Goal: Task Accomplishment & Management: Manage account settings

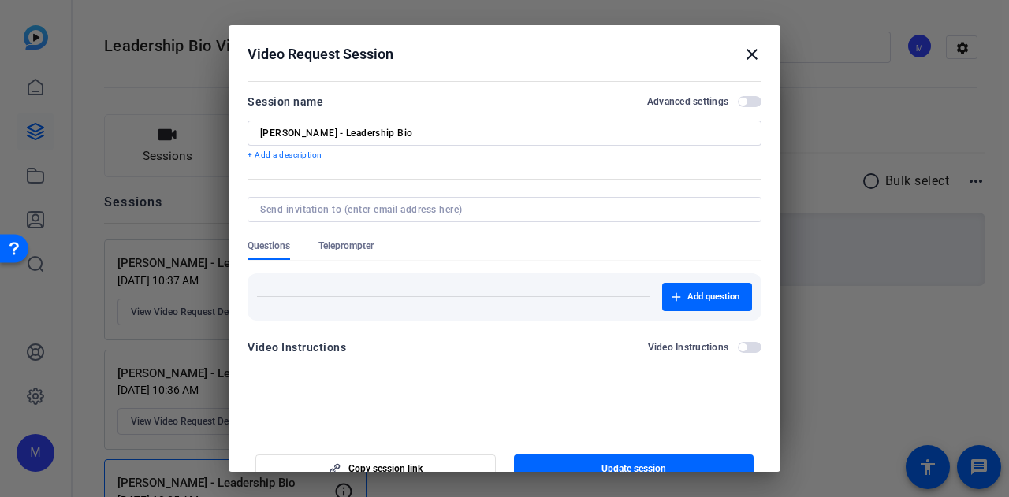
scroll to position [90, 0]
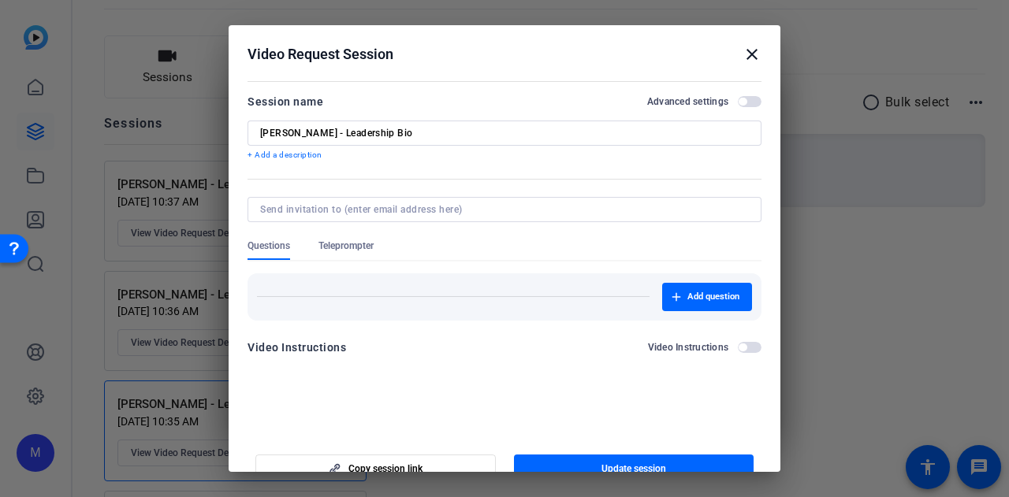
click at [0, 0] on div "Donald Maag - Leadership Bio" at bounding box center [0, 0] width 0 height 0
click at [426, 129] on input "Donald Maag - Leadership Bio" at bounding box center [504, 133] width 489 height 13
click at [750, 99] on span "button" at bounding box center [750, 101] width 24 height 11
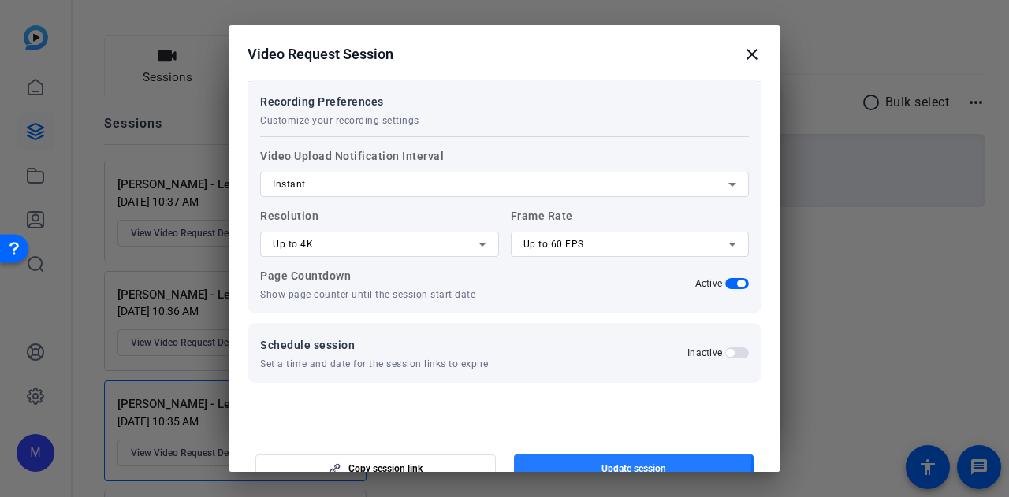
click at [615, 461] on span "button" at bounding box center [634, 469] width 240 height 38
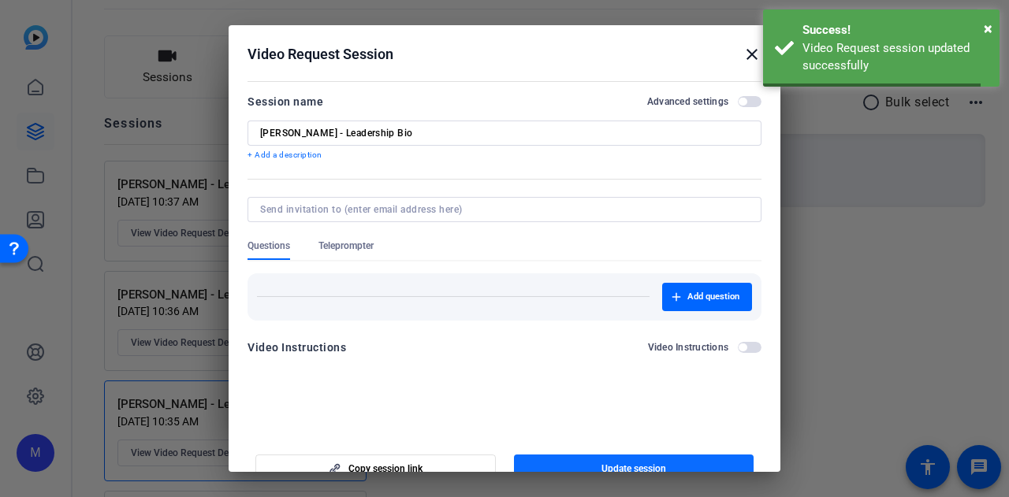
scroll to position [0, 0]
click at [917, 289] on div at bounding box center [504, 248] width 1009 height 497
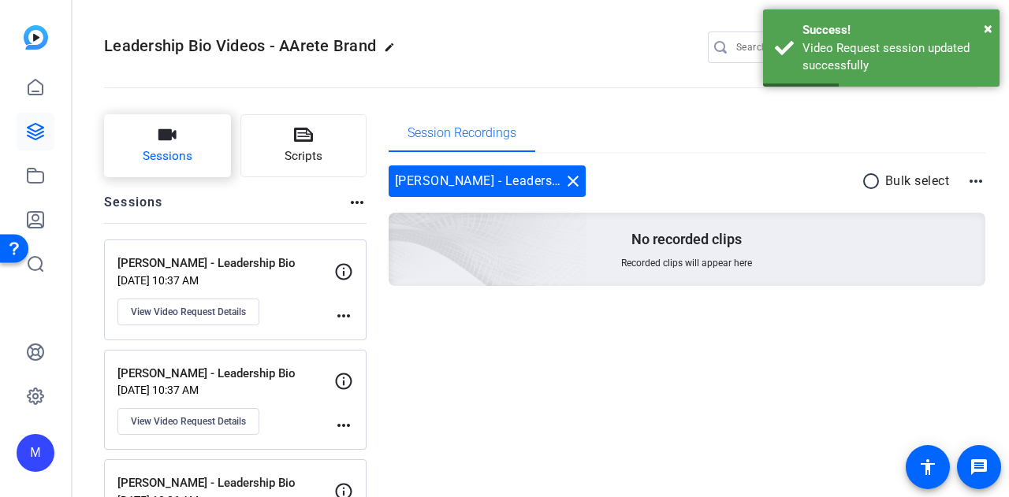
click at [177, 147] on button "Sessions" at bounding box center [167, 145] width 127 height 63
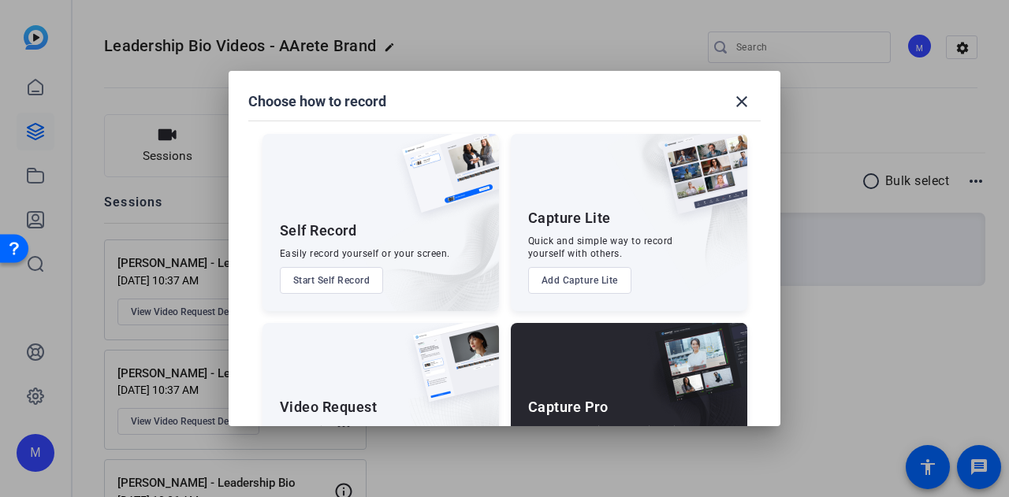
click at [393, 377] on div "Video Request Share a link and collect recorded responses anywhere, anytime. Ad…" at bounding box center [380, 411] width 236 height 177
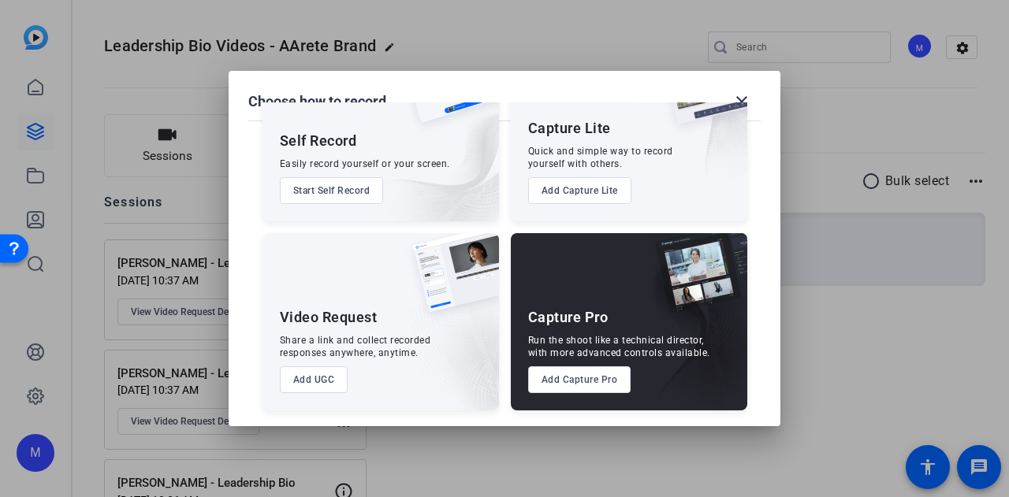
click at [316, 381] on button "Add UGC" at bounding box center [314, 379] width 69 height 27
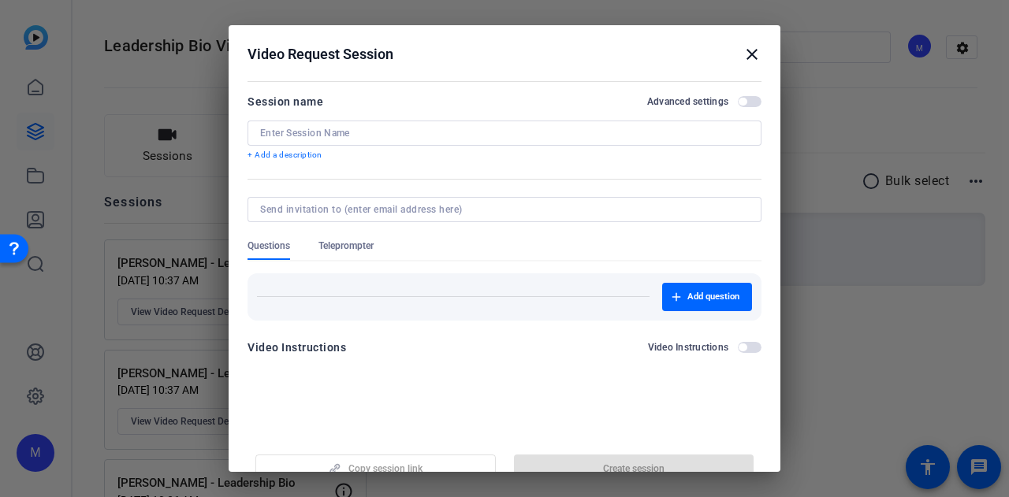
click at [348, 133] on input at bounding box center [504, 133] width 489 height 13
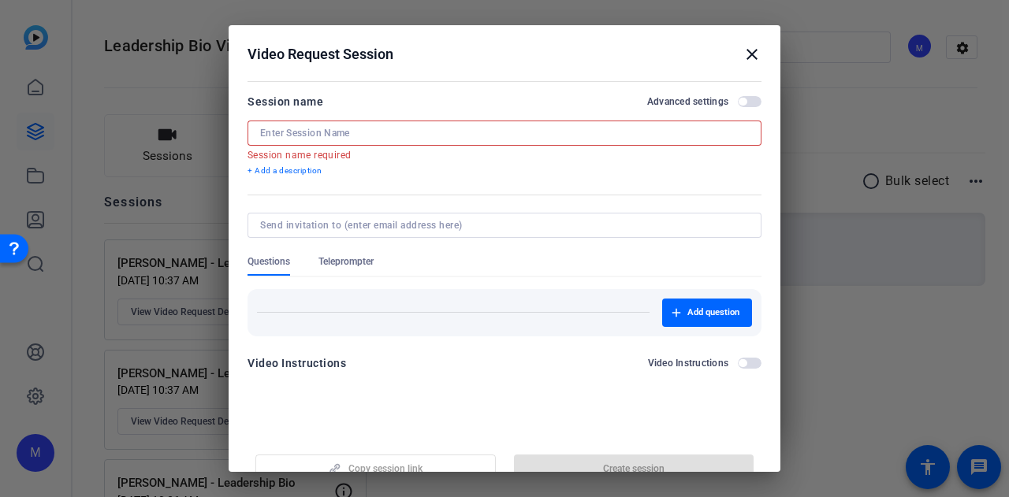
click at [328, 140] on div at bounding box center [504, 133] width 489 height 25
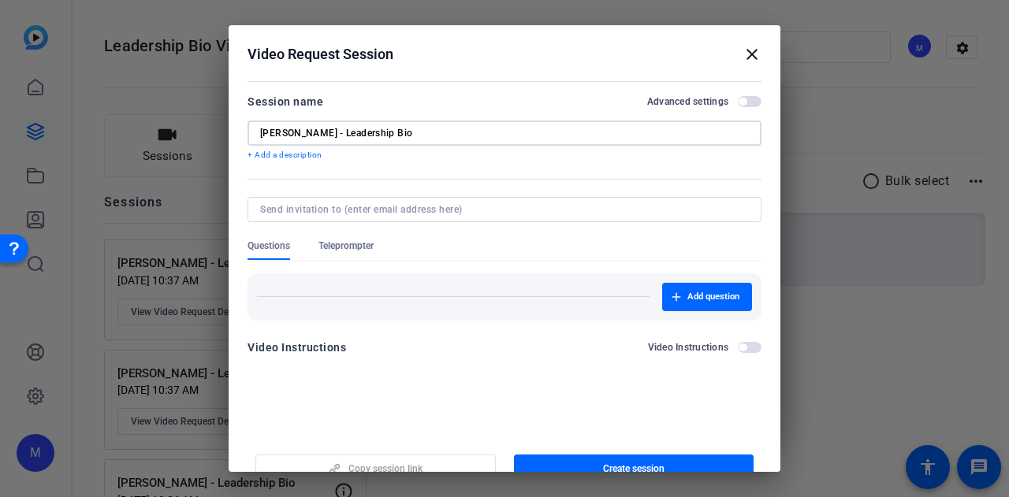
type input "Emily Dawes - Leadership Bio"
click at [742, 100] on span "button" at bounding box center [750, 101] width 24 height 11
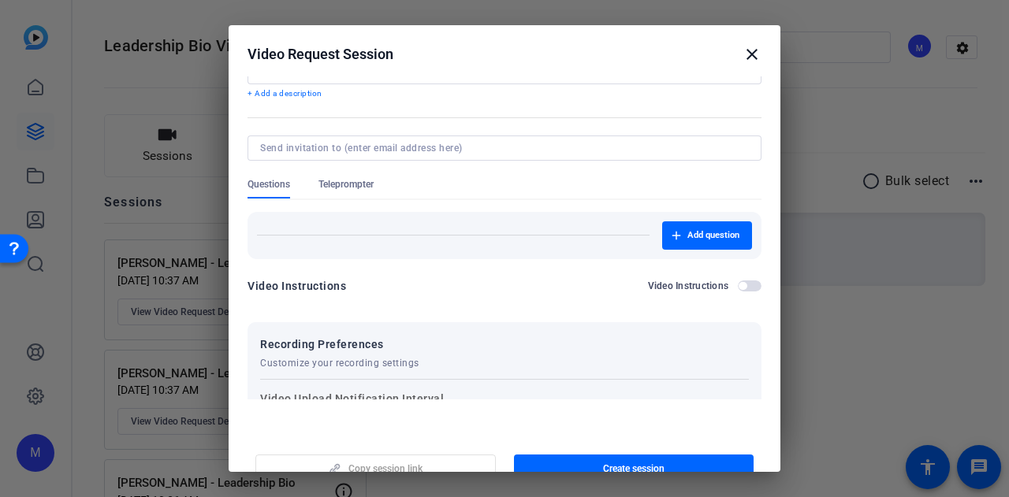
scroll to position [50, 0]
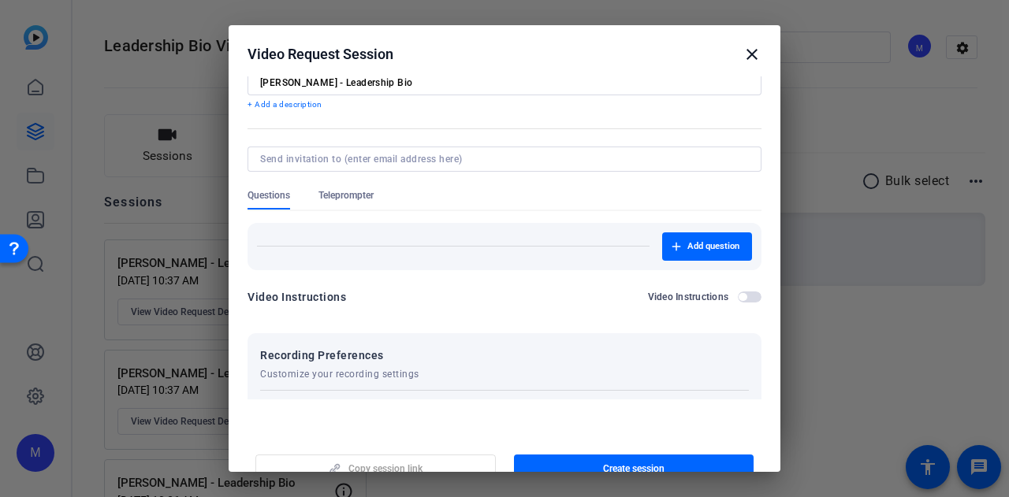
click at [374, 199] on span "Teleprompter" at bounding box center [345, 195] width 55 height 13
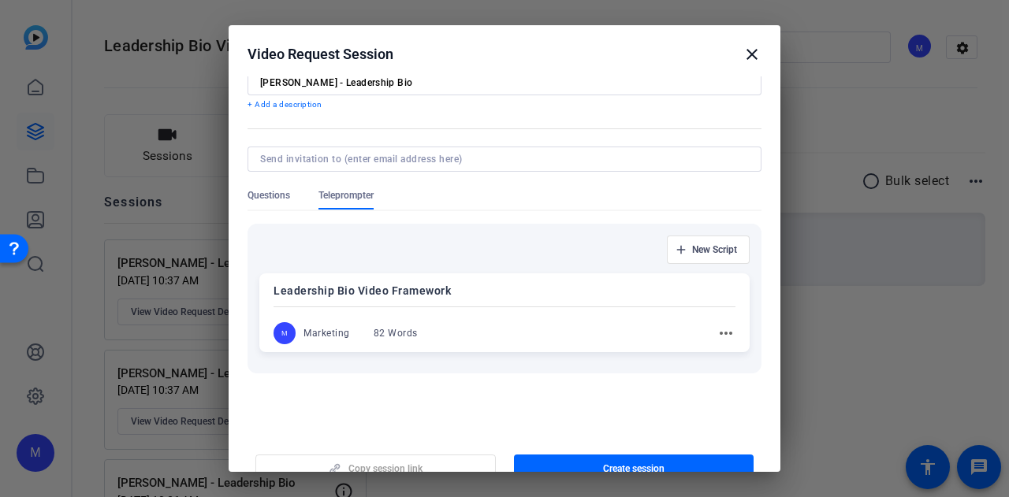
click at [263, 195] on span "Questions" at bounding box center [268, 195] width 43 height 13
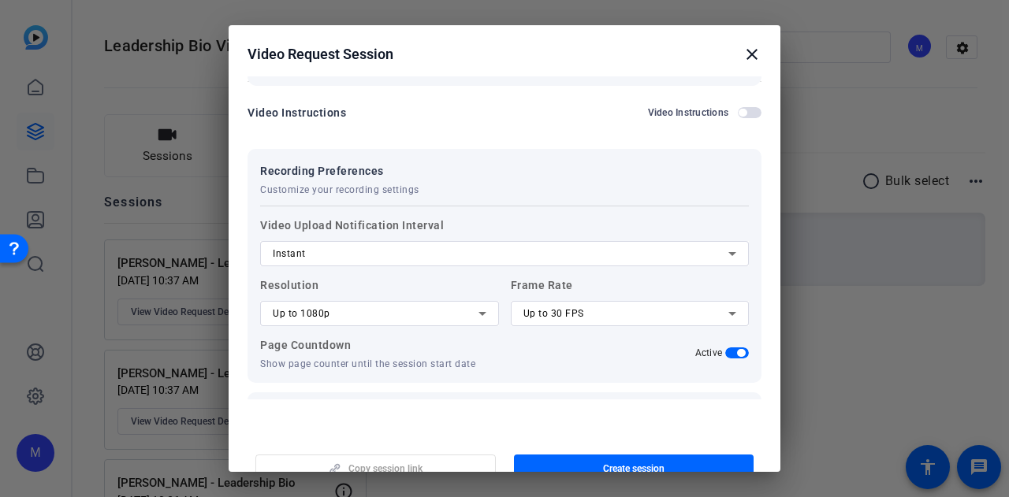
scroll to position [287, 0]
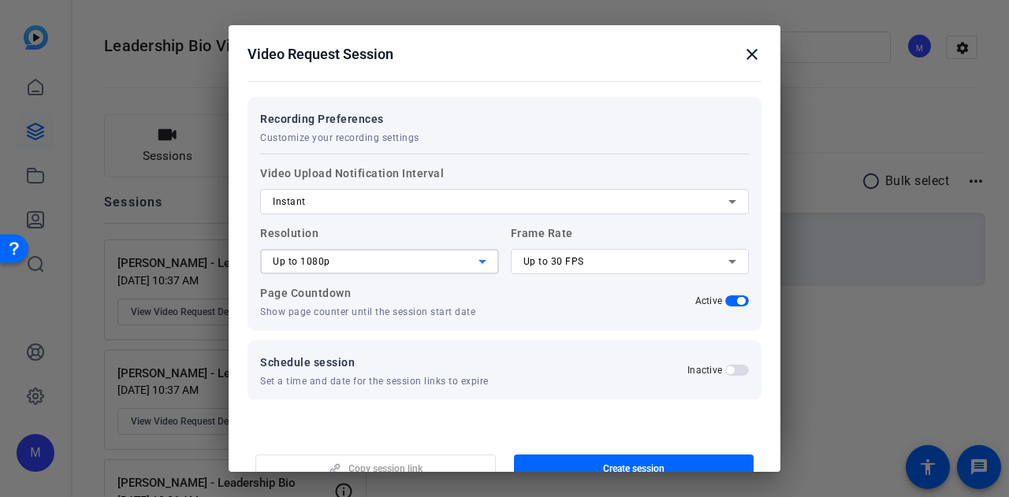
click at [423, 260] on div "Up to 1080p" at bounding box center [376, 261] width 206 height 19
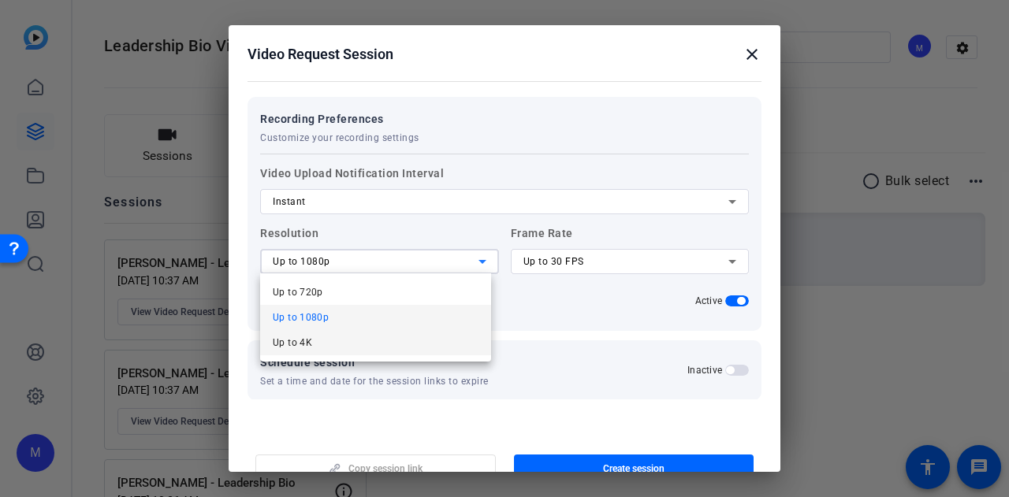
click at [364, 344] on mat-option "Up to 4K" at bounding box center [375, 342] width 231 height 25
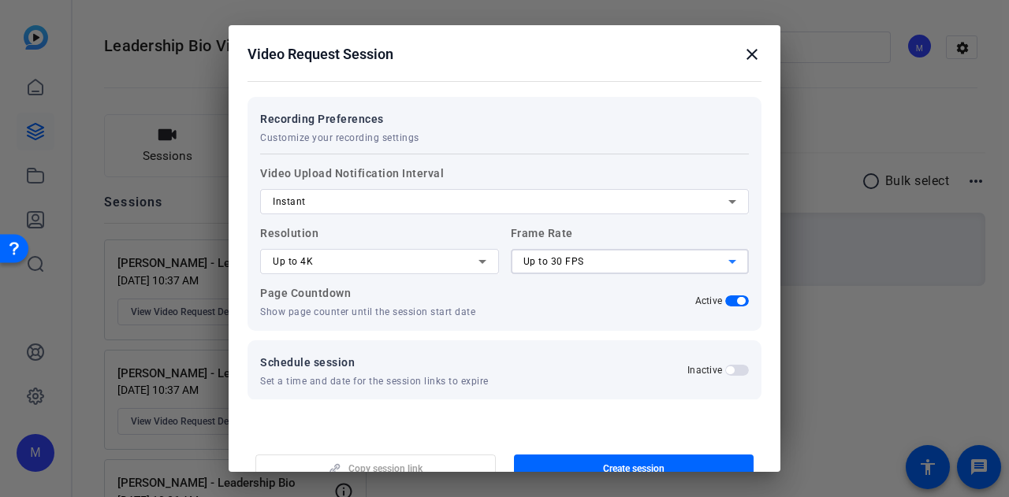
click at [598, 259] on div "Up to 30 FPS" at bounding box center [626, 261] width 206 height 19
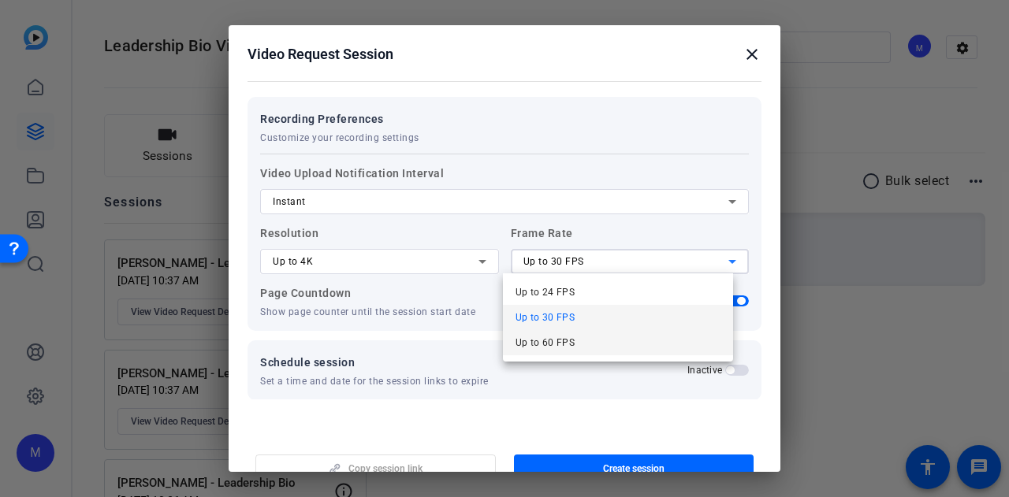
click at [584, 340] on mat-option "Up to 60 FPS" at bounding box center [618, 342] width 231 height 25
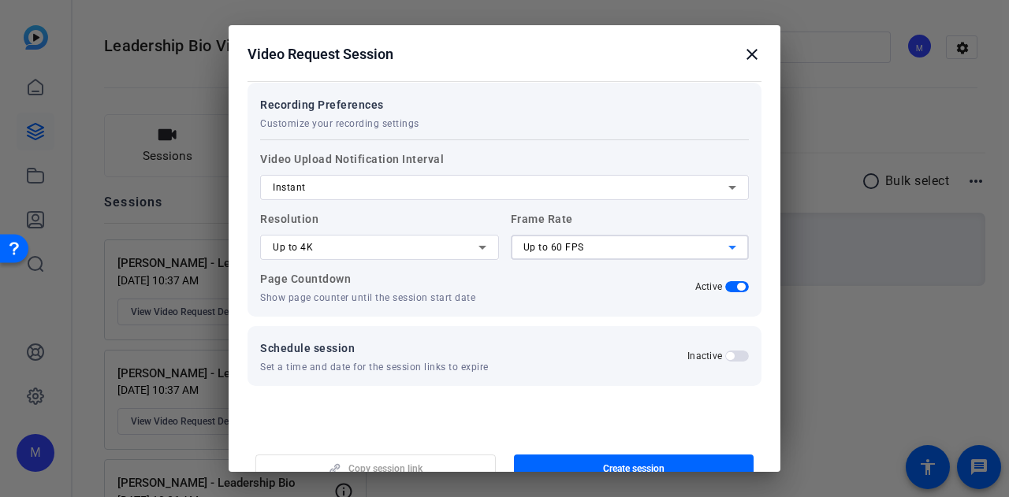
scroll to position [304, 0]
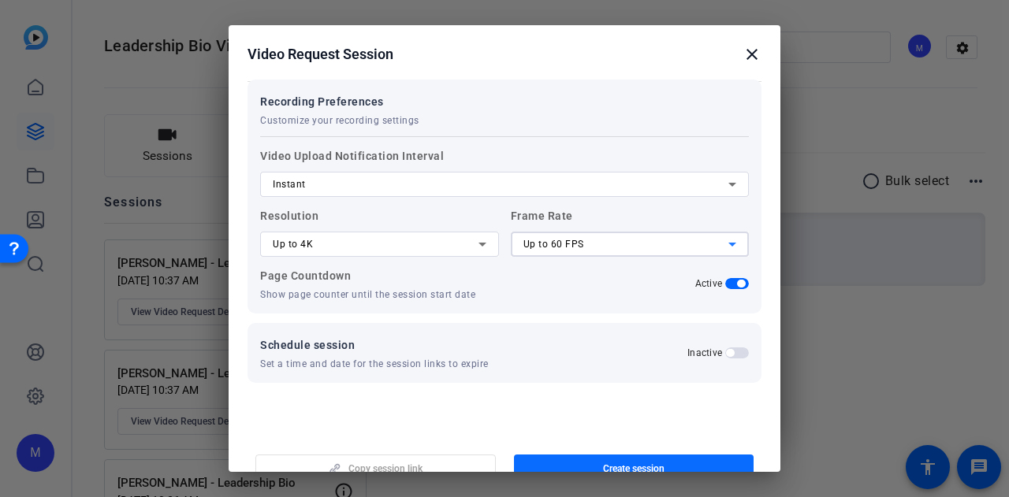
click at [580, 465] on span "button" at bounding box center [634, 469] width 240 height 38
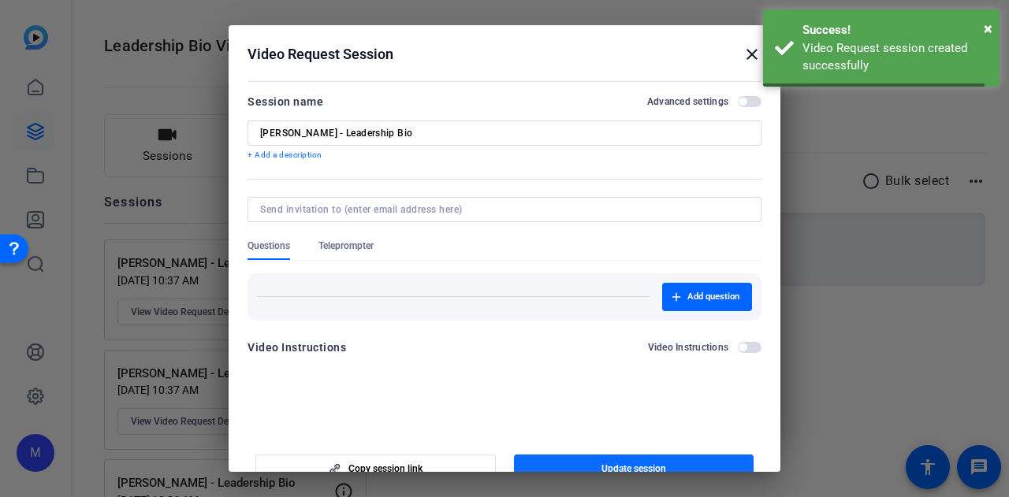
scroll to position [0, 0]
click at [873, 344] on div at bounding box center [504, 248] width 1009 height 497
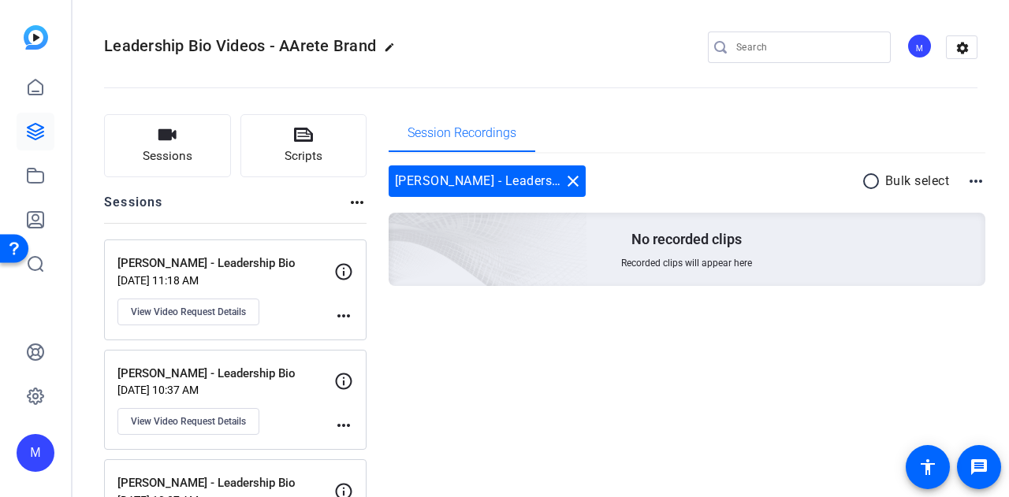
click at [181, 141] on button "Sessions" at bounding box center [167, 145] width 127 height 63
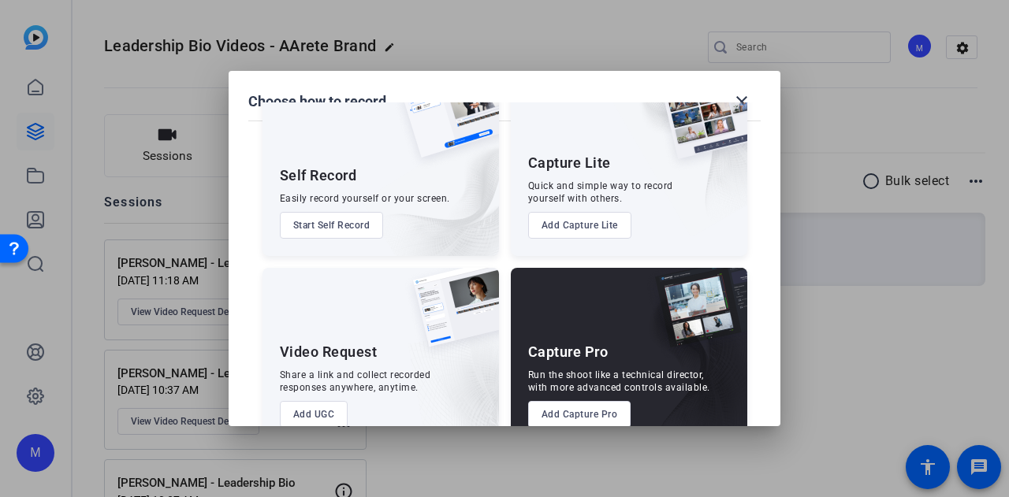
scroll to position [90, 0]
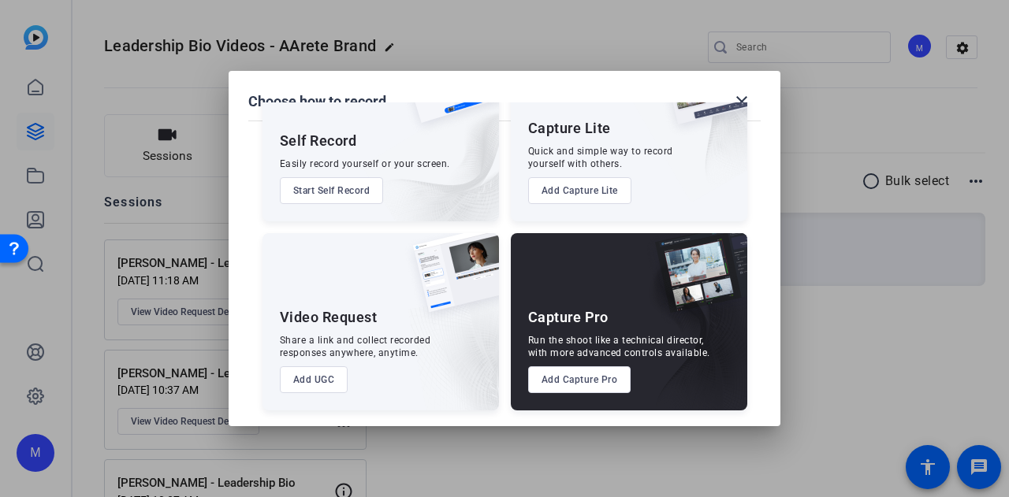
click at [306, 371] on button "Add UGC" at bounding box center [314, 379] width 69 height 27
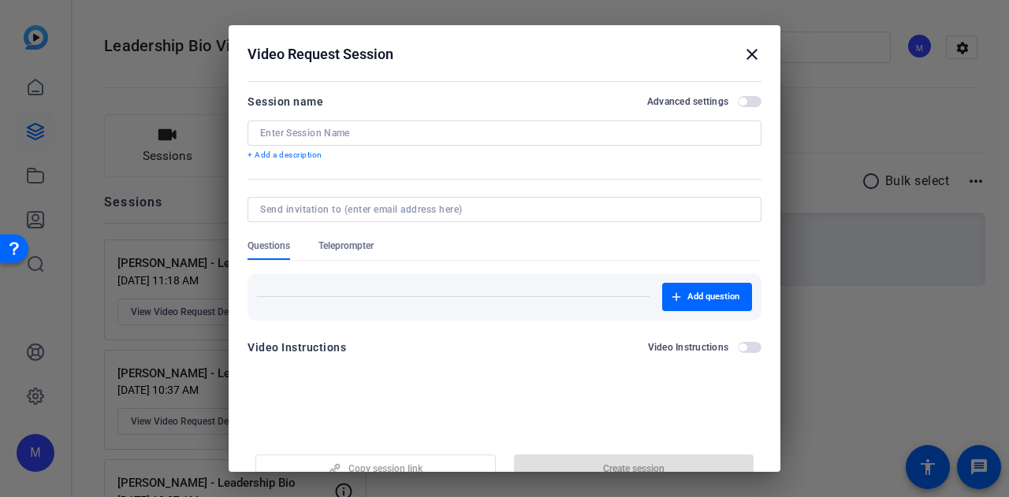
click at [358, 135] on input at bounding box center [504, 133] width 489 height 13
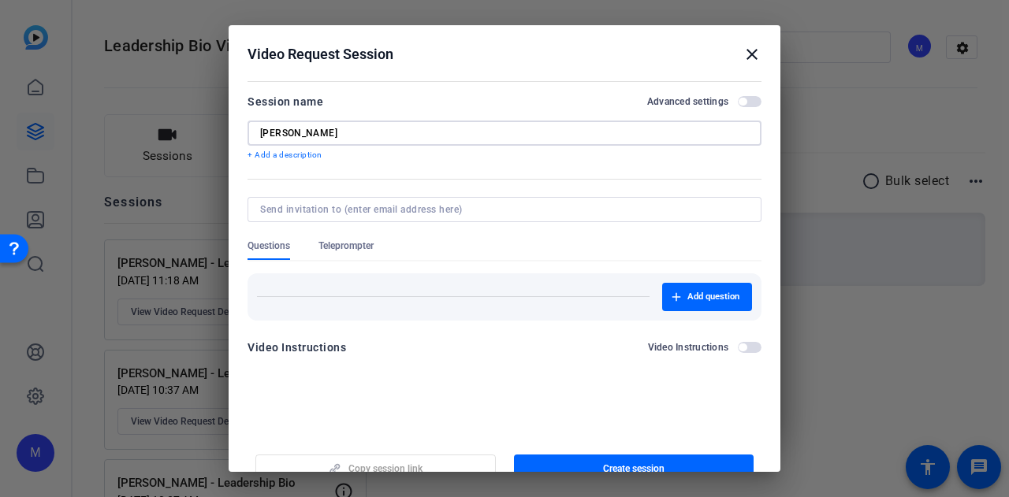
click at [752, 99] on span "button" at bounding box center [750, 101] width 24 height 11
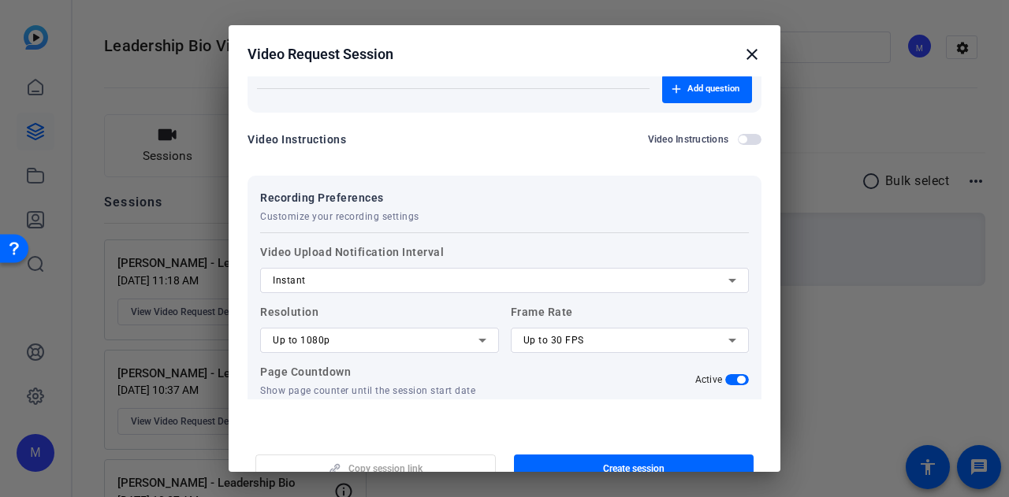
scroll to position [129, 0]
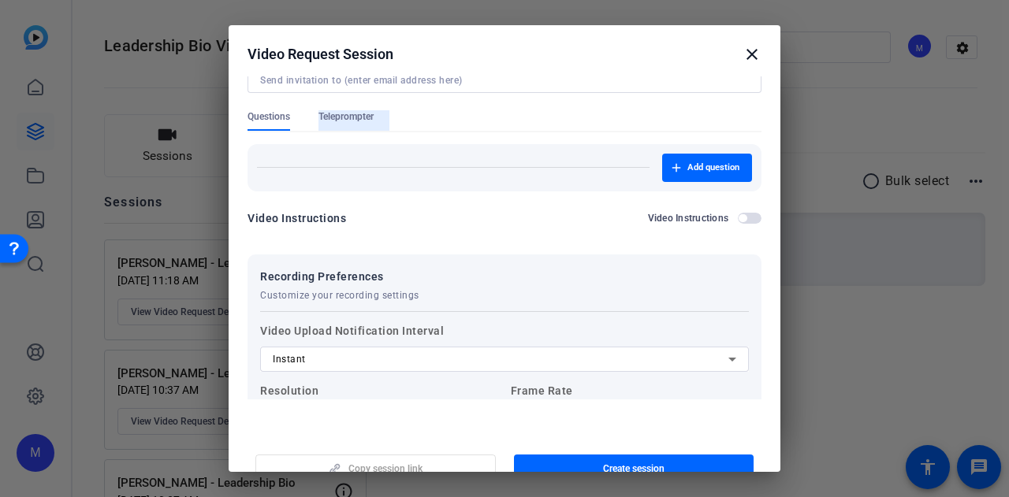
click at [342, 125] on span "Teleprompter" at bounding box center [345, 120] width 55 height 20
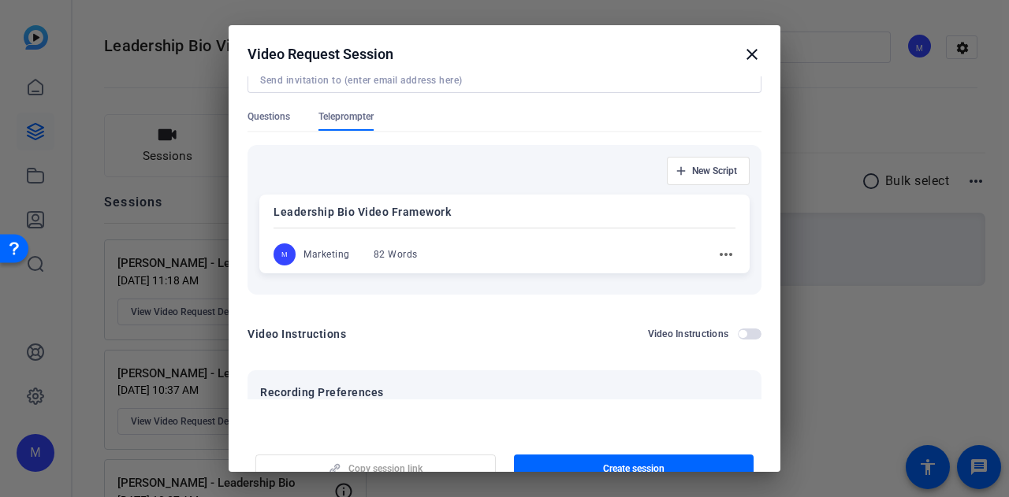
click at [262, 117] on span "Questions" at bounding box center [268, 116] width 43 height 13
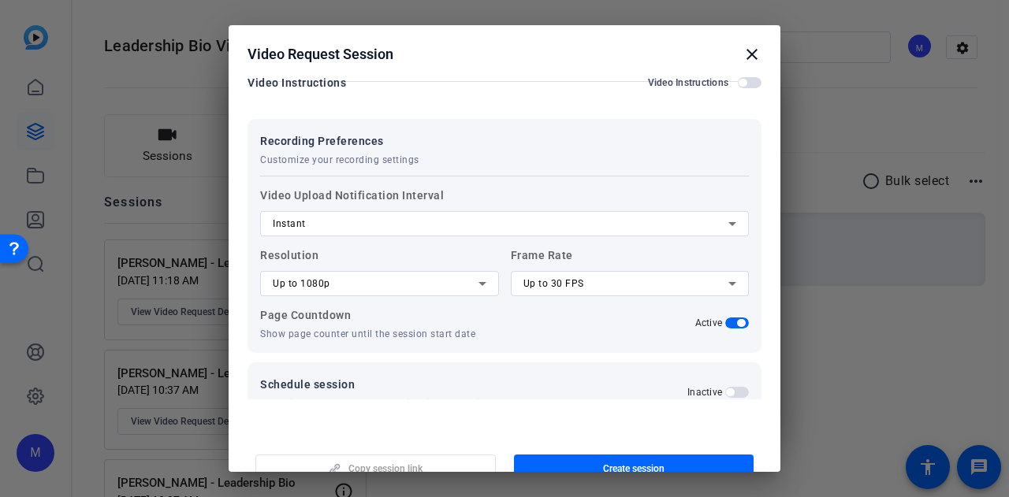
scroll to position [287, 0]
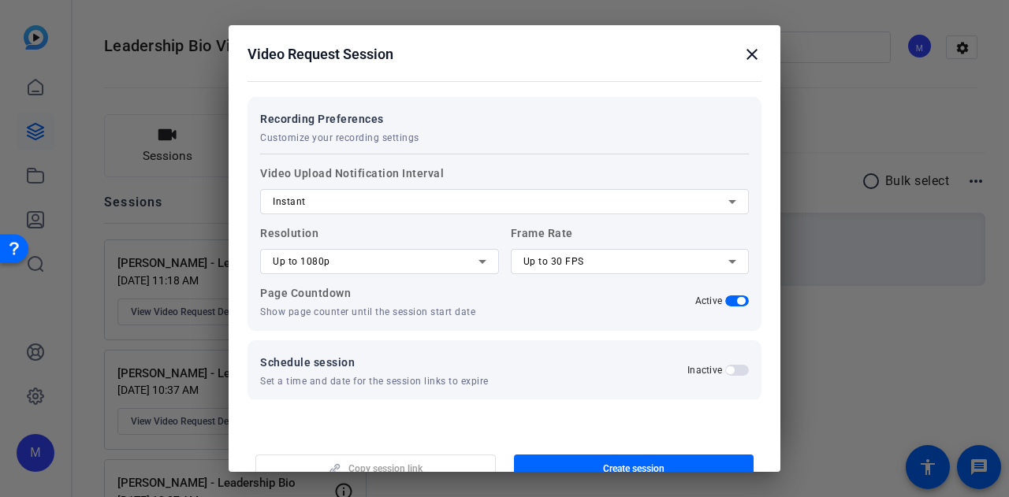
click at [372, 249] on div "Up to 1080p" at bounding box center [380, 261] width 214 height 25
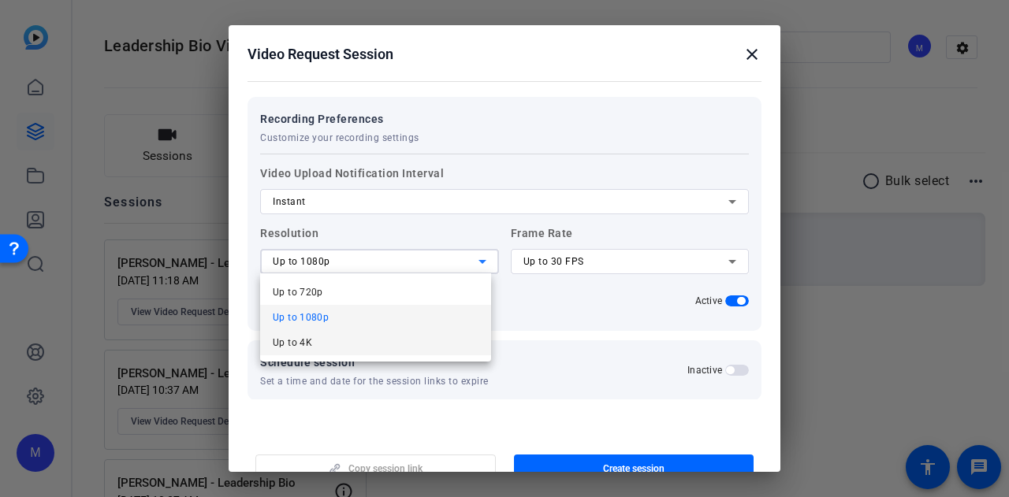
click at [370, 344] on mat-option "Up to 4K" at bounding box center [375, 342] width 231 height 25
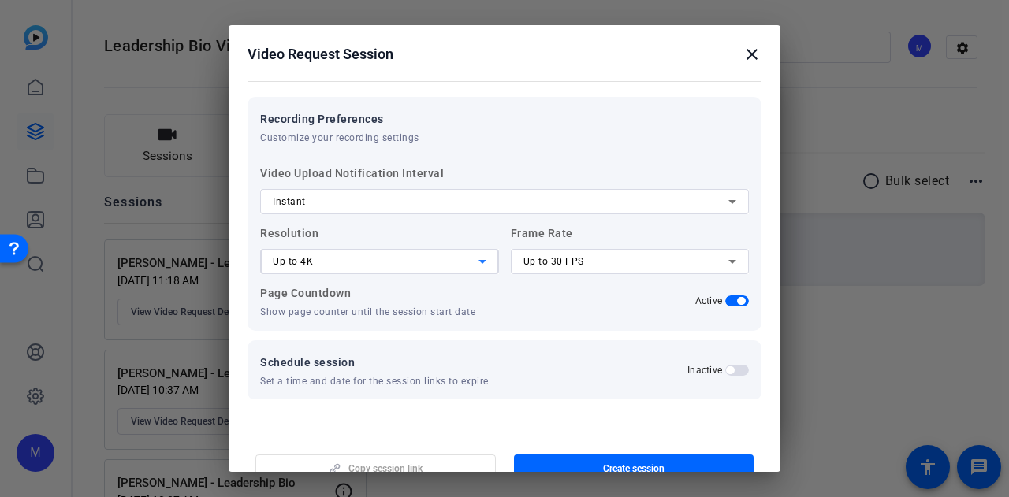
click at [586, 274] on div at bounding box center [630, 282] width 239 height 17
click at [592, 262] on div "Up to 30 FPS" at bounding box center [626, 261] width 206 height 19
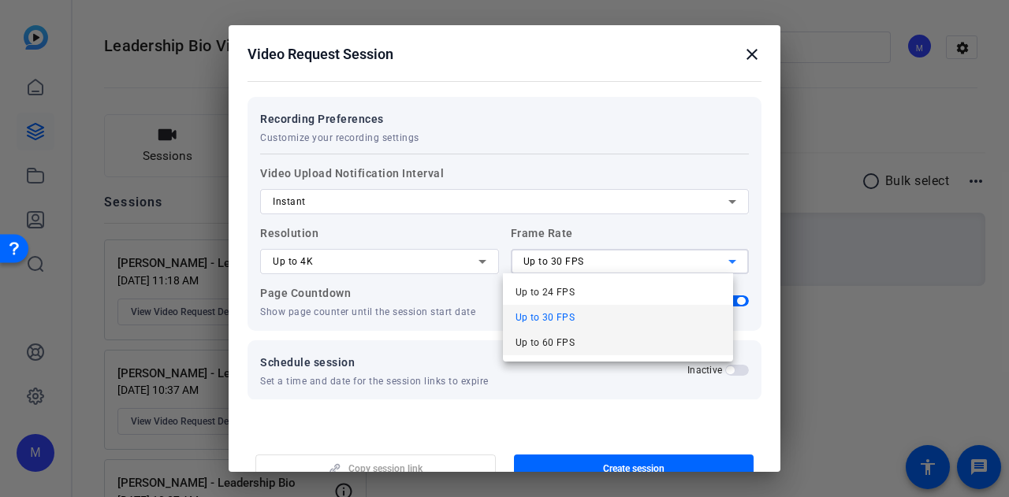
click at [605, 347] on mat-option "Up to 60 FPS" at bounding box center [618, 342] width 231 height 25
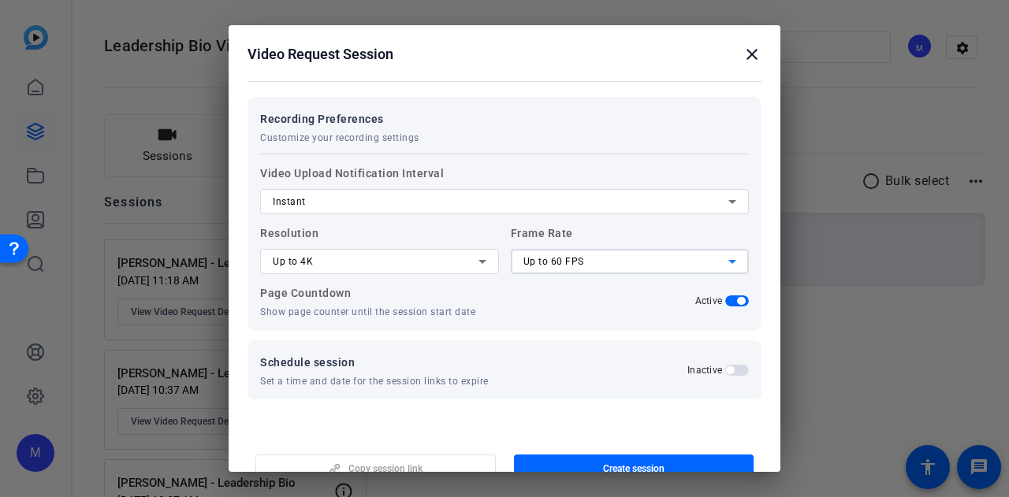
scroll to position [304, 0]
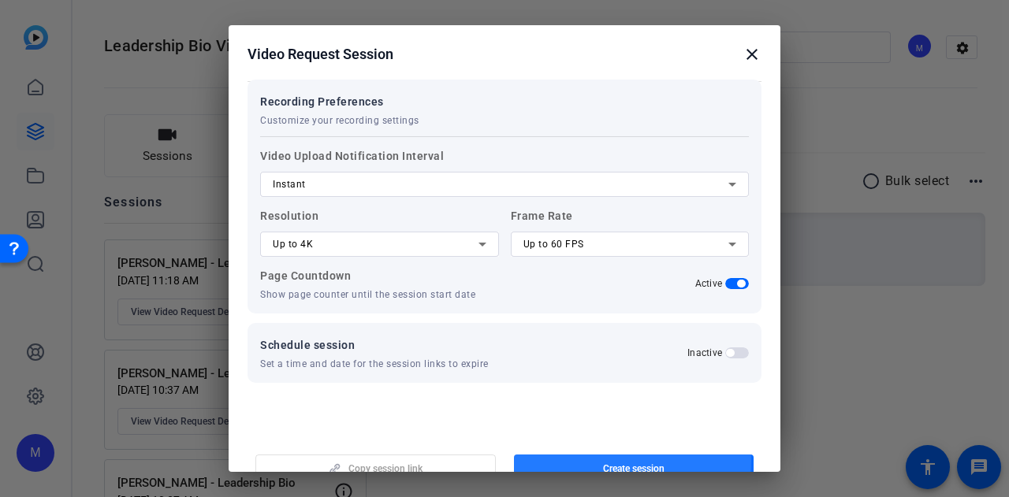
click at [599, 461] on span "button" at bounding box center [634, 469] width 240 height 38
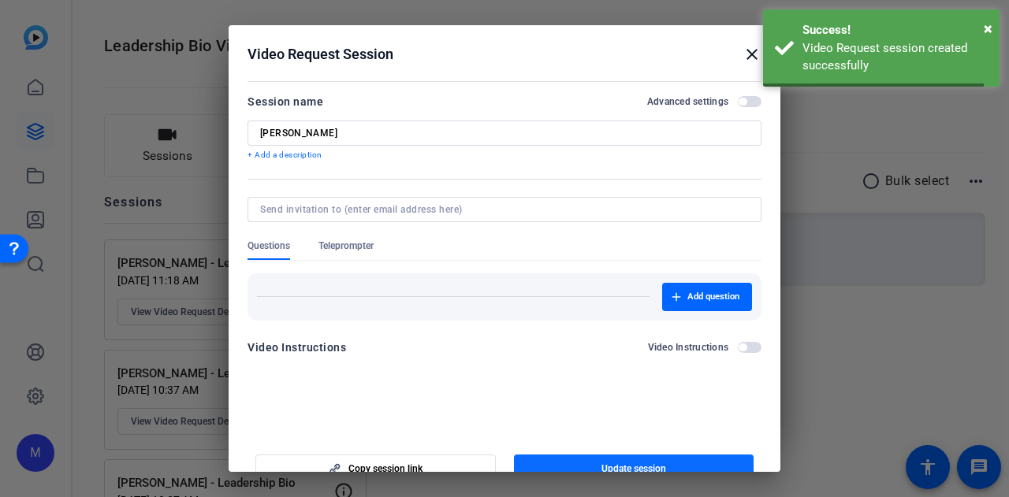
scroll to position [0, 0]
click at [423, 146] on div at bounding box center [504, 154] width 514 height 17
click at [437, 132] on input "Konrad Siczek" at bounding box center [504, 133] width 489 height 13
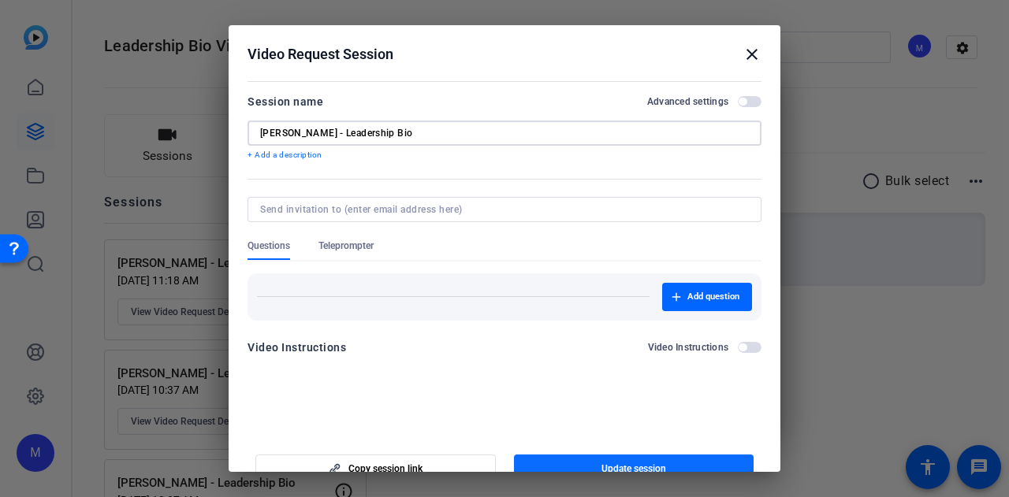
type input "Konrad Siczek - Leadership Bio"
click at [602, 464] on span "Update session" at bounding box center [633, 469] width 65 height 13
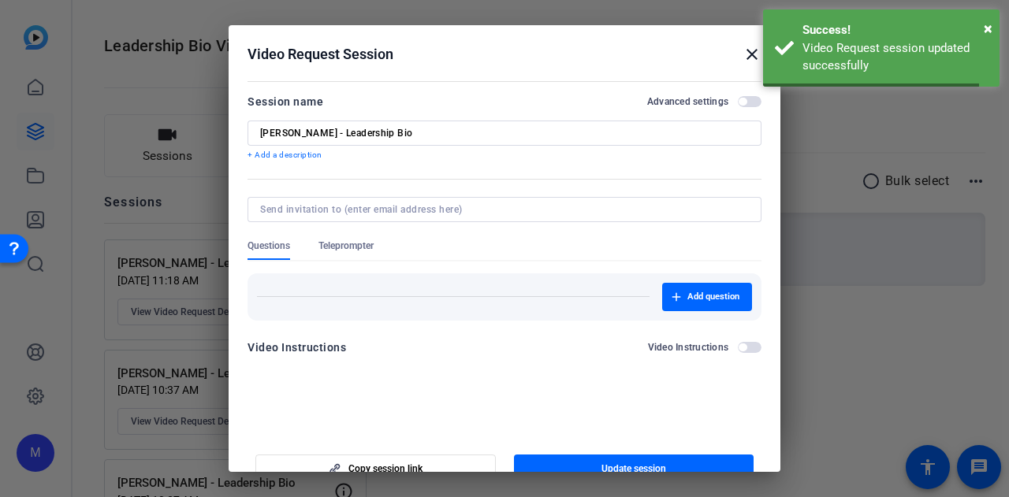
click at [941, 344] on div at bounding box center [504, 248] width 1009 height 497
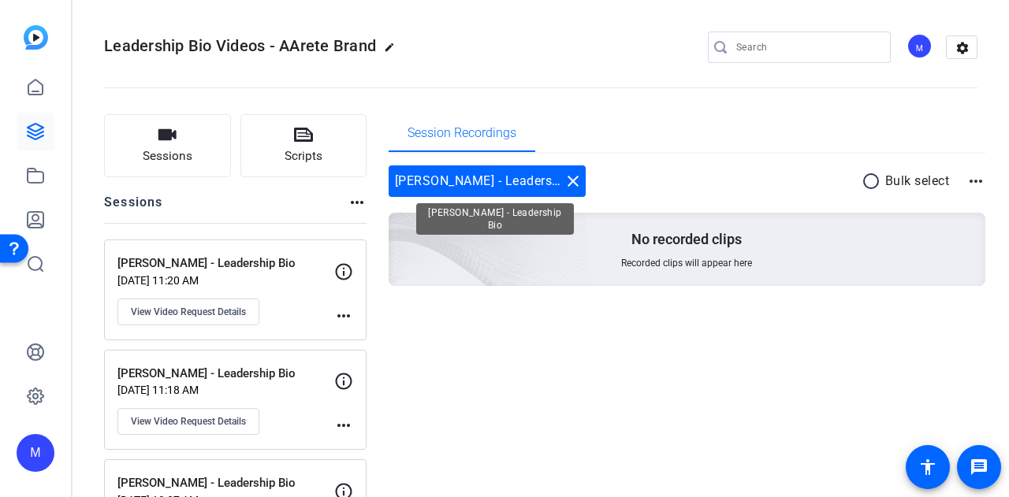
click at [564, 183] on mat-icon "close" at bounding box center [572, 181] width 19 height 19
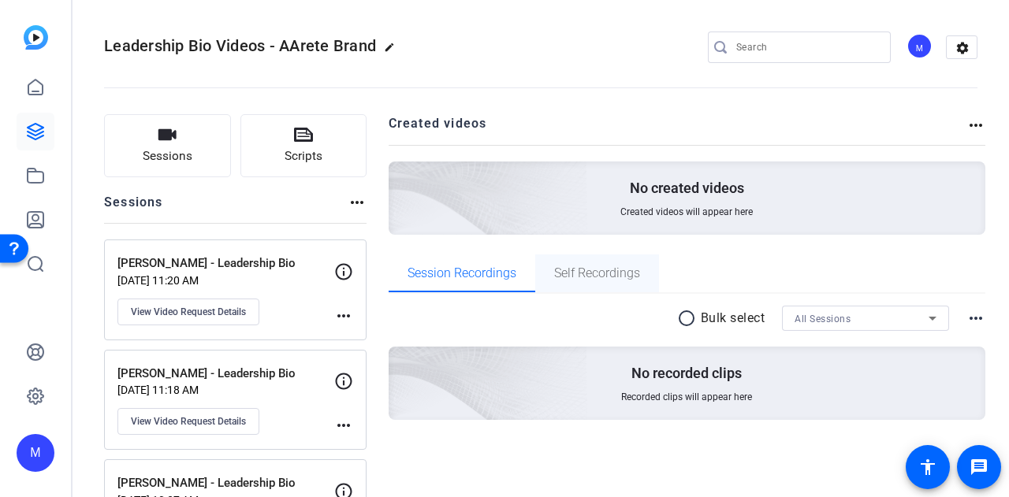
click at [613, 269] on span "Self Recordings" at bounding box center [597, 273] width 86 height 13
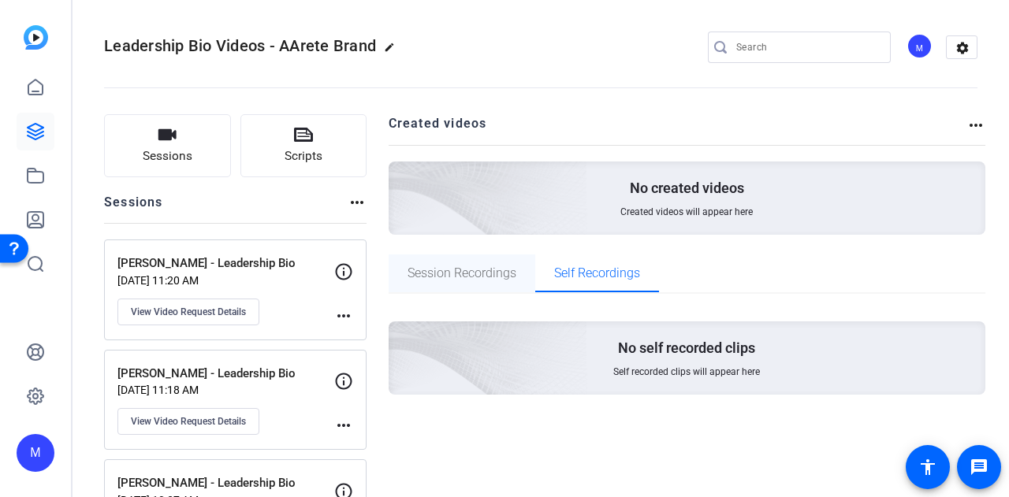
click at [452, 274] on span "Session Recordings" at bounding box center [461, 273] width 109 height 13
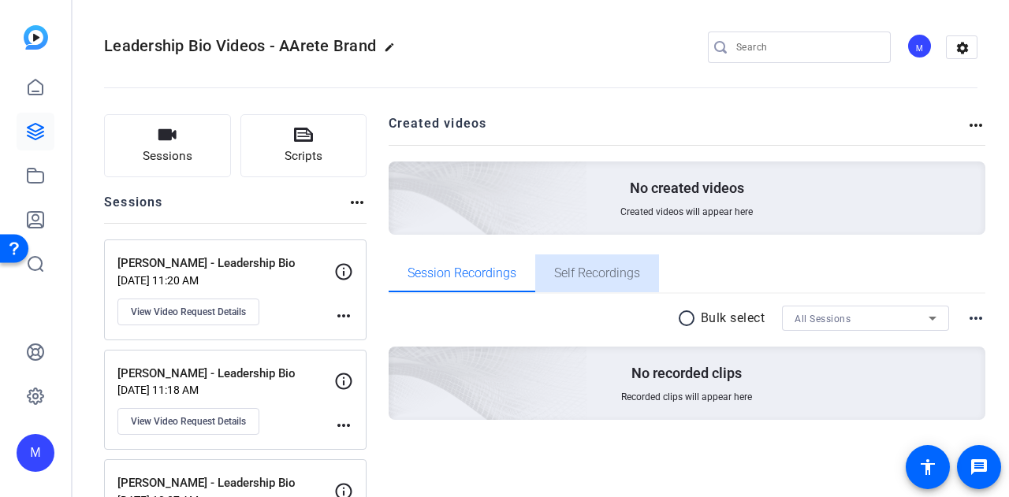
click at [649, 264] on div "Self Recordings" at bounding box center [597, 274] width 124 height 38
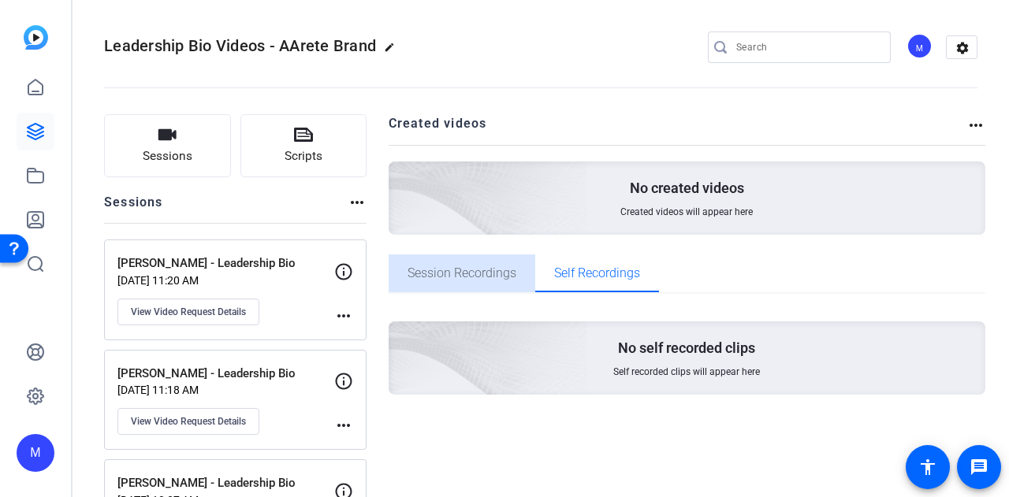
click at [426, 262] on span "Session Recordings" at bounding box center [461, 274] width 109 height 38
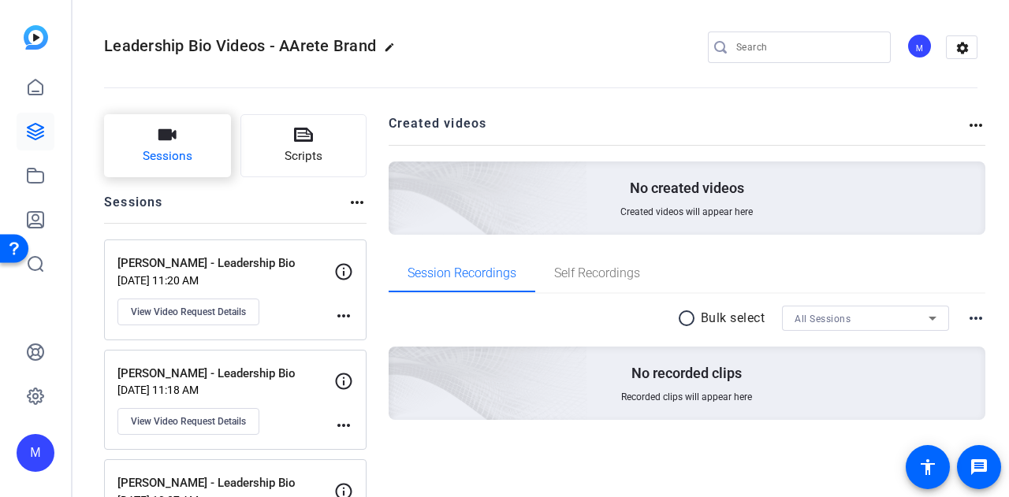
click at [175, 155] on span "Sessions" at bounding box center [168, 156] width 50 height 18
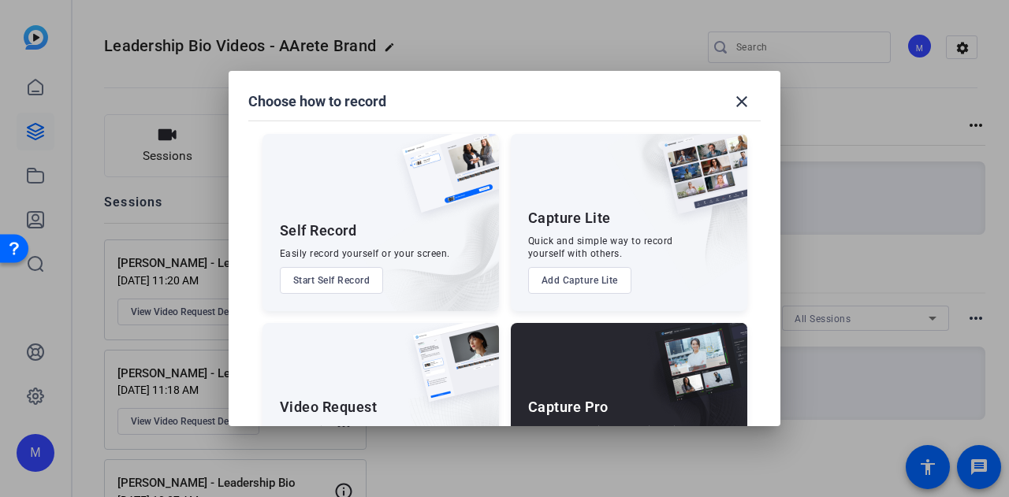
scroll to position [90, 0]
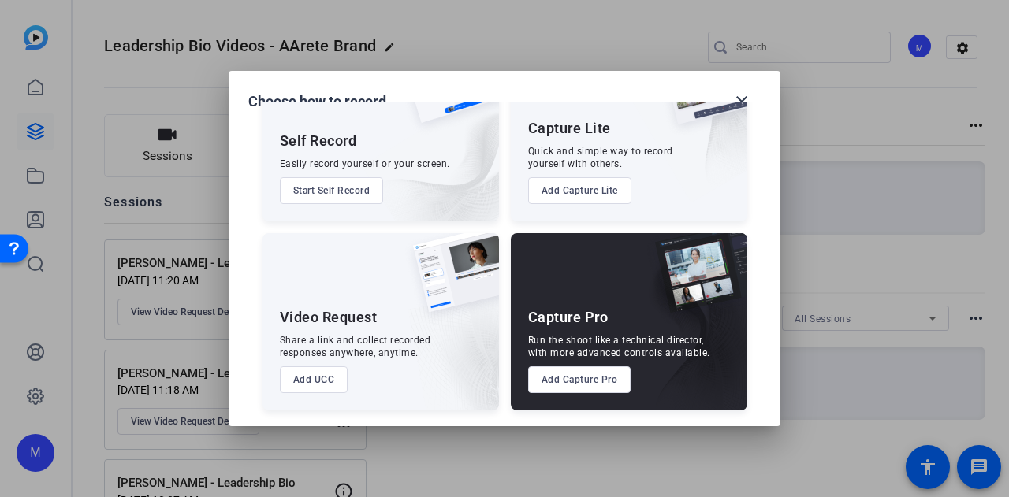
click at [329, 381] on button "Add UGC" at bounding box center [314, 379] width 69 height 27
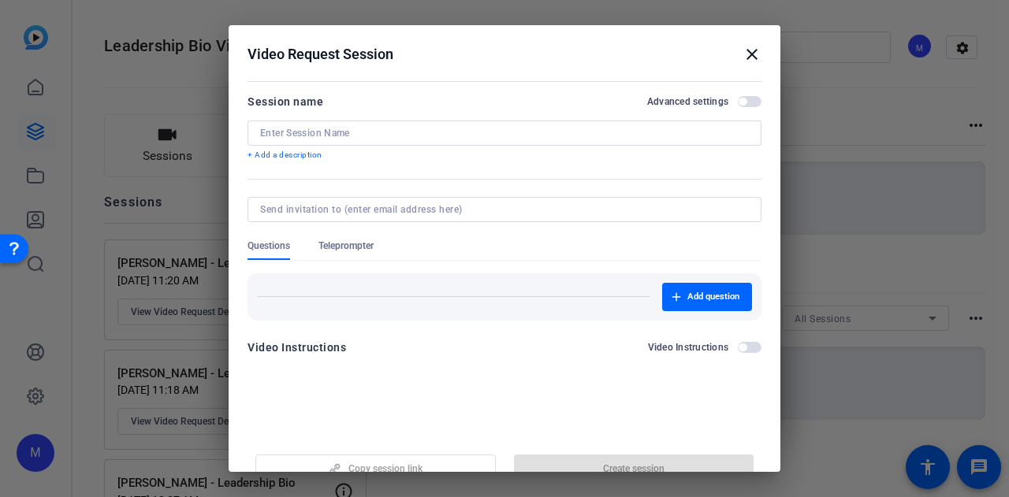
click at [400, 137] on input at bounding box center [504, 133] width 489 height 13
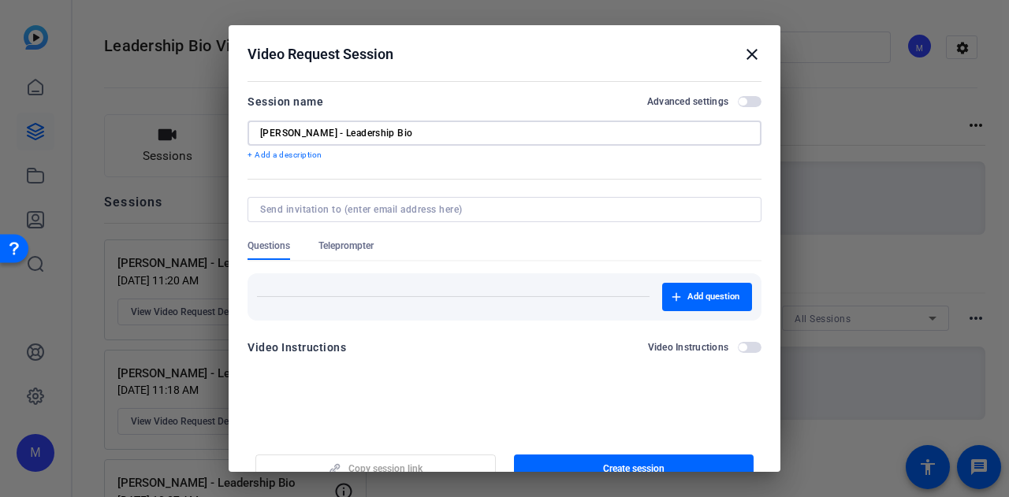
type input "Lisa Saheba - Leadership Bio"
click at [746, 97] on span "button" at bounding box center [750, 101] width 24 height 11
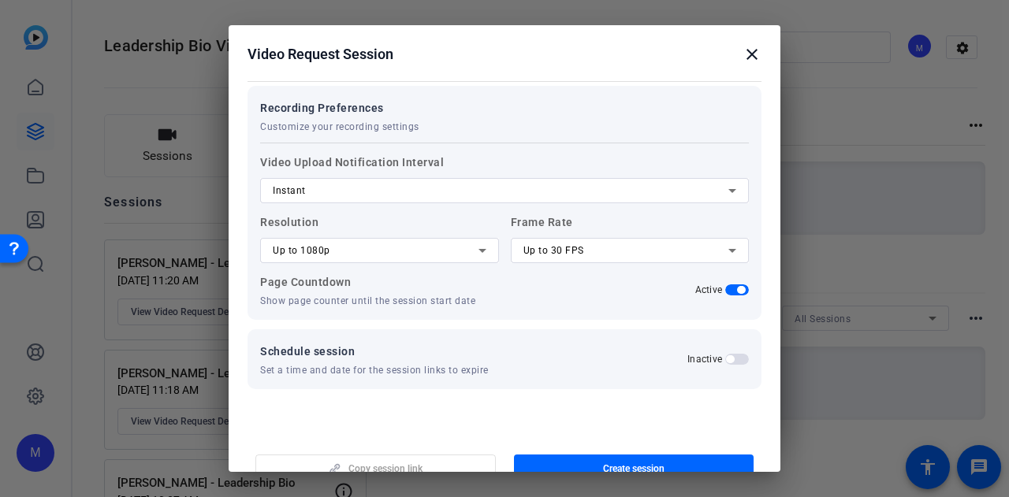
scroll to position [287, 0]
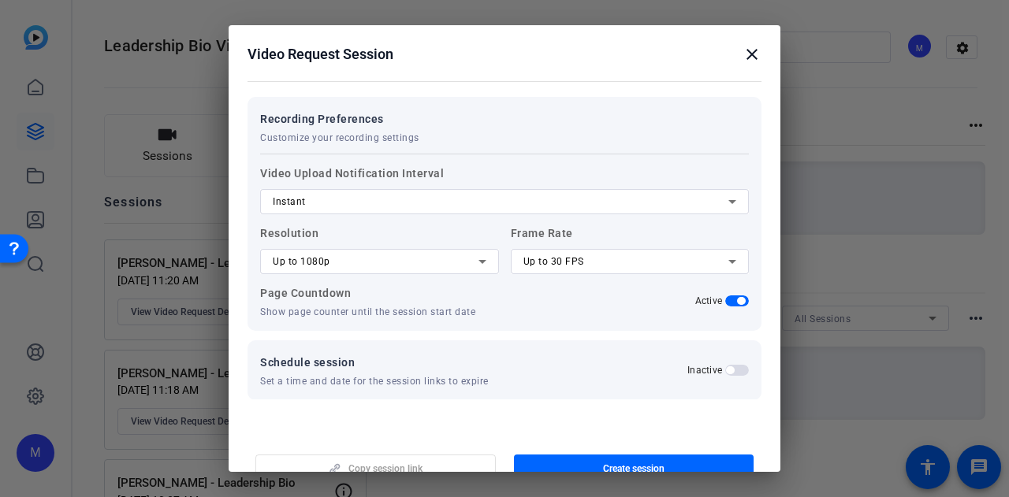
click at [347, 274] on div at bounding box center [379, 282] width 239 height 17
click at [359, 267] on div "Up to 1080p" at bounding box center [376, 261] width 206 height 19
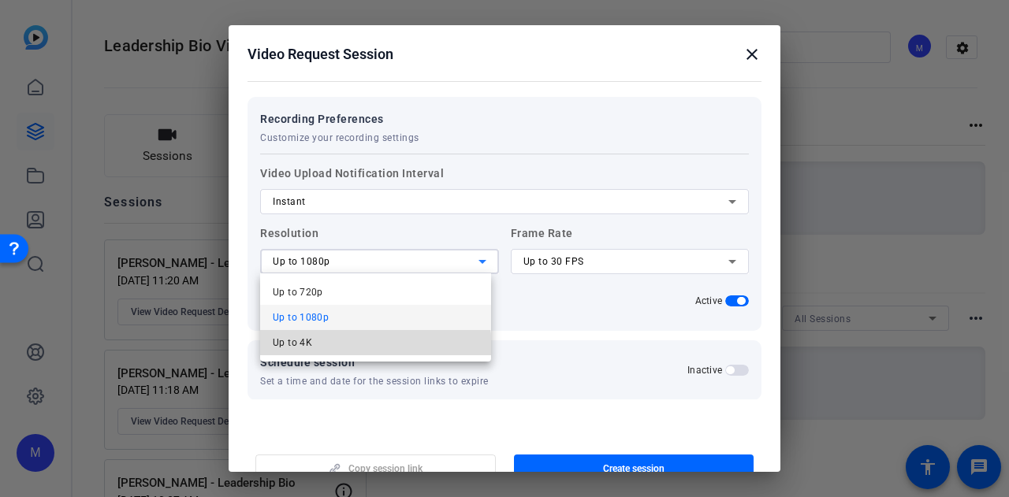
click at [368, 353] on mat-option "Up to 4K" at bounding box center [375, 342] width 231 height 25
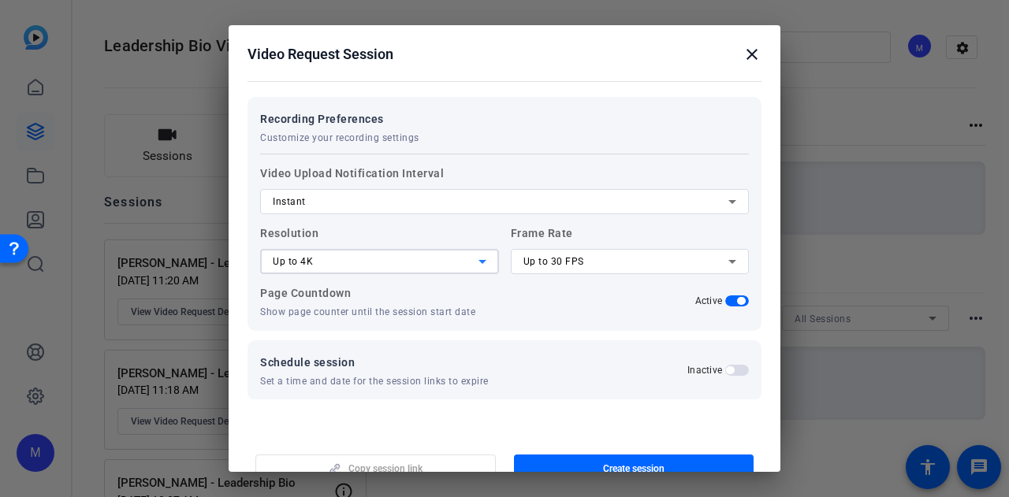
click at [572, 261] on span "Up to 30 FPS" at bounding box center [553, 261] width 61 height 11
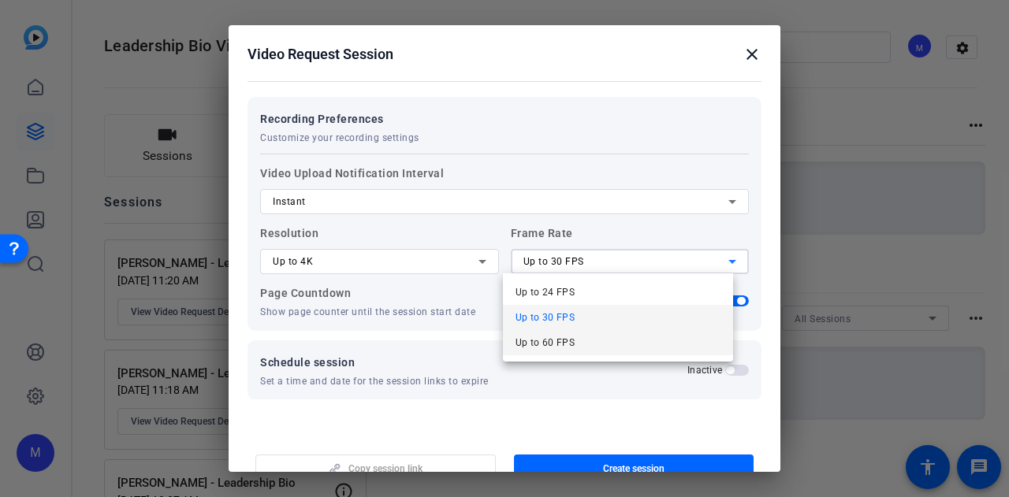
click at [579, 343] on mat-option "Up to 60 FPS" at bounding box center [618, 342] width 231 height 25
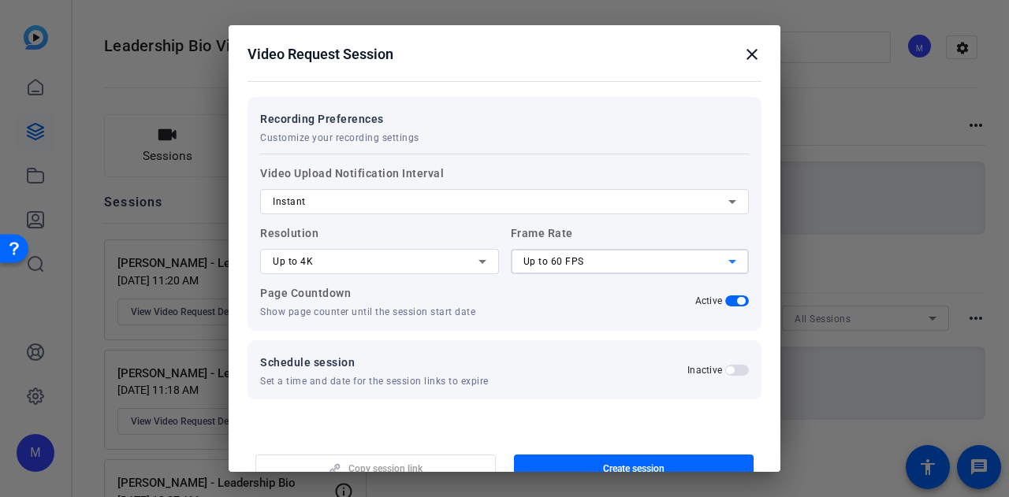
scroll to position [304, 0]
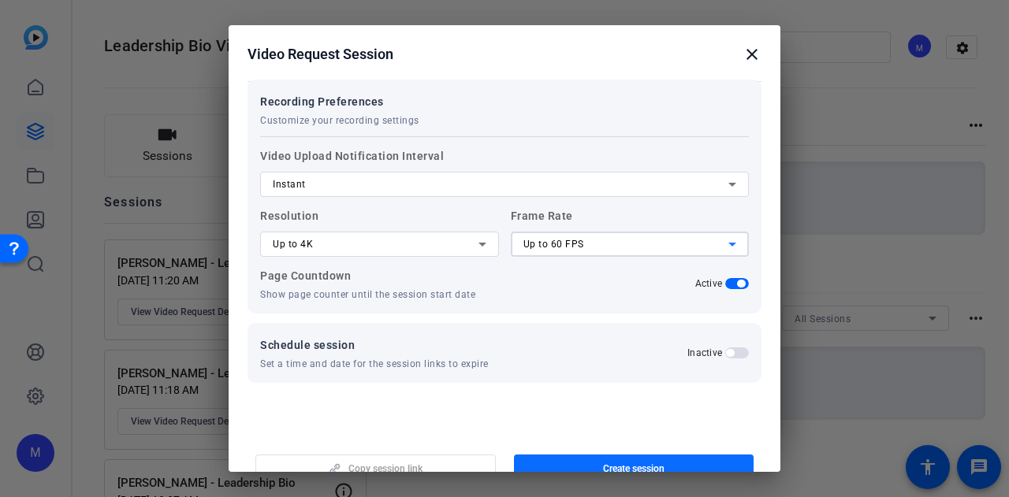
click at [616, 455] on span "button" at bounding box center [634, 469] width 240 height 38
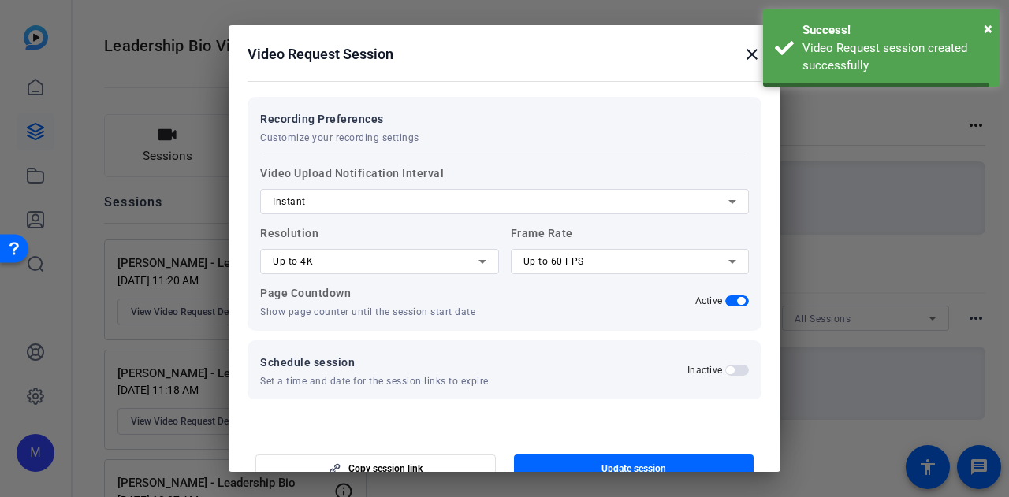
scroll to position [0, 0]
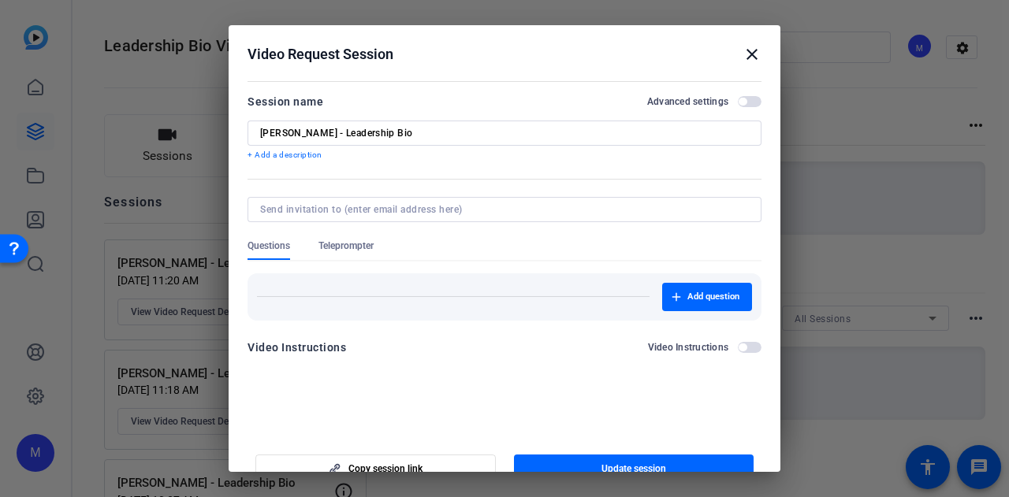
click at [744, 59] on mat-icon "close" at bounding box center [751, 54] width 19 height 19
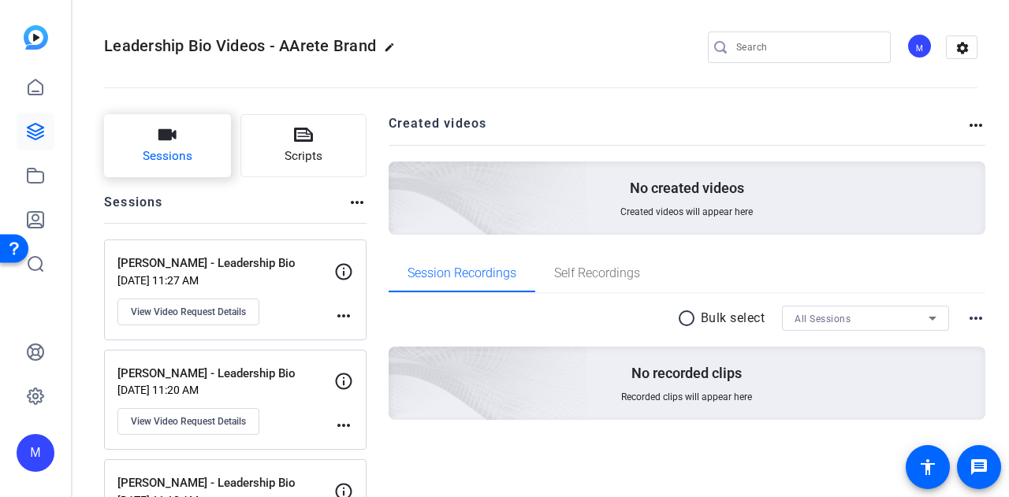
click at [197, 163] on button "Sessions" at bounding box center [167, 145] width 127 height 63
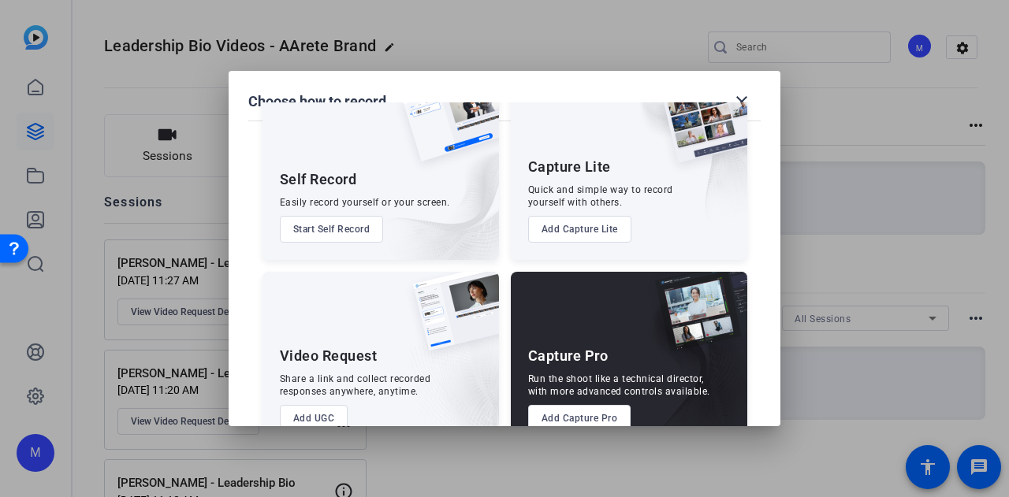
scroll to position [90, 0]
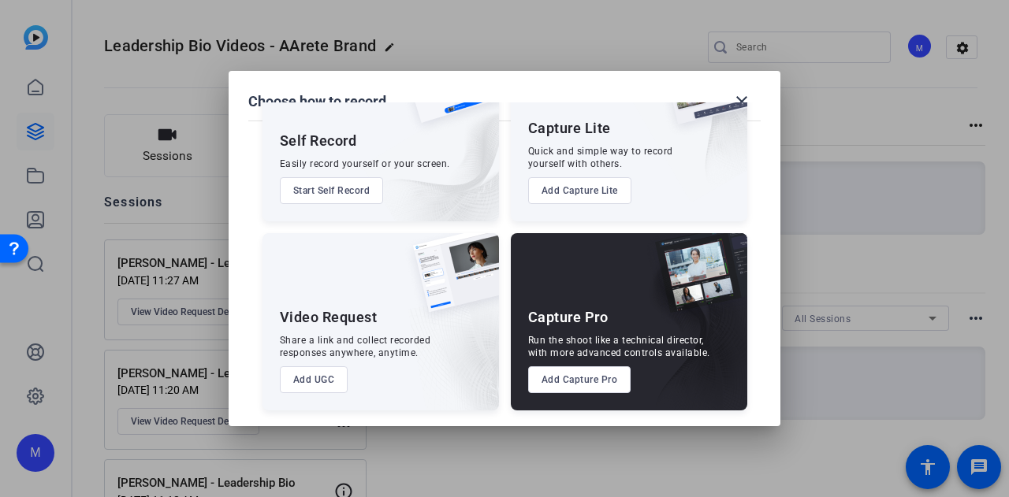
click at [323, 385] on button "Add UGC" at bounding box center [314, 379] width 69 height 27
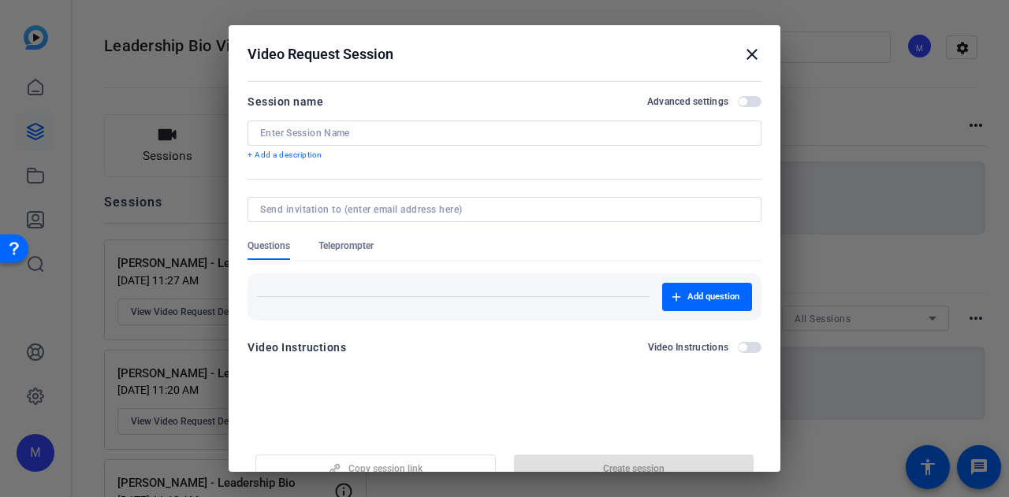
click at [383, 132] on input at bounding box center [504, 133] width 489 height 13
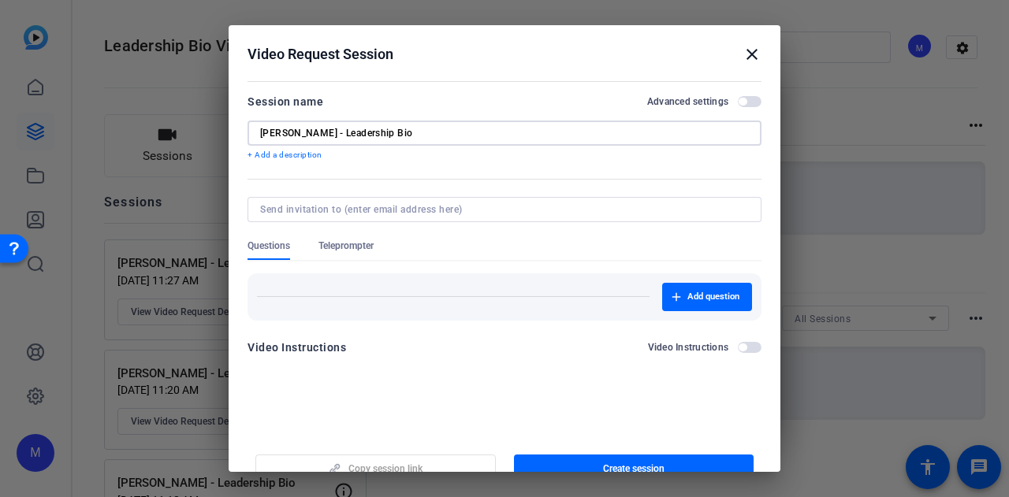
type input "Loran Miller - Leadership Bio"
click at [741, 99] on span "button" at bounding box center [750, 101] width 24 height 11
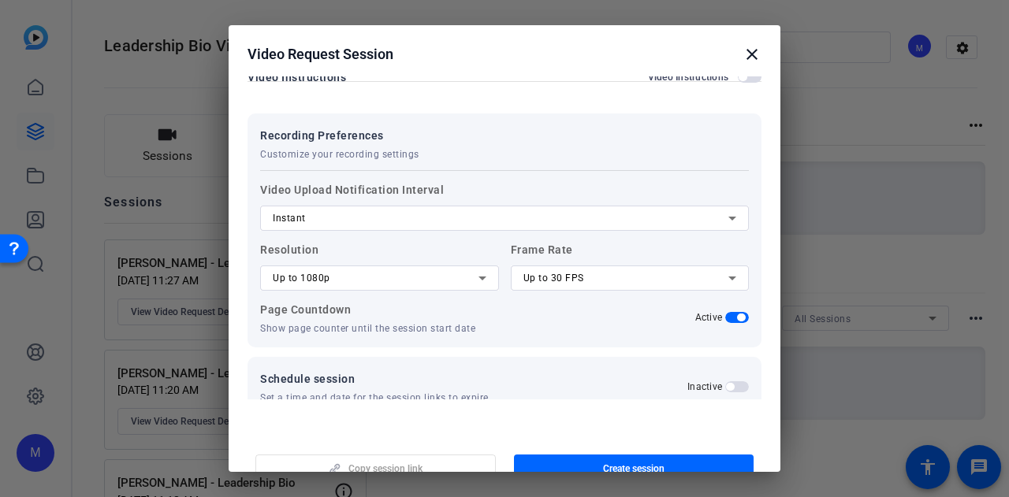
scroll to position [287, 0]
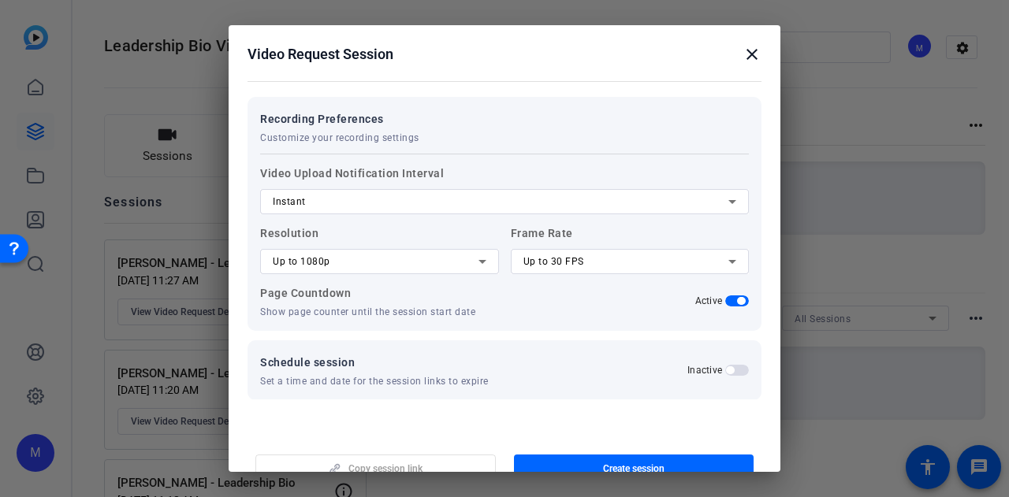
click at [346, 259] on div "Up to 1080p" at bounding box center [376, 261] width 206 height 19
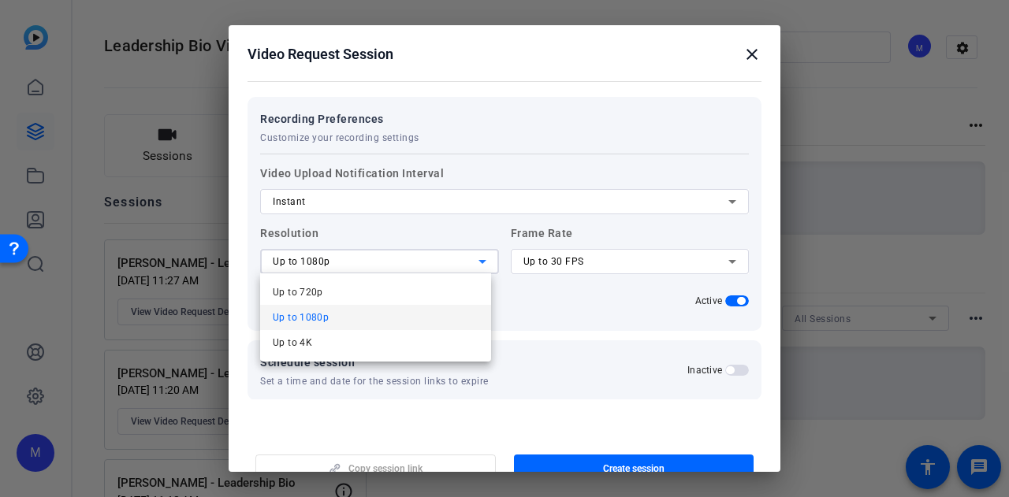
click at [355, 335] on mat-option "Up to 4K" at bounding box center [375, 342] width 231 height 25
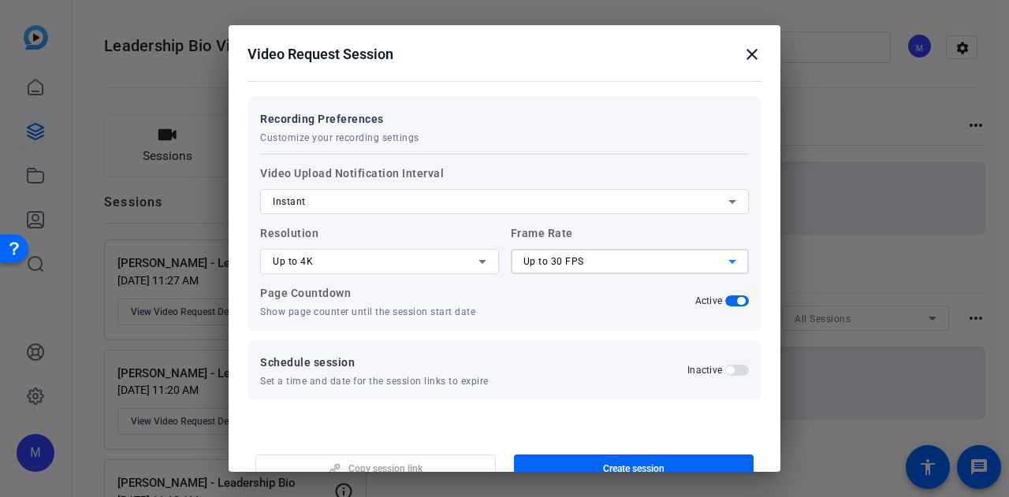
click at [549, 262] on span "Up to 30 FPS" at bounding box center [553, 261] width 61 height 11
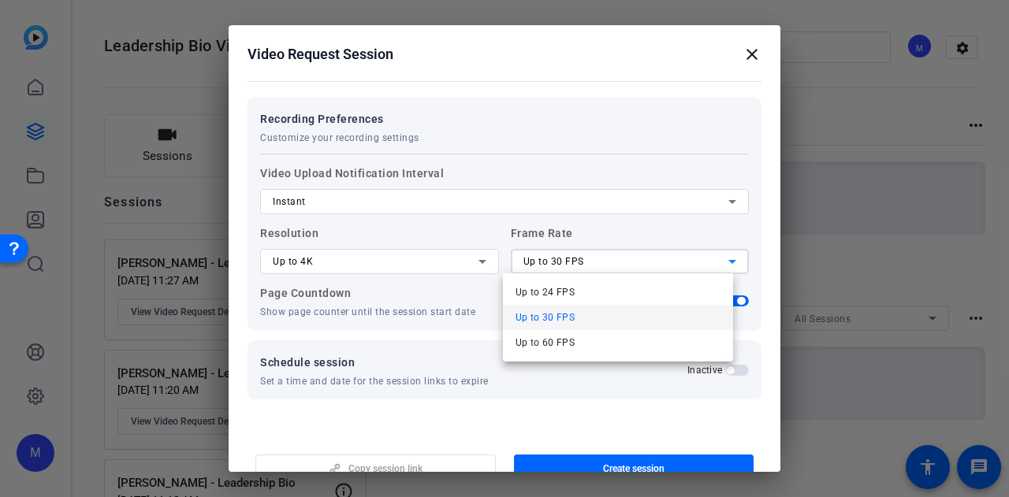
click at [546, 359] on div "Up to 24 FPS Up to 30 FPS Up to 60 FPS" at bounding box center [618, 317] width 231 height 88
click at [548, 352] on mat-option "Up to 60 FPS" at bounding box center [618, 342] width 231 height 25
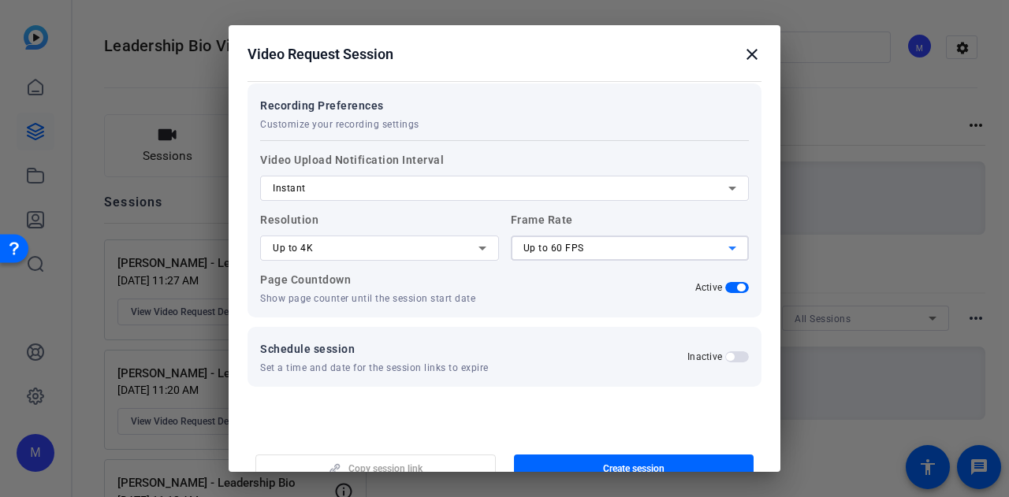
scroll to position [304, 0]
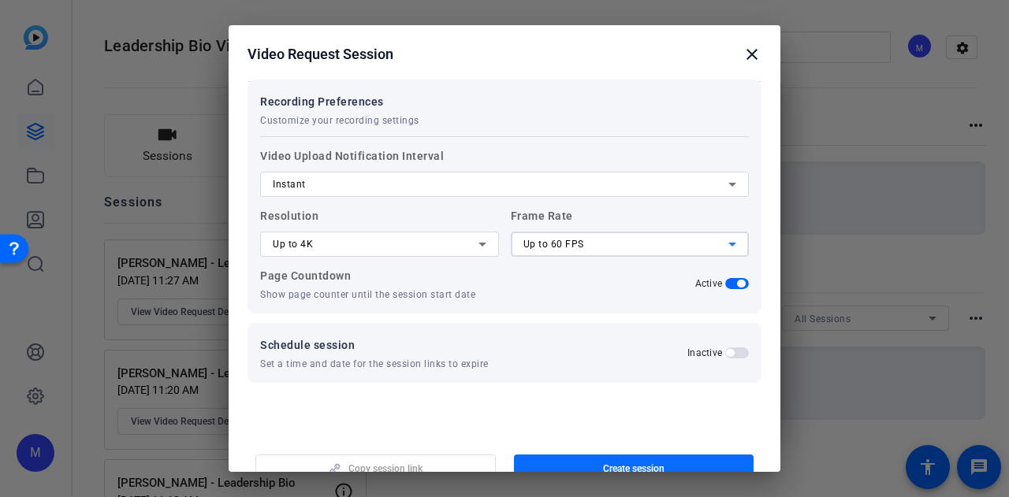
click at [610, 471] on span "Create session" at bounding box center [633, 469] width 61 height 13
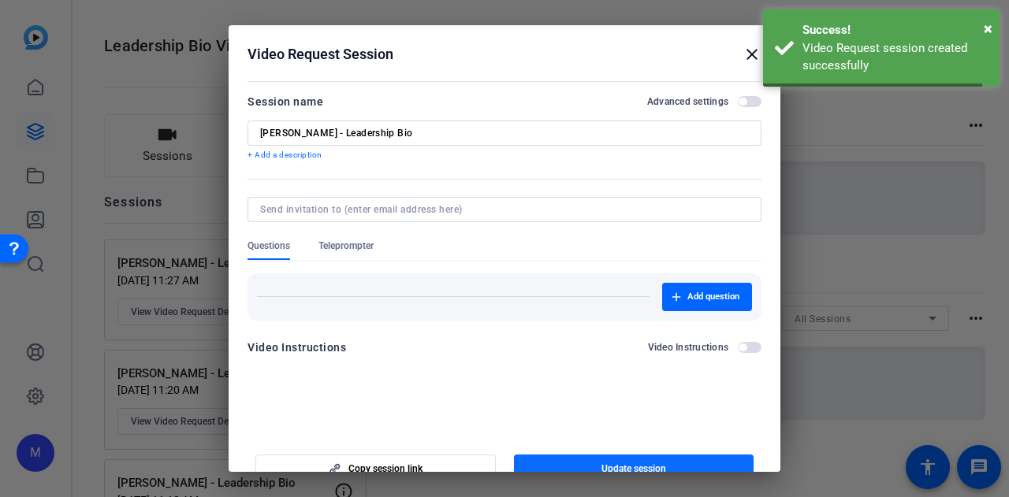
scroll to position [0, 0]
click at [916, 321] on div at bounding box center [504, 248] width 1009 height 497
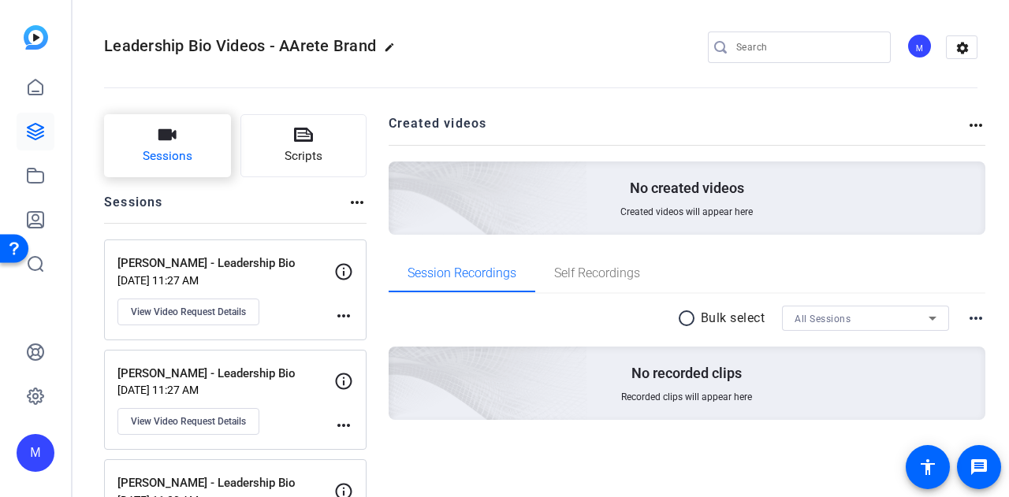
click at [203, 138] on button "Sessions" at bounding box center [167, 145] width 127 height 63
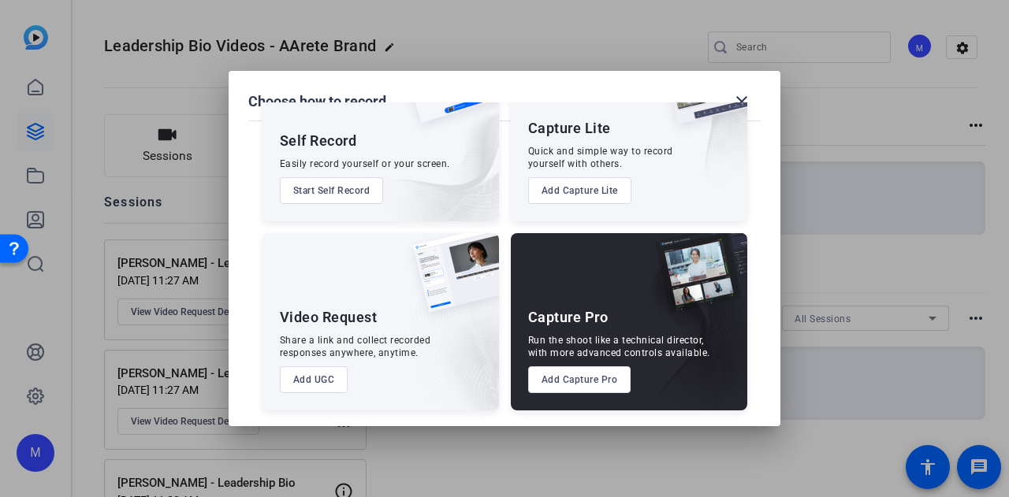
scroll to position [90, 0]
click at [314, 389] on button "Add UGC" at bounding box center [314, 379] width 69 height 27
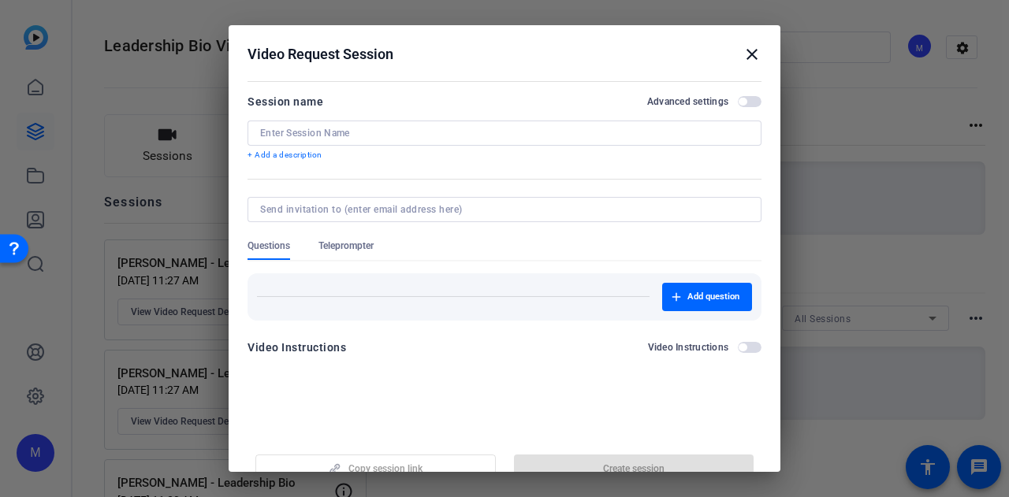
click at [339, 133] on input at bounding box center [504, 133] width 489 height 13
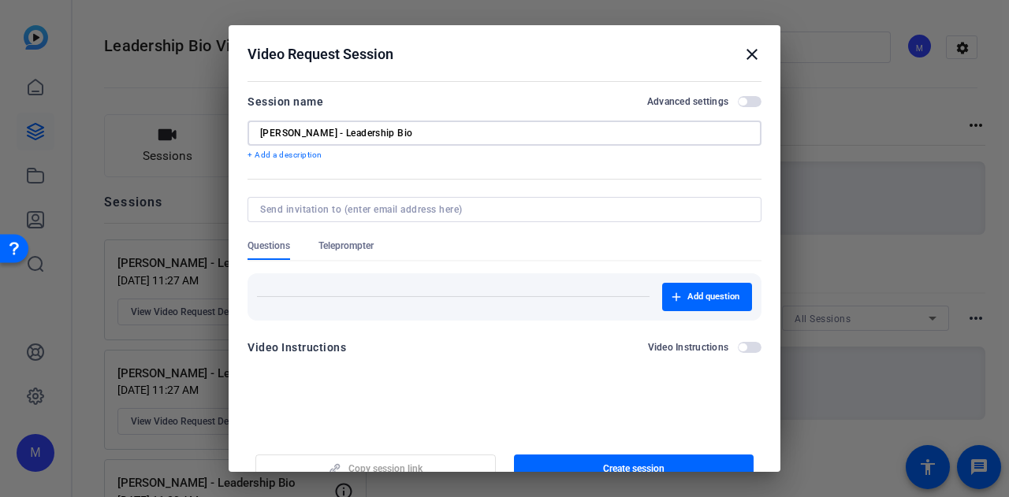
type input "Luke Henderson - Leadership Bio"
click at [746, 96] on span "button" at bounding box center [750, 101] width 24 height 11
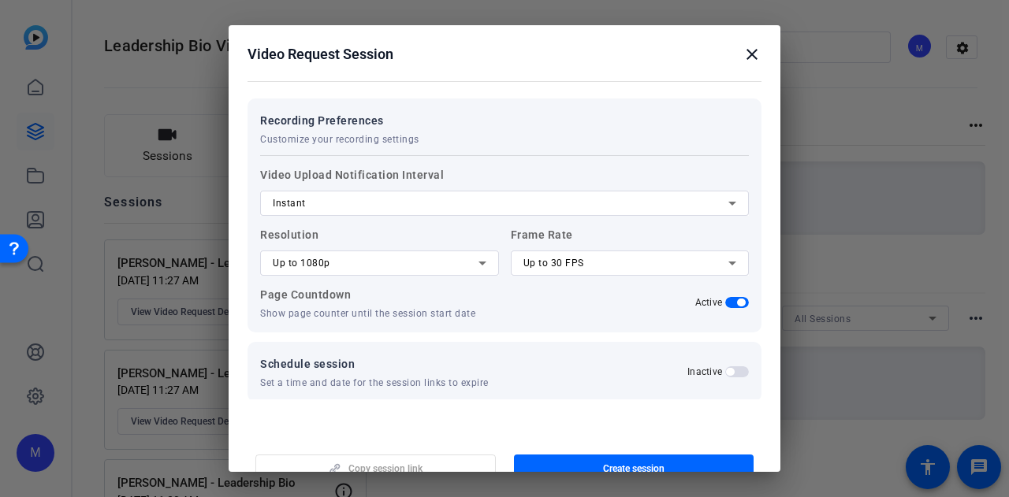
scroll to position [287, 0]
click at [367, 268] on div "Up to 1080p" at bounding box center [376, 261] width 206 height 19
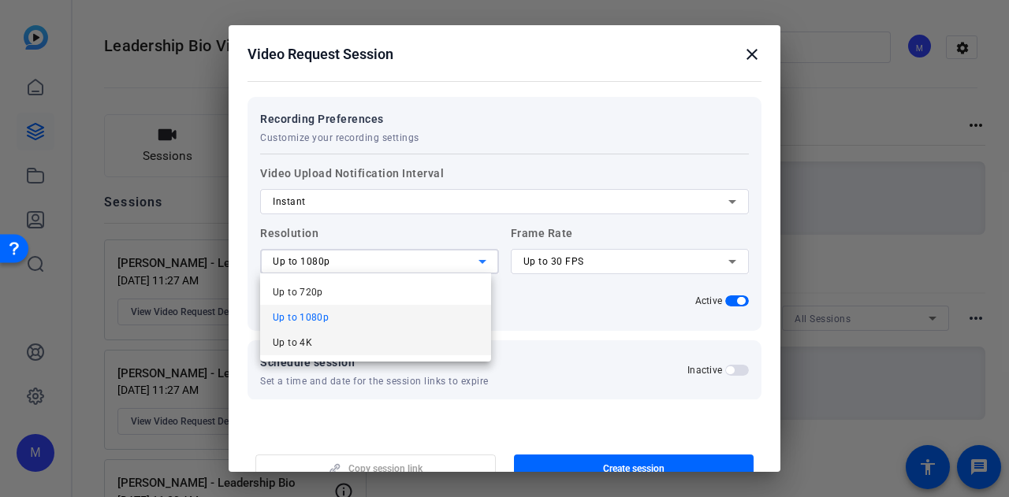
click at [351, 344] on mat-option "Up to 4K" at bounding box center [375, 342] width 231 height 25
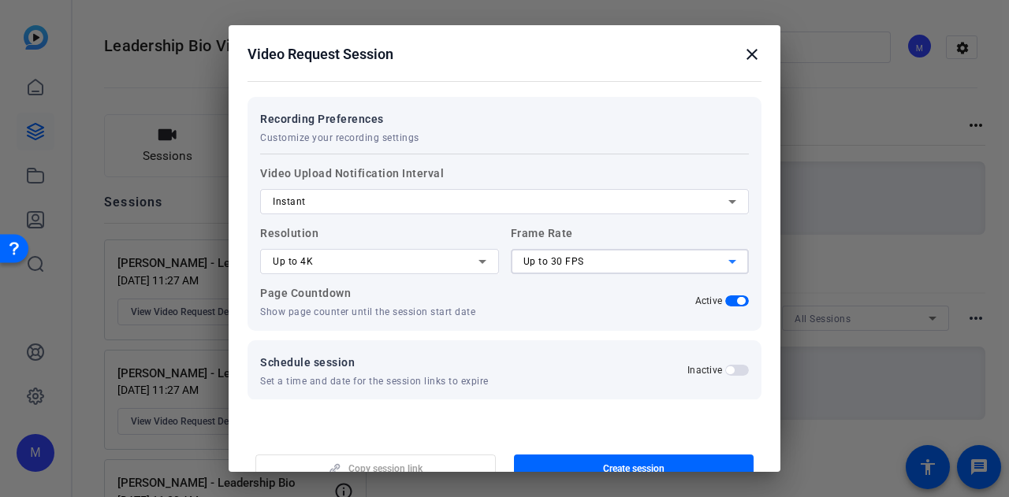
click at [576, 252] on div "Up to 30 FPS" at bounding box center [626, 261] width 206 height 19
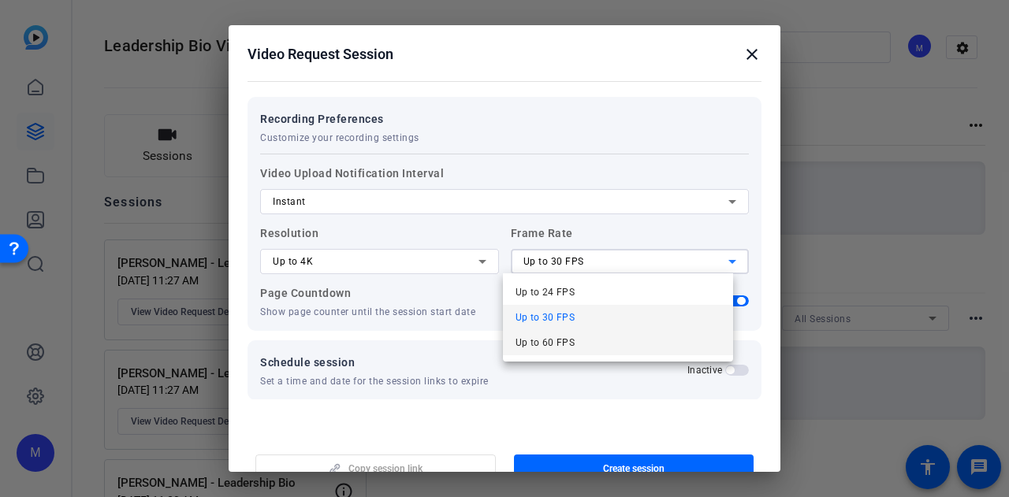
click at [594, 340] on mat-option "Up to 60 FPS" at bounding box center [618, 342] width 231 height 25
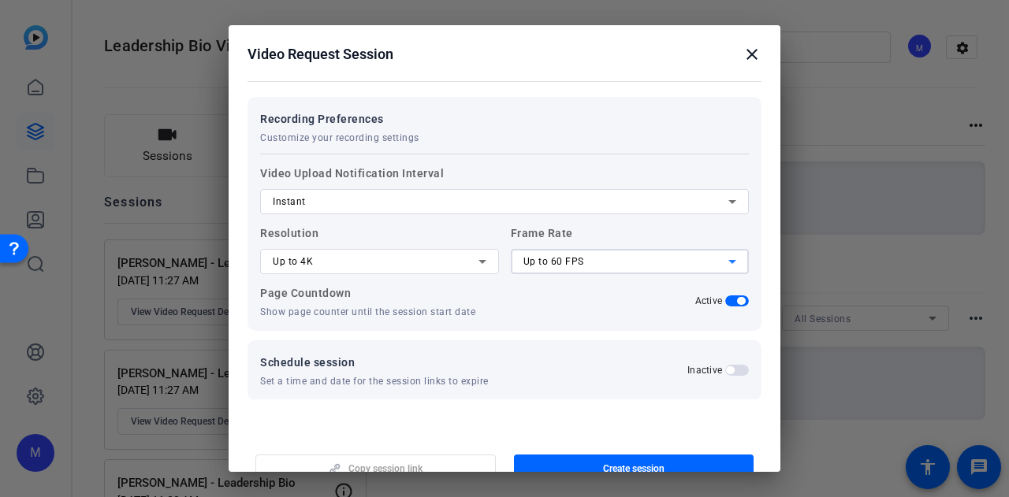
scroll to position [304, 0]
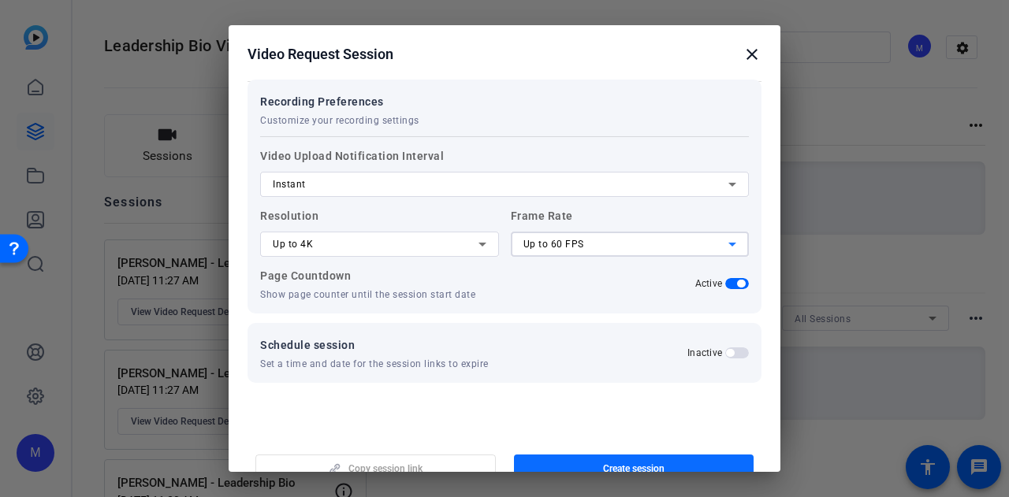
click at [608, 463] on span "Create session" at bounding box center [633, 469] width 61 height 13
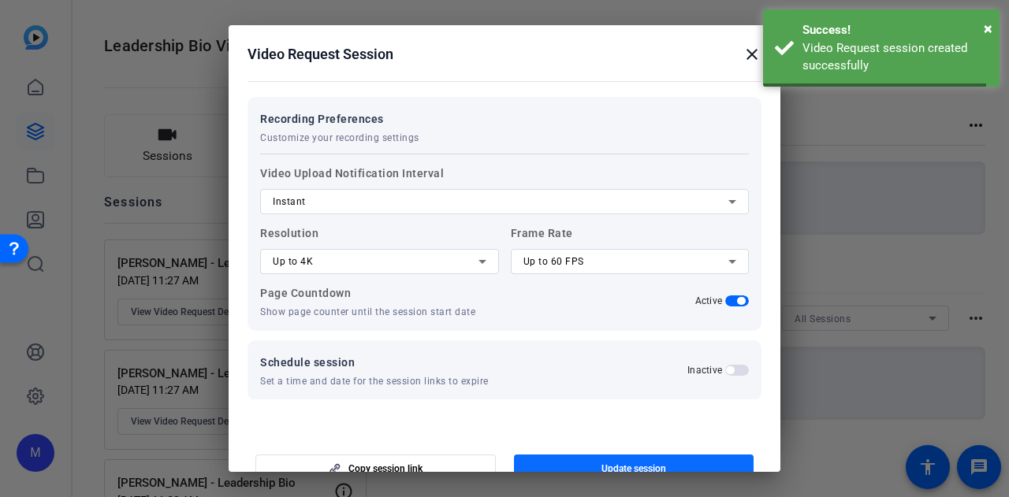
scroll to position [0, 0]
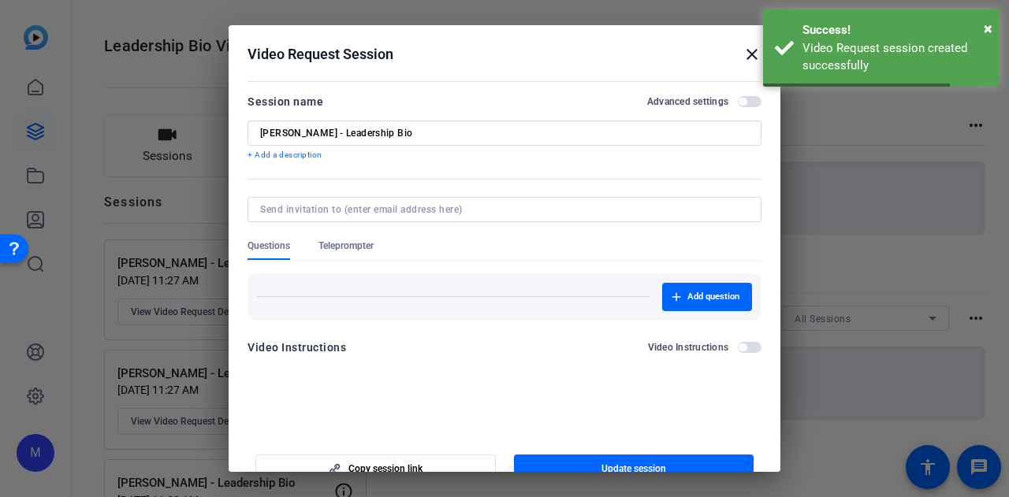
click at [895, 425] on div at bounding box center [504, 248] width 1009 height 497
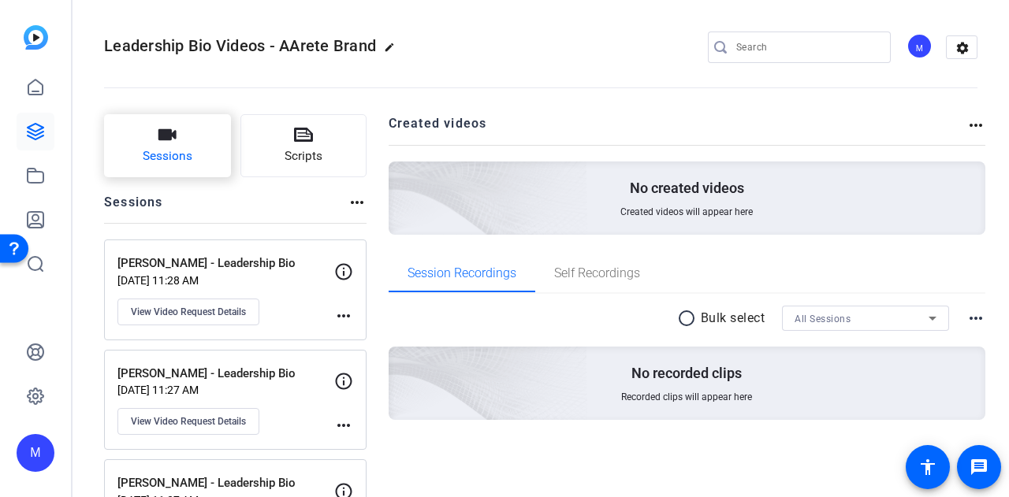
click at [162, 114] on button "Sessions" at bounding box center [167, 145] width 127 height 63
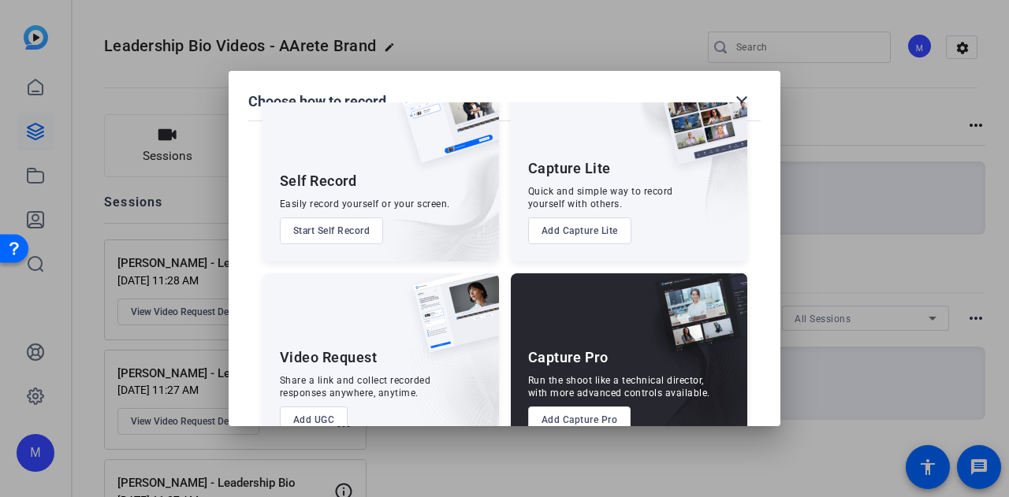
scroll to position [90, 0]
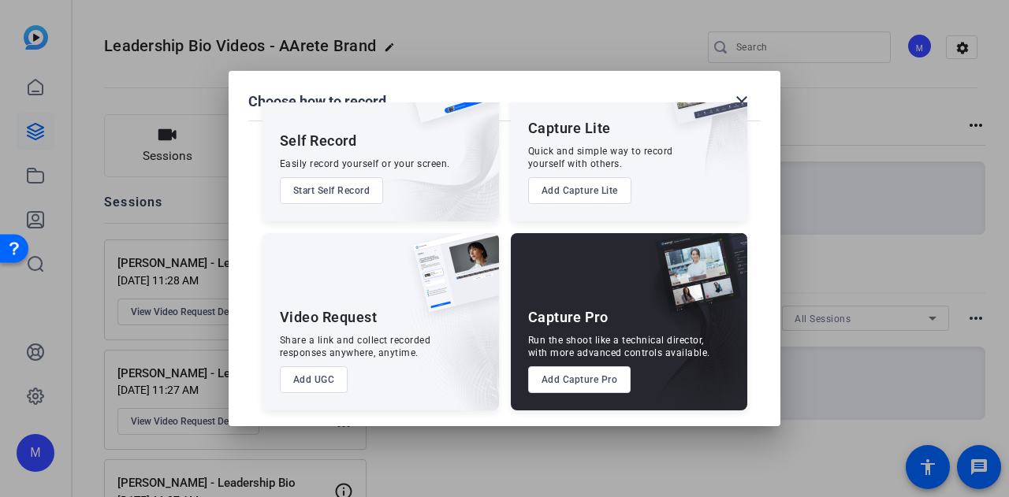
click at [322, 389] on button "Add UGC" at bounding box center [314, 379] width 69 height 27
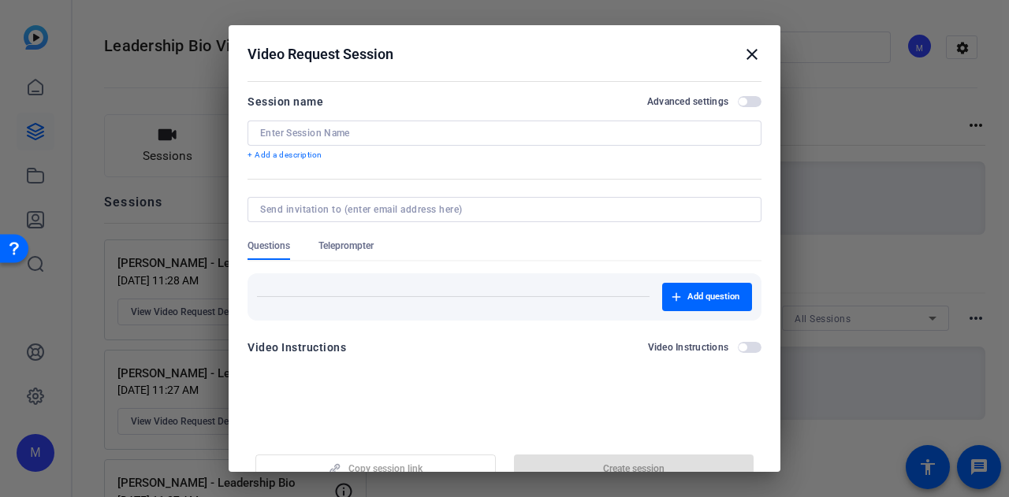
click at [342, 132] on input at bounding box center [504, 133] width 489 height 13
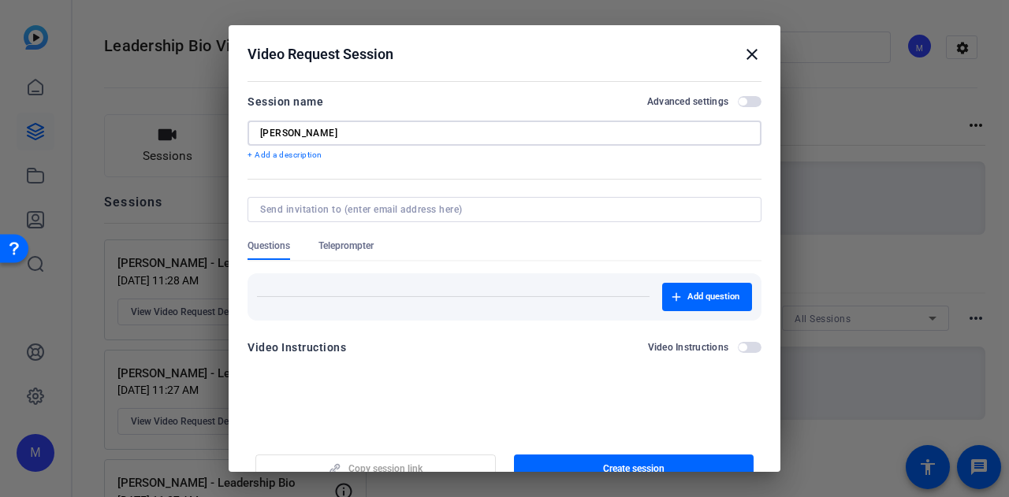
click at [744, 103] on span "button" at bounding box center [750, 101] width 24 height 11
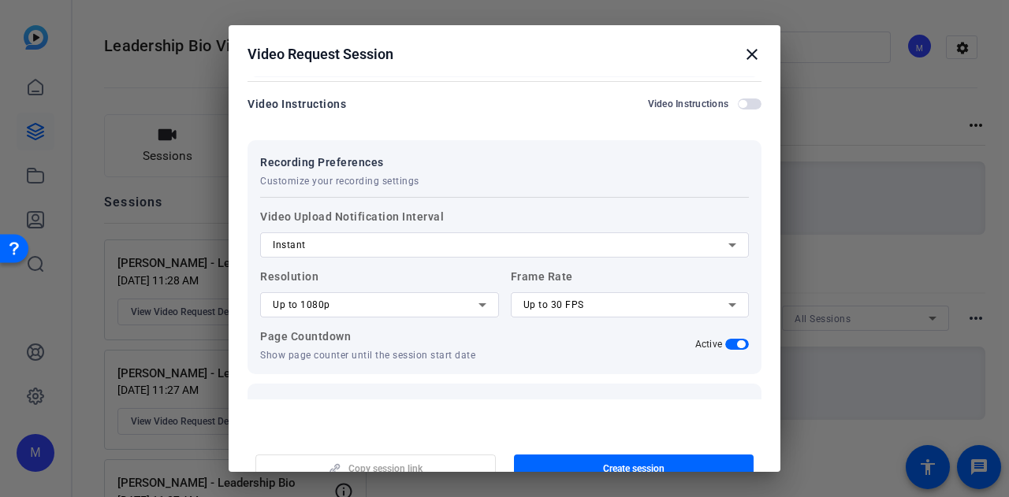
scroll to position [287, 0]
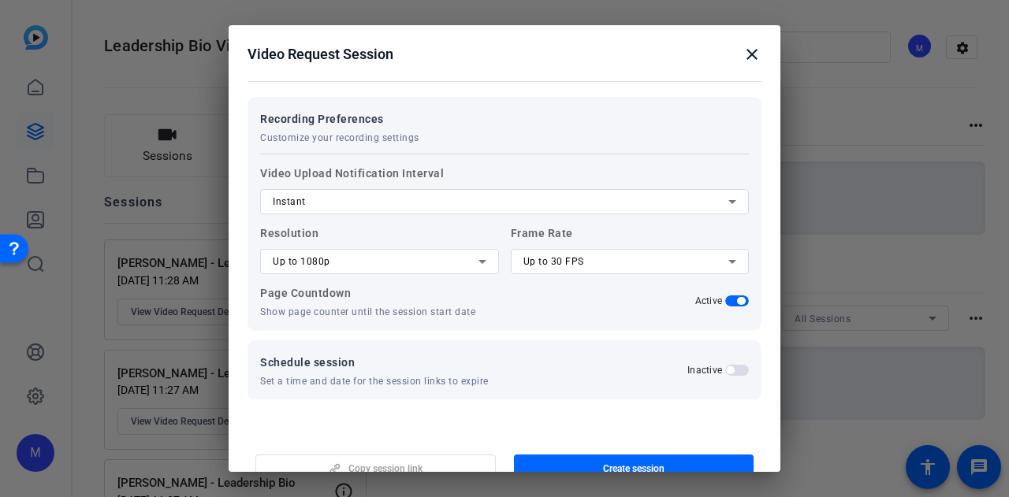
click at [337, 267] on div "Up to 1080p" at bounding box center [376, 261] width 206 height 19
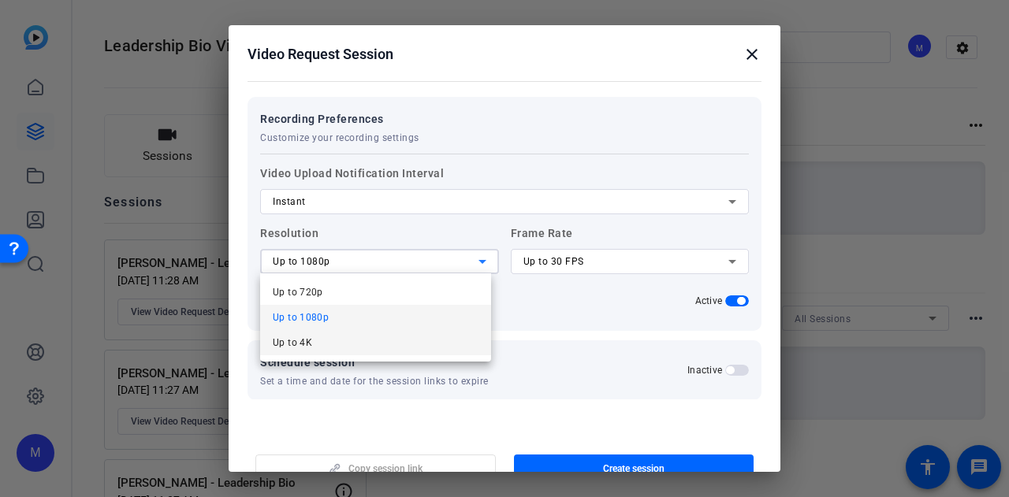
click at [340, 343] on mat-option "Up to 4K" at bounding box center [375, 342] width 231 height 25
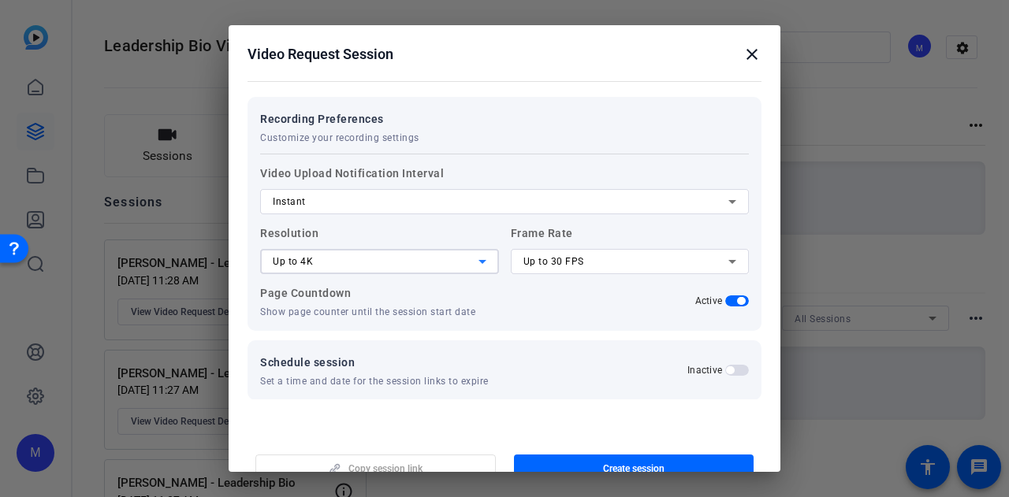
click at [554, 267] on div "Up to 30 FPS" at bounding box center [626, 261] width 206 height 19
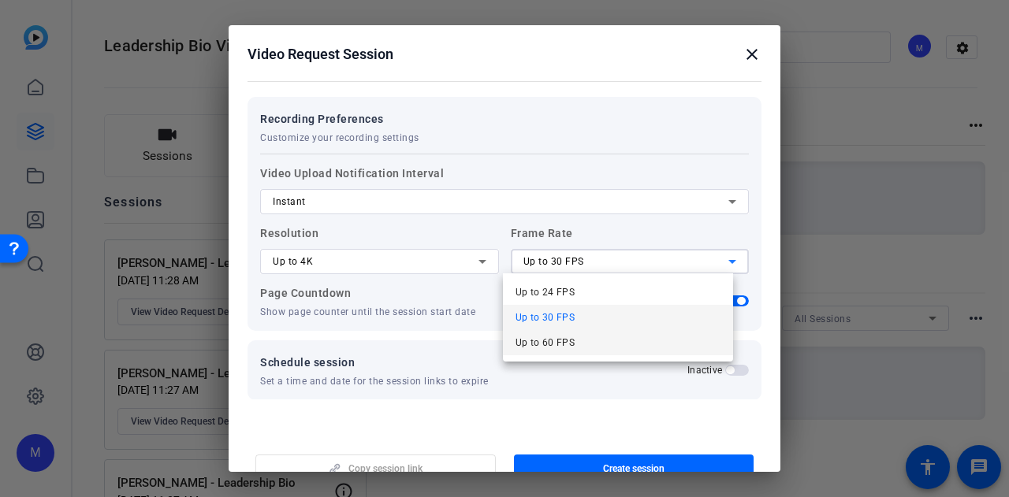
click at [564, 348] on span "Up to 60 FPS" at bounding box center [545, 342] width 60 height 19
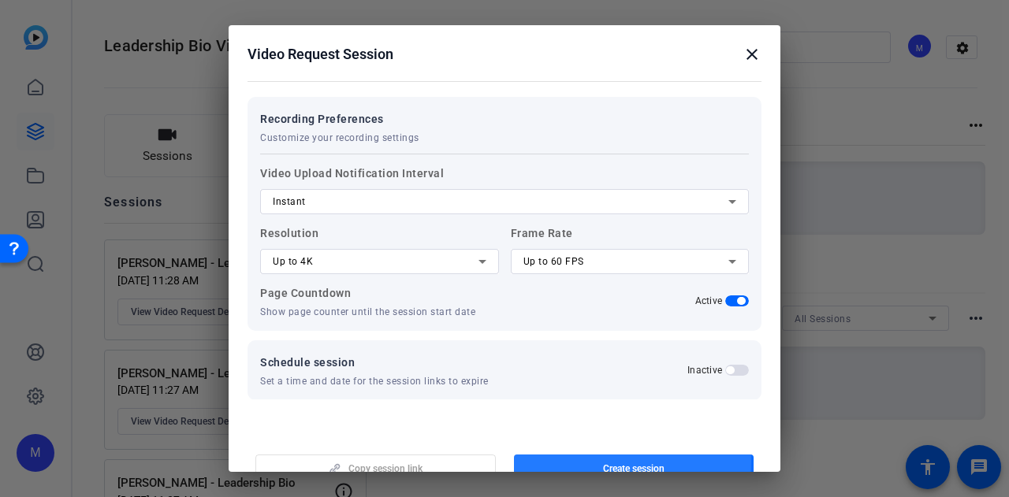
click at [583, 462] on span "button" at bounding box center [634, 469] width 240 height 38
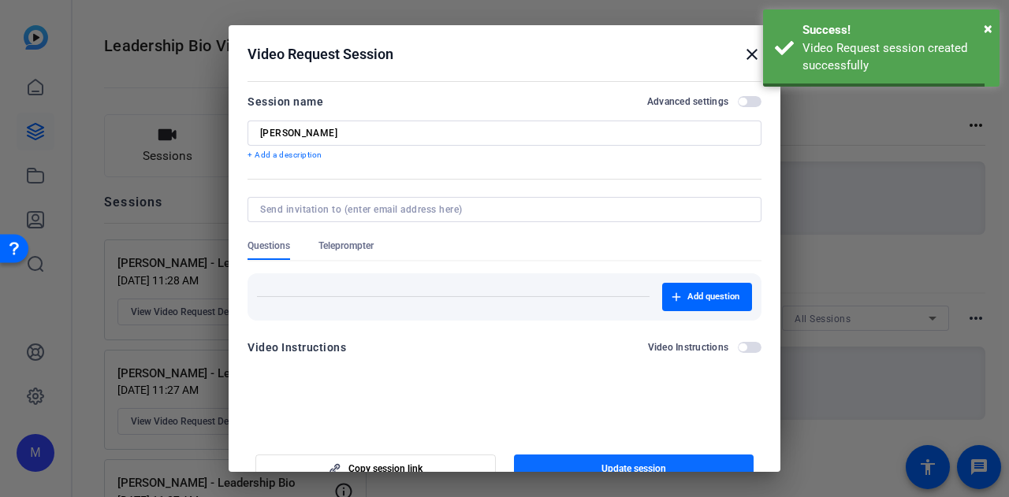
scroll to position [0, 0]
click at [399, 128] on input "Mari Zag" at bounding box center [504, 133] width 489 height 13
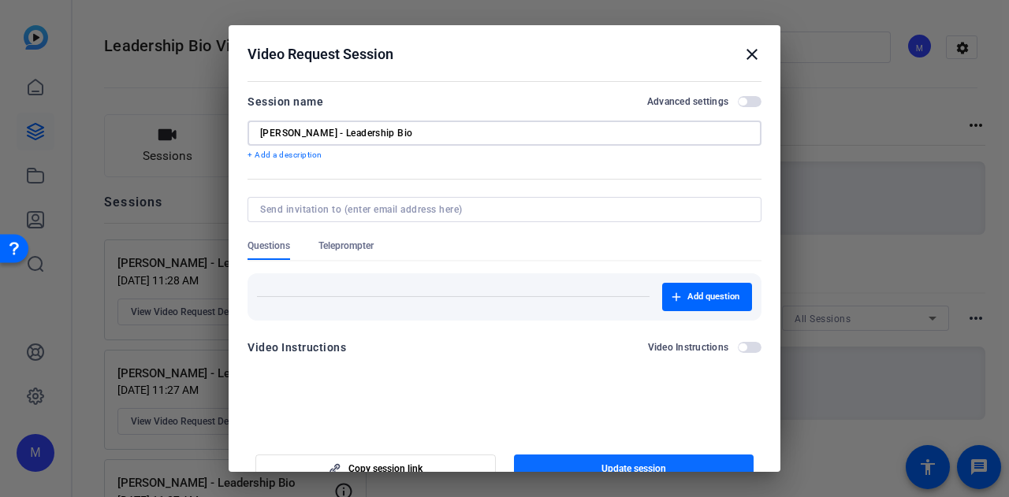
type input "Mari Zag - Leadership Bio"
click at [646, 469] on span "Update session" at bounding box center [633, 469] width 65 height 13
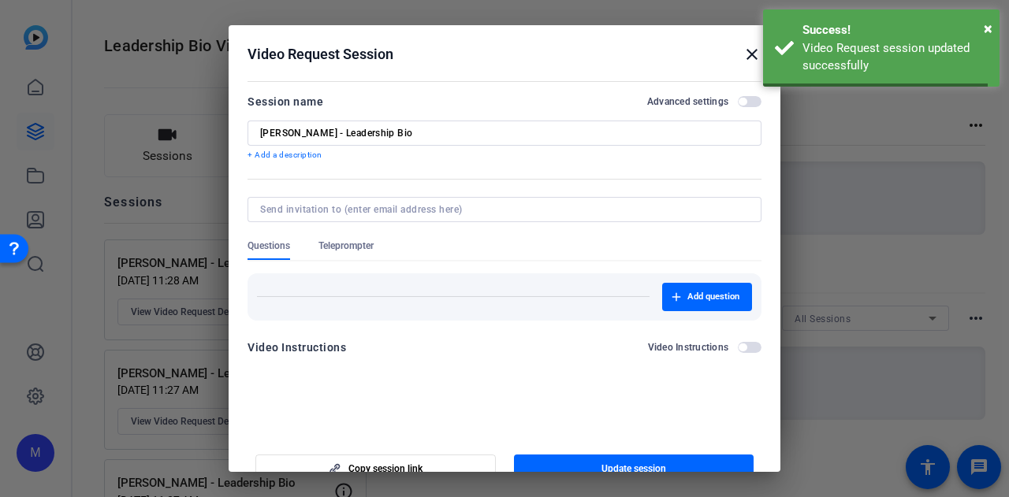
drag, startPoint x: 753, startPoint y: 53, endPoint x: 740, endPoint y: 55, distance: 13.6
click at [746, 54] on h2 "Video Request Session close" at bounding box center [505, 50] width 552 height 51
click at [742, 55] on mat-icon "close" at bounding box center [751, 54] width 19 height 19
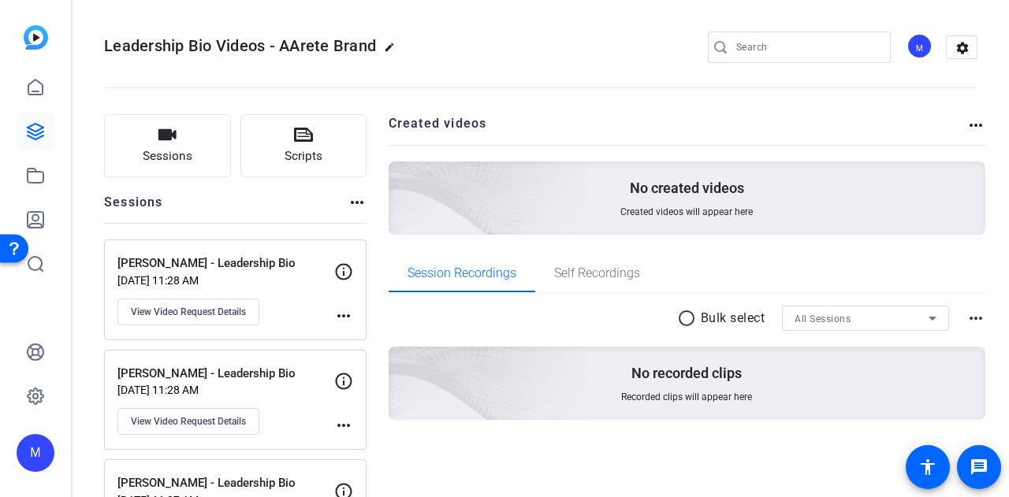
click at [172, 153] on span "Sessions" at bounding box center [168, 156] width 50 height 18
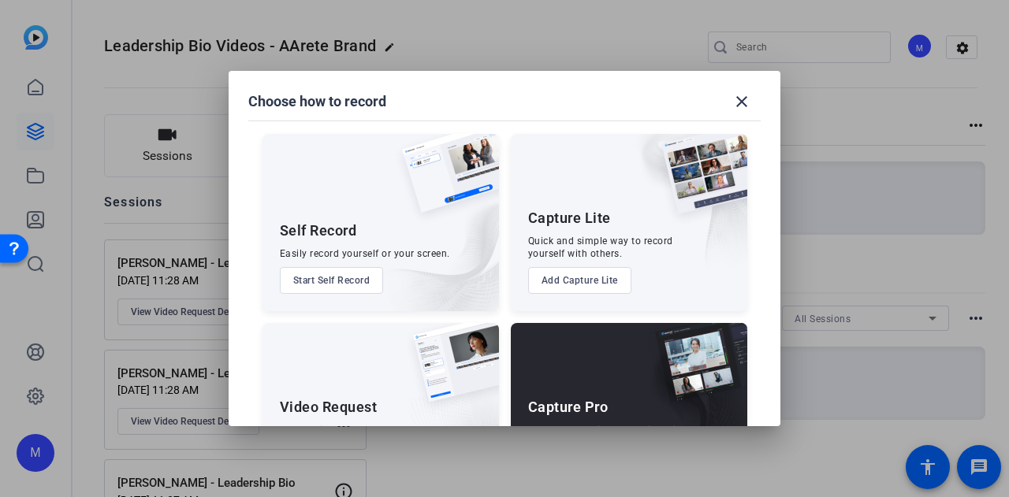
scroll to position [90, 0]
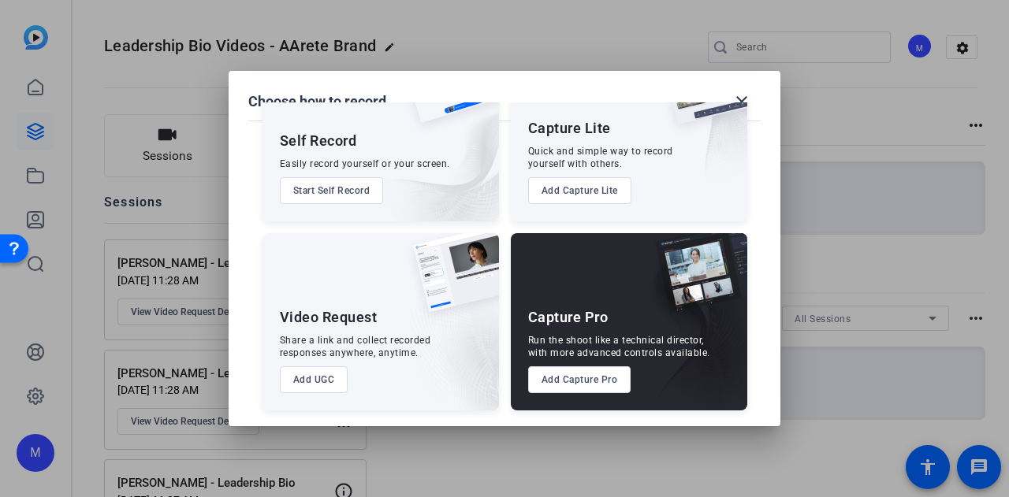
click at [312, 378] on button "Add UGC" at bounding box center [314, 379] width 69 height 27
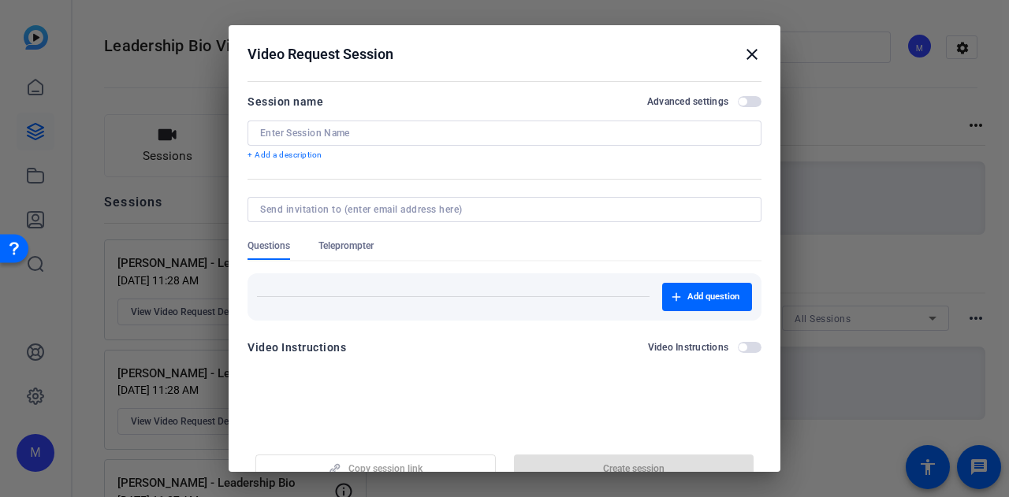
click at [336, 132] on input at bounding box center [504, 133] width 489 height 13
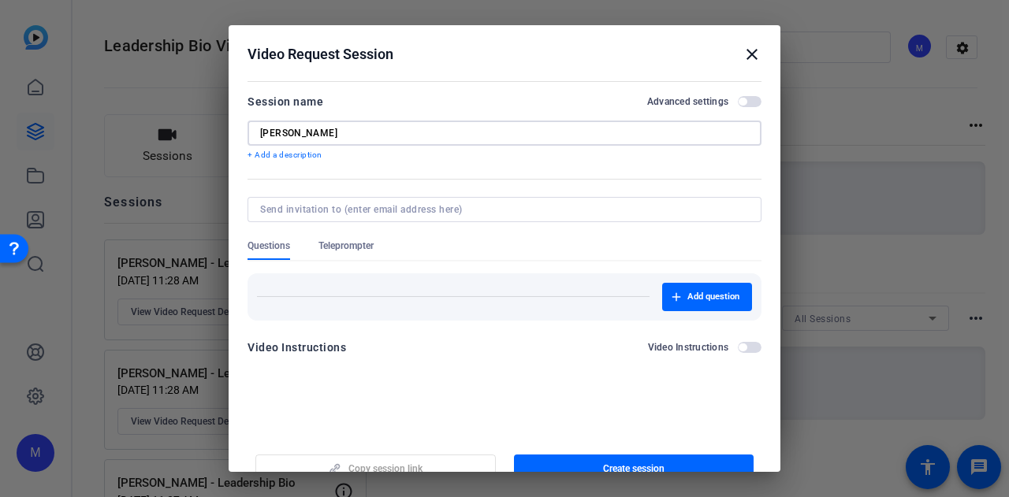
click at [424, 130] on div "Maureen Maginot" at bounding box center [504, 133] width 489 height 25
type input "Maureen Maginot - Leadership Bio"
click at [749, 99] on span "button" at bounding box center [750, 101] width 24 height 11
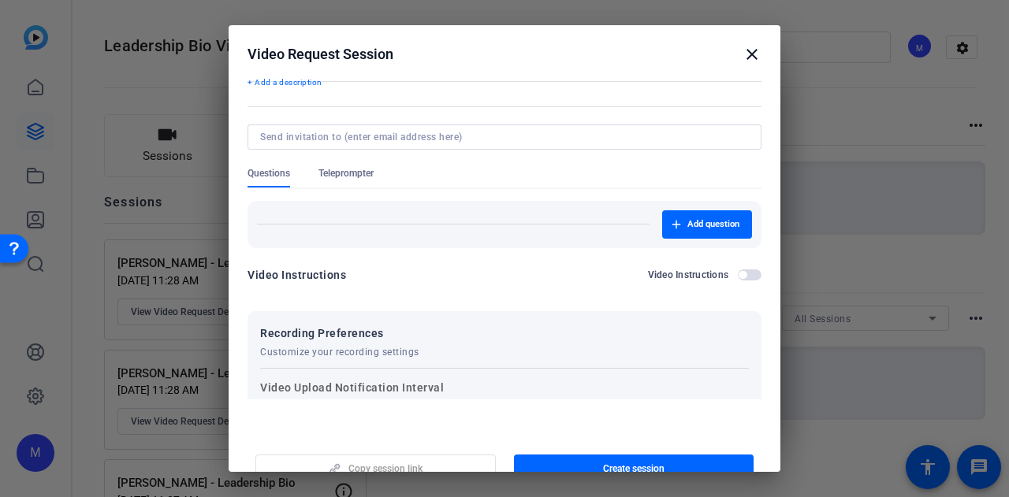
scroll to position [50, 0]
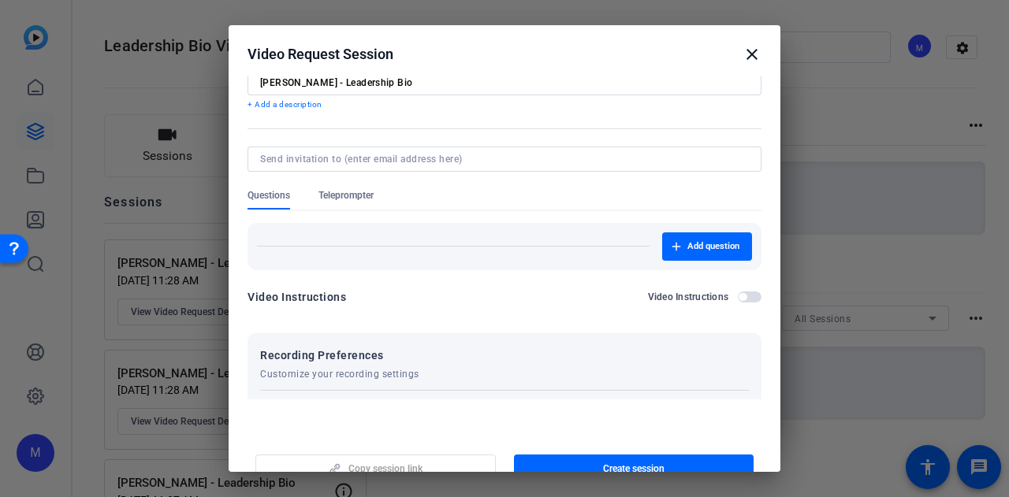
click at [344, 189] on span "Teleprompter" at bounding box center [345, 195] width 55 height 13
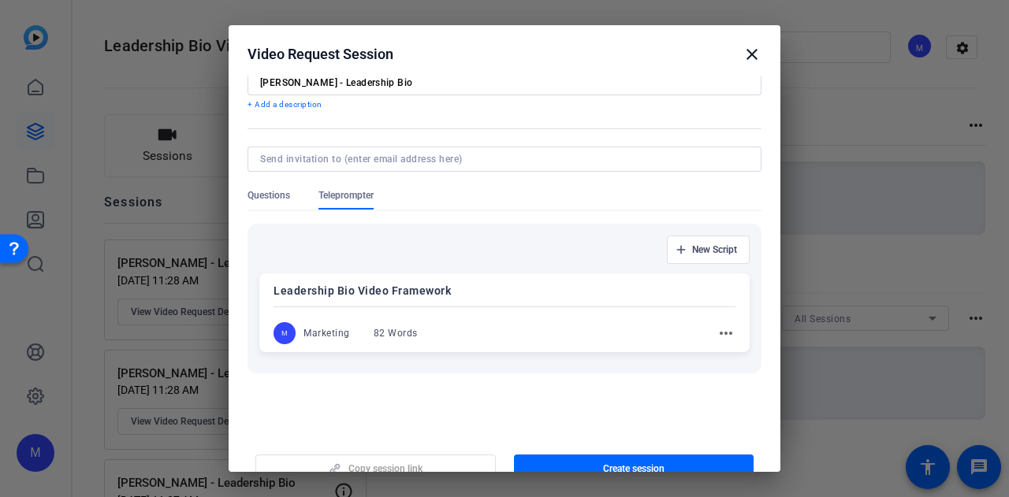
click at [286, 196] on span "Questions" at bounding box center [268, 195] width 43 height 13
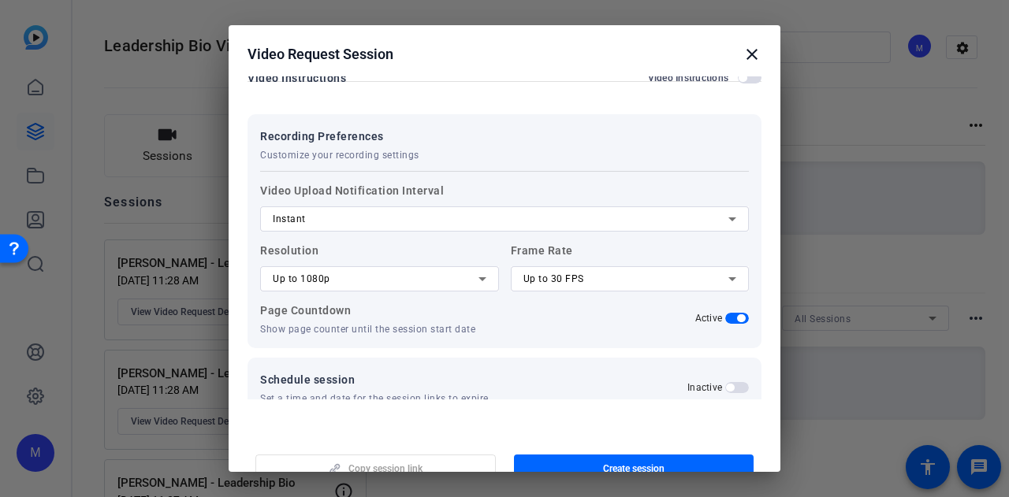
scroll to position [287, 0]
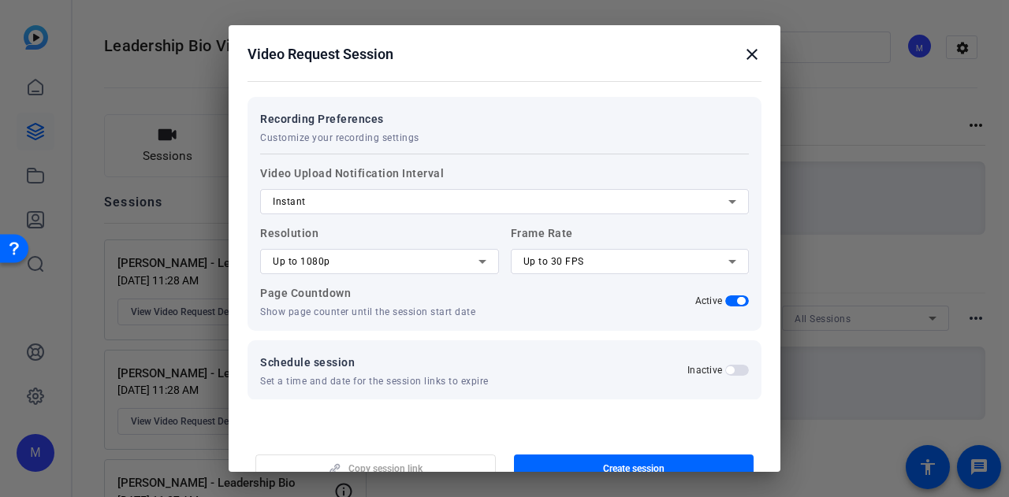
click at [344, 267] on div "Up to 1080p" at bounding box center [376, 261] width 206 height 19
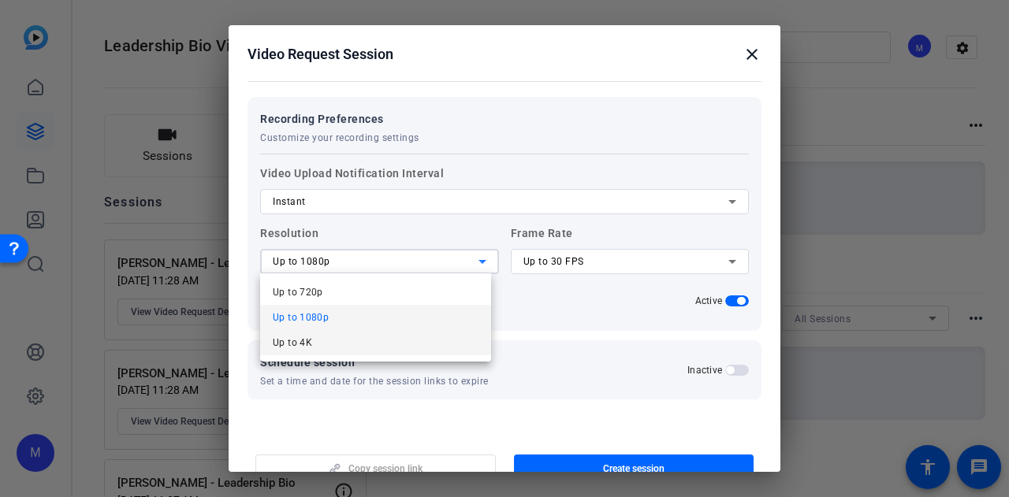
click at [340, 341] on mat-option "Up to 4K" at bounding box center [375, 342] width 231 height 25
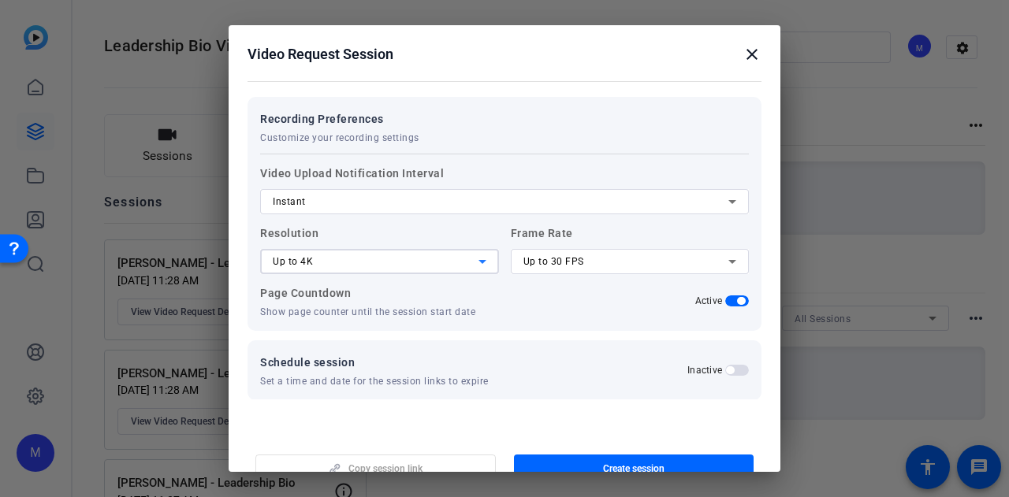
click at [572, 267] on div "Up to 30 FPS" at bounding box center [626, 261] width 206 height 19
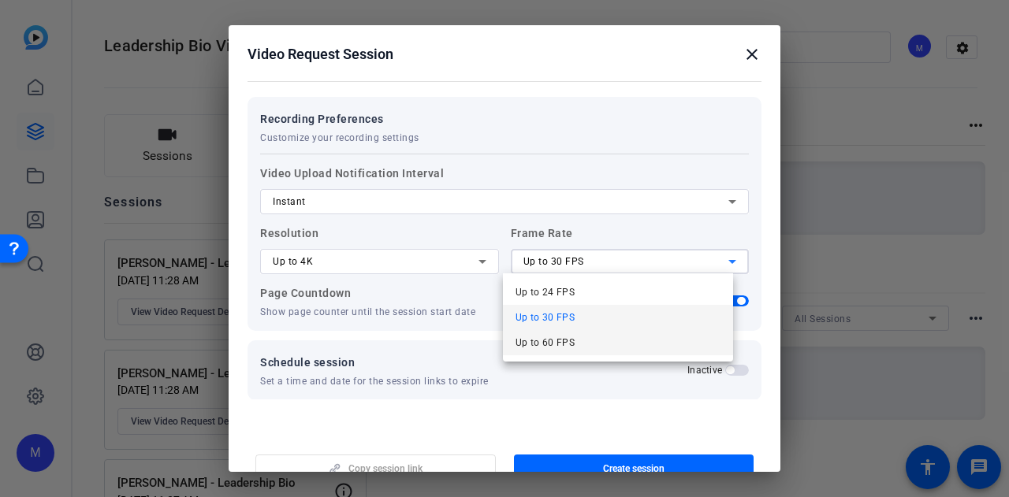
click at [574, 348] on mat-option "Up to 60 FPS" at bounding box center [618, 342] width 231 height 25
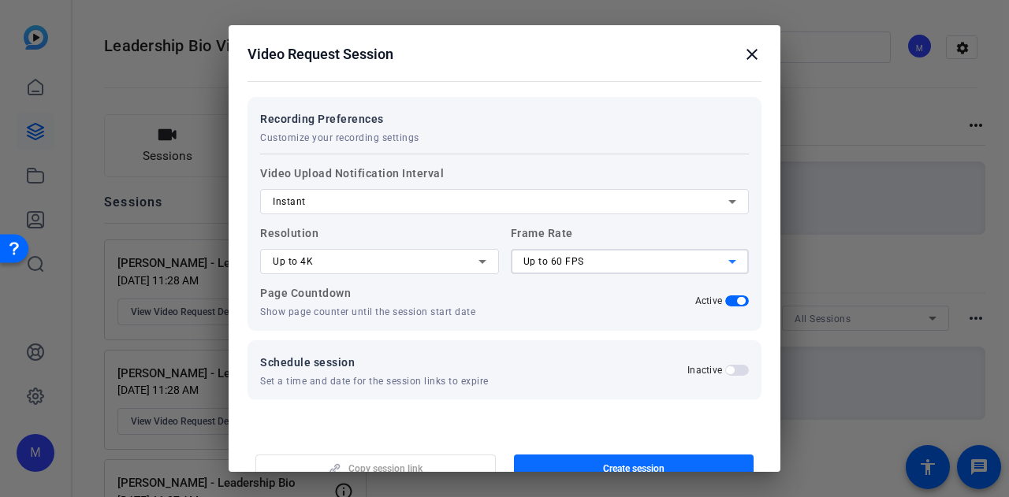
click at [614, 469] on span "Create session" at bounding box center [633, 469] width 61 height 13
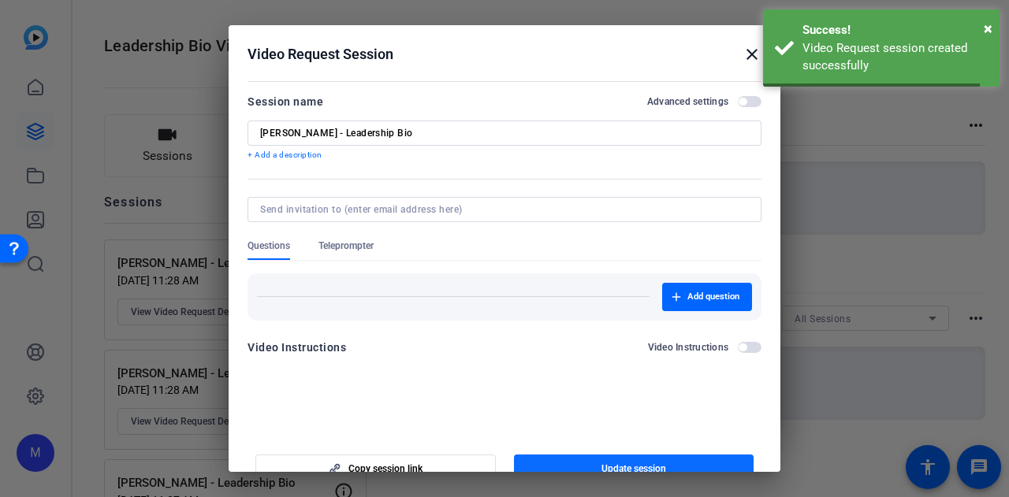
scroll to position [0, 0]
click at [138, 225] on div at bounding box center [504, 248] width 1009 height 497
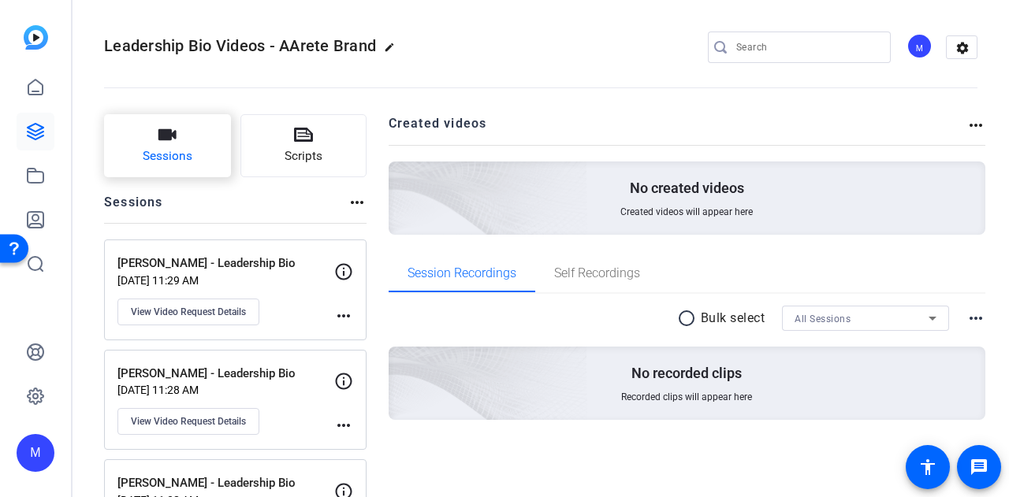
click at [156, 147] on button "Sessions" at bounding box center [167, 145] width 127 height 63
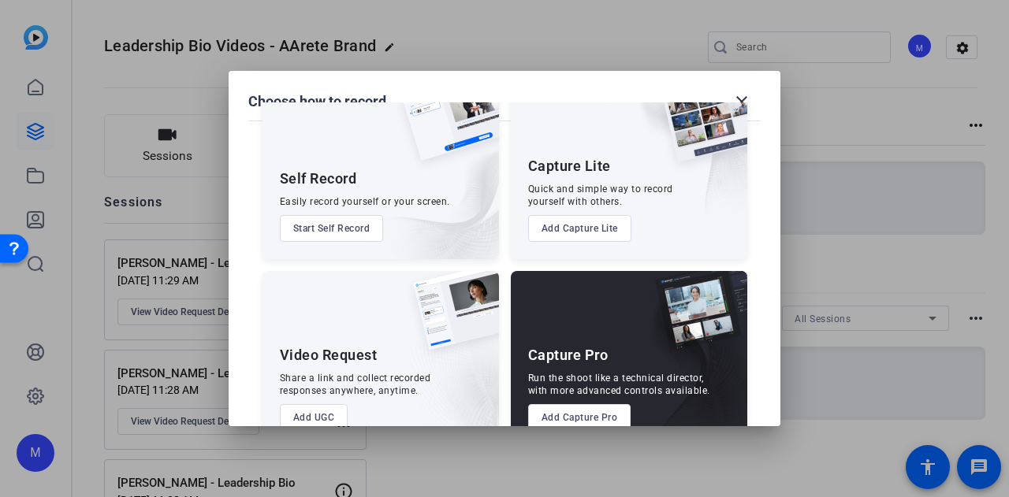
scroll to position [90, 0]
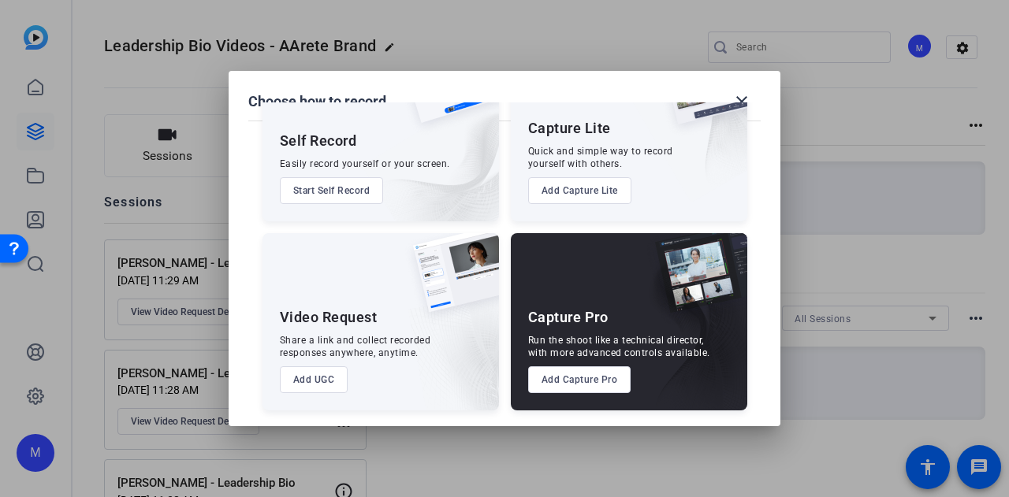
click at [318, 396] on div "Video Request Share a link and collect recorded responses anywhere, anytime. Ad…" at bounding box center [380, 321] width 236 height 177
click at [317, 388] on button "Add UGC" at bounding box center [314, 379] width 69 height 27
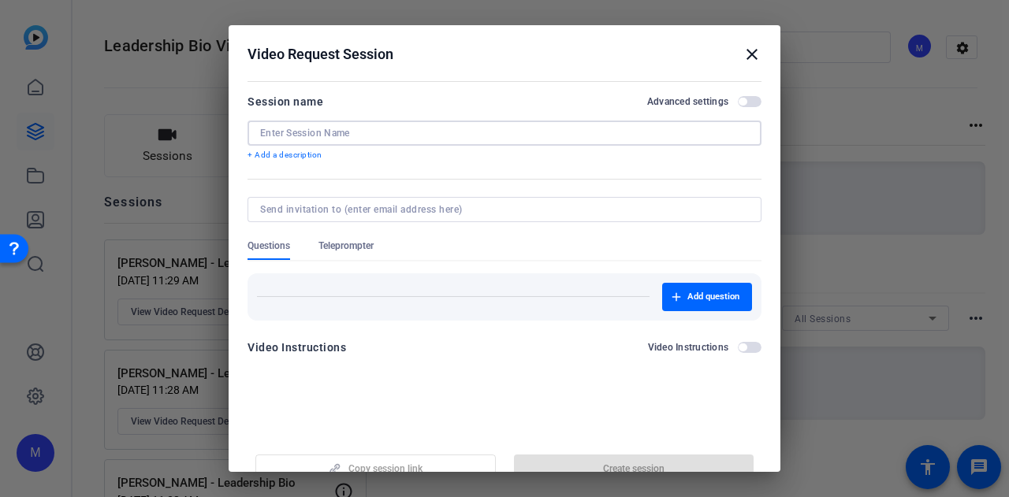
click at [367, 127] on input at bounding box center [504, 133] width 489 height 13
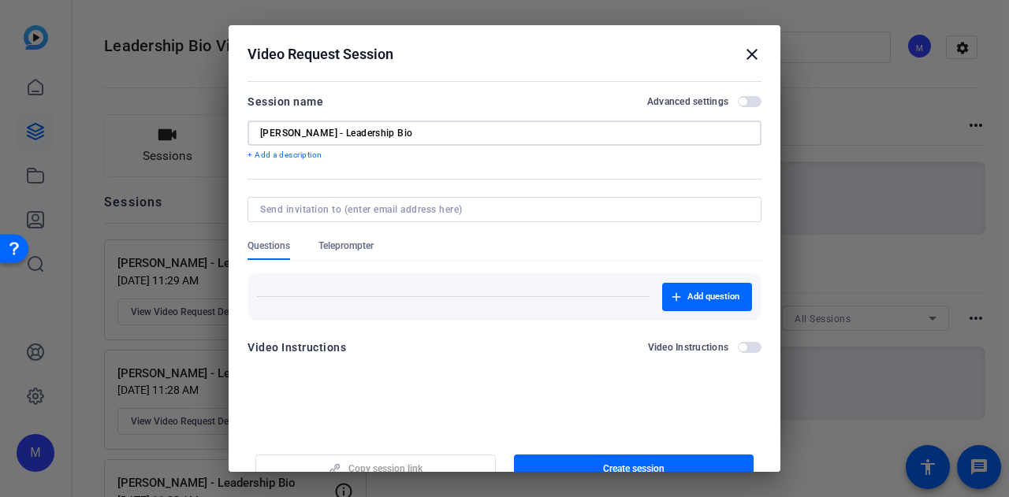
type input "Mike Faraone - Leadership Bio"
click at [739, 103] on span "button" at bounding box center [750, 101] width 24 height 11
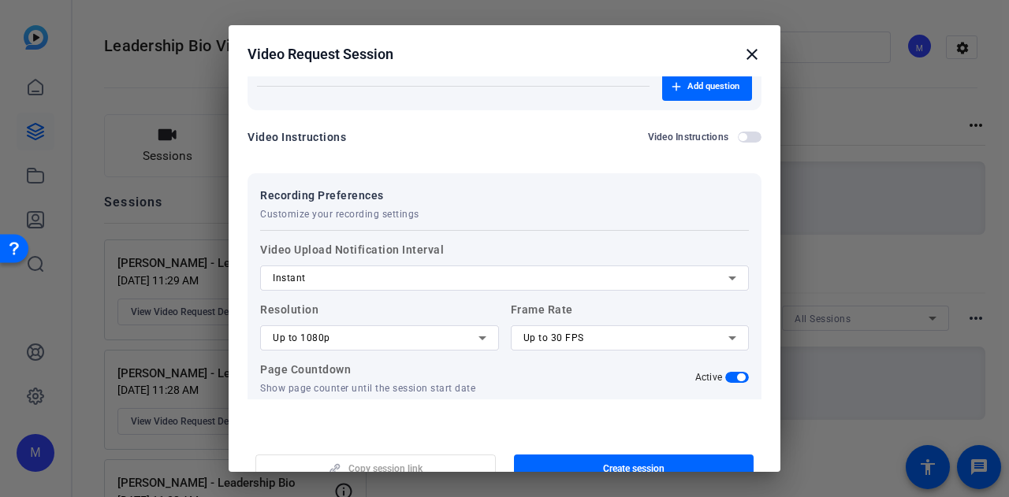
scroll to position [287, 0]
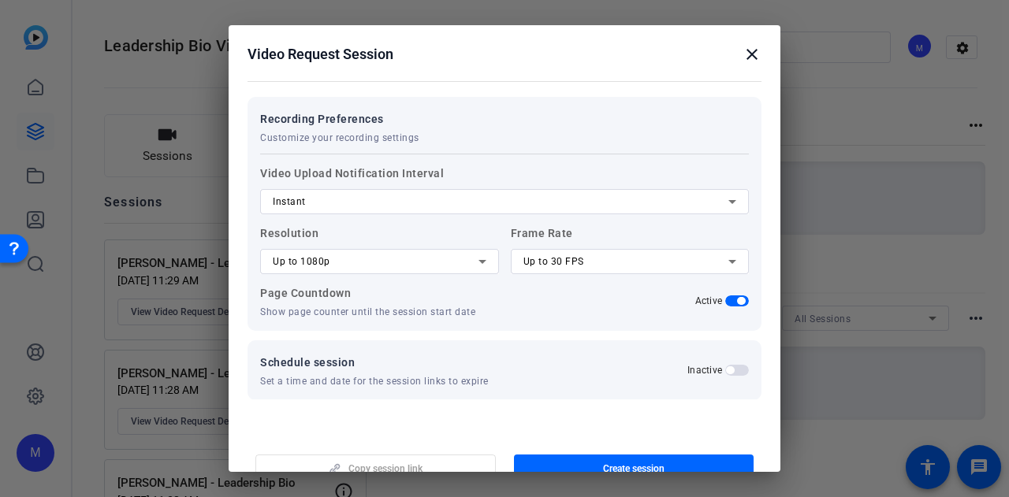
click at [407, 286] on div at bounding box center [379, 282] width 239 height 17
click at [401, 260] on div "Up to 1080p" at bounding box center [376, 261] width 206 height 19
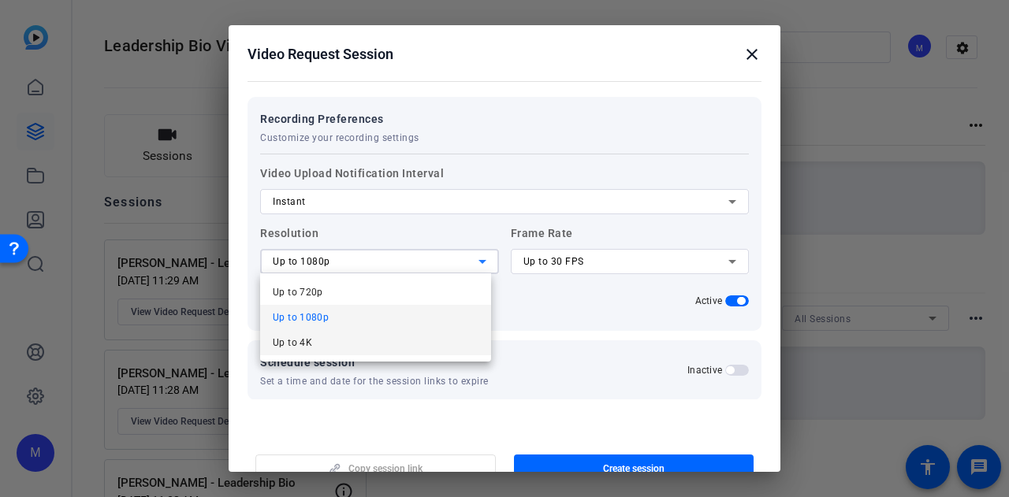
click at [389, 347] on mat-option "Up to 4K" at bounding box center [375, 342] width 231 height 25
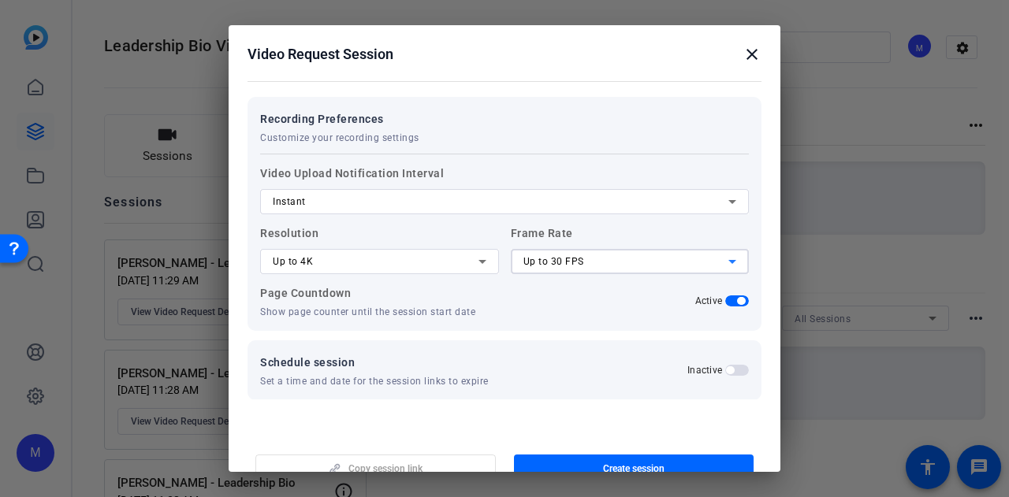
click at [599, 263] on div "Up to 30 FPS" at bounding box center [626, 261] width 206 height 19
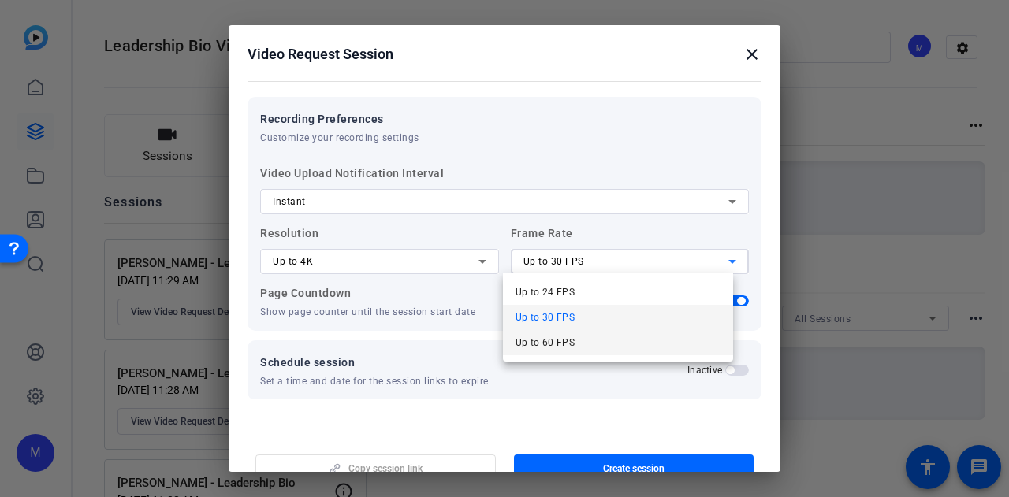
click at [596, 340] on mat-option "Up to 60 FPS" at bounding box center [618, 342] width 231 height 25
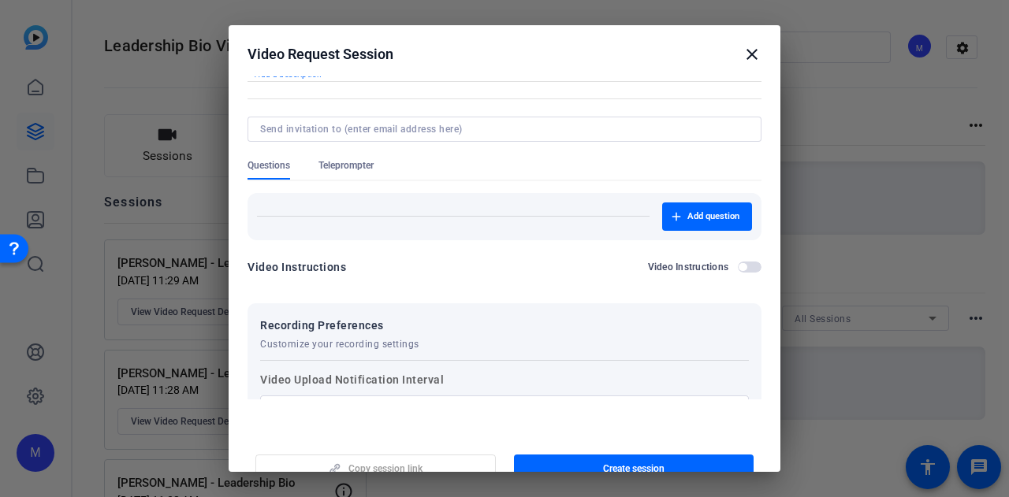
scroll to position [0, 0]
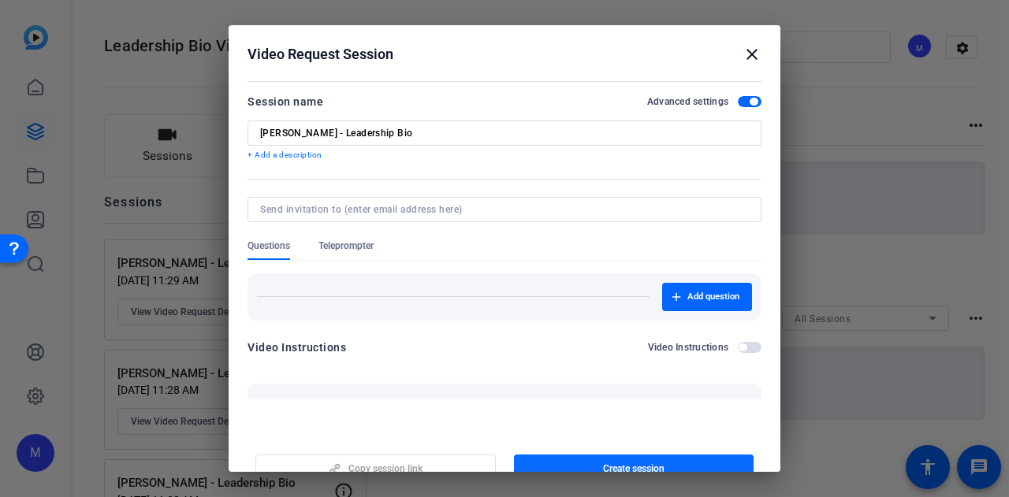
click at [634, 464] on span "Create session" at bounding box center [633, 469] width 61 height 13
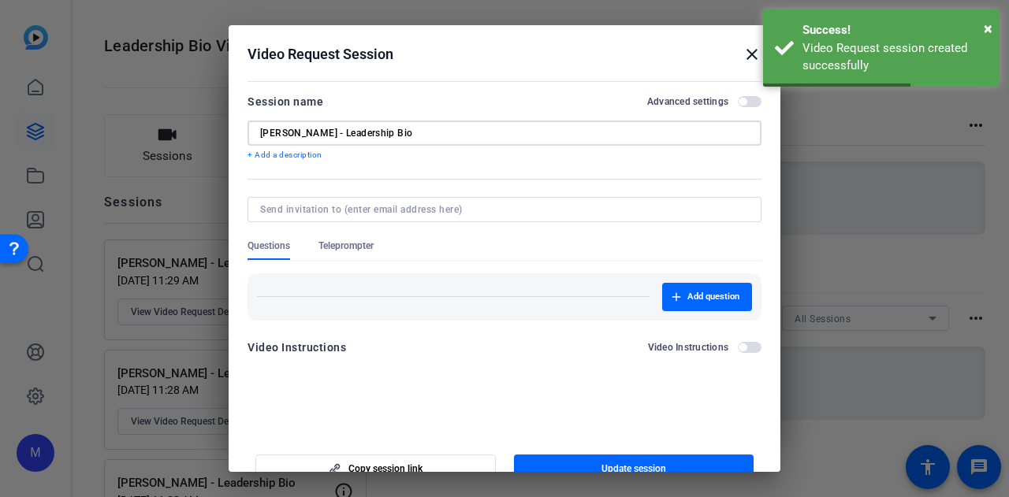
click at [342, 130] on input "Mike Faraone - Leadership Bio" at bounding box center [504, 133] width 489 height 13
click at [742, 54] on mat-icon "close" at bounding box center [751, 54] width 19 height 19
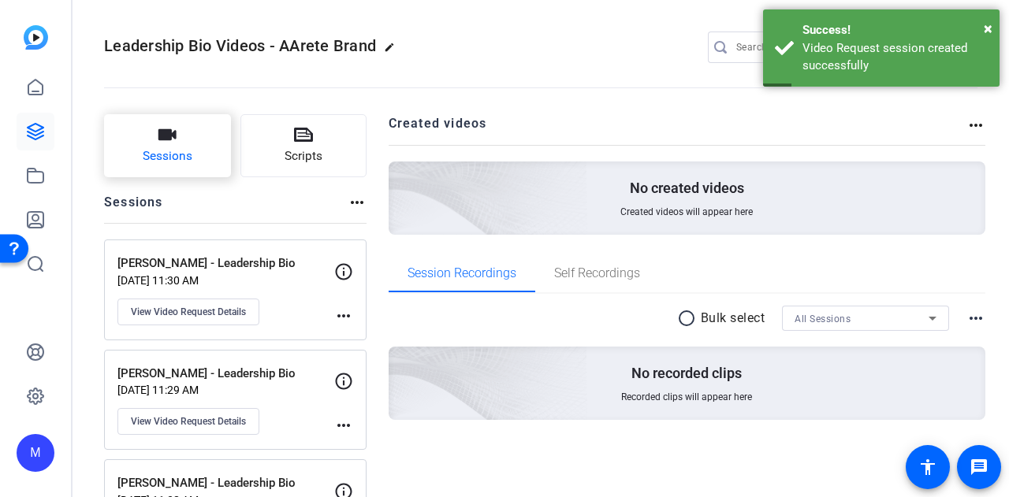
click at [167, 143] on icon "button" at bounding box center [167, 134] width 19 height 19
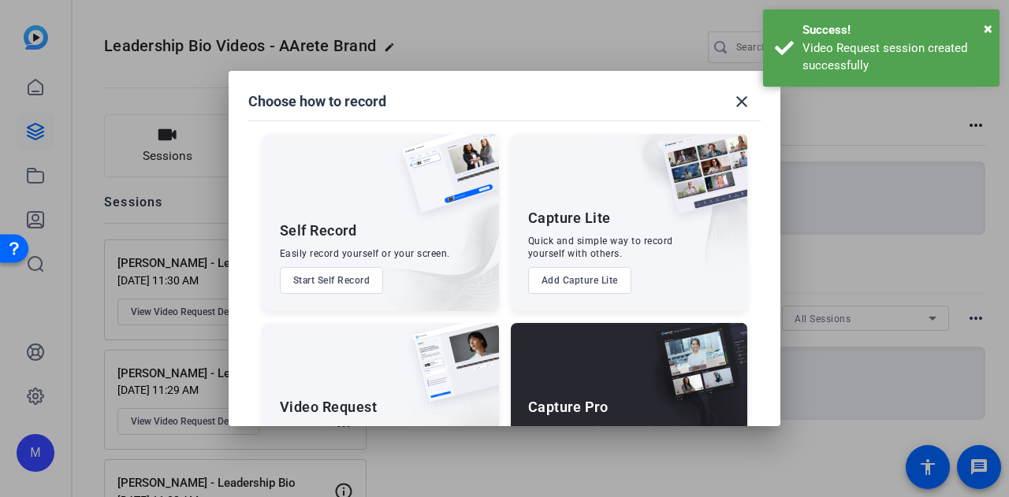
scroll to position [90, 0]
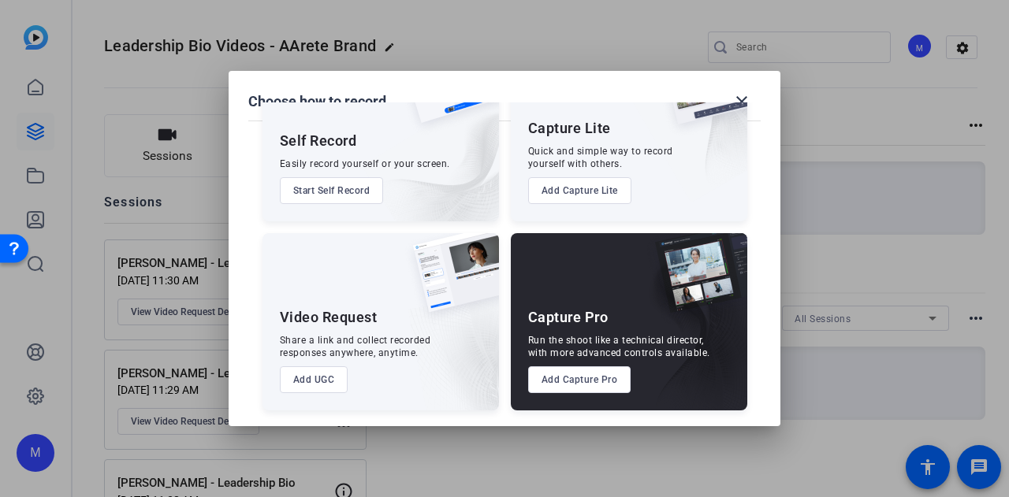
click at [320, 376] on button "Add UGC" at bounding box center [314, 379] width 69 height 27
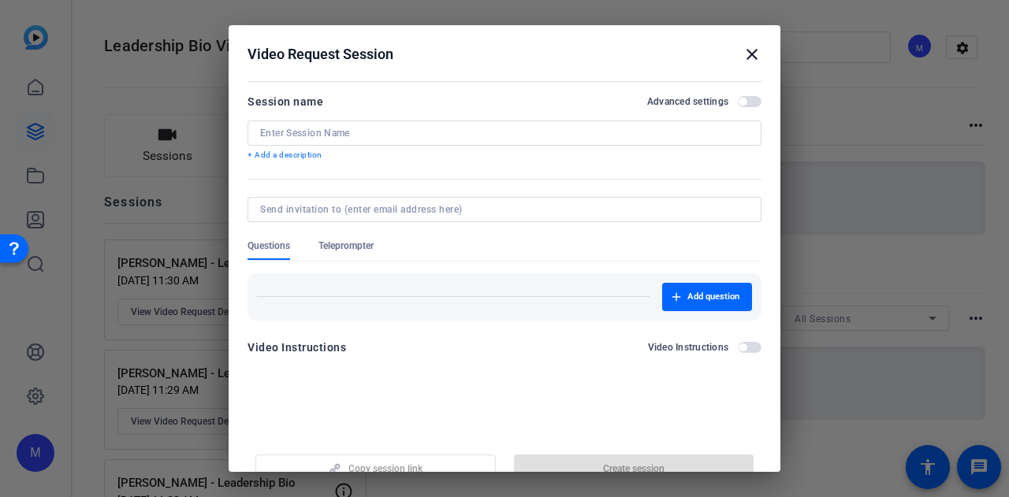
click at [369, 137] on input at bounding box center [504, 133] width 489 height 13
paste input "Mike Faraone - Leadership Bio"
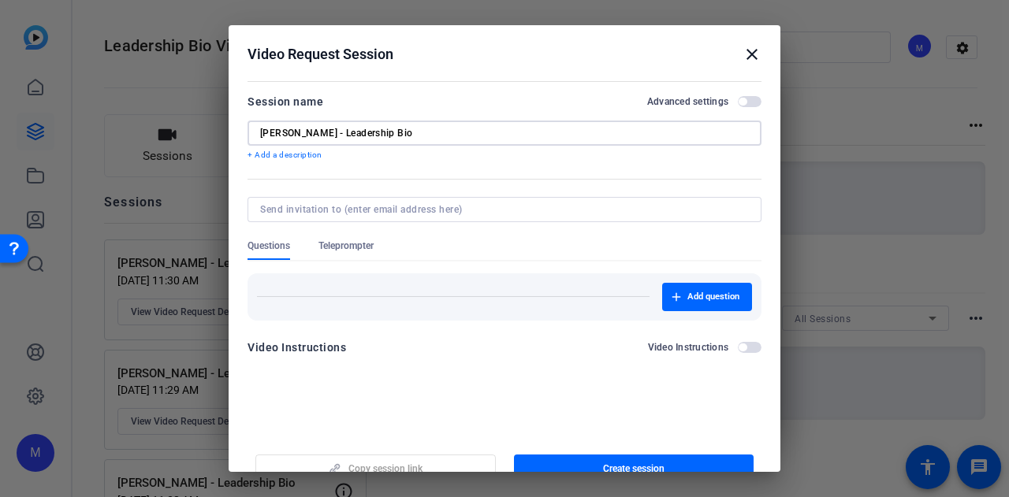
click at [753, 98] on mat-dialog-content "Session name Advanced settings Mike Faraone - Leadership Bio + Add a descriptio…" at bounding box center [505, 229] width 552 height 307
click at [751, 99] on span "button" at bounding box center [750, 101] width 24 height 11
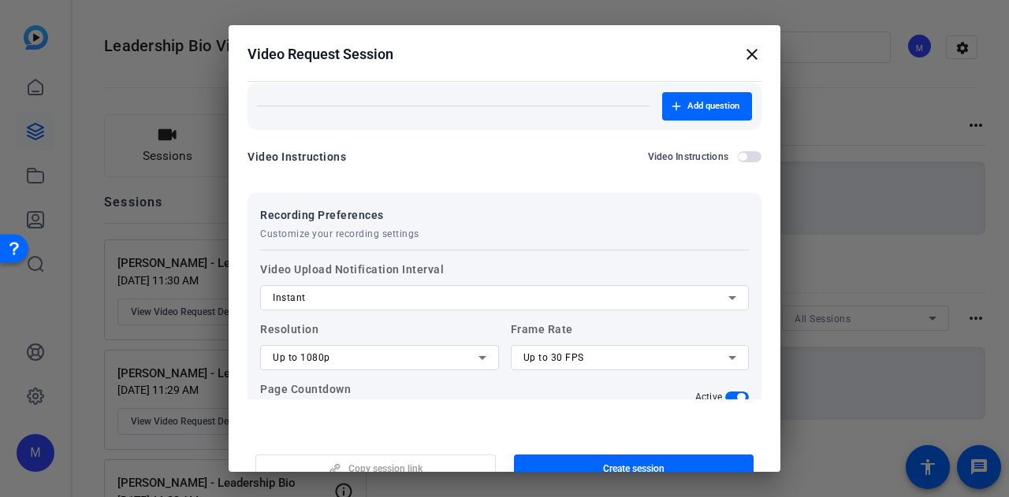
scroll to position [287, 0]
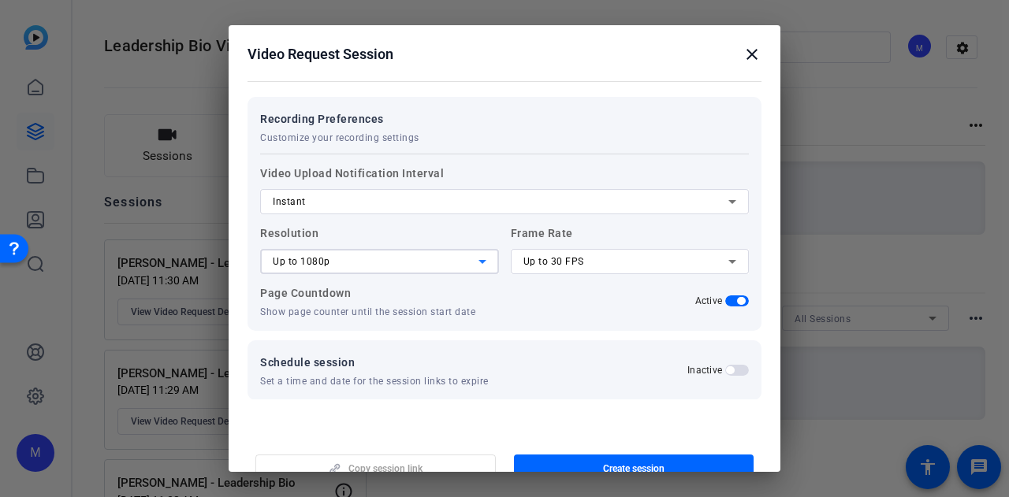
click at [400, 259] on div "Up to 1080p" at bounding box center [376, 261] width 206 height 19
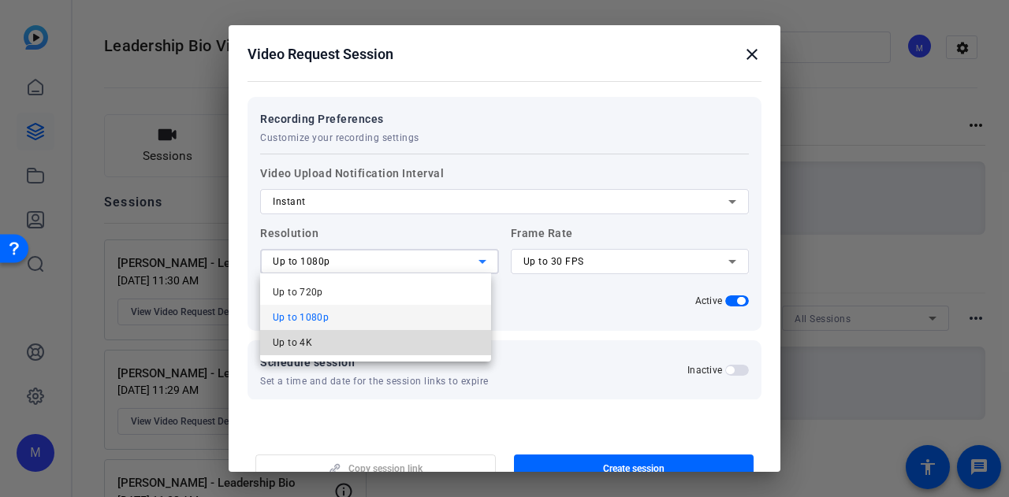
click at [399, 349] on mat-option "Up to 4K" at bounding box center [375, 342] width 231 height 25
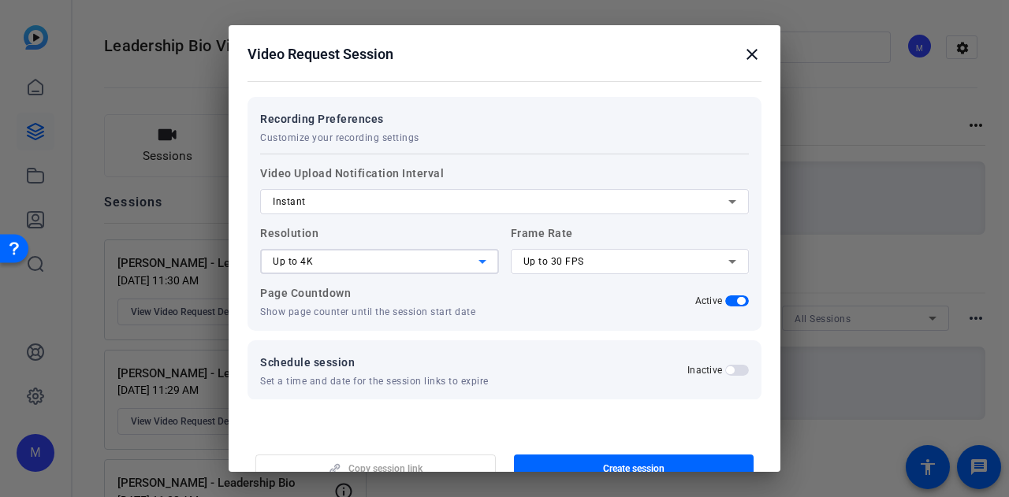
click at [561, 258] on span "Up to 30 FPS" at bounding box center [553, 261] width 61 height 11
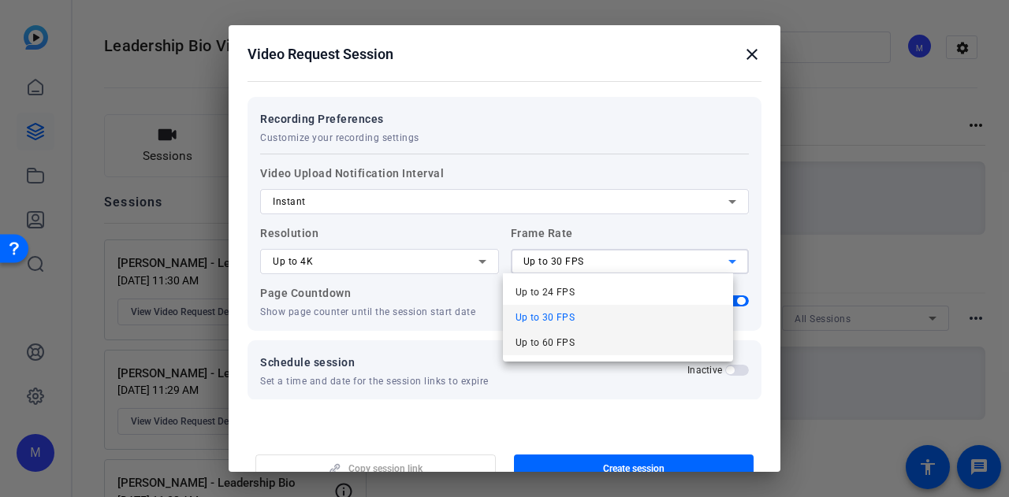
click at [569, 345] on span "Up to 60 FPS" at bounding box center [545, 342] width 60 height 19
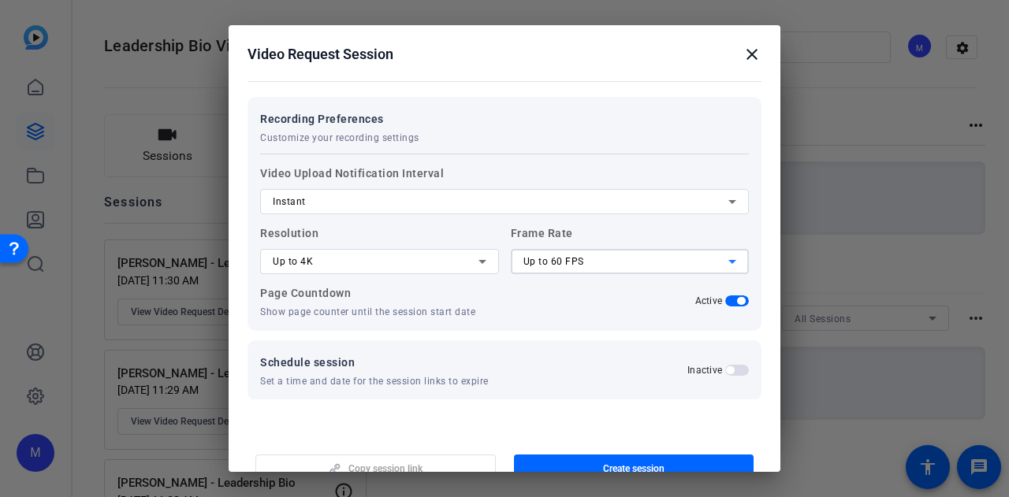
scroll to position [0, 0]
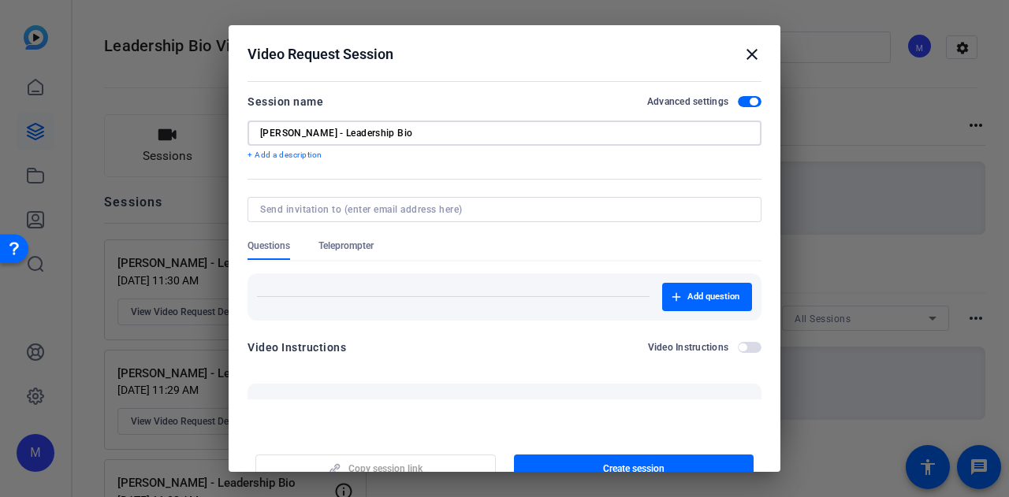
click at [307, 136] on input "Mike Faraone - Leadership Bio" at bounding box center [504, 133] width 489 height 13
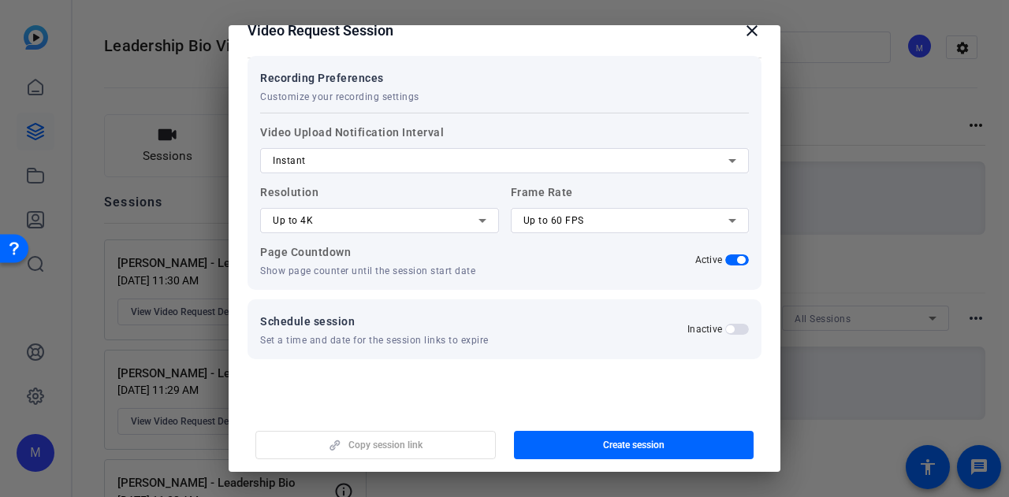
scroll to position [24, 0]
type input "Mike Salamon - Leadership Bio"
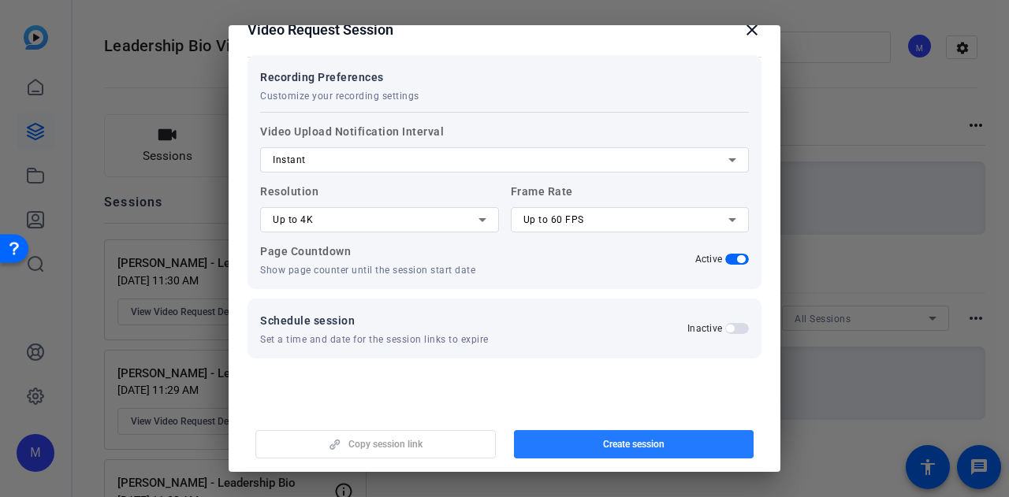
click at [632, 440] on span "Create session" at bounding box center [633, 444] width 61 height 13
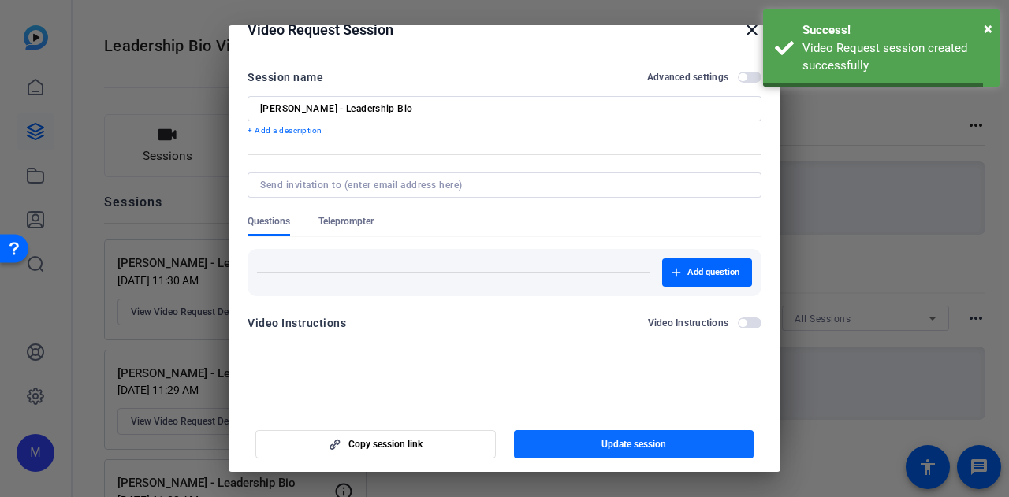
scroll to position [0, 0]
click at [868, 236] on div at bounding box center [504, 248] width 1009 height 497
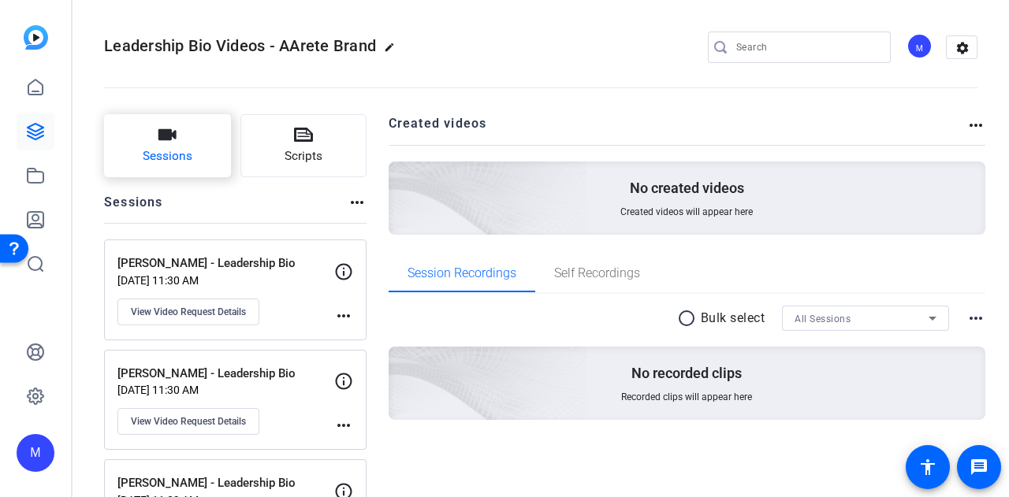
click at [169, 137] on icon "button" at bounding box center [167, 134] width 18 height 11
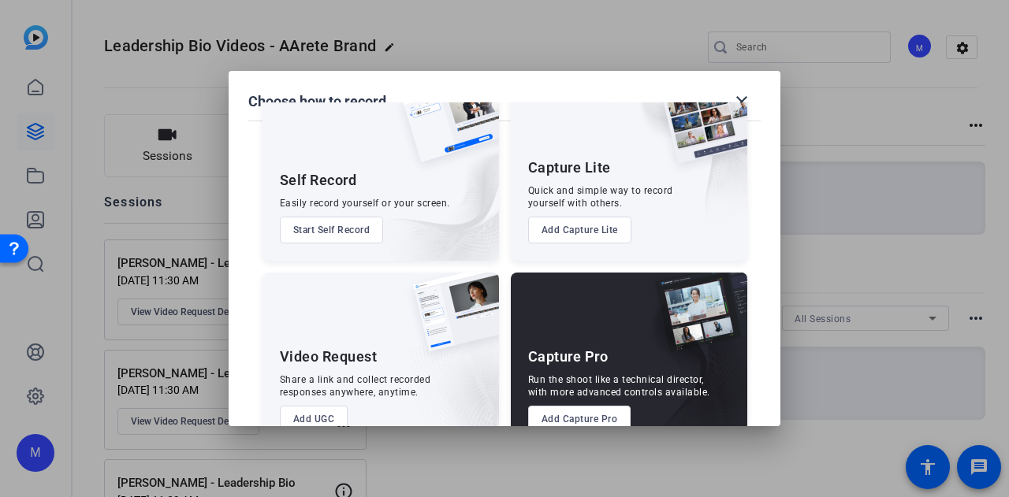
scroll to position [90, 0]
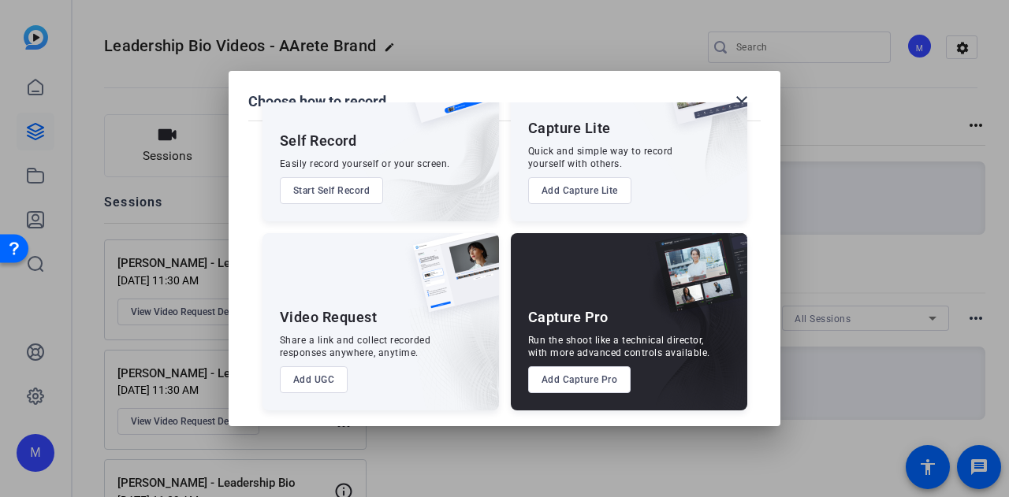
click at [318, 385] on button "Add UGC" at bounding box center [314, 379] width 69 height 27
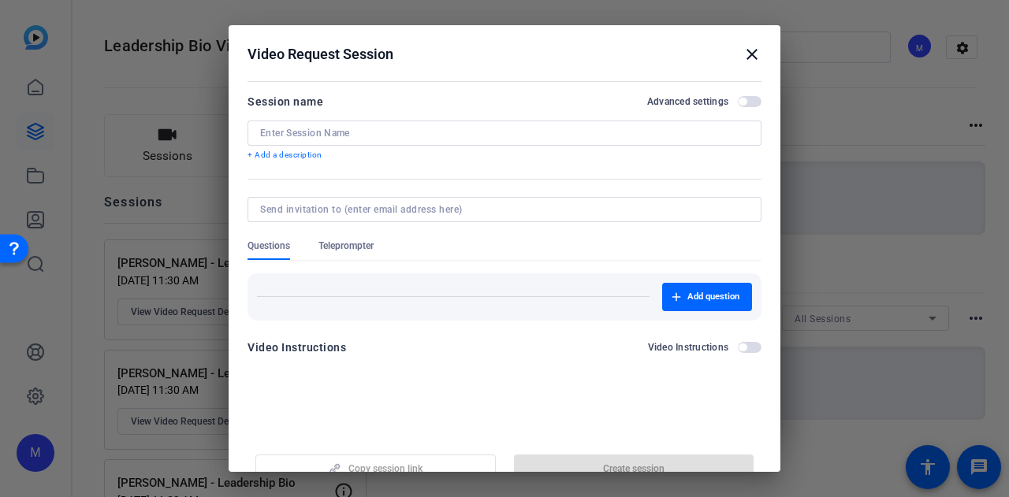
click at [414, 131] on input at bounding box center [504, 133] width 489 height 13
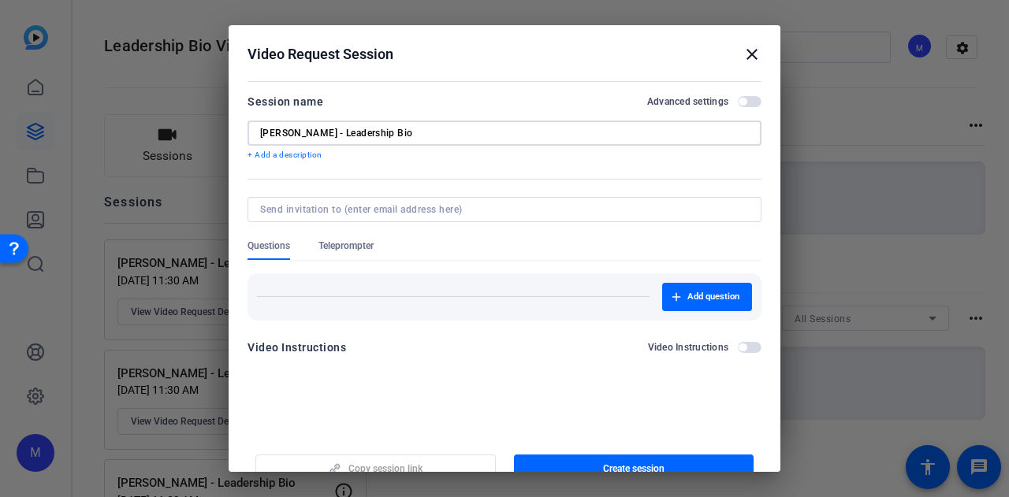
type input "Mike Simpson - Leadership Bio"
click at [753, 103] on span "button" at bounding box center [750, 101] width 24 height 11
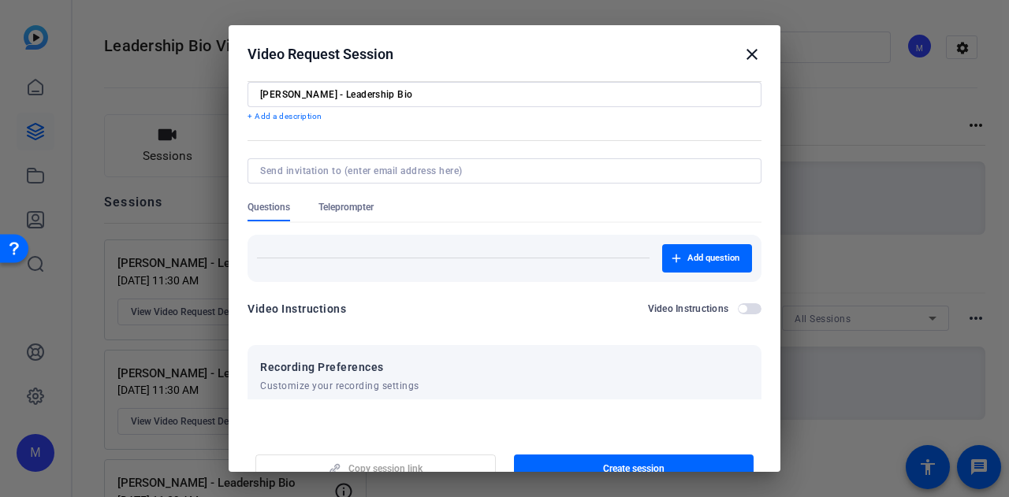
click at [344, 251] on div "Add question" at bounding box center [504, 252] width 514 height 59
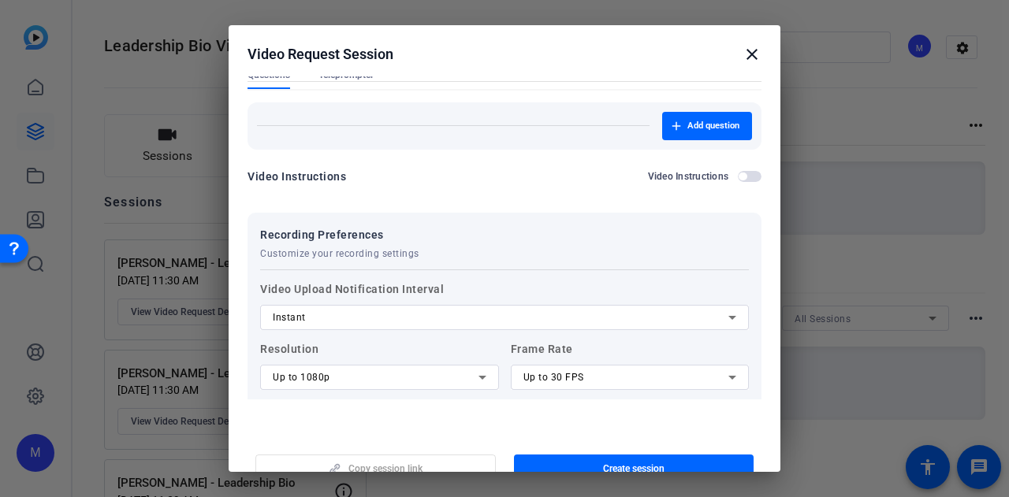
scroll to position [287, 0]
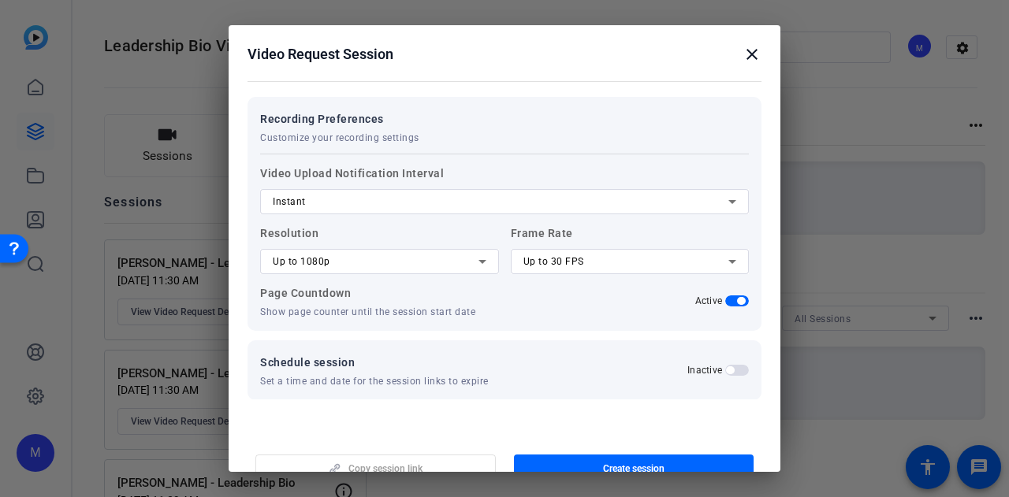
click at [377, 260] on div "Up to 1080p" at bounding box center [376, 261] width 206 height 19
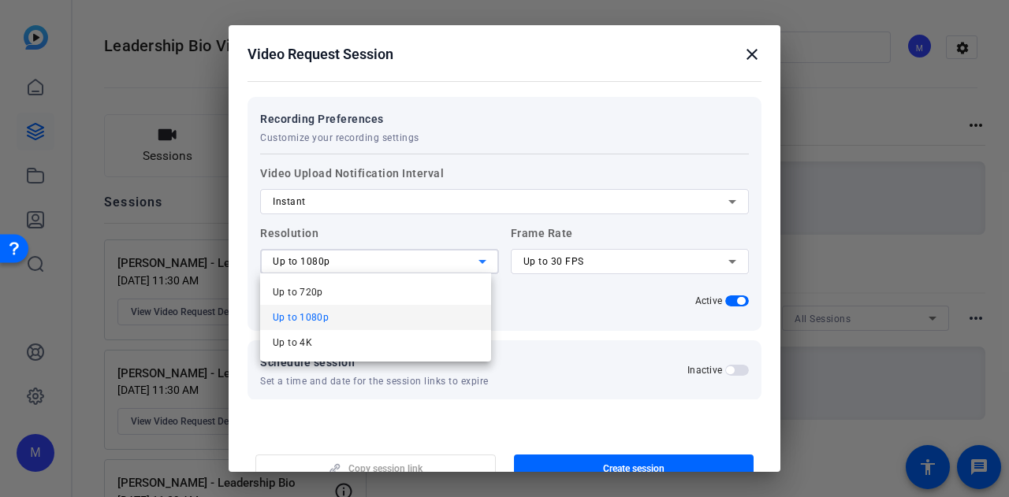
click at [372, 355] on div "Up to 720p Up to 1080p Up to 4K" at bounding box center [375, 317] width 231 height 88
click at [392, 343] on mat-option "Up to 4K" at bounding box center [375, 342] width 231 height 25
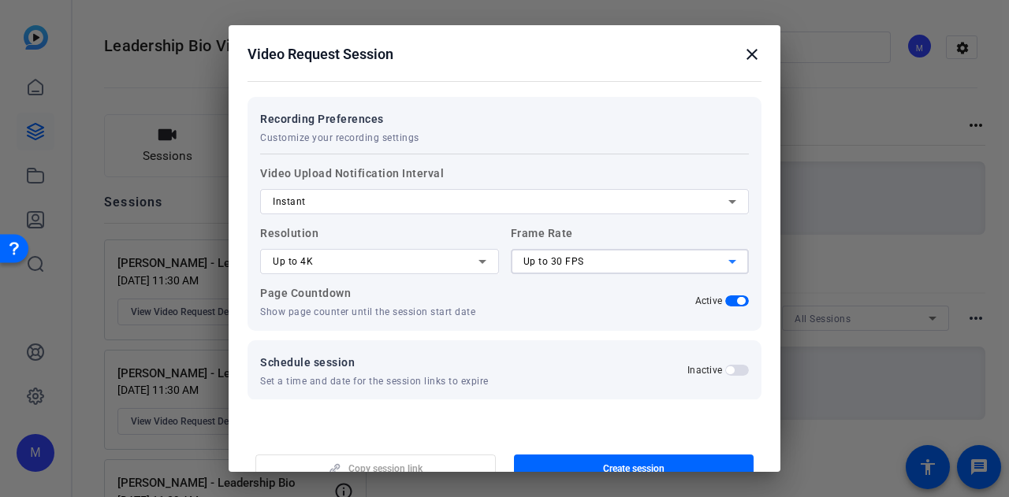
click at [584, 263] on div "Up to 30 FPS" at bounding box center [626, 261] width 206 height 19
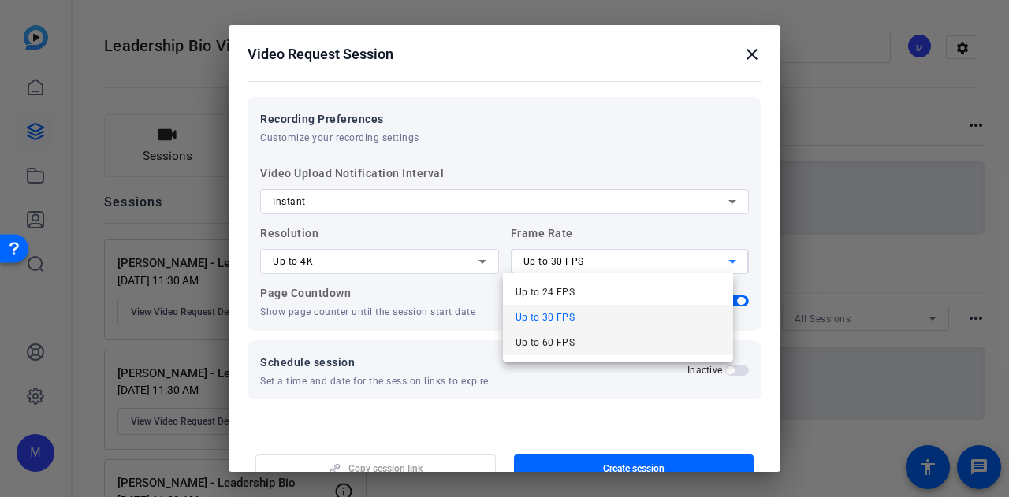
click at [590, 347] on mat-option "Up to 60 FPS" at bounding box center [618, 342] width 231 height 25
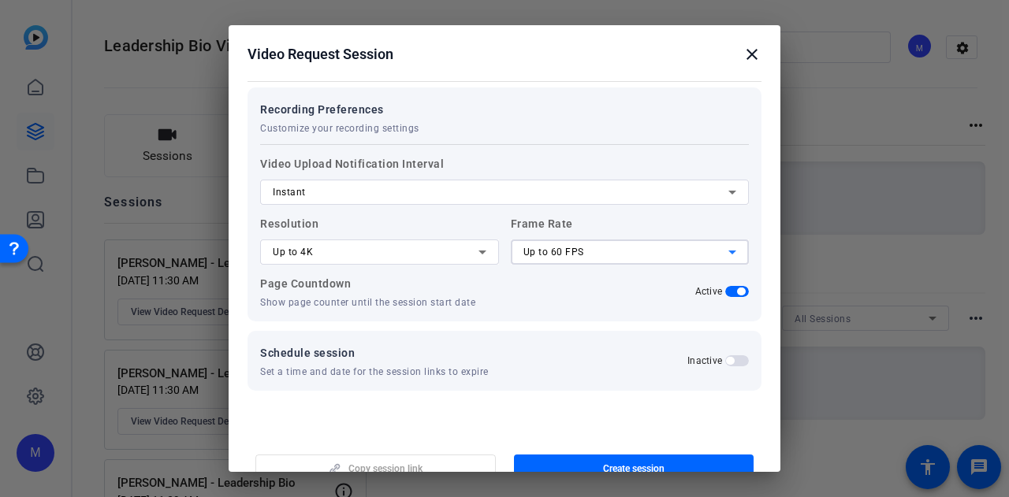
scroll to position [304, 0]
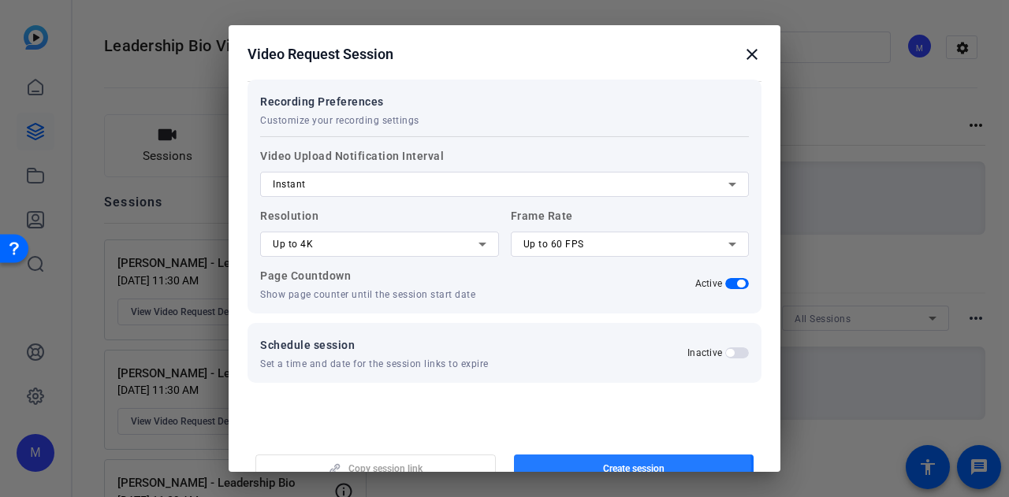
click at [621, 466] on span "Create session" at bounding box center [633, 469] width 61 height 13
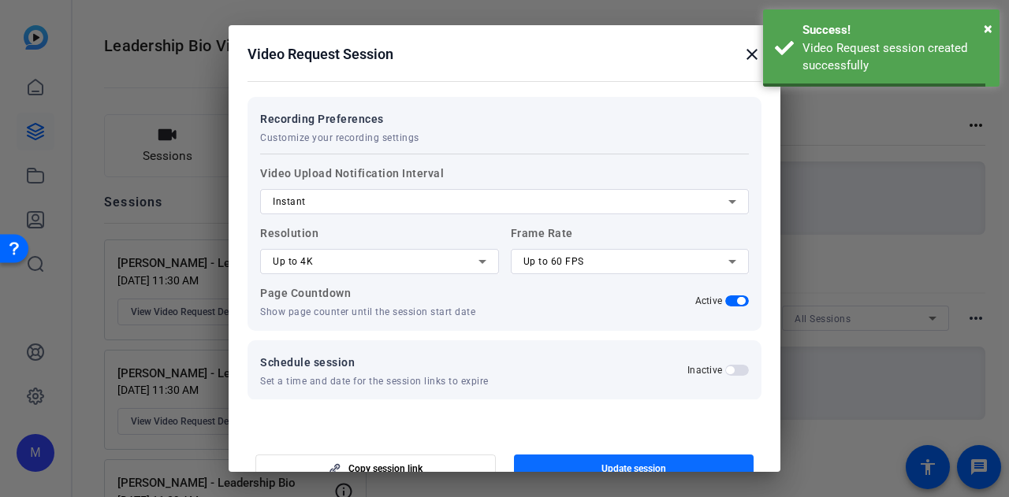
scroll to position [0, 0]
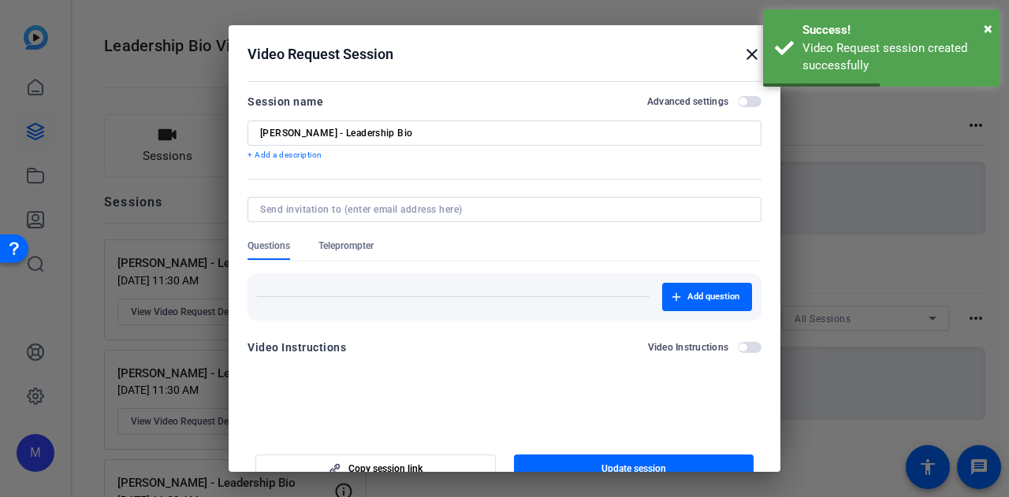
click at [368, 130] on input "Mike Simpson - Leadership Bio" at bounding box center [504, 133] width 489 height 13
click at [742, 61] on mat-icon "close" at bounding box center [751, 54] width 19 height 19
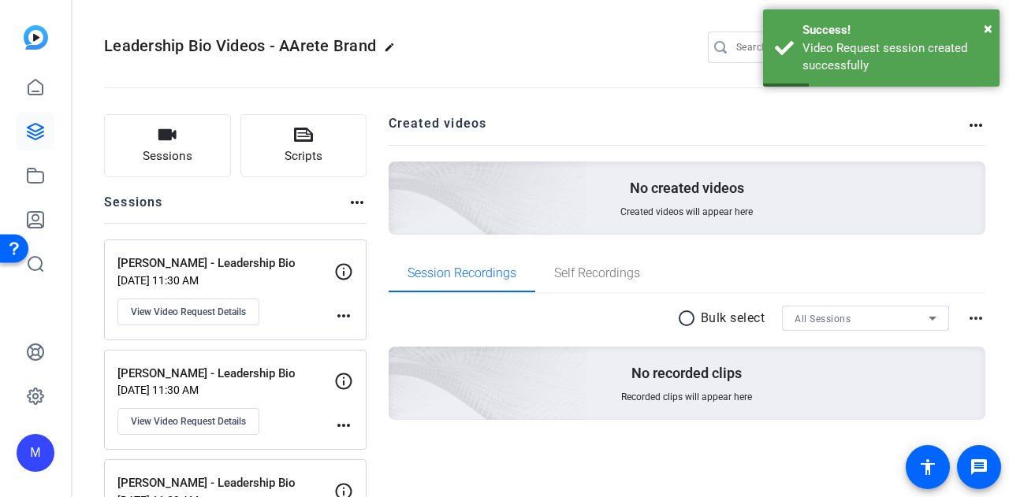
click at [744, 54] on input "Search" at bounding box center [807, 47] width 142 height 19
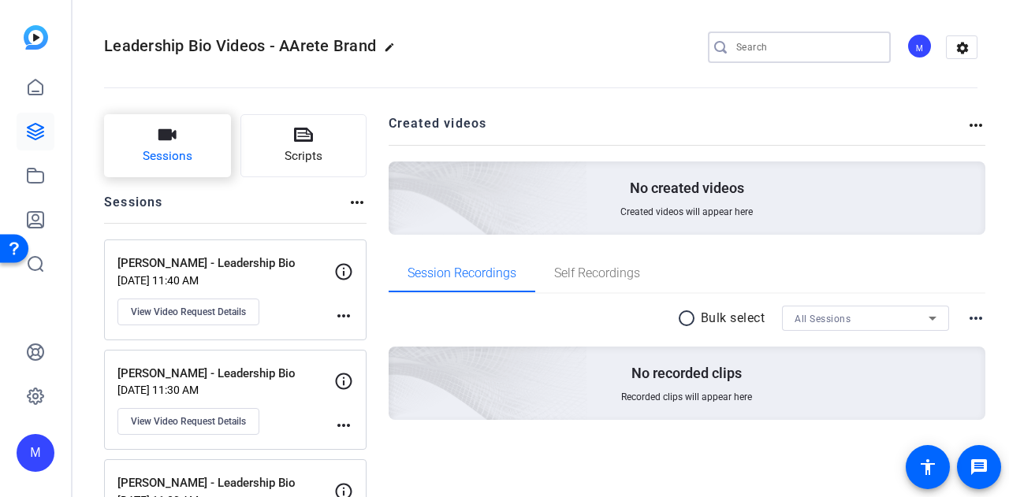
click at [180, 136] on button "Sessions" at bounding box center [167, 145] width 127 height 63
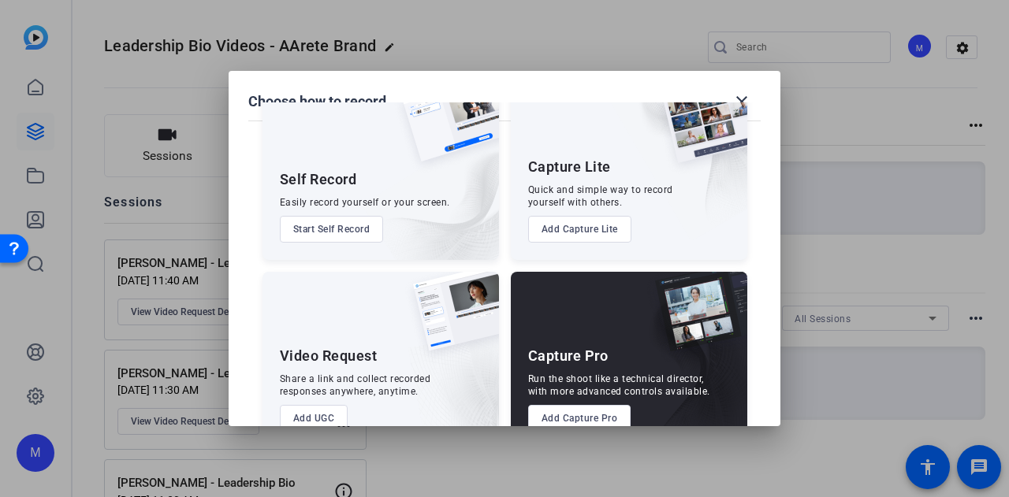
scroll to position [90, 0]
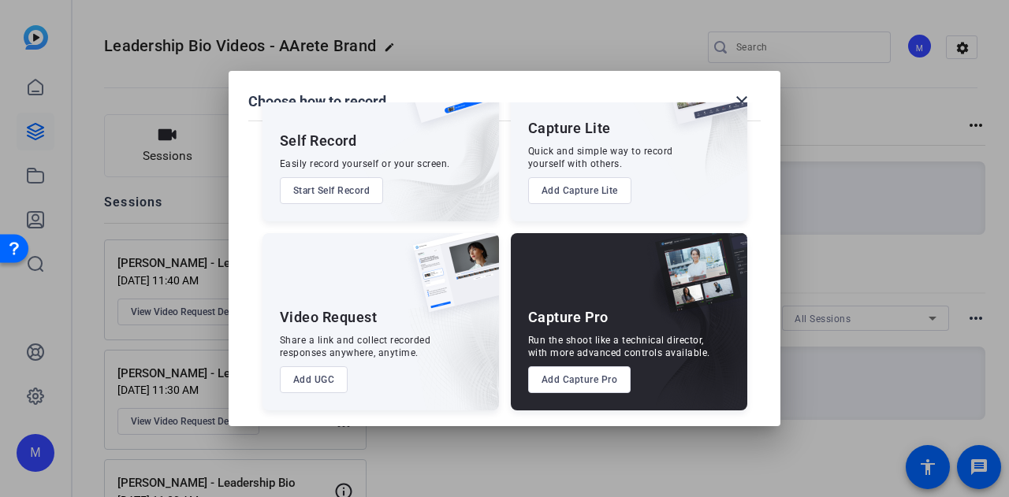
click at [317, 385] on button "Add UGC" at bounding box center [314, 379] width 69 height 27
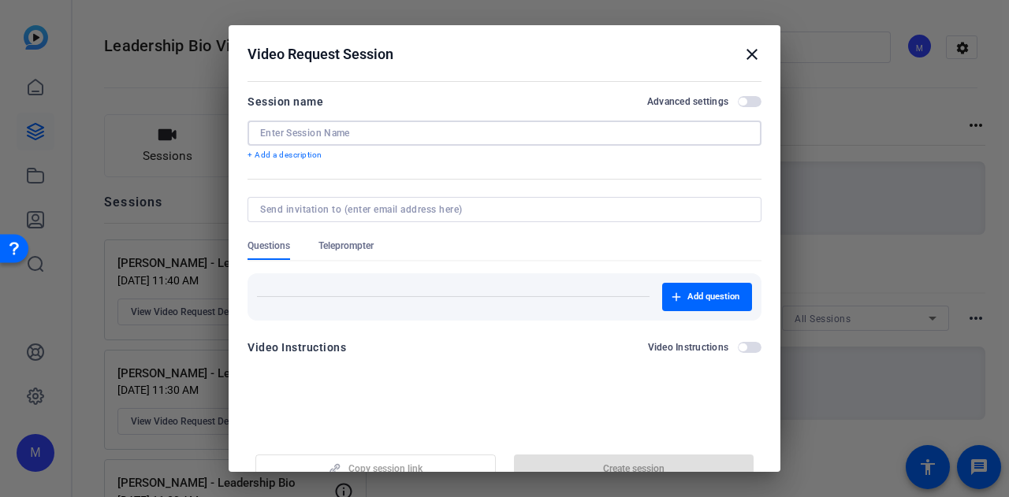
click at [348, 136] on input at bounding box center [504, 133] width 489 height 13
paste input "Mike Simpson - Leadership Bio"
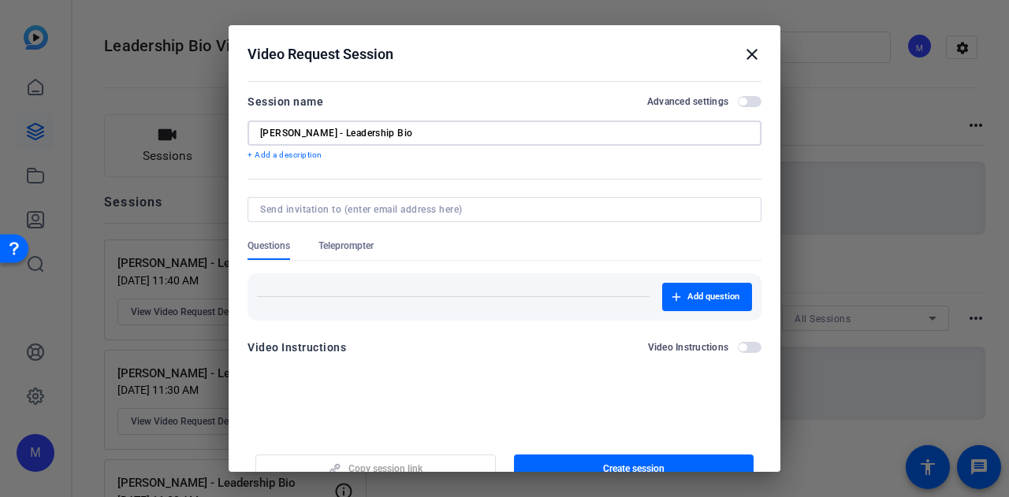
click at [312, 132] on input "Mike Simpson - Leadership Bio" at bounding box center [504, 133] width 489 height 13
click at [441, 128] on input "Nick Bohacek - Leadership Bio" at bounding box center [504, 133] width 489 height 13
type input "Nick Bohacek - Leadership Bio"
click at [751, 102] on span "button" at bounding box center [750, 101] width 24 height 11
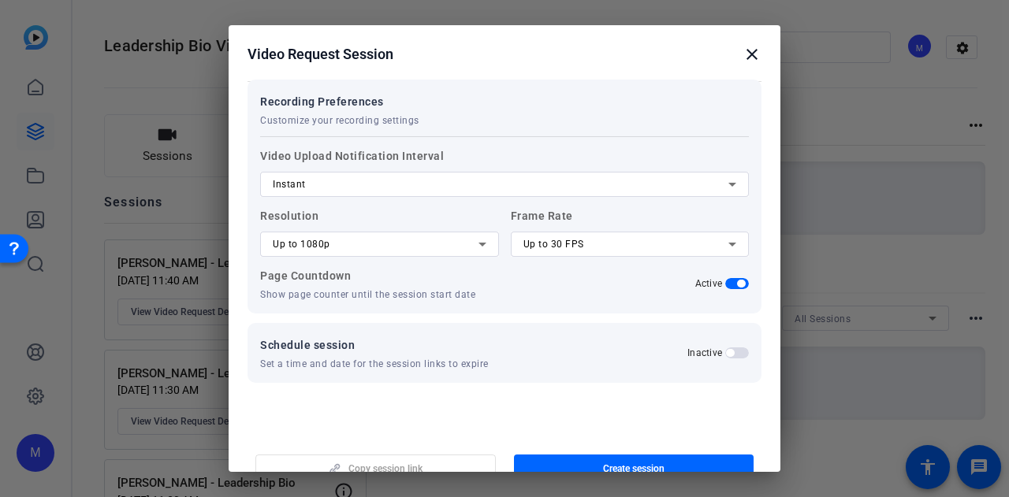
scroll to position [287, 0]
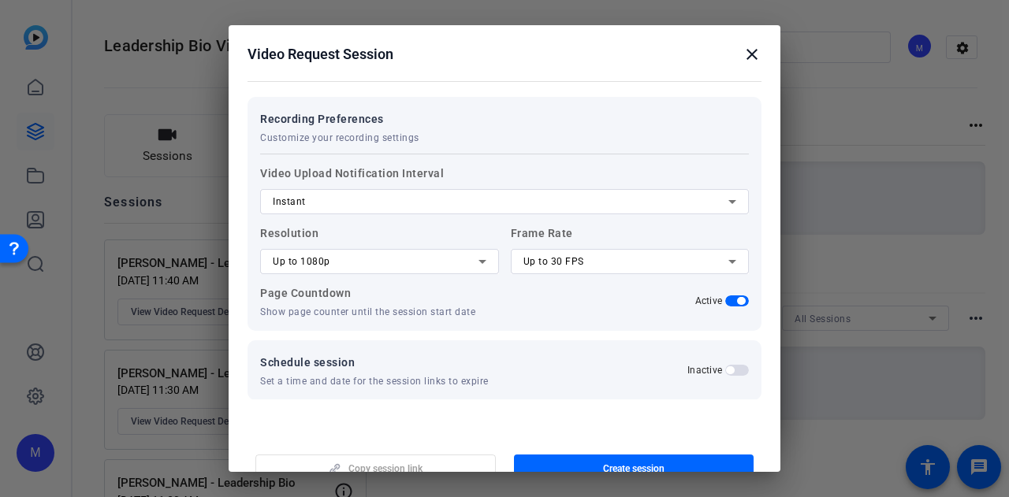
click at [299, 267] on div "Up to 1080p" at bounding box center [376, 261] width 206 height 19
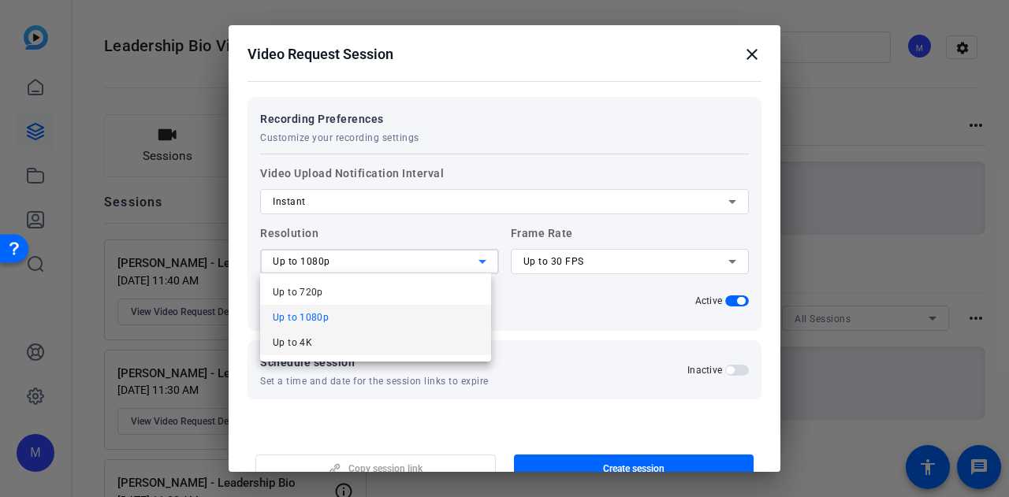
click at [318, 342] on mat-option "Up to 4K" at bounding box center [375, 342] width 231 height 25
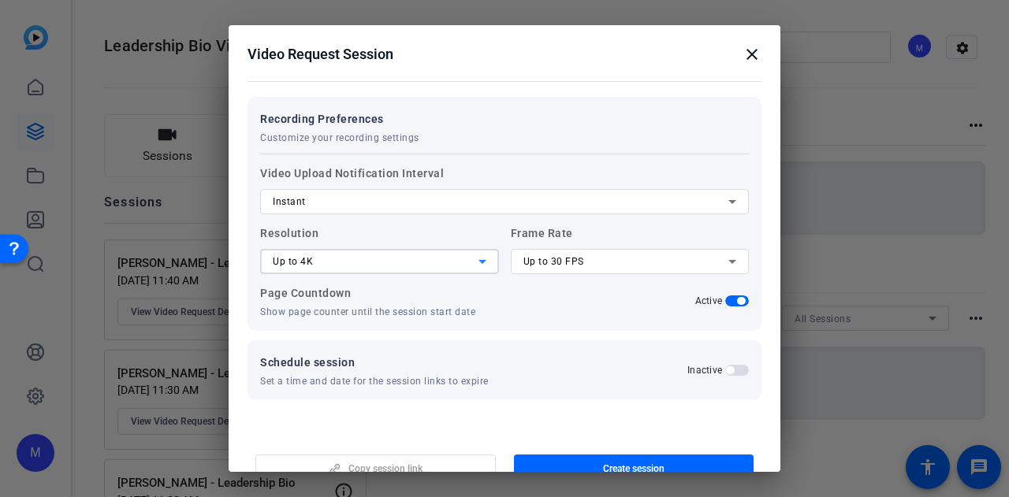
click at [549, 254] on div "Up to 30 FPS" at bounding box center [626, 261] width 206 height 19
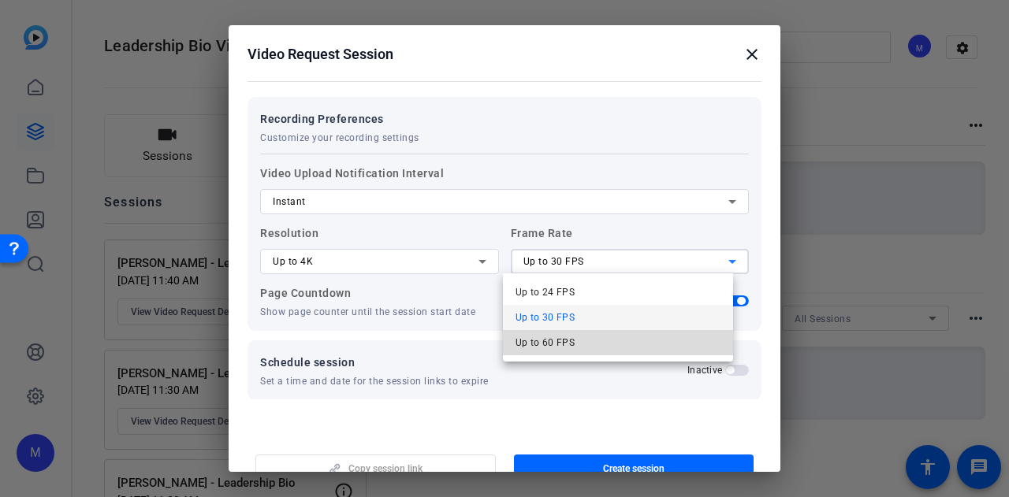
click at [597, 341] on mat-option "Up to 60 FPS" at bounding box center [618, 342] width 231 height 25
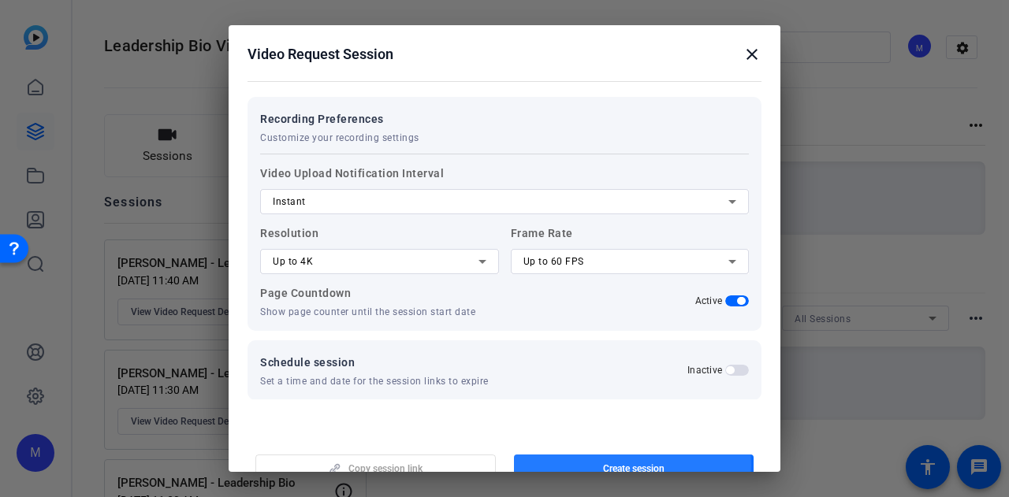
click at [613, 465] on span "Create session" at bounding box center [633, 469] width 61 height 13
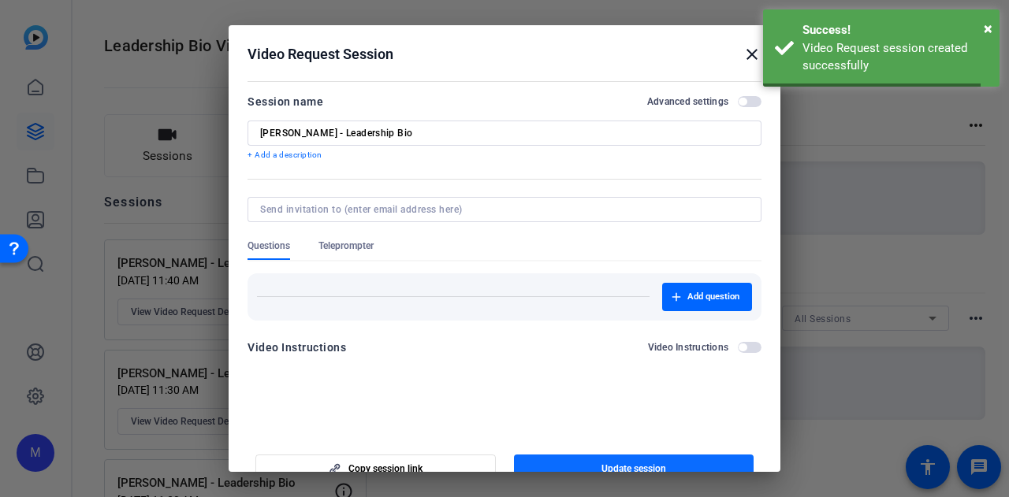
scroll to position [0, 0]
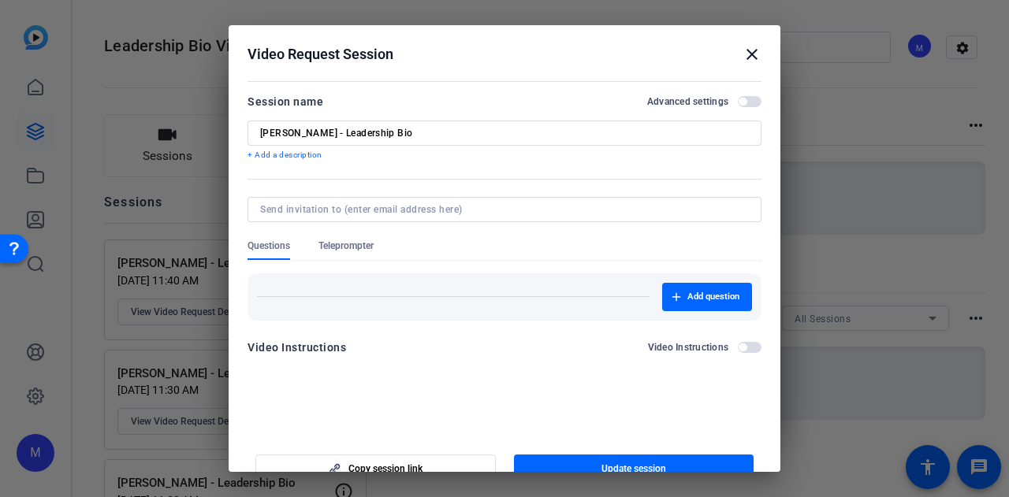
click at [367, 133] on input "Nick Bohacek - Leadership Bio" at bounding box center [504, 133] width 489 height 13
click at [747, 54] on mat-icon "close" at bounding box center [751, 54] width 19 height 19
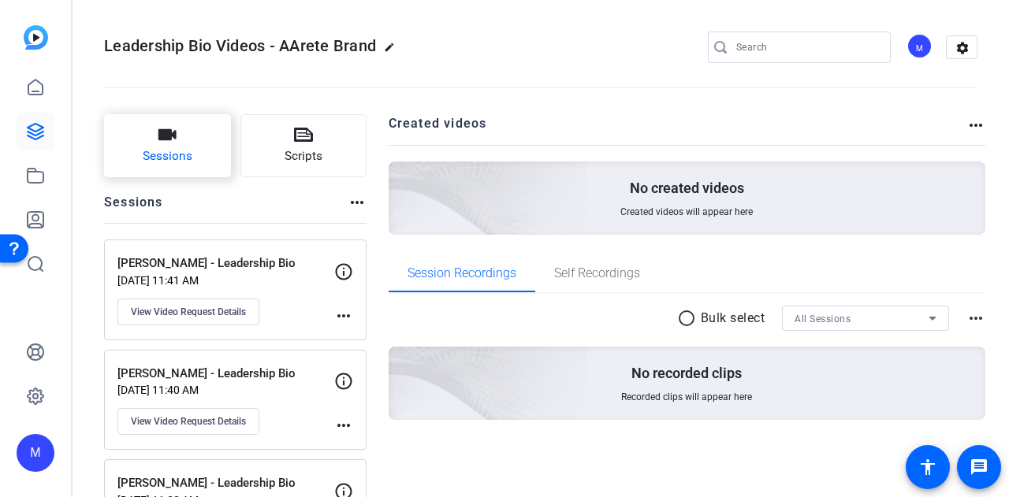
click at [158, 154] on span "Sessions" at bounding box center [168, 156] width 50 height 18
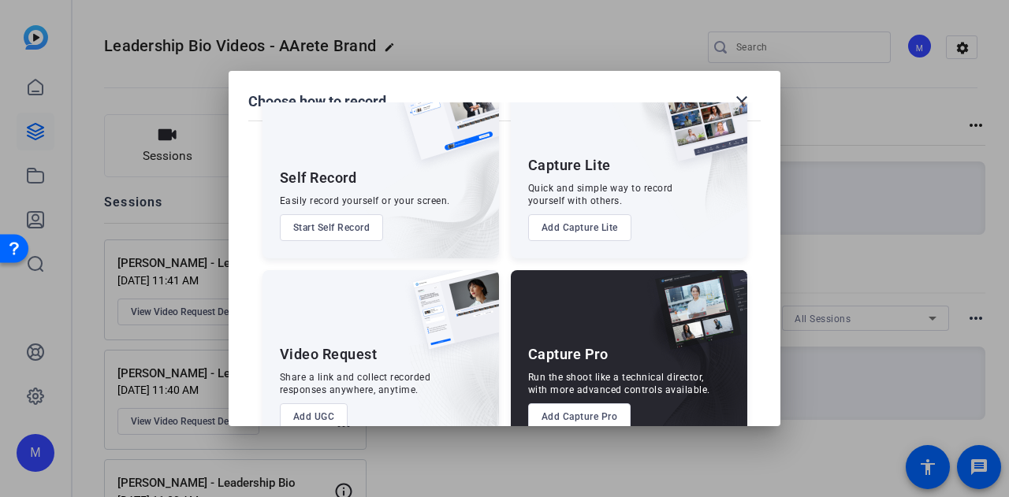
scroll to position [90, 0]
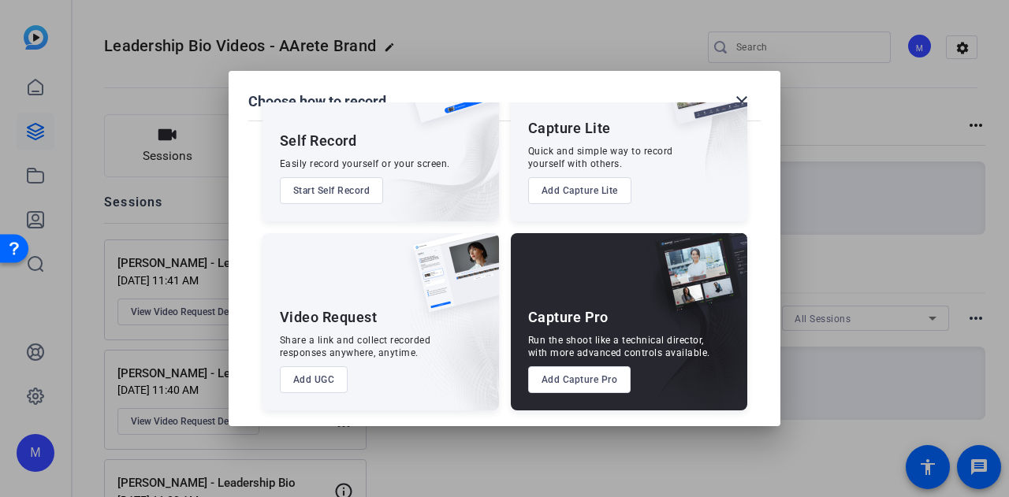
click at [311, 395] on div "Video Request Share a link and collect recorded responses anywhere, anytime. Ad…" at bounding box center [380, 321] width 236 height 177
click at [314, 382] on button "Add UGC" at bounding box center [314, 379] width 69 height 27
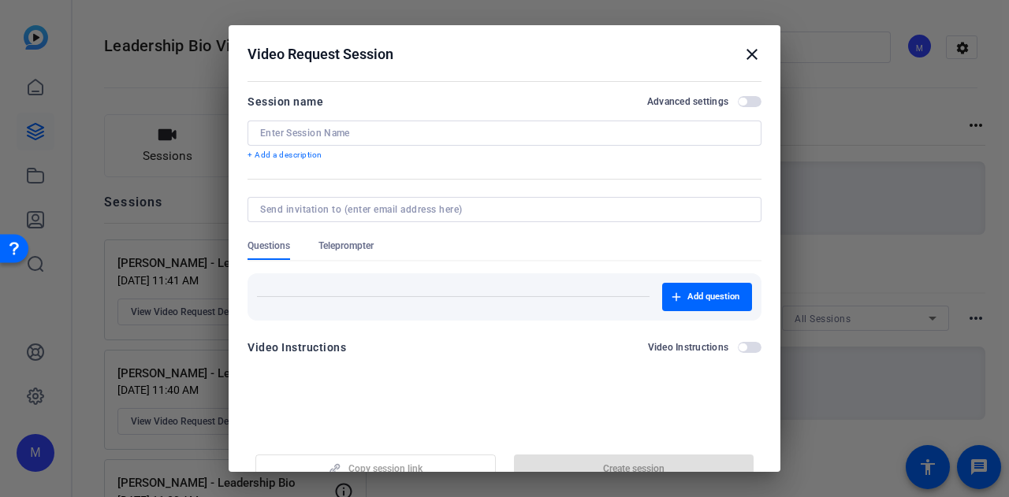
click at [391, 128] on input at bounding box center [504, 133] width 489 height 13
paste input "Nick Bohacek - Leadership Bio"
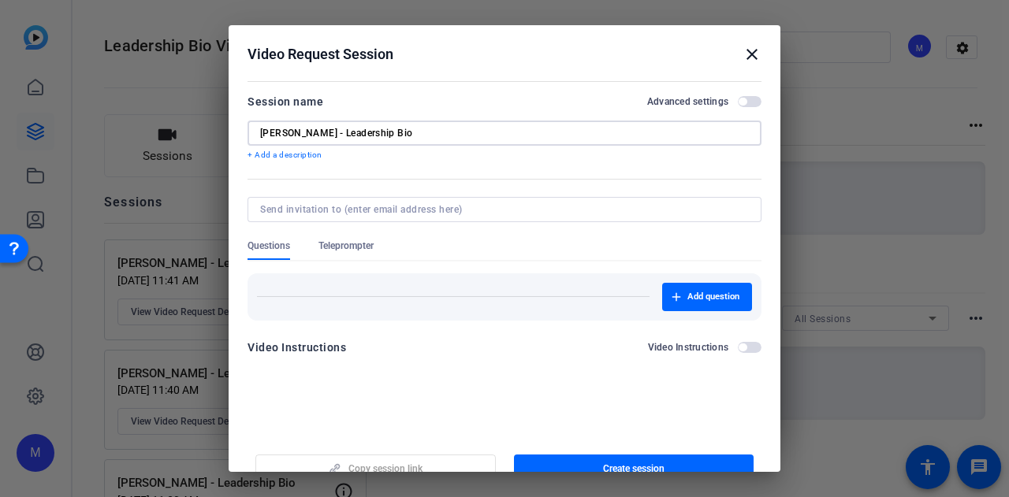
drag, startPoint x: 317, startPoint y: 129, endPoint x: 218, endPoint y: 128, distance: 98.5
click at [218, 128] on div "Choose how to record close Self Record Easily record yourself or your screen. S…" at bounding box center [138, 193] width 265 height 252
type input "Paige Hagopian - Leadership Bio"
click at [738, 103] on span "button" at bounding box center [742, 102] width 8 height 8
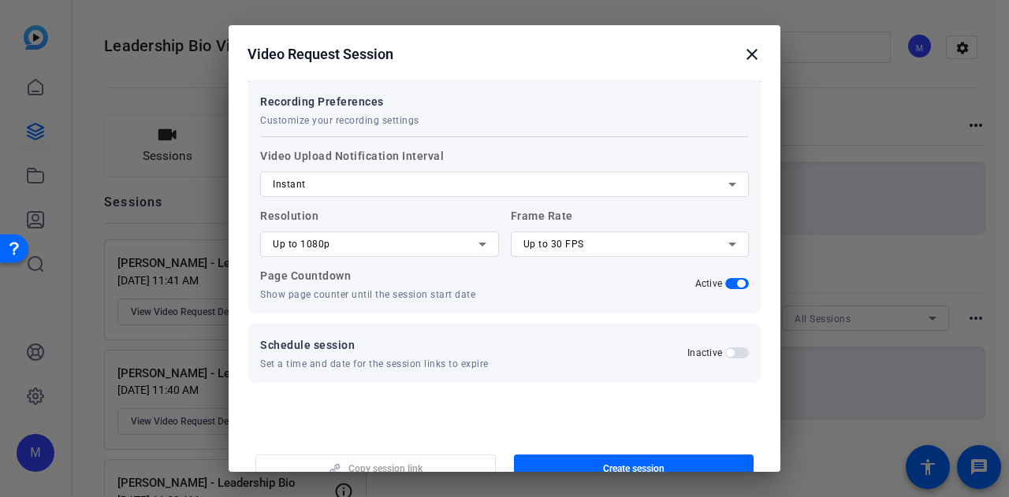
scroll to position [287, 0]
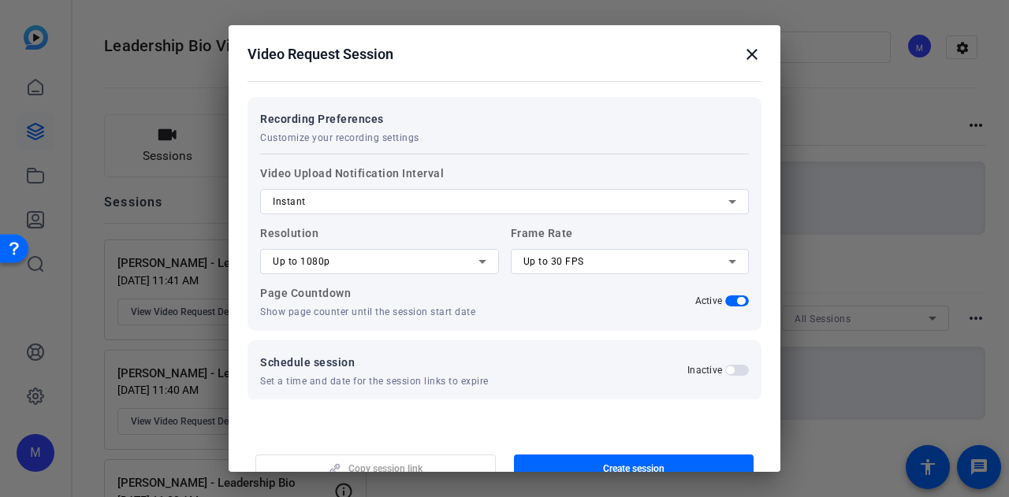
click at [310, 260] on span "Up to 1080p" at bounding box center [302, 261] width 58 height 11
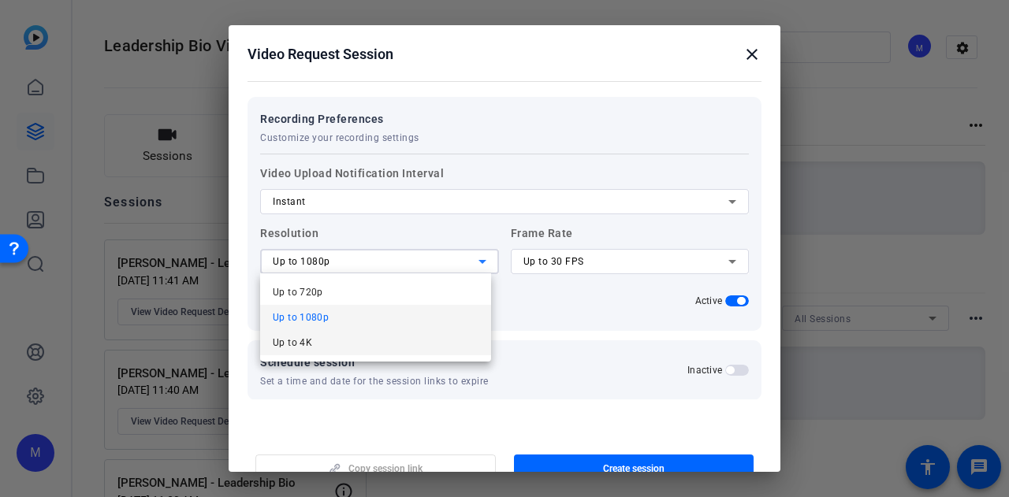
click at [320, 340] on mat-option "Up to 4K" at bounding box center [375, 342] width 231 height 25
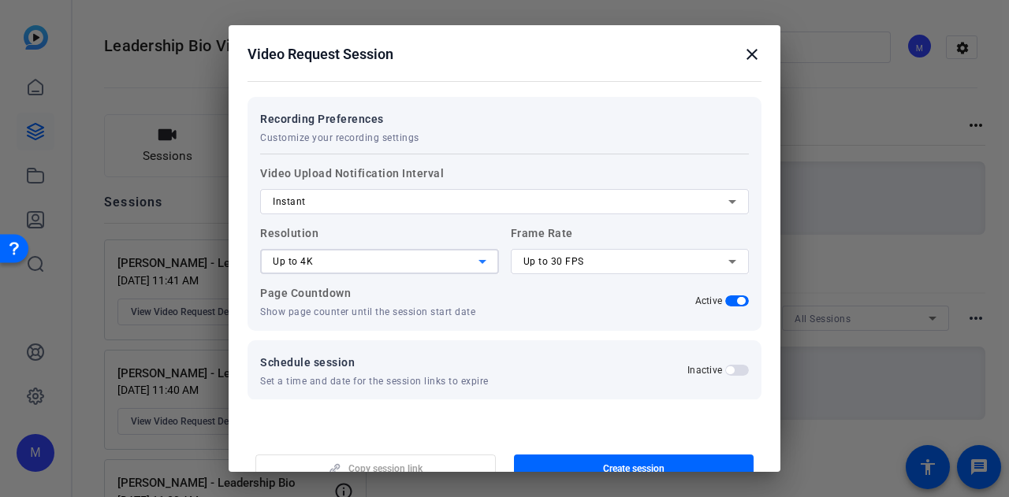
click at [589, 255] on div "Up to 30 FPS" at bounding box center [626, 261] width 206 height 19
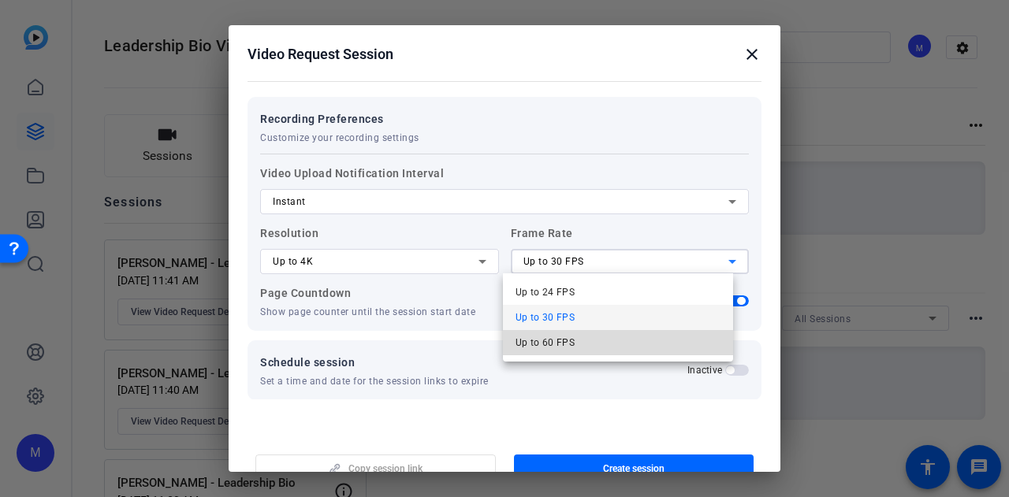
click at [580, 346] on mat-option "Up to 60 FPS" at bounding box center [618, 342] width 231 height 25
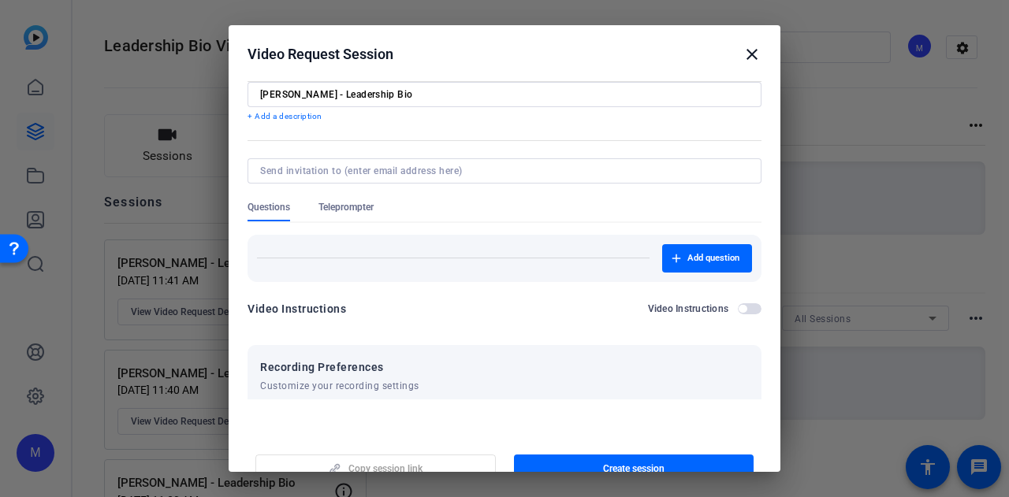
scroll to position [0, 0]
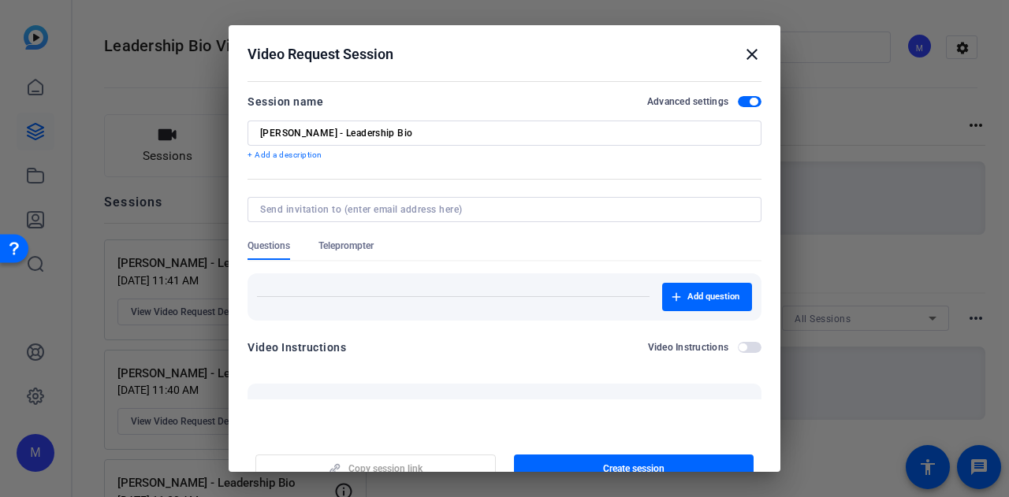
click at [363, 255] on span "Teleprompter" at bounding box center [345, 250] width 55 height 20
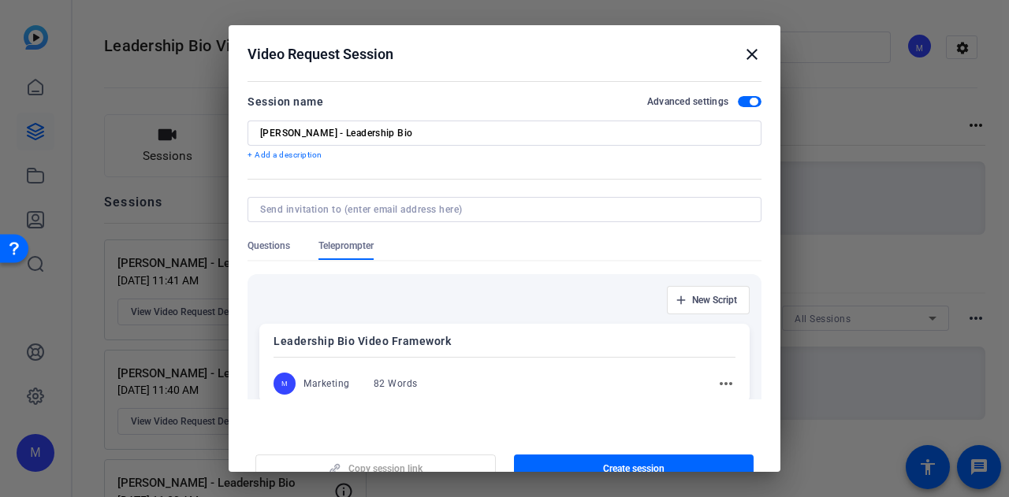
click at [271, 233] on div at bounding box center [504, 230] width 514 height 17
click at [268, 246] on span "Questions" at bounding box center [268, 246] width 43 height 13
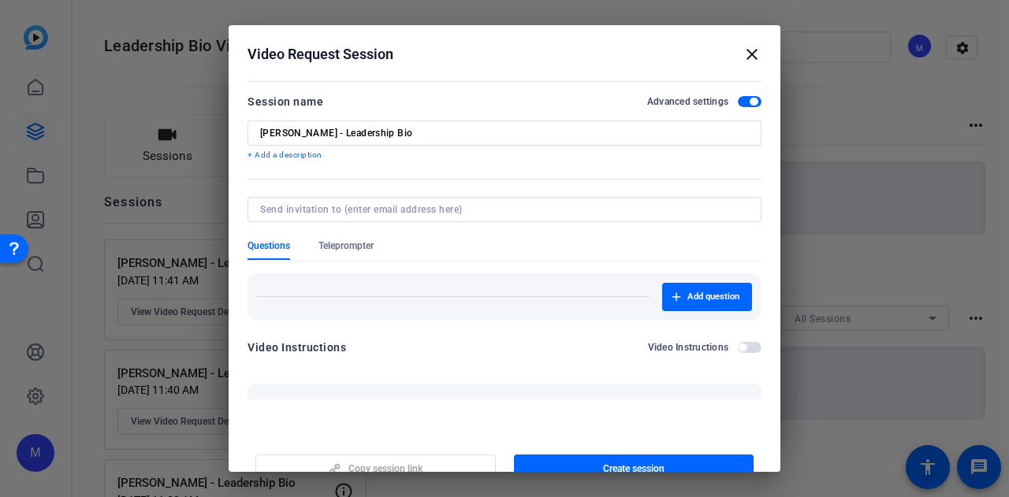
scroll to position [304, 0]
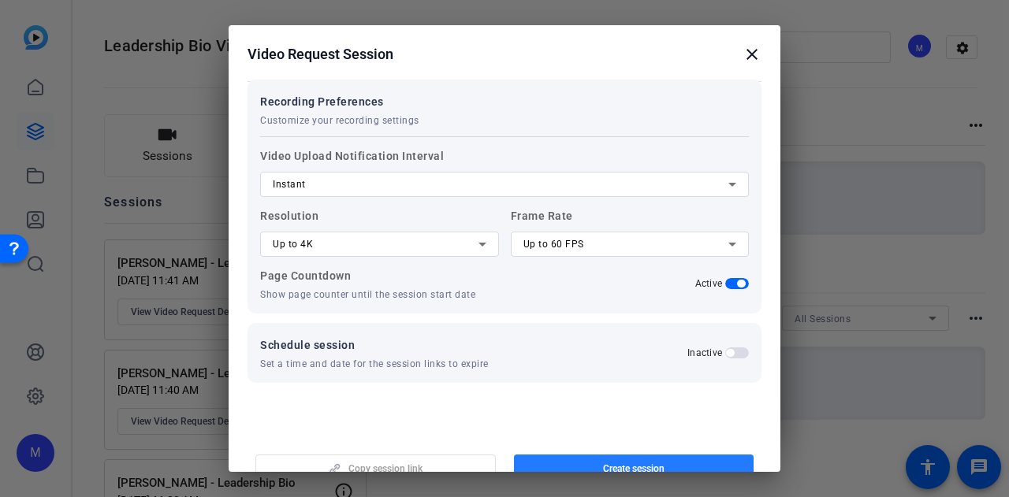
click at [671, 463] on span "button" at bounding box center [634, 469] width 240 height 38
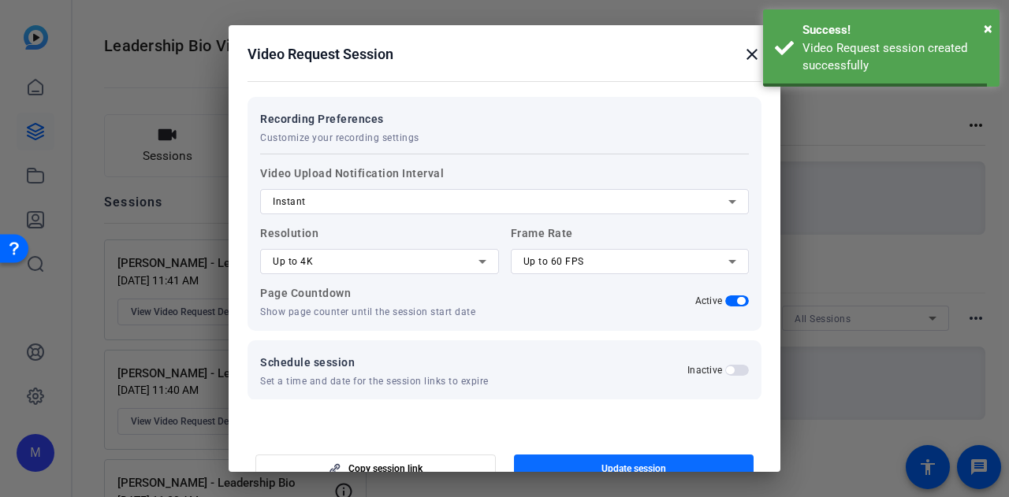
scroll to position [0, 0]
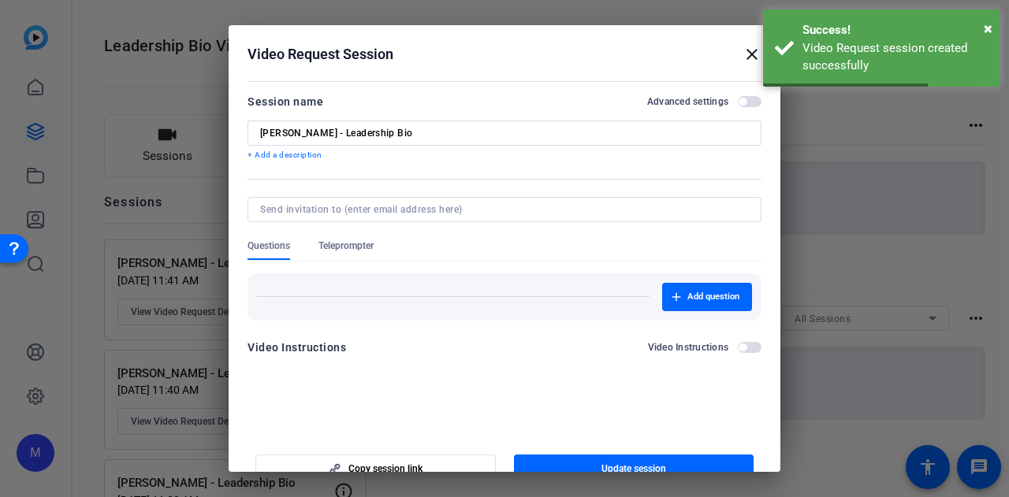
click at [902, 225] on div at bounding box center [504, 248] width 1009 height 497
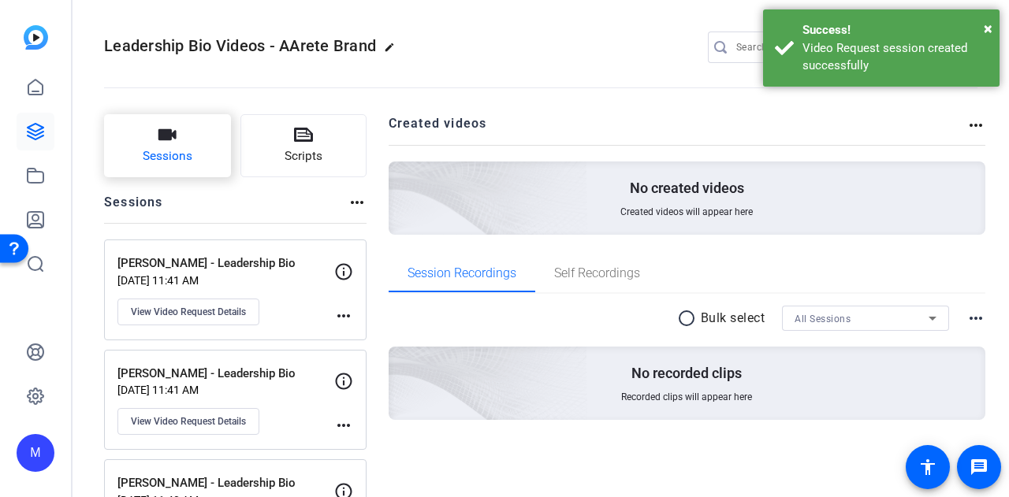
click at [166, 144] on icon "button" at bounding box center [167, 134] width 19 height 19
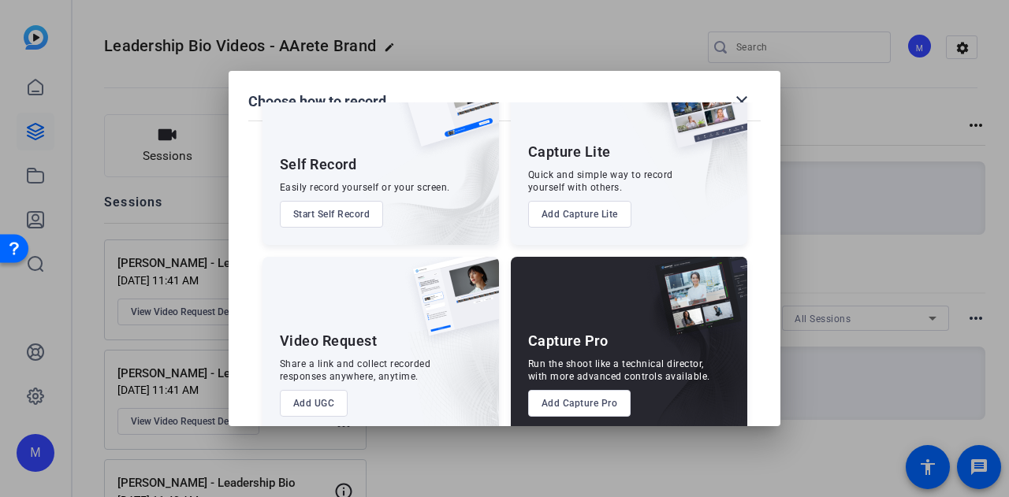
scroll to position [90, 0]
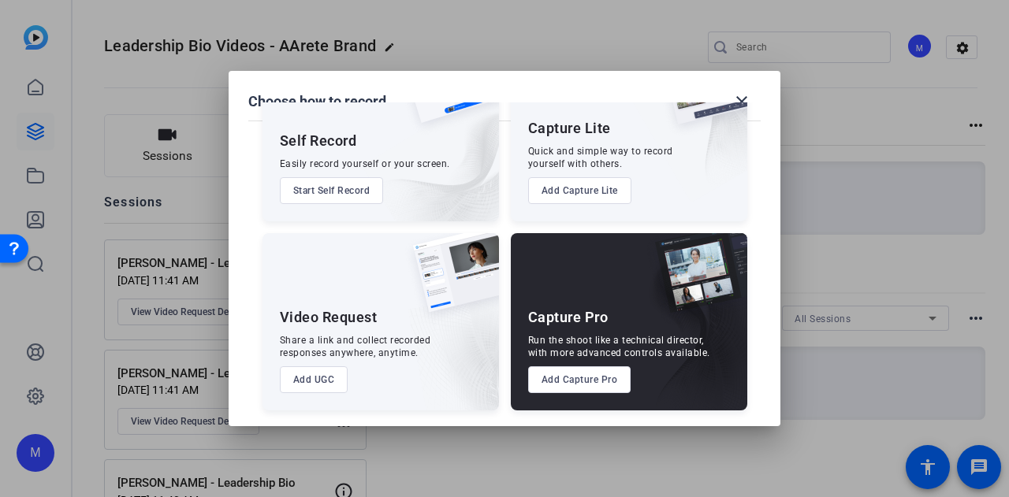
click at [312, 382] on button "Add UGC" at bounding box center [314, 379] width 69 height 27
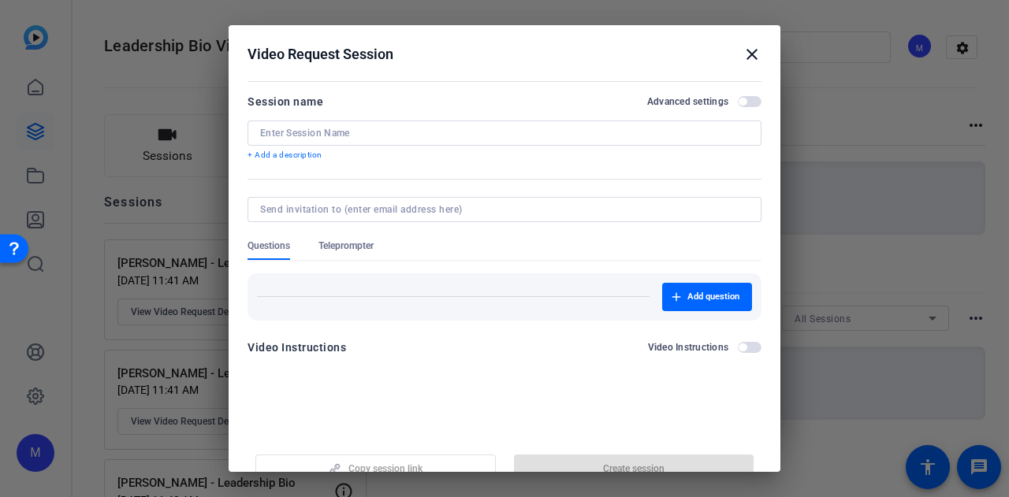
click at [388, 144] on div at bounding box center [504, 133] width 489 height 25
click at [394, 132] on input at bounding box center [504, 133] width 489 height 13
paste input "https://capture.openreel.com/ugc-subject/f053df59a"
type input "https://capture.openreel.com/ugc-subject/f053df59a"
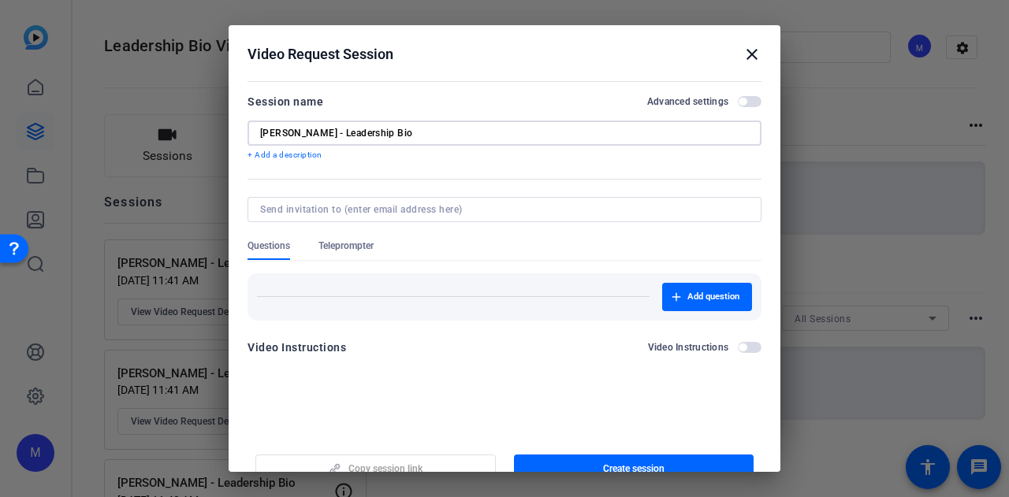
type input "Patrick Glennon - Leadership Bio"
click at [746, 97] on span "button" at bounding box center [750, 101] width 24 height 11
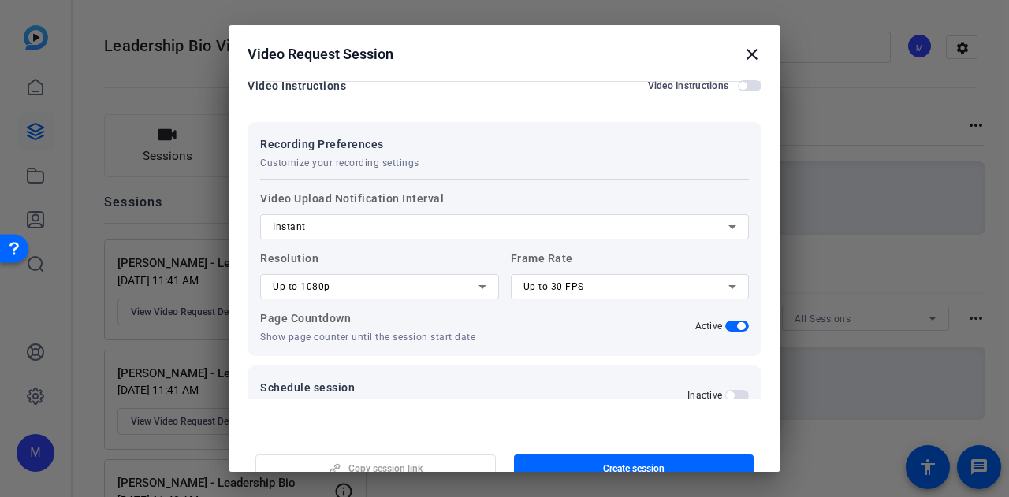
scroll to position [287, 0]
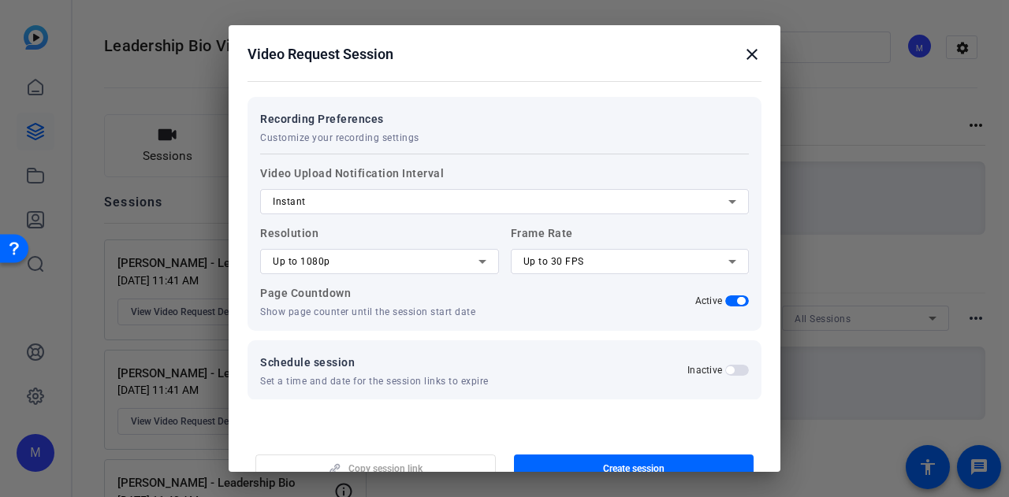
click at [318, 262] on span "Up to 1080p" at bounding box center [302, 261] width 58 height 11
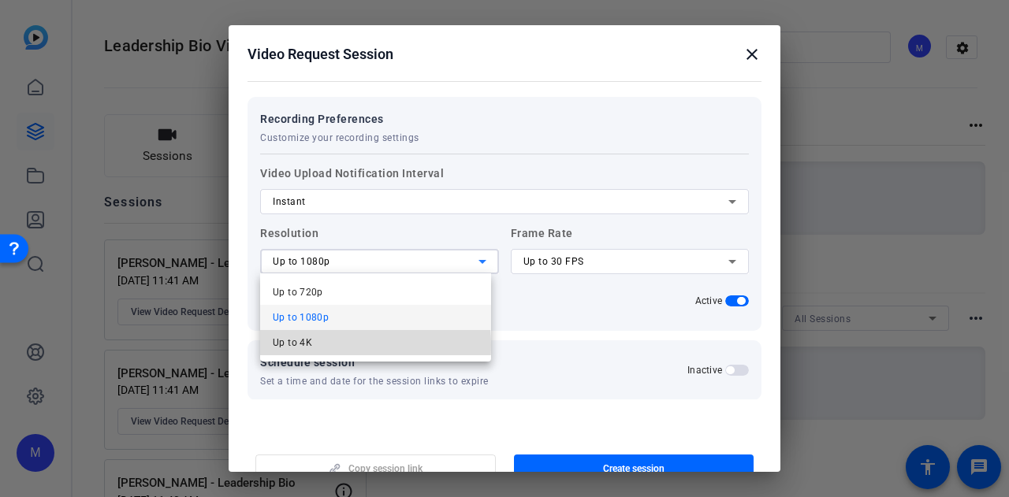
click at [323, 345] on mat-option "Up to 4K" at bounding box center [375, 342] width 231 height 25
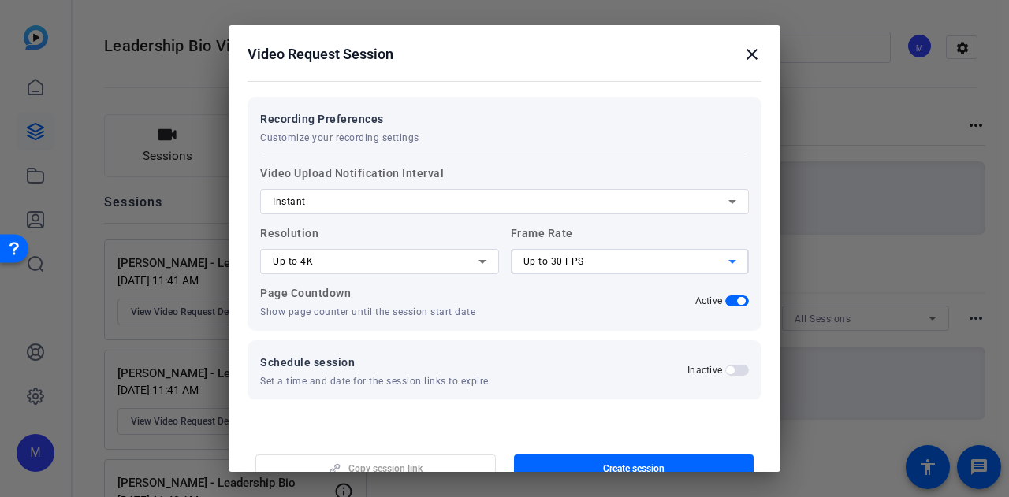
click at [564, 261] on span "Up to 30 FPS" at bounding box center [553, 261] width 61 height 11
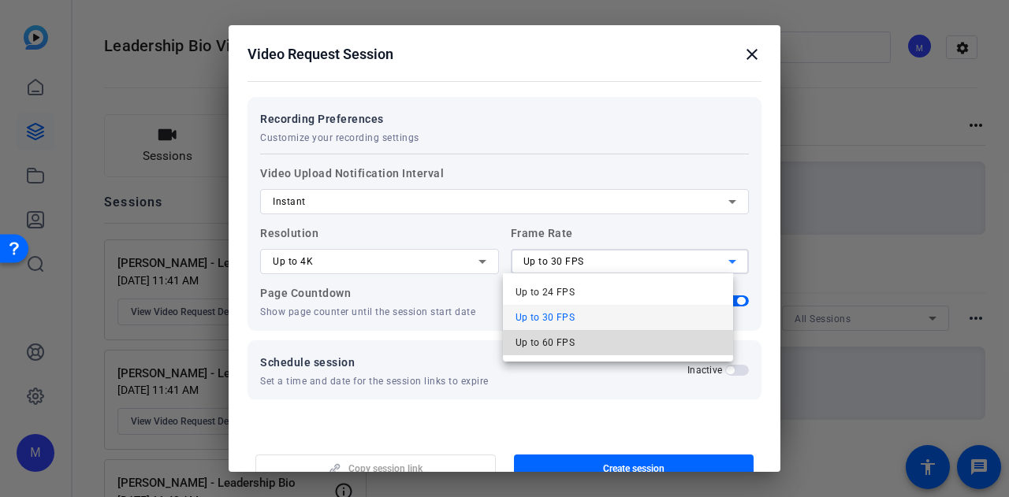
click at [569, 348] on span "Up to 60 FPS" at bounding box center [545, 342] width 60 height 19
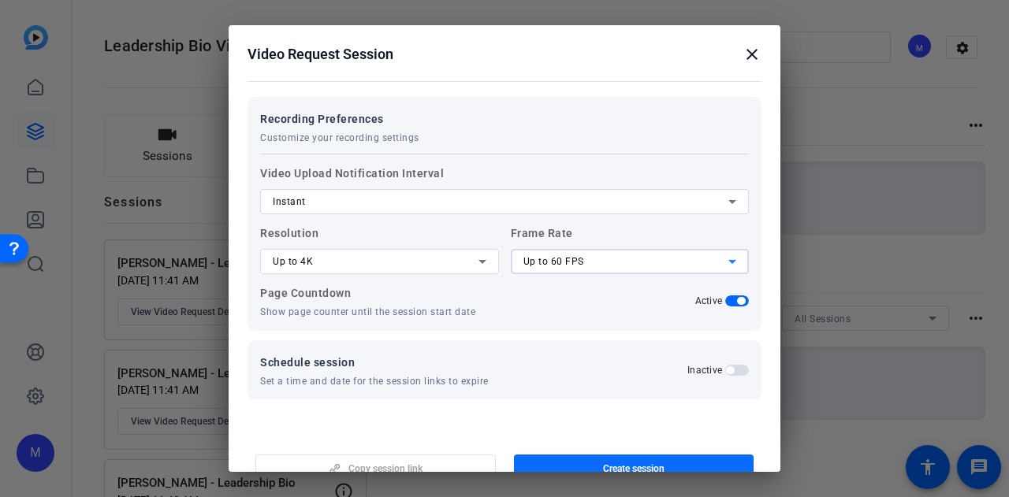
click at [614, 468] on span "Create session" at bounding box center [633, 469] width 61 height 13
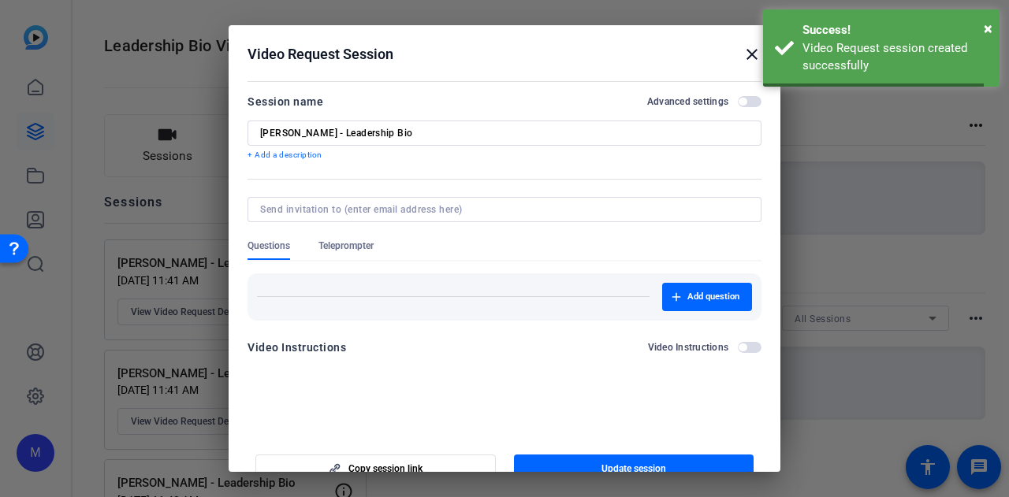
scroll to position [0, 0]
click at [889, 235] on div at bounding box center [504, 248] width 1009 height 497
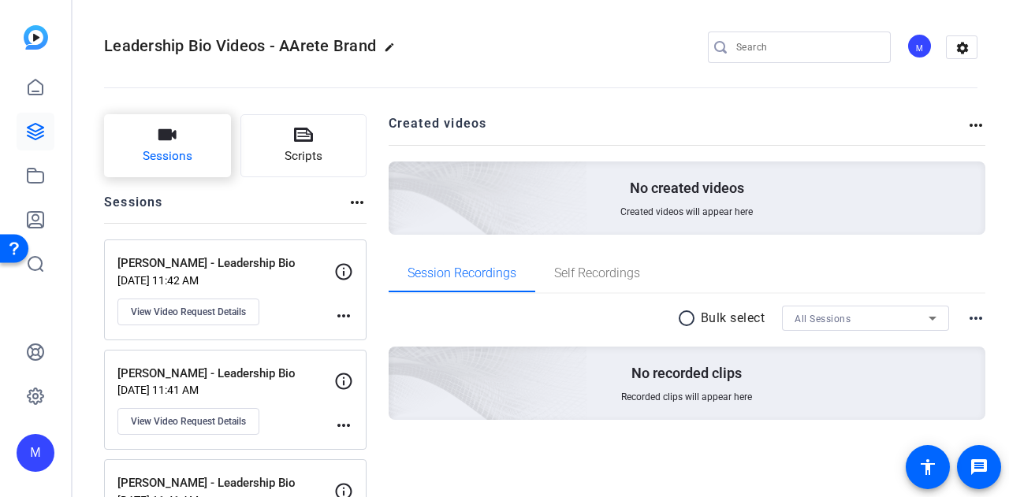
click at [180, 147] on span "Sessions" at bounding box center [168, 156] width 50 height 18
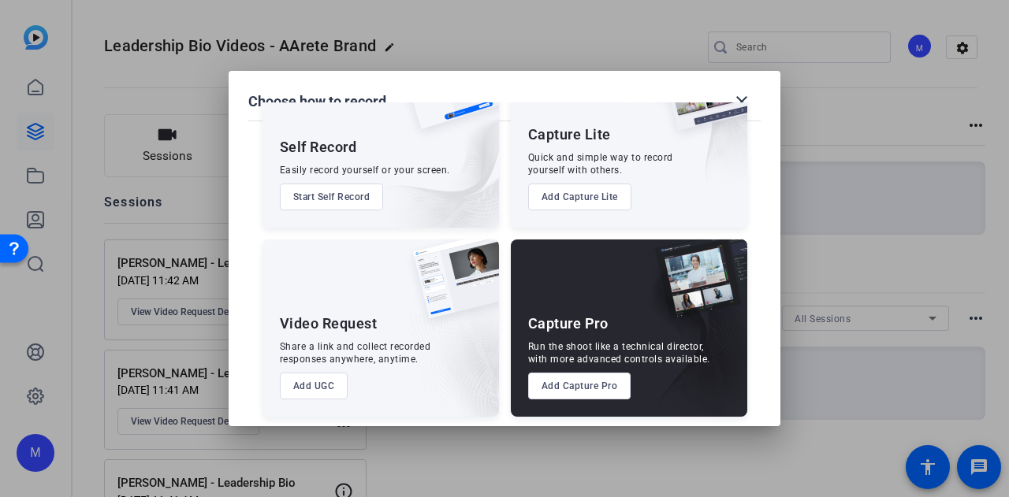
scroll to position [90, 0]
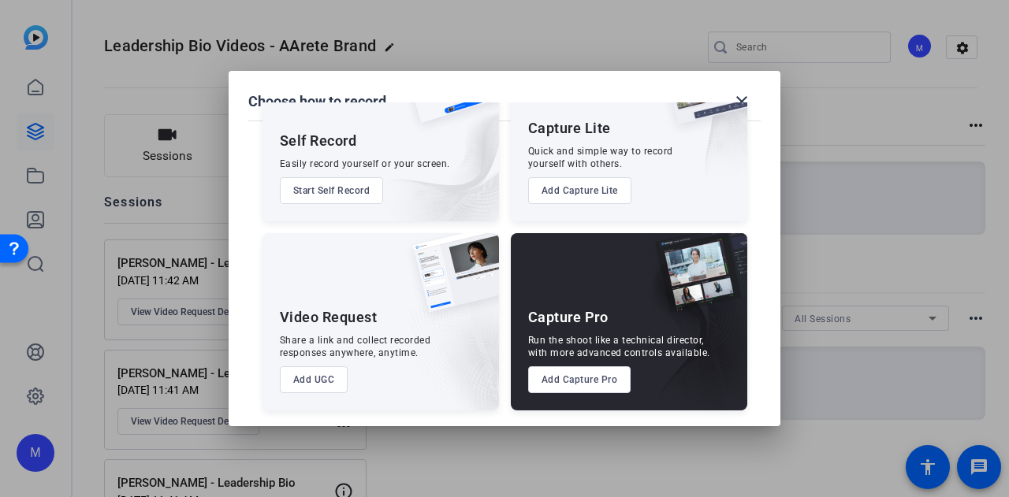
click at [325, 381] on button "Add UGC" at bounding box center [314, 379] width 69 height 27
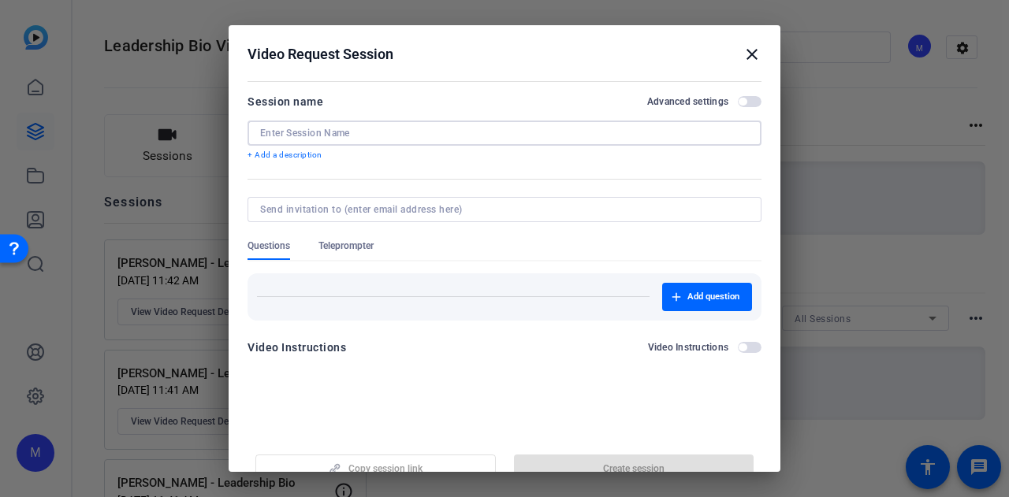
click at [409, 133] on input at bounding box center [504, 133] width 489 height 13
type input "Y"
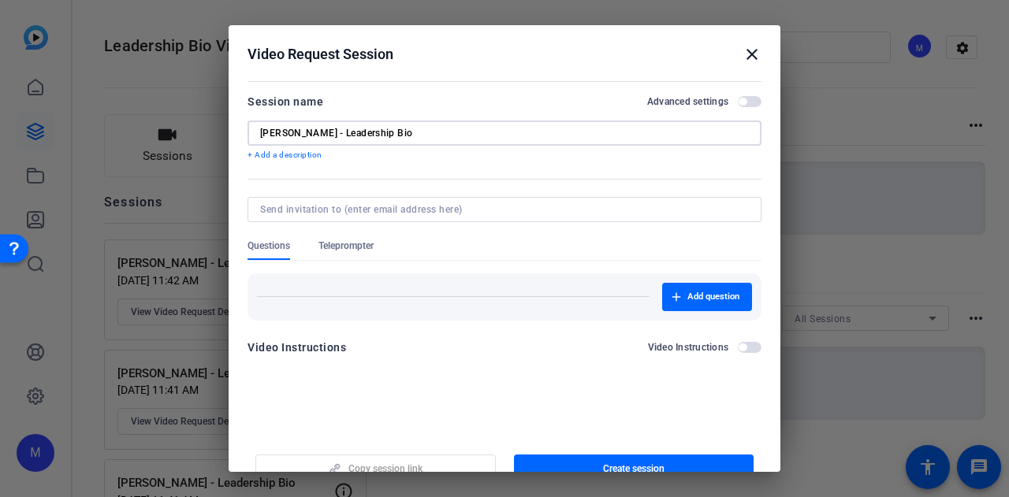
type input "Ryan LeFevre - Leadership Bio"
click at [739, 100] on span "button" at bounding box center [750, 101] width 24 height 11
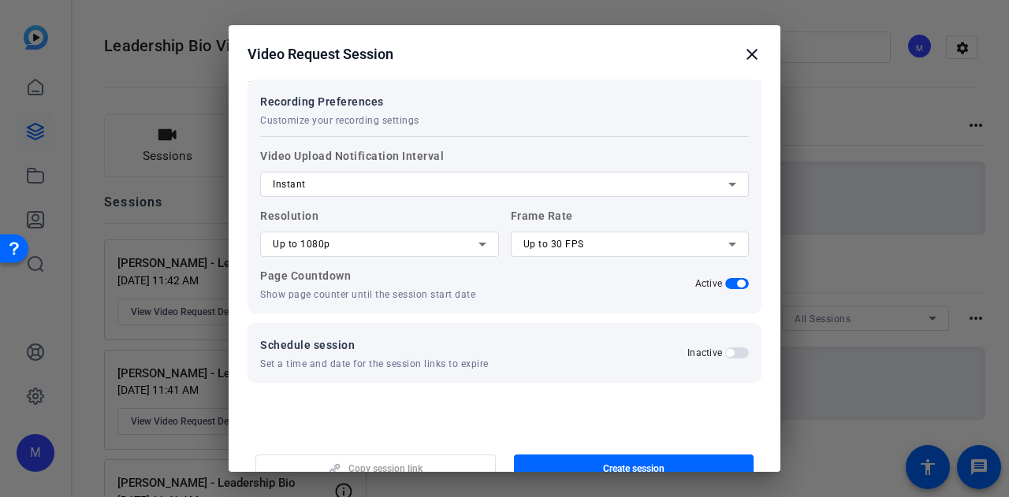
scroll to position [287, 0]
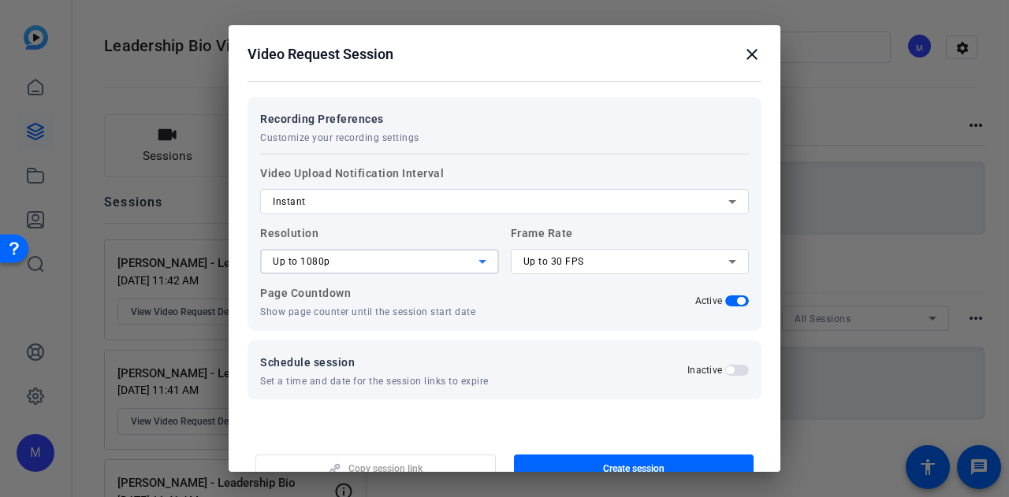
click at [311, 265] on span "Up to 1080p" at bounding box center [302, 261] width 58 height 11
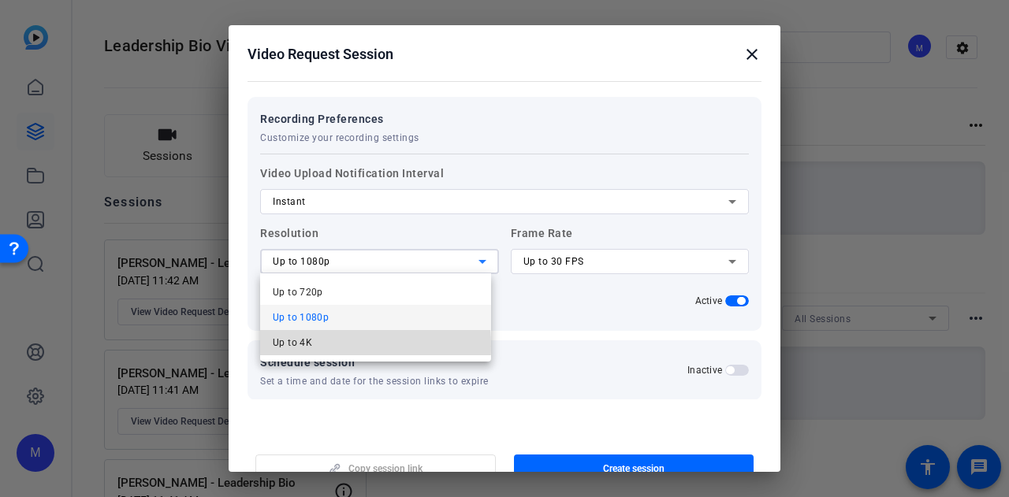
click at [314, 346] on mat-option "Up to 4K" at bounding box center [375, 342] width 231 height 25
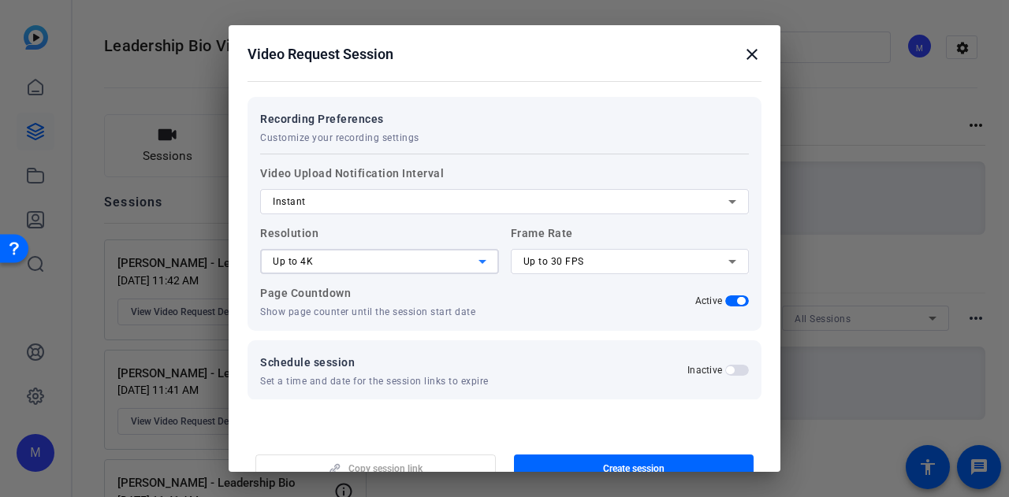
click at [552, 264] on span "Up to 30 FPS" at bounding box center [553, 261] width 61 height 11
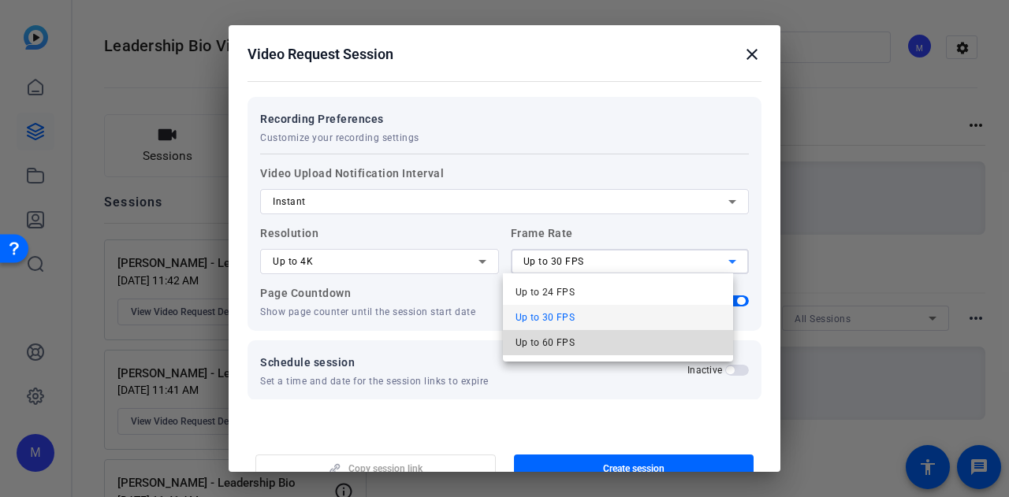
click at [550, 346] on span "Up to 60 FPS" at bounding box center [545, 342] width 60 height 19
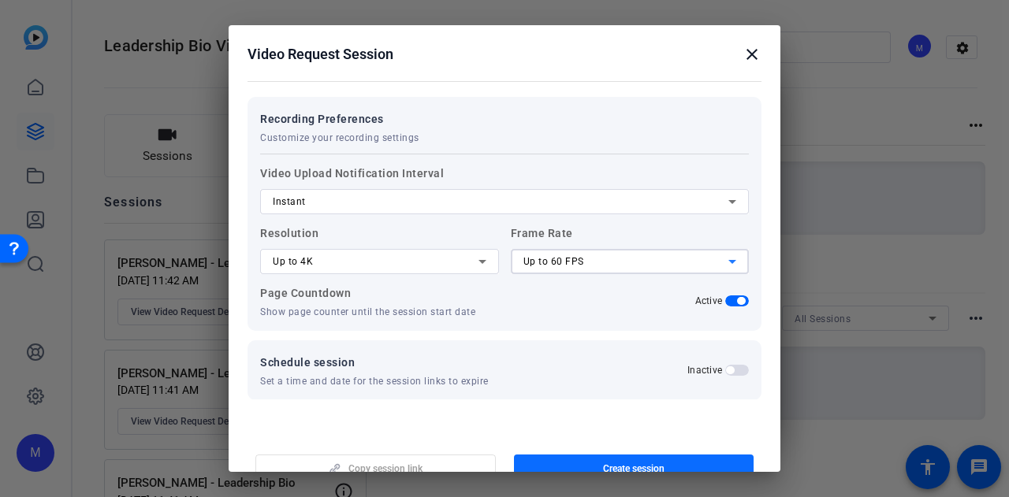
click at [584, 465] on span "button" at bounding box center [634, 469] width 240 height 38
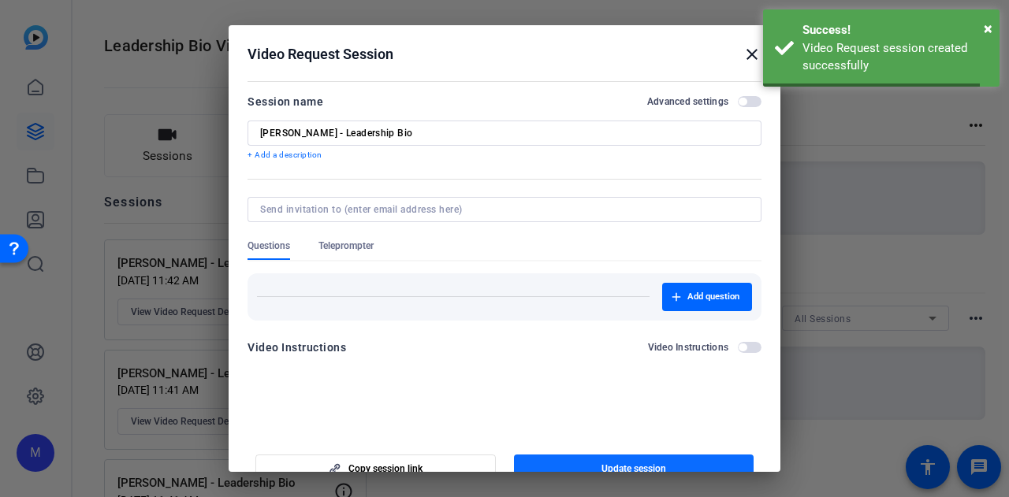
scroll to position [0, 0]
click at [915, 355] on div at bounding box center [504, 248] width 1009 height 497
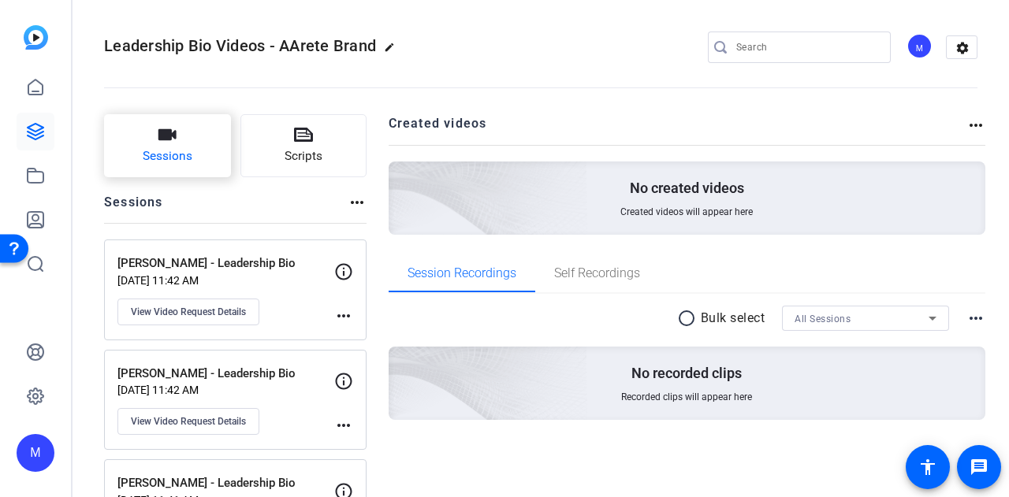
click at [199, 133] on button "Sessions" at bounding box center [167, 145] width 127 height 63
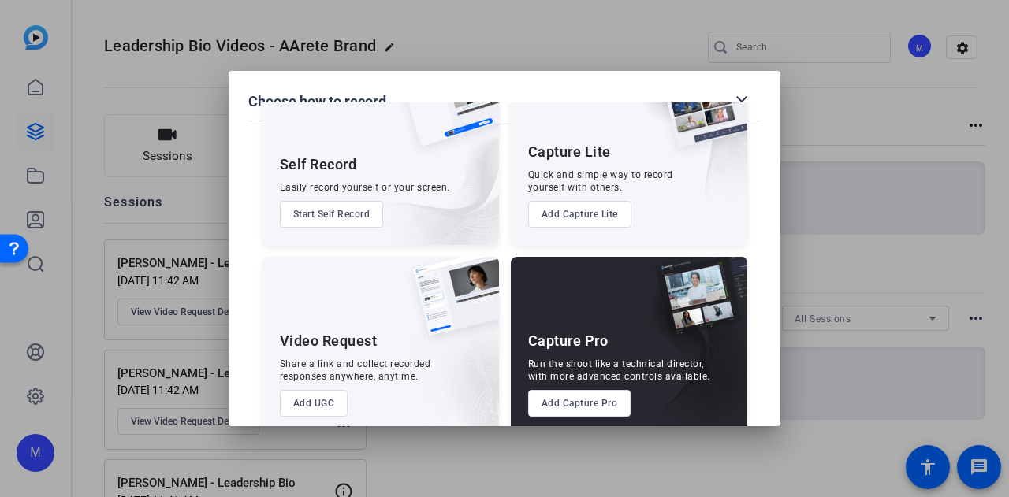
scroll to position [90, 0]
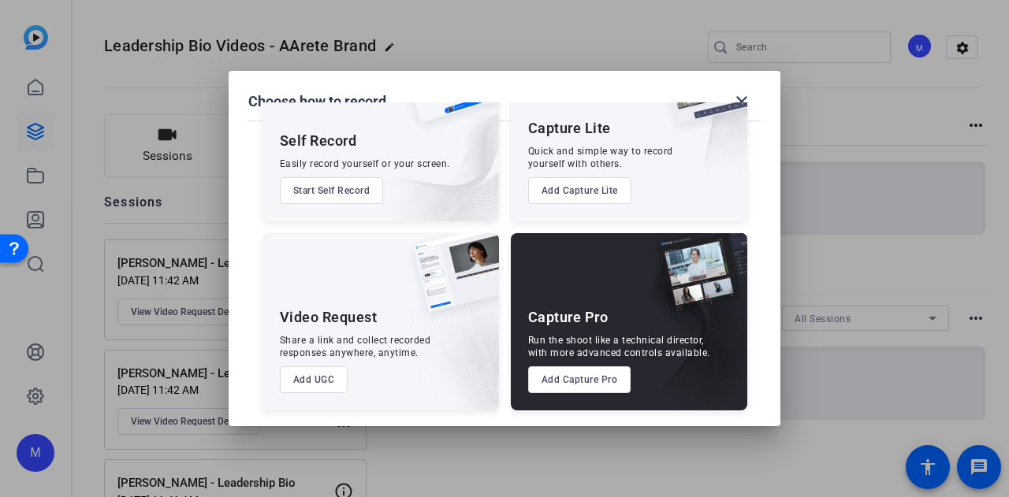
click at [314, 382] on button "Add UGC" at bounding box center [314, 379] width 69 height 27
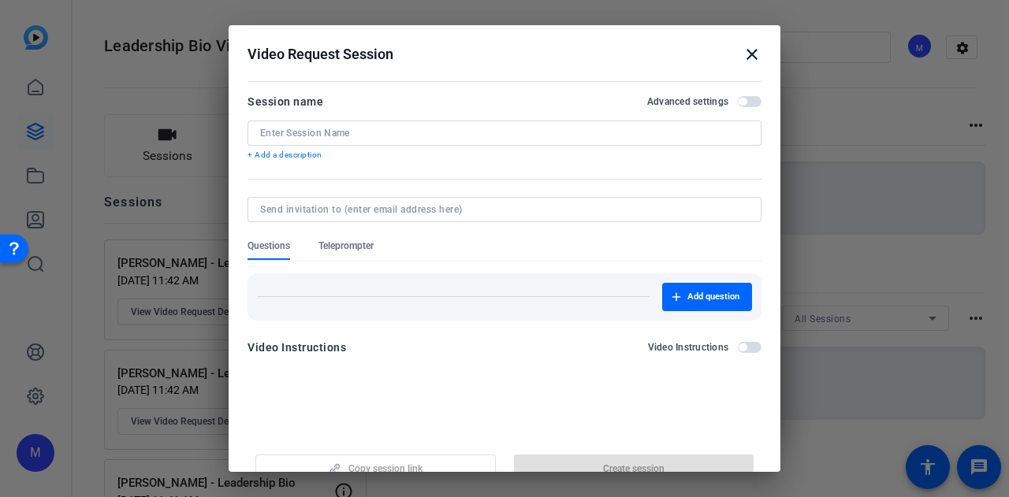
click at [334, 132] on input at bounding box center [504, 133] width 489 height 13
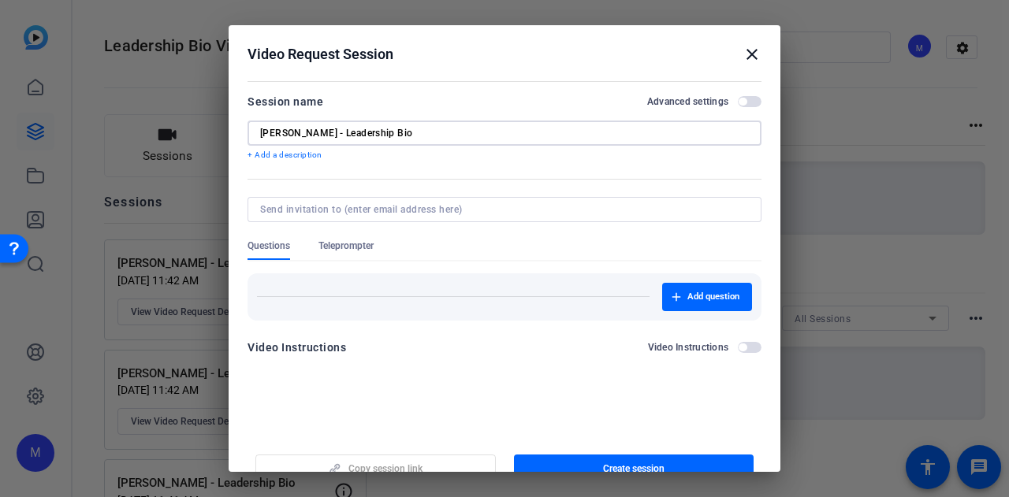
type input "Scott Lamb - Leadership Bio"
click at [746, 102] on span "button" at bounding box center [750, 101] width 24 height 11
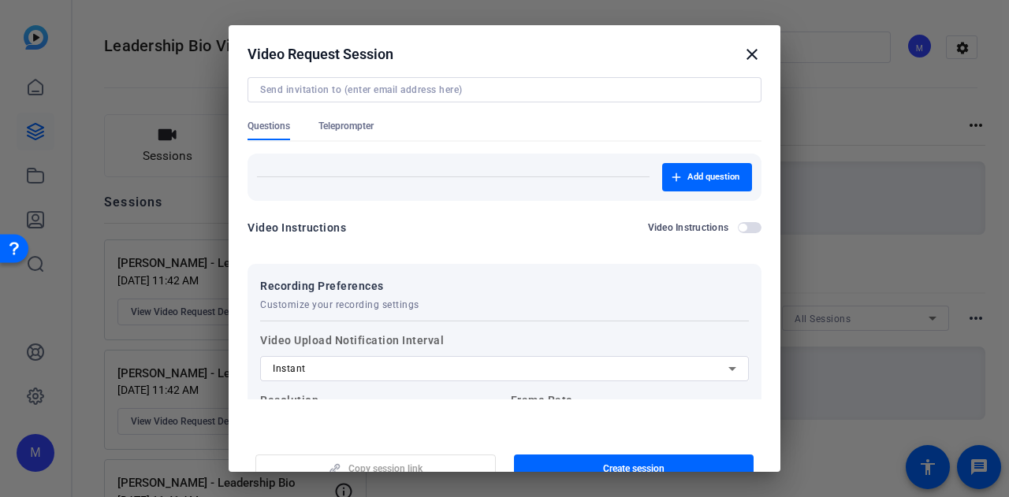
scroll to position [287, 0]
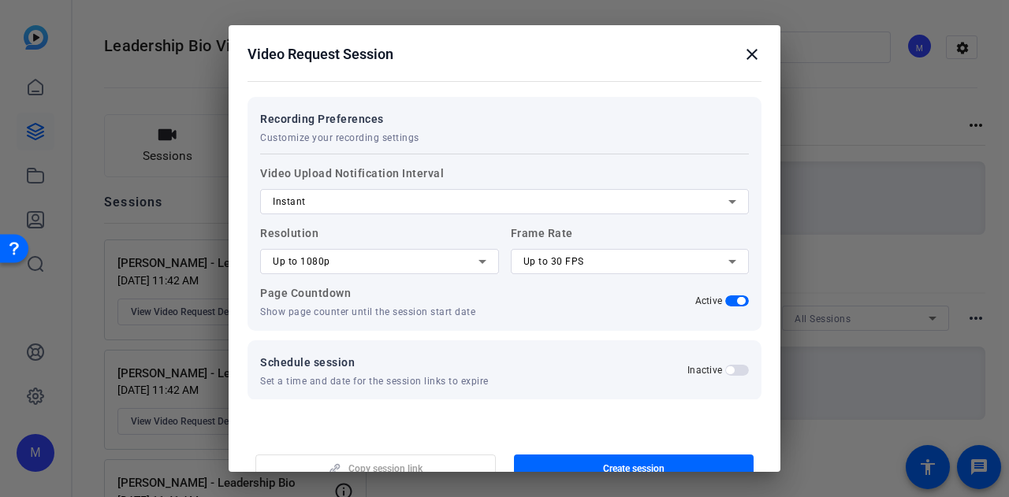
click at [354, 270] on div "Up to 1080p" at bounding box center [380, 261] width 214 height 25
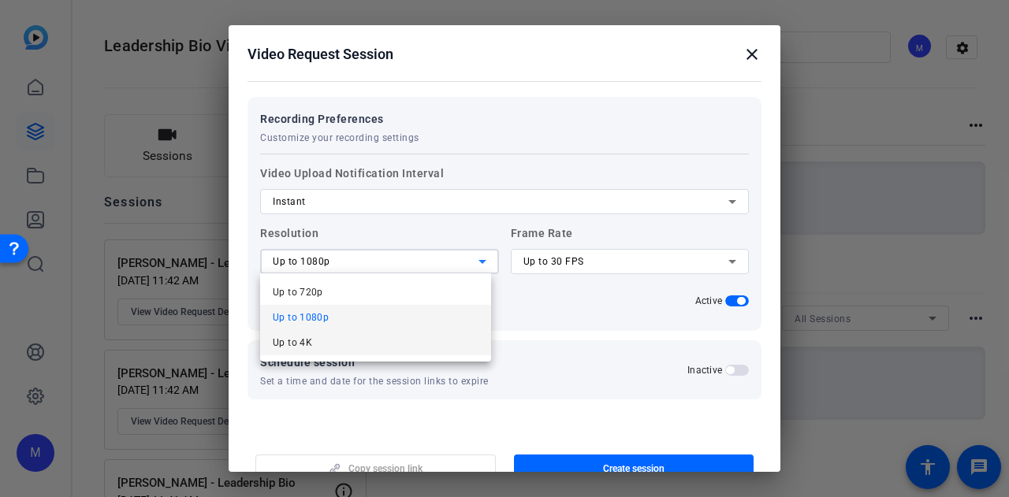
click at [343, 339] on mat-option "Up to 4K" at bounding box center [375, 342] width 231 height 25
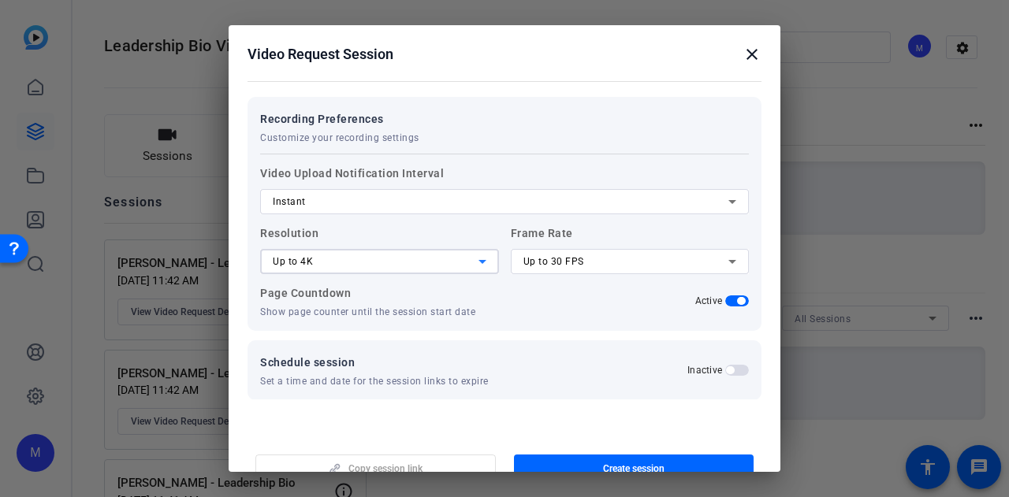
click at [553, 254] on div "Up to 30 FPS" at bounding box center [626, 261] width 206 height 19
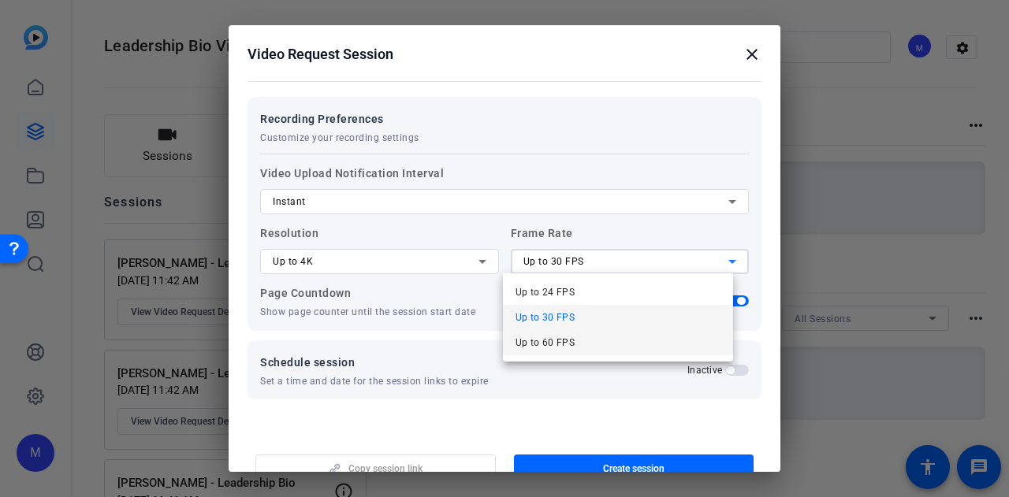
click at [561, 350] on span "Up to 60 FPS" at bounding box center [545, 342] width 60 height 19
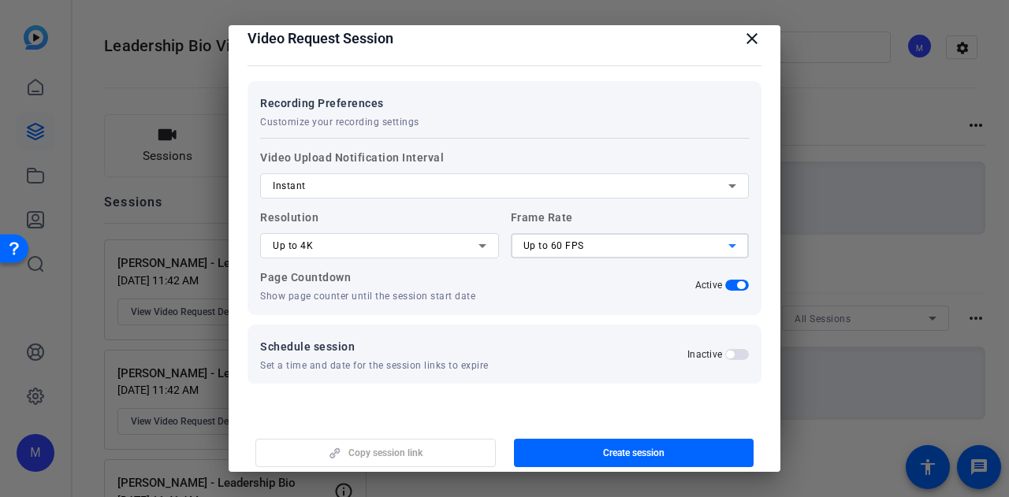
scroll to position [24, 0]
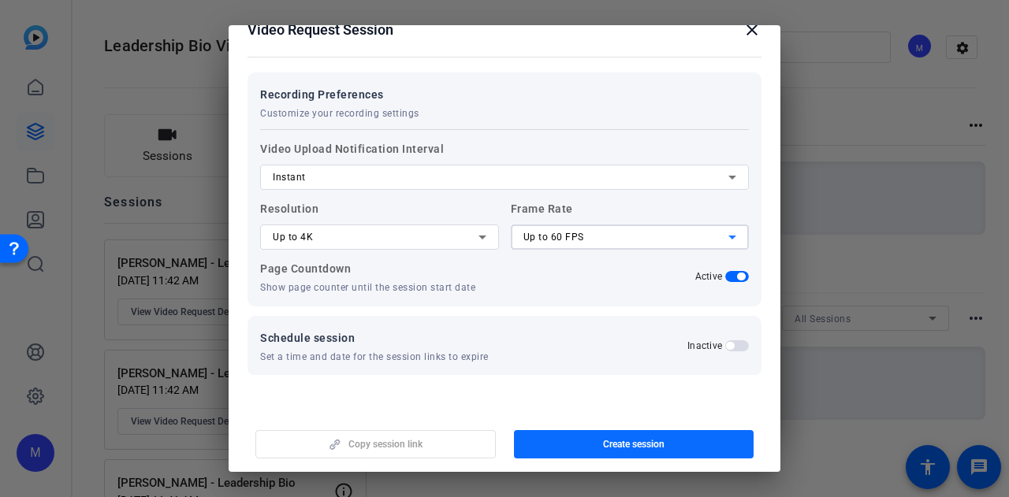
click at [608, 445] on span "Create session" at bounding box center [633, 444] width 61 height 13
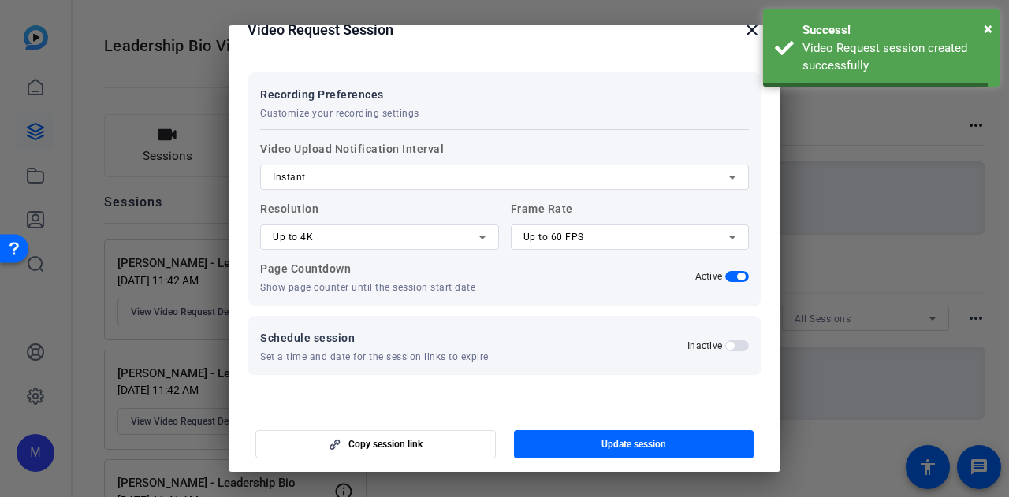
scroll to position [0, 0]
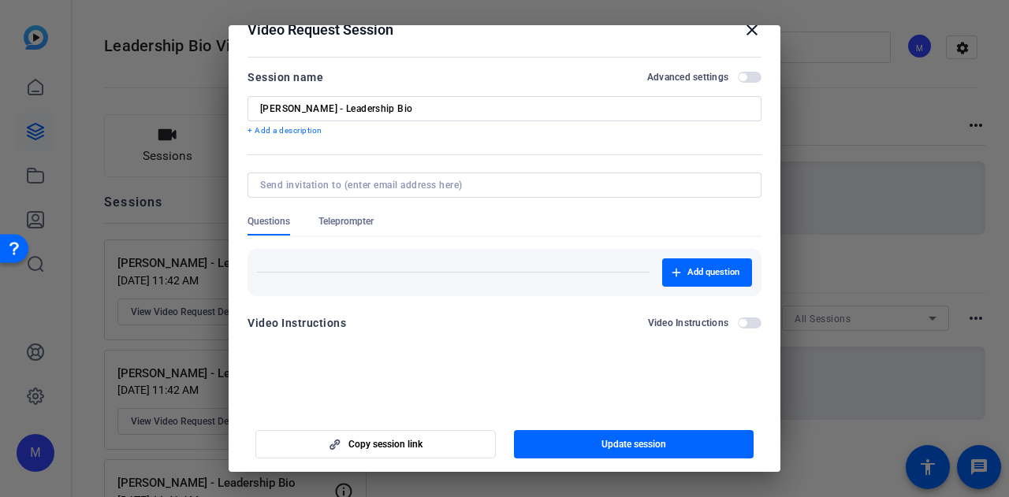
click at [738, 74] on span "button" at bounding box center [742, 77] width 8 height 8
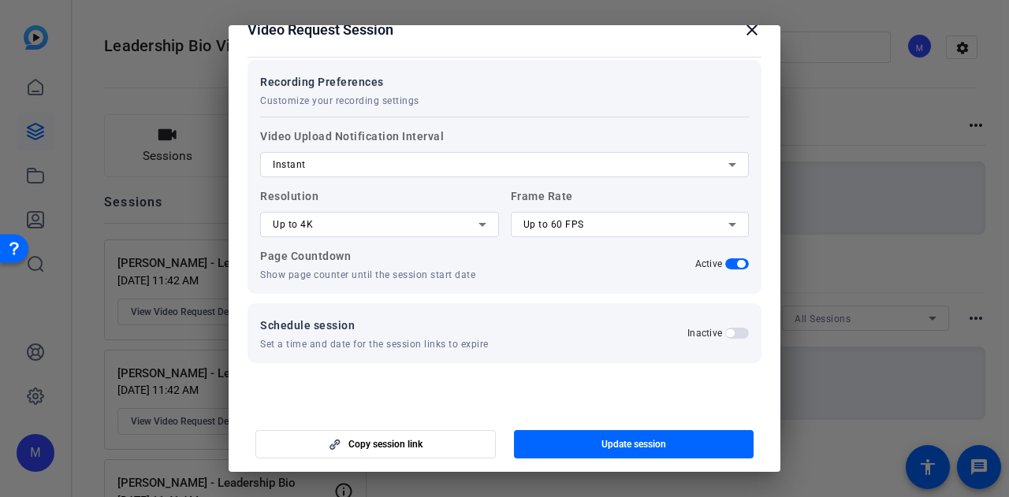
scroll to position [287, 0]
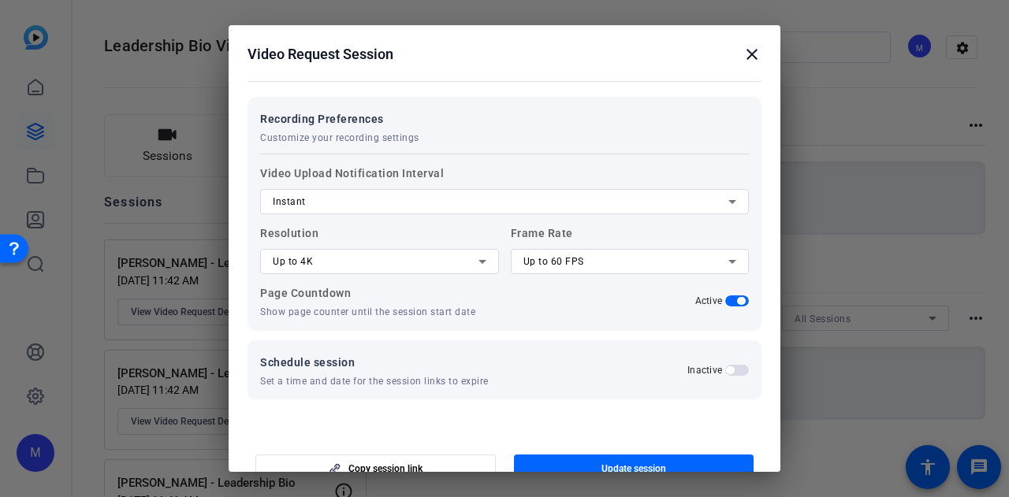
click at [384, 267] on div "Up to 4K" at bounding box center [376, 261] width 206 height 19
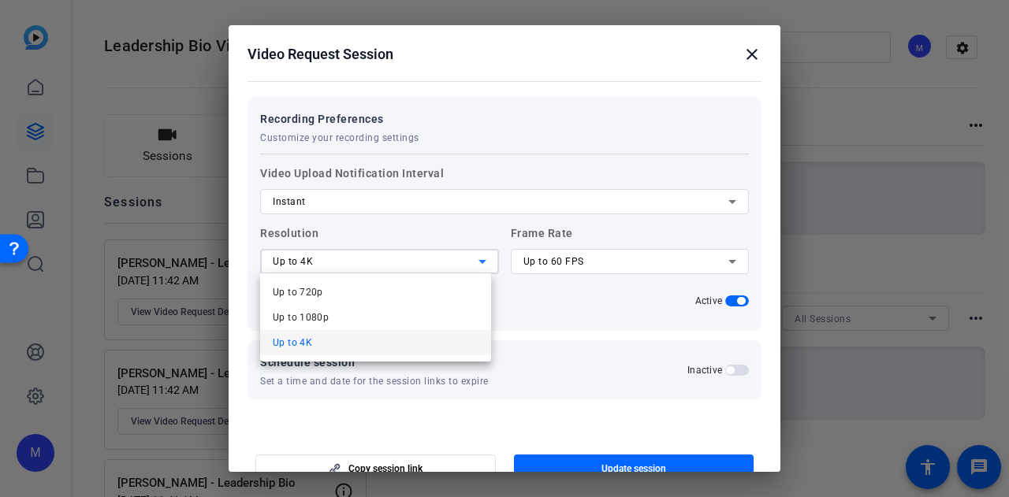
click at [383, 267] on div at bounding box center [504, 248] width 1009 height 497
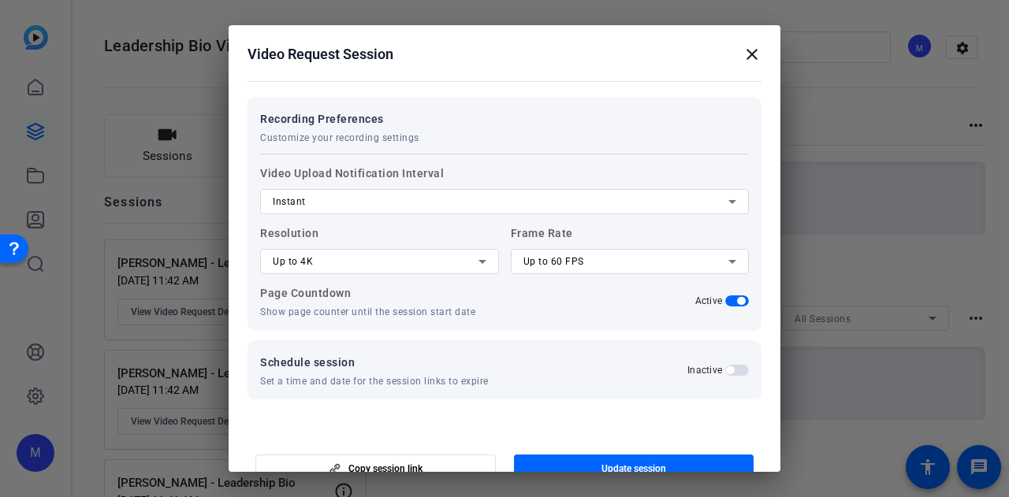
click at [654, 259] on div "Up to 60 FPS" at bounding box center [626, 261] width 206 height 19
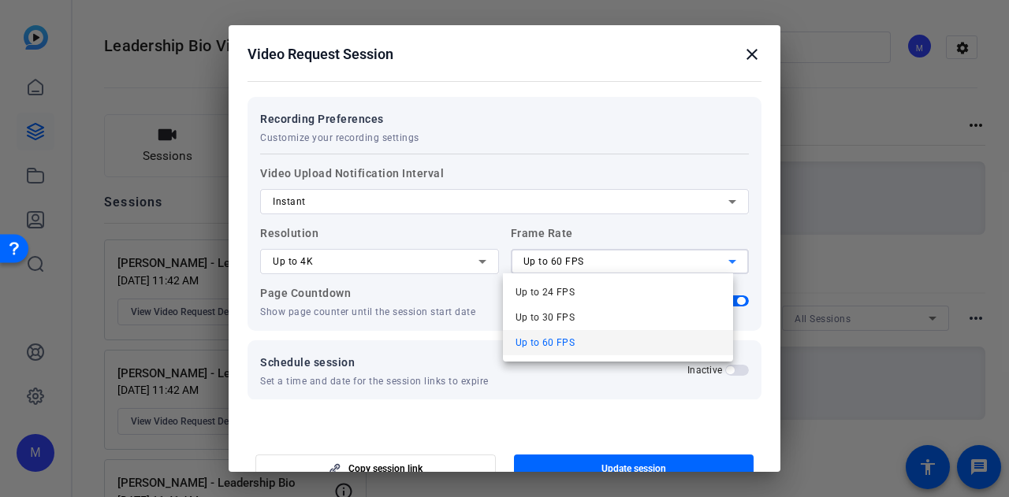
click at [654, 259] on div at bounding box center [504, 248] width 1009 height 497
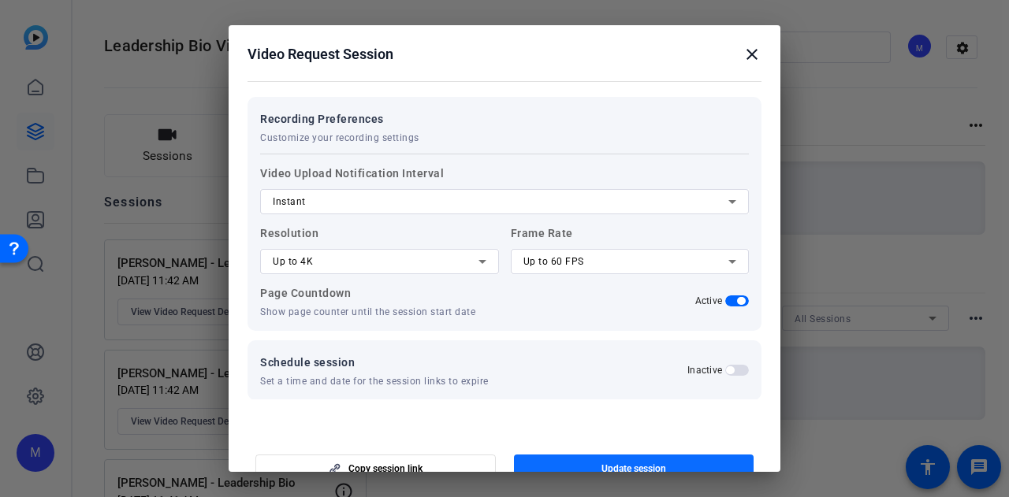
click at [641, 463] on span "Update session" at bounding box center [633, 469] width 65 height 13
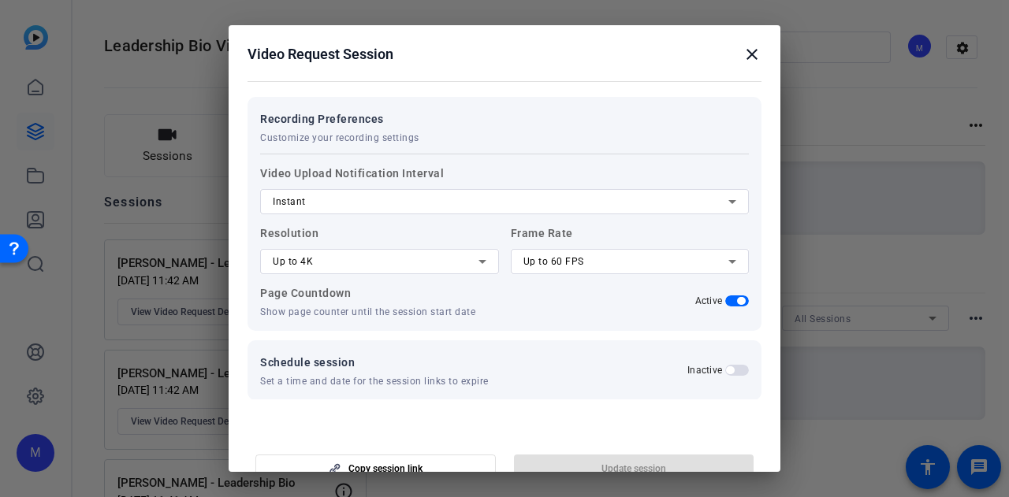
copy body "Up to 24 FPS Up to 30 FPS Up to 60 FPS"
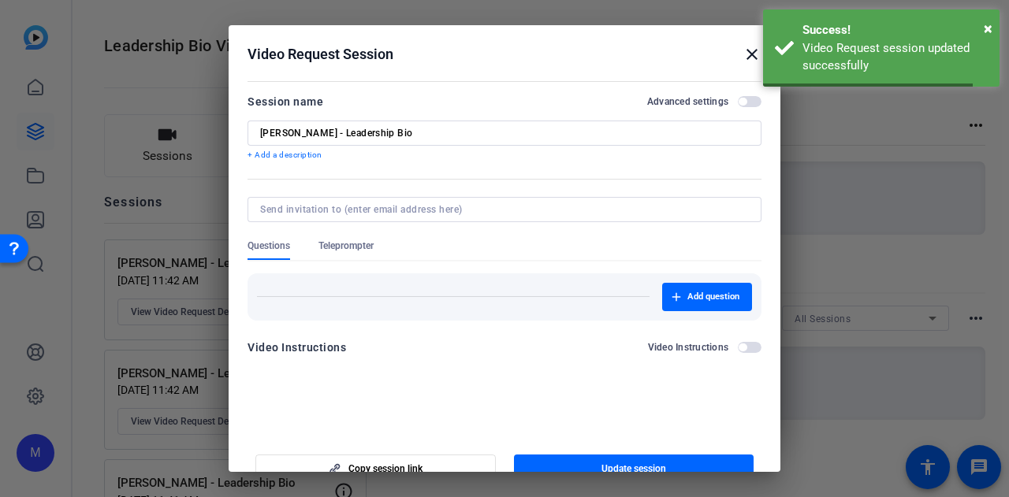
scroll to position [0, 0]
click at [877, 279] on div at bounding box center [504, 248] width 1009 height 497
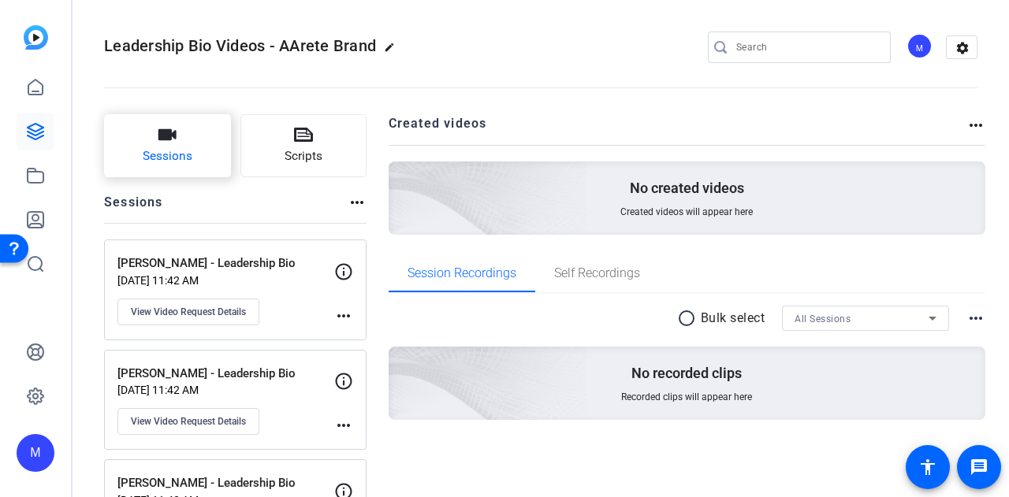
click at [134, 150] on button "Sessions" at bounding box center [167, 145] width 127 height 63
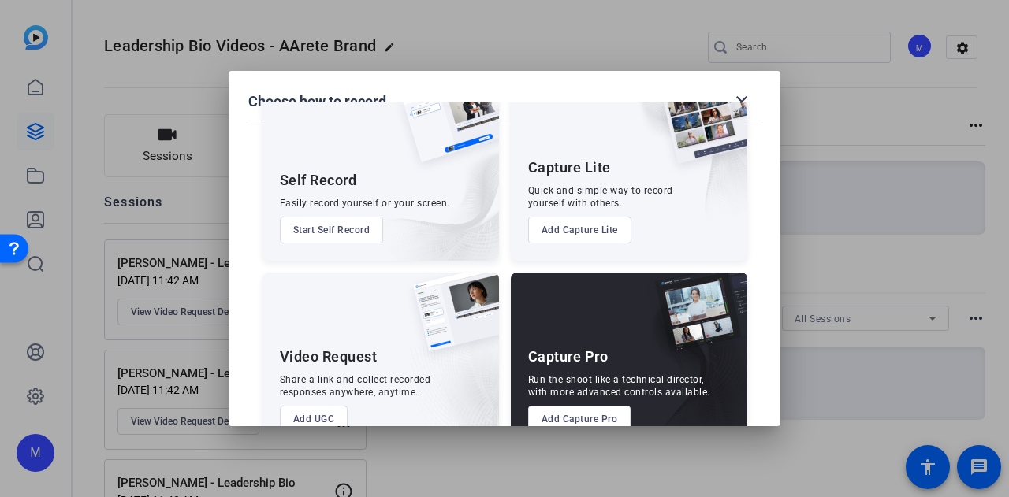
scroll to position [90, 0]
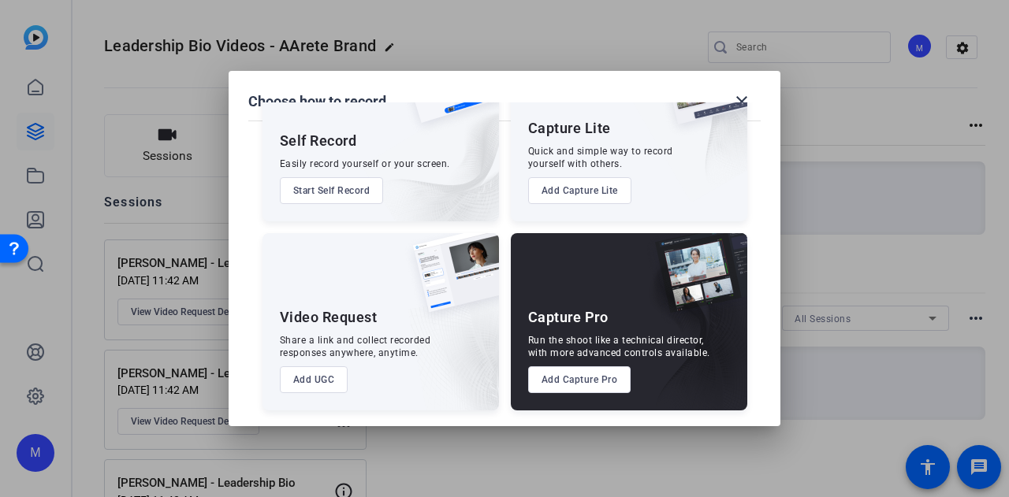
click at [318, 382] on button "Add UGC" at bounding box center [314, 379] width 69 height 27
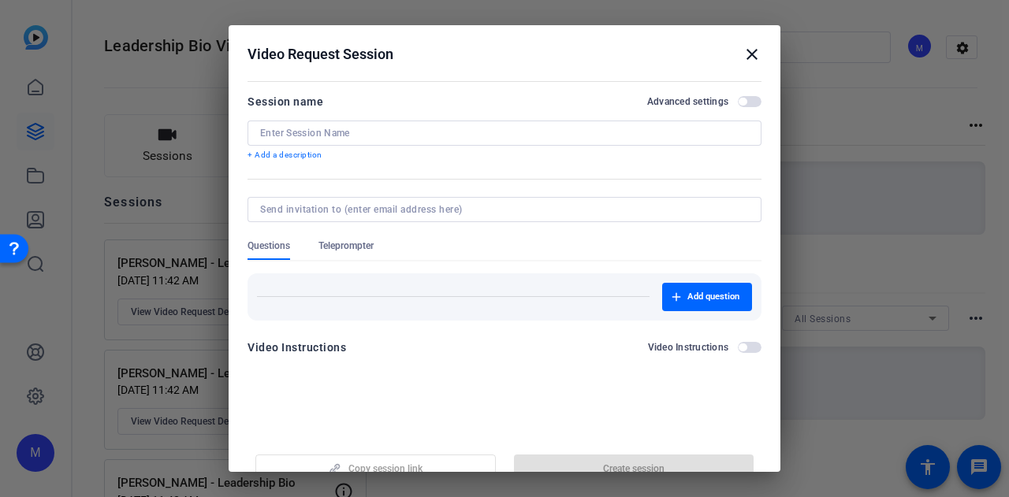
click at [384, 136] on input at bounding box center [504, 133] width 489 height 13
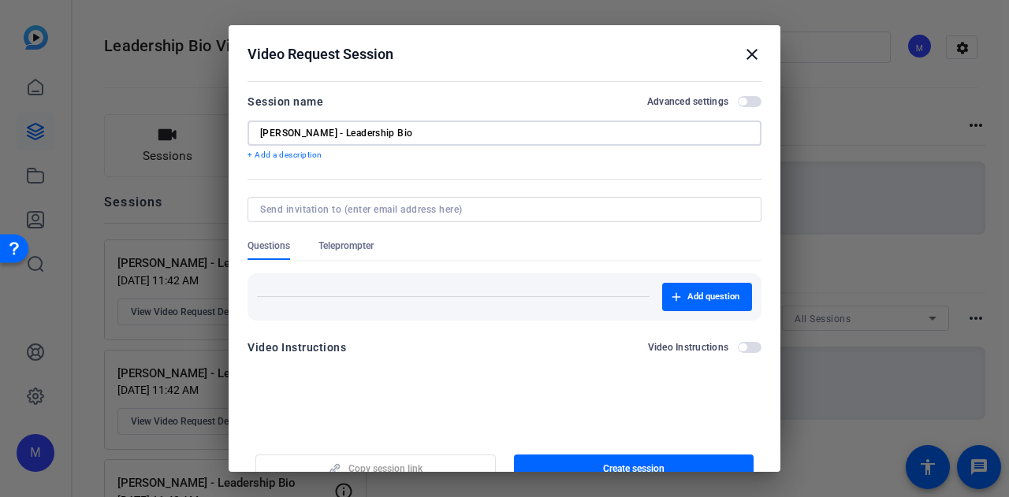
type input "Tesi Belkairous - Leadership Bio"
click at [738, 101] on span "button" at bounding box center [742, 102] width 8 height 8
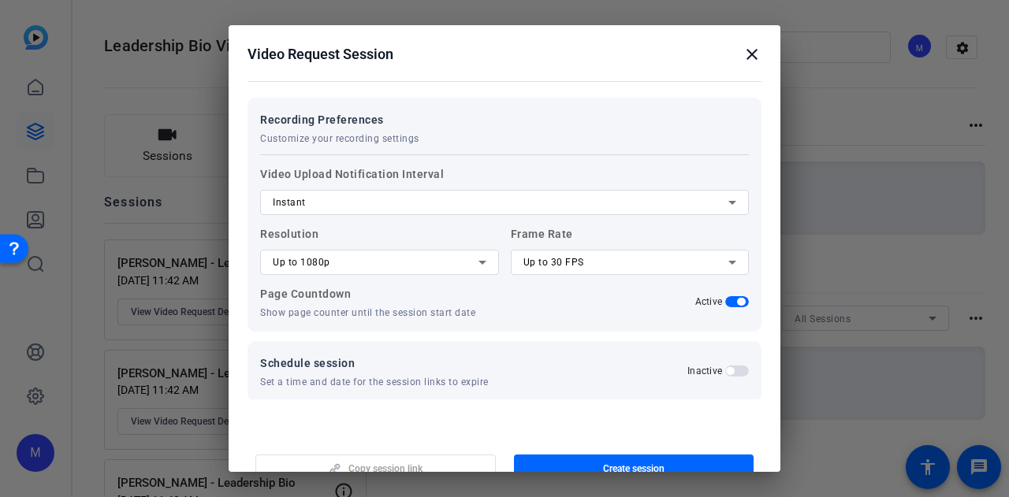
scroll to position [287, 0]
click at [336, 268] on div "Up to 1080p" at bounding box center [376, 261] width 206 height 19
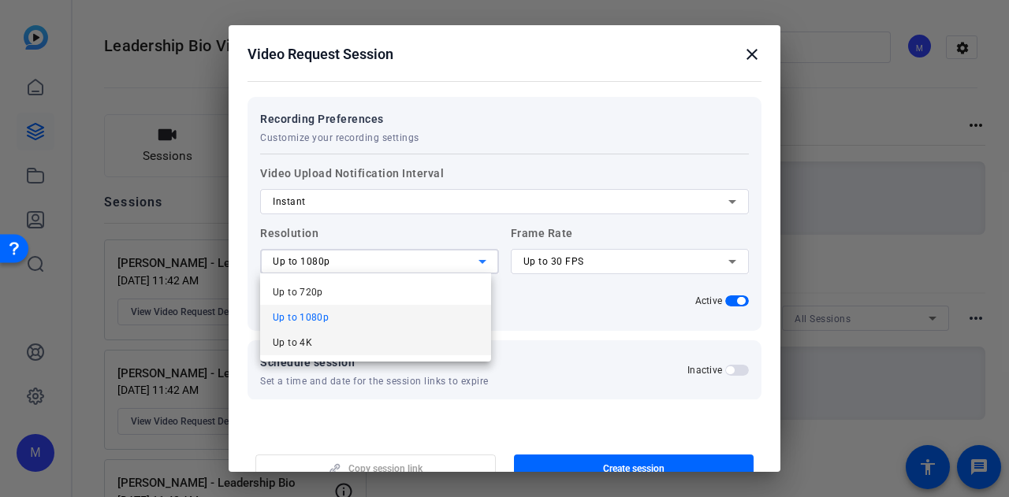
click at [345, 343] on mat-option "Up to 4K" at bounding box center [375, 342] width 231 height 25
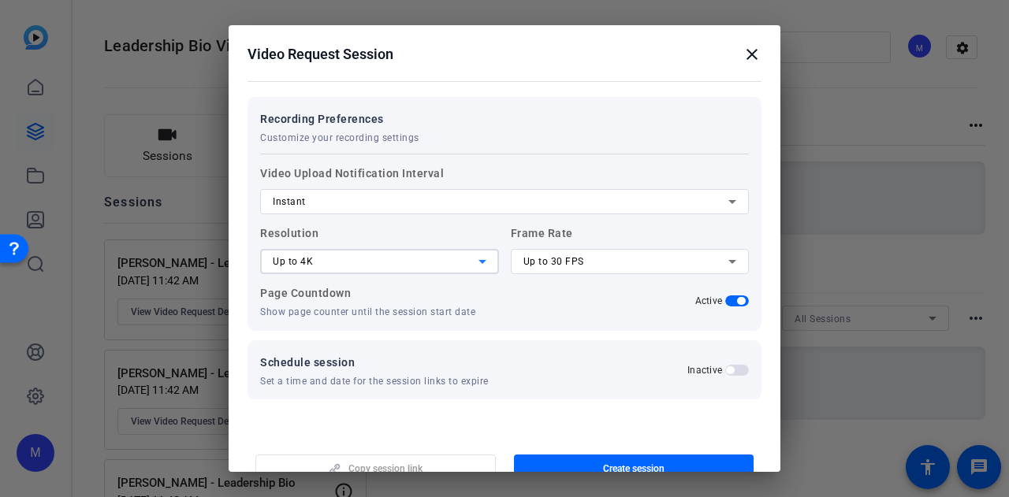
click at [560, 252] on div "Up to 30 FPS" at bounding box center [626, 261] width 206 height 19
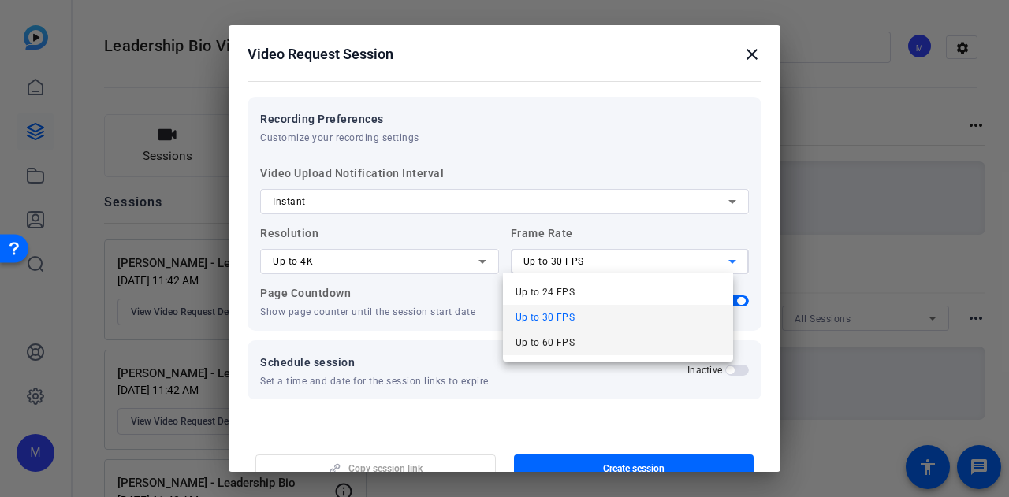
click at [562, 340] on span "Up to 60 FPS" at bounding box center [545, 342] width 60 height 19
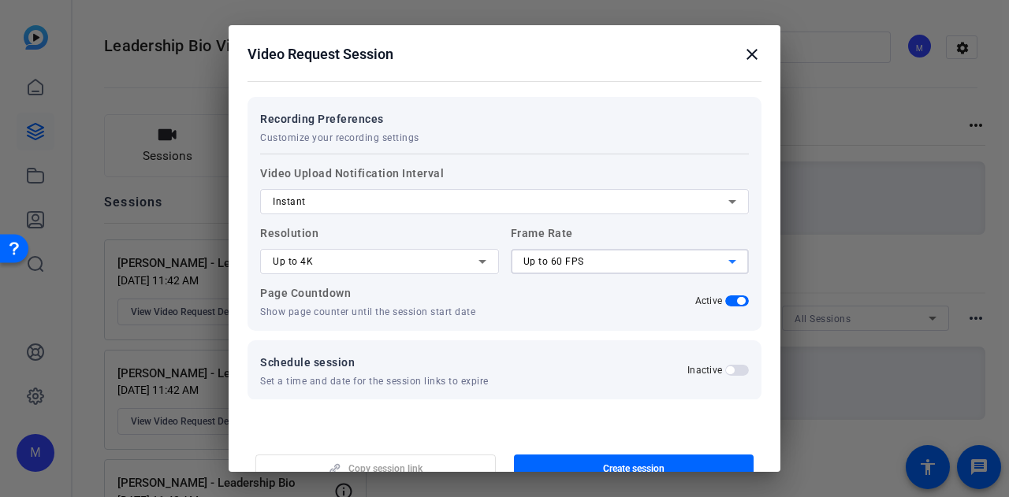
scroll to position [304, 0]
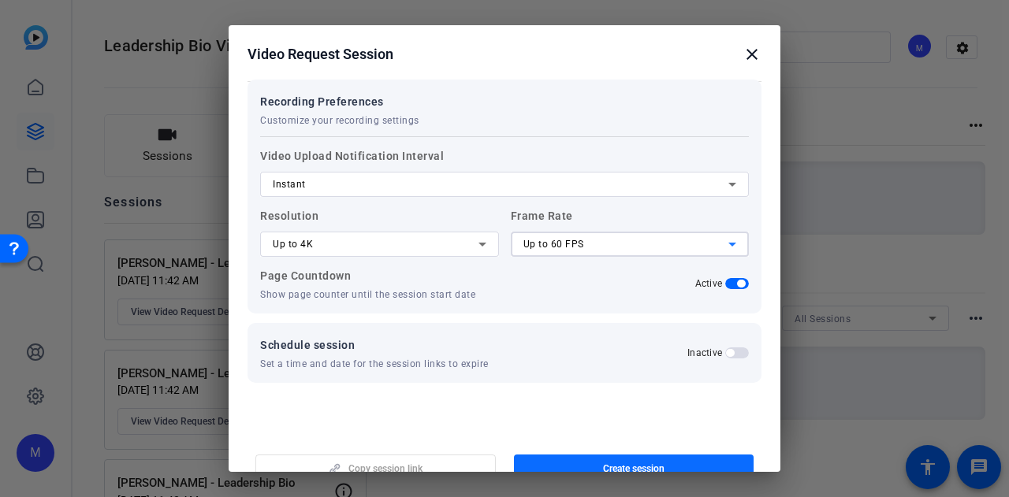
click at [605, 466] on span "Create session" at bounding box center [633, 469] width 61 height 13
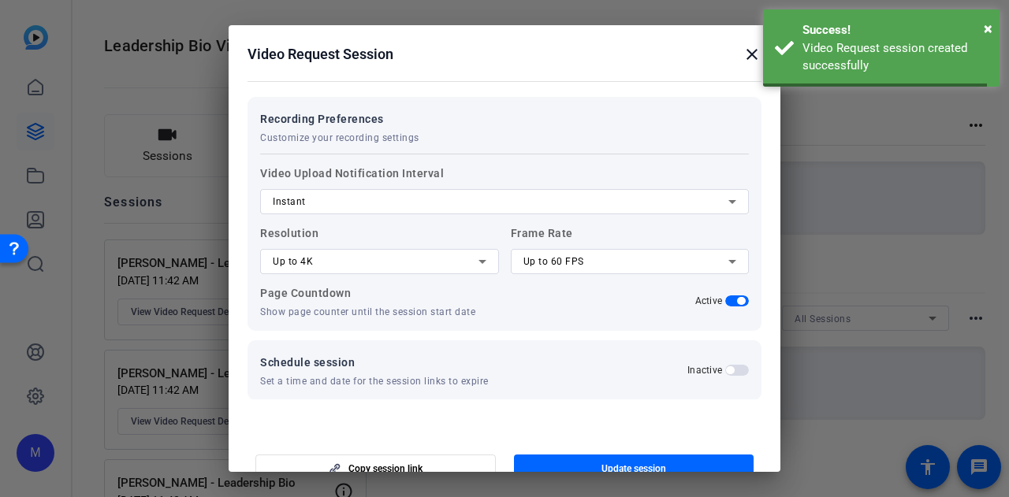
scroll to position [0, 0]
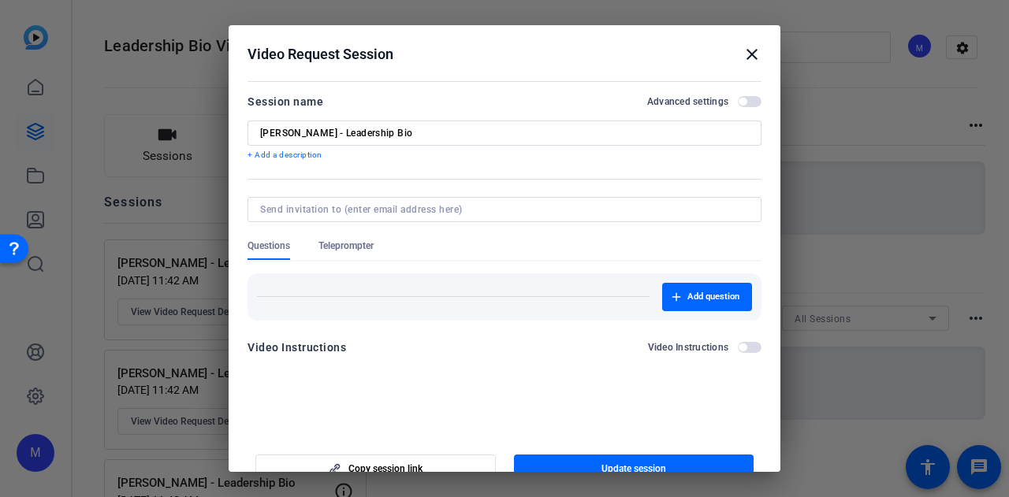
click at [165, 168] on div at bounding box center [504, 248] width 1009 height 497
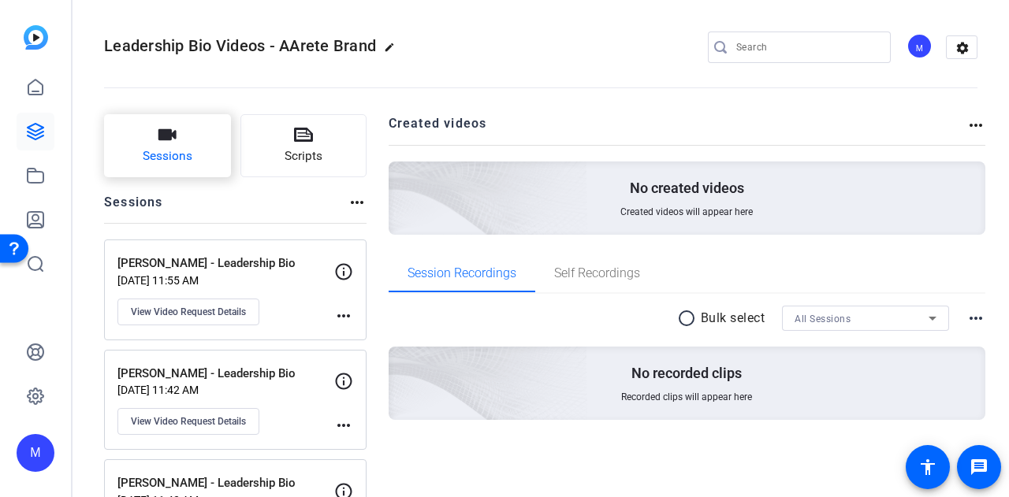
click at [181, 130] on button "Sessions" at bounding box center [167, 145] width 127 height 63
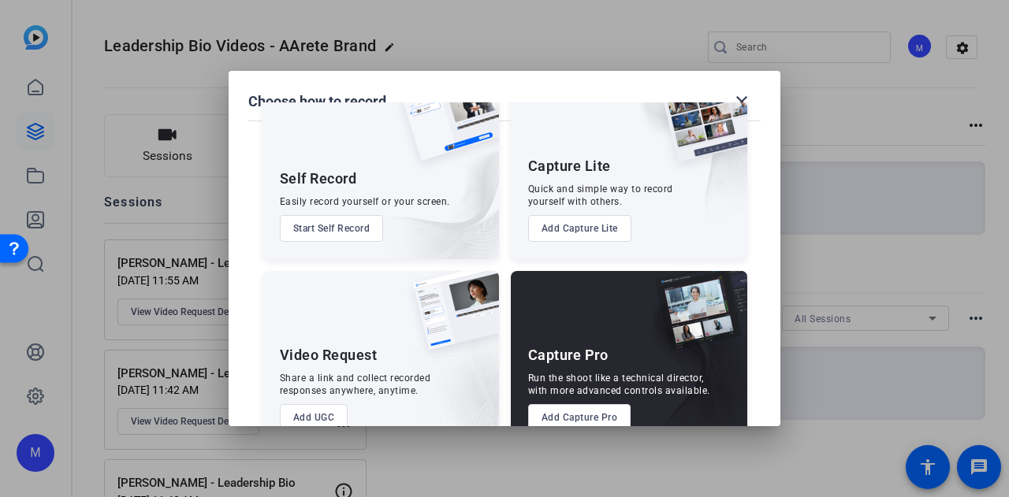
scroll to position [90, 0]
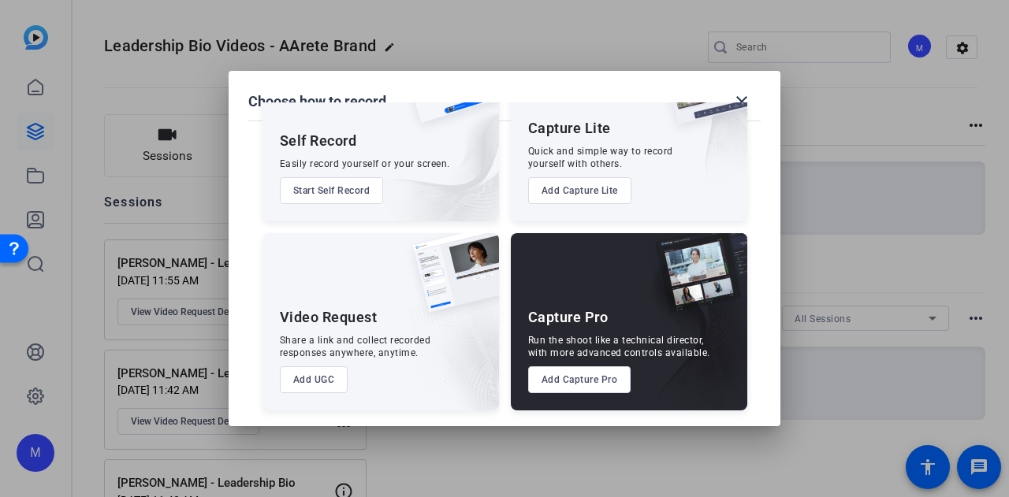
click at [325, 385] on button "Add UGC" at bounding box center [314, 379] width 69 height 27
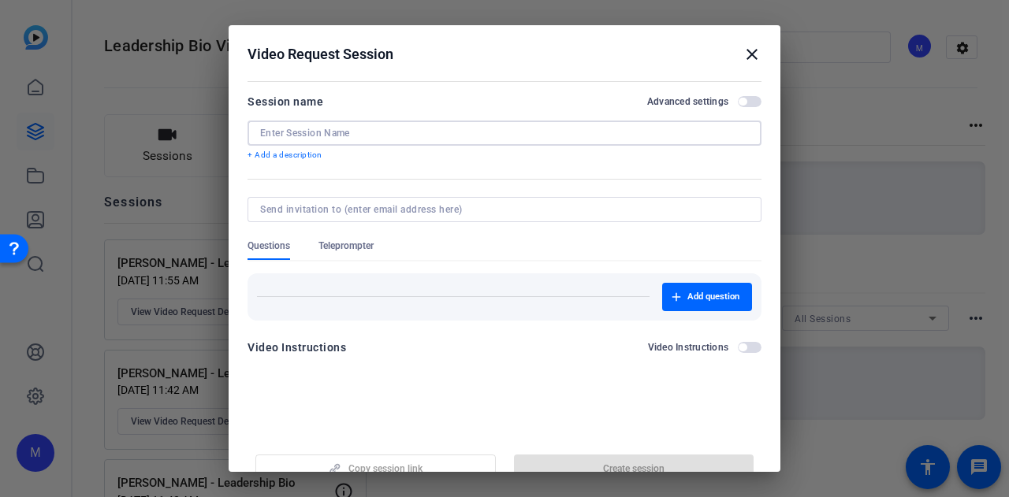
click at [422, 129] on input at bounding box center [504, 133] width 489 height 13
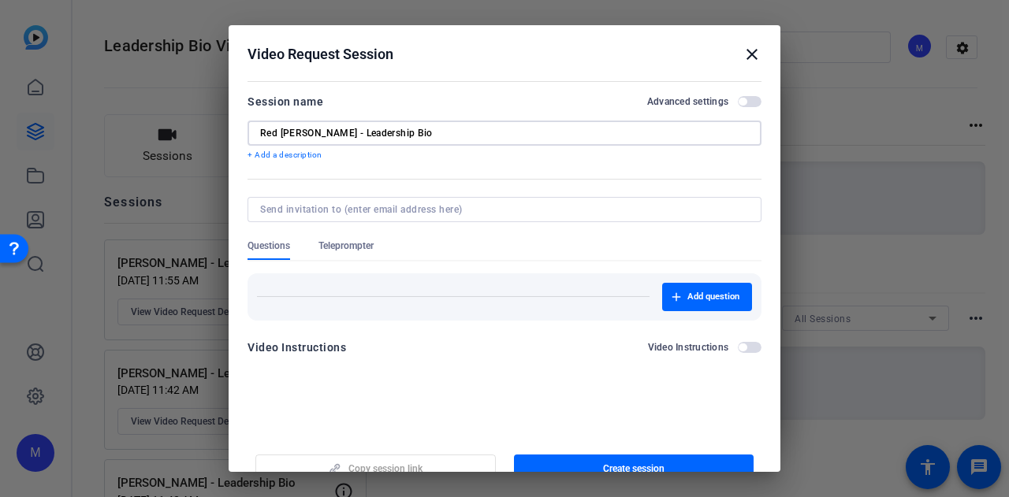
type input "Red Colson - Leadership Bio"
click at [744, 101] on span "button" at bounding box center [750, 101] width 24 height 11
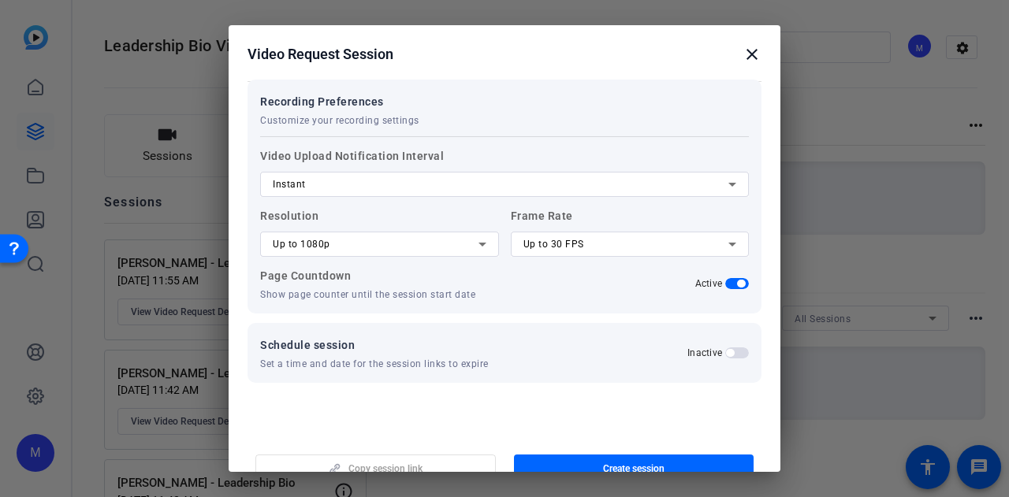
scroll to position [287, 0]
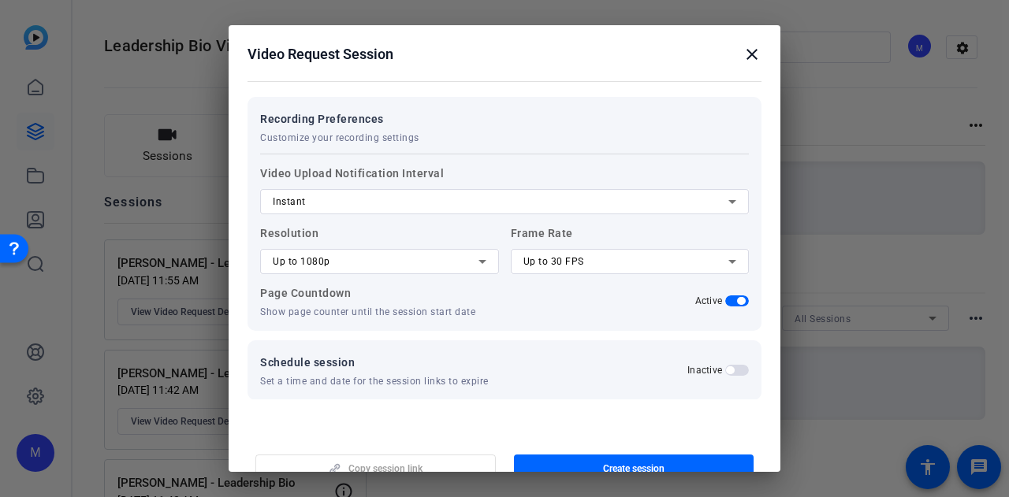
click at [355, 275] on div at bounding box center [379, 282] width 239 height 17
click at [353, 260] on div "Up to 1080p" at bounding box center [376, 261] width 206 height 19
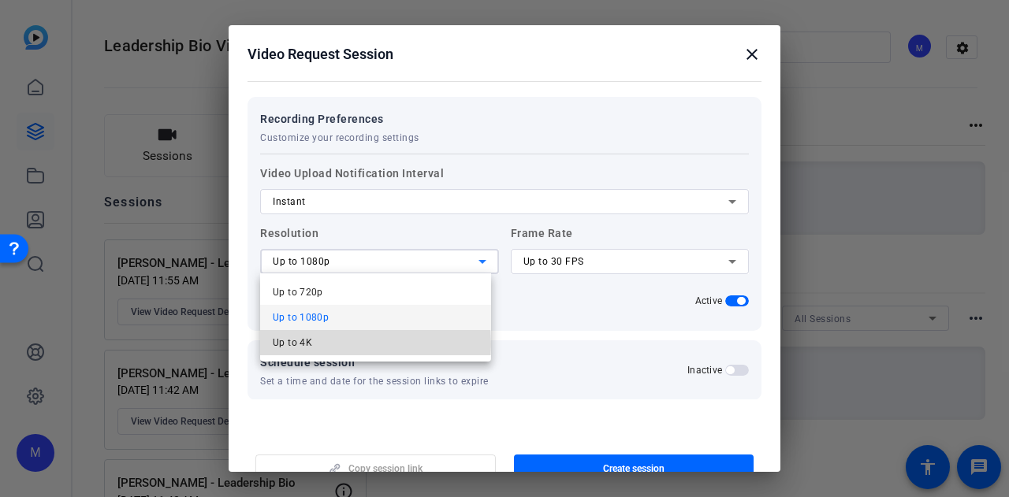
click at [353, 344] on mat-option "Up to 4K" at bounding box center [375, 342] width 231 height 25
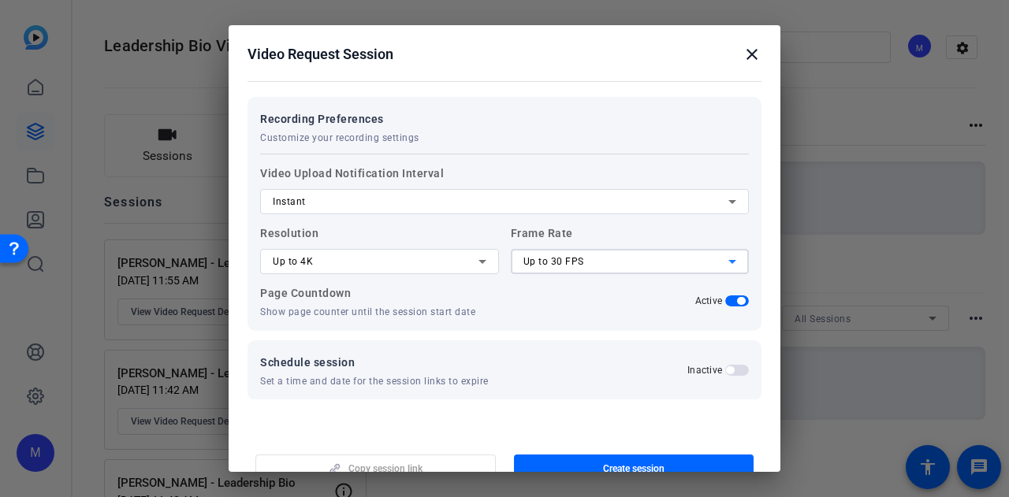
click at [608, 269] on div "Up to 30 FPS" at bounding box center [626, 261] width 206 height 19
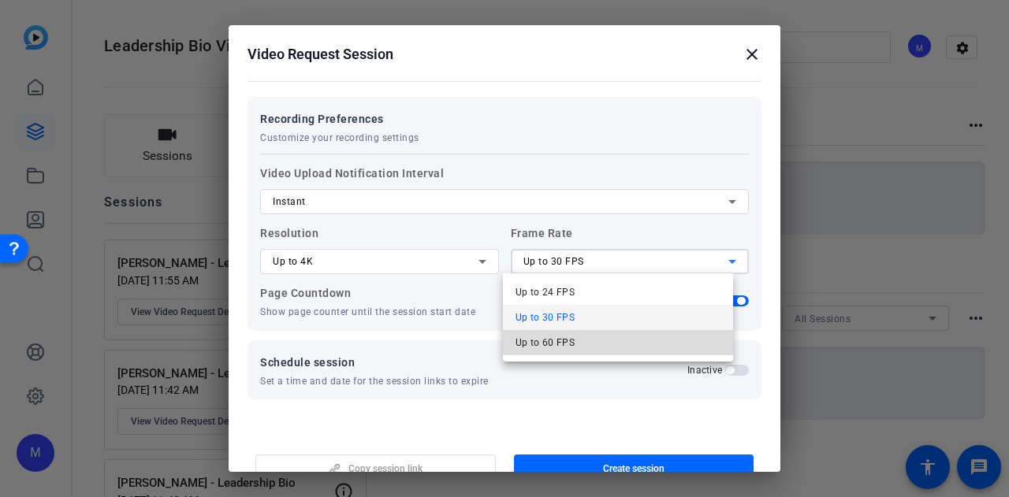
click at [597, 345] on mat-option "Up to 60 FPS" at bounding box center [618, 342] width 231 height 25
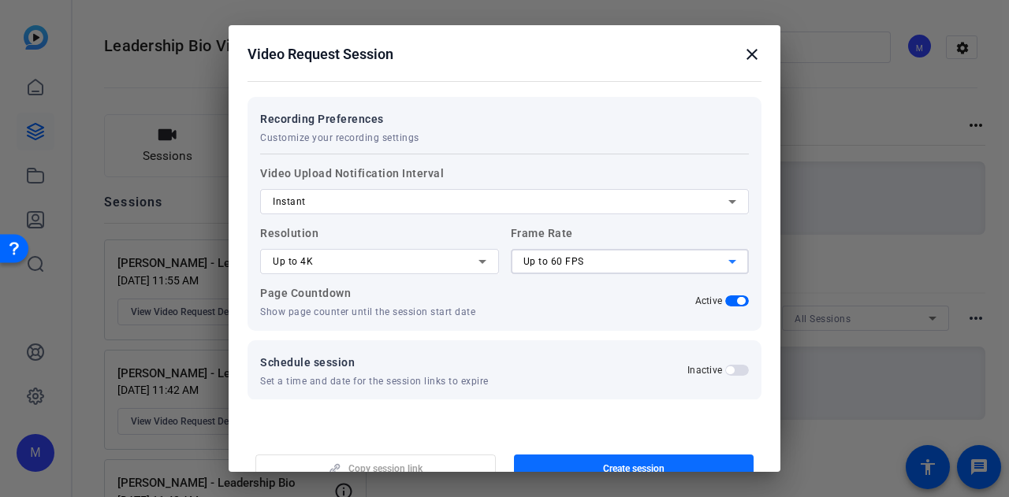
click at [619, 464] on span "Create session" at bounding box center [633, 469] width 61 height 13
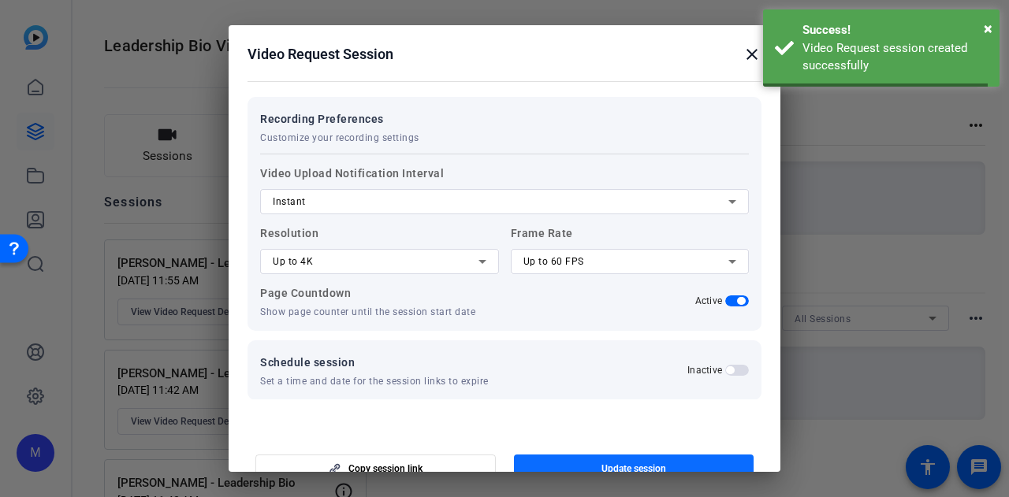
scroll to position [0, 0]
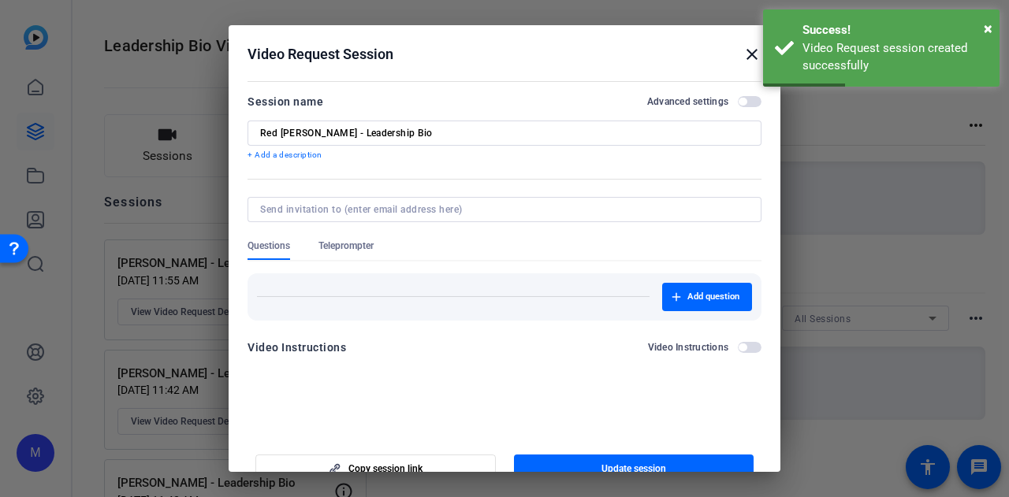
click at [906, 219] on div at bounding box center [504, 248] width 1009 height 497
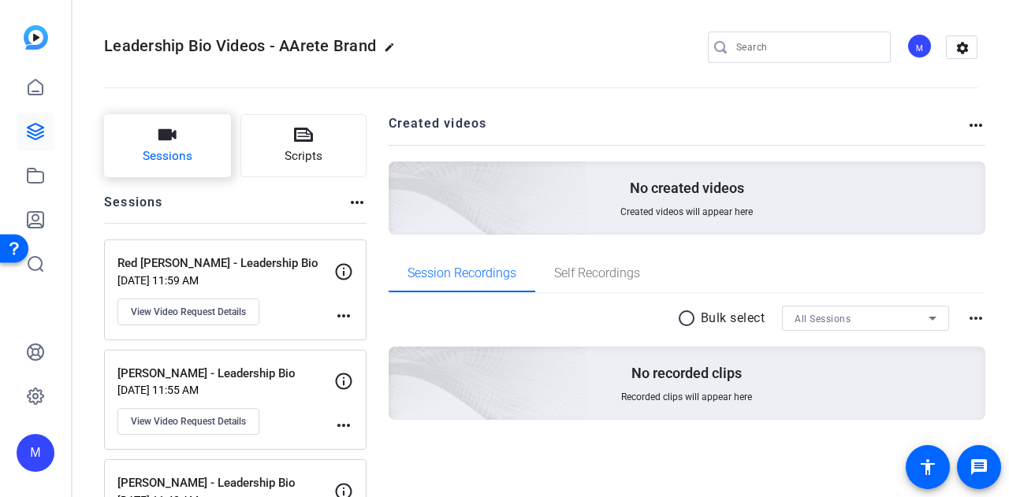
click at [153, 166] on span "Sessions" at bounding box center [168, 156] width 50 height 18
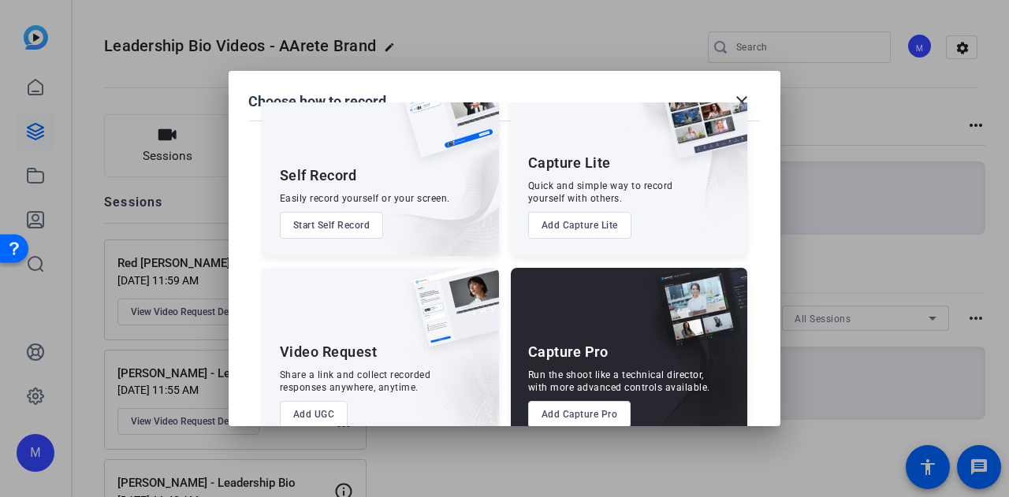
scroll to position [90, 0]
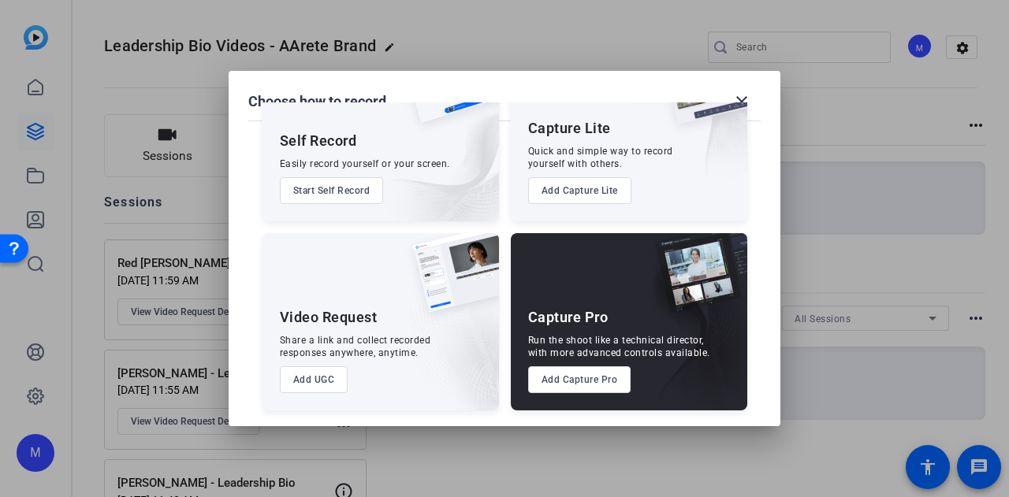
click at [298, 384] on button "Add UGC" at bounding box center [314, 379] width 69 height 27
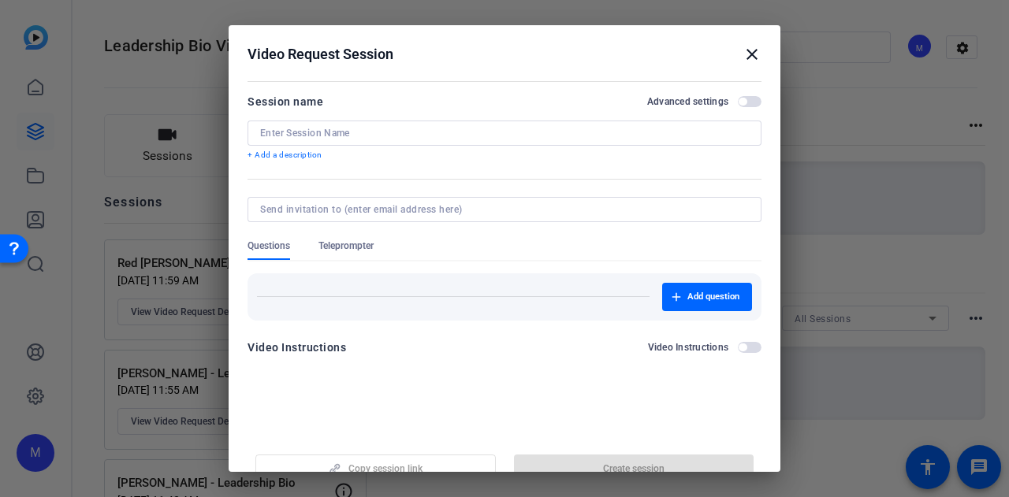
click at [331, 134] on input at bounding box center [504, 133] width 489 height 13
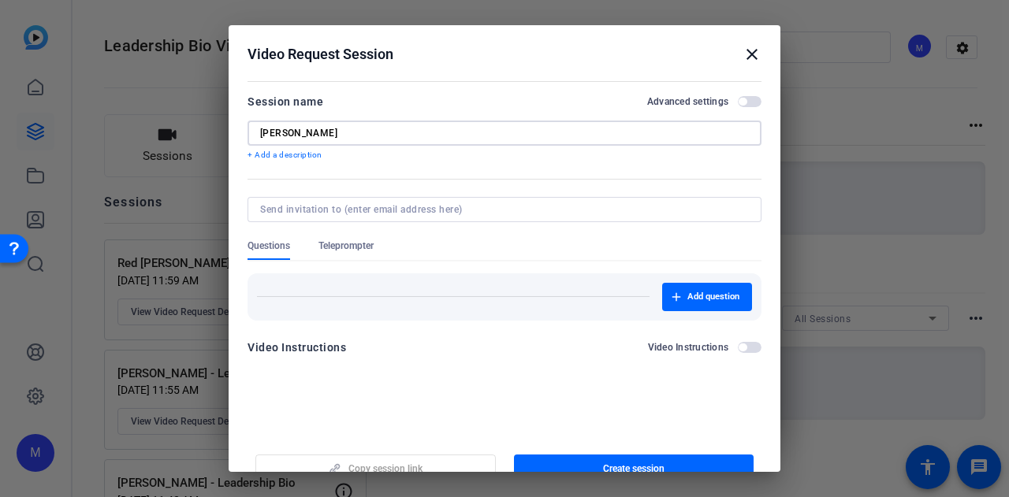
type input "Gary Dello"
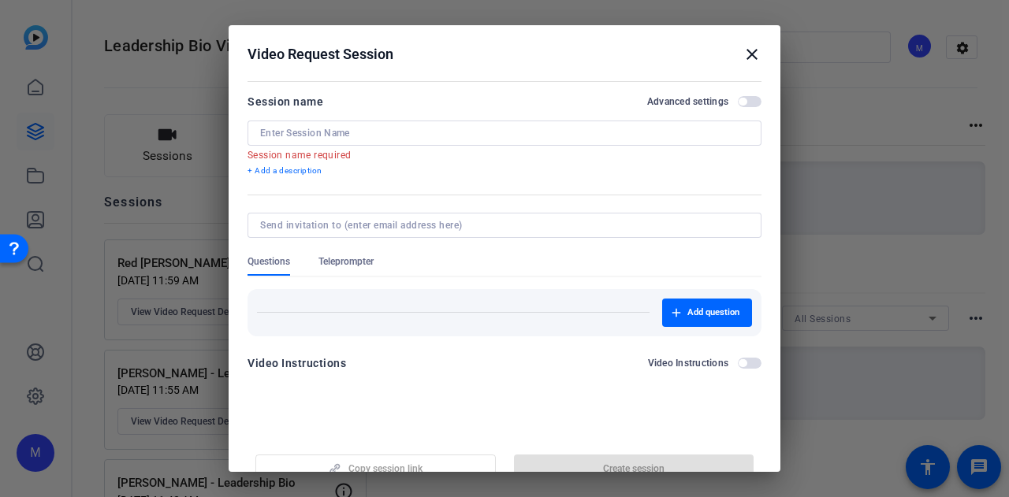
click at [173, 167] on div at bounding box center [504, 248] width 1009 height 497
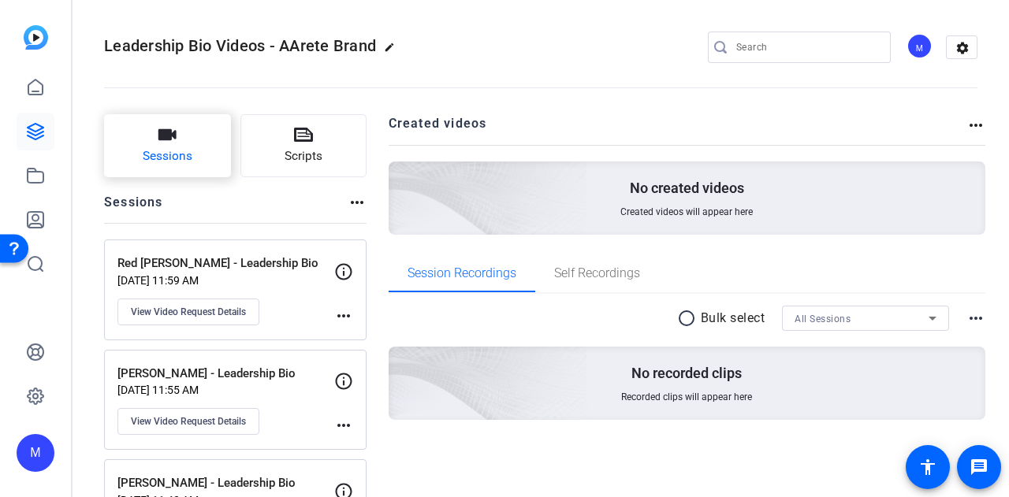
click at [162, 144] on button "Sessions" at bounding box center [167, 145] width 127 height 63
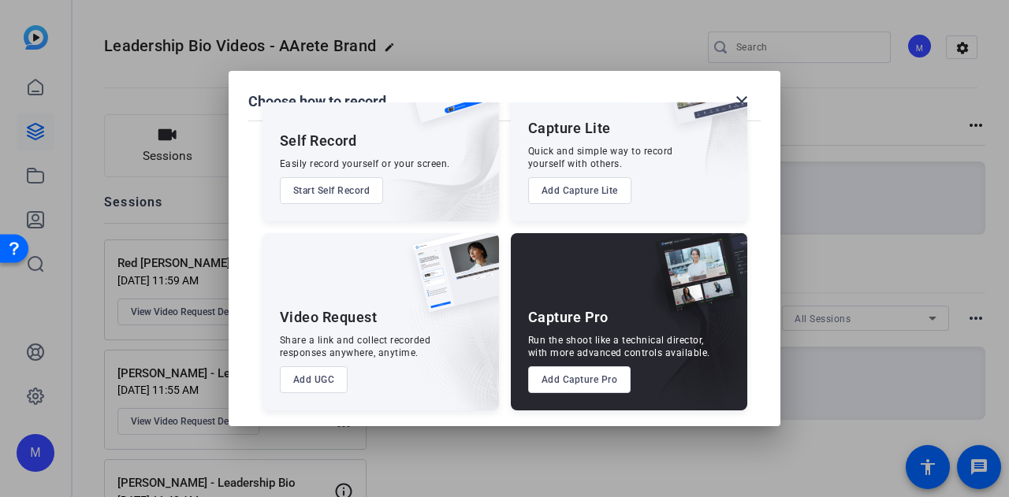
click at [309, 381] on button "Add UGC" at bounding box center [314, 379] width 69 height 27
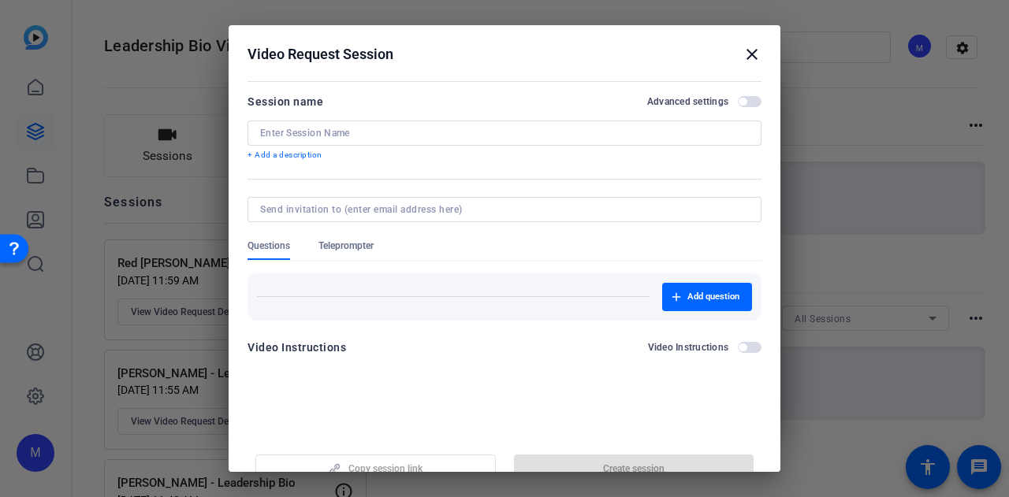
click at [742, 54] on mat-icon "close" at bounding box center [751, 54] width 19 height 19
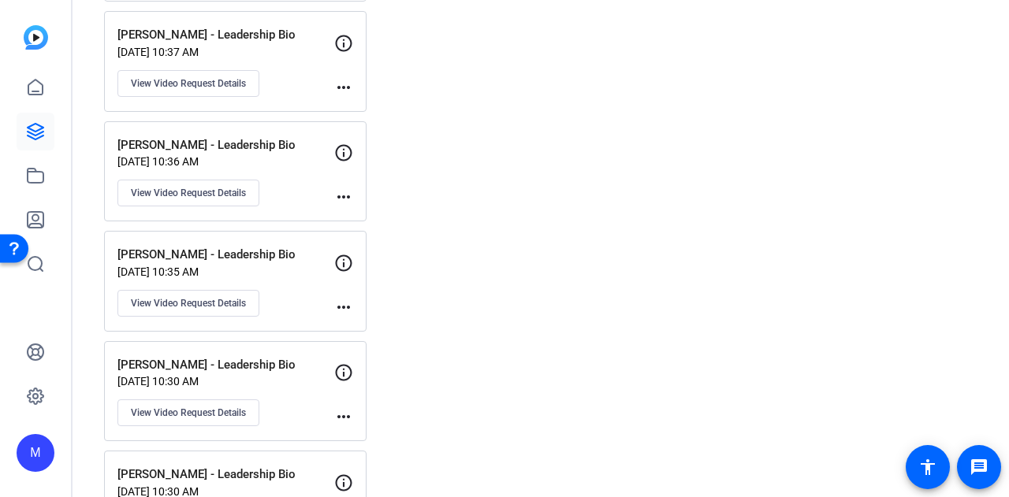
scroll to position [2801, 0]
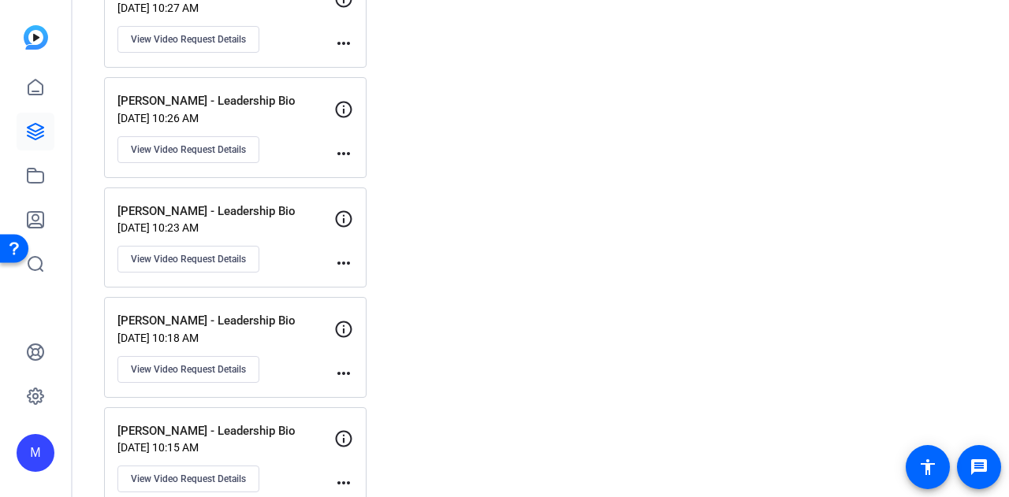
click at [345, 474] on mat-icon "more_horiz" at bounding box center [343, 483] width 19 height 19
click at [237, 421] on div at bounding box center [504, 248] width 1009 height 497
click at [185, 473] on span "View Video Request Details" at bounding box center [188, 479] width 115 height 13
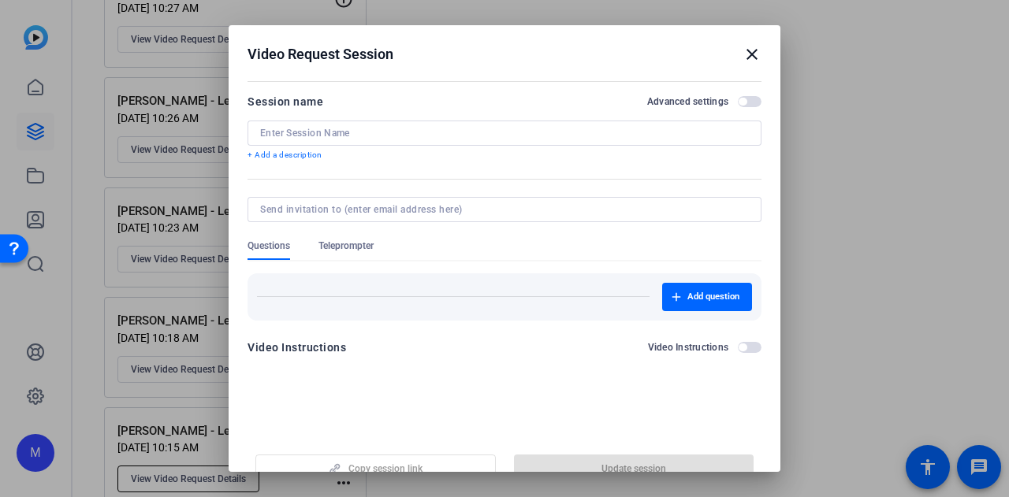
type input "Adam Schulz - Leadership Bio"
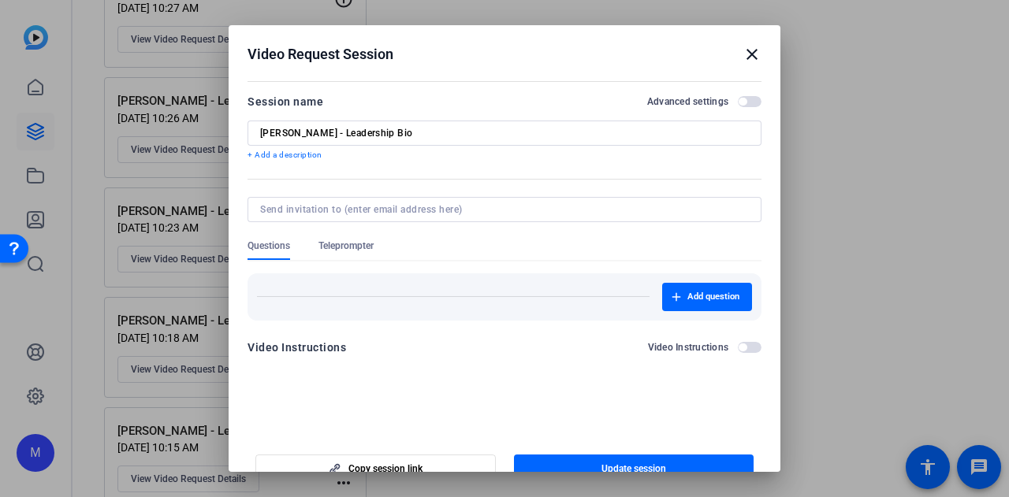
scroll to position [24, 0]
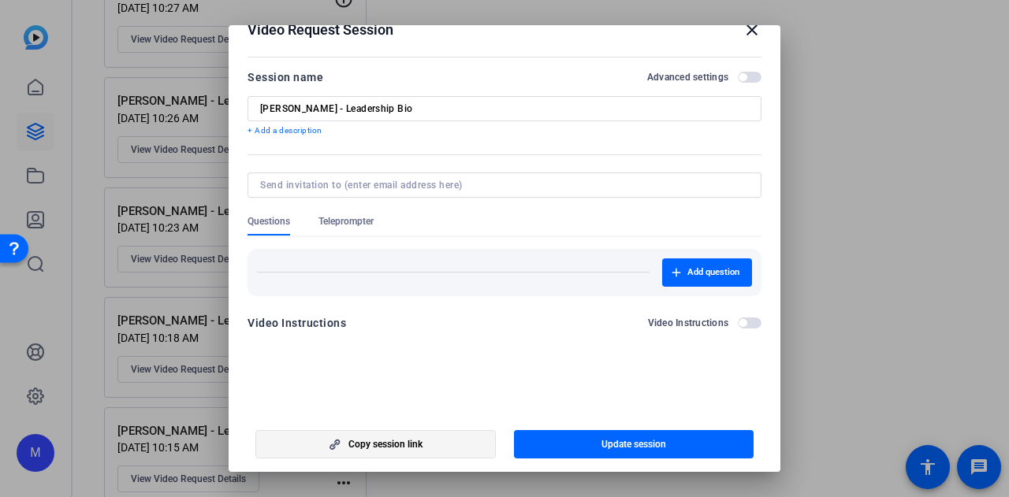
click at [389, 444] on span "Copy session link" at bounding box center [385, 444] width 74 height 13
click at [817, 87] on div at bounding box center [504, 248] width 1009 height 497
click at [742, 32] on mat-icon "close" at bounding box center [751, 29] width 19 height 19
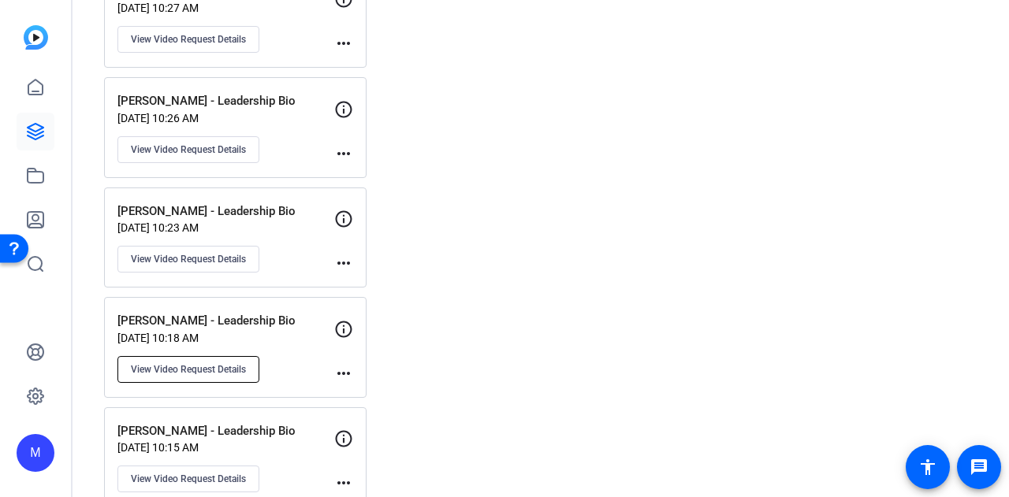
click at [229, 356] on button "View Video Request Details" at bounding box center [188, 369] width 142 height 27
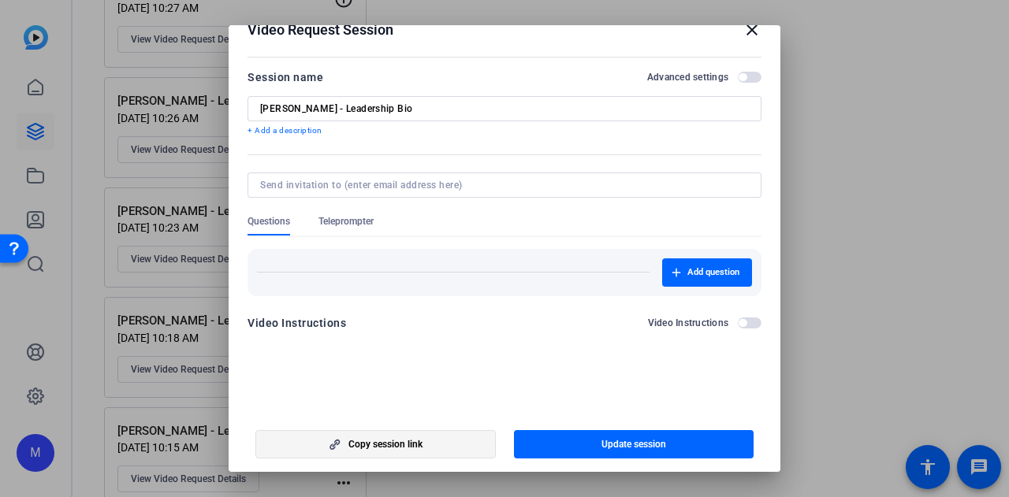
click at [381, 432] on span "button" at bounding box center [375, 445] width 239 height 38
click at [362, 452] on span "button" at bounding box center [375, 445] width 239 height 38
click at [746, 32] on mat-icon "close" at bounding box center [751, 29] width 19 height 19
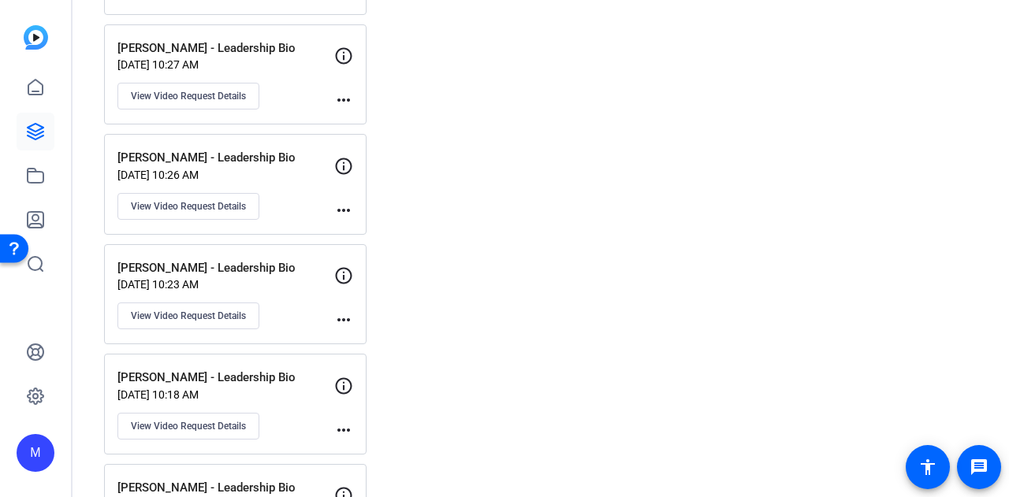
scroll to position [2722, 0]
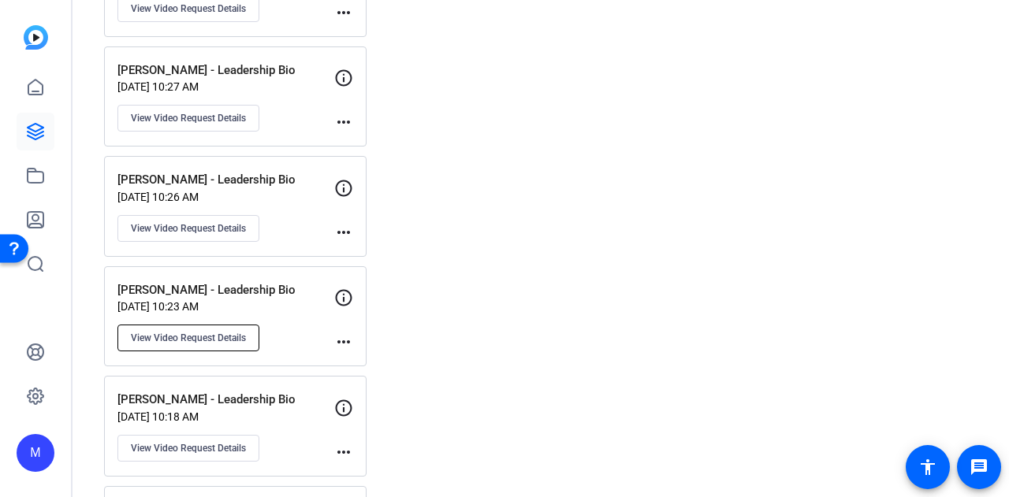
click at [209, 332] on span "View Video Request Details" at bounding box center [188, 338] width 115 height 13
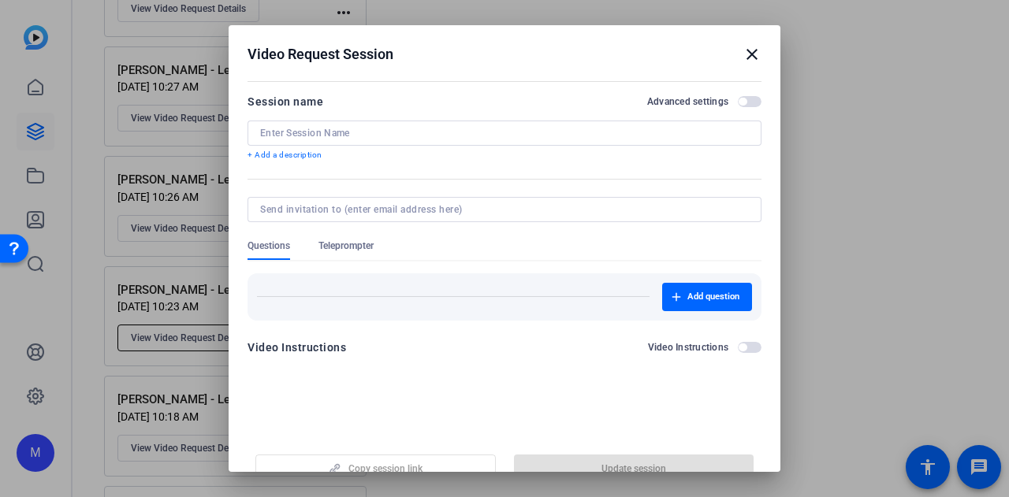
type input "Amanda Cast - Leadership Bio"
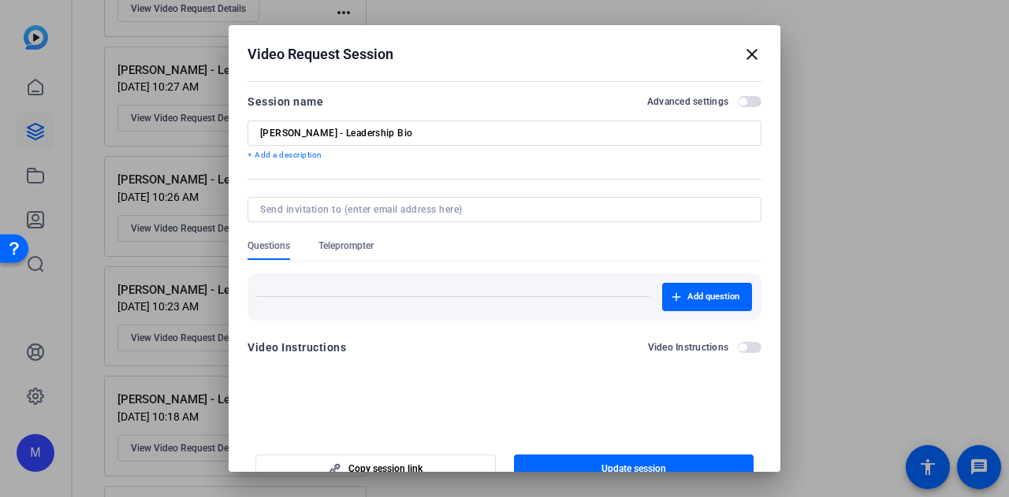
scroll to position [24, 0]
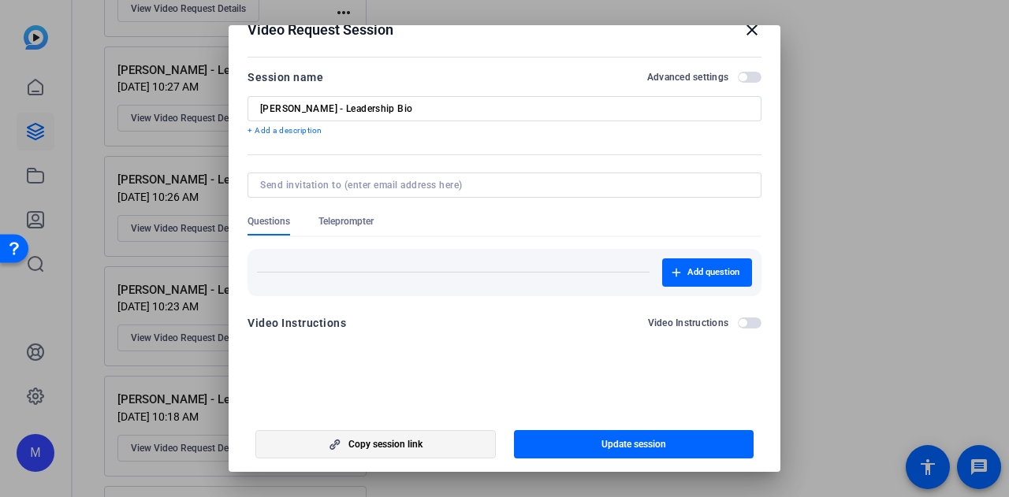
click at [375, 446] on span "Copy session link" at bounding box center [385, 444] width 74 height 13
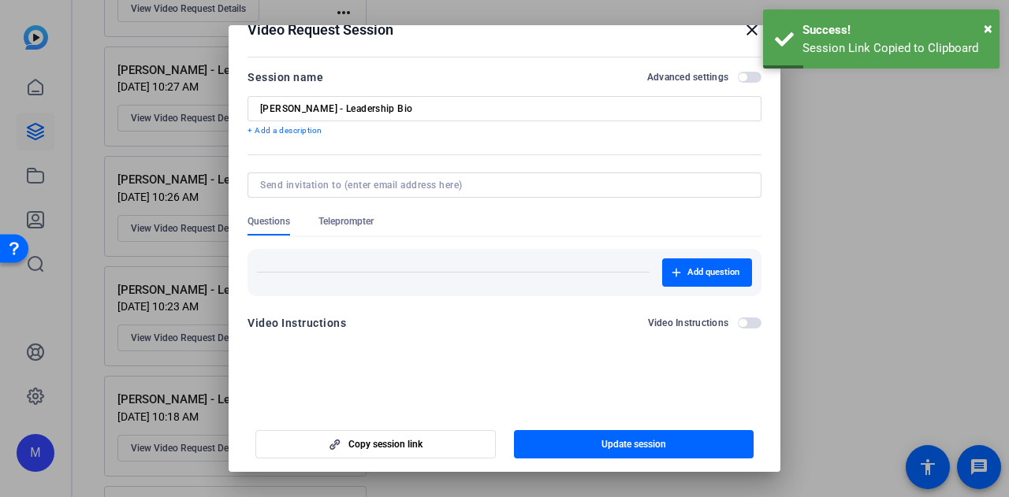
click at [867, 198] on div at bounding box center [504, 248] width 1009 height 497
click at [742, 28] on mat-icon "close" at bounding box center [751, 29] width 19 height 19
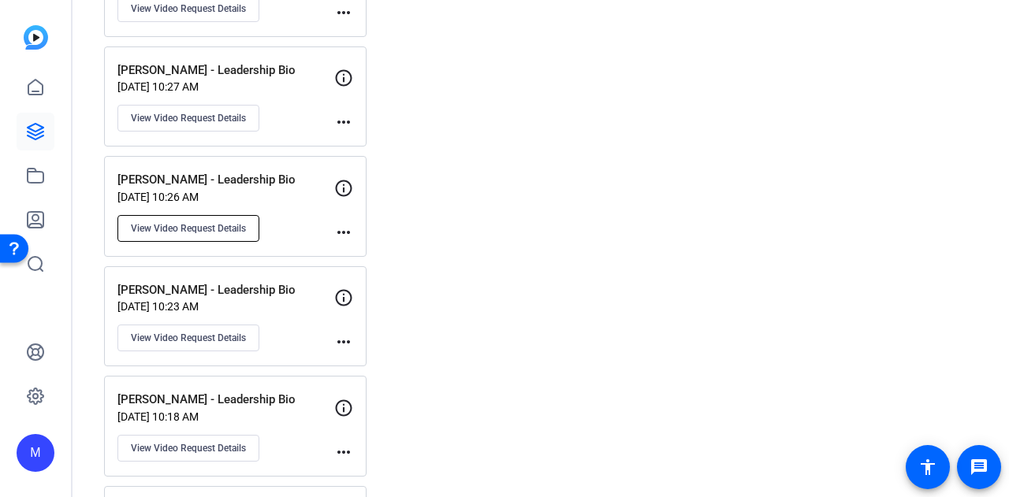
click at [190, 222] on span "View Video Request Details" at bounding box center [188, 228] width 115 height 13
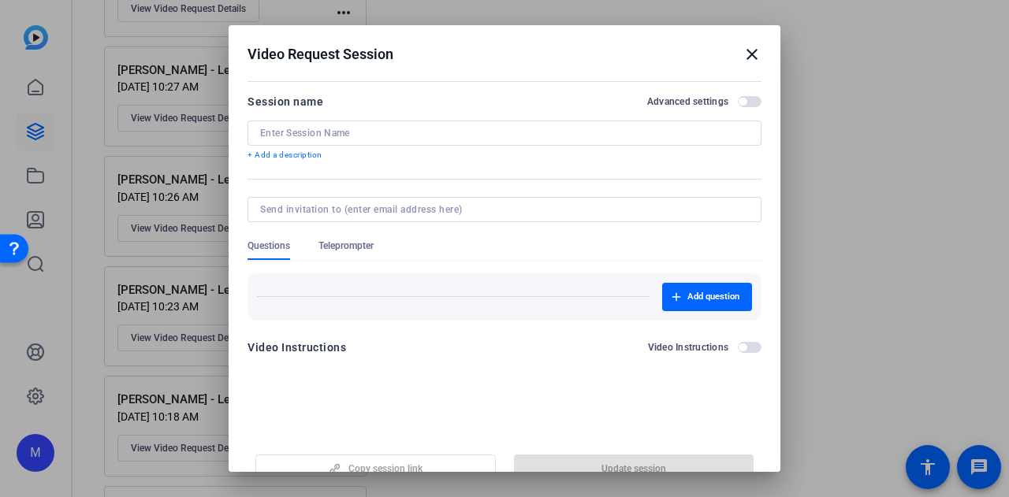
type input "Bobby Greaser - Leadership Bio"
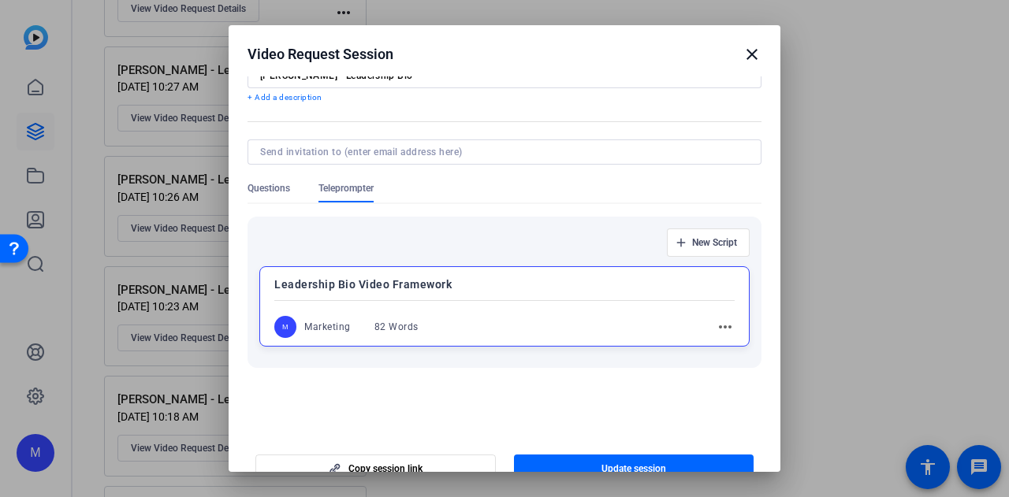
scroll to position [100, 0]
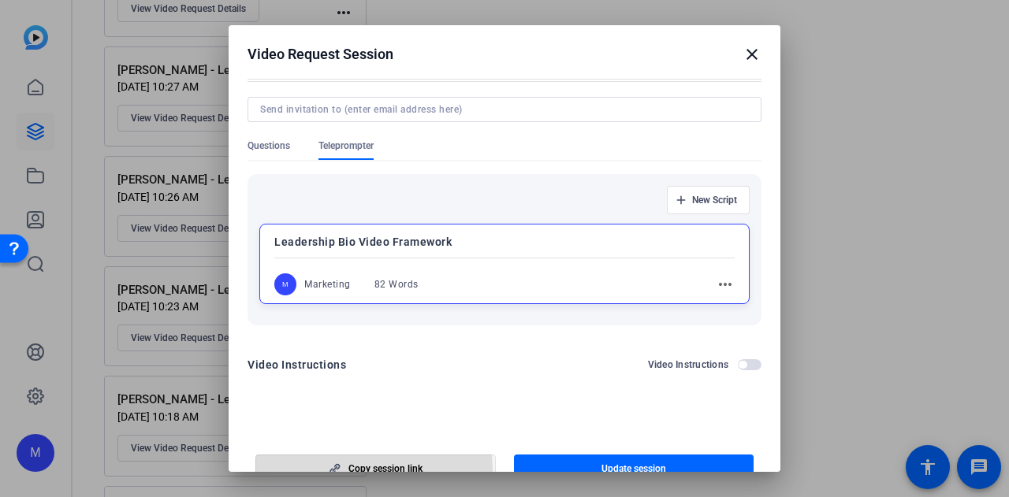
click at [358, 470] on span "Copy session link" at bounding box center [385, 469] width 74 height 13
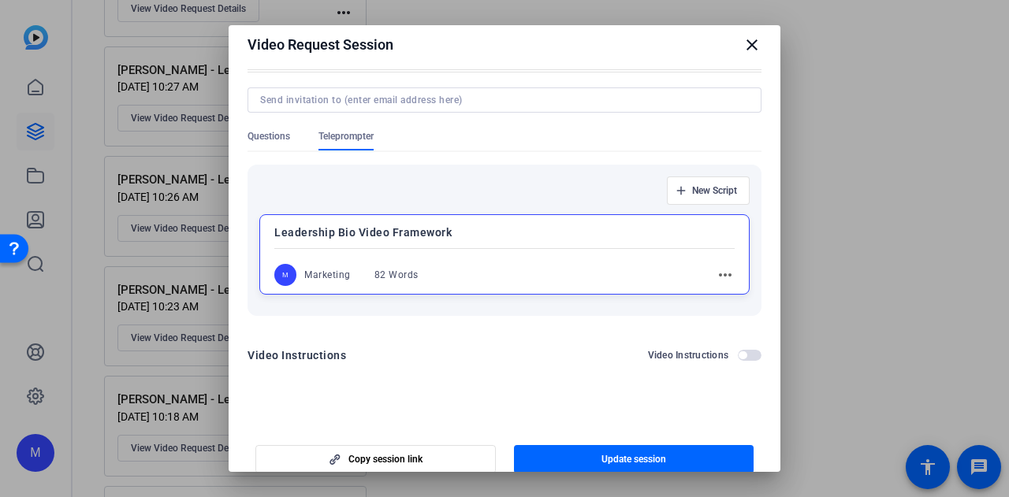
scroll to position [0, 0]
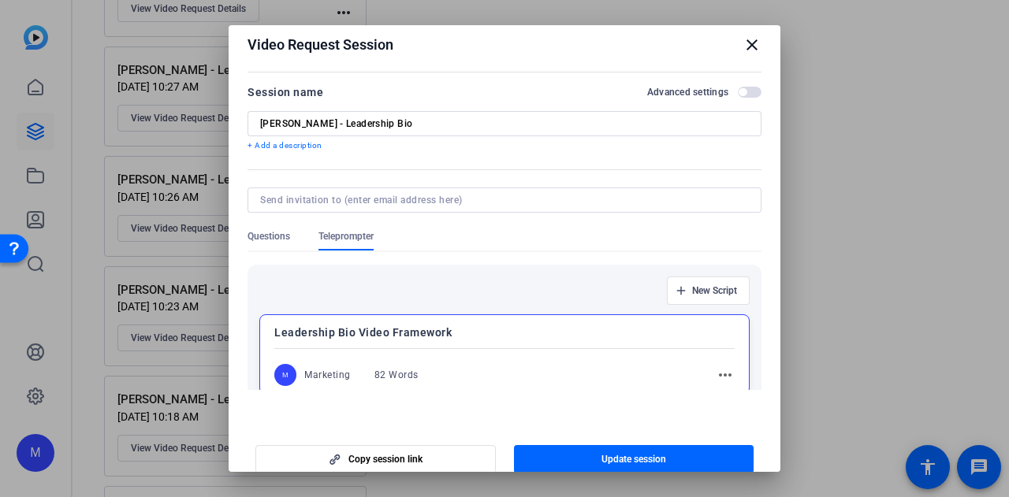
click at [745, 43] on mat-icon "close" at bounding box center [751, 44] width 19 height 19
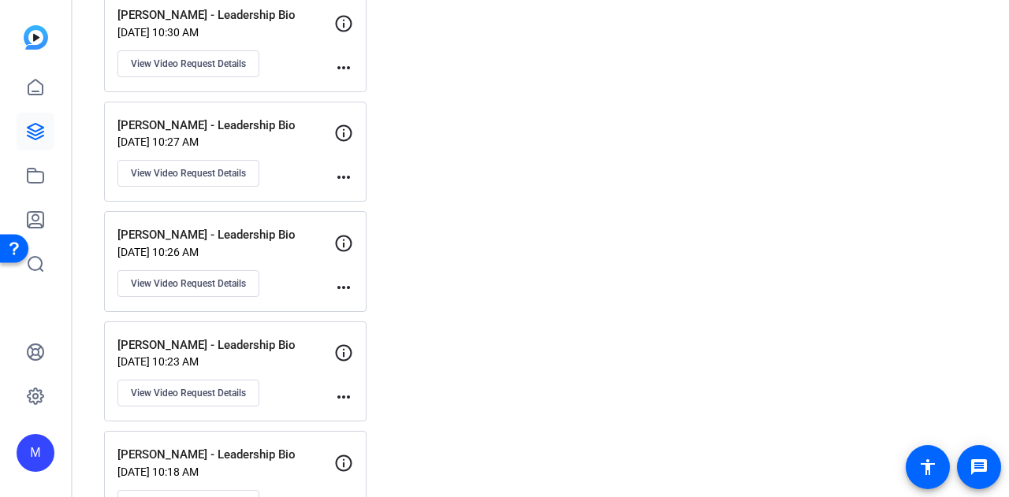
scroll to position [2643, 0]
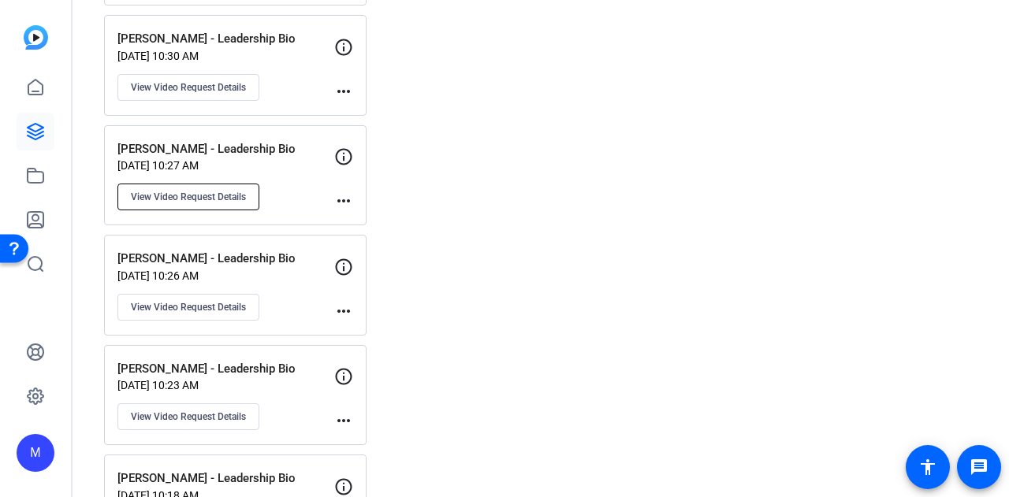
click at [165, 184] on button "View Video Request Details" at bounding box center [188, 197] width 142 height 27
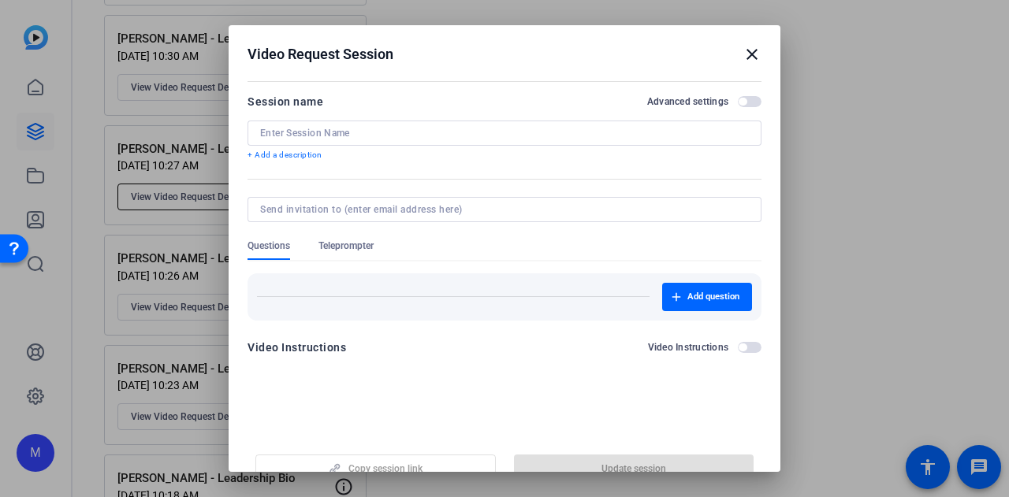
type input "Brian Poulter - Leadership Bio"
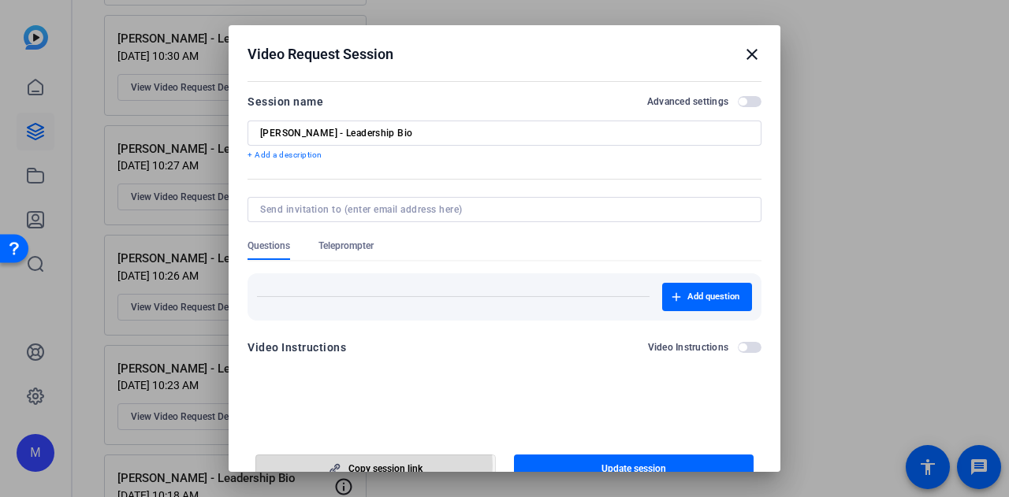
click at [349, 466] on span "Copy session link" at bounding box center [385, 469] width 74 height 13
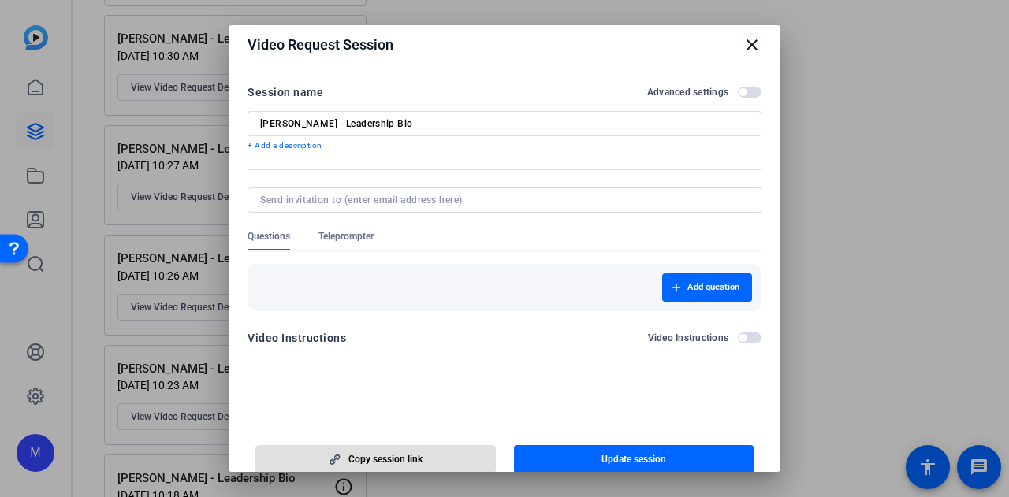
drag, startPoint x: 883, startPoint y: 222, endPoint x: 876, endPoint y: 218, distance: 9.2
click at [883, 220] on div at bounding box center [504, 248] width 1009 height 497
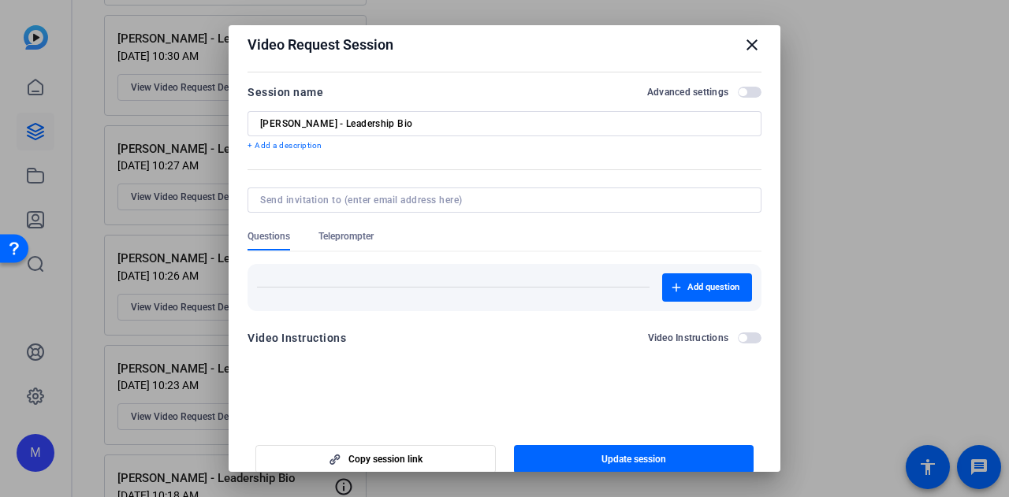
click at [742, 41] on mat-icon "close" at bounding box center [751, 44] width 19 height 19
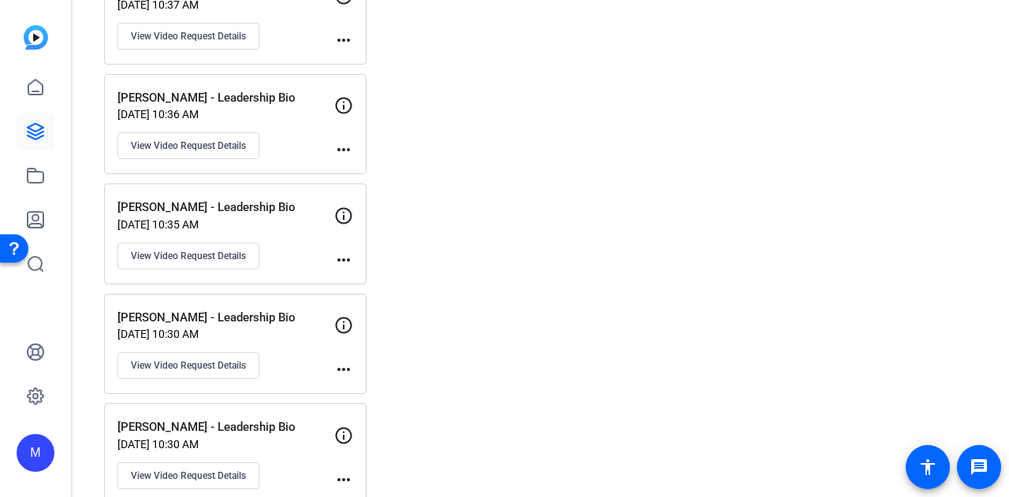
scroll to position [2249, 0]
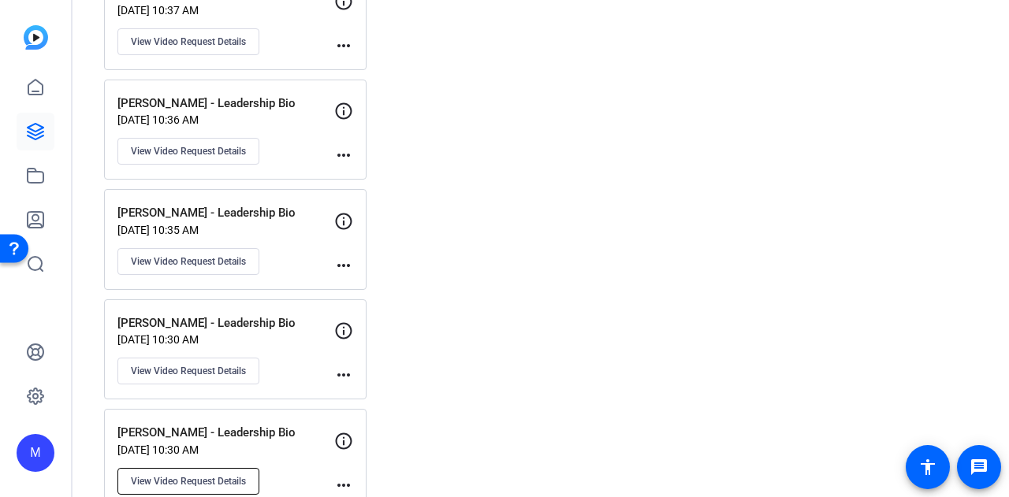
click at [206, 475] on span "View Video Request Details" at bounding box center [188, 481] width 115 height 13
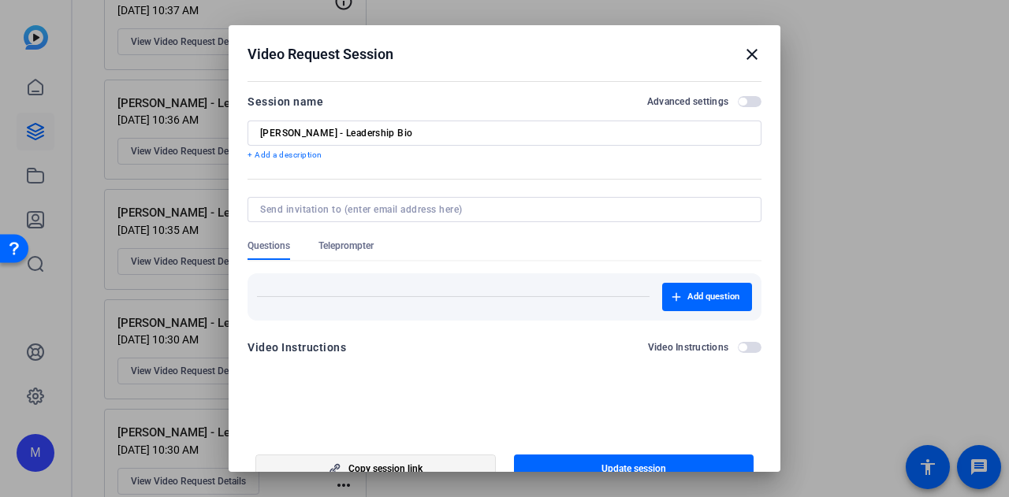
click at [386, 463] on span "Copy session link" at bounding box center [385, 469] width 74 height 13
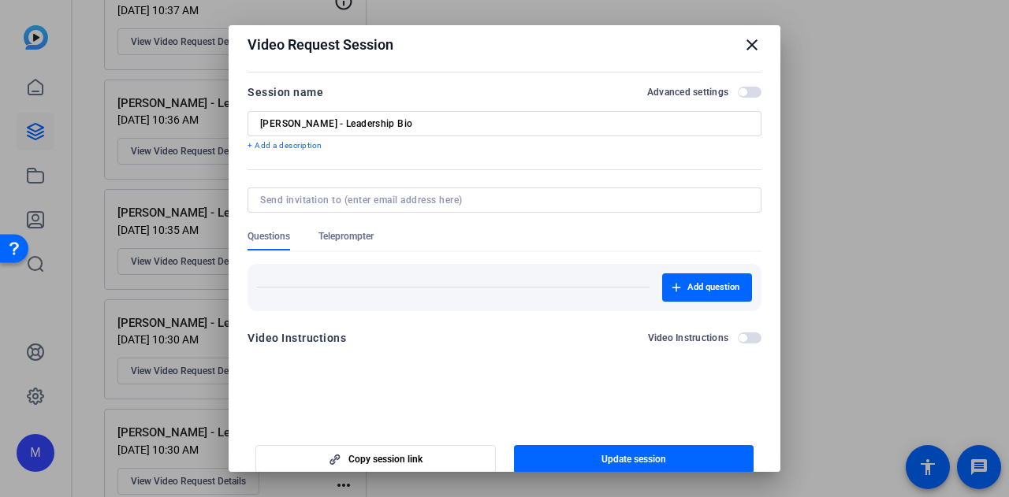
click at [742, 42] on mat-icon "close" at bounding box center [751, 44] width 19 height 19
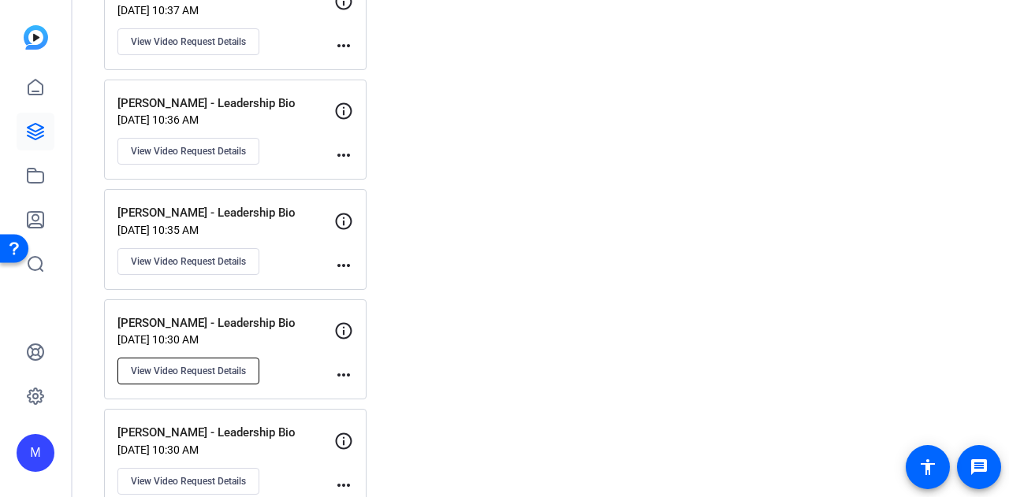
click at [181, 365] on span "View Video Request Details" at bounding box center [188, 371] width 115 height 13
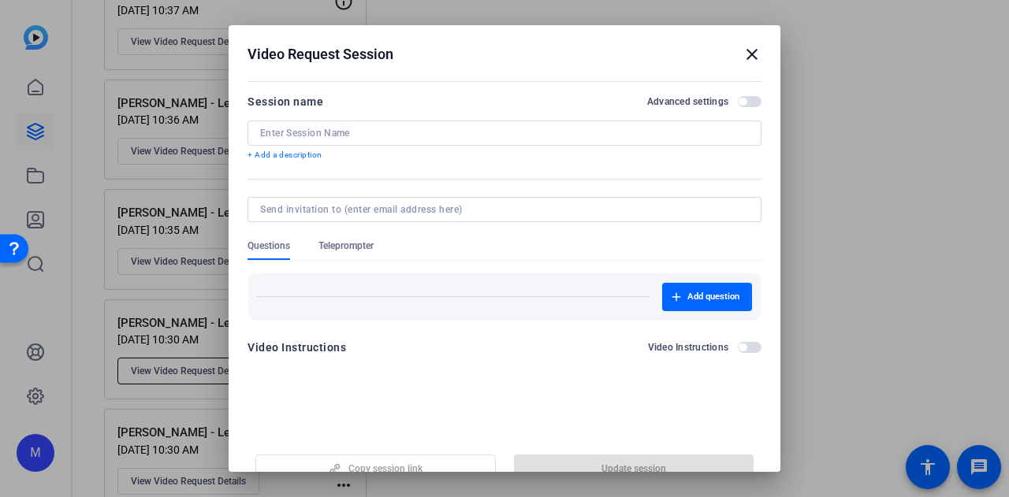
type input "Christine Gunderson - Leadership Bio"
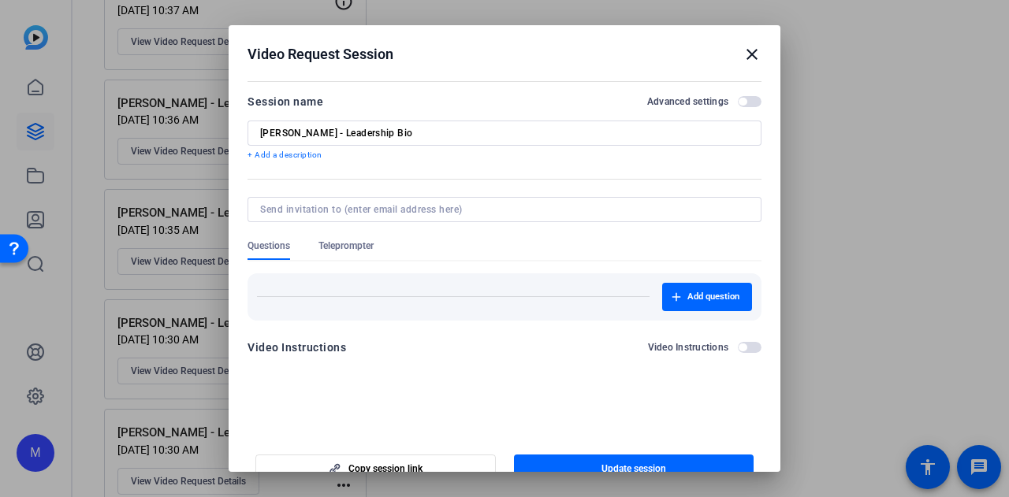
scroll to position [24, 0]
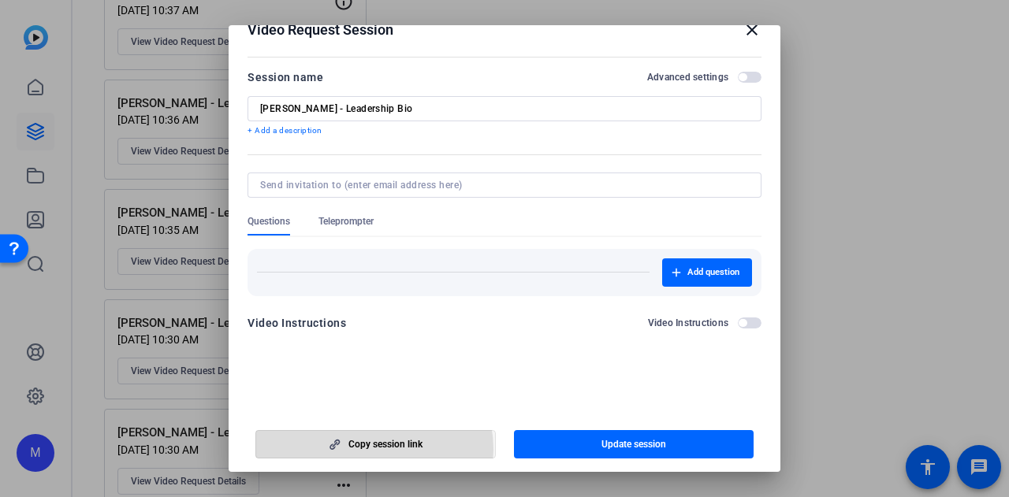
click at [366, 449] on span "Copy session link" at bounding box center [385, 444] width 74 height 13
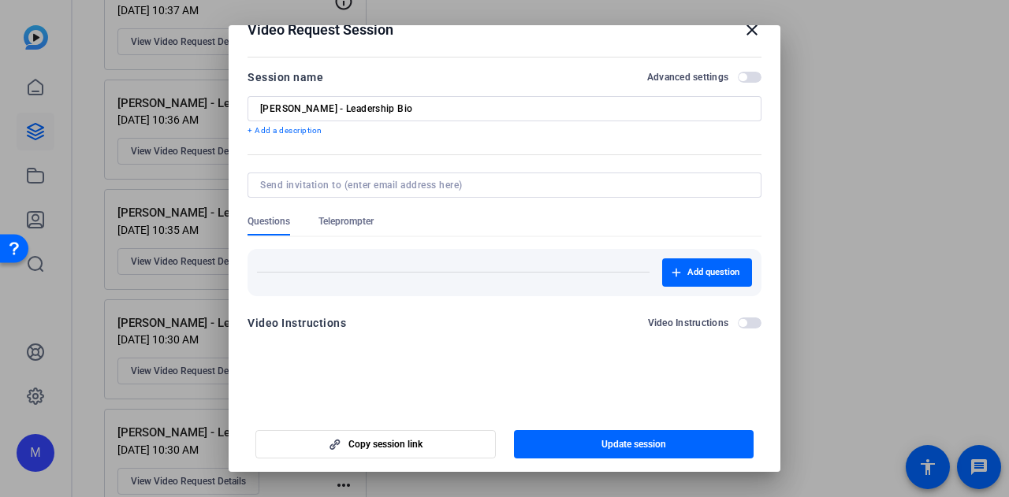
click at [746, 28] on mat-icon "close" at bounding box center [751, 29] width 19 height 19
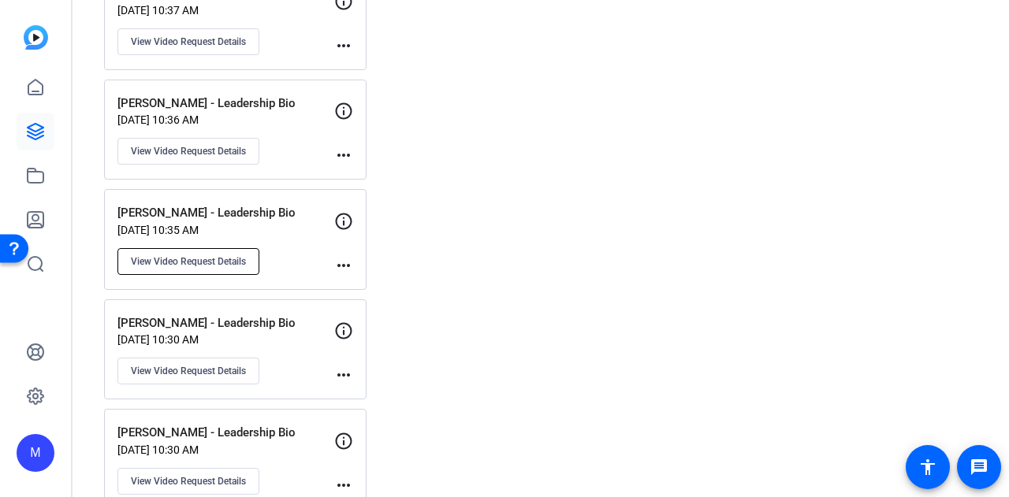
click at [218, 255] on span "View Video Request Details" at bounding box center [188, 261] width 115 height 13
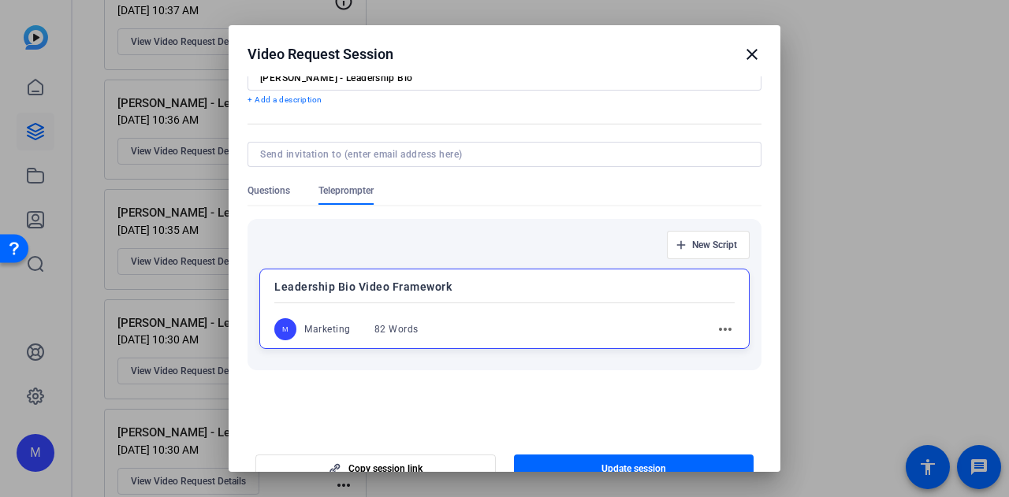
scroll to position [100, 0]
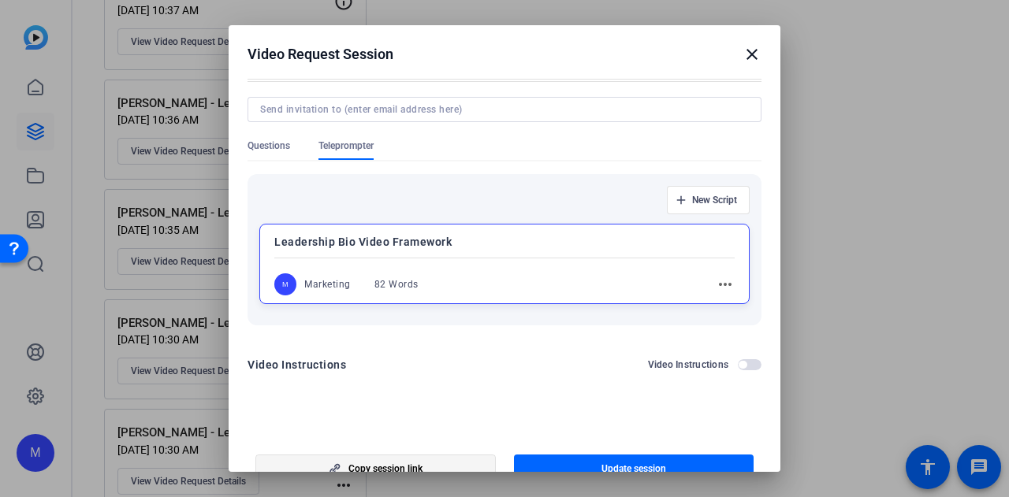
click at [338, 461] on span "button" at bounding box center [375, 469] width 239 height 38
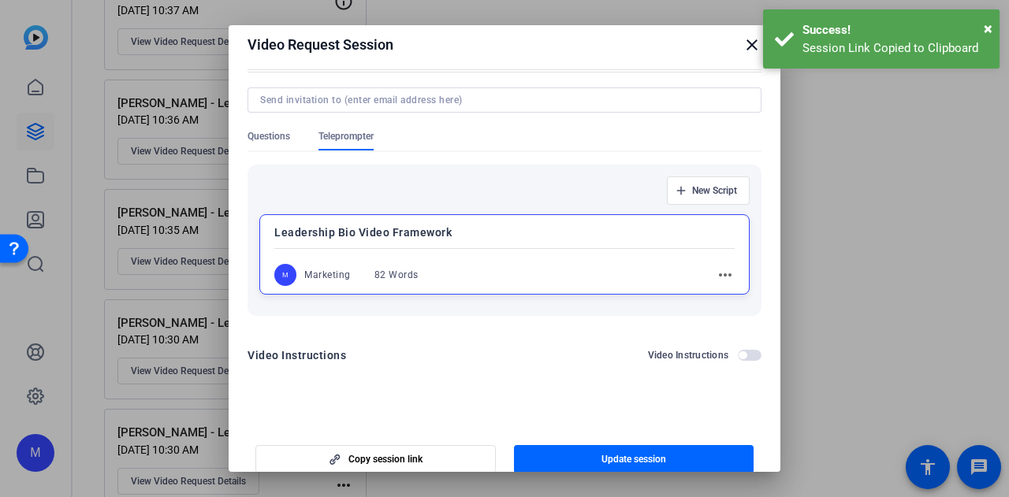
click at [747, 45] on mat-icon "close" at bounding box center [751, 44] width 19 height 19
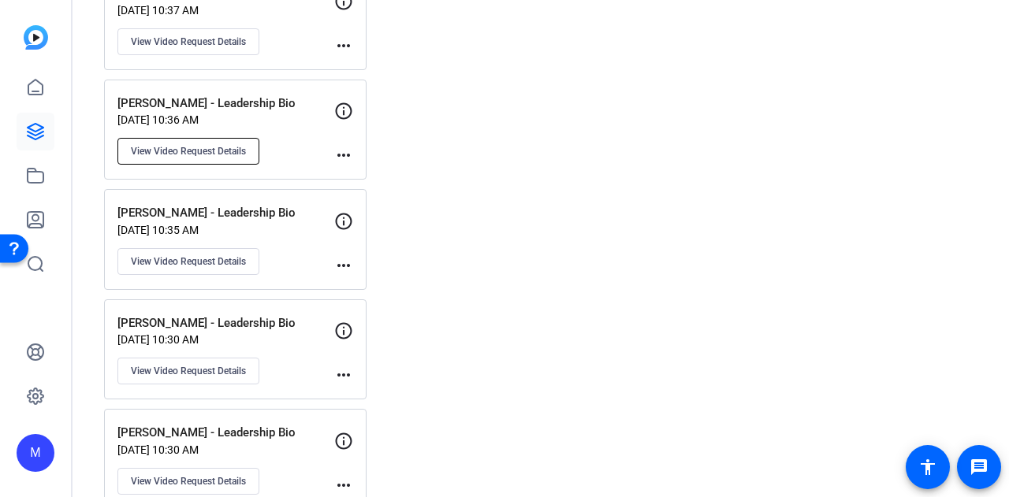
click at [185, 145] on span "View Video Request Details" at bounding box center [188, 151] width 115 height 13
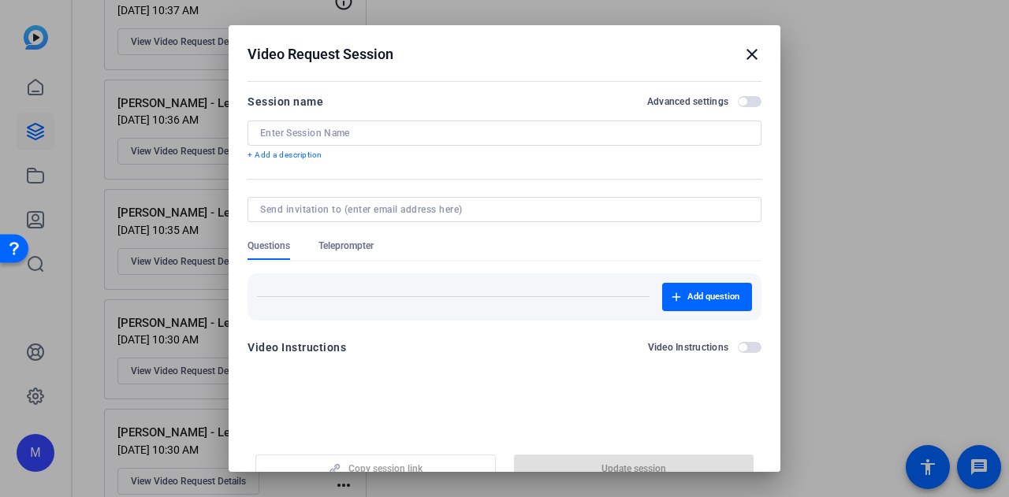
type input "Dane Pearson - Leadership Bio"
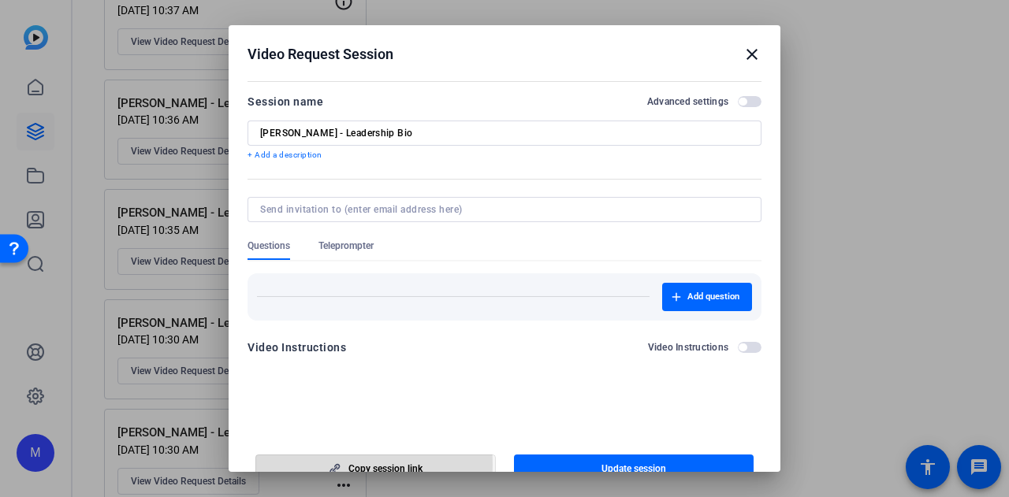
click at [329, 465] on icon "button" at bounding box center [335, 468] width 20 height 11
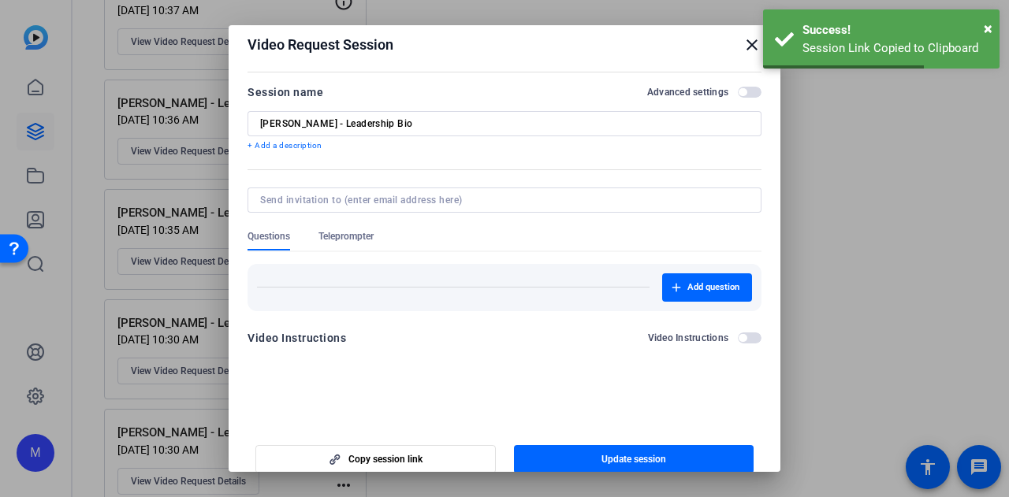
click at [743, 45] on mat-icon "close" at bounding box center [751, 44] width 19 height 19
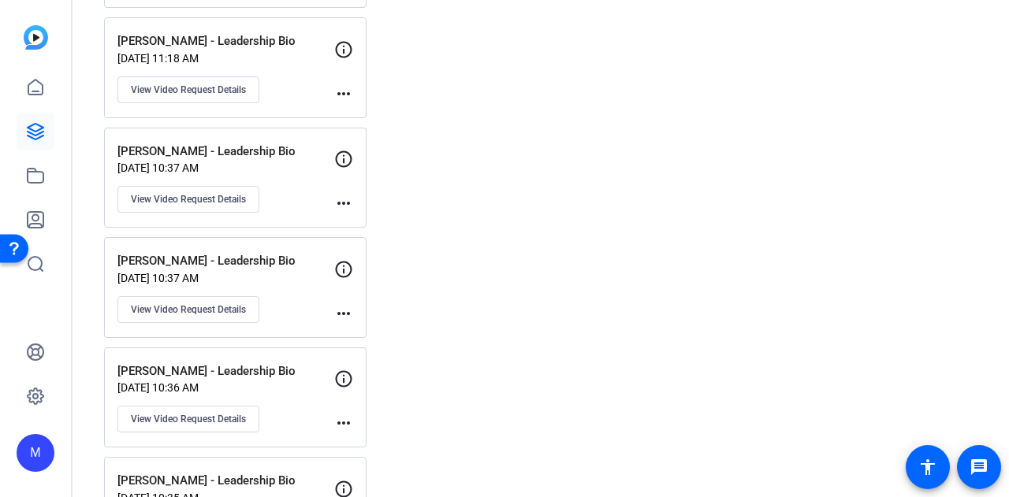
scroll to position [1934, 0]
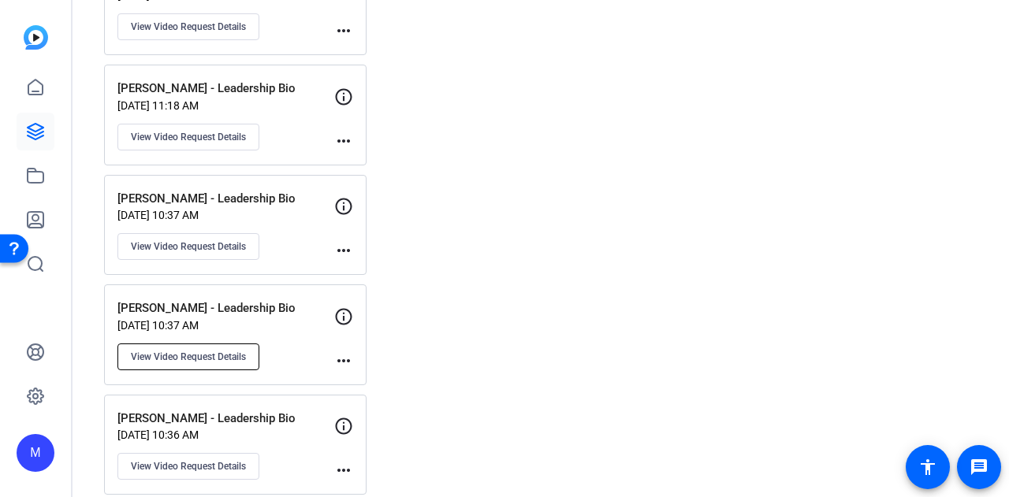
click at [221, 344] on button "View Video Request Details" at bounding box center [188, 357] width 142 height 27
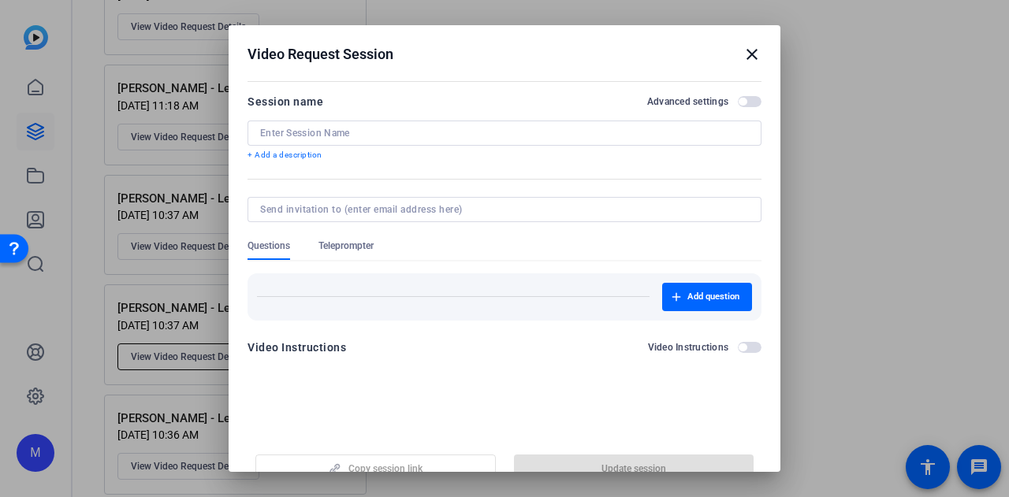
type input "David Dimeglio - Leadership Bio"
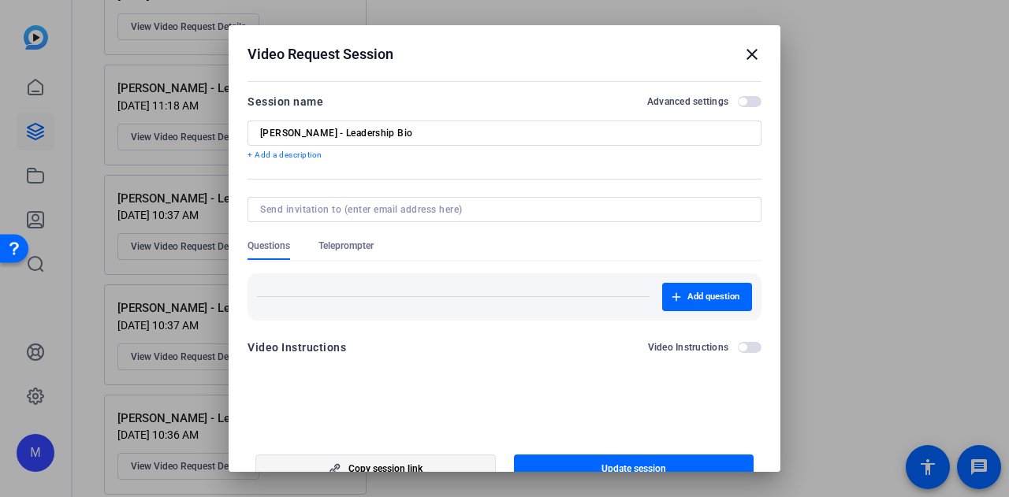
click at [344, 463] on span "button" at bounding box center [375, 469] width 239 height 38
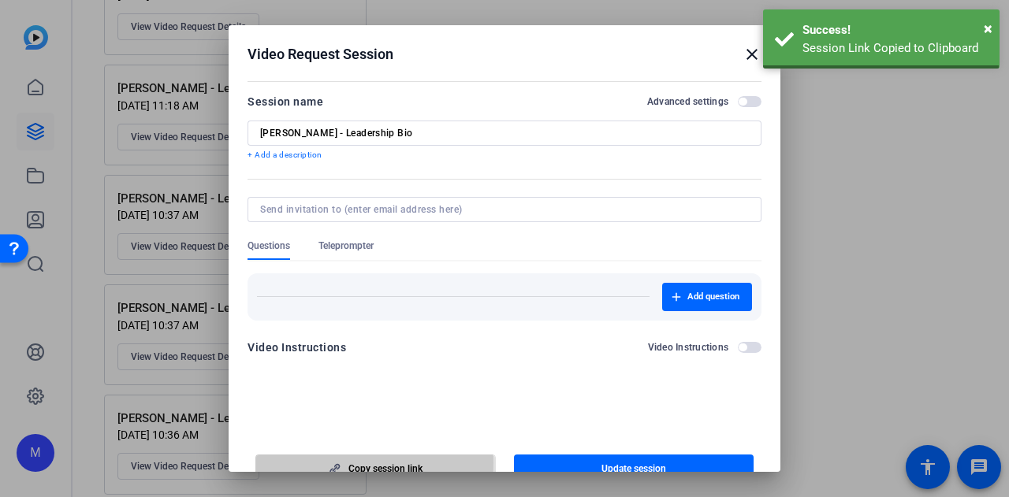
scroll to position [9, 0]
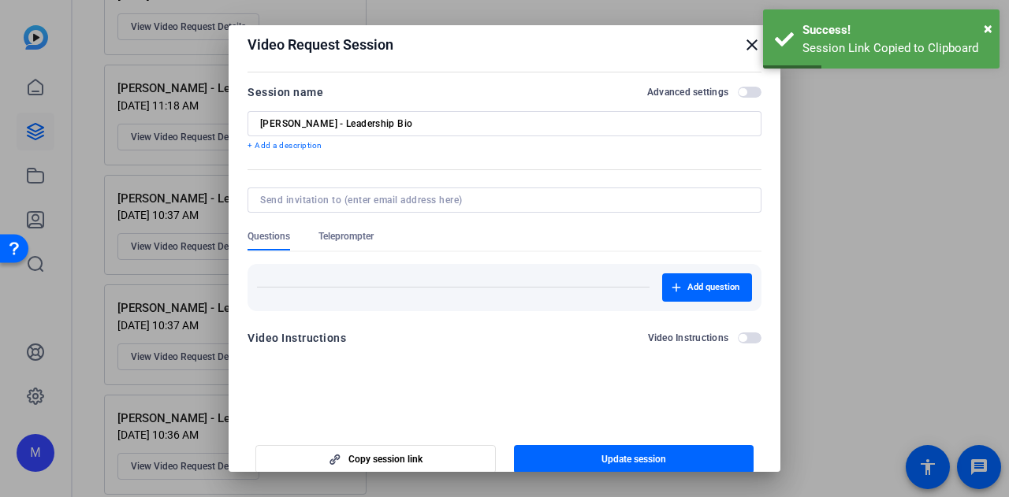
click at [183, 174] on div at bounding box center [504, 248] width 1009 height 497
click at [750, 44] on mat-icon "close" at bounding box center [751, 44] width 19 height 19
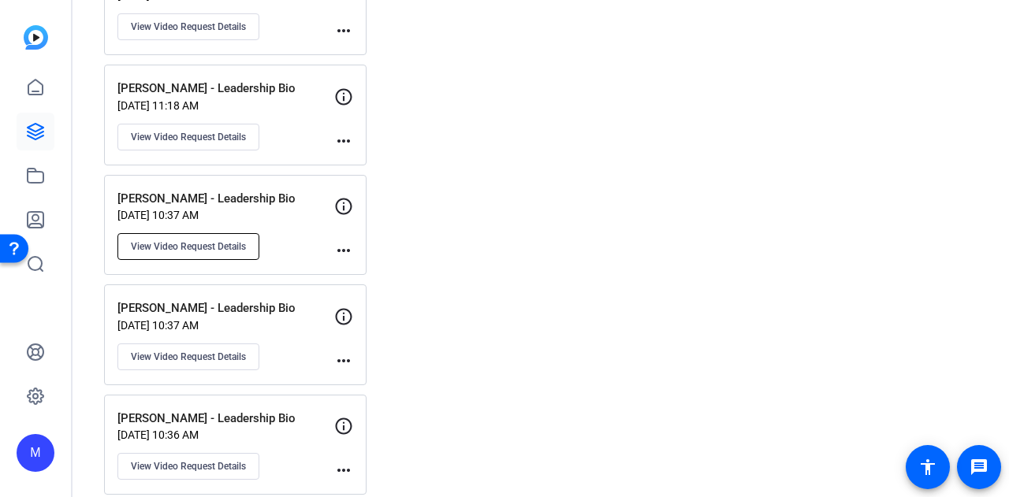
click at [205, 240] on span "View Video Request Details" at bounding box center [188, 246] width 115 height 13
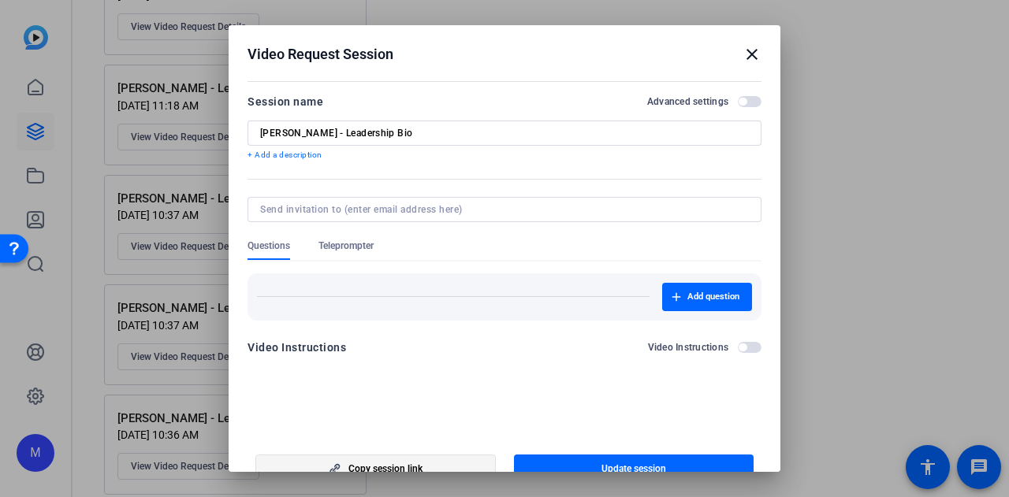
click at [364, 467] on span "Copy session link" at bounding box center [385, 469] width 74 height 13
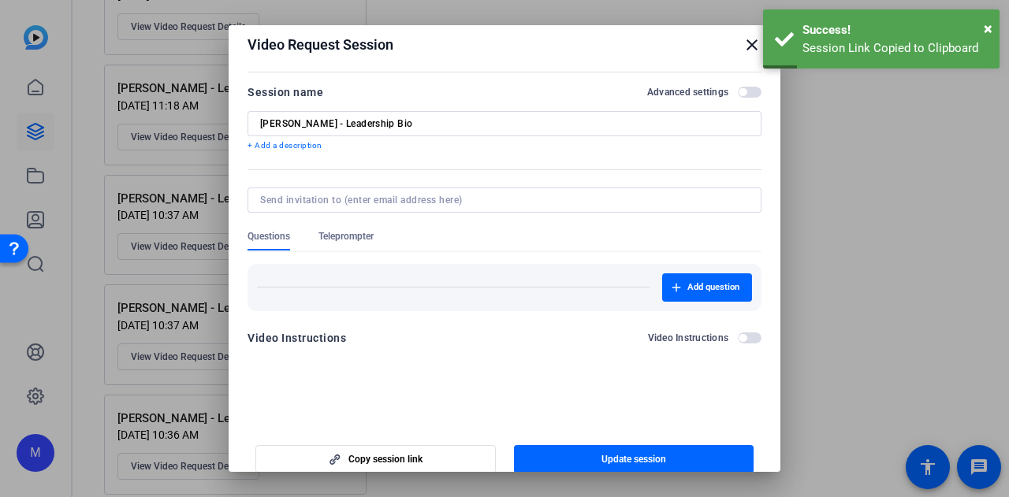
click at [742, 43] on mat-icon "close" at bounding box center [751, 44] width 19 height 19
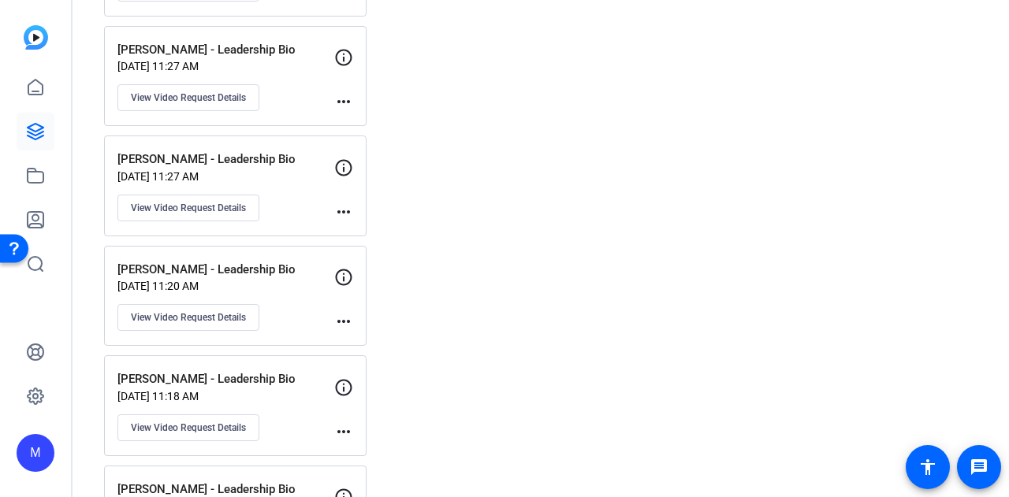
scroll to position [1619, 0]
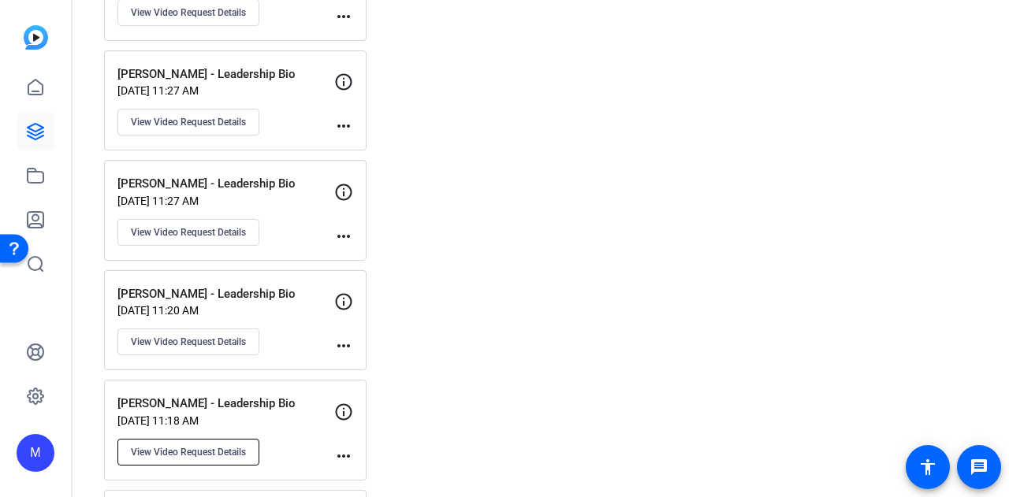
click at [170, 446] on span "View Video Request Details" at bounding box center [188, 452] width 115 height 13
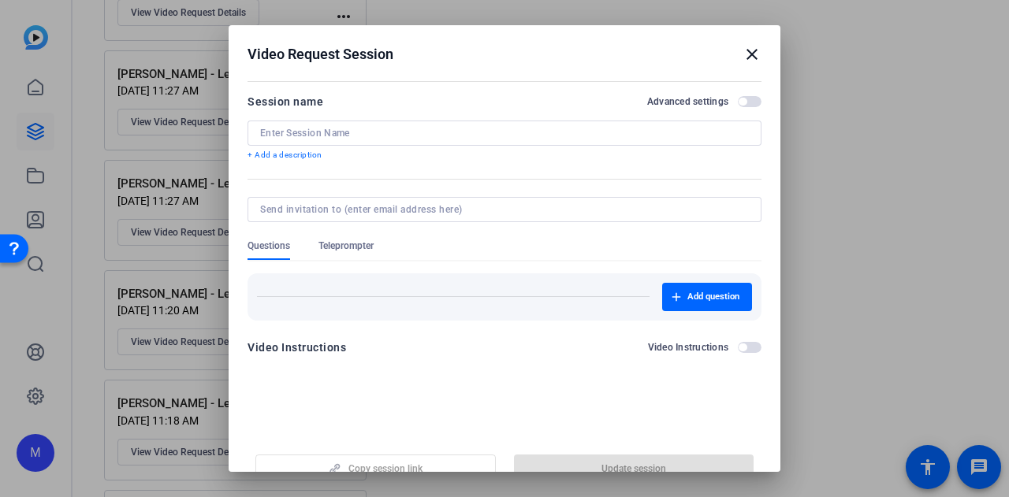
type input "Emily Dawes - Leadership Bio"
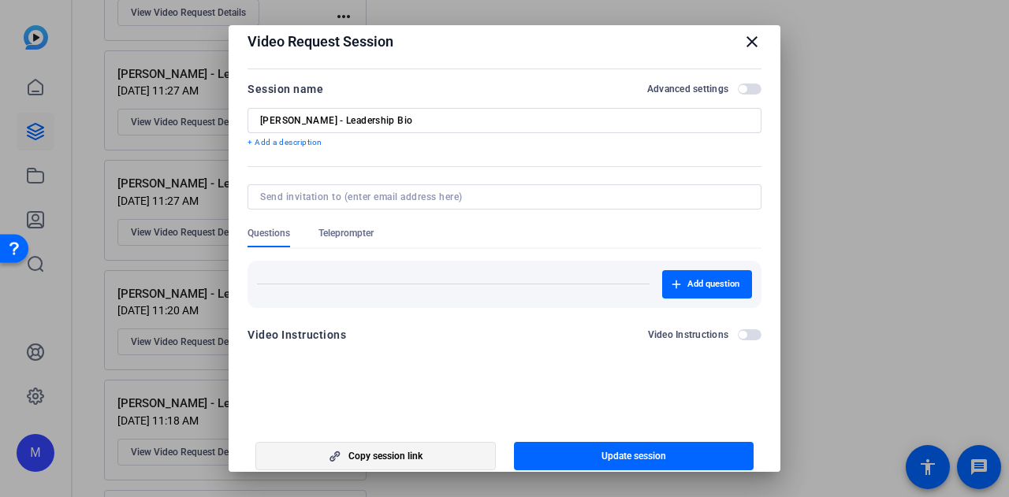
scroll to position [24, 0]
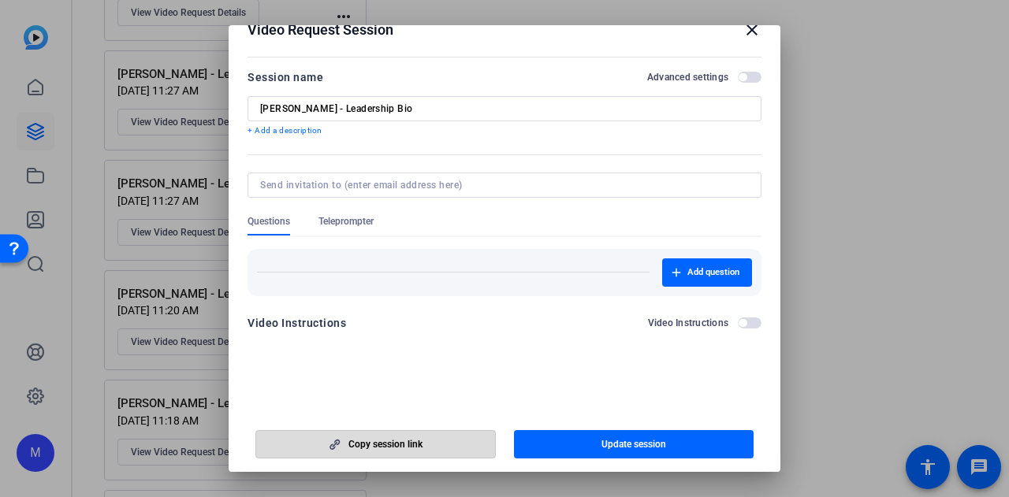
click at [394, 455] on span "button" at bounding box center [375, 445] width 239 height 38
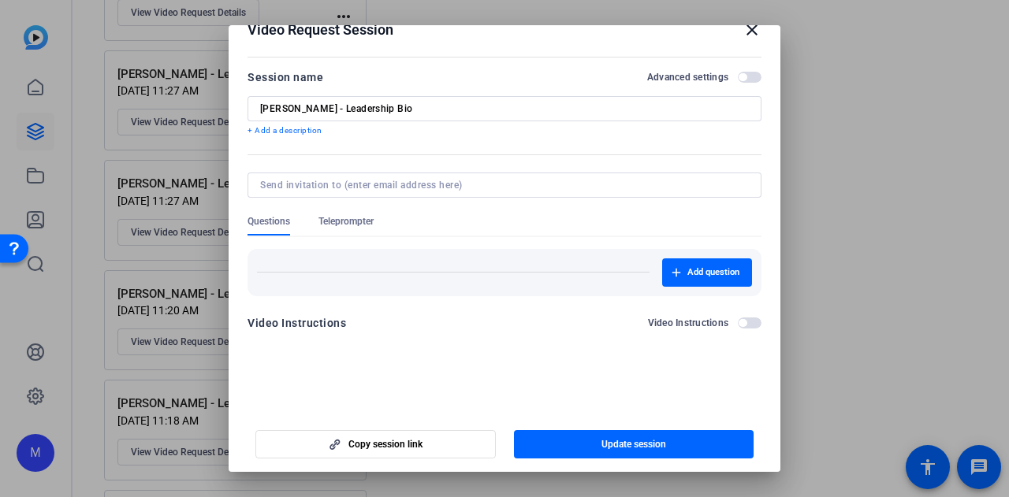
click at [879, 144] on div at bounding box center [504, 248] width 1009 height 497
click at [744, 35] on mat-icon "close" at bounding box center [751, 29] width 19 height 19
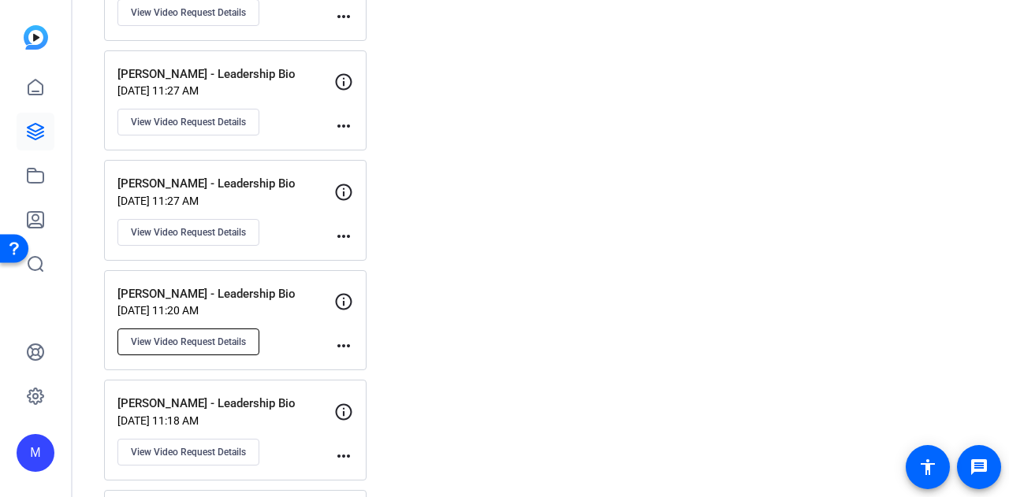
click at [192, 336] on span "View Video Request Details" at bounding box center [188, 342] width 115 height 13
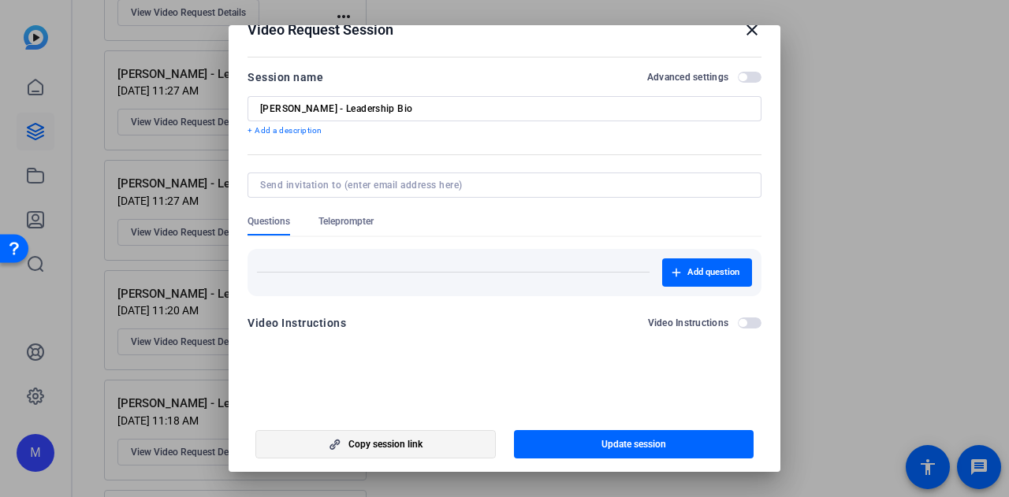
click at [404, 453] on span "button" at bounding box center [375, 445] width 239 height 38
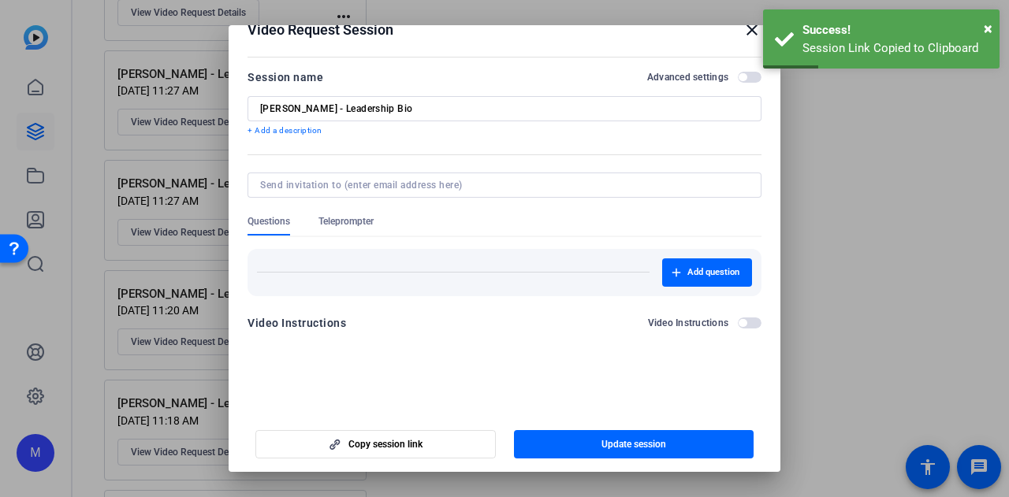
click at [849, 296] on div at bounding box center [504, 248] width 1009 height 497
click at [742, 34] on mat-icon "close" at bounding box center [751, 29] width 19 height 19
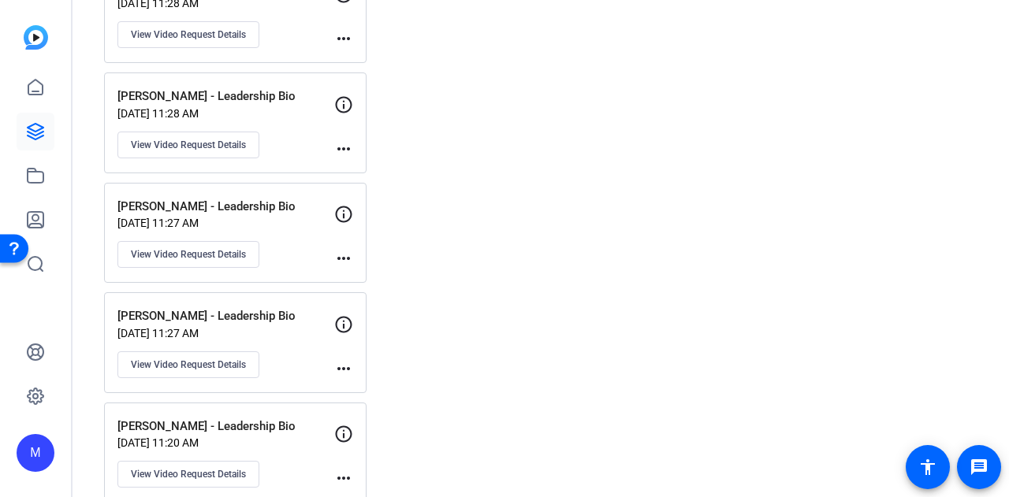
scroll to position [1461, 0]
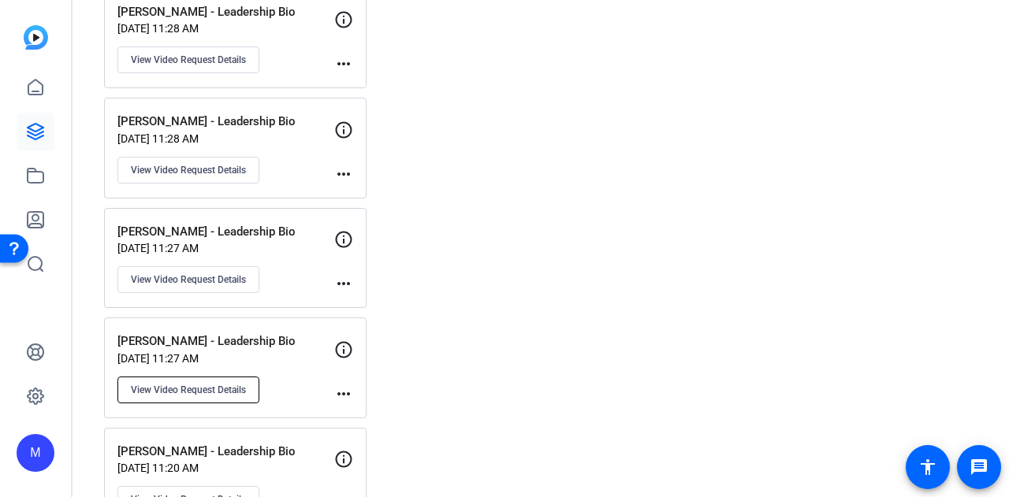
click at [243, 384] on span "View Video Request Details" at bounding box center [188, 390] width 115 height 13
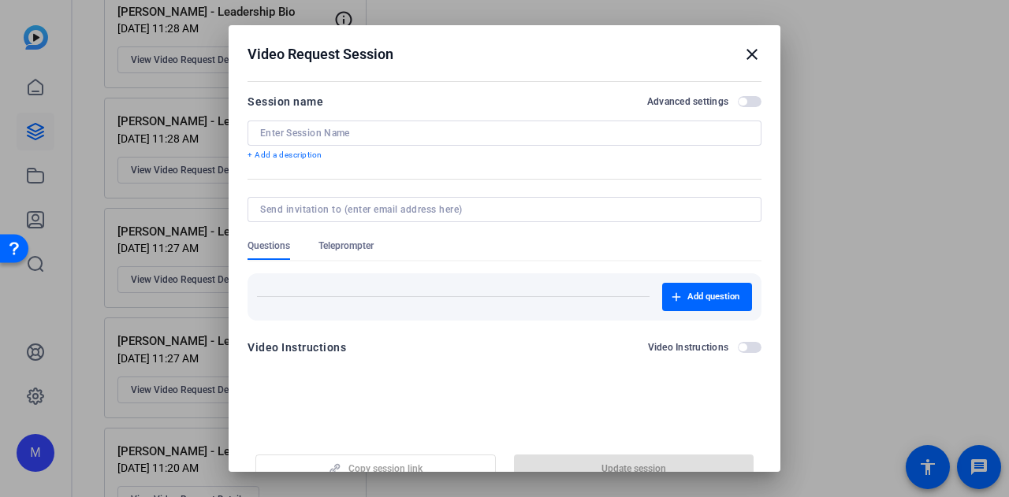
type input "Lisa Saheba - Leadership Bio"
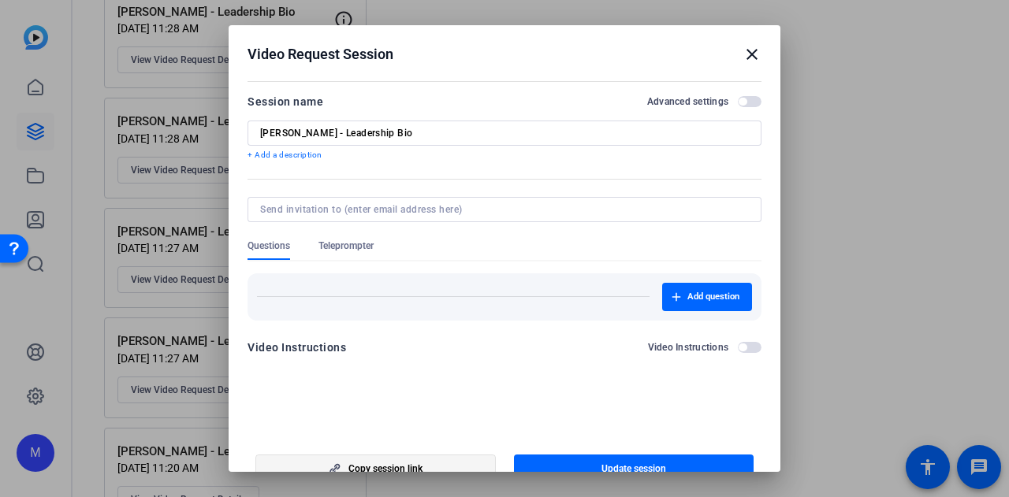
click at [426, 463] on span "button" at bounding box center [375, 469] width 239 height 38
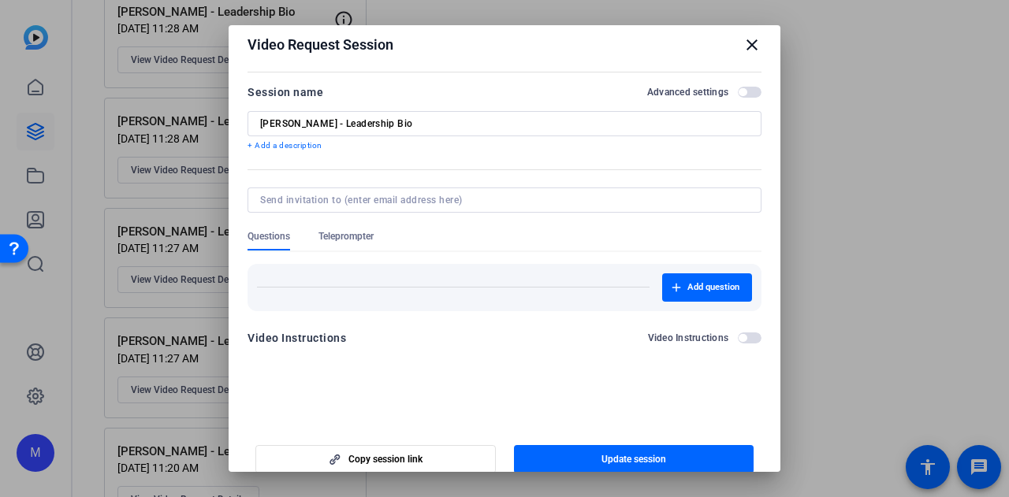
click at [739, 34] on h2 "Video Request Session close" at bounding box center [505, 41] width 552 height 51
click at [744, 47] on mat-icon "close" at bounding box center [751, 44] width 19 height 19
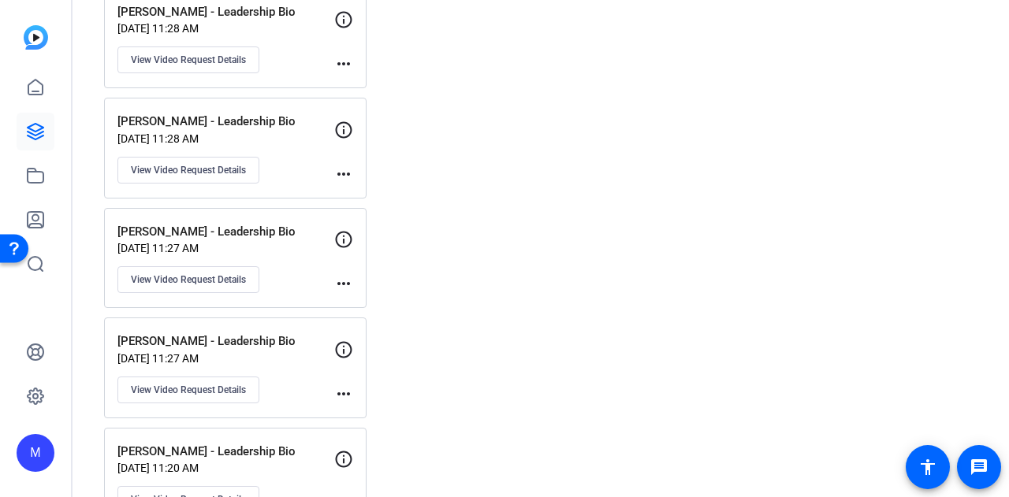
click at [835, 253] on div "Created videos more_horiz No created videos Created videos will appear here Ses…" at bounding box center [687, 250] width 597 height 3194
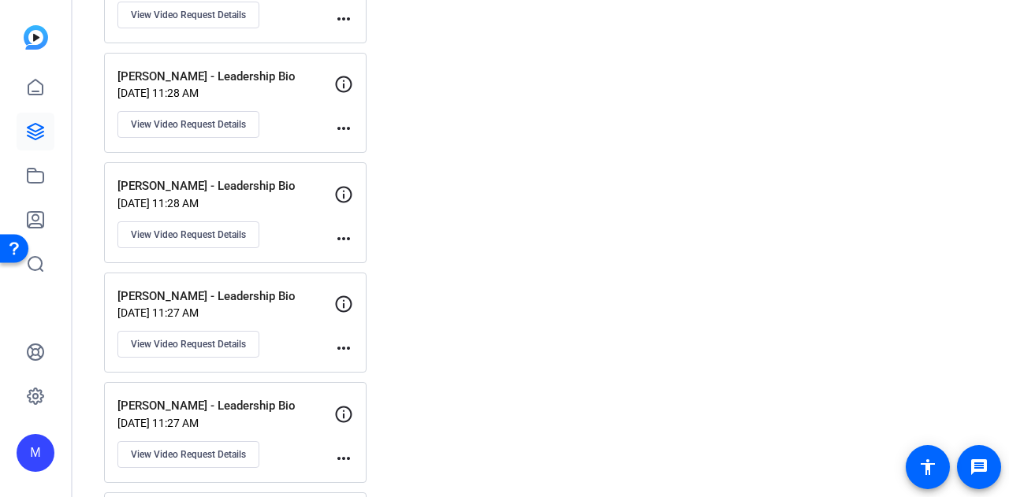
scroll to position [1382, 0]
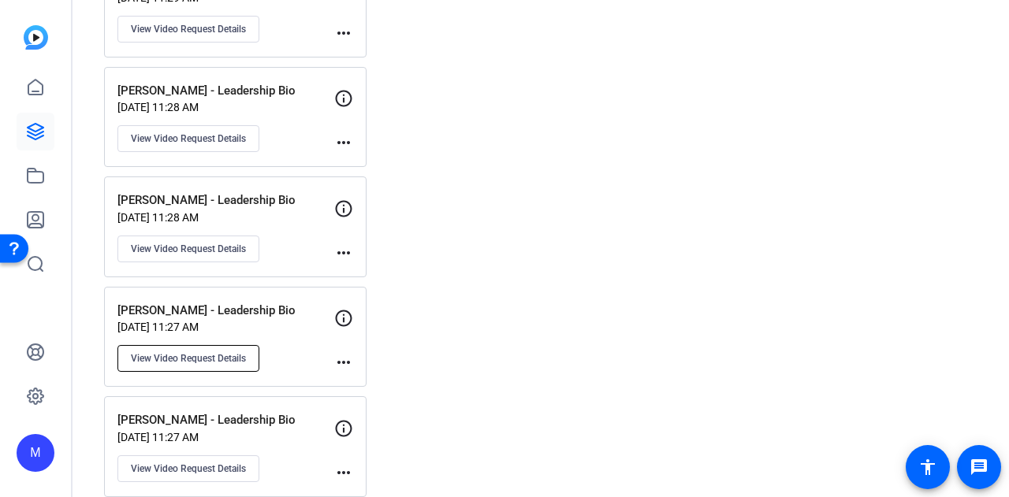
click at [188, 352] on span "View Video Request Details" at bounding box center [188, 358] width 115 height 13
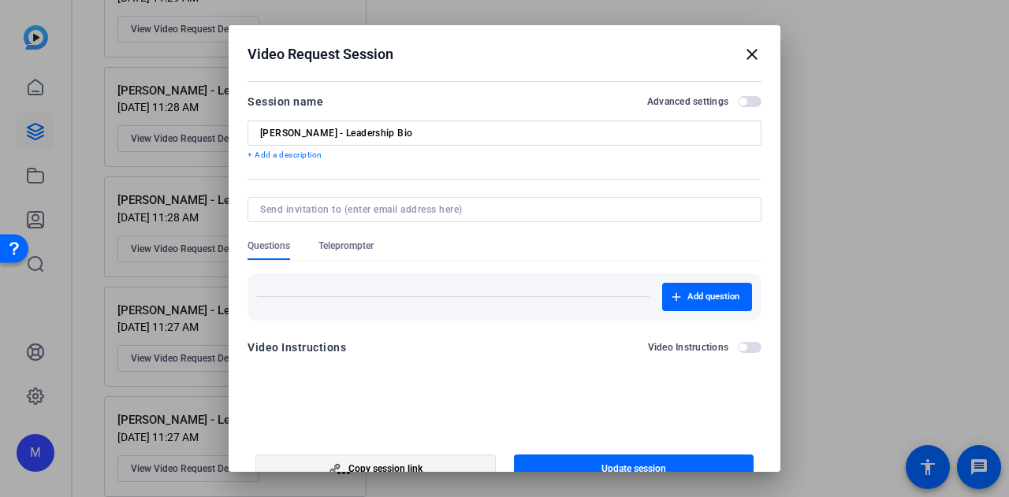
click at [392, 468] on span "Copy session link" at bounding box center [385, 469] width 74 height 13
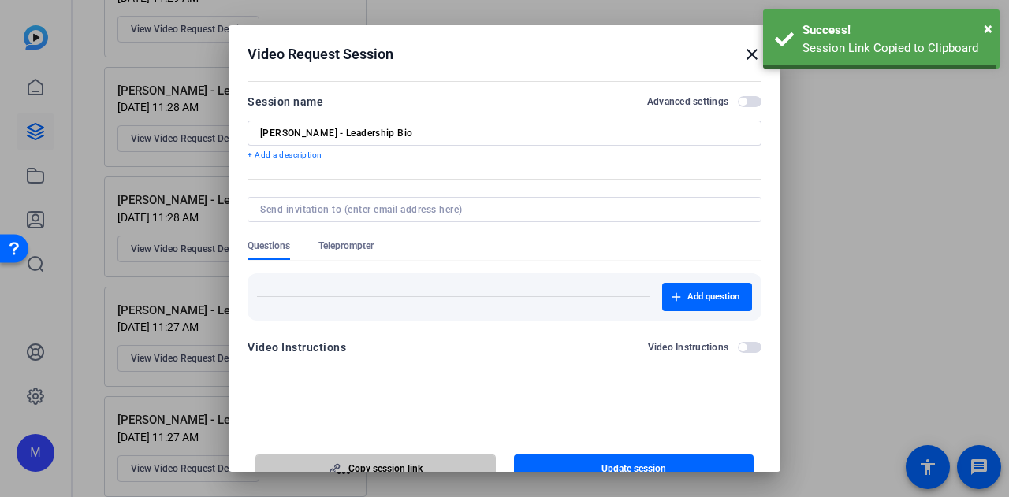
scroll to position [9, 0]
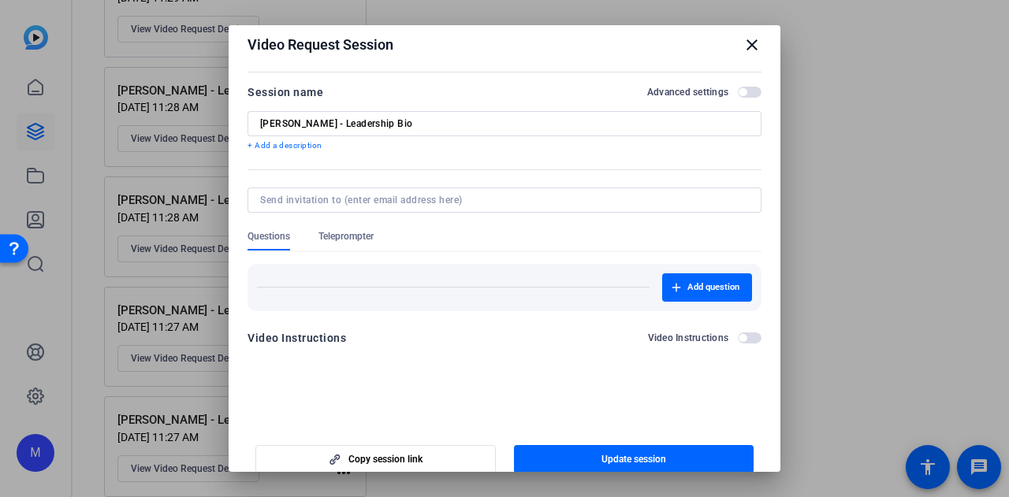
click at [746, 44] on mat-icon "close" at bounding box center [751, 44] width 19 height 19
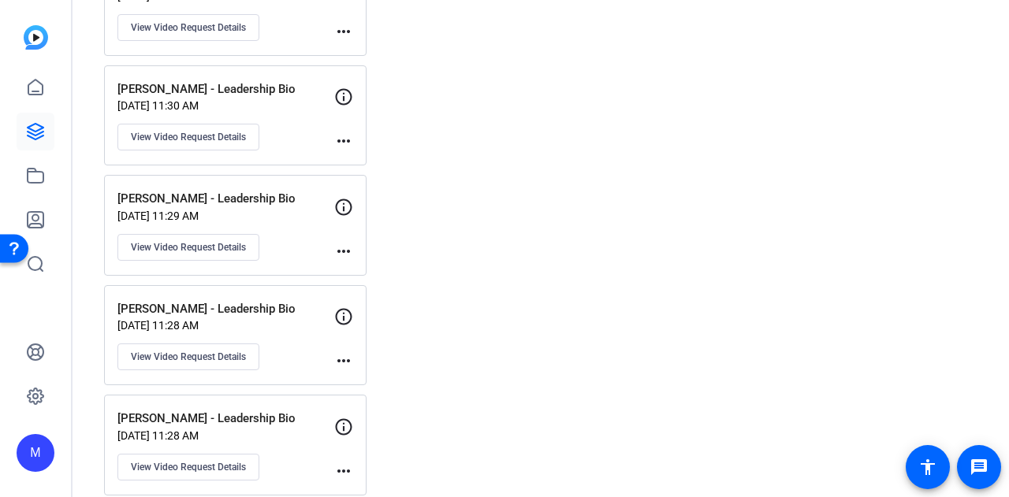
scroll to position [1146, 0]
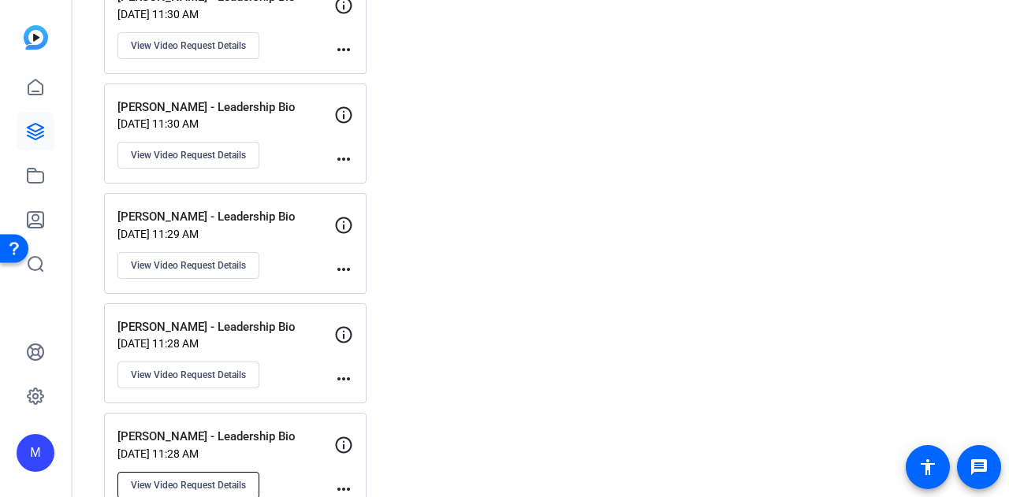
click at [227, 480] on button "View Video Request Details" at bounding box center [188, 485] width 142 height 27
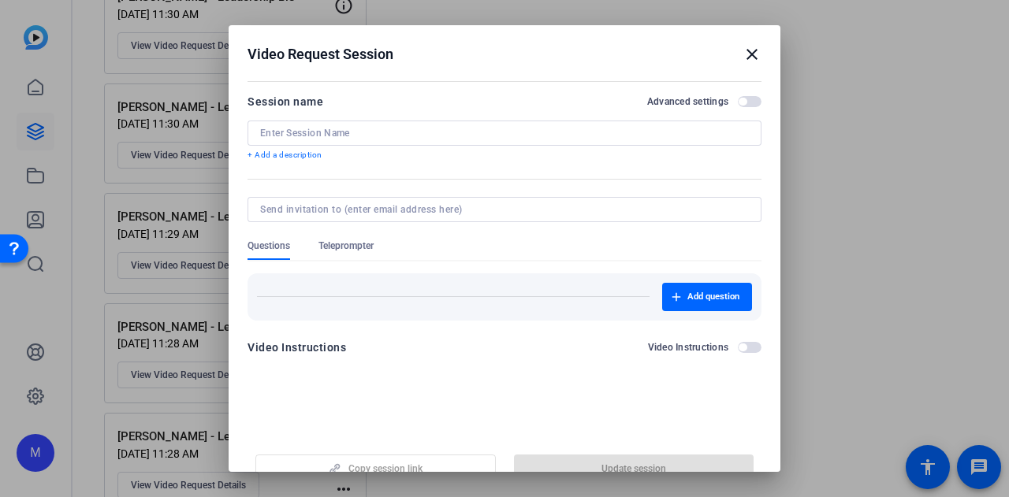
type input "Luke Henderson - Leadership Bio"
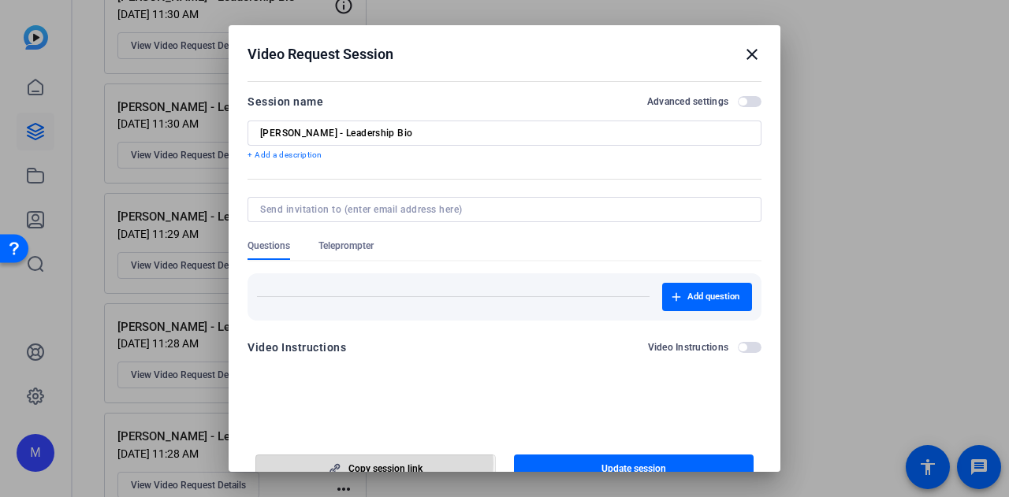
click at [367, 463] on span "Copy session link" at bounding box center [385, 469] width 74 height 13
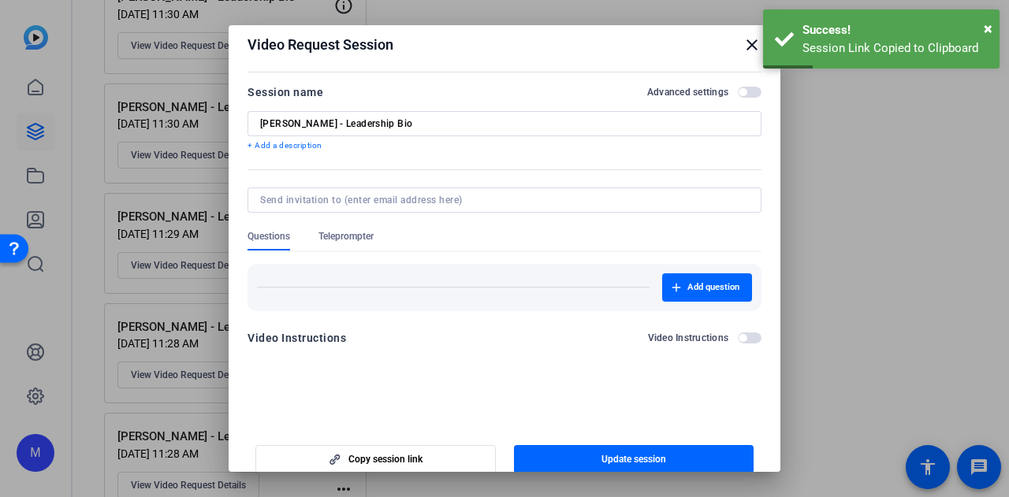
click at [744, 45] on mat-icon "close" at bounding box center [751, 44] width 19 height 19
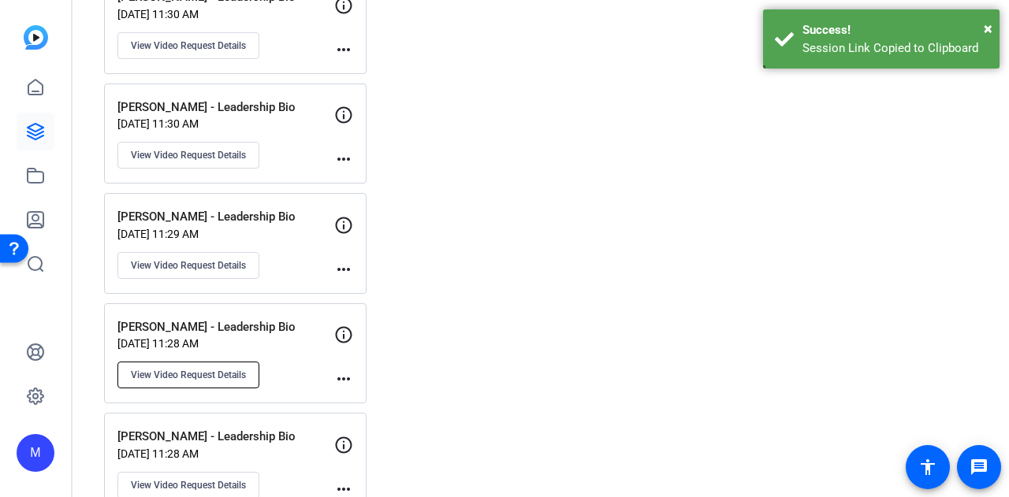
click at [204, 371] on button "View Video Request Details" at bounding box center [188, 375] width 142 height 27
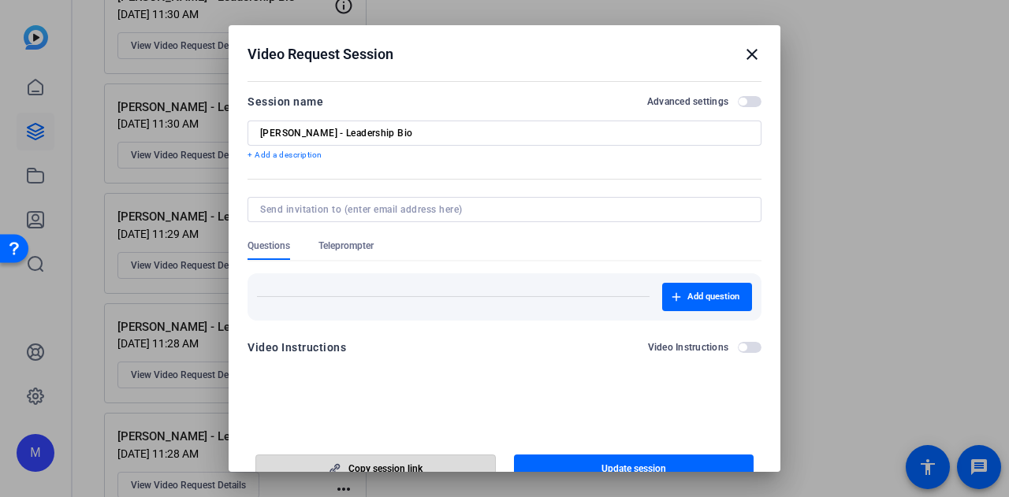
click at [385, 466] on span "Copy session link" at bounding box center [385, 469] width 74 height 13
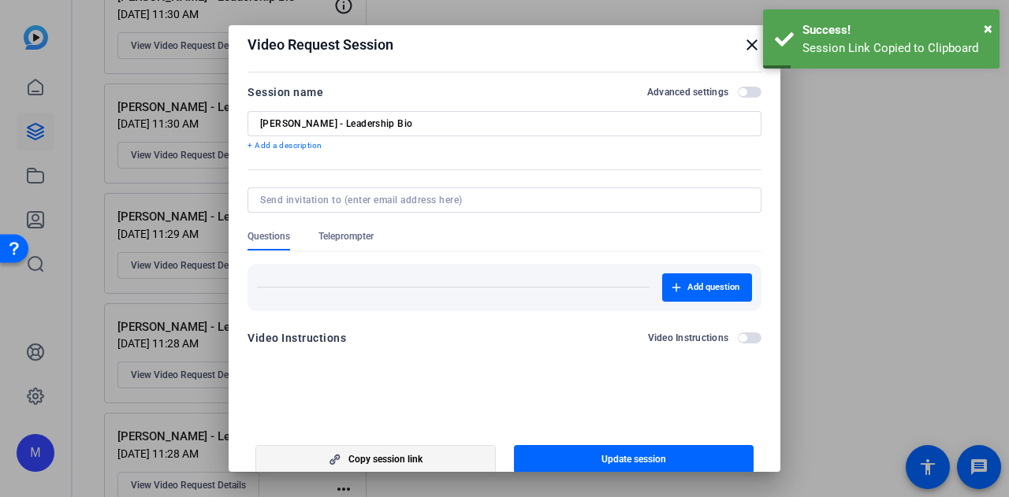
click at [361, 459] on span "Copy session link" at bounding box center [385, 459] width 74 height 13
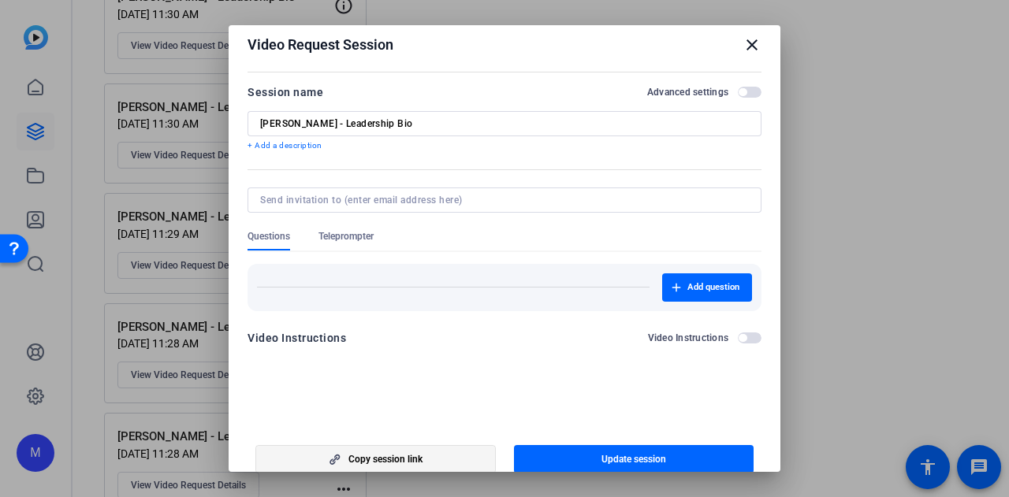
click at [384, 458] on span "Copy session link" at bounding box center [385, 459] width 74 height 13
click at [742, 45] on mat-icon "close" at bounding box center [751, 44] width 19 height 19
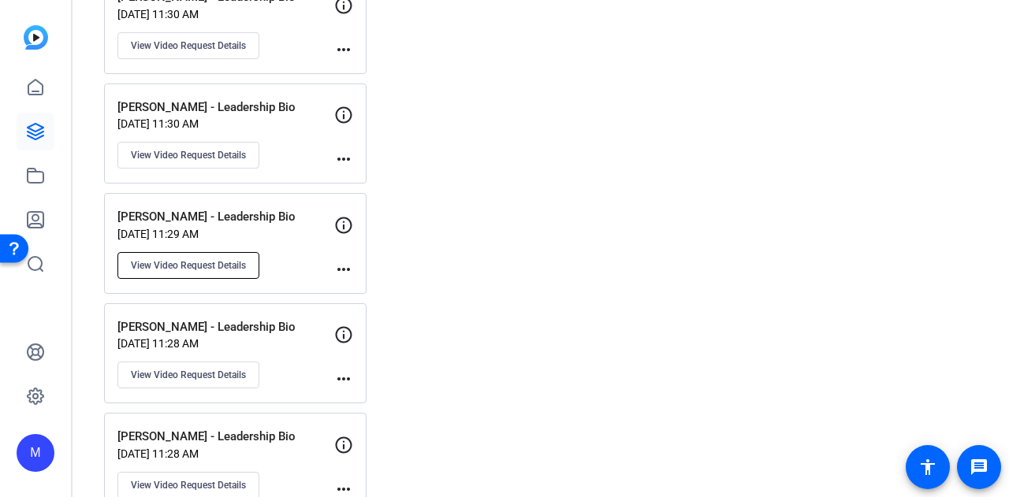
click at [210, 261] on button "View Video Request Details" at bounding box center [188, 265] width 142 height 27
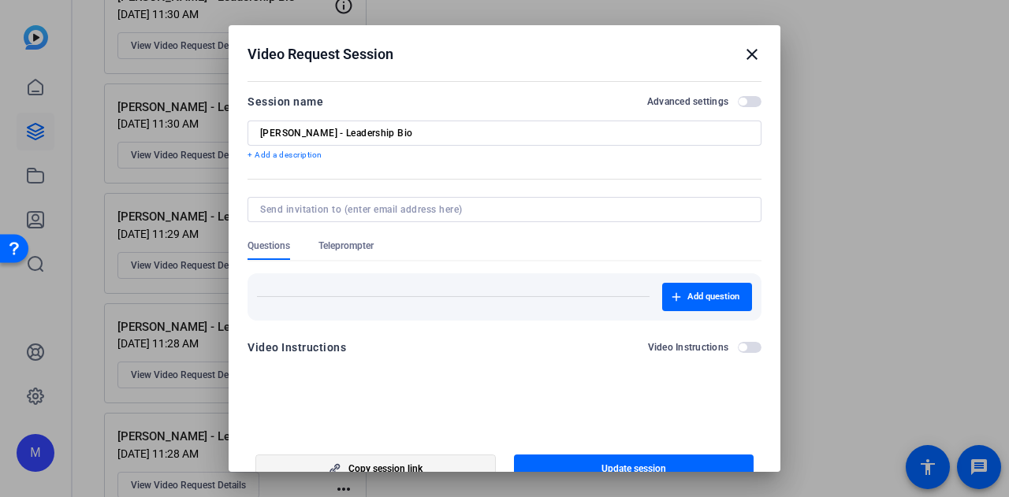
click at [440, 466] on span "button" at bounding box center [375, 469] width 239 height 38
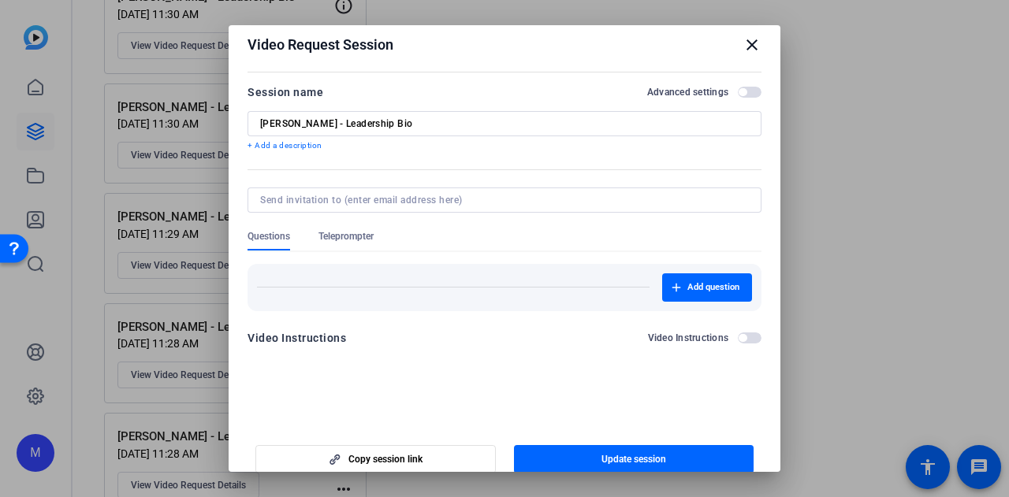
click at [746, 44] on mat-icon "close" at bounding box center [751, 44] width 19 height 19
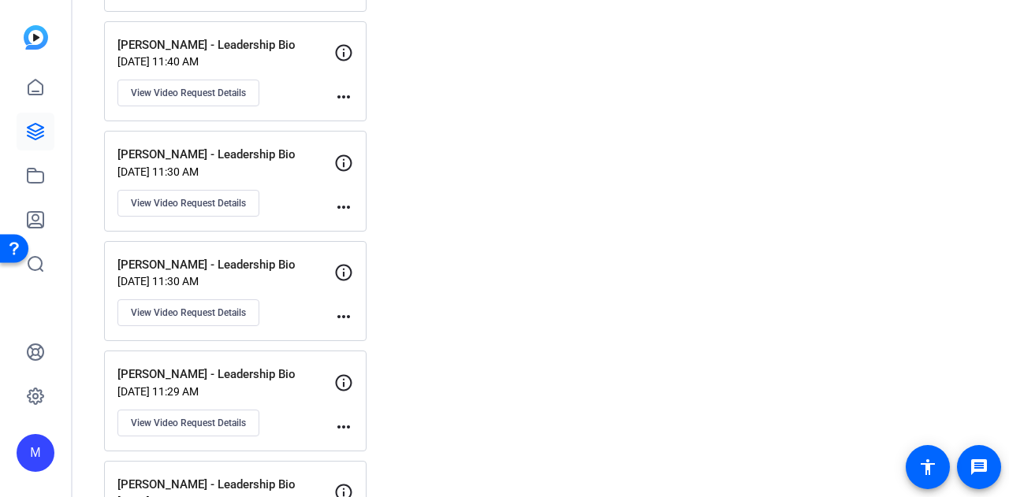
scroll to position [909, 0]
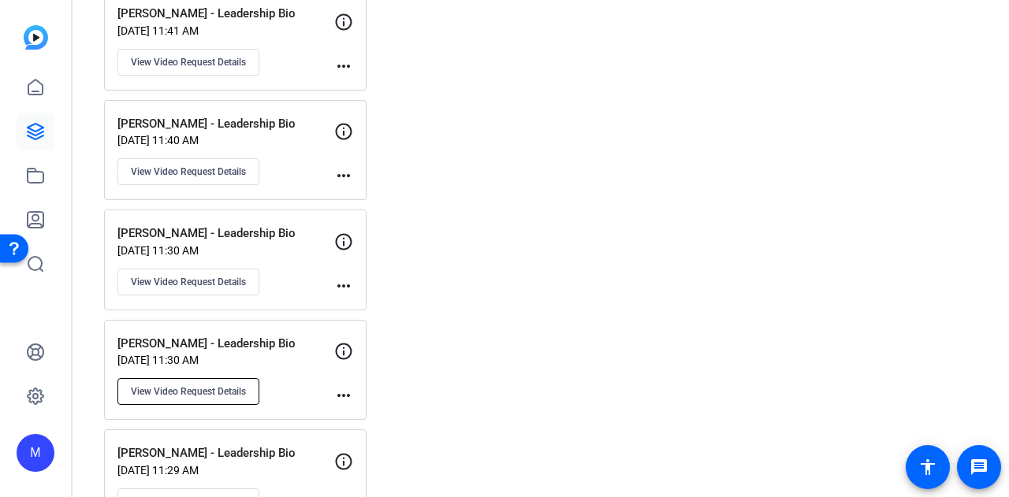
click at [180, 385] on span "View Video Request Details" at bounding box center [188, 391] width 115 height 13
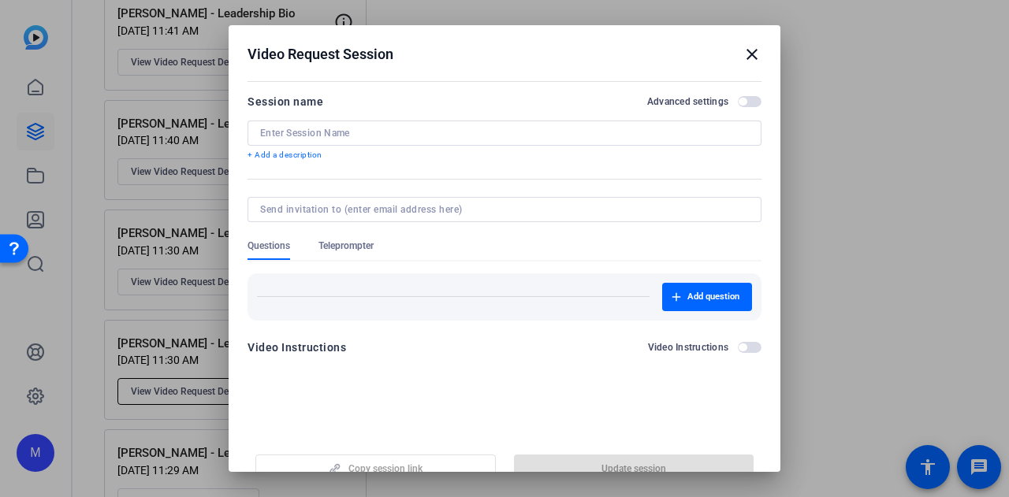
type input "Mike Faraone - Leadership Bio"
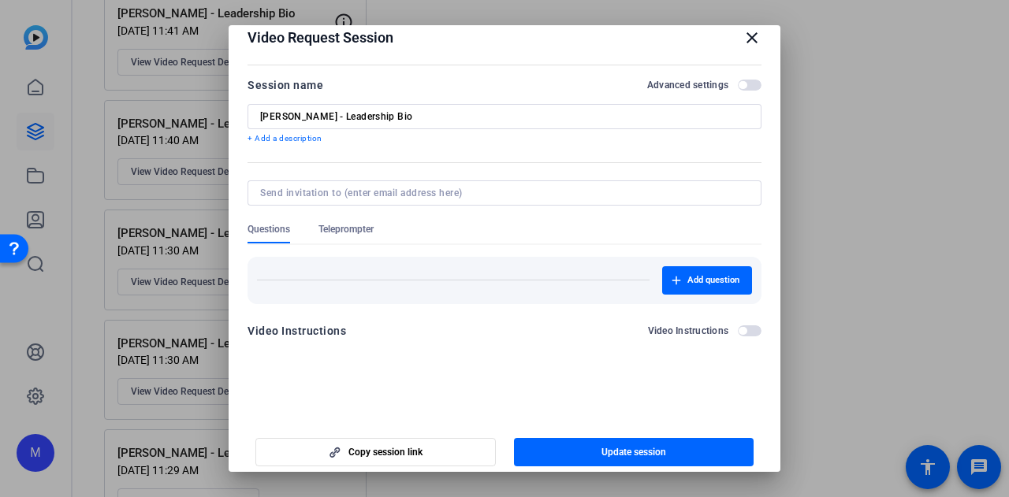
scroll to position [24, 0]
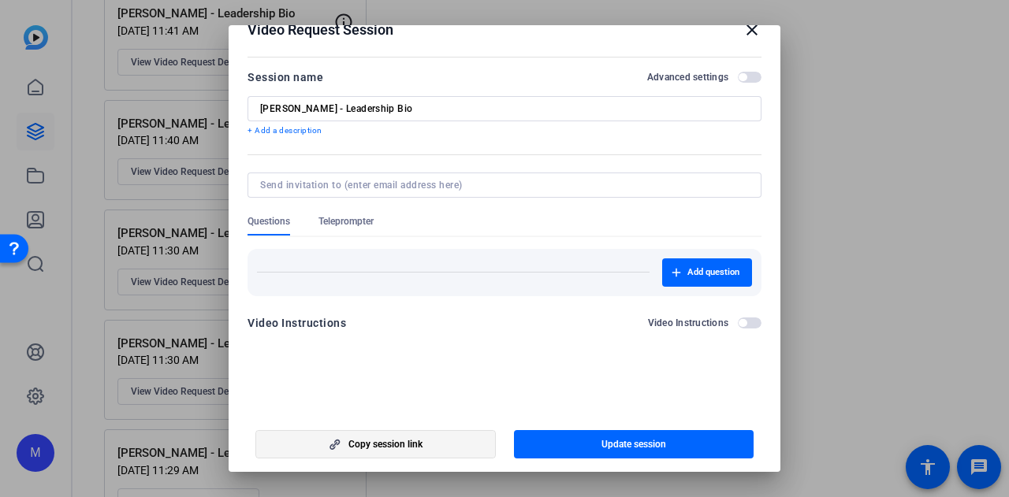
click at [370, 445] on span "Copy session link" at bounding box center [385, 444] width 74 height 13
click at [143, 235] on div at bounding box center [504, 248] width 1009 height 497
click at [348, 441] on span "Copy session link" at bounding box center [385, 444] width 74 height 13
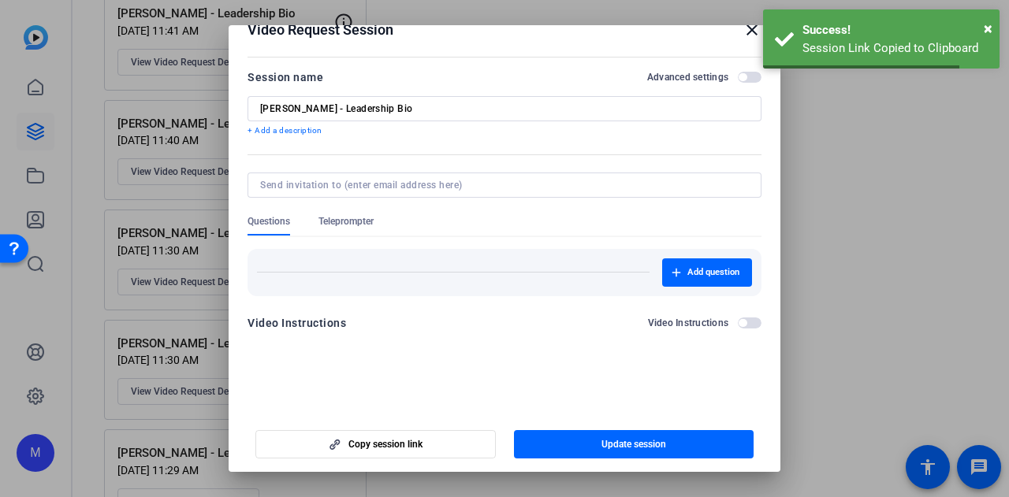
click at [744, 34] on mat-icon "close" at bounding box center [751, 29] width 19 height 19
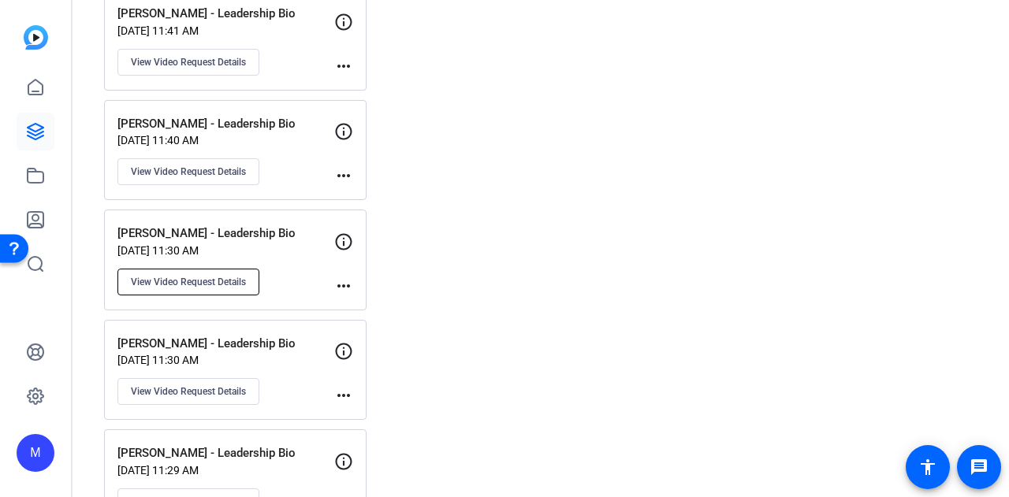
click at [177, 276] on span "View Video Request Details" at bounding box center [188, 282] width 115 height 13
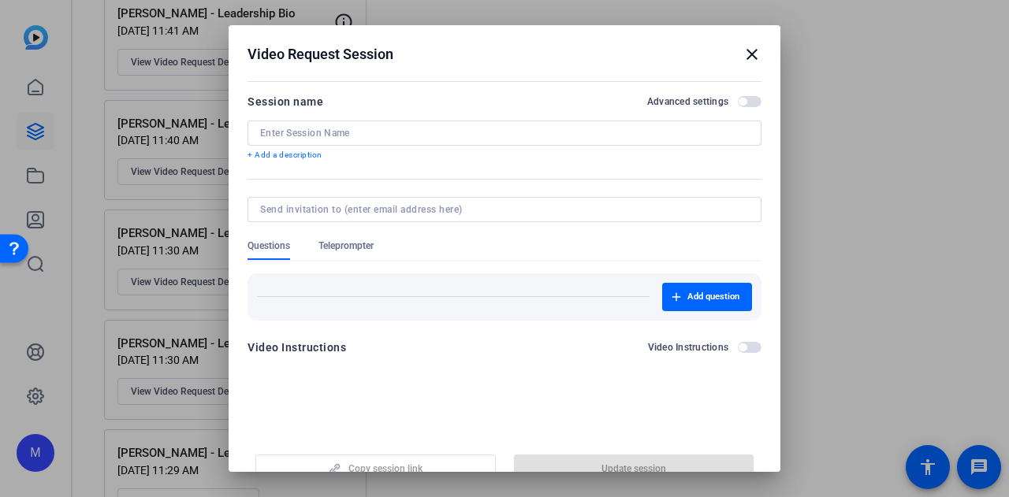
type input "Mike Salamon - Leadership Bio"
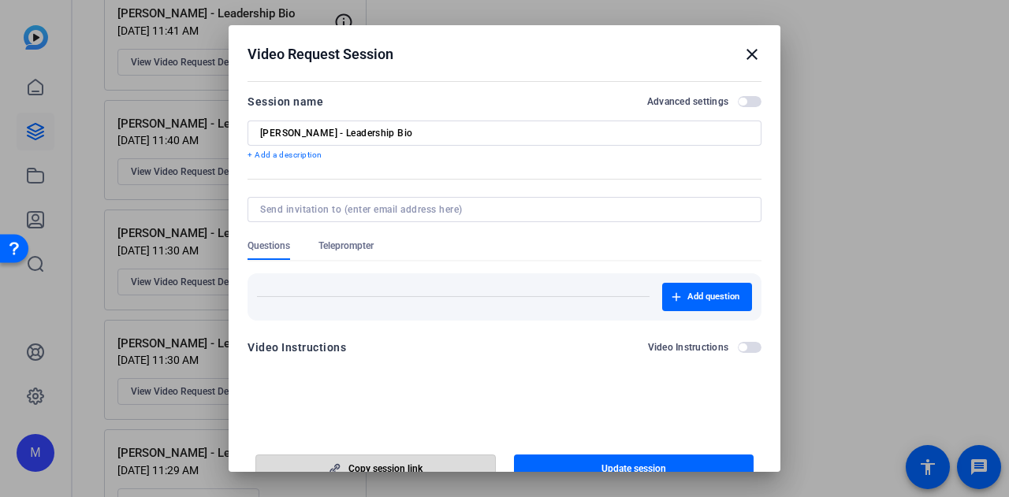
click at [441, 463] on span "button" at bounding box center [375, 469] width 239 height 38
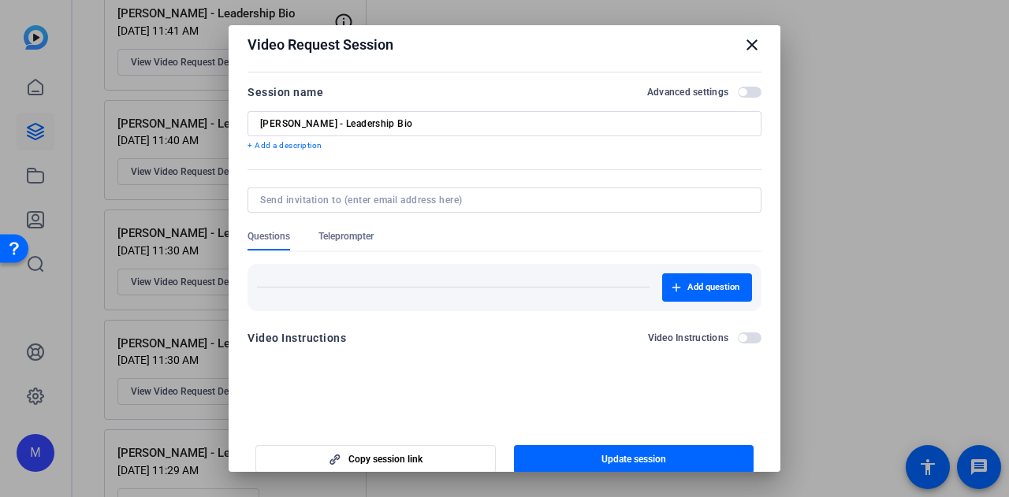
click at [746, 42] on mat-icon "close" at bounding box center [751, 44] width 19 height 19
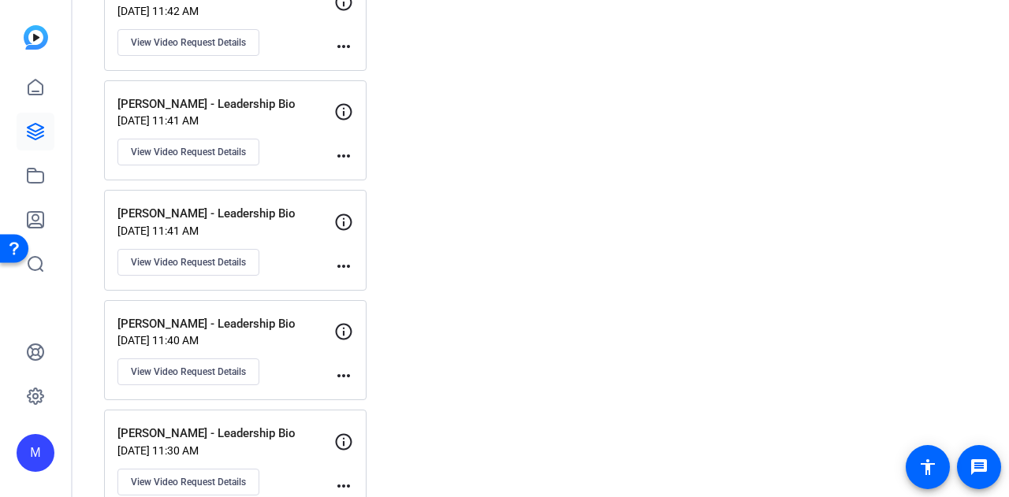
scroll to position [673, 0]
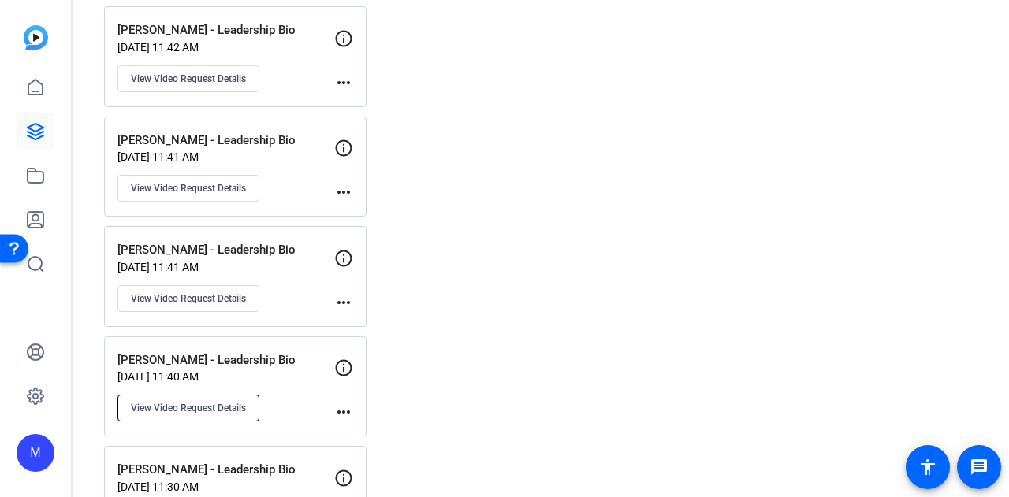
click at [214, 402] on span "View Video Request Details" at bounding box center [188, 408] width 115 height 13
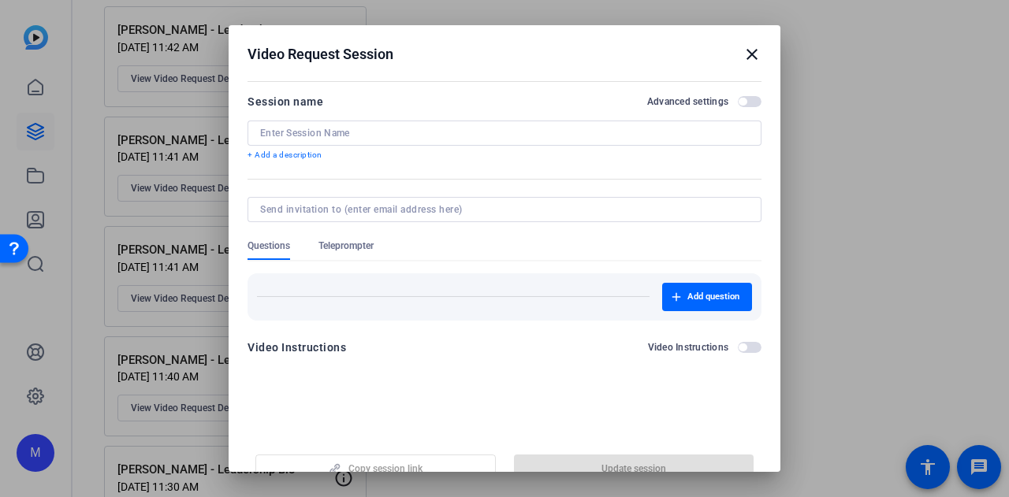
type input "Mike Simpson - Leadership Bio"
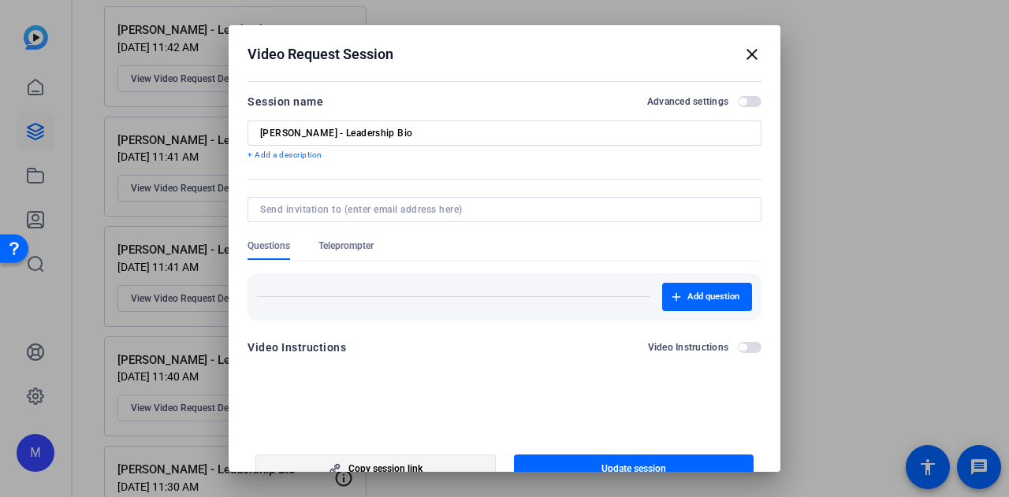
click at [376, 463] on span "Copy session link" at bounding box center [385, 469] width 74 height 13
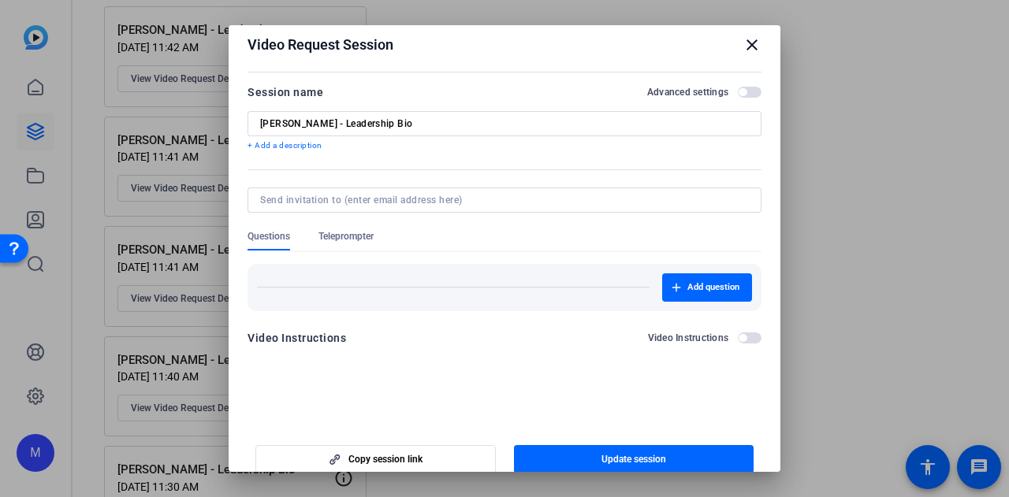
click at [743, 46] on mat-icon "close" at bounding box center [751, 44] width 19 height 19
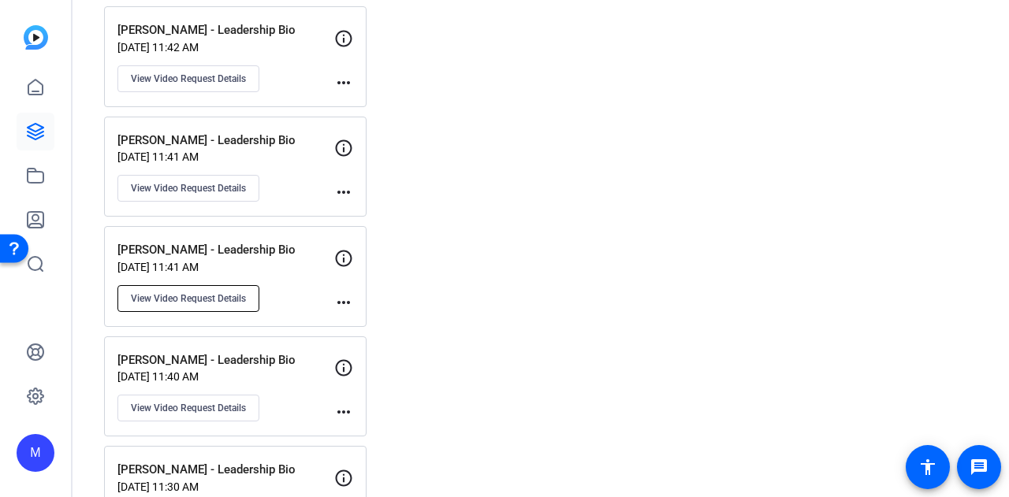
click at [192, 296] on span "View Video Request Details" at bounding box center [188, 298] width 115 height 13
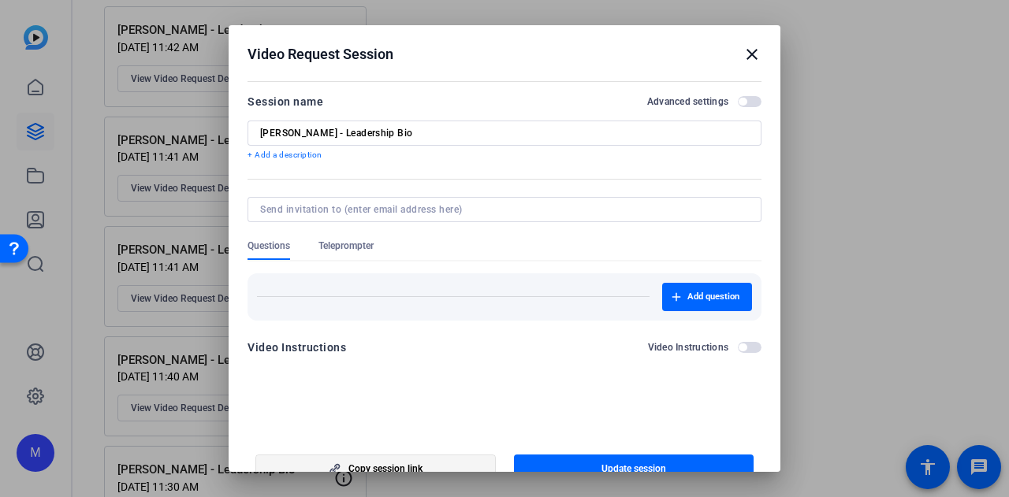
click at [331, 463] on icon "button" at bounding box center [335, 468] width 20 height 11
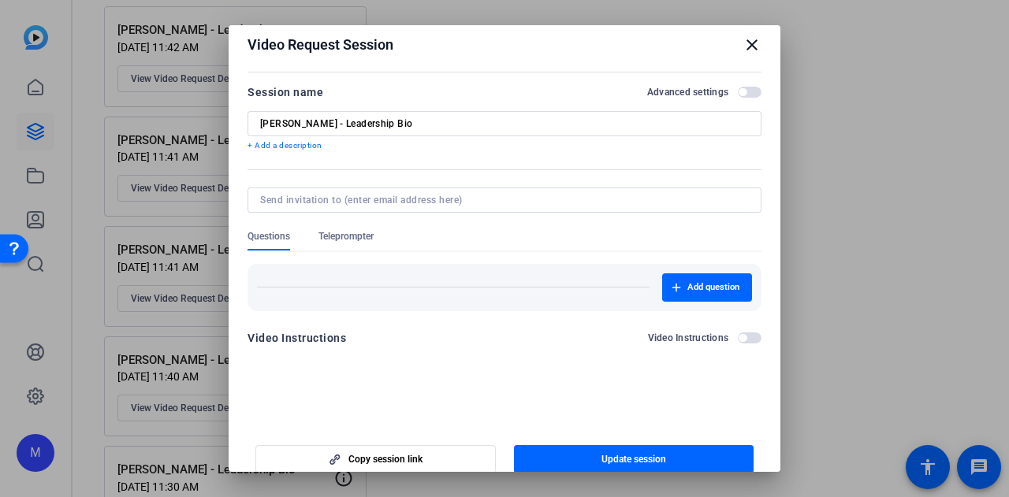
click at [744, 40] on mat-icon "close" at bounding box center [751, 44] width 19 height 19
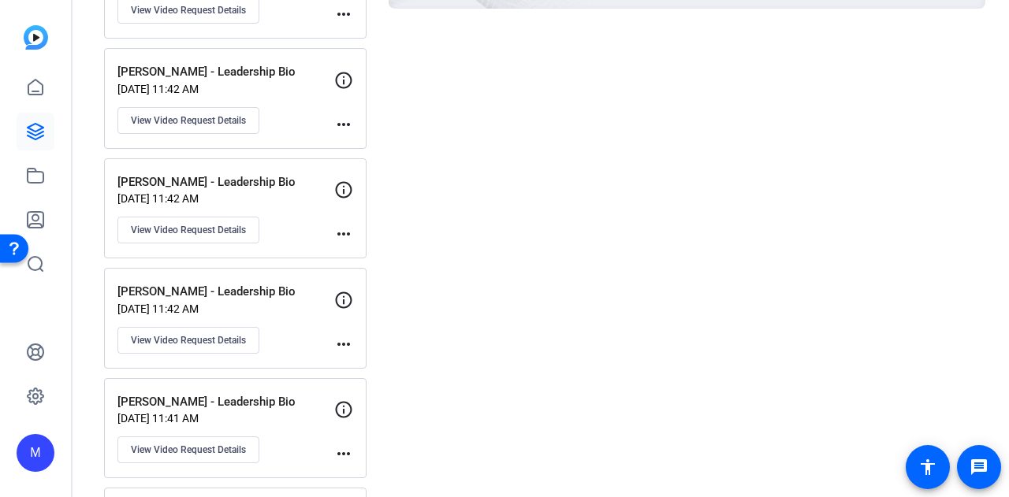
scroll to position [437, 0]
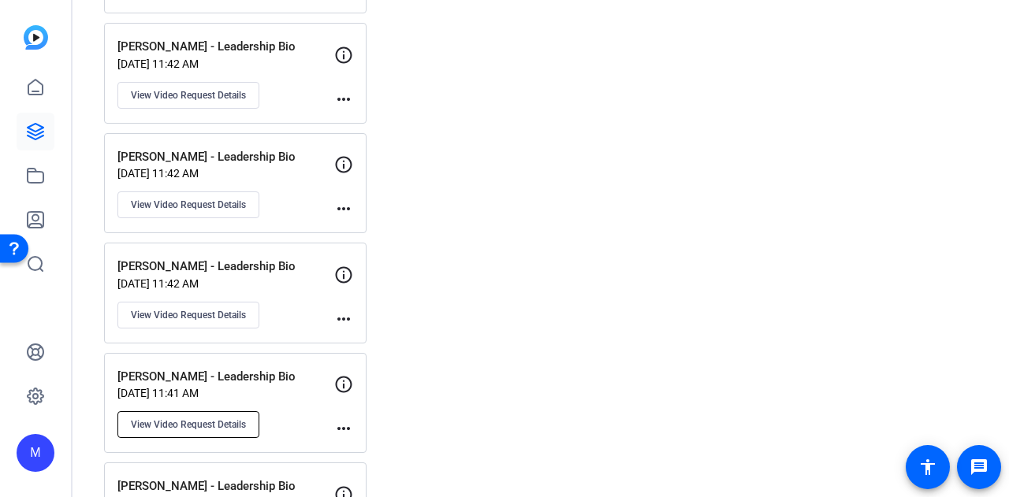
click at [199, 418] on span "View Video Request Details" at bounding box center [188, 424] width 115 height 13
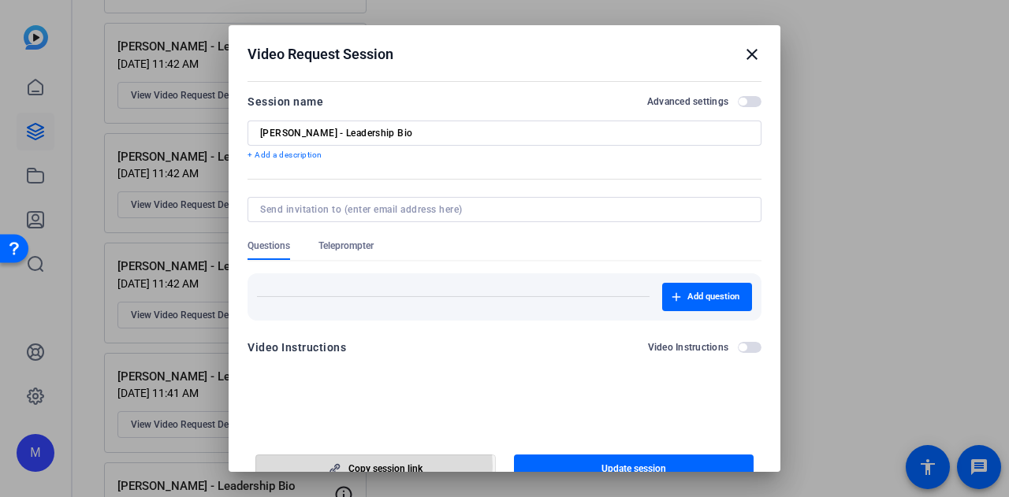
click at [359, 467] on span "Copy session link" at bounding box center [385, 469] width 74 height 13
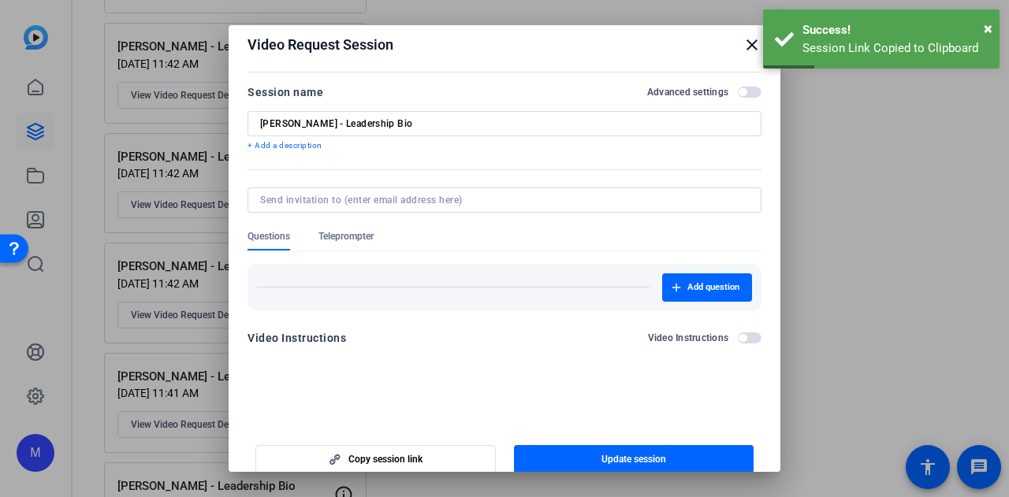
drag, startPoint x: 905, startPoint y: 220, endPoint x: 846, endPoint y: 222, distance: 58.4
click at [905, 220] on div at bounding box center [504, 248] width 1009 height 497
click at [742, 51] on mat-icon "close" at bounding box center [751, 44] width 19 height 19
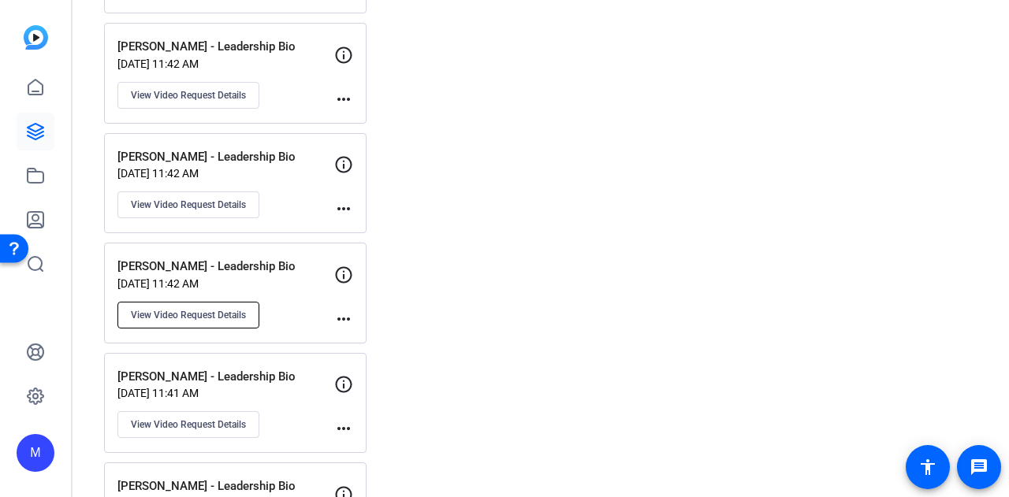
click at [229, 311] on span "View Video Request Details" at bounding box center [188, 315] width 115 height 13
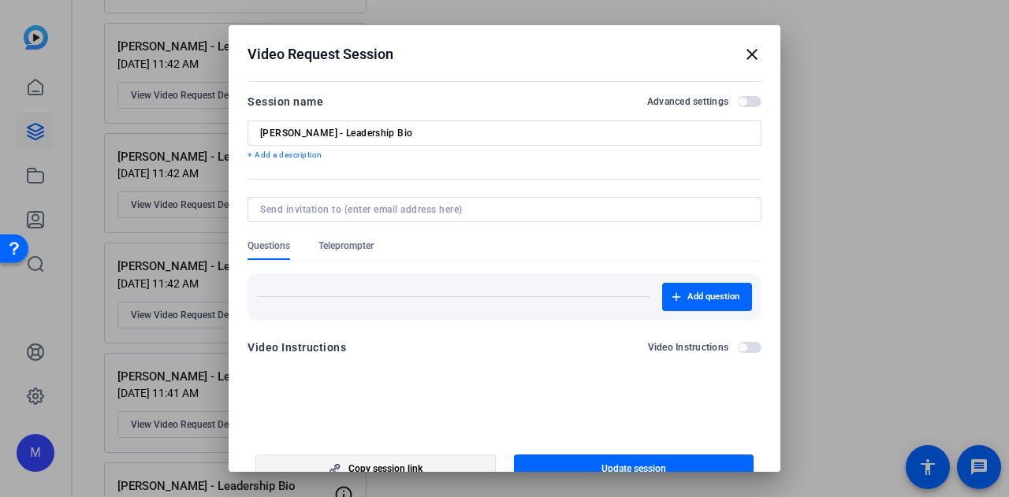
click at [436, 467] on span "button" at bounding box center [375, 469] width 239 height 38
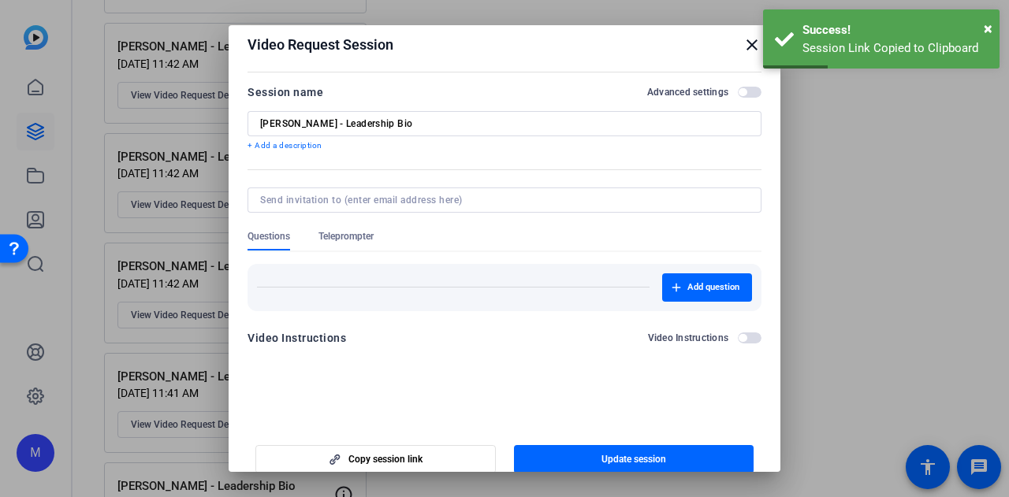
click at [743, 40] on mat-icon "close" at bounding box center [751, 44] width 19 height 19
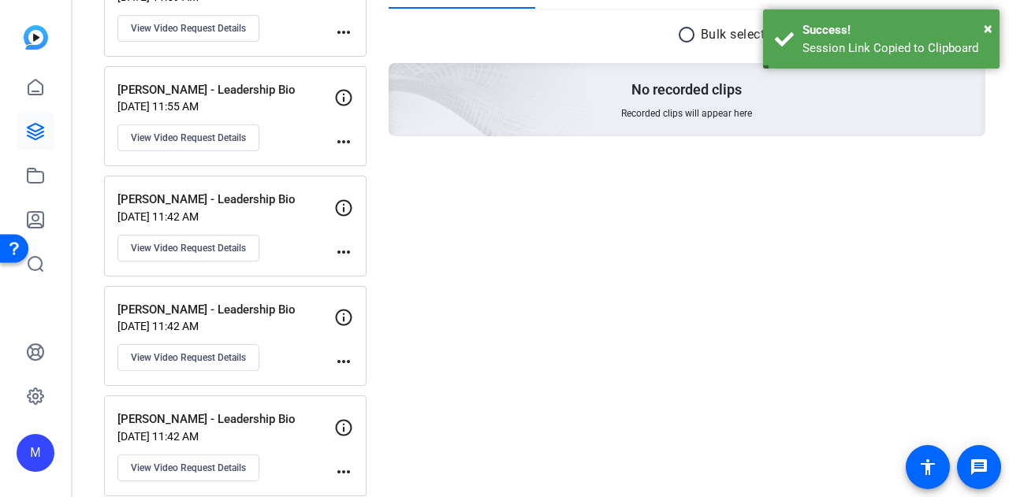
scroll to position [279, 0]
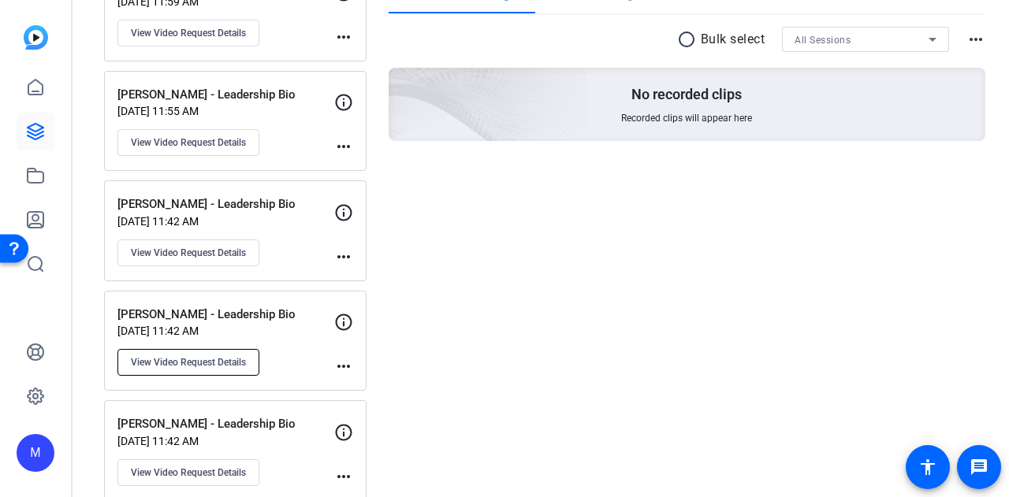
click at [216, 359] on span "View Video Request Details" at bounding box center [188, 362] width 115 height 13
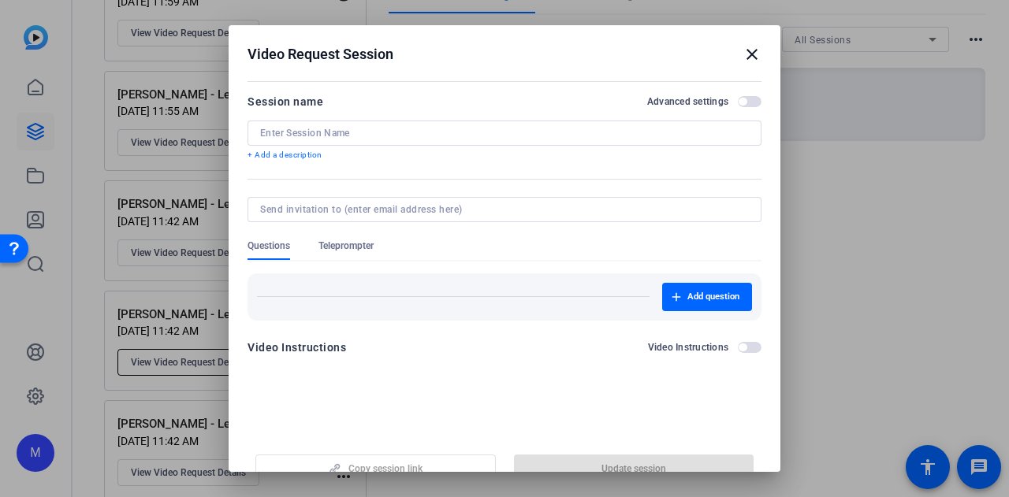
type input "Ryan LeFevre - Leadership Bio"
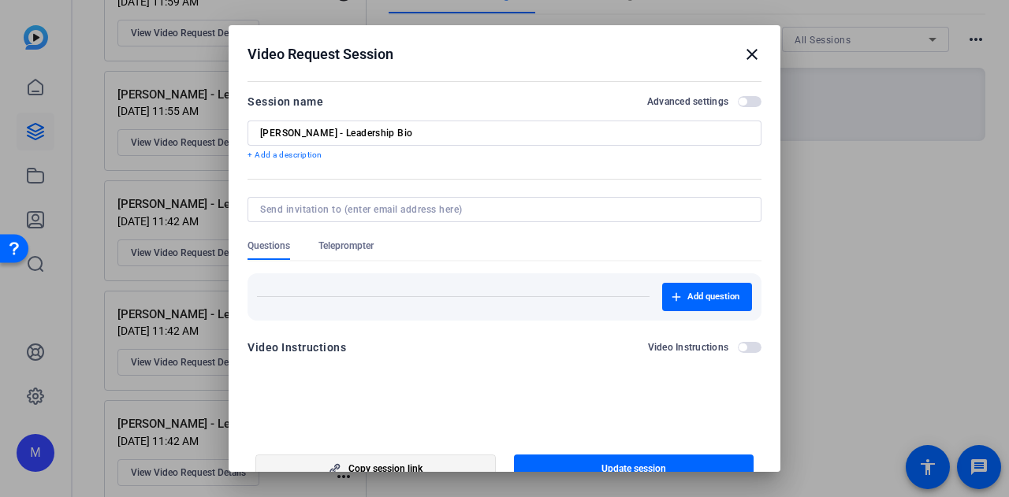
click at [416, 463] on span "Copy session link" at bounding box center [385, 469] width 74 height 13
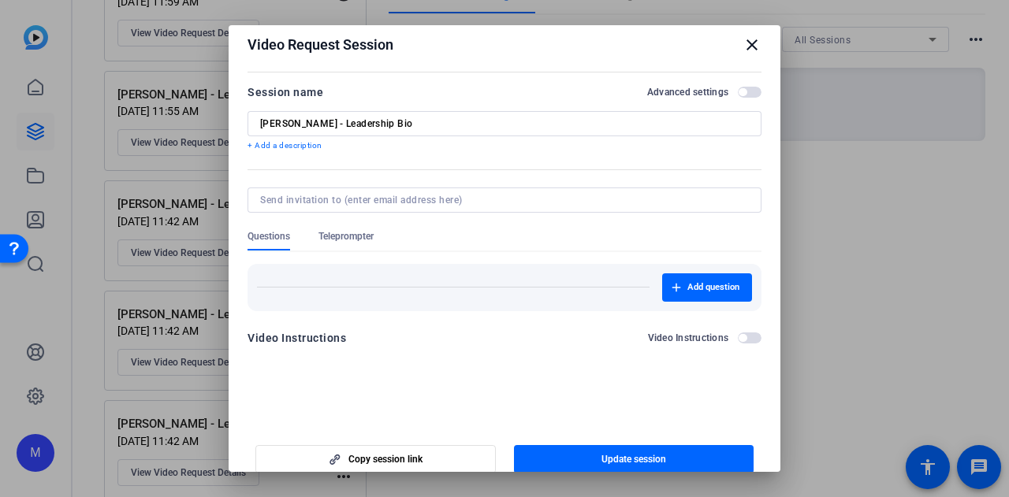
click at [744, 51] on mat-icon "close" at bounding box center [751, 44] width 19 height 19
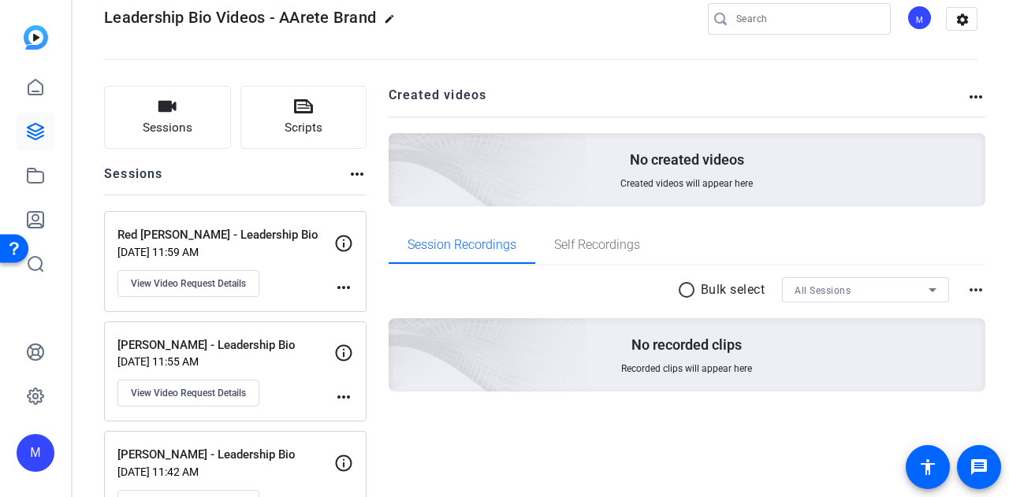
scroll to position [158, 0]
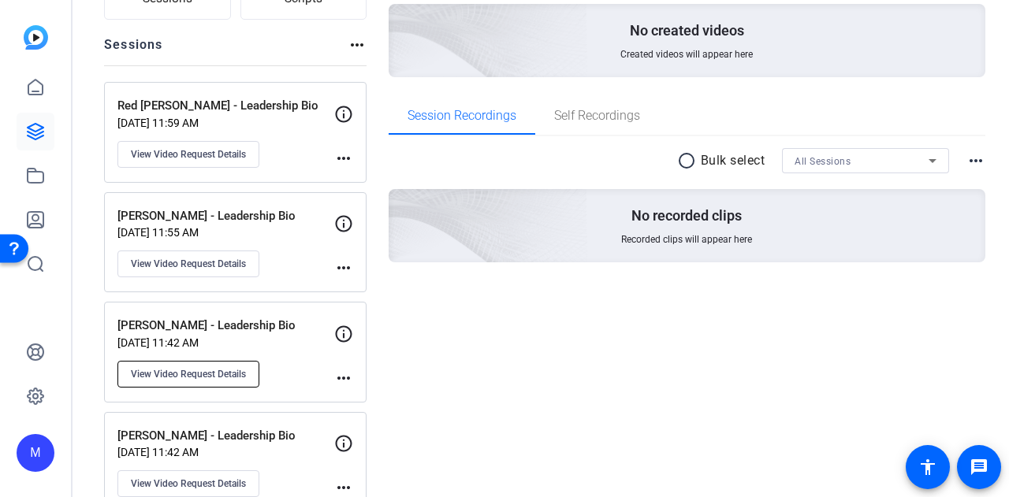
click at [175, 374] on span "View Video Request Details" at bounding box center [188, 374] width 115 height 13
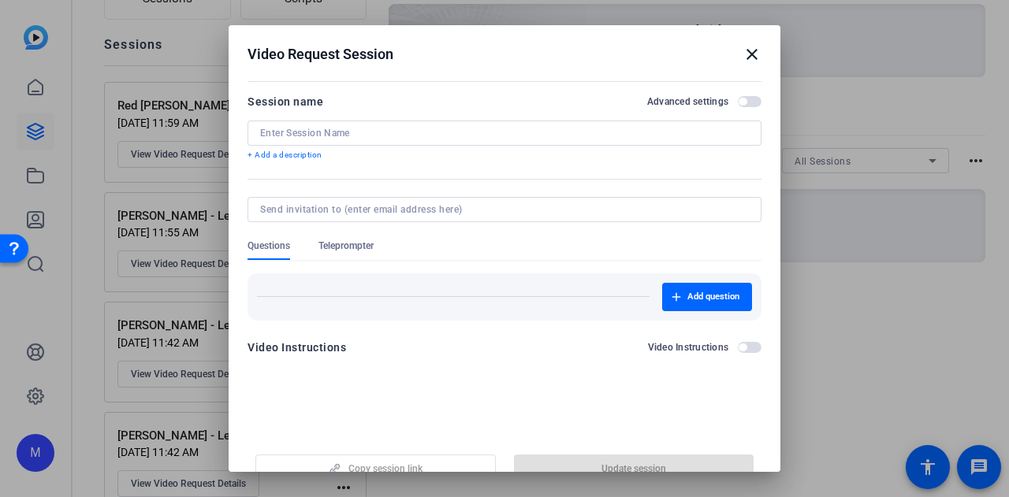
type input "Scott Lamb - Leadership Bio"
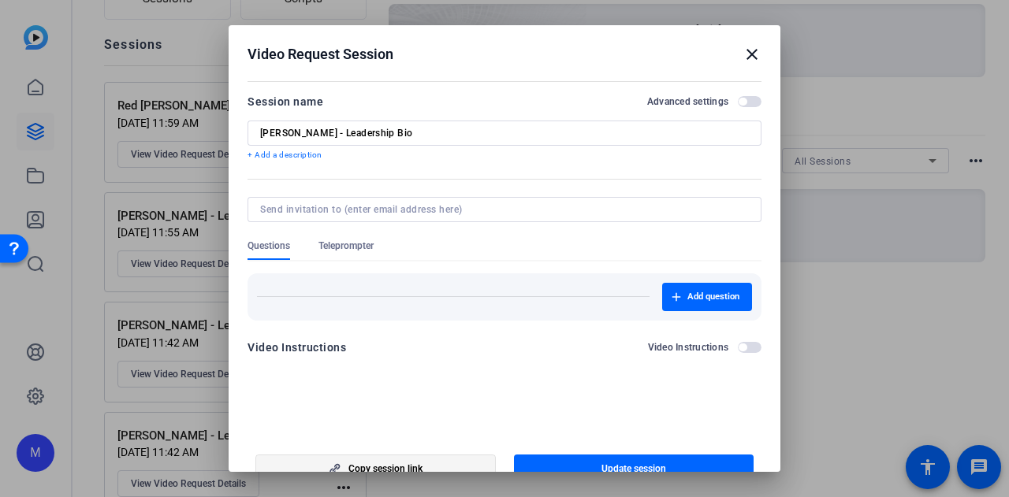
click at [432, 469] on span "button" at bounding box center [375, 469] width 239 height 38
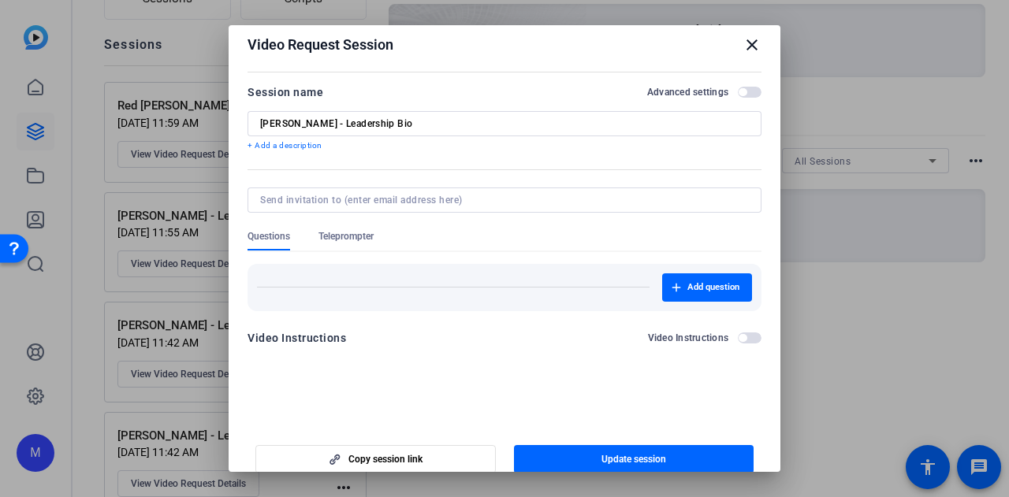
click at [747, 43] on mat-icon "close" at bounding box center [751, 44] width 19 height 19
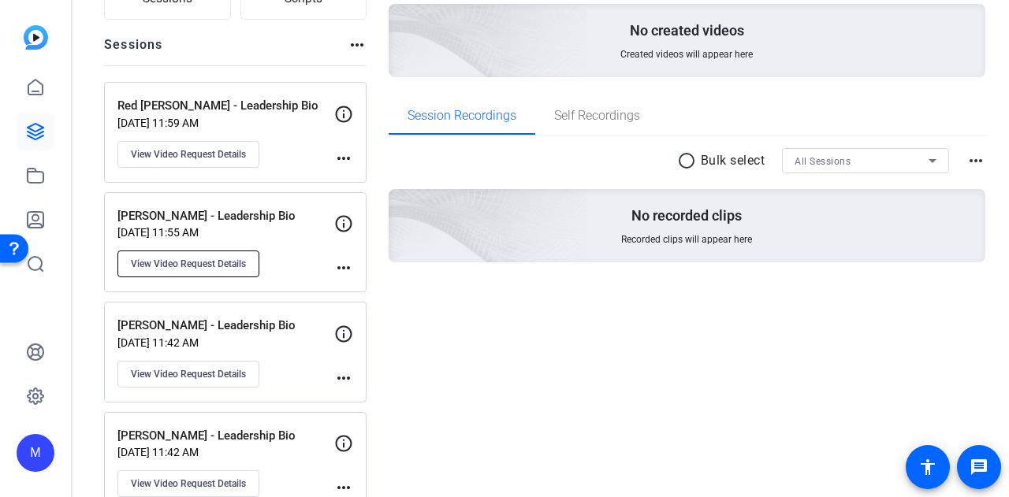
click at [205, 261] on span "View Video Request Details" at bounding box center [188, 264] width 115 height 13
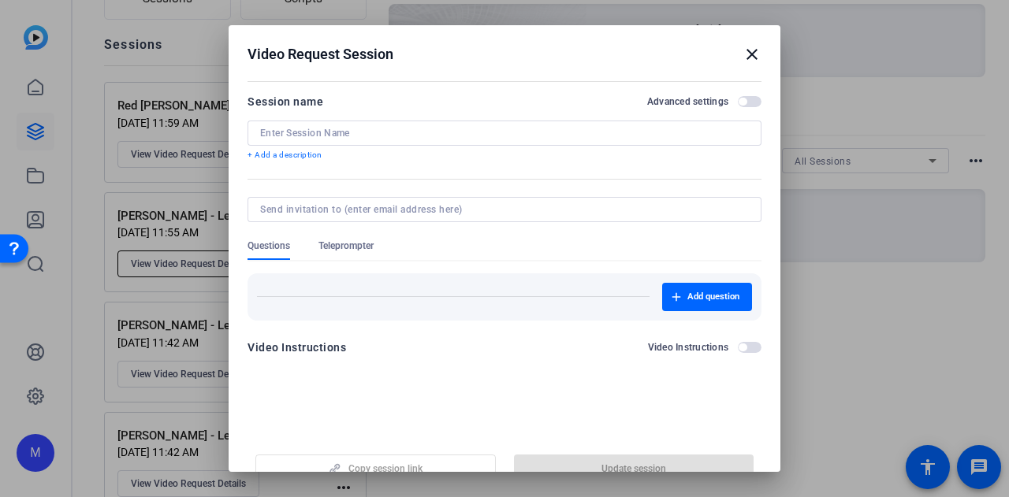
type input "Tesi Belkairous - Leadership Bio"
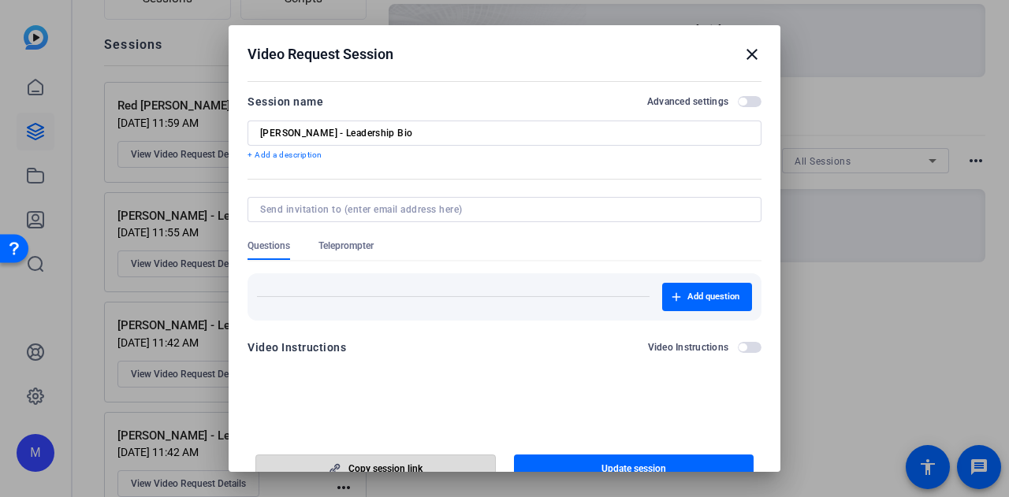
click at [393, 468] on span "Copy session link" at bounding box center [385, 469] width 74 height 13
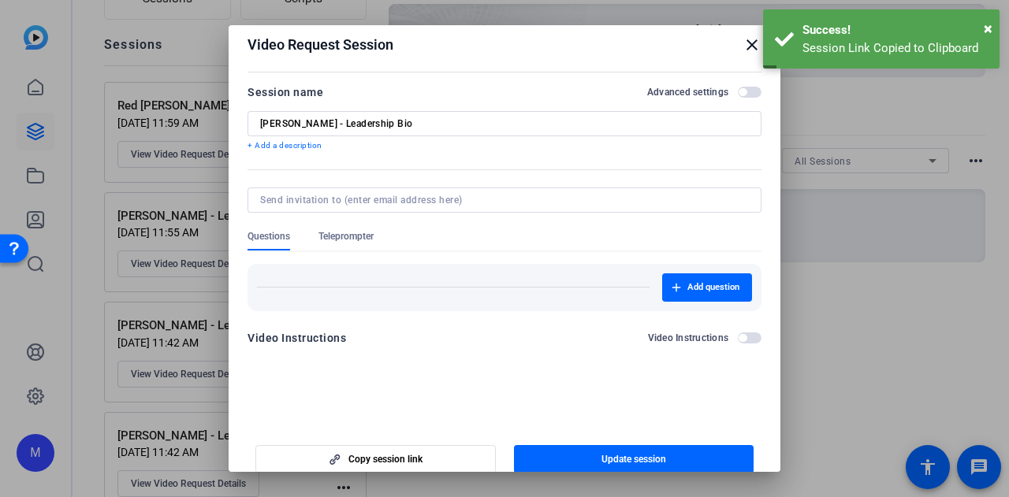
click at [746, 46] on mat-icon "close" at bounding box center [751, 44] width 19 height 19
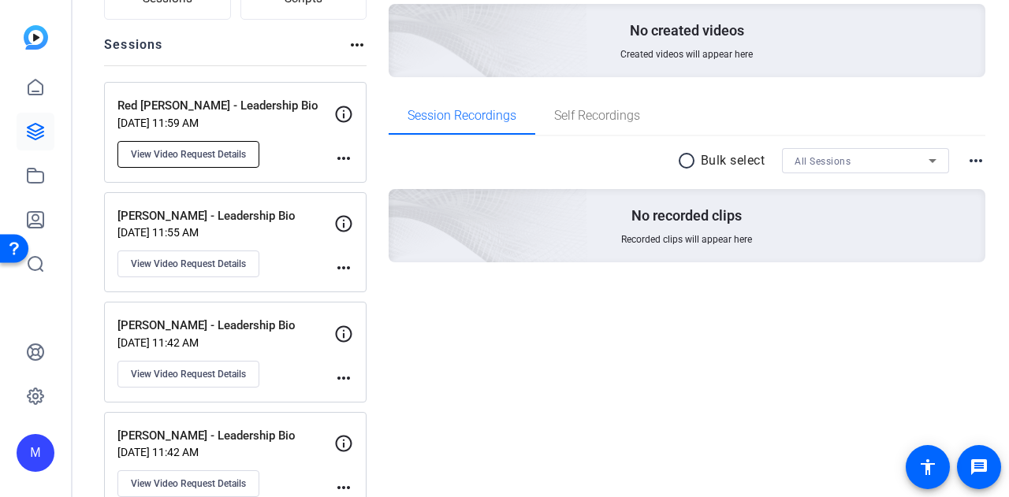
click at [197, 159] on span "View Video Request Details" at bounding box center [188, 154] width 115 height 13
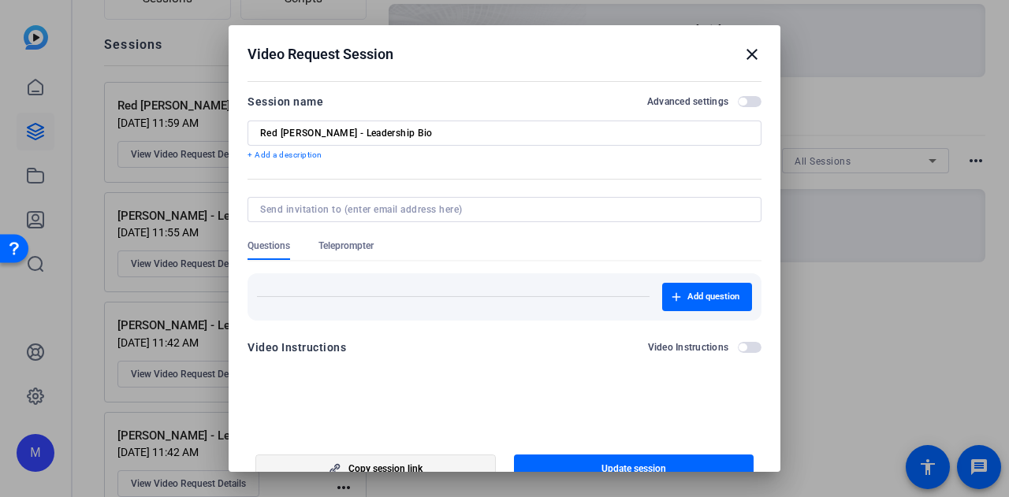
click at [398, 464] on span "Copy session link" at bounding box center [385, 469] width 74 height 13
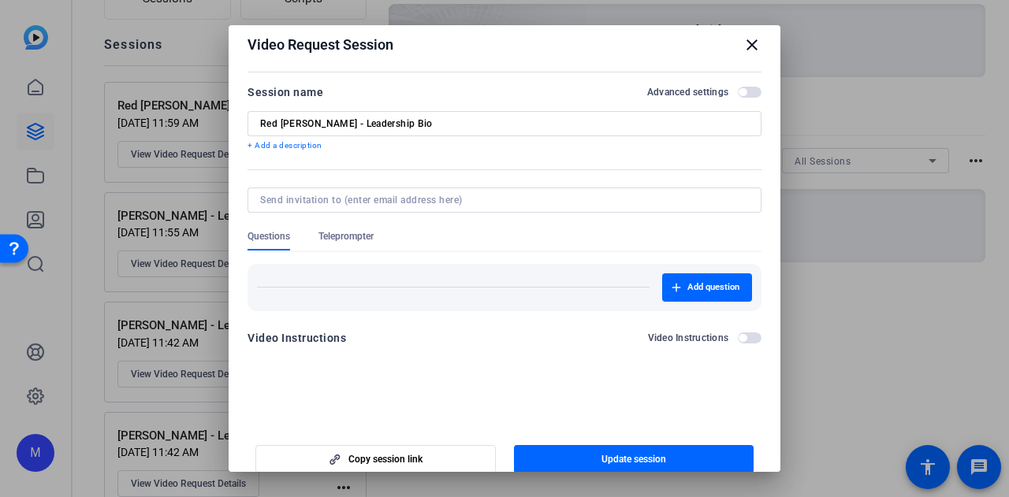
click at [746, 51] on mat-icon "close" at bounding box center [751, 44] width 19 height 19
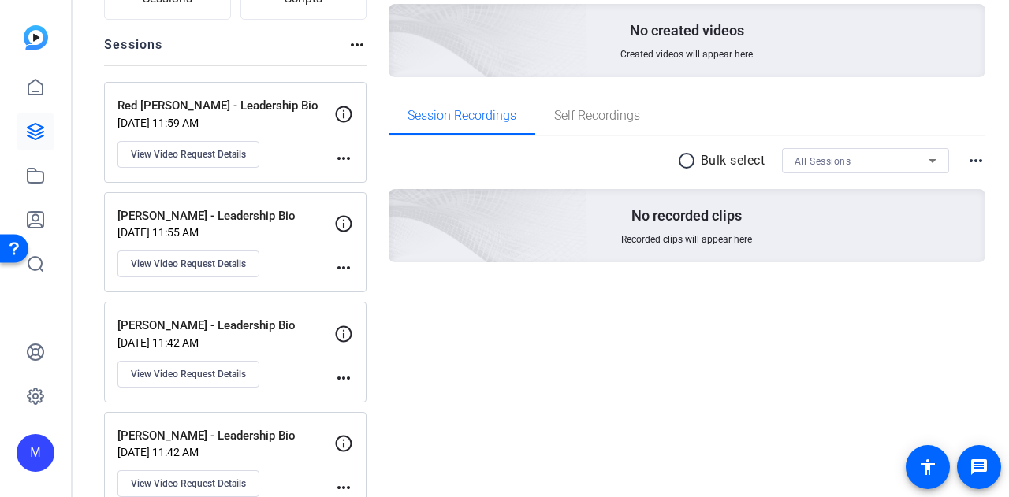
scroll to position [0, 0]
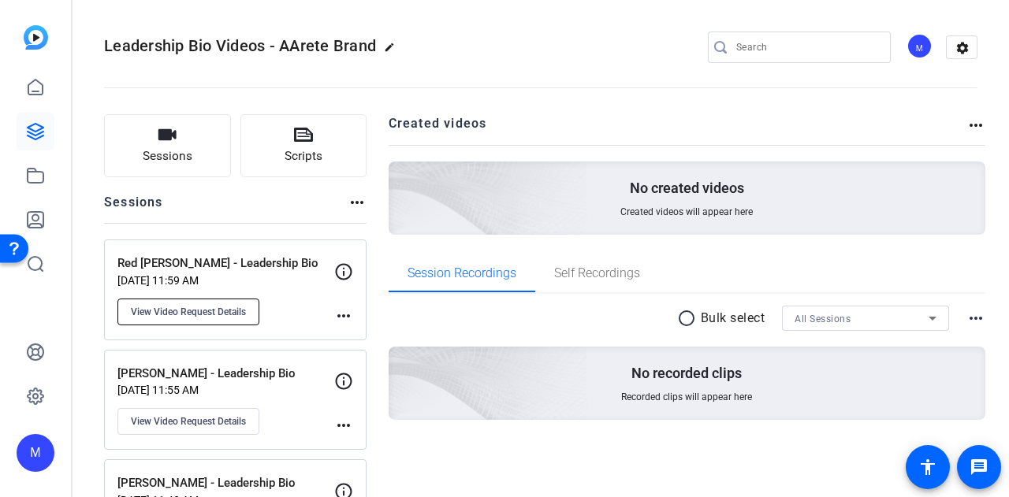
click at [221, 313] on span "View Video Request Details" at bounding box center [188, 312] width 115 height 13
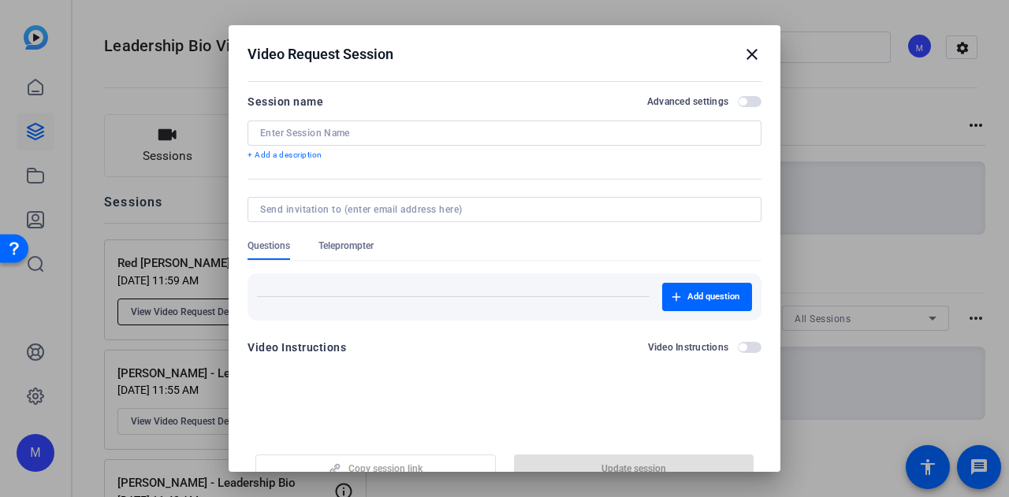
type input "Red Colson - Leadership Bio"
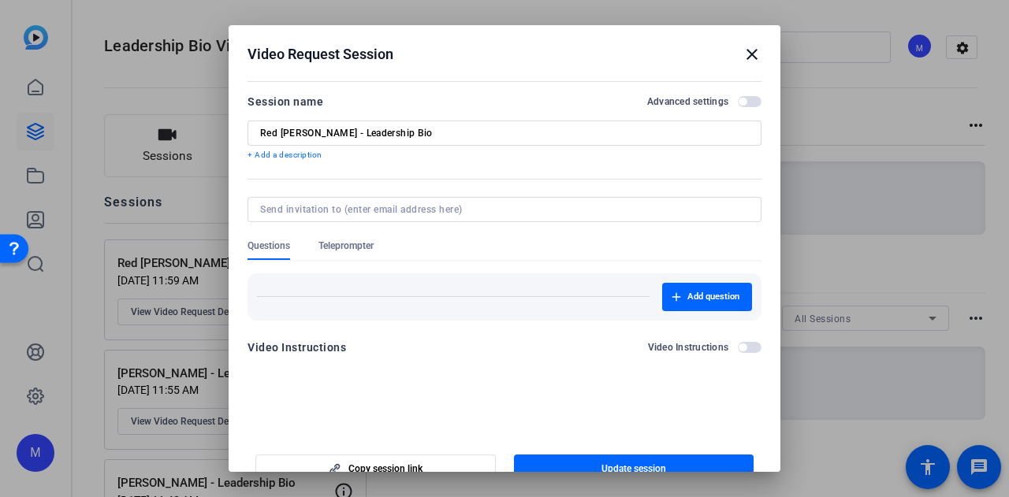
click at [331, 135] on input "Red Colson - Leadership Bio" at bounding box center [504, 133] width 489 height 13
click at [745, 58] on mat-icon "close" at bounding box center [751, 54] width 19 height 19
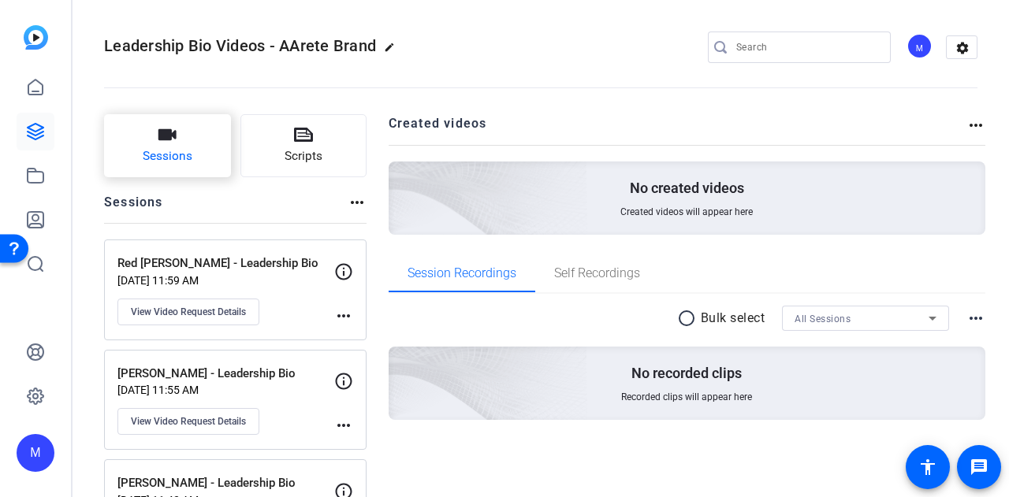
click at [162, 136] on icon "button" at bounding box center [167, 134] width 18 height 11
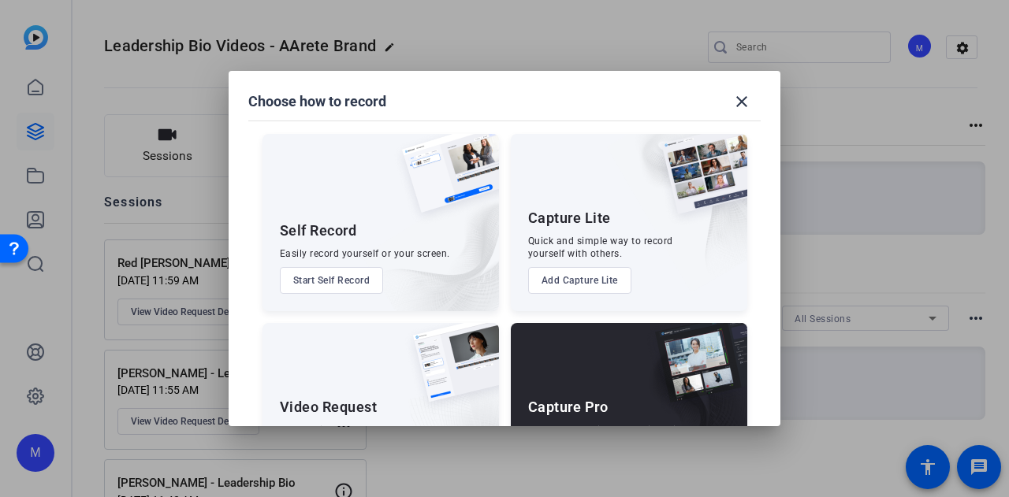
scroll to position [90, 0]
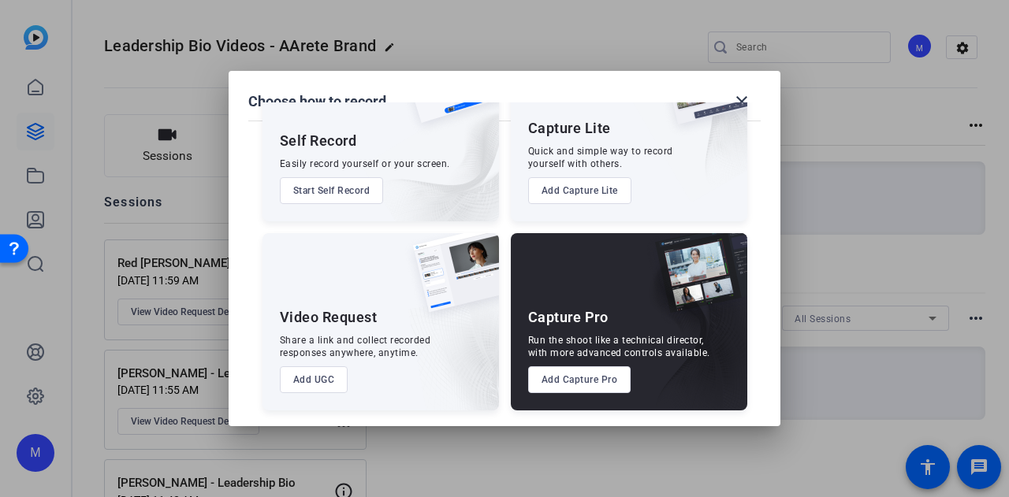
click at [329, 383] on button "Add UGC" at bounding box center [314, 379] width 69 height 27
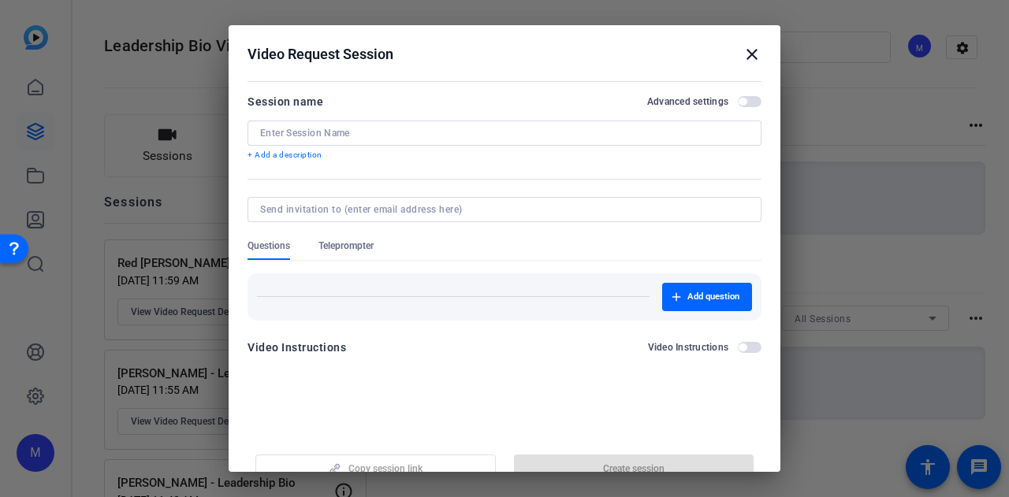
click at [355, 130] on input at bounding box center [504, 133] width 489 height 13
paste input "Red Colson - Leadership Bio"
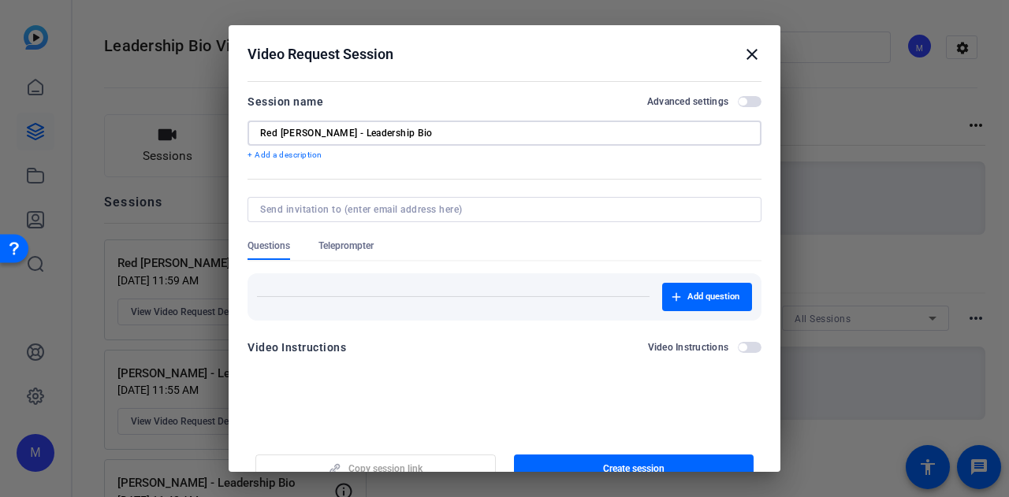
click at [255, 130] on div "Red Colson - Leadership Bio" at bounding box center [504, 133] width 514 height 25
click at [265, 131] on input "Red Colson - Leadership Bio" at bounding box center [504, 133] width 489 height 13
click at [578, 136] on input "Jacqueline Jacobi - Leadership Bio" at bounding box center [504, 133] width 489 height 13
type input "Jacqueline Jacobi - Leadership Bio"
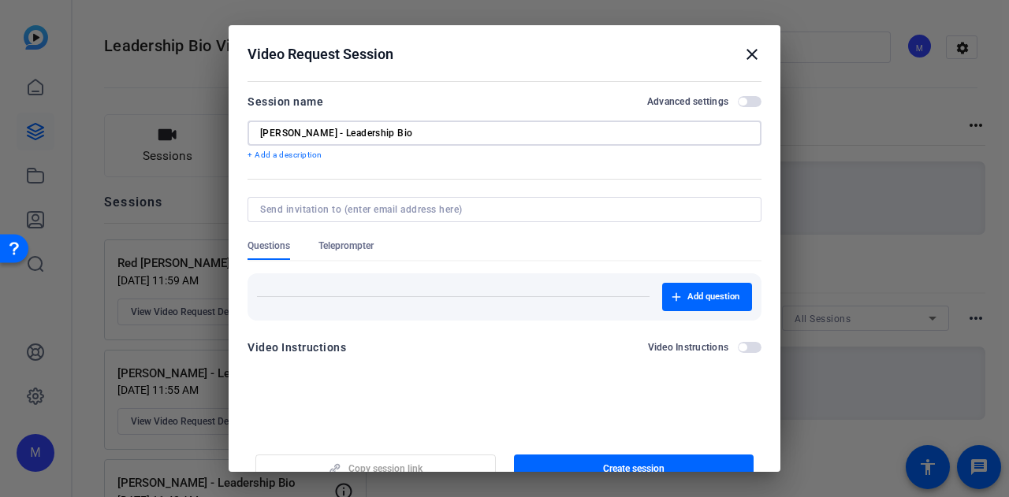
click at [738, 98] on span "button" at bounding box center [742, 102] width 8 height 8
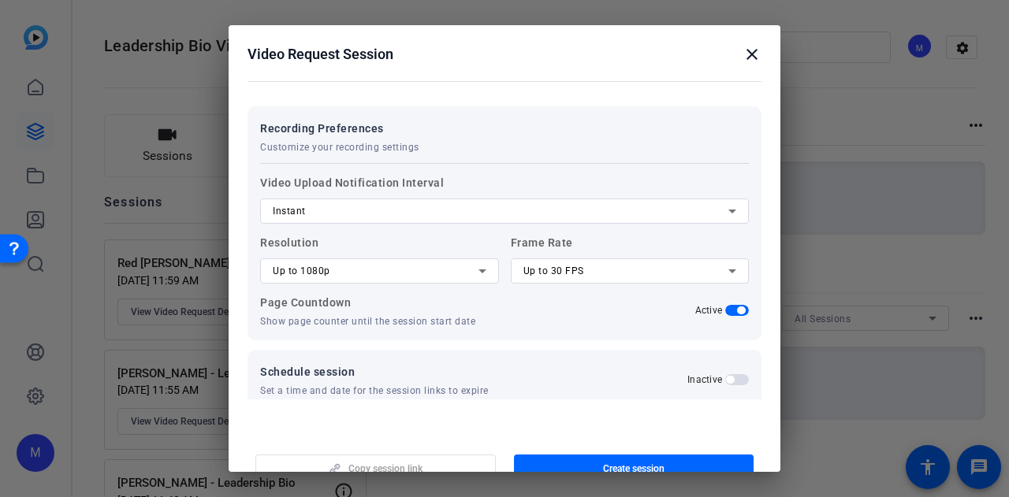
scroll to position [287, 0]
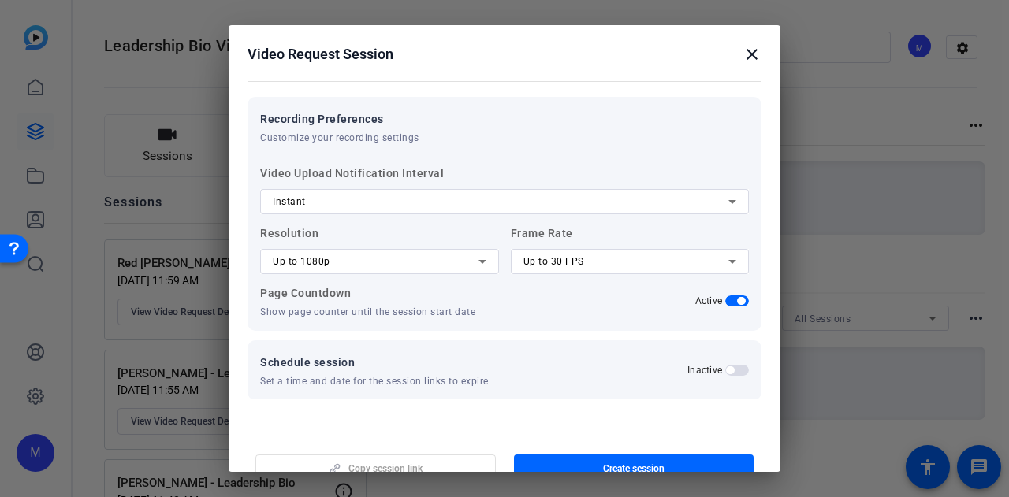
click at [322, 272] on div "Up to 1080p" at bounding box center [380, 261] width 214 height 25
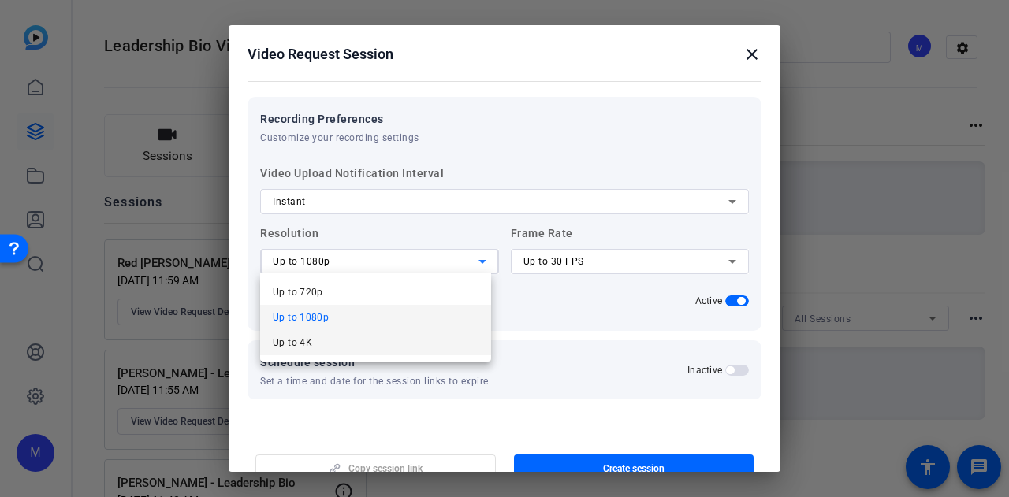
click at [318, 344] on mat-option "Up to 4K" at bounding box center [375, 342] width 231 height 25
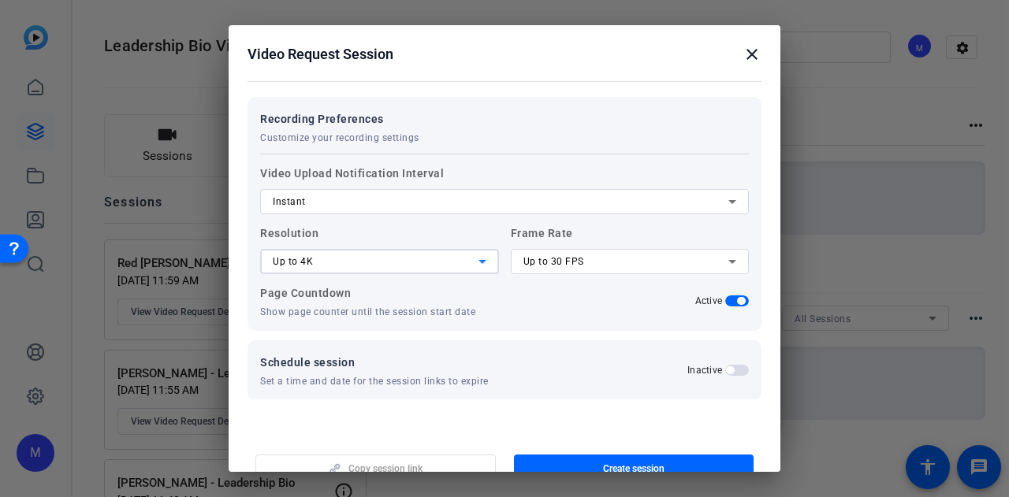
click at [538, 252] on div "Up to 30 FPS" at bounding box center [626, 261] width 206 height 19
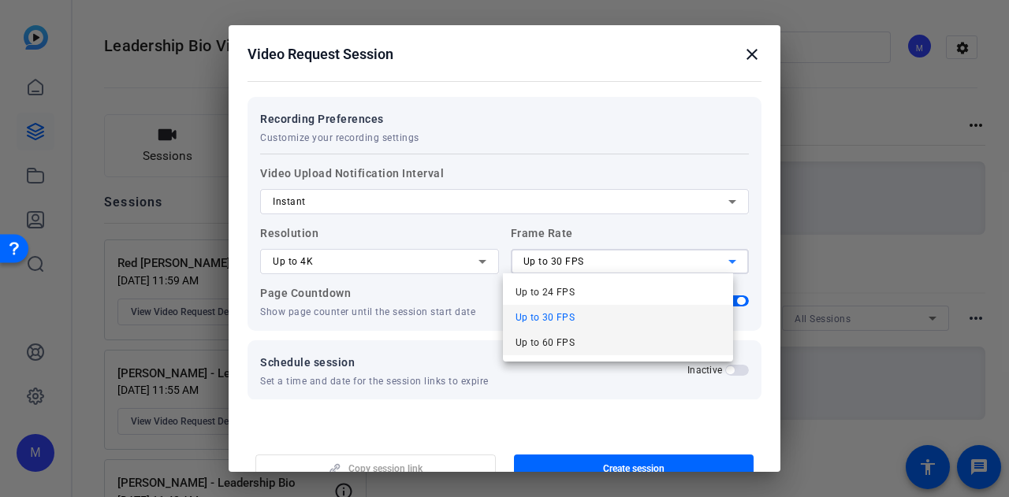
click at [548, 337] on span "Up to 60 FPS" at bounding box center [545, 342] width 60 height 19
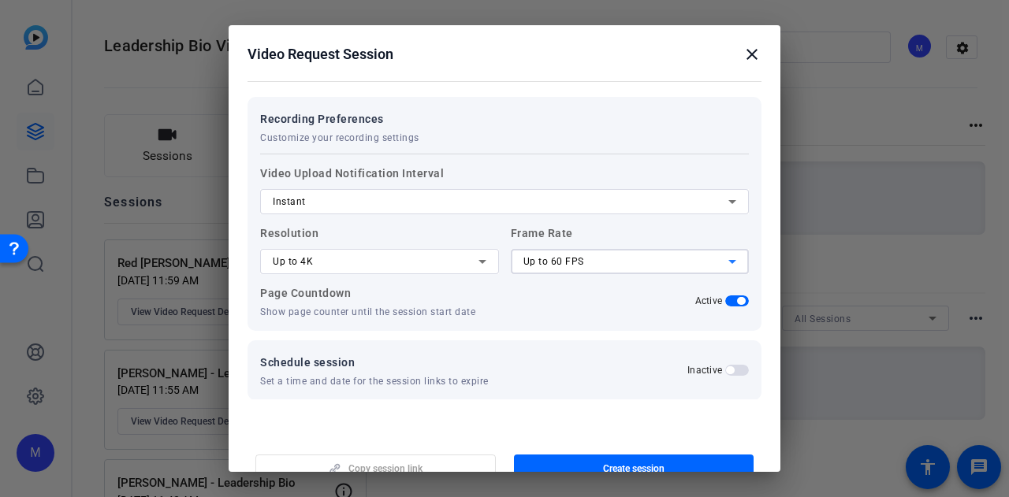
scroll to position [304, 0]
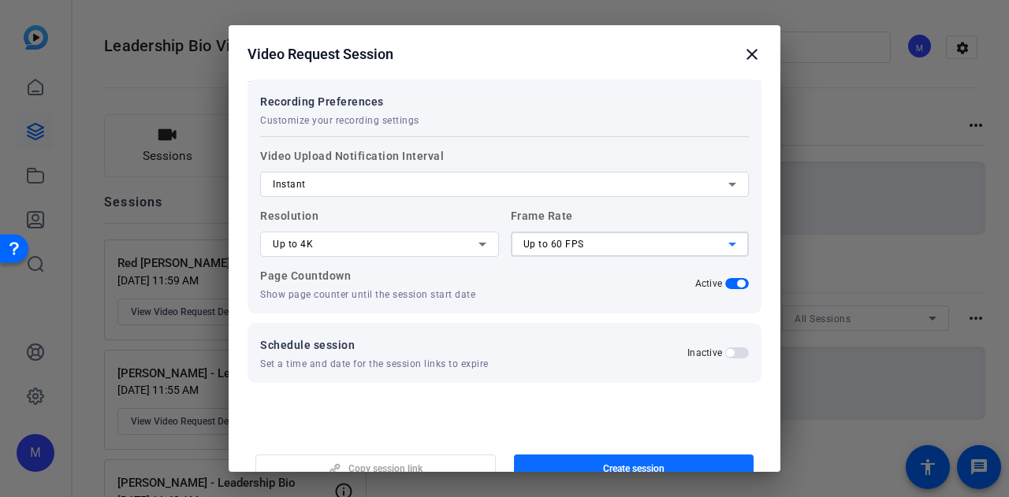
click at [575, 463] on span "button" at bounding box center [634, 469] width 240 height 38
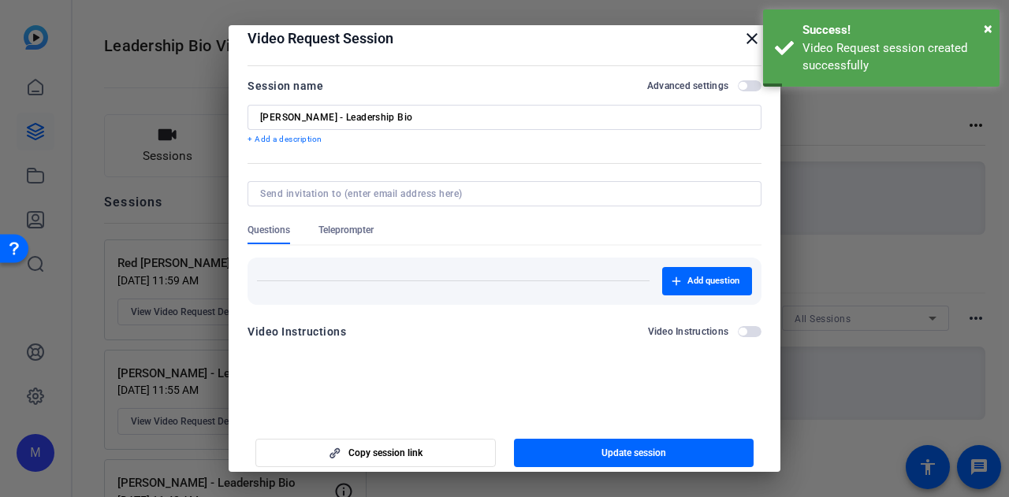
scroll to position [24, 0]
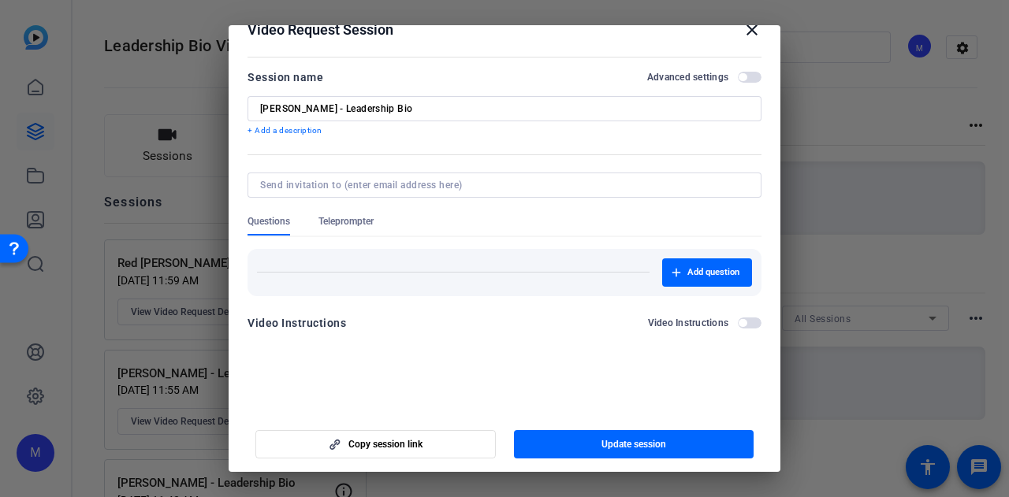
click at [327, 221] on span "Teleprompter" at bounding box center [345, 221] width 55 height 13
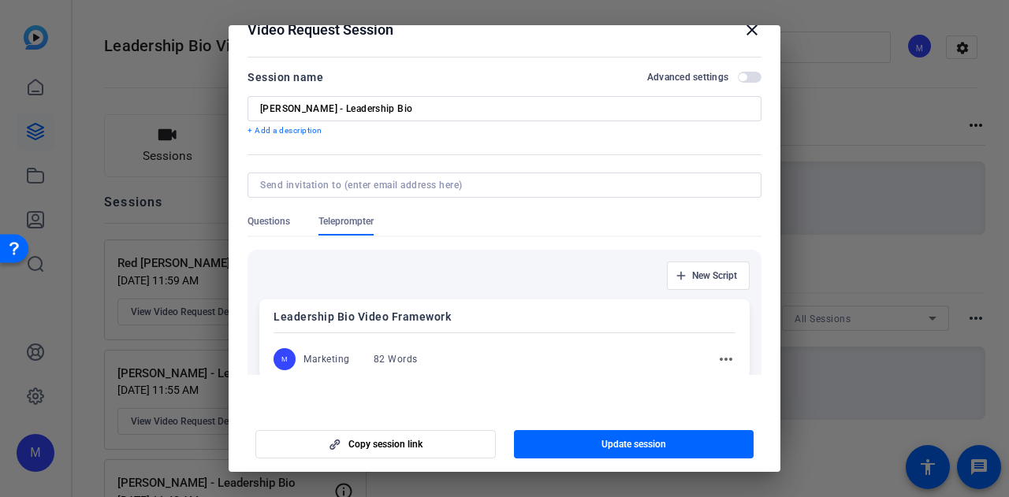
click at [263, 219] on span "Questions" at bounding box center [268, 221] width 43 height 13
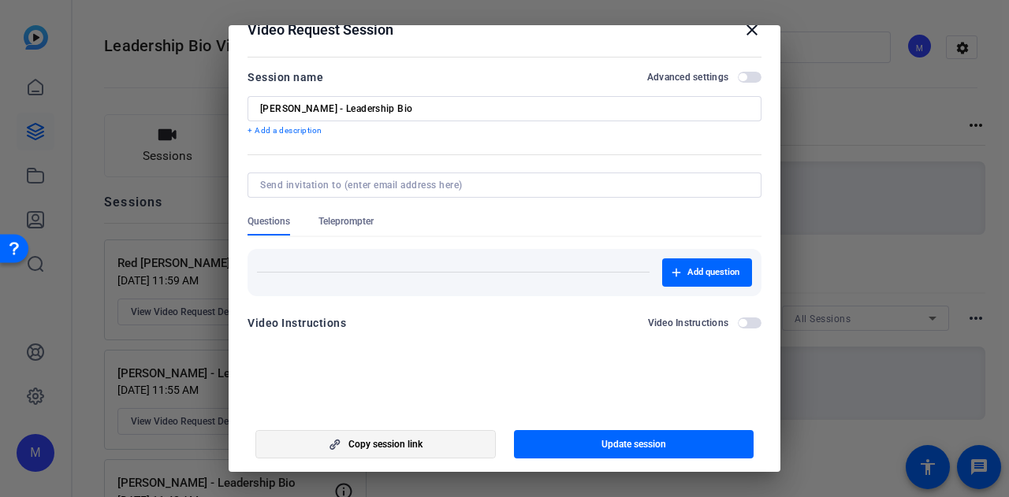
click at [394, 449] on span "Copy session link" at bounding box center [385, 444] width 74 height 13
click at [745, 28] on mat-icon "close" at bounding box center [751, 29] width 19 height 19
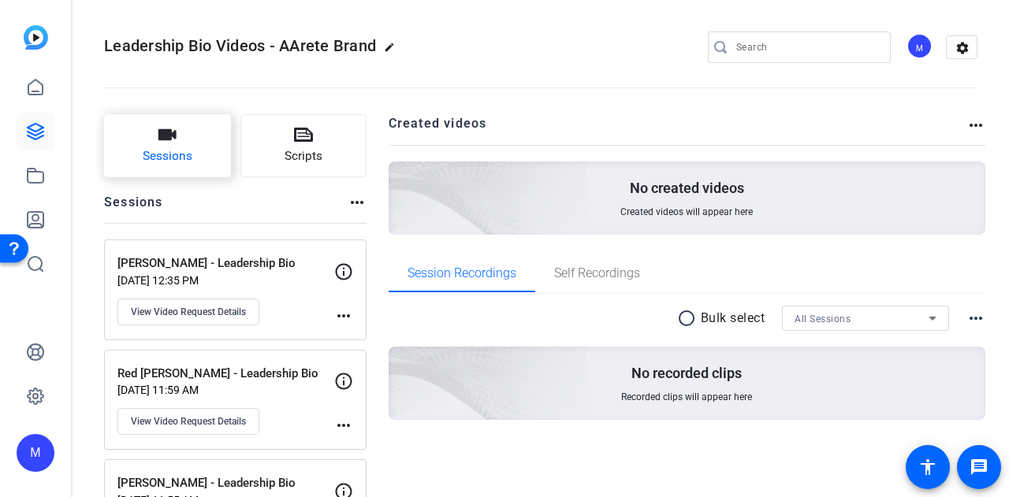
click at [169, 139] on icon "button" at bounding box center [167, 134] width 18 height 11
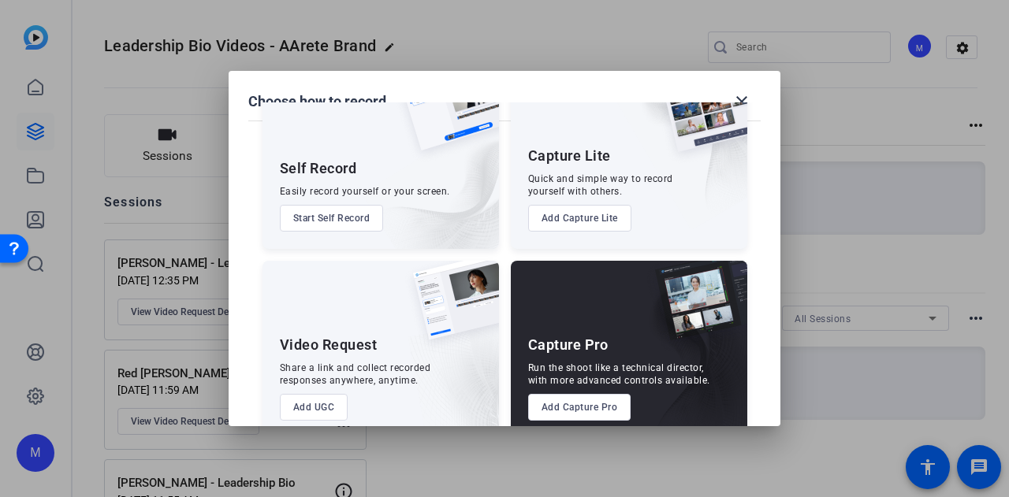
scroll to position [90, 0]
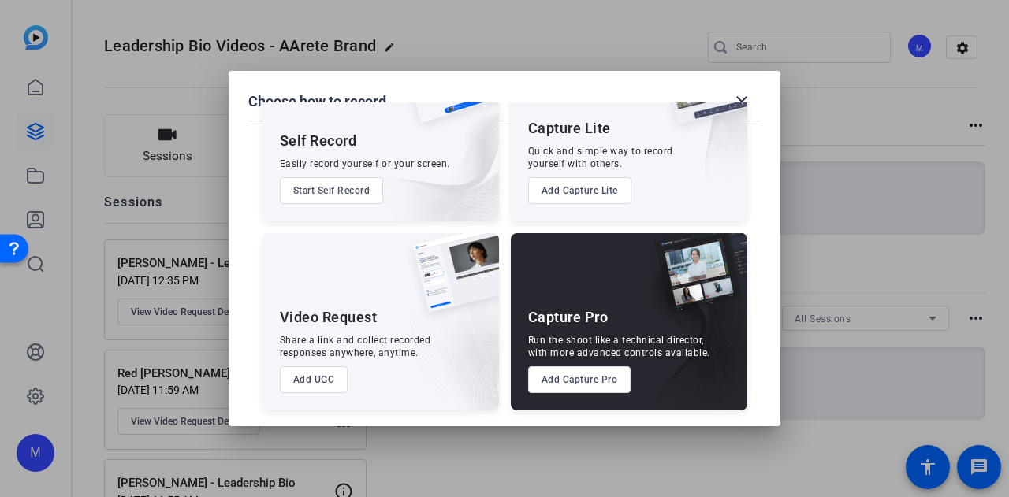
click at [309, 380] on button "Add UGC" at bounding box center [314, 379] width 69 height 27
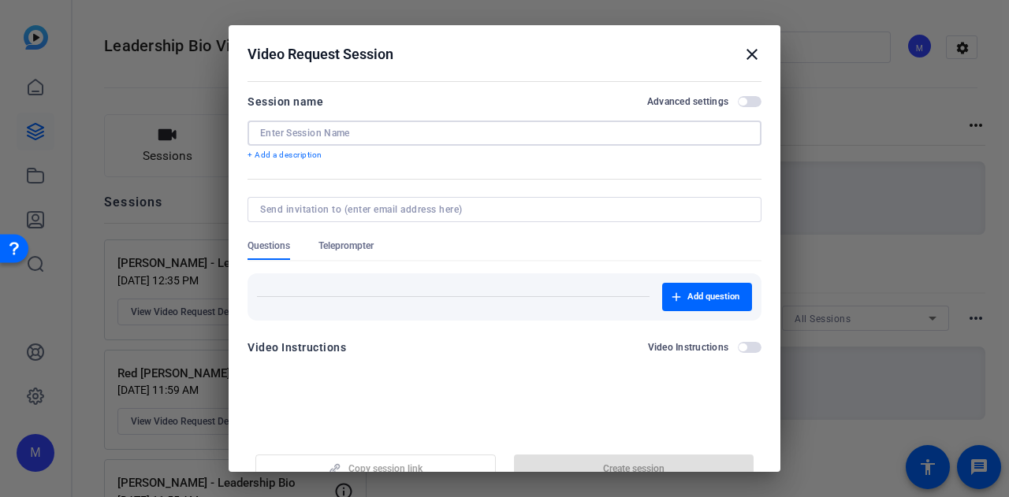
click at [325, 135] on input at bounding box center [504, 133] width 489 height 13
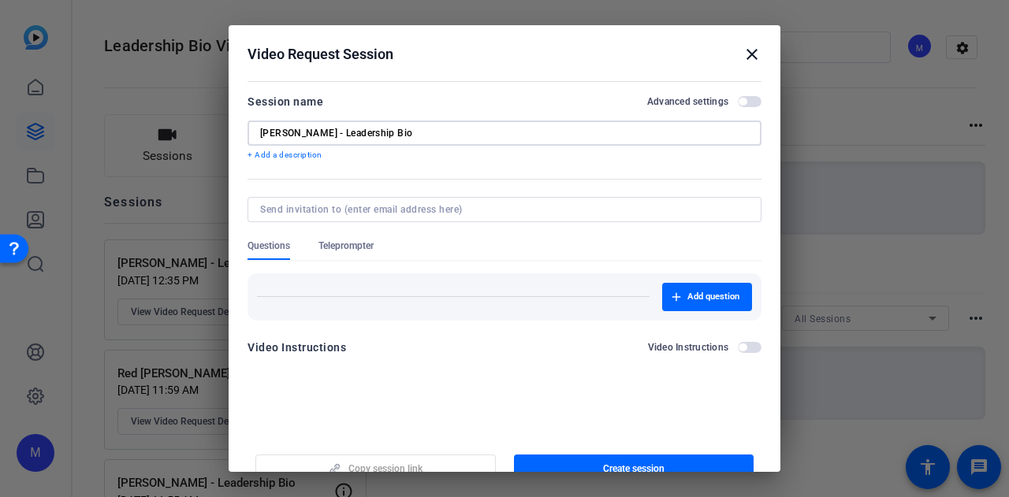
type input "Christine Moyer - Leadership Bio"
click at [743, 99] on span "button" at bounding box center [750, 101] width 24 height 11
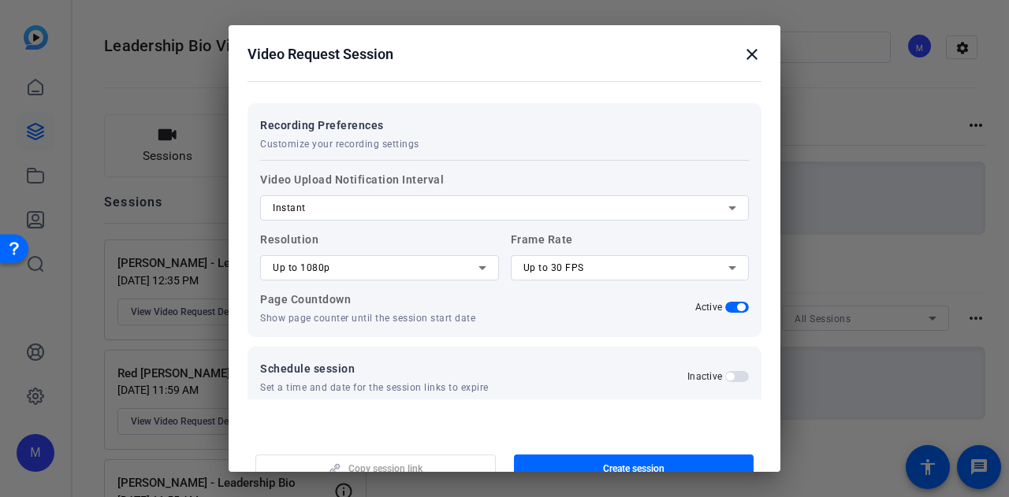
scroll to position [287, 0]
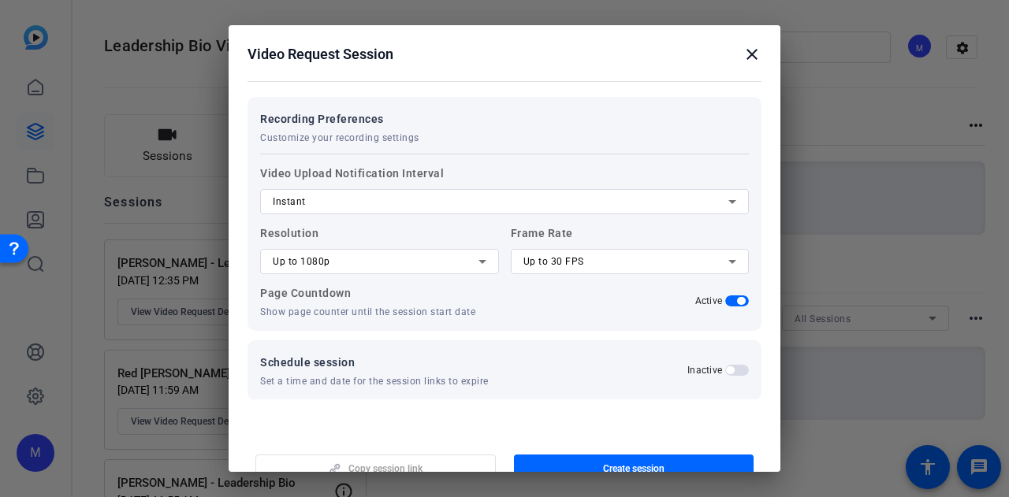
click at [408, 266] on div "Up to 1080p" at bounding box center [376, 261] width 206 height 19
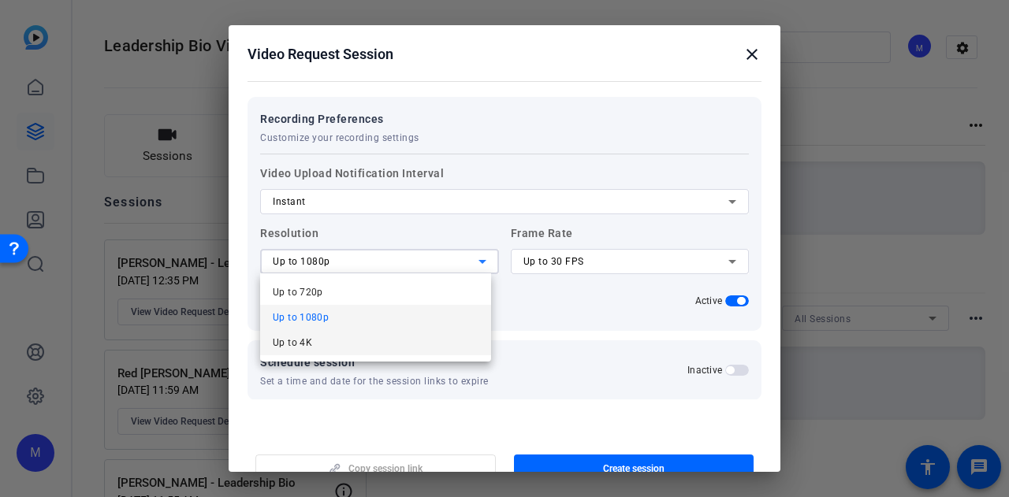
click at [373, 341] on mat-option "Up to 4K" at bounding box center [375, 342] width 231 height 25
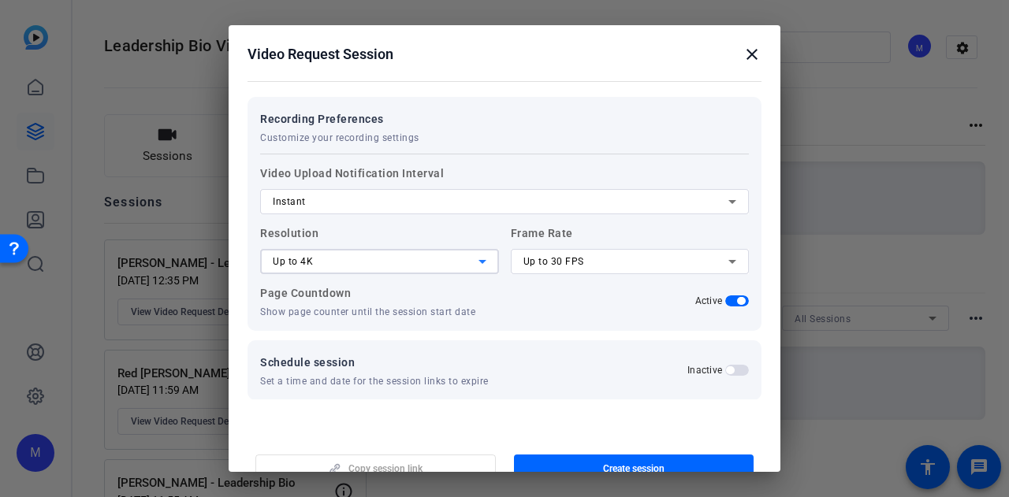
click at [552, 256] on span "Up to 30 FPS" at bounding box center [553, 261] width 61 height 11
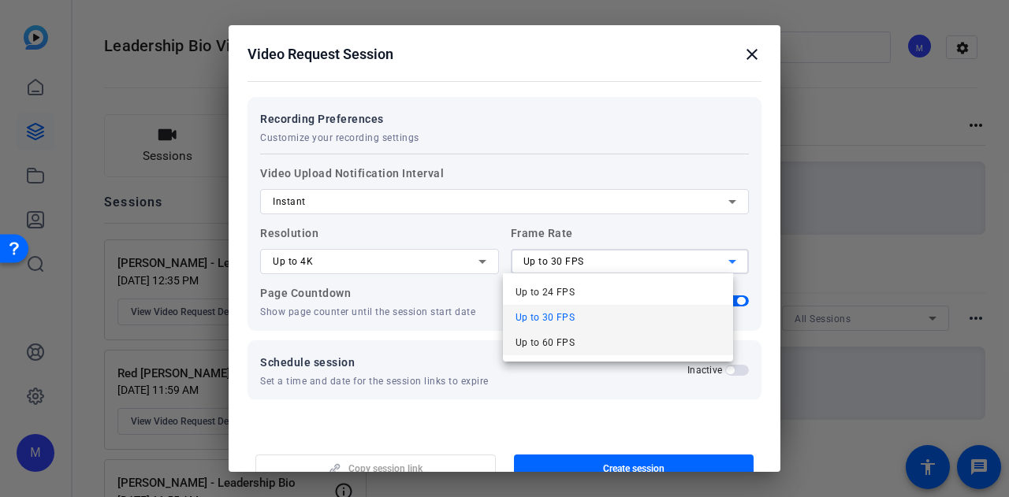
click at [559, 338] on span "Up to 60 FPS" at bounding box center [545, 342] width 60 height 19
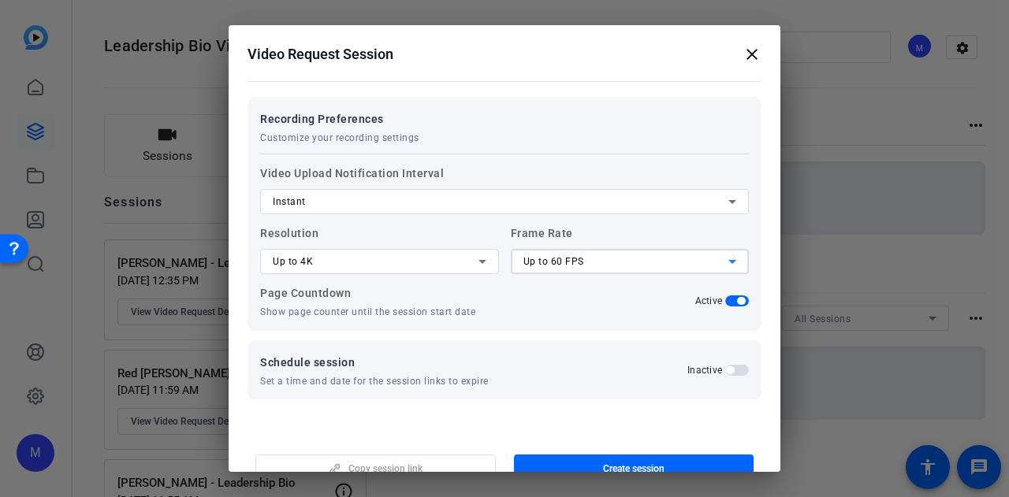
scroll to position [304, 0]
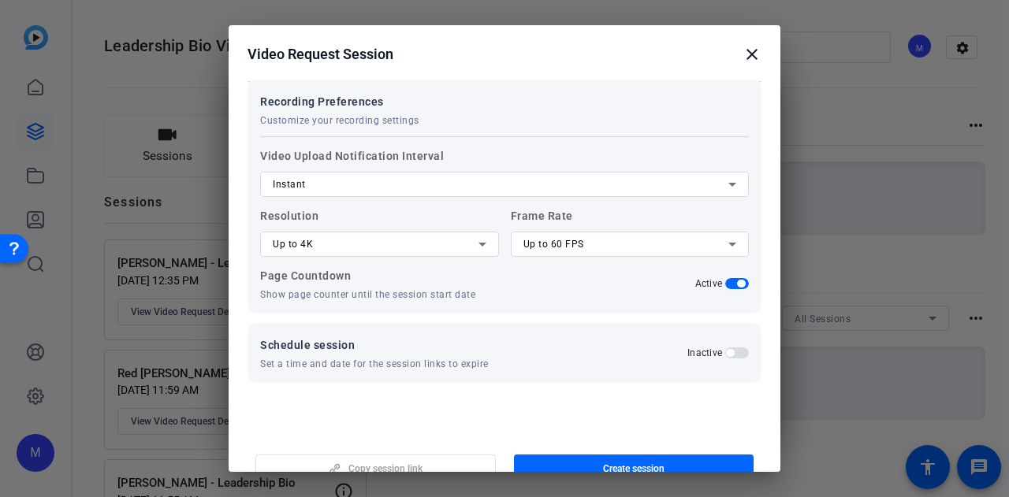
click at [742, 58] on mat-icon "close" at bounding box center [751, 54] width 19 height 19
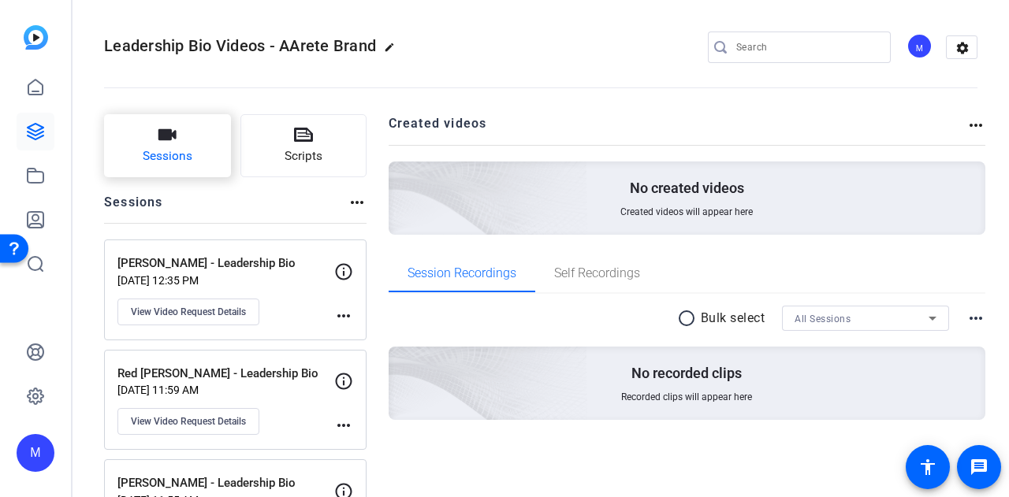
click at [188, 168] on button "Sessions" at bounding box center [167, 145] width 127 height 63
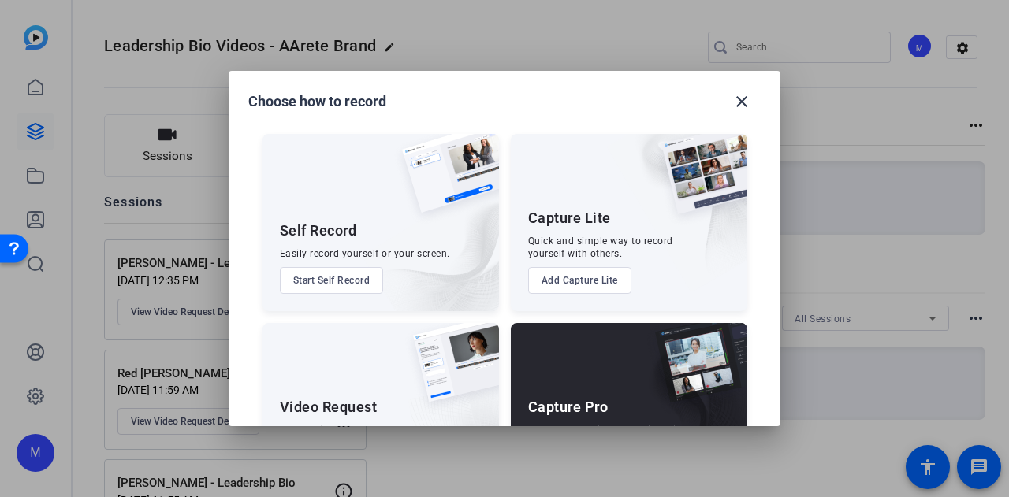
scroll to position [90, 0]
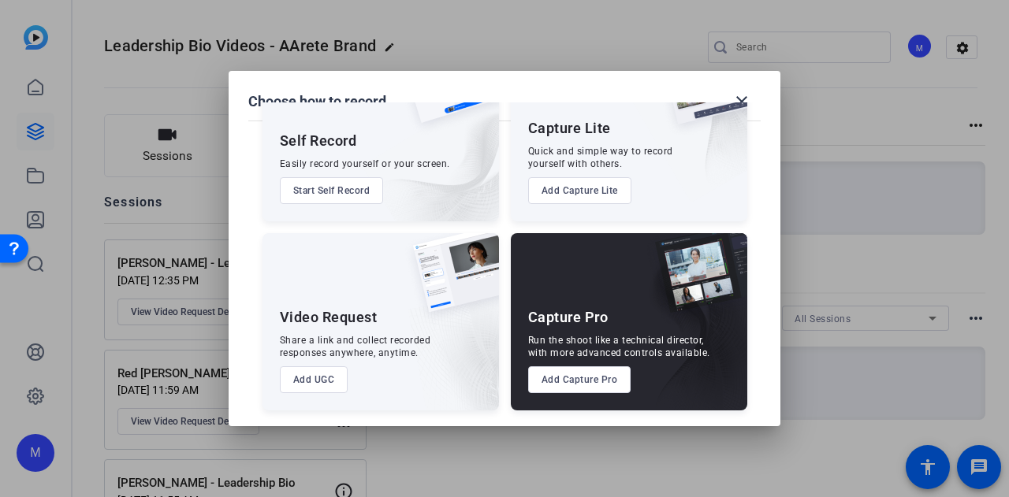
click at [316, 386] on button "Add UGC" at bounding box center [314, 379] width 69 height 27
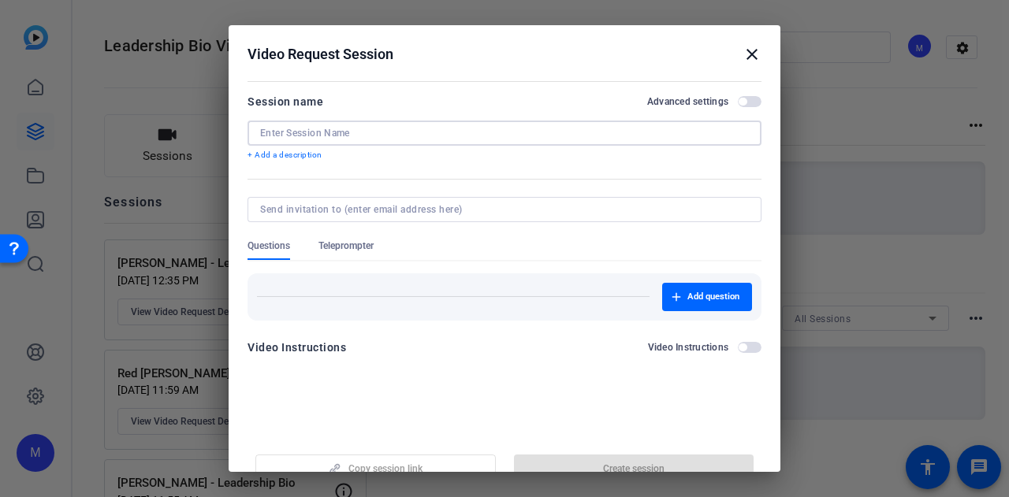
click at [372, 134] on input at bounding box center [504, 133] width 489 height 13
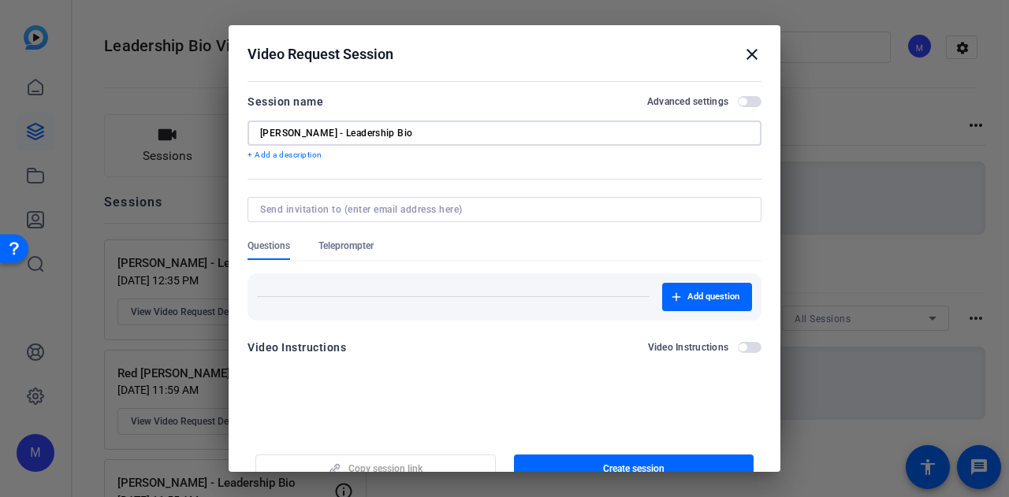
type input "Maulik Bhagat - Leadership Bio"
click at [738, 97] on span "button" at bounding box center [750, 101] width 24 height 11
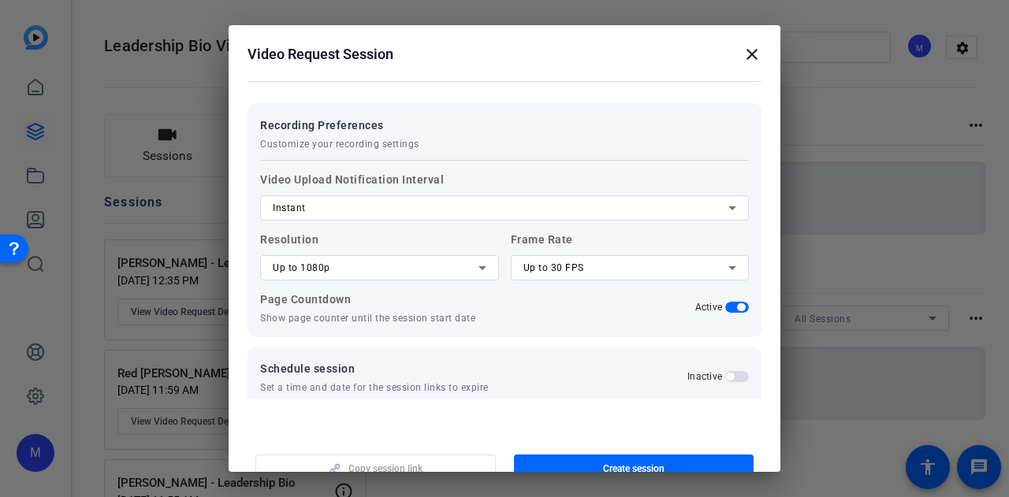
scroll to position [287, 0]
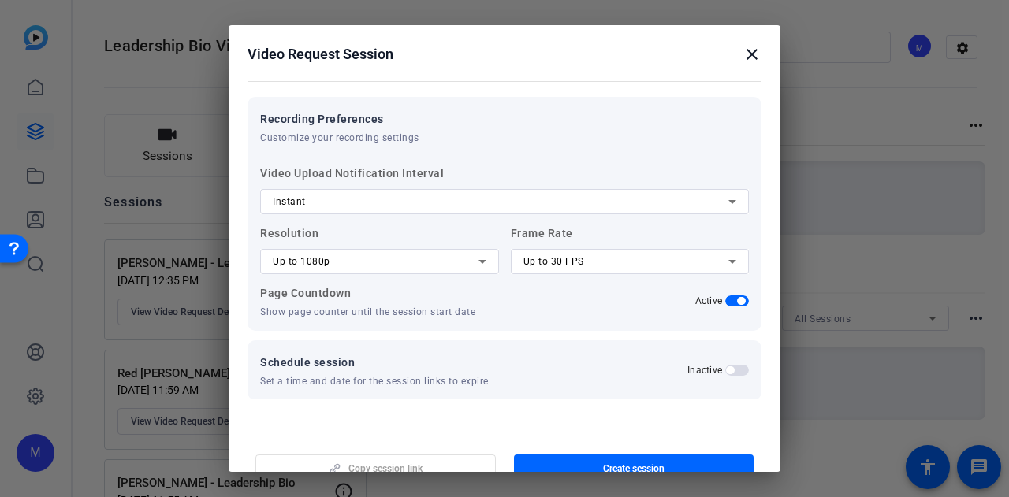
click at [370, 262] on div "Up to 1080p" at bounding box center [376, 261] width 206 height 19
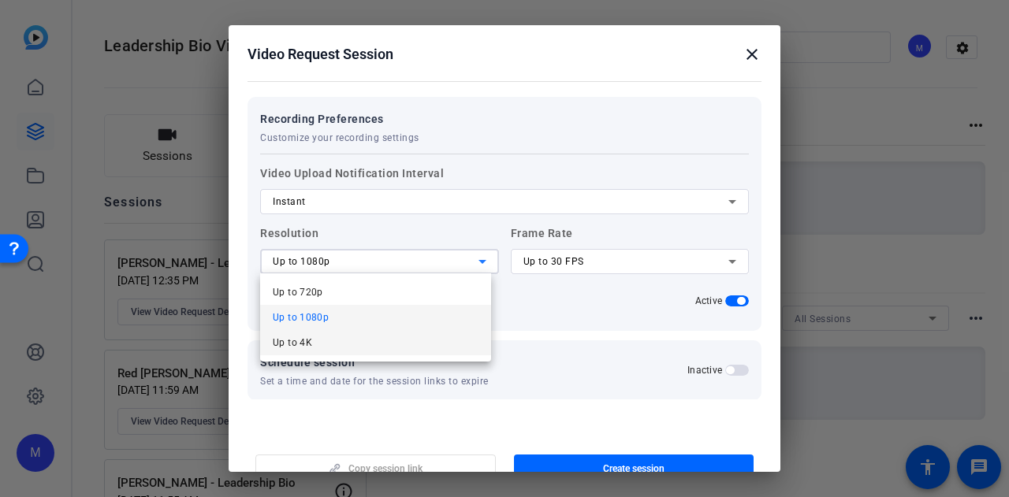
click at [353, 354] on mat-option "Up to 4K" at bounding box center [375, 342] width 231 height 25
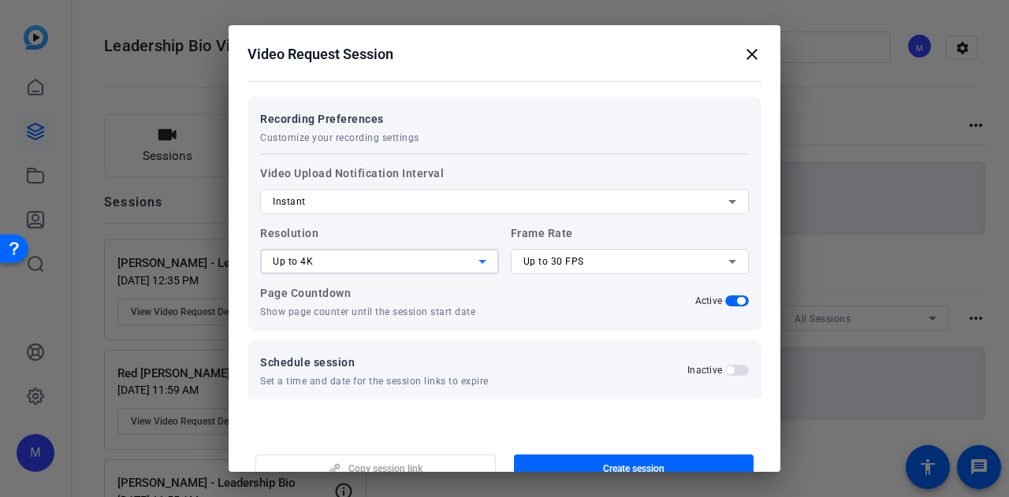
click at [546, 259] on span "Up to 30 FPS" at bounding box center [553, 261] width 61 height 11
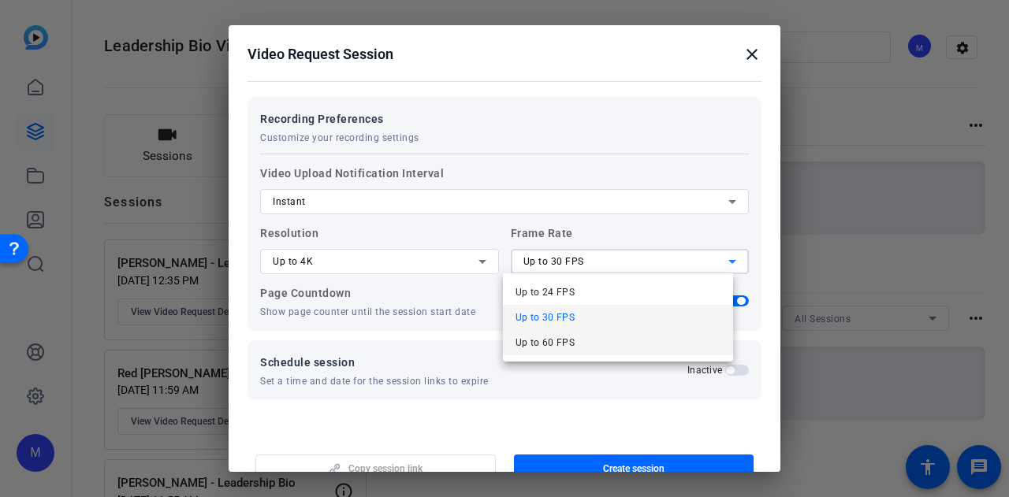
click at [560, 342] on span "Up to 60 FPS" at bounding box center [545, 342] width 60 height 19
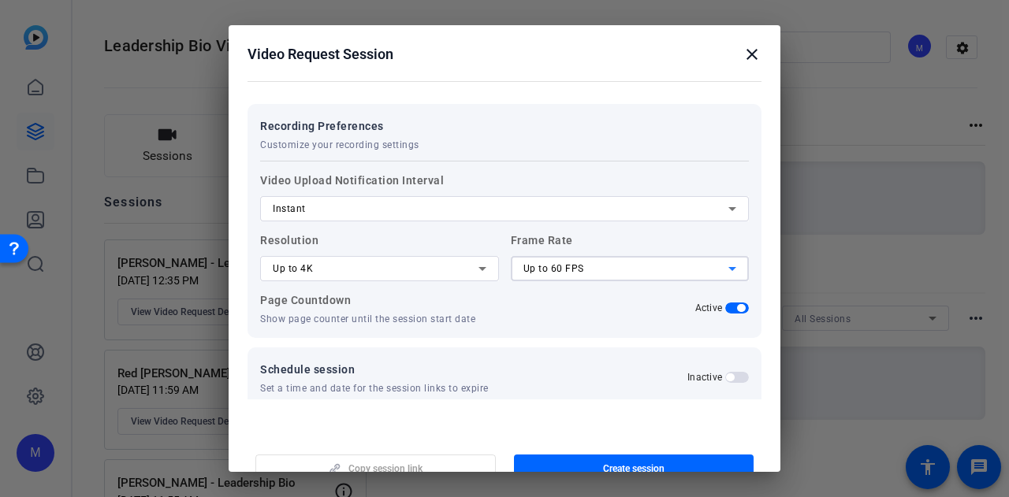
scroll to position [304, 0]
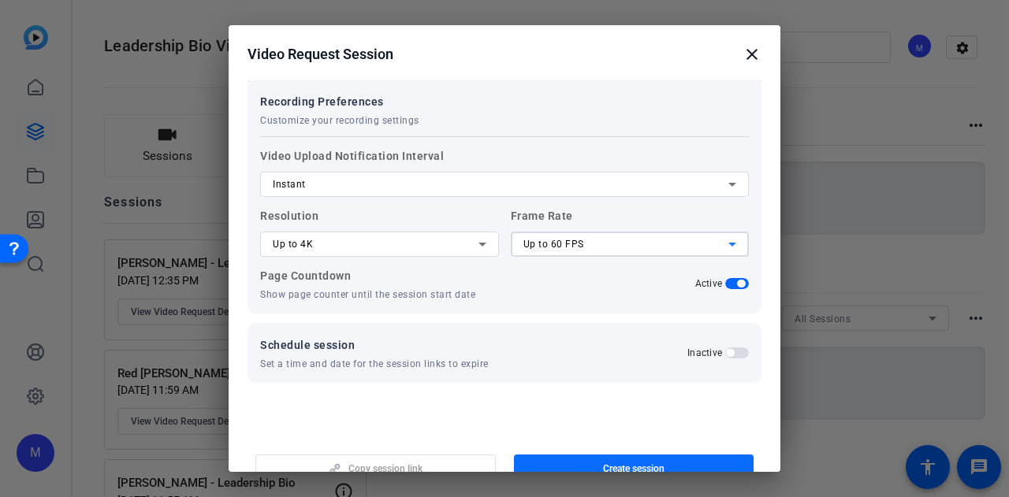
click at [604, 466] on span "Create session" at bounding box center [633, 469] width 61 height 13
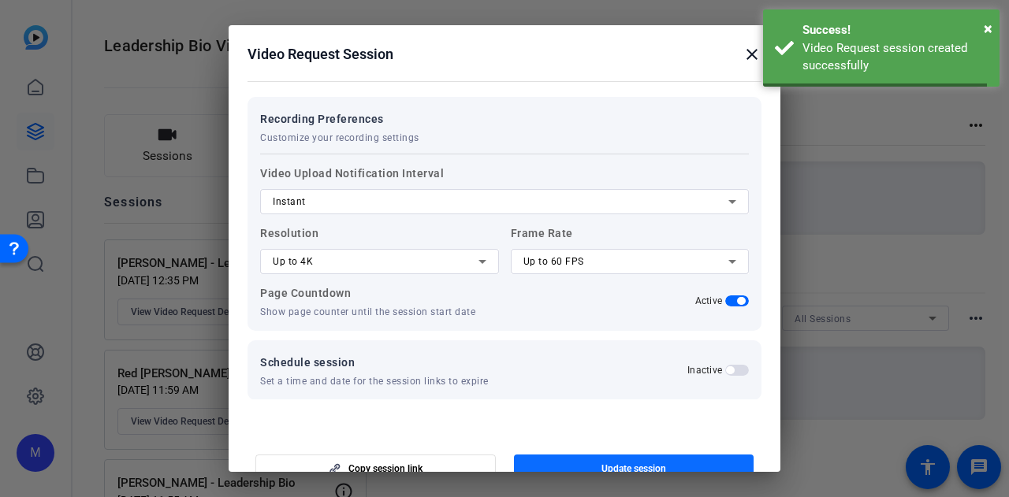
scroll to position [0, 0]
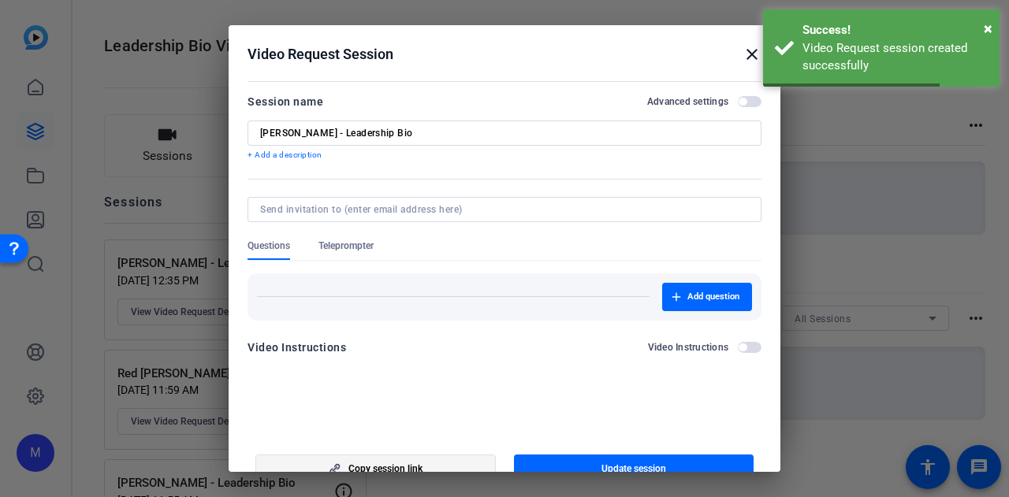
click at [412, 463] on span "Copy session link" at bounding box center [385, 469] width 74 height 13
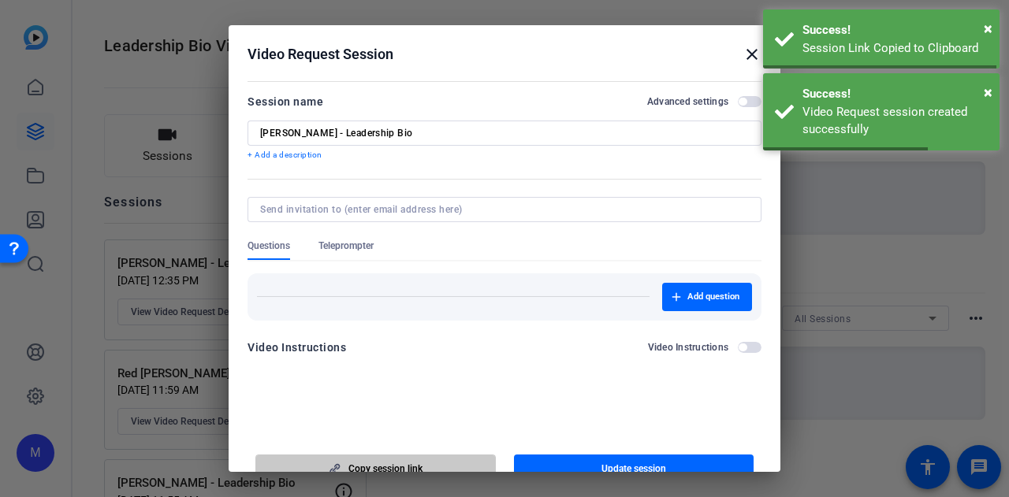
scroll to position [9, 0]
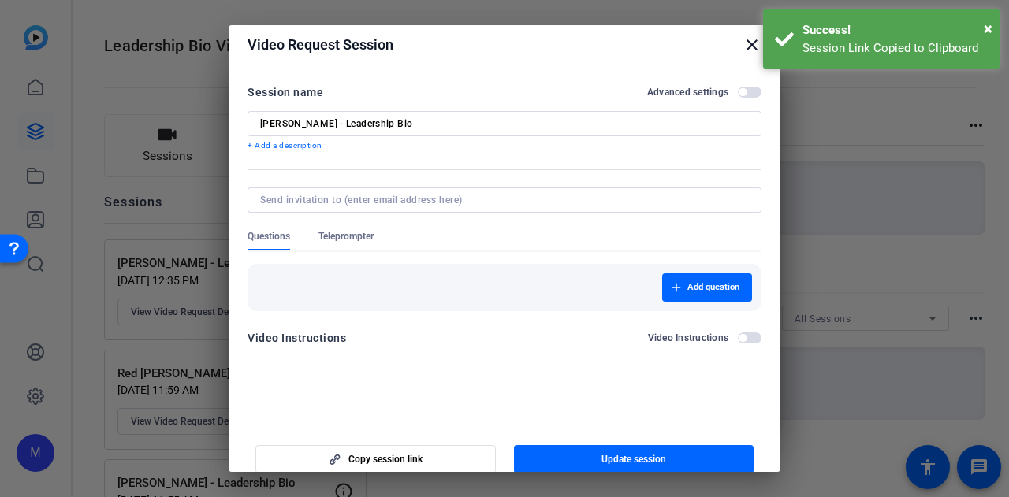
click at [393, 119] on input "Maulik Bhagat - Leadership Bio" at bounding box center [504, 123] width 489 height 13
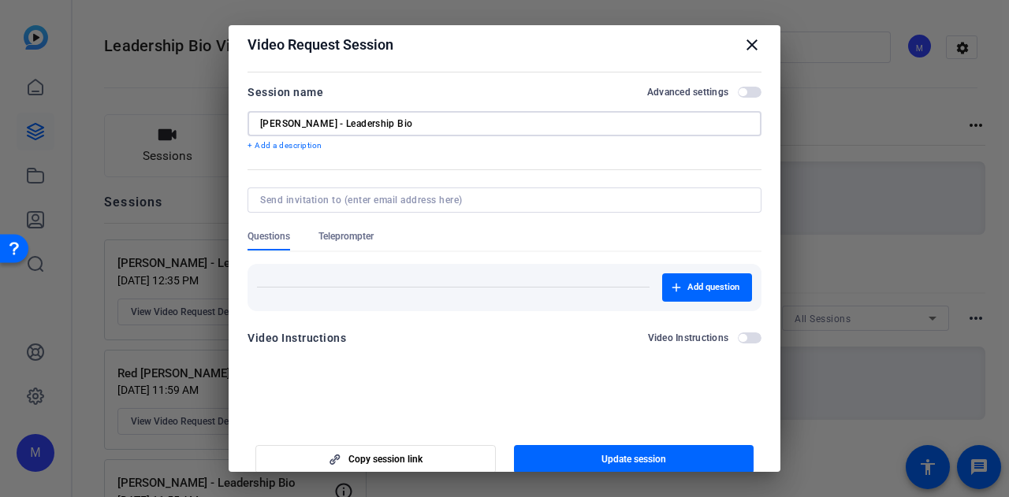
click at [393, 119] on input "Maulik Bhagat - Leadership Bio" at bounding box center [504, 123] width 489 height 13
click at [747, 49] on mat-icon "close" at bounding box center [751, 44] width 19 height 19
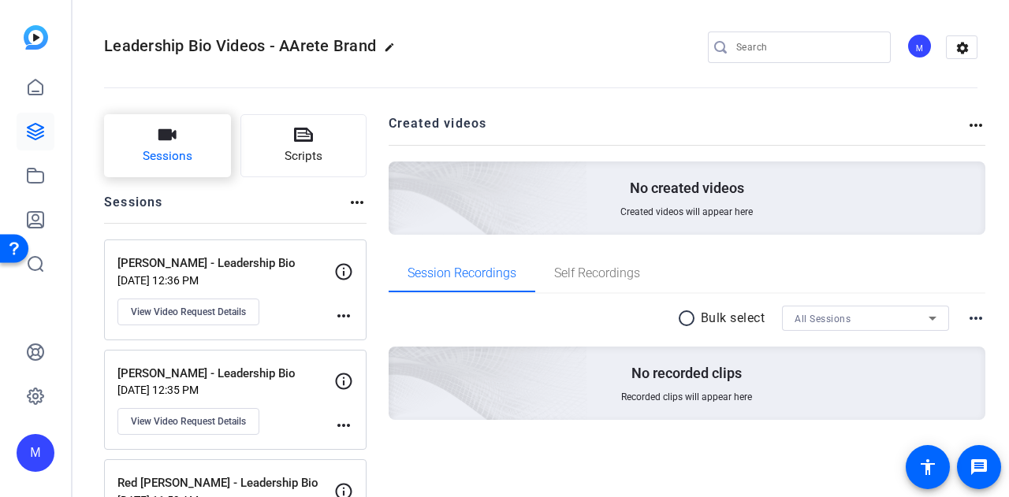
click at [173, 162] on span "Sessions" at bounding box center [168, 156] width 50 height 18
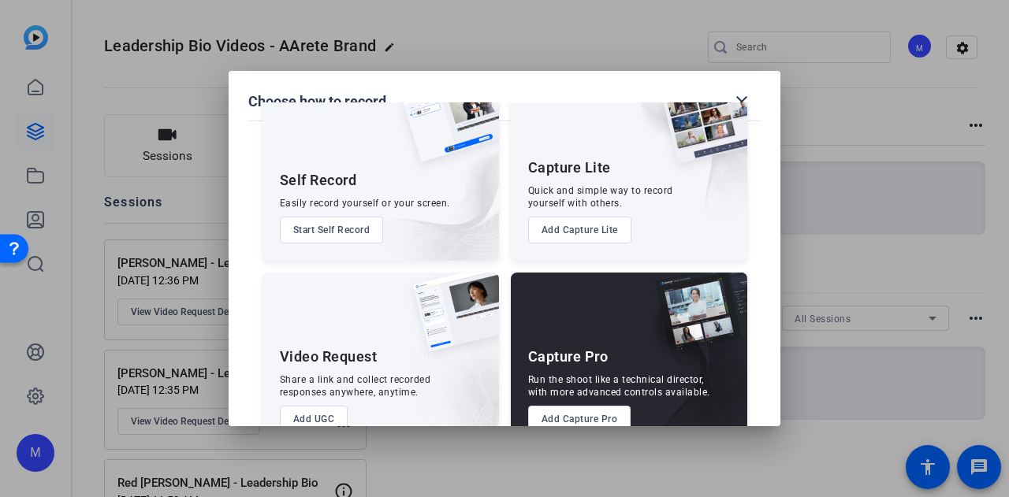
scroll to position [90, 0]
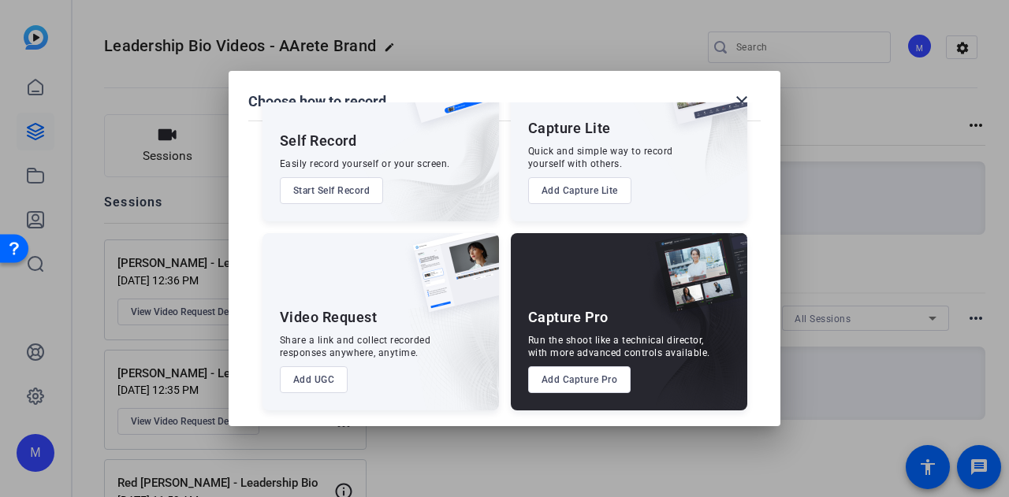
click at [320, 389] on button "Add UGC" at bounding box center [314, 379] width 69 height 27
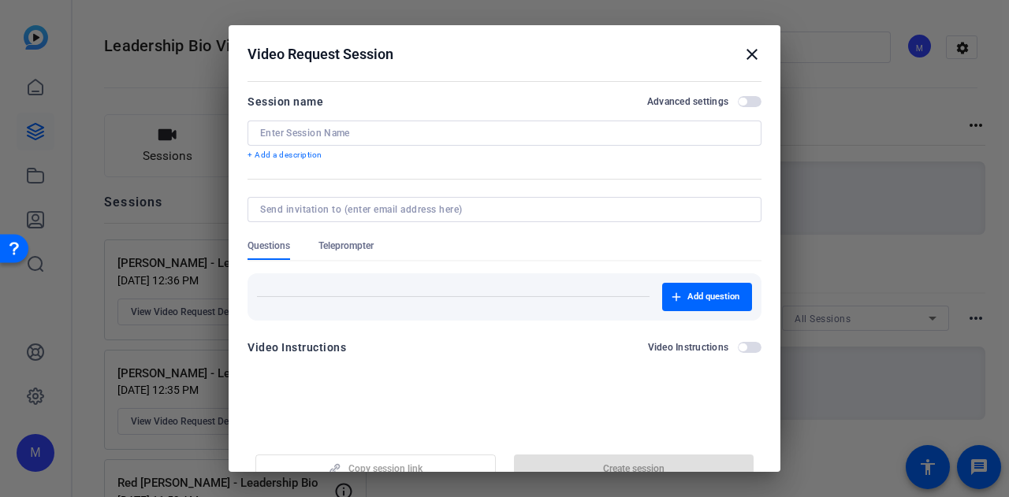
click at [738, 98] on span "button" at bounding box center [750, 101] width 24 height 11
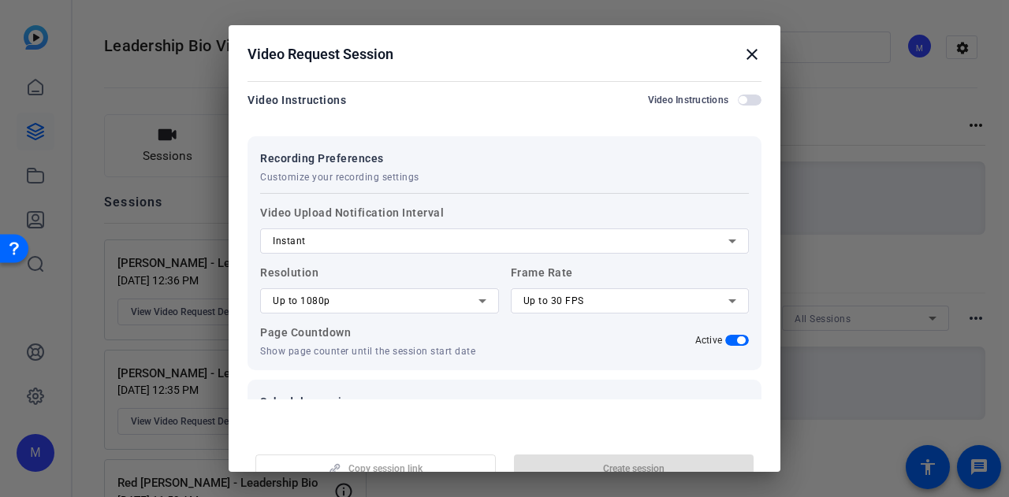
scroll to position [287, 0]
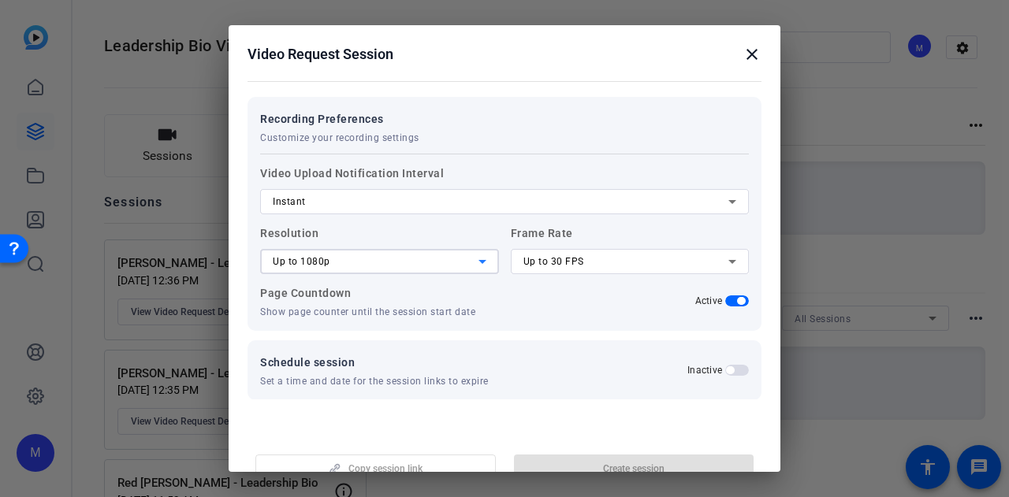
click at [335, 266] on div "Up to 1080p" at bounding box center [376, 261] width 206 height 19
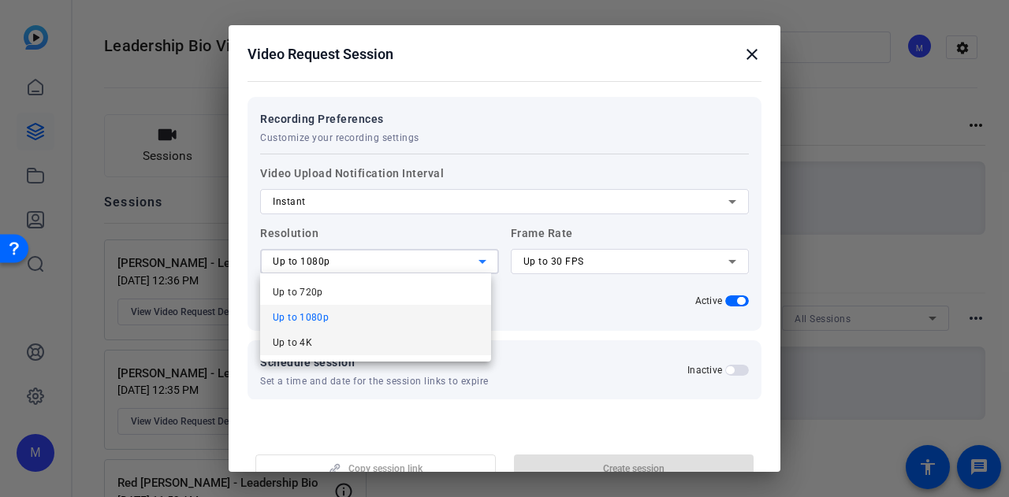
click at [342, 341] on mat-option "Up to 4K" at bounding box center [375, 342] width 231 height 25
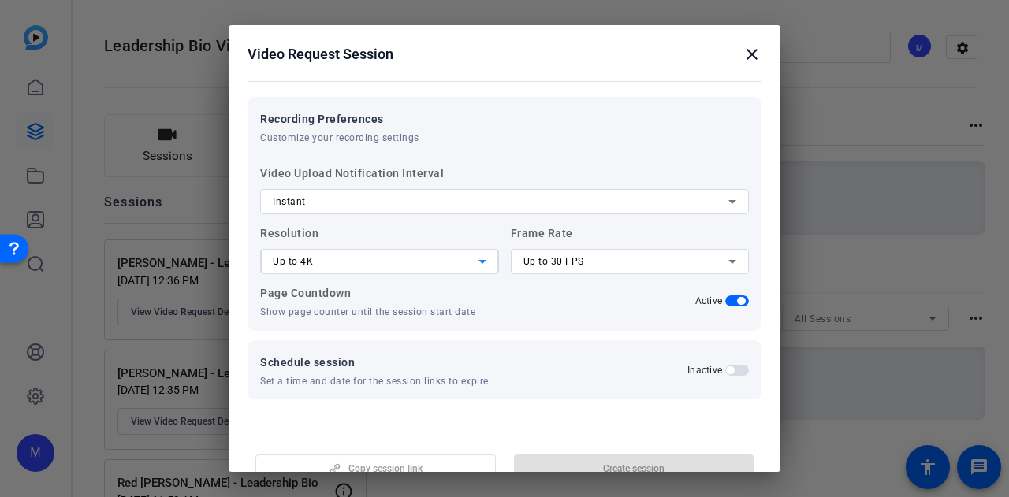
click at [526, 262] on span "Up to 30 FPS" at bounding box center [553, 261] width 61 height 11
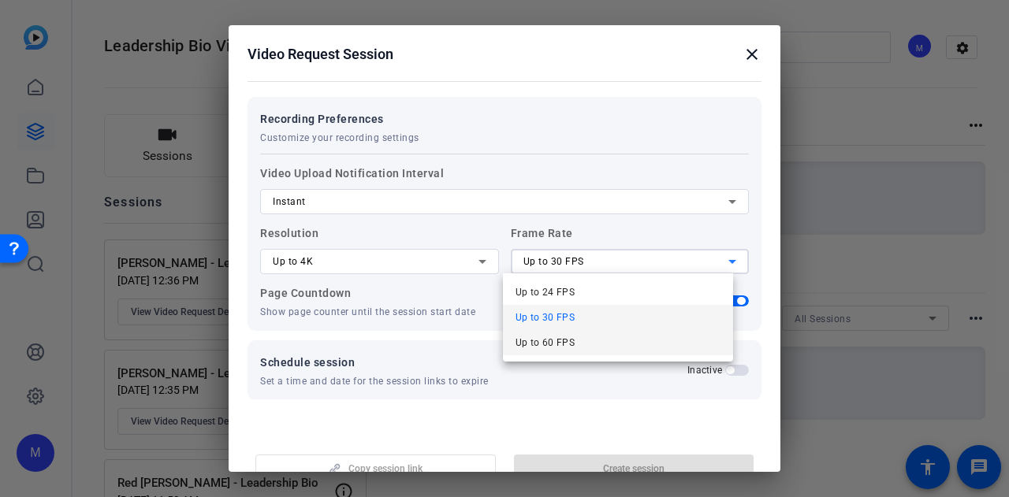
click at [545, 345] on span "Up to 60 FPS" at bounding box center [545, 342] width 60 height 19
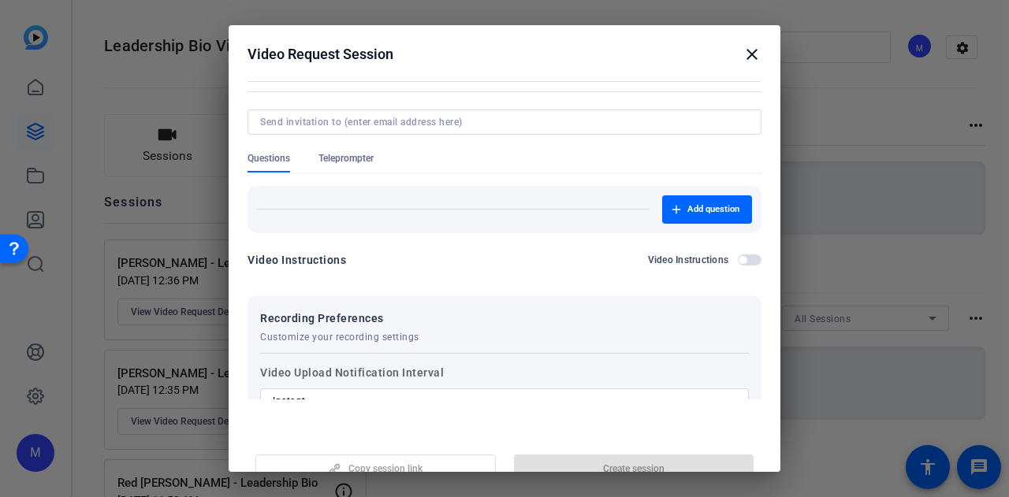
scroll to position [0, 0]
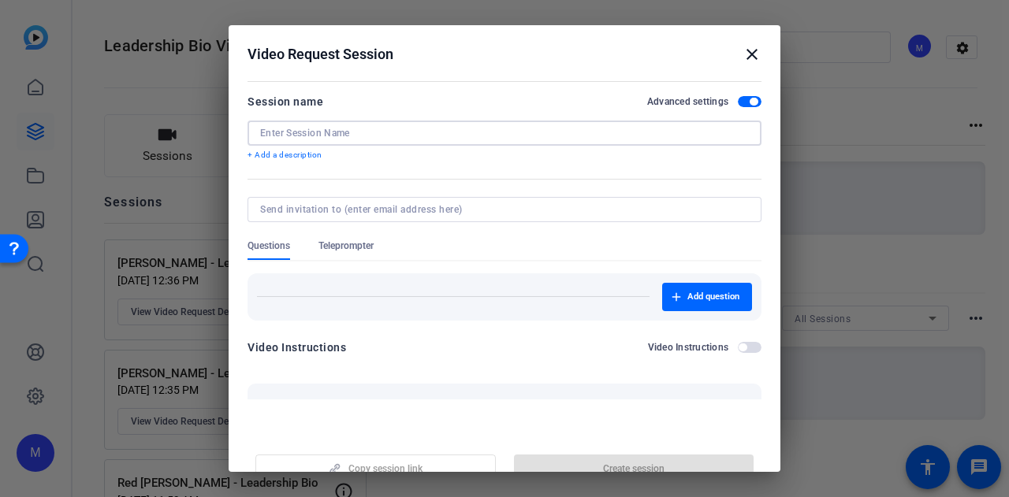
click at [314, 127] on input at bounding box center [504, 133] width 489 height 13
paste input "Maulik Bhagat - Leadership Bio"
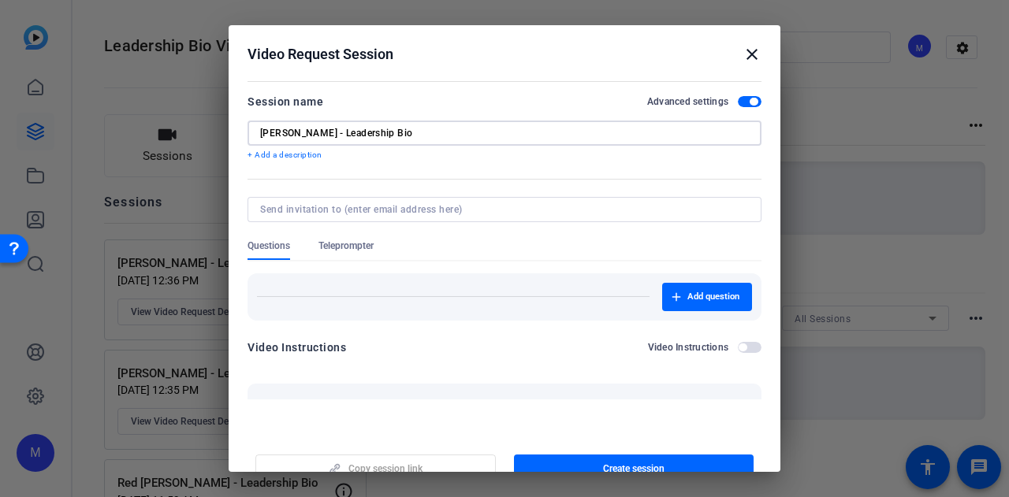
click at [279, 133] on input "Maulik Bhagat - Leadership Bio" at bounding box center [504, 133] width 489 height 13
type input "Duane Harrington - Leadership Bio"
click at [474, 144] on div "Duane Harrington - Leadership Bio" at bounding box center [504, 133] width 489 height 25
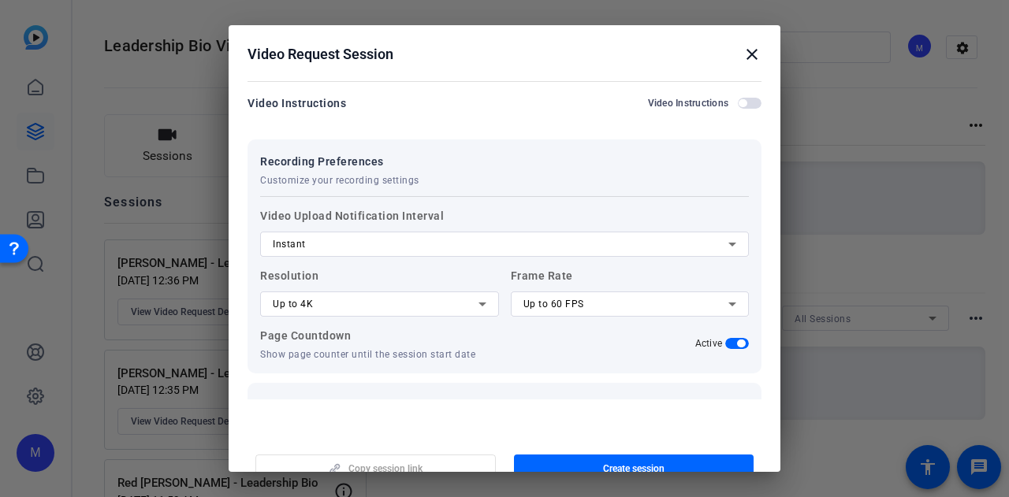
scroll to position [304, 0]
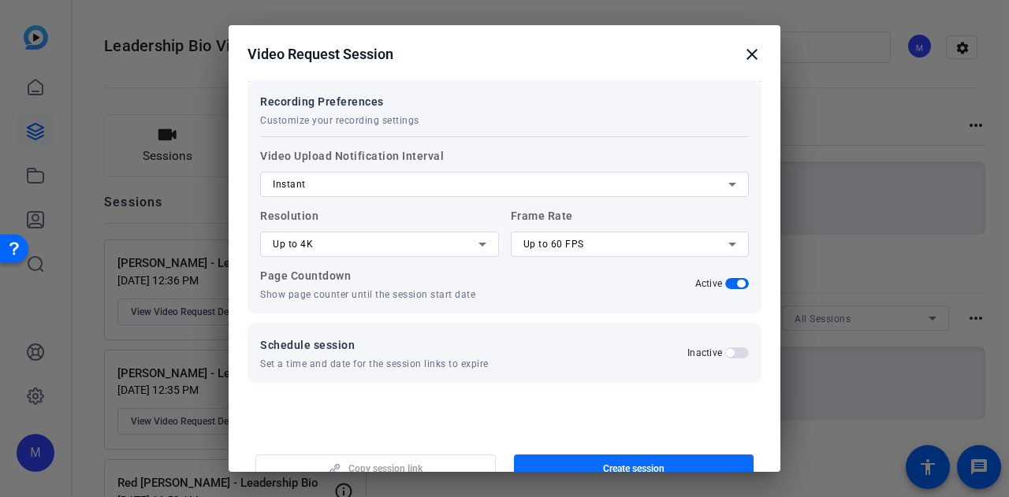
click at [643, 463] on span "Create session" at bounding box center [633, 469] width 61 height 13
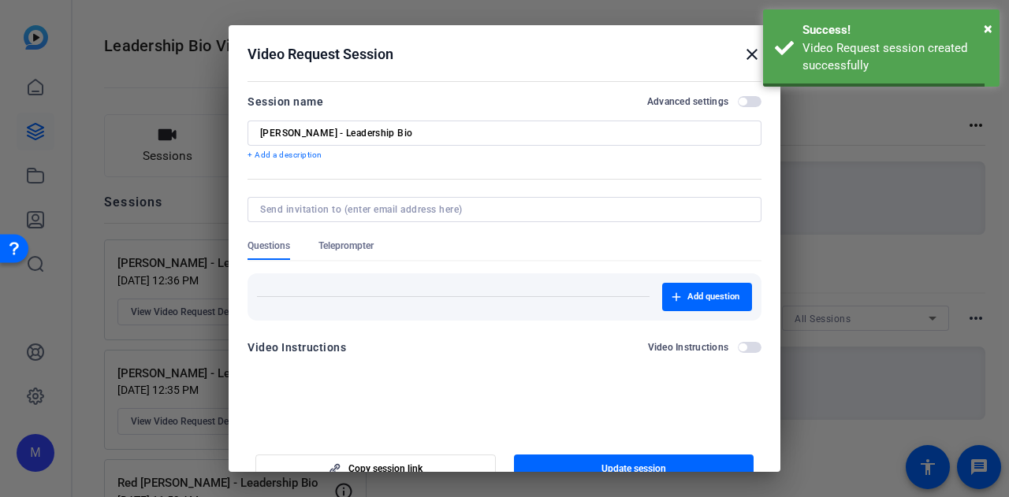
scroll to position [0, 0]
click at [428, 467] on span "button" at bounding box center [375, 469] width 239 height 38
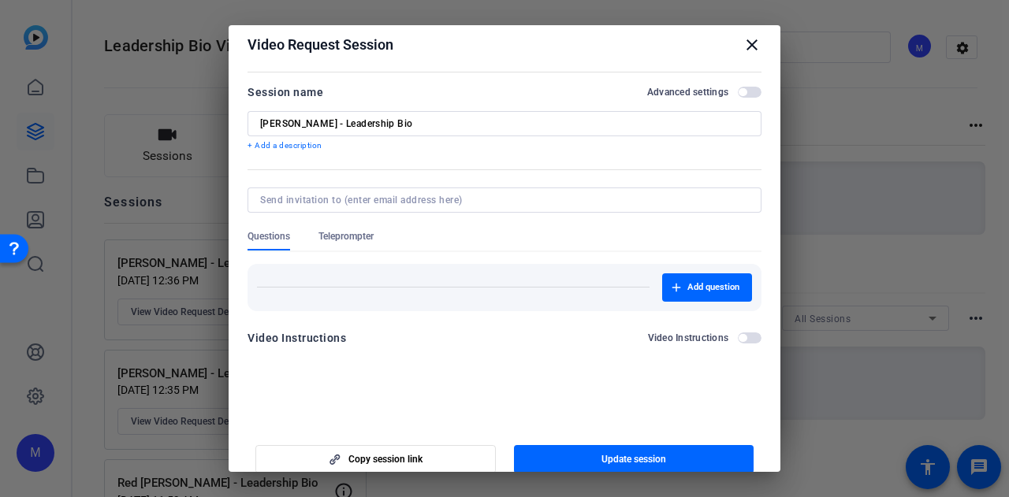
click at [744, 47] on mat-icon "close" at bounding box center [751, 44] width 19 height 19
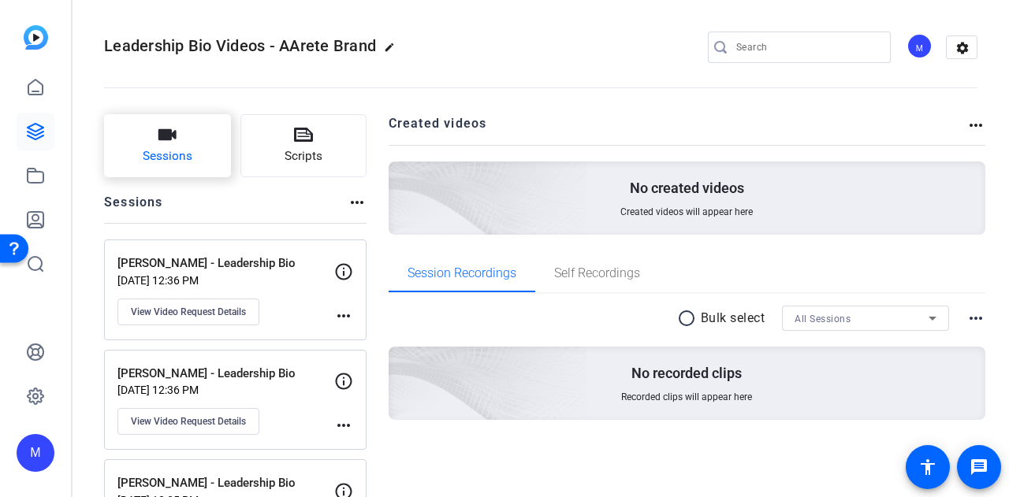
click at [162, 138] on icon "button" at bounding box center [167, 134] width 18 height 11
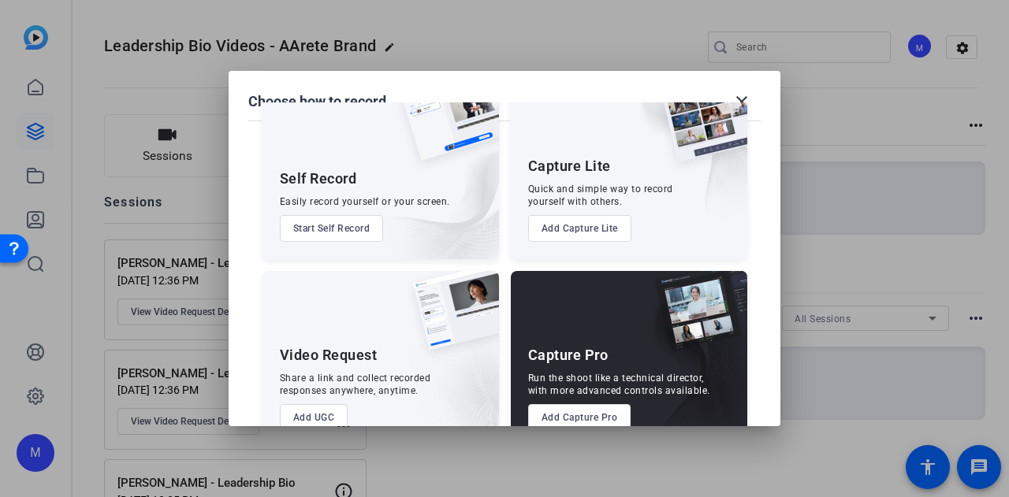
scroll to position [90, 0]
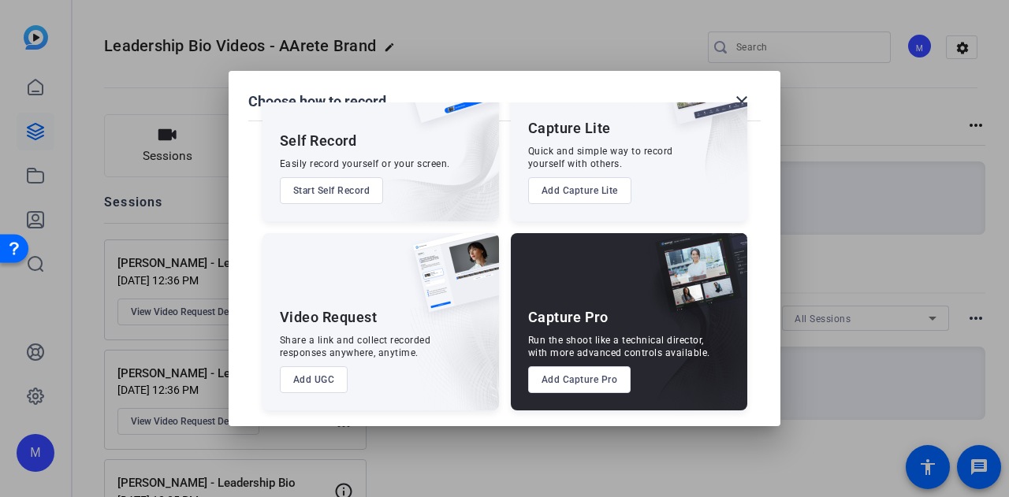
click at [325, 385] on button "Add UGC" at bounding box center [314, 379] width 69 height 27
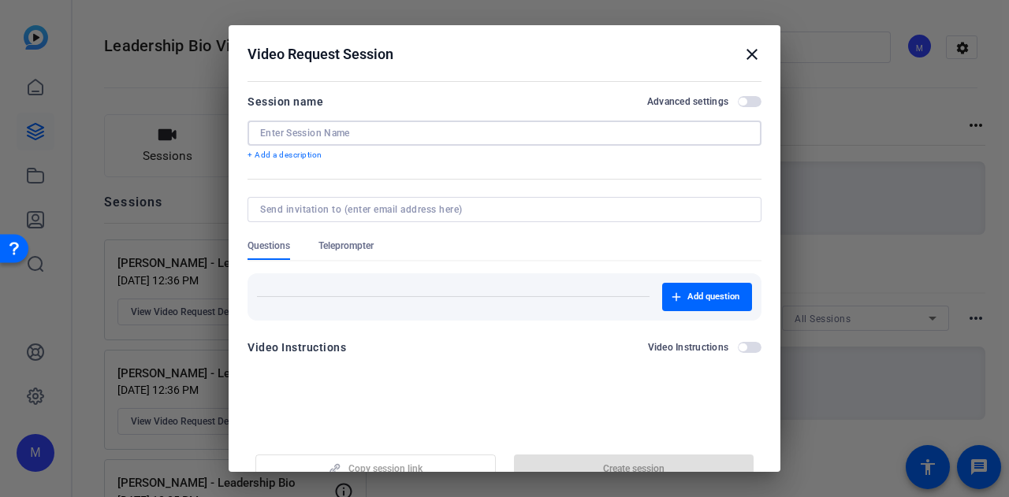
click at [341, 130] on input at bounding box center [504, 133] width 489 height 13
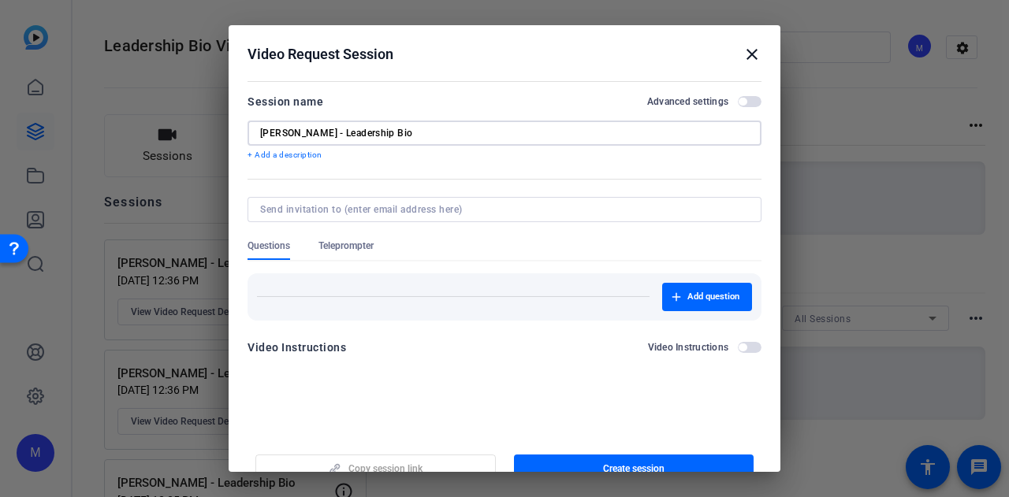
type input "Darren Ghanayem - Leadership Bio"
click at [742, 99] on span "button" at bounding box center [750, 101] width 24 height 11
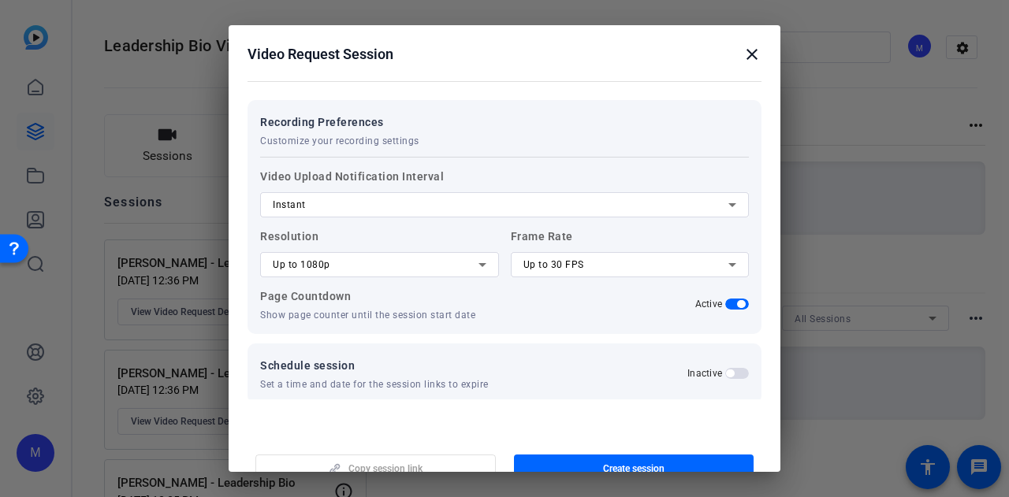
scroll to position [287, 0]
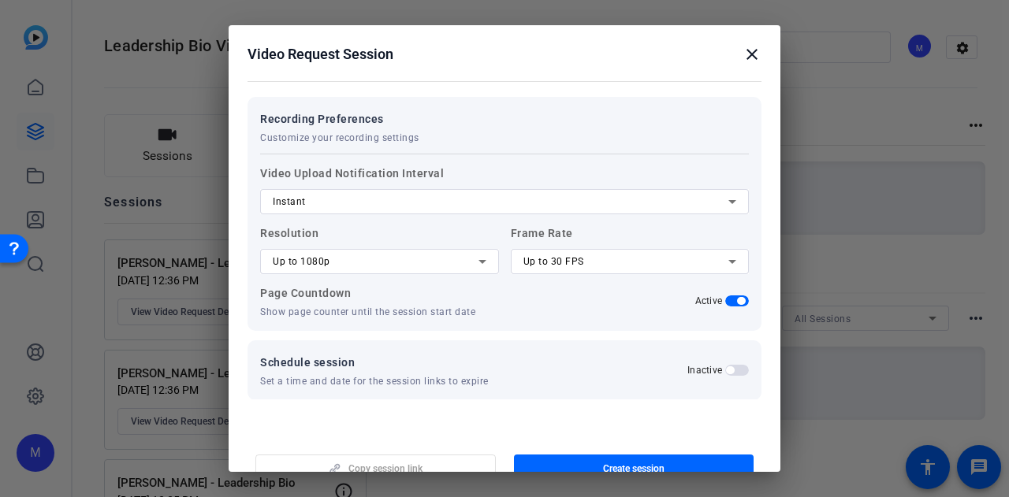
click at [308, 254] on div "Up to 1080p" at bounding box center [376, 261] width 206 height 19
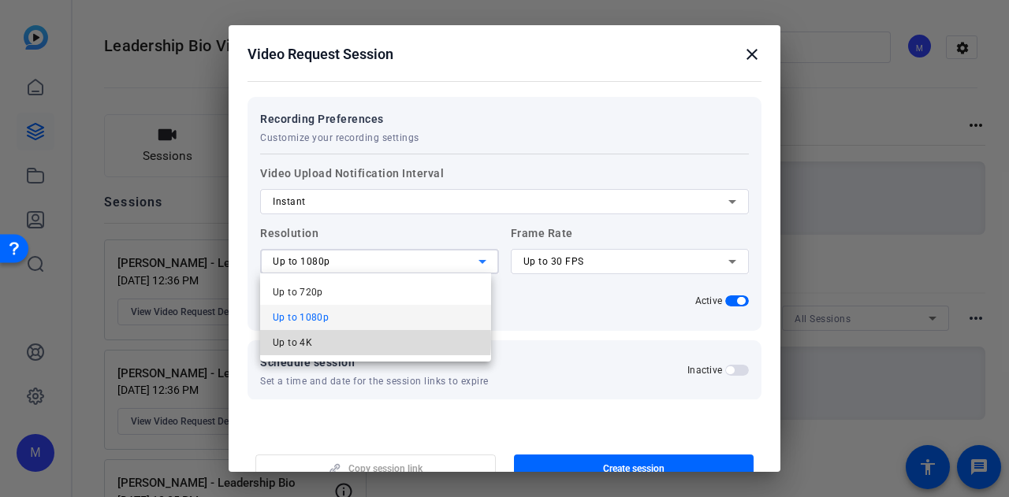
click at [333, 340] on mat-option "Up to 4K" at bounding box center [375, 342] width 231 height 25
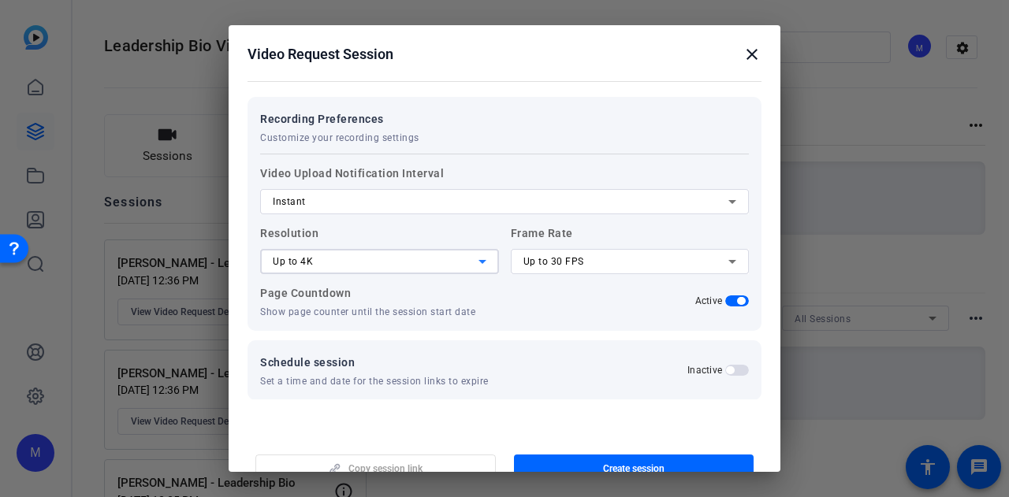
click at [559, 266] on span "Up to 30 FPS" at bounding box center [553, 261] width 61 height 11
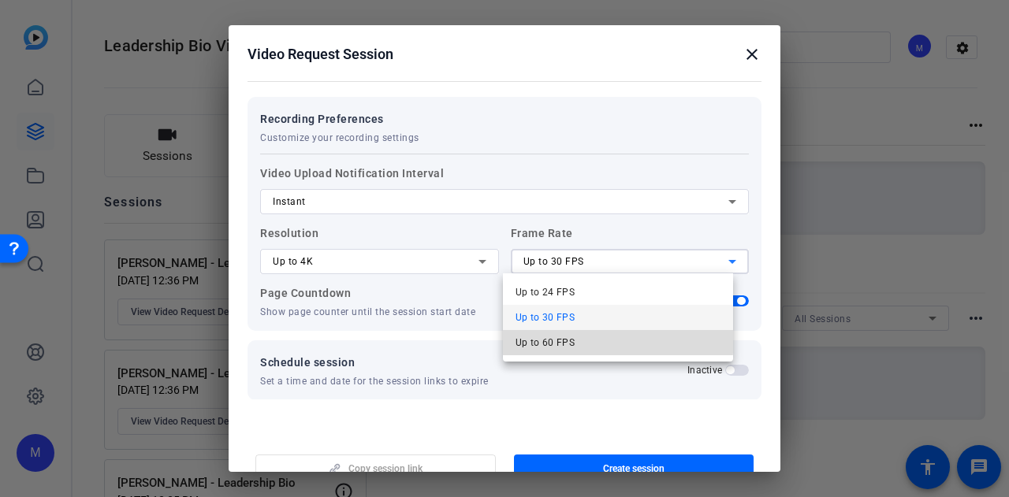
click at [571, 337] on span "Up to 60 FPS" at bounding box center [545, 342] width 60 height 19
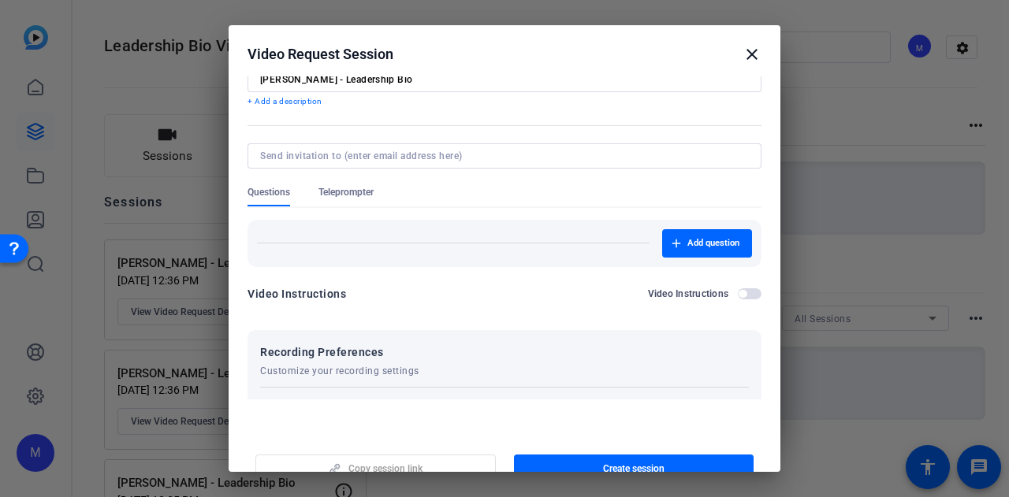
scroll to position [0, 0]
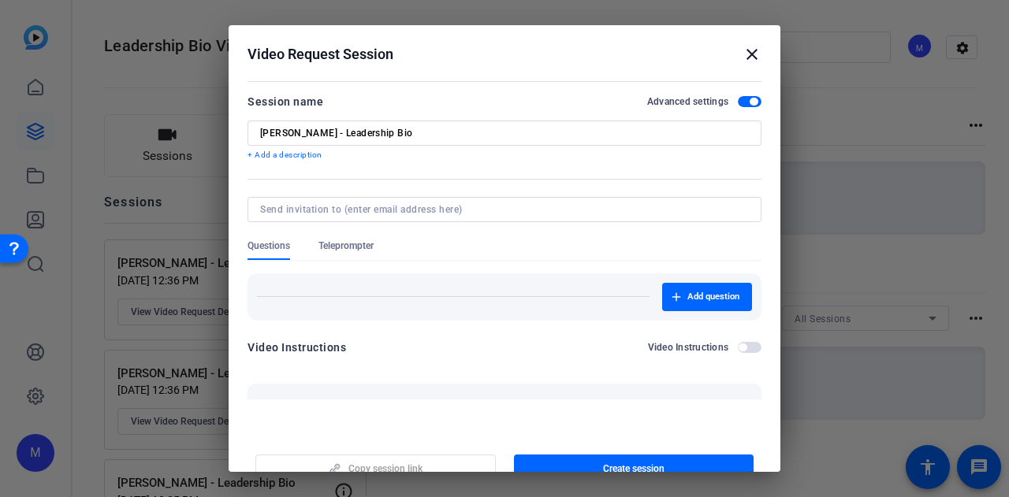
click at [344, 236] on div at bounding box center [504, 230] width 514 height 17
click at [365, 258] on span "Teleprompter" at bounding box center [345, 250] width 55 height 20
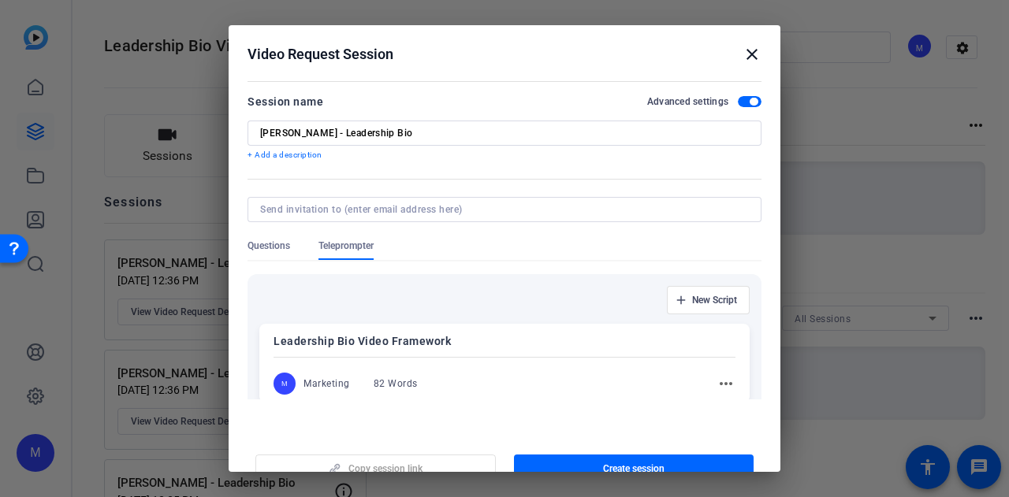
click at [264, 247] on span "Questions" at bounding box center [268, 246] width 43 height 13
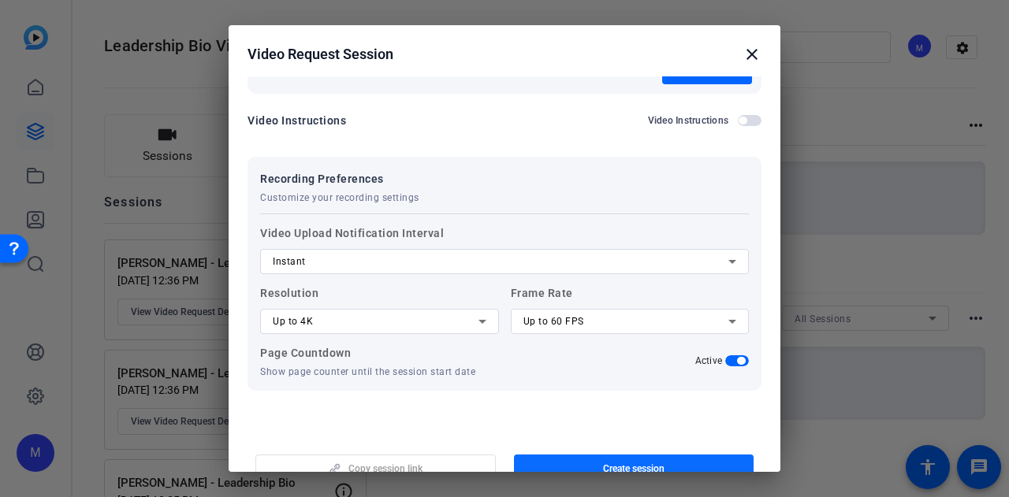
scroll to position [304, 0]
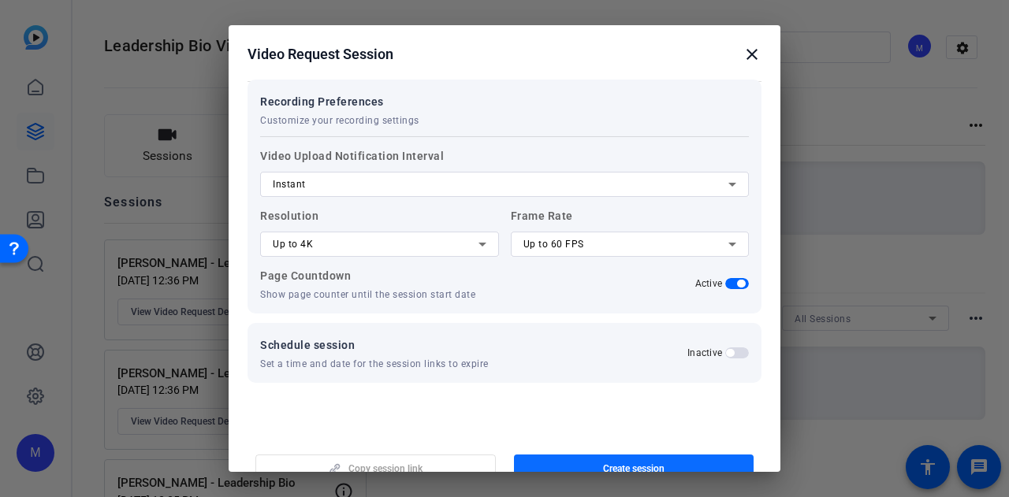
click at [660, 459] on span "button" at bounding box center [634, 469] width 240 height 38
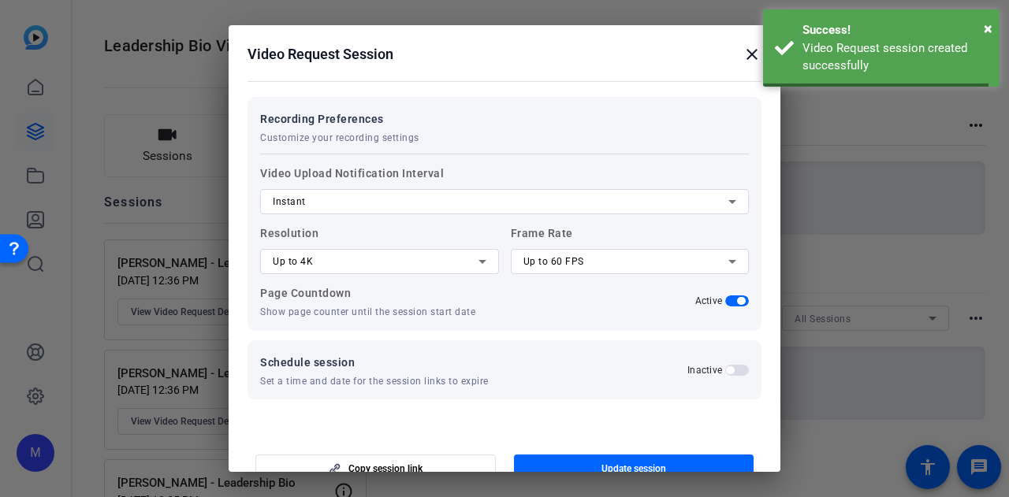
scroll to position [0, 0]
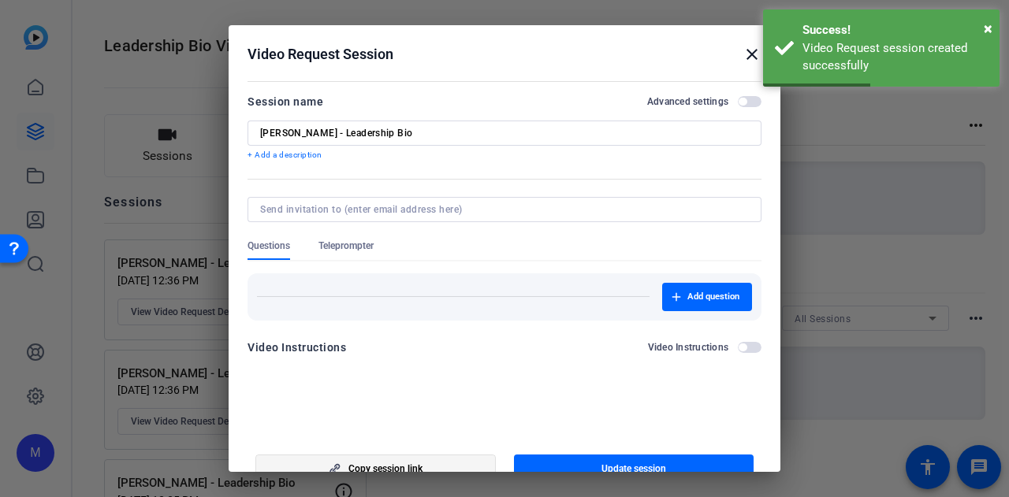
click at [383, 461] on span "button" at bounding box center [375, 469] width 239 height 38
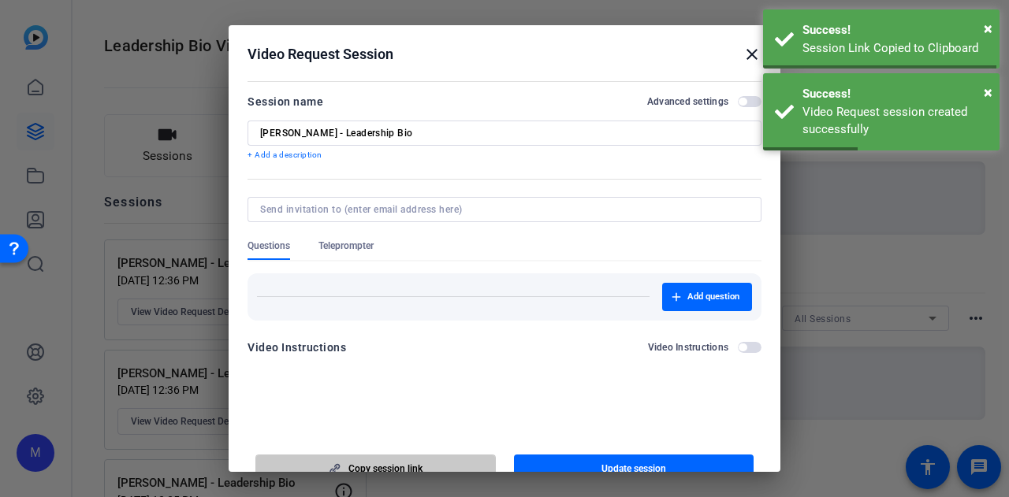
scroll to position [9, 0]
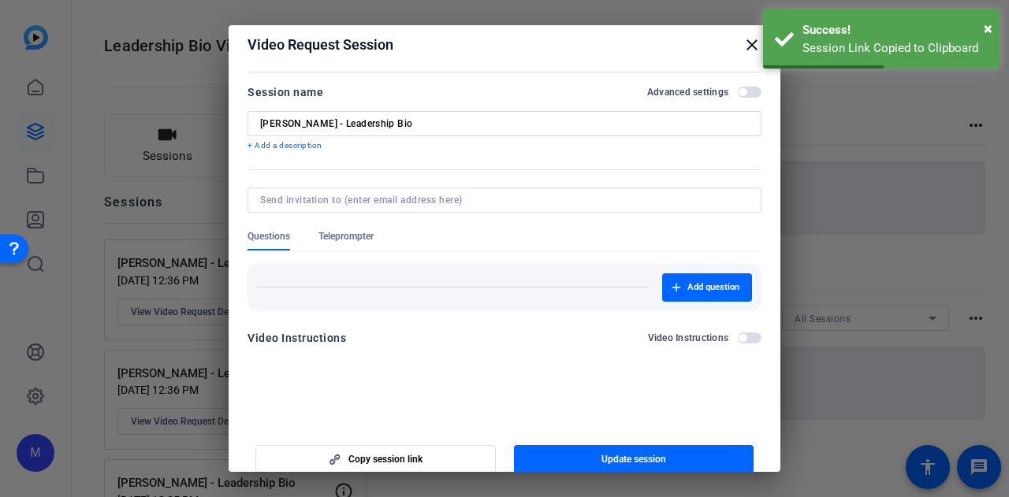
click at [744, 44] on mat-icon "close" at bounding box center [751, 44] width 19 height 19
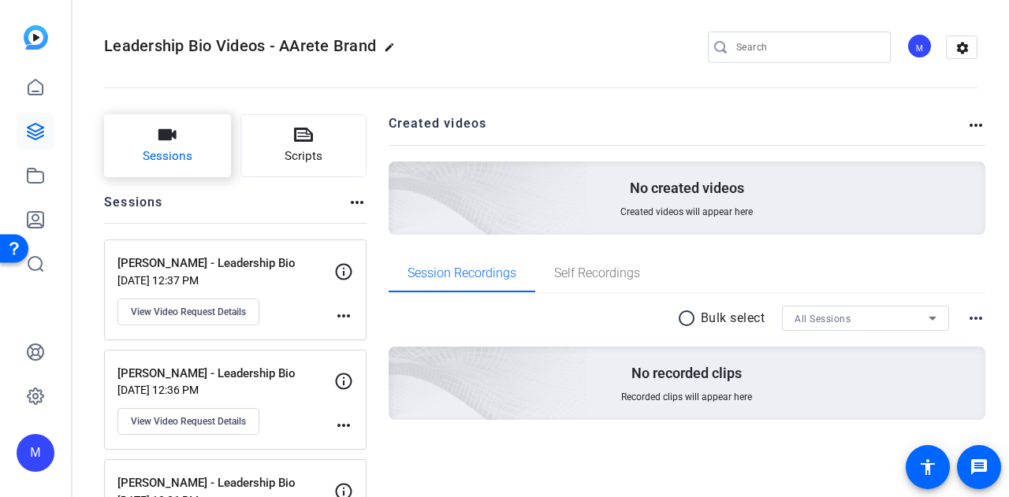
click at [202, 143] on button "Sessions" at bounding box center [167, 145] width 127 height 63
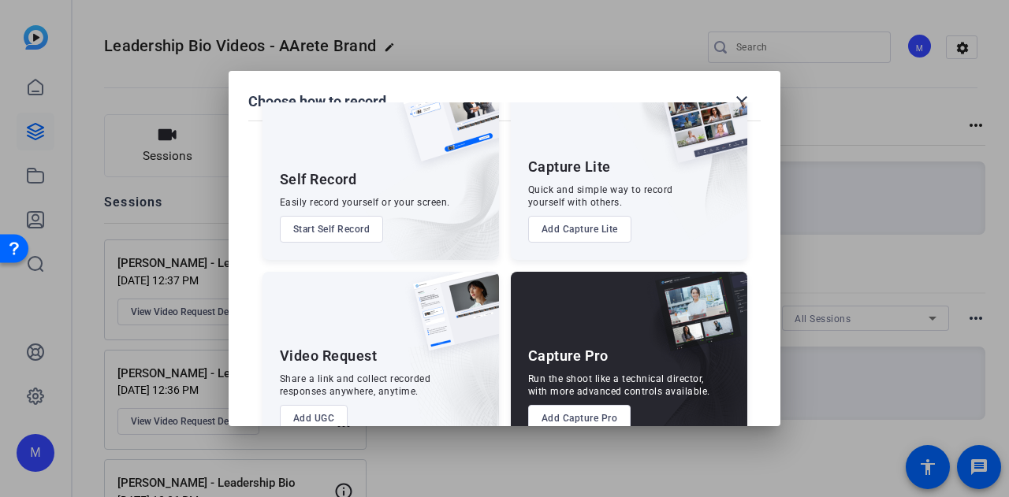
scroll to position [90, 0]
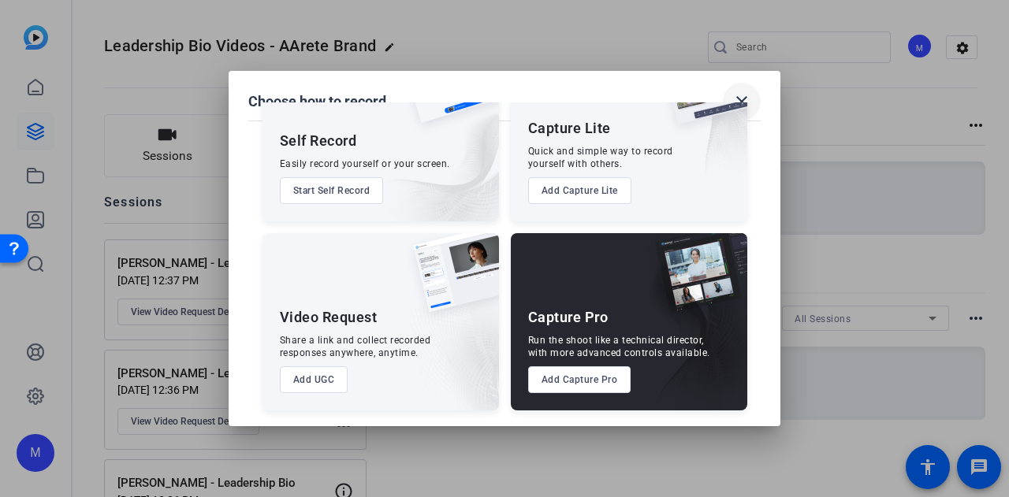
click at [746, 105] on mat-icon "close" at bounding box center [741, 101] width 19 height 19
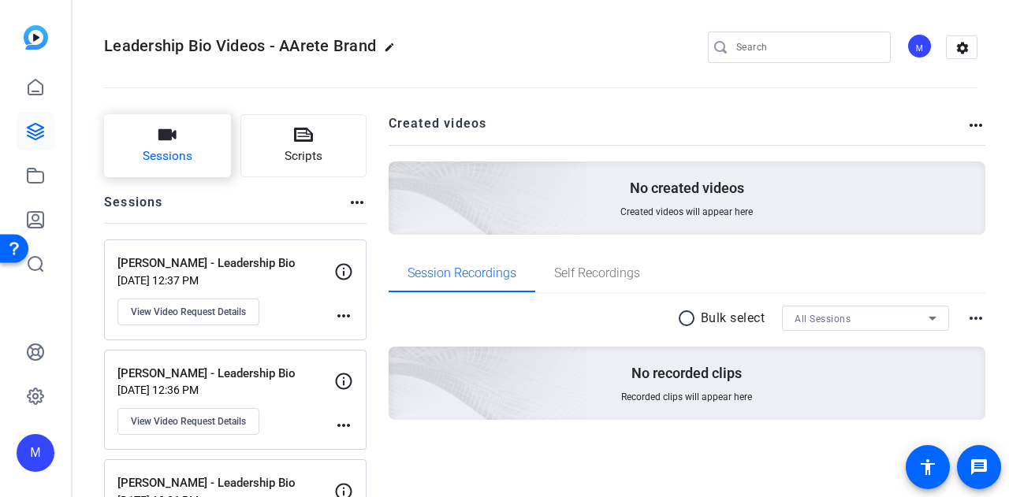
click at [154, 150] on span "Sessions" at bounding box center [168, 156] width 50 height 18
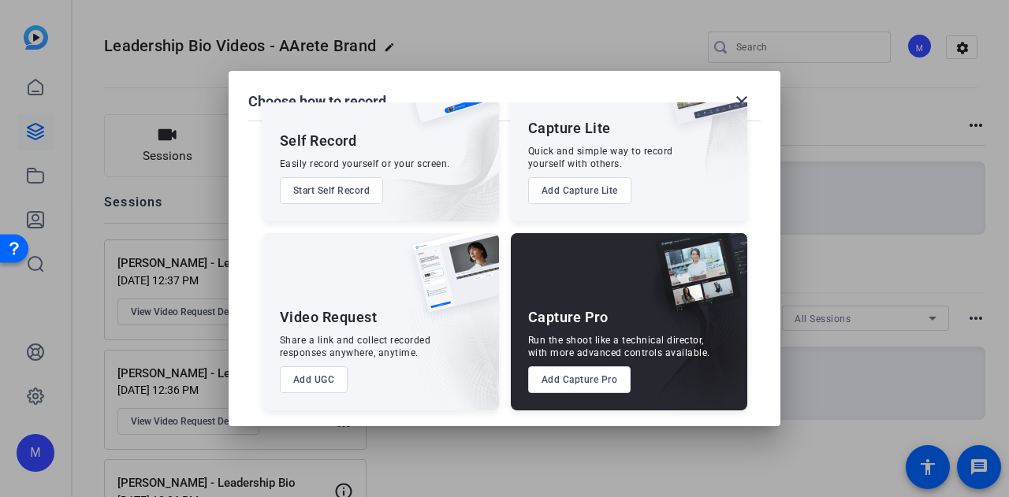
click at [307, 385] on button "Add UGC" at bounding box center [314, 379] width 69 height 27
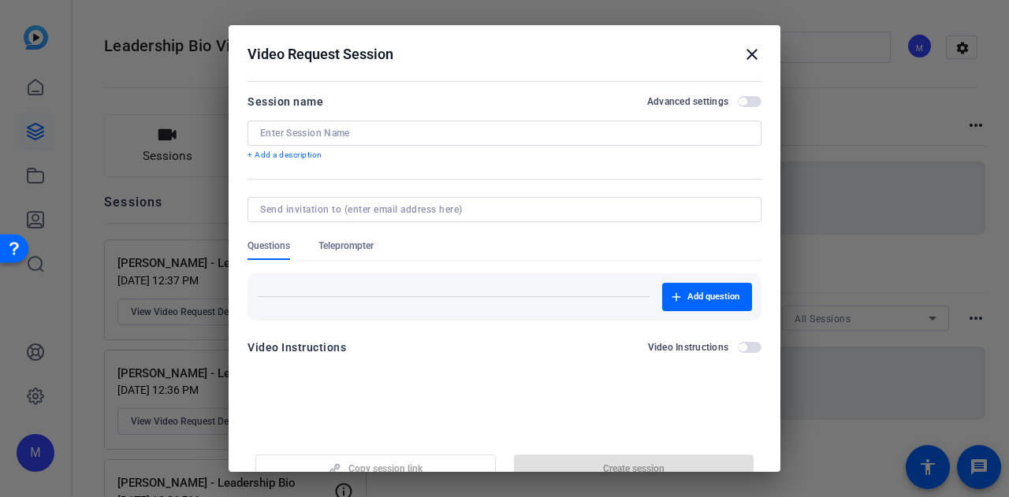
click at [418, 138] on input at bounding box center [504, 133] width 489 height 13
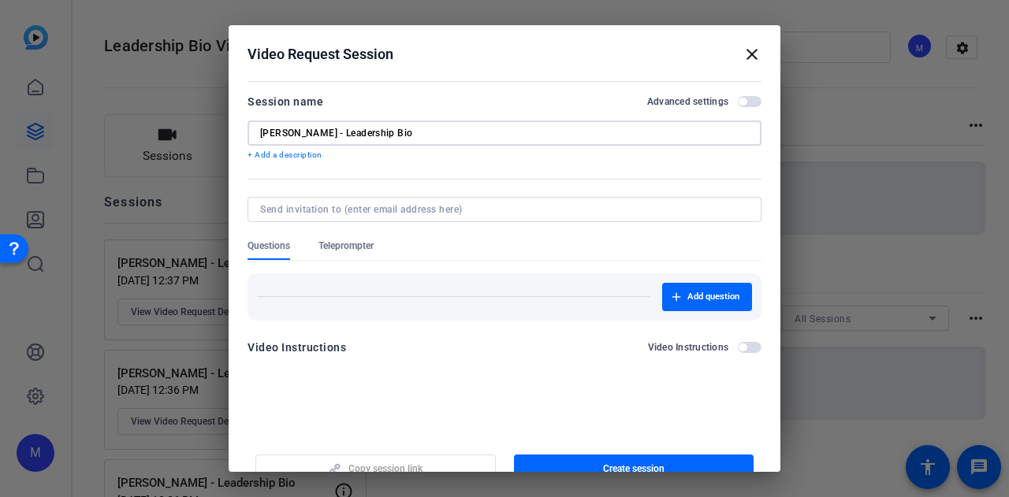
type input "Elizabeth Levy - Leadership Bio"
click at [742, 108] on div "Session name Advanced settings" at bounding box center [504, 101] width 514 height 19
click at [745, 97] on span "button" at bounding box center [750, 101] width 24 height 11
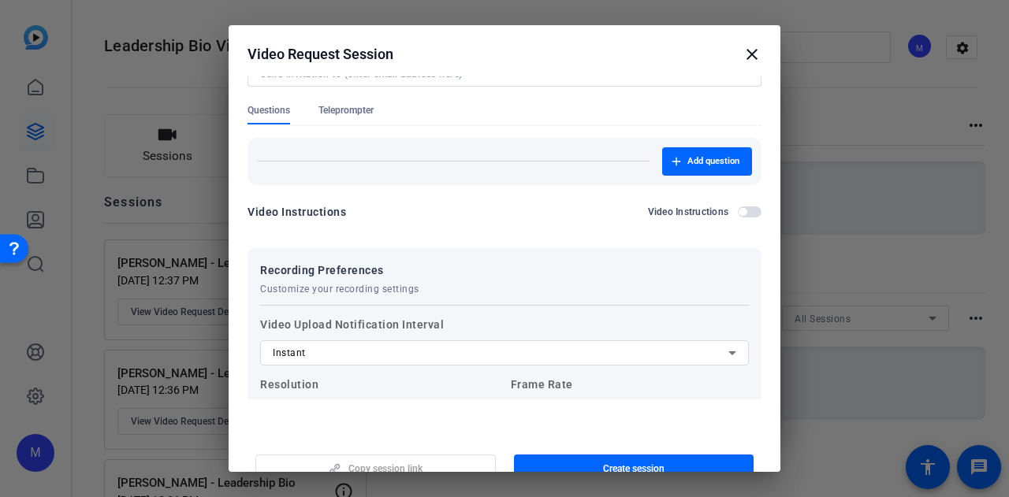
scroll to position [287, 0]
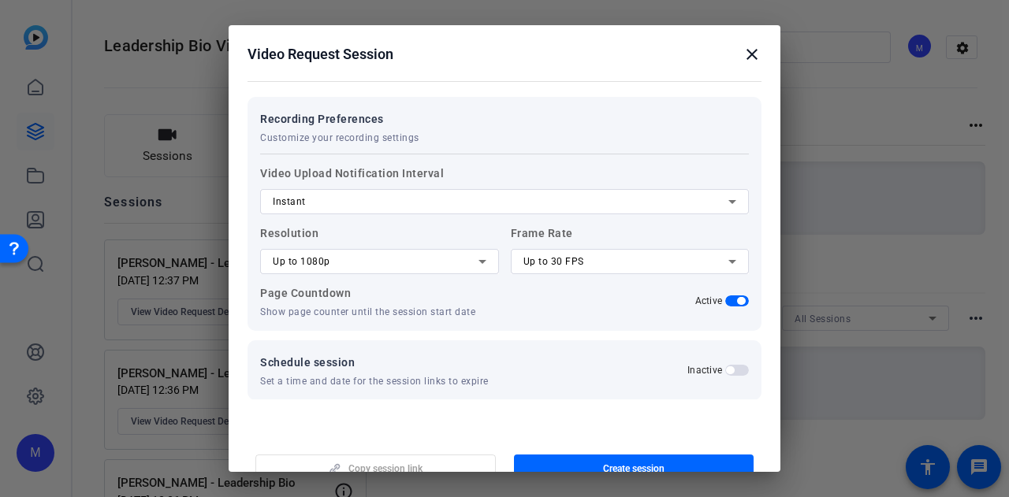
click at [336, 262] on div "Up to 1080p" at bounding box center [376, 261] width 206 height 19
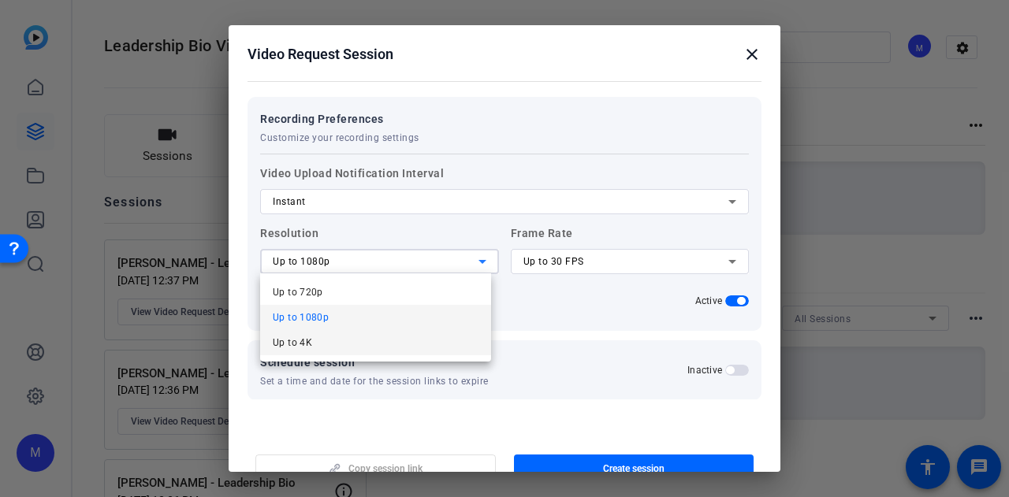
click at [329, 340] on mat-option "Up to 4K" at bounding box center [375, 342] width 231 height 25
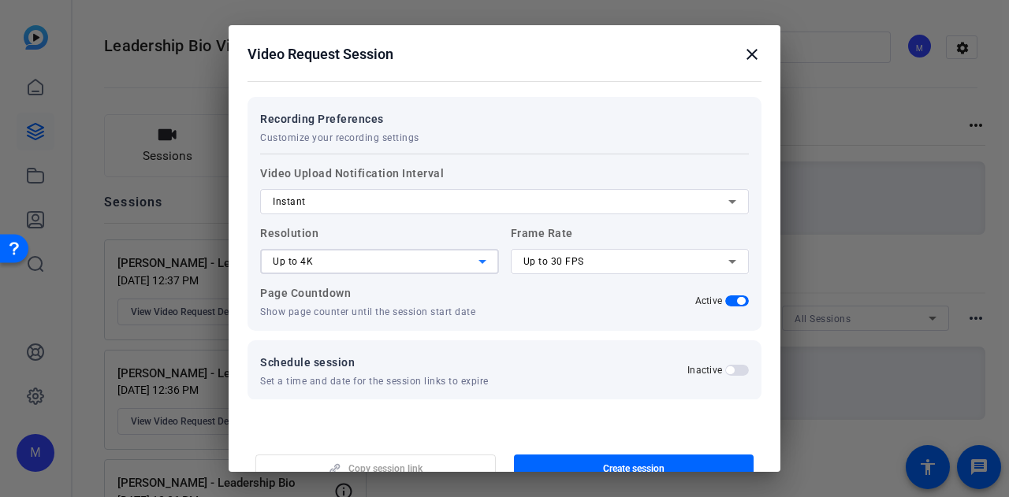
click at [549, 256] on span "Up to 30 FPS" at bounding box center [553, 261] width 61 height 11
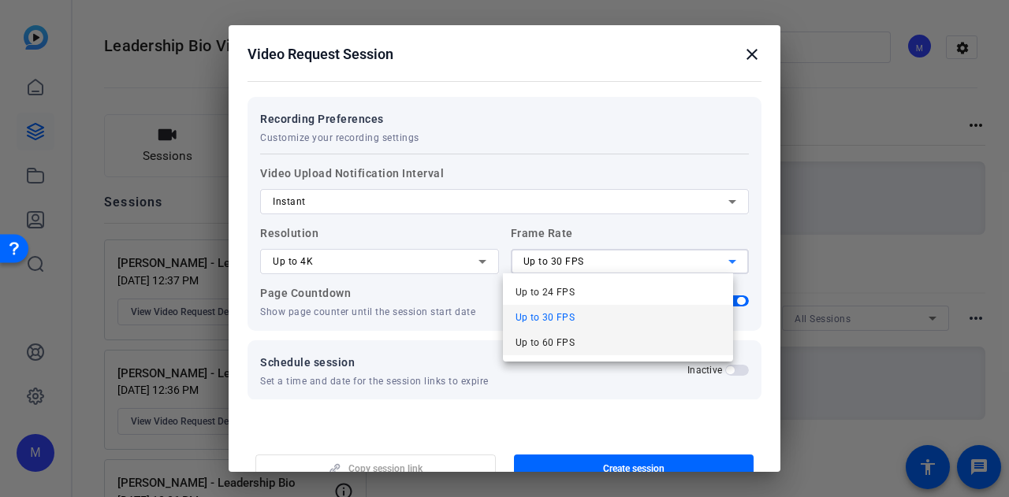
click at [566, 344] on span "Up to 60 FPS" at bounding box center [545, 342] width 60 height 19
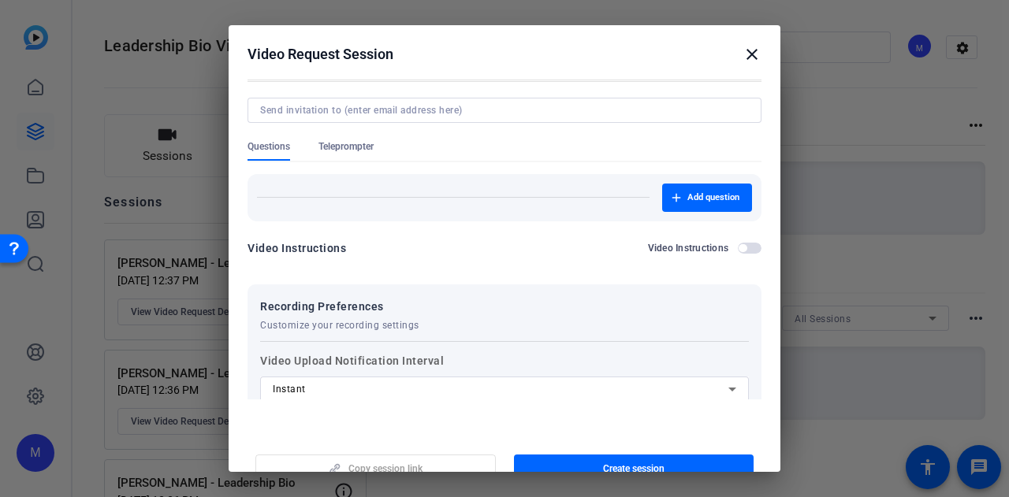
scroll to position [0, 0]
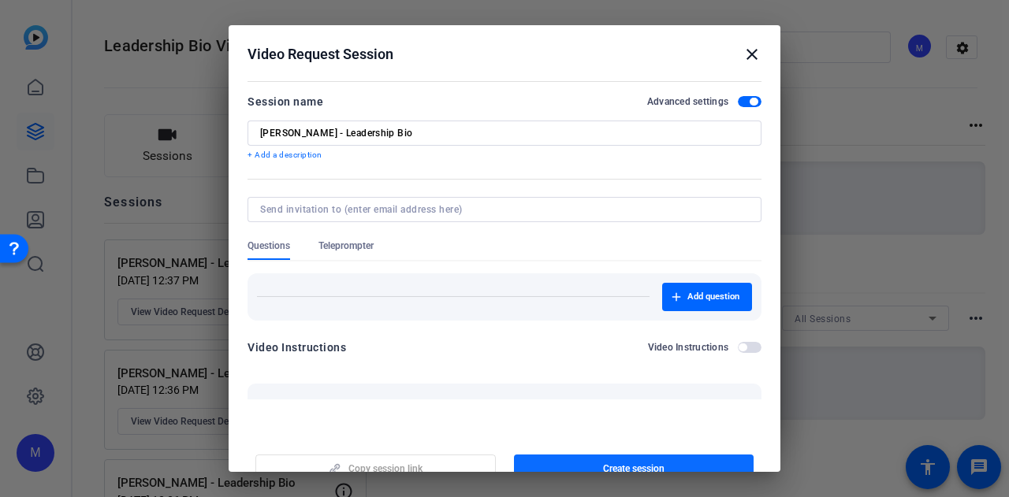
click at [627, 460] on span "button" at bounding box center [634, 469] width 240 height 38
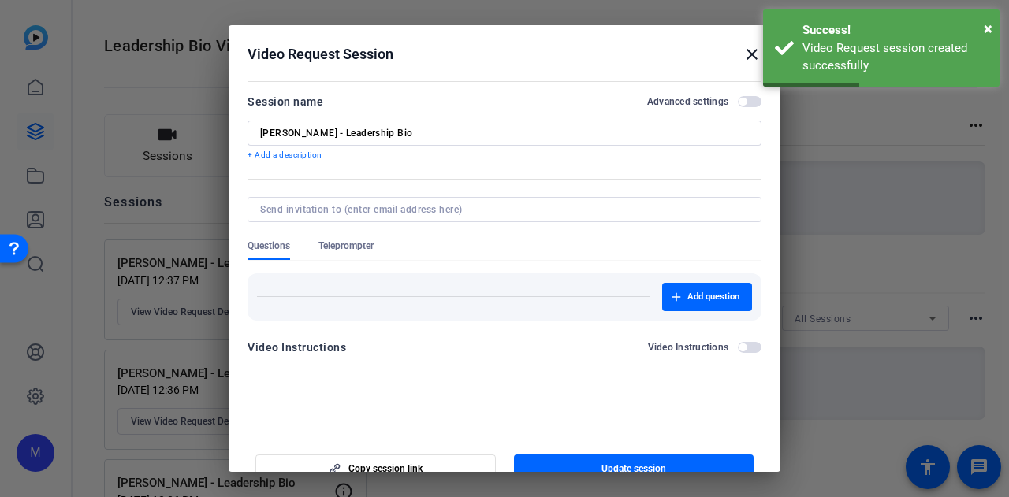
click at [743, 54] on mat-icon "close" at bounding box center [751, 54] width 19 height 19
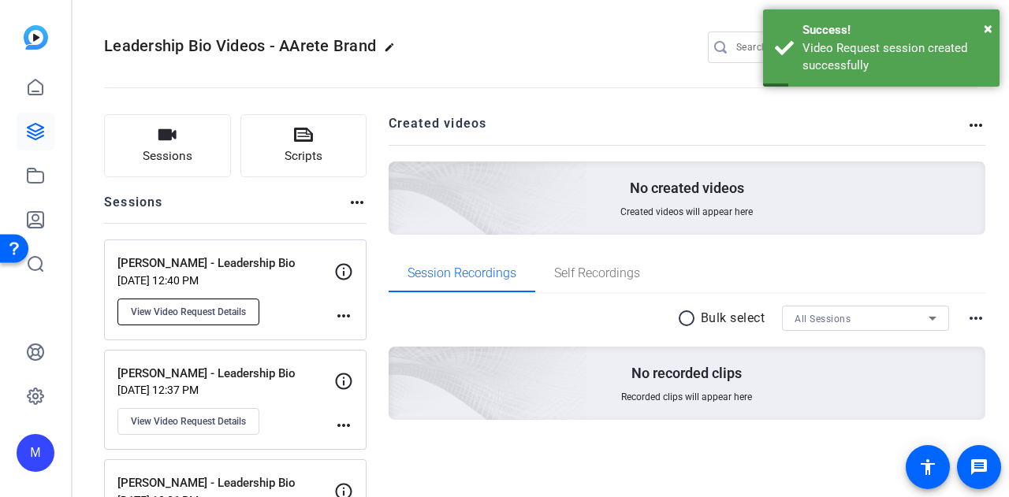
click at [224, 310] on span "View Video Request Details" at bounding box center [188, 312] width 115 height 13
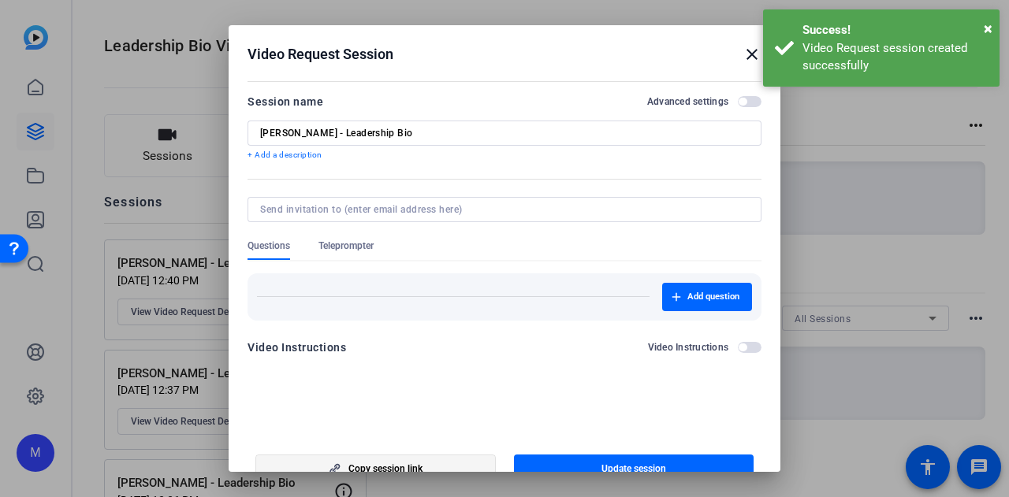
click at [360, 465] on span "Copy session link" at bounding box center [385, 469] width 74 height 13
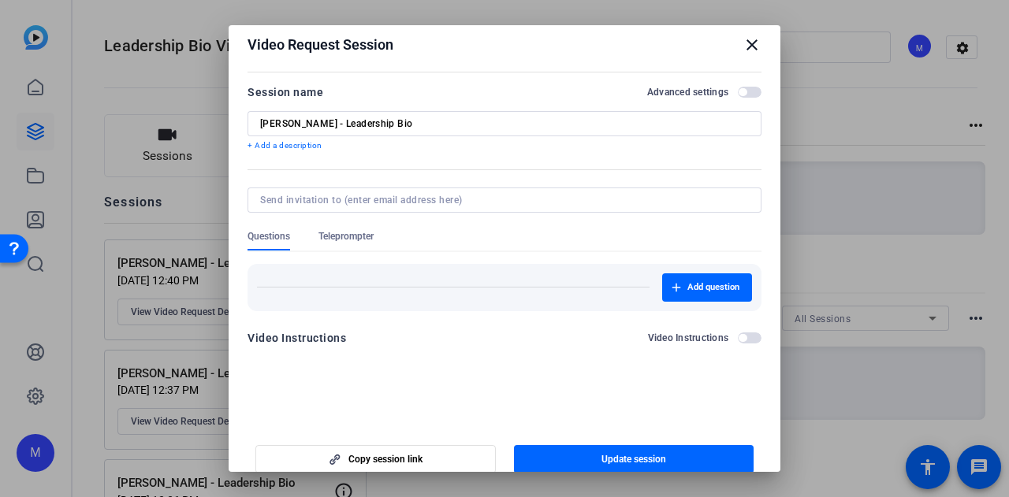
click at [744, 42] on mat-icon "close" at bounding box center [751, 44] width 19 height 19
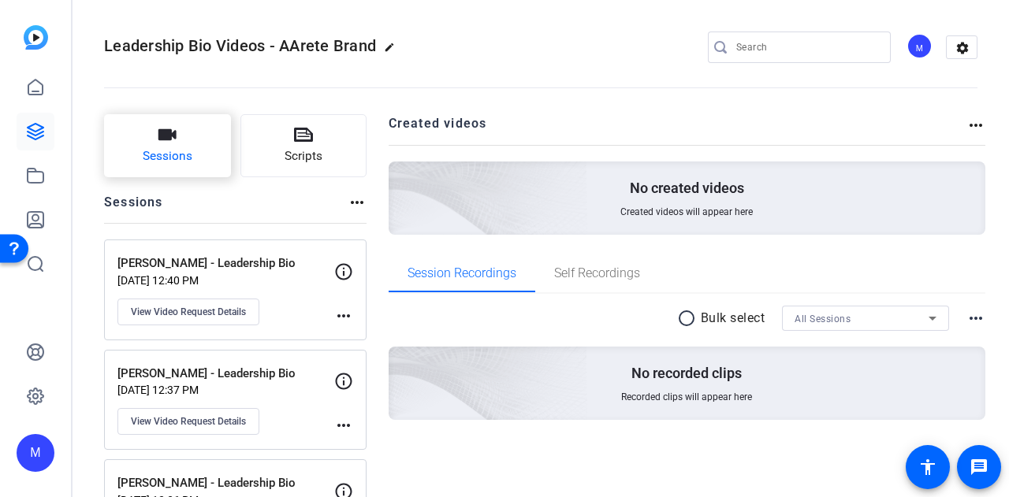
click at [161, 143] on icon "button" at bounding box center [167, 134] width 19 height 19
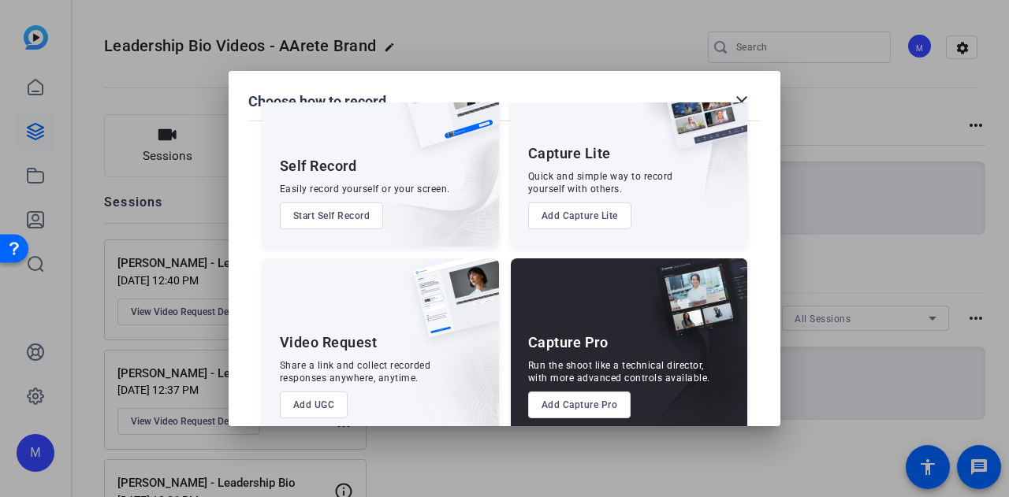
scroll to position [90, 0]
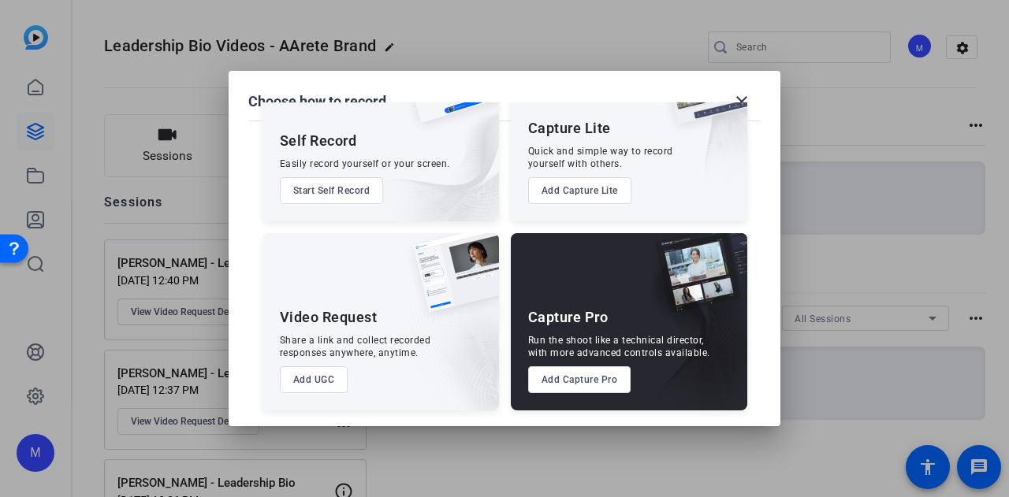
click at [305, 384] on button "Add UGC" at bounding box center [314, 379] width 69 height 27
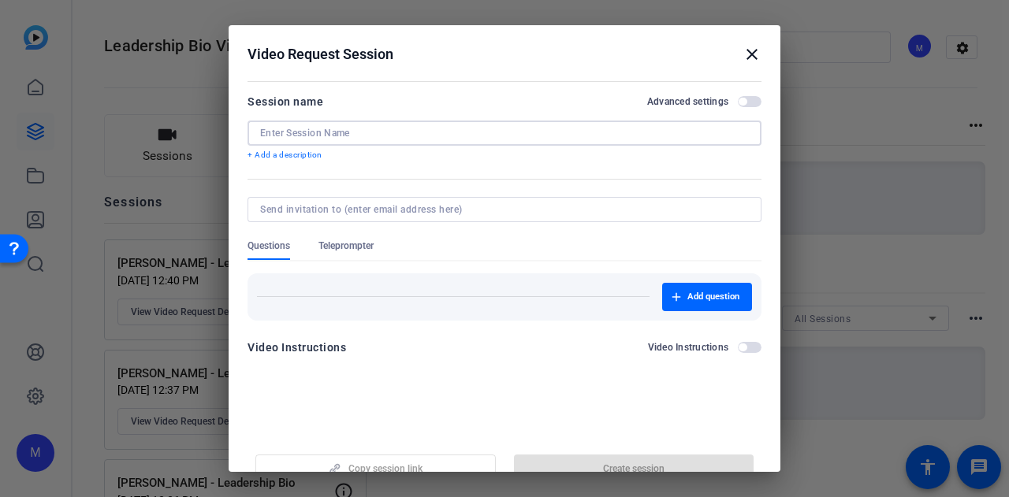
click at [349, 128] on input at bounding box center [504, 133] width 489 height 13
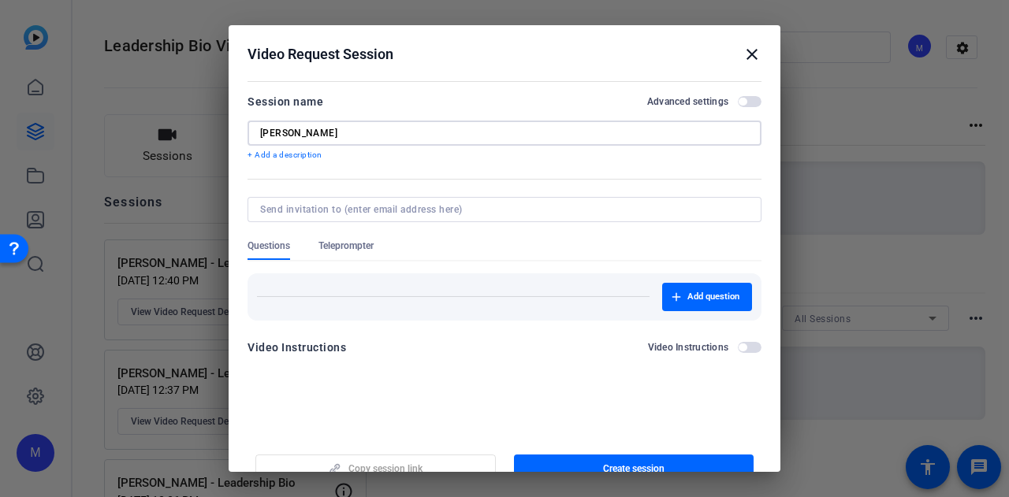
type input "Erica Wegielewski"
click at [752, 105] on span "button" at bounding box center [750, 101] width 24 height 11
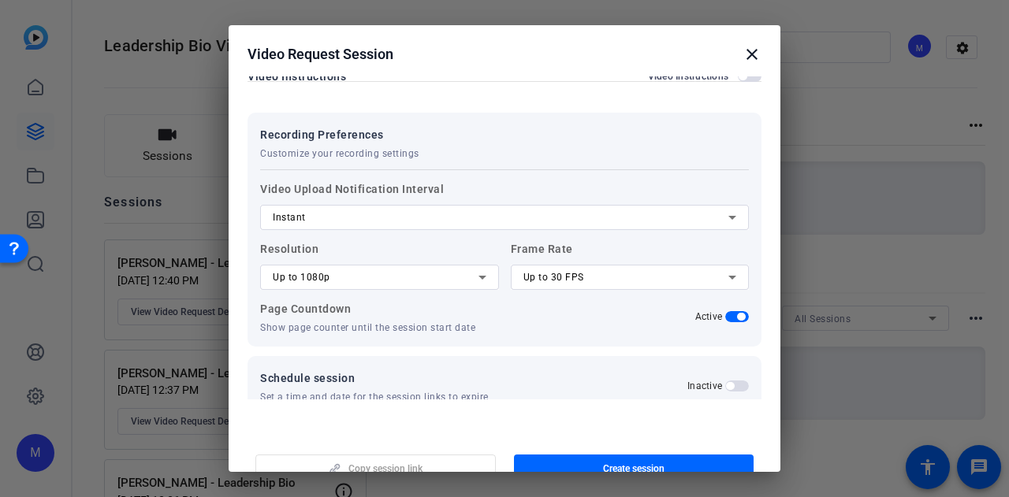
scroll to position [287, 0]
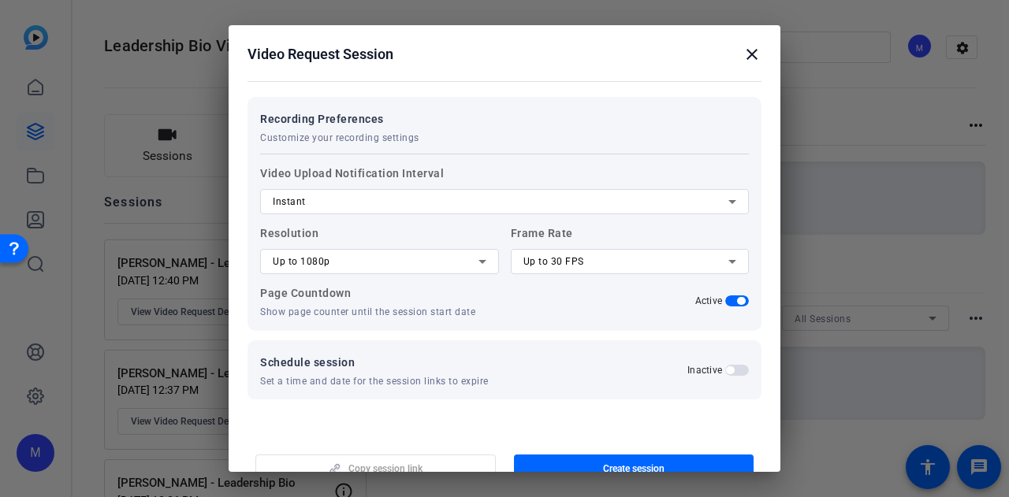
click at [326, 258] on span "Up to 1080p" at bounding box center [302, 261] width 58 height 11
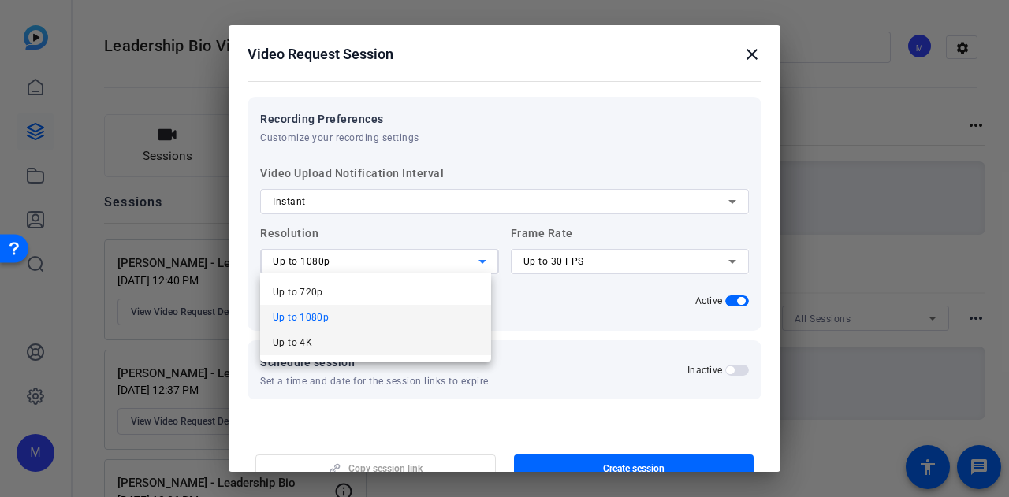
click at [320, 344] on mat-option "Up to 4K" at bounding box center [375, 342] width 231 height 25
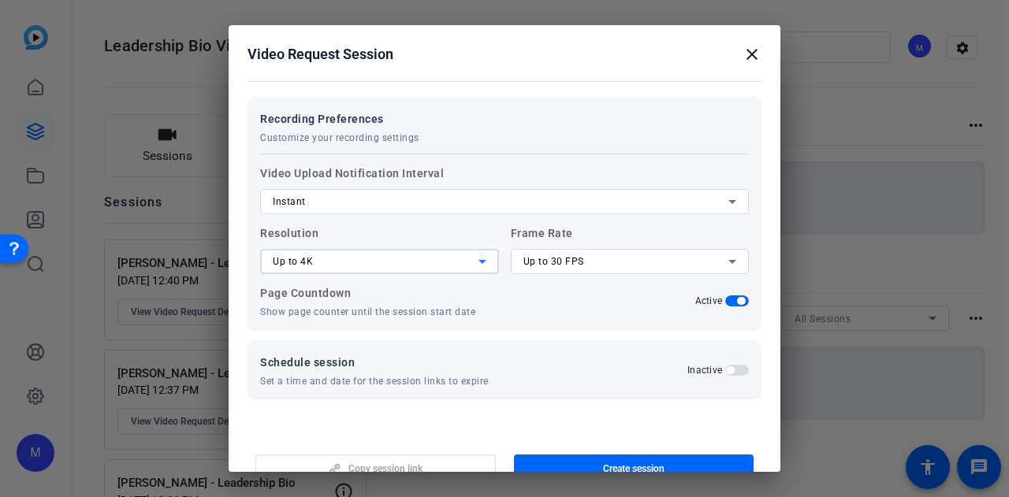
click at [533, 264] on span "Up to 30 FPS" at bounding box center [553, 261] width 61 height 11
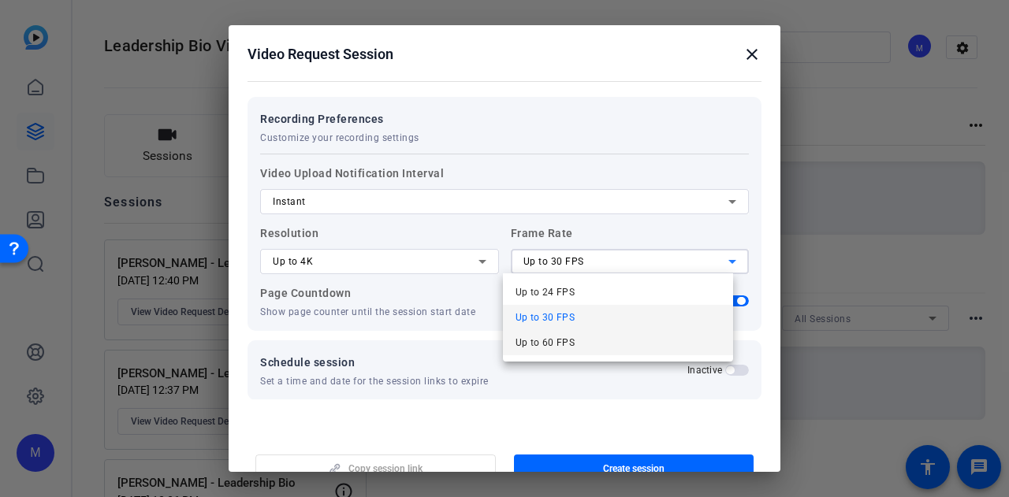
click at [537, 346] on span "Up to 60 FPS" at bounding box center [545, 342] width 60 height 19
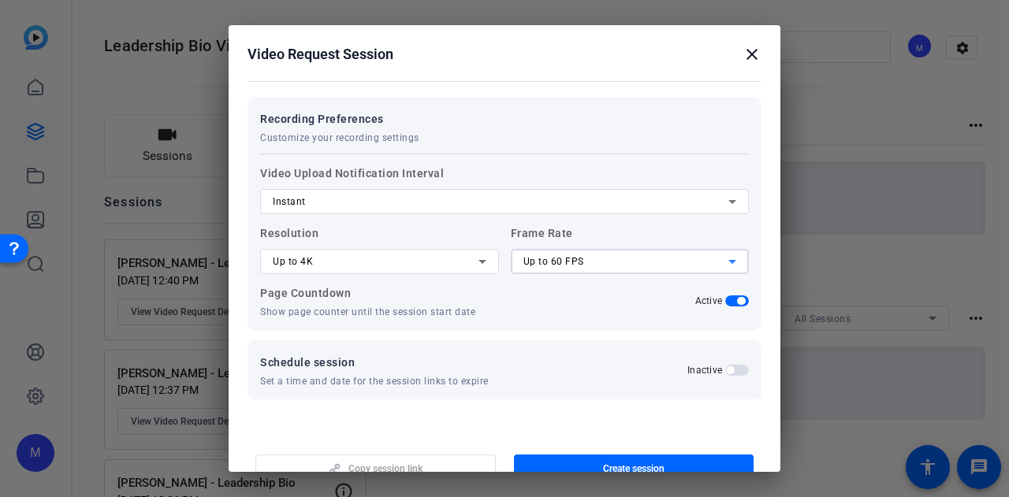
scroll to position [304, 0]
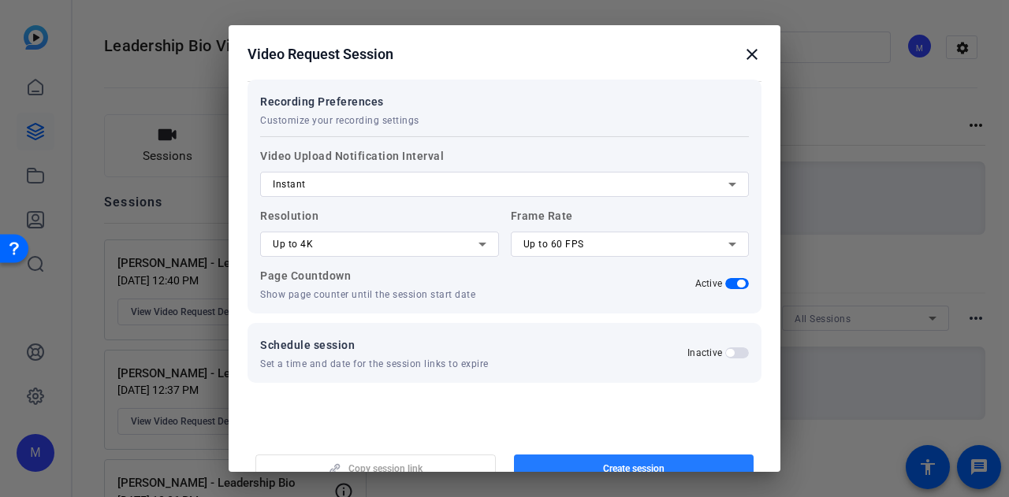
click at [653, 469] on span "Create session" at bounding box center [633, 469] width 61 height 13
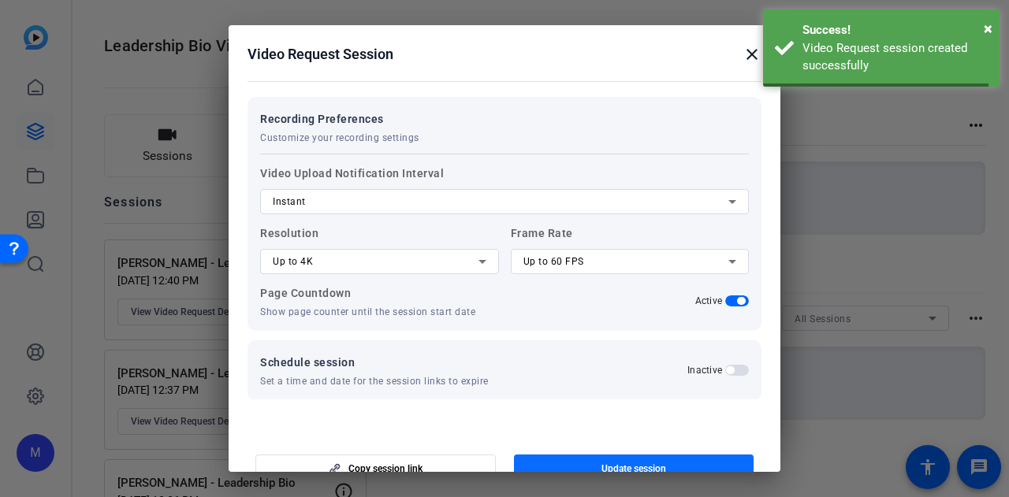
scroll to position [0, 0]
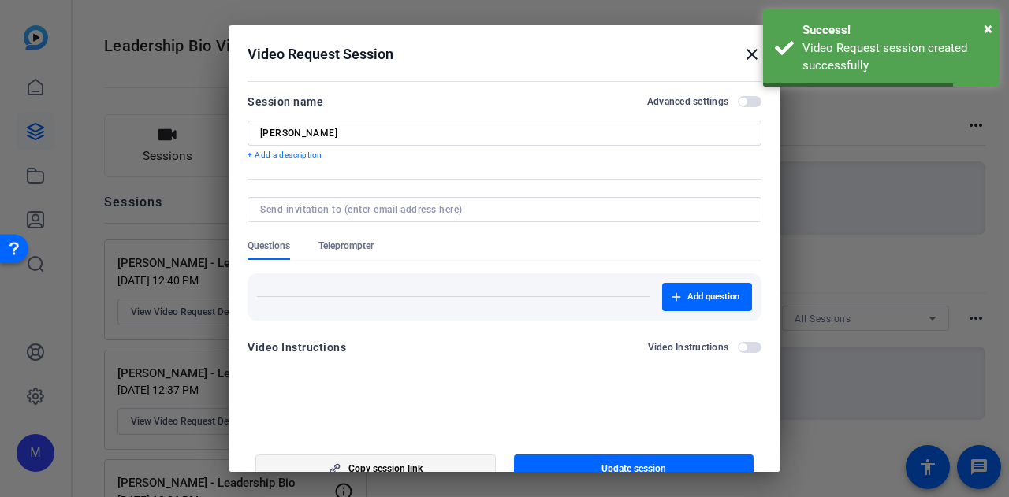
click at [363, 463] on span "Copy session link" at bounding box center [385, 469] width 74 height 13
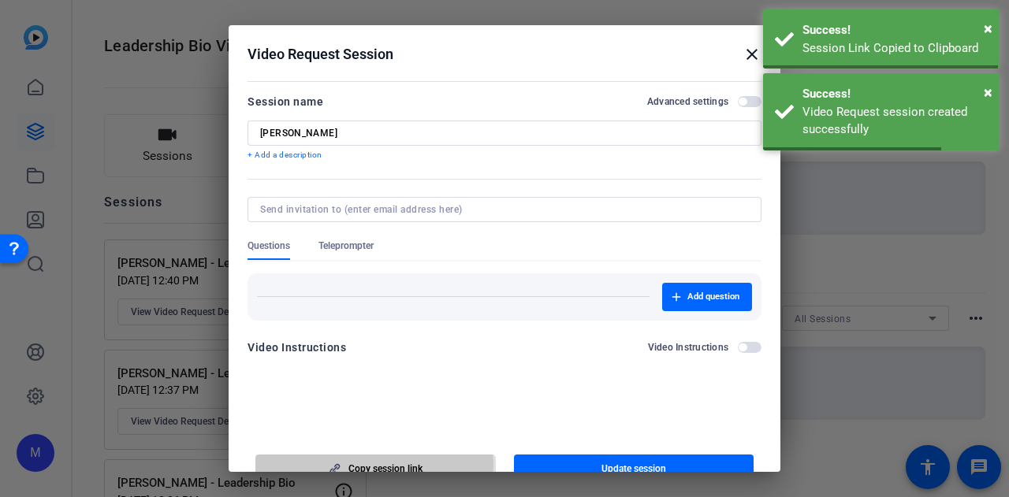
scroll to position [9, 0]
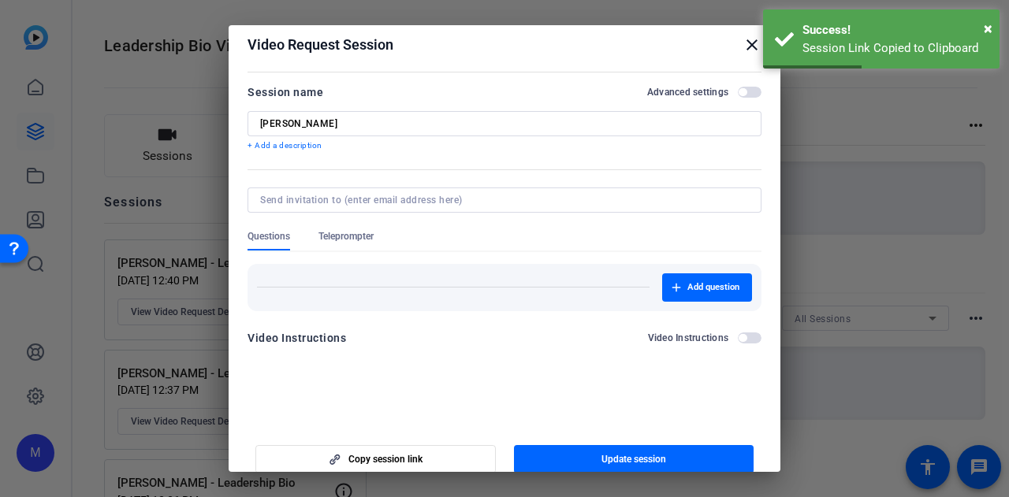
click at [744, 46] on mat-icon "close" at bounding box center [751, 44] width 19 height 19
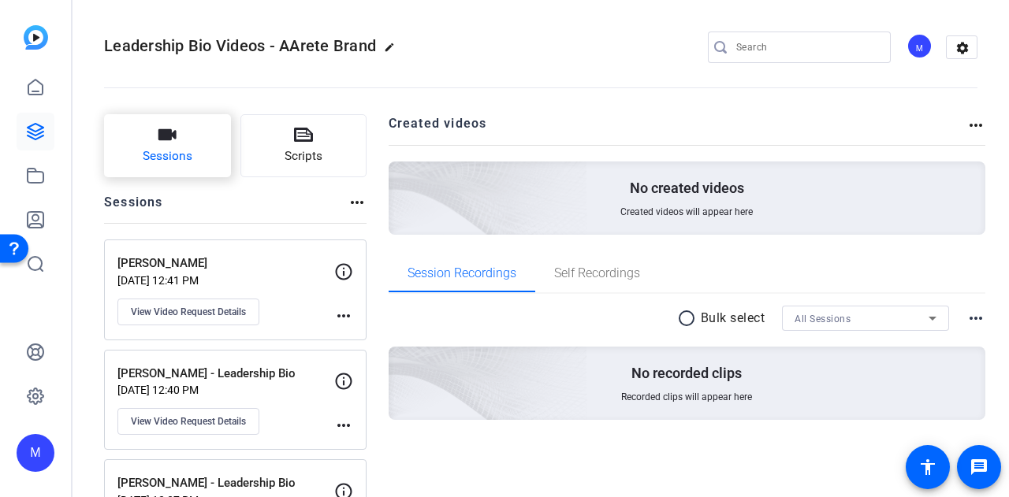
click at [150, 158] on span "Sessions" at bounding box center [168, 156] width 50 height 18
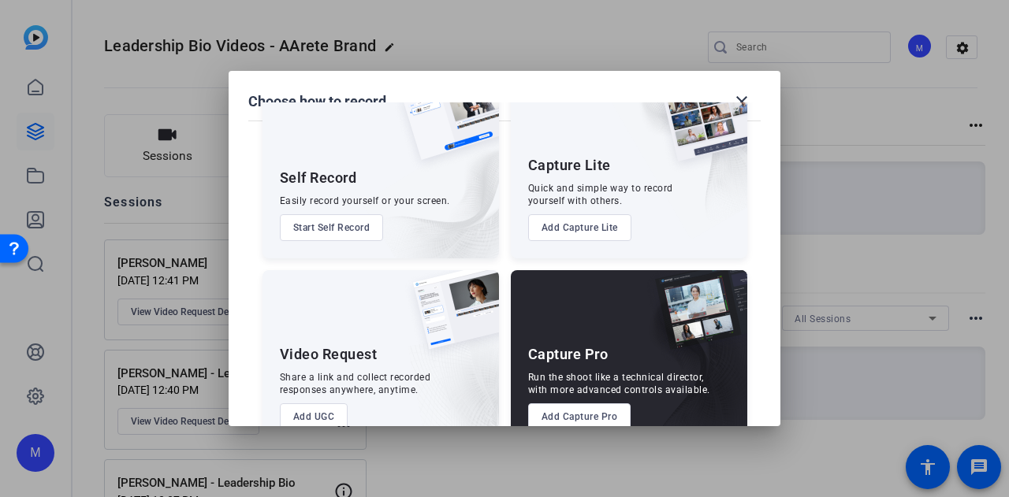
scroll to position [90, 0]
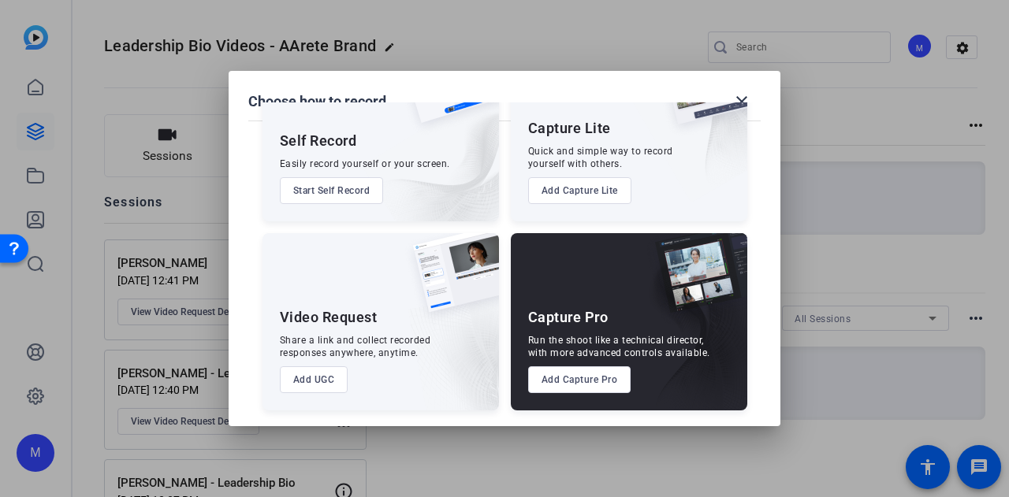
click at [320, 379] on button "Add UGC" at bounding box center [314, 379] width 69 height 27
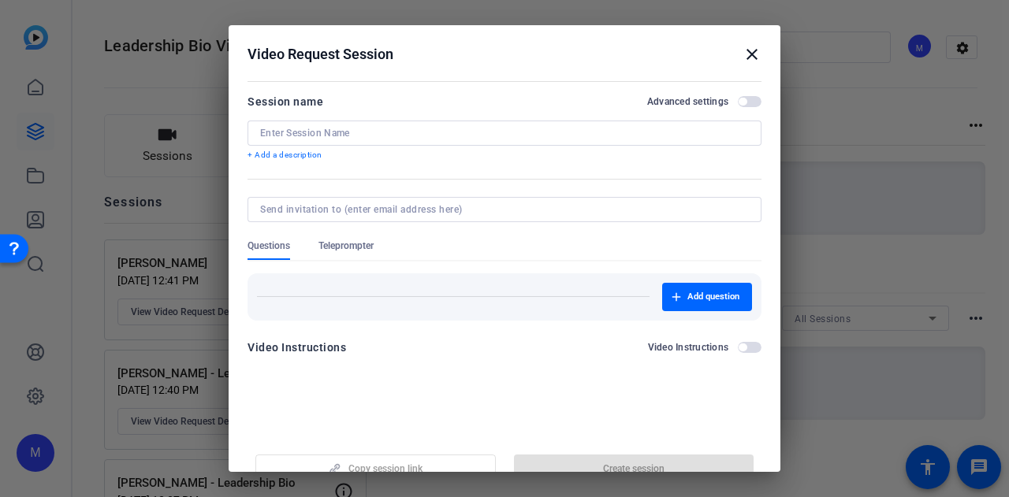
click at [370, 139] on div at bounding box center [504, 133] width 489 height 25
click at [368, 132] on input at bounding box center [504, 133] width 489 height 13
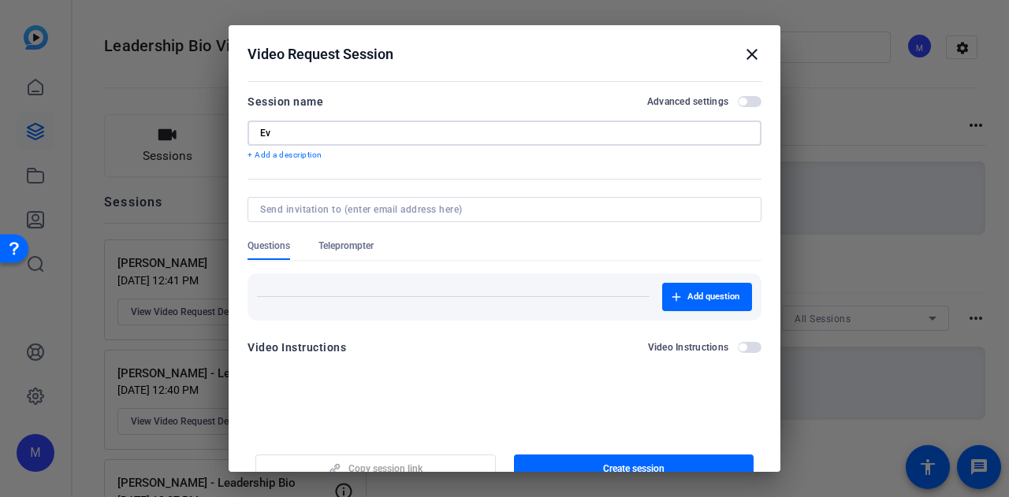
type input "E"
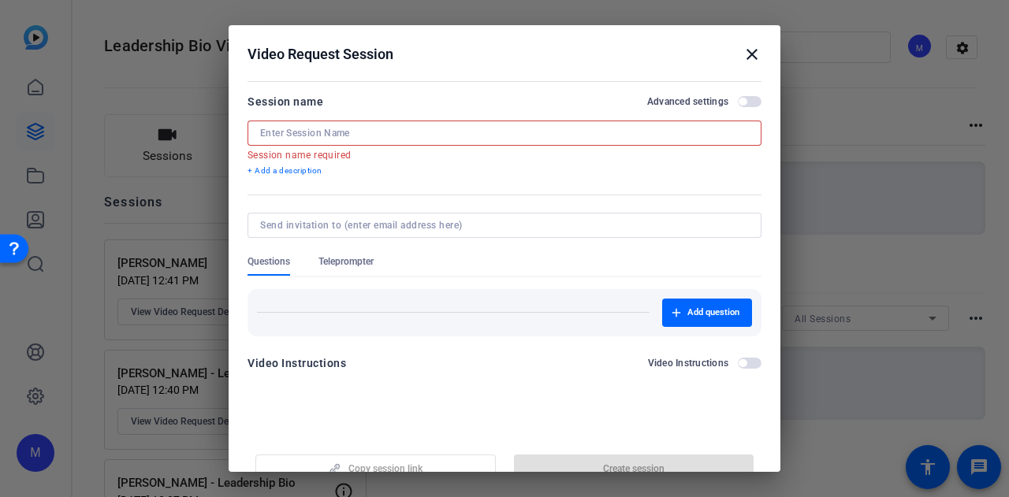
click at [367, 135] on input at bounding box center [504, 133] width 489 height 13
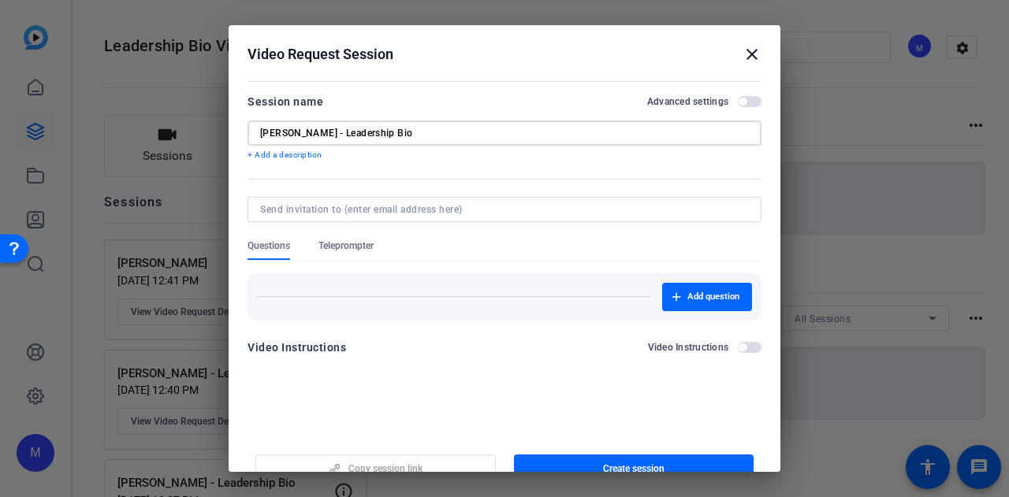
type input "Jeff Schacht - Leadership Bio"
click at [746, 104] on span "button" at bounding box center [750, 101] width 24 height 11
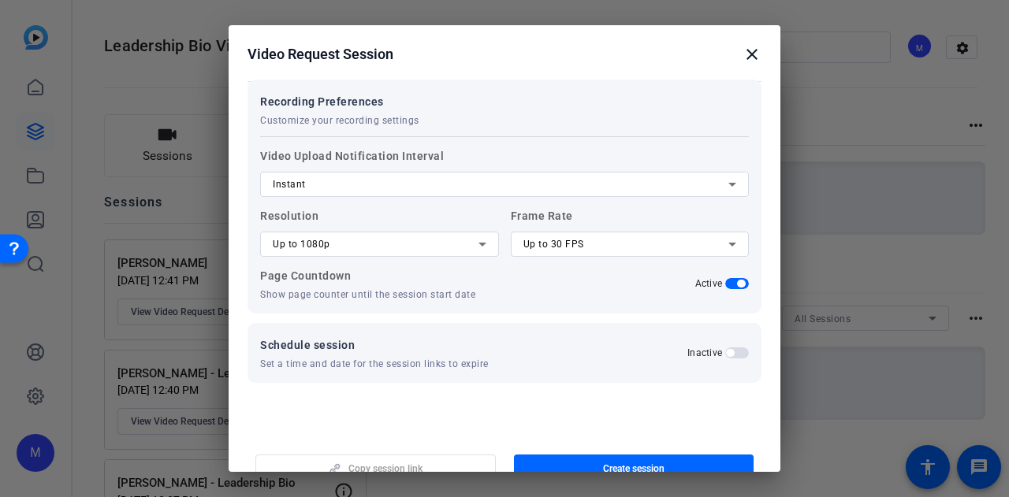
scroll to position [287, 0]
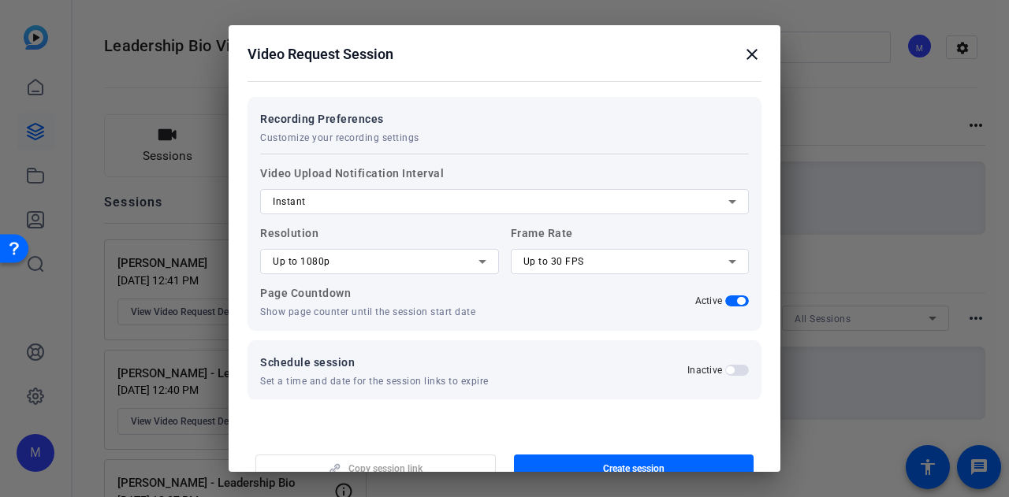
click at [344, 265] on div "Up to 1080p" at bounding box center [376, 261] width 206 height 19
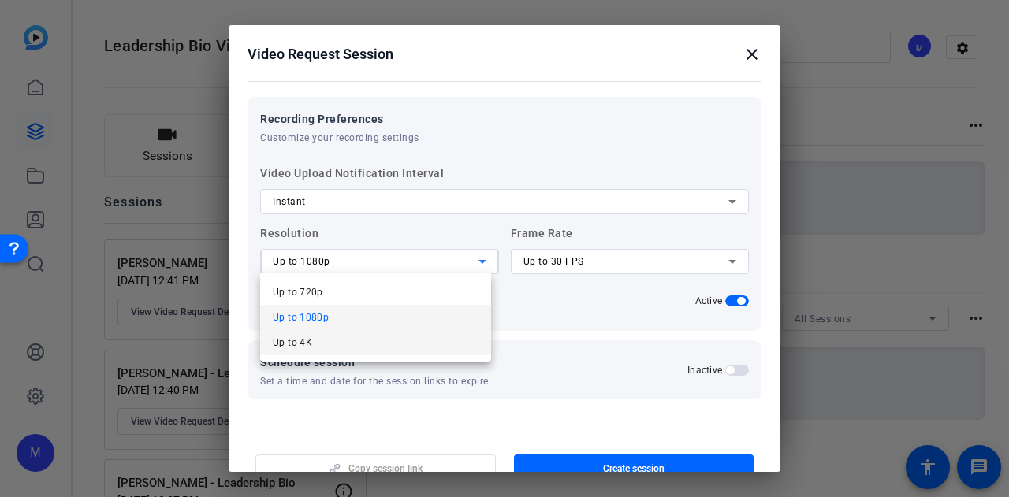
click at [358, 341] on mat-option "Up to 4K" at bounding box center [375, 342] width 231 height 25
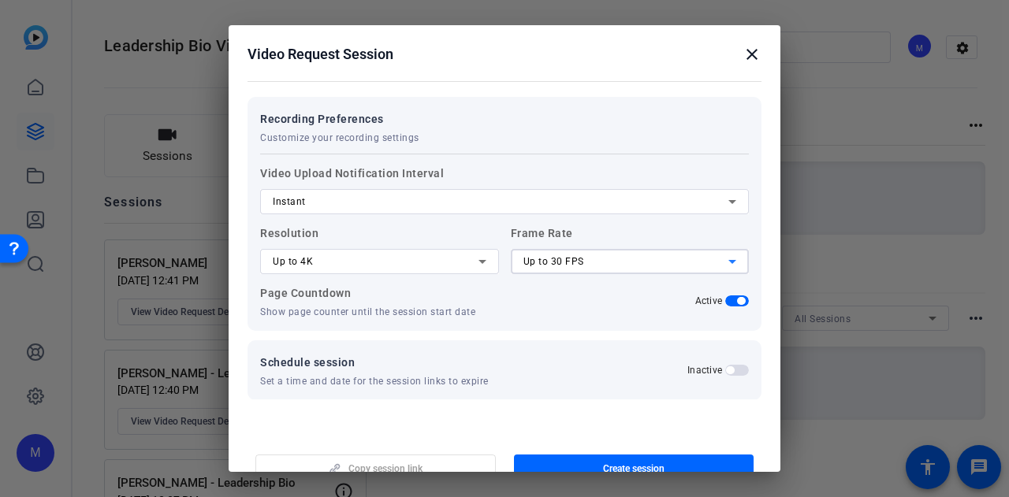
click at [564, 261] on span "Up to 30 FPS" at bounding box center [553, 261] width 61 height 11
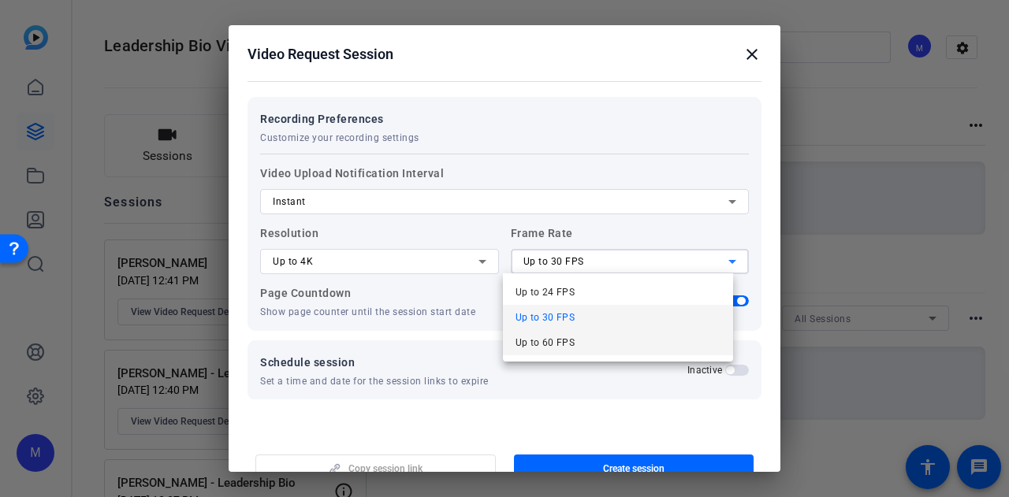
click at [580, 349] on mat-option "Up to 60 FPS" at bounding box center [618, 342] width 231 height 25
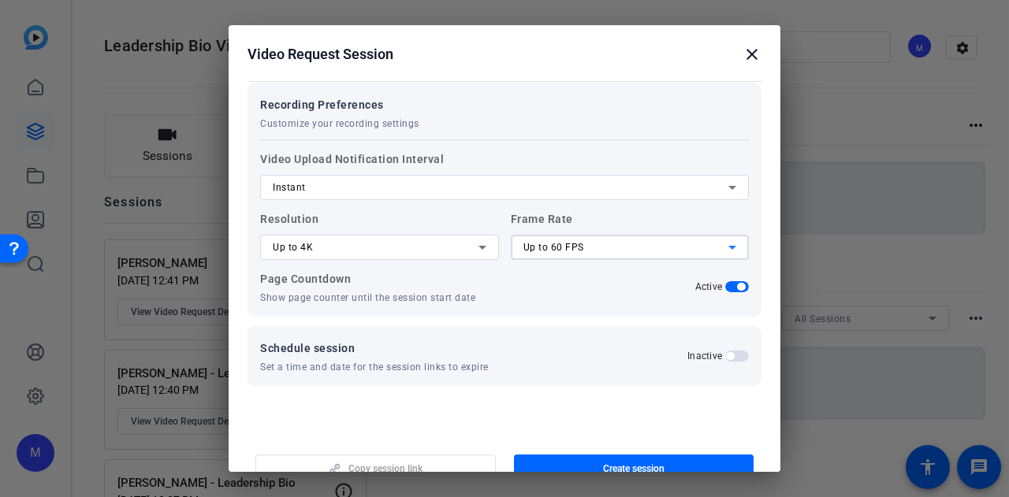
scroll to position [304, 0]
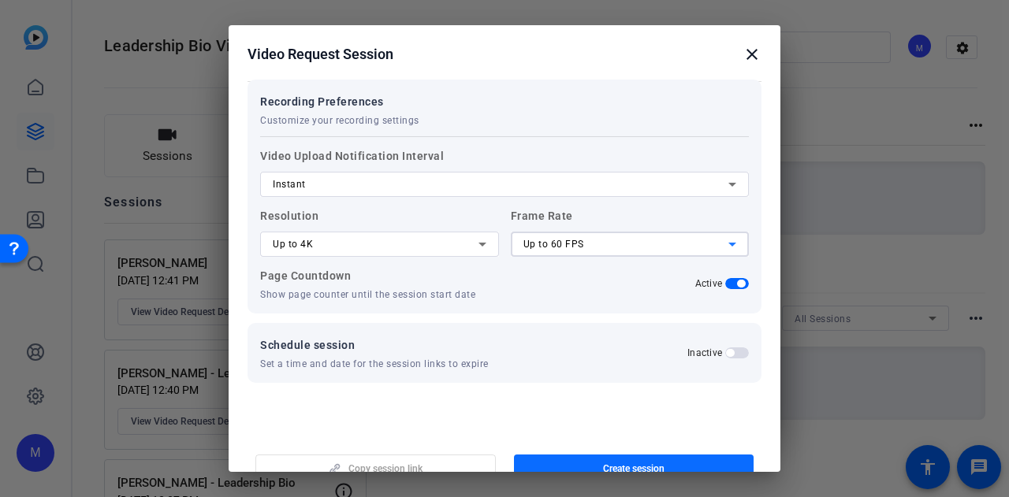
click at [597, 459] on span "button" at bounding box center [634, 469] width 240 height 38
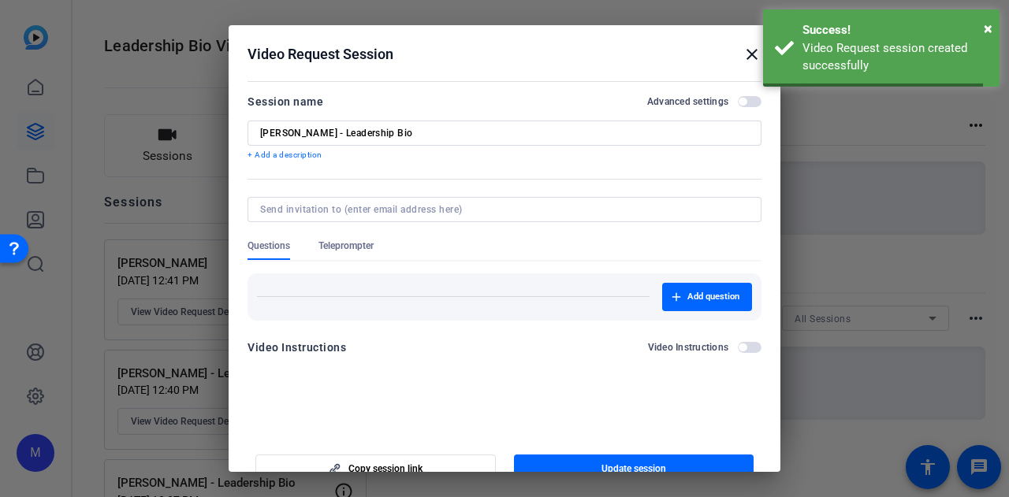
scroll to position [0, 0]
click at [392, 465] on span "Copy session link" at bounding box center [385, 469] width 74 height 13
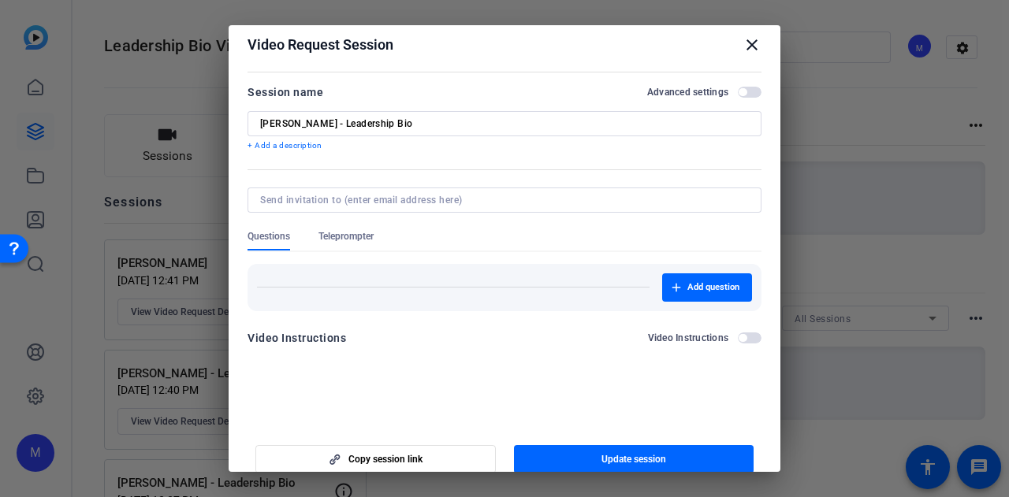
click at [738, 88] on span "button" at bounding box center [742, 92] width 8 height 8
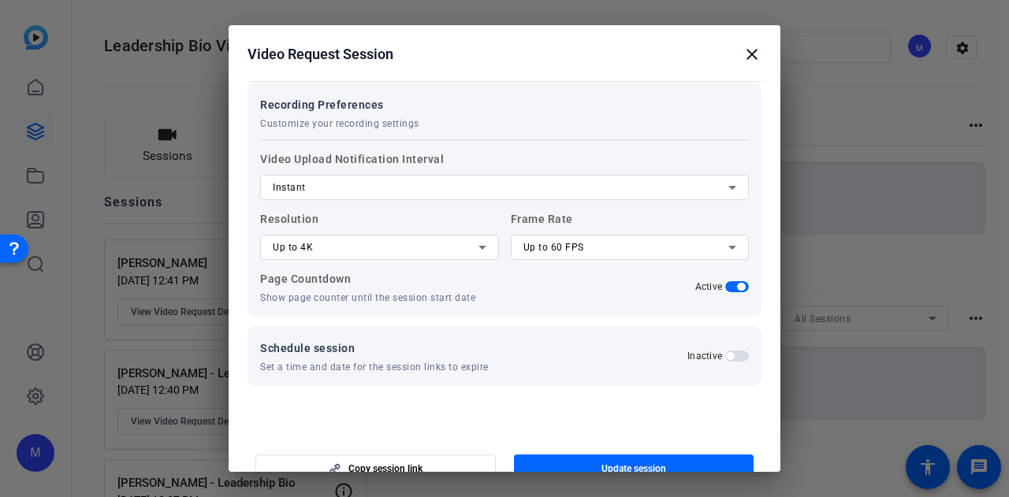
scroll to position [304, 0]
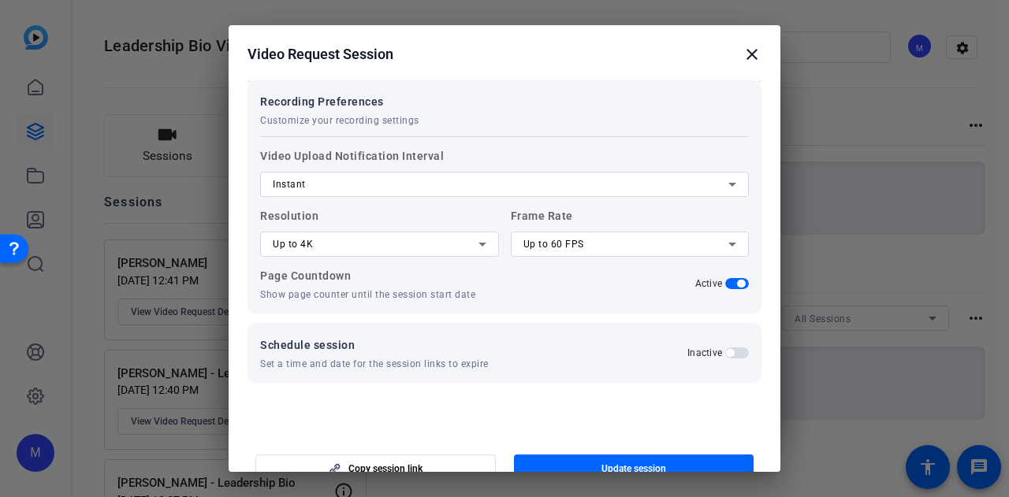
click at [432, 245] on div "Up to 4K" at bounding box center [376, 244] width 206 height 19
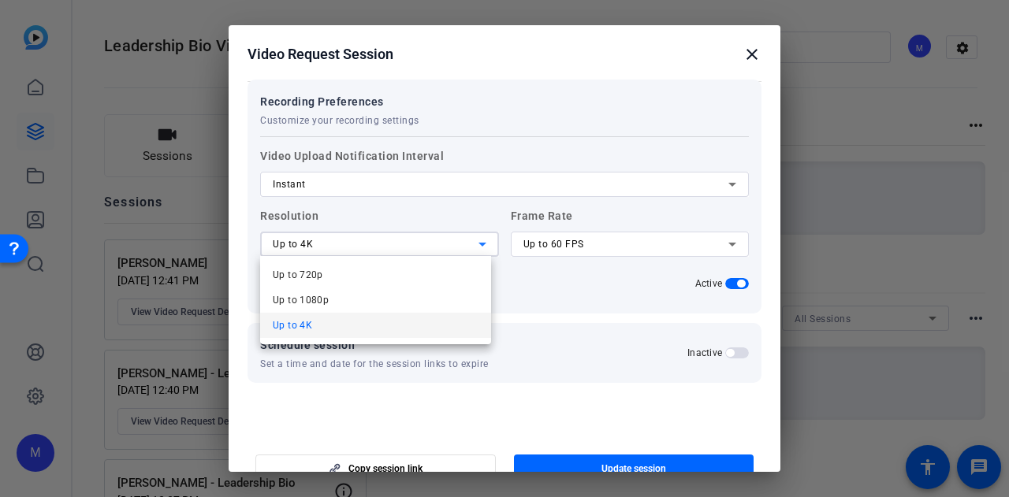
click at [432, 245] on div at bounding box center [504, 248] width 1009 height 497
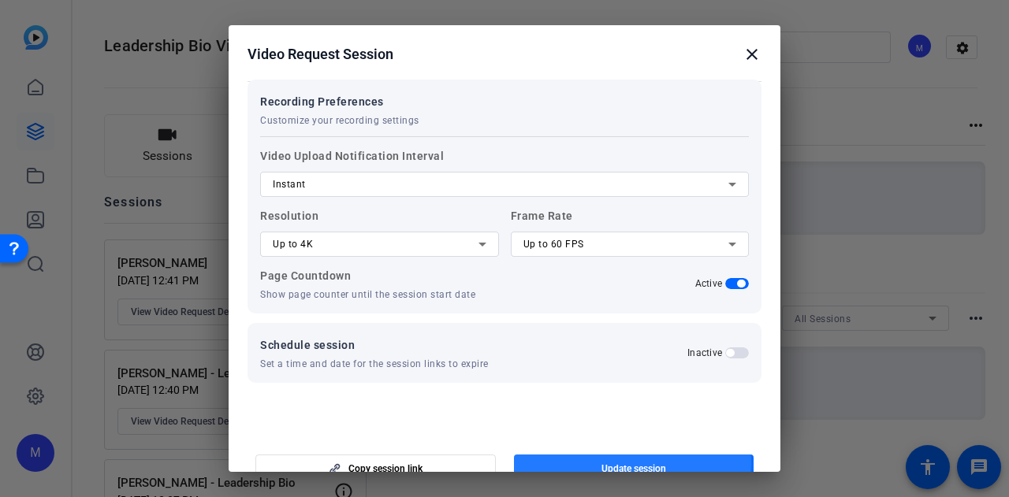
click at [604, 463] on span "Update session" at bounding box center [633, 469] width 65 height 13
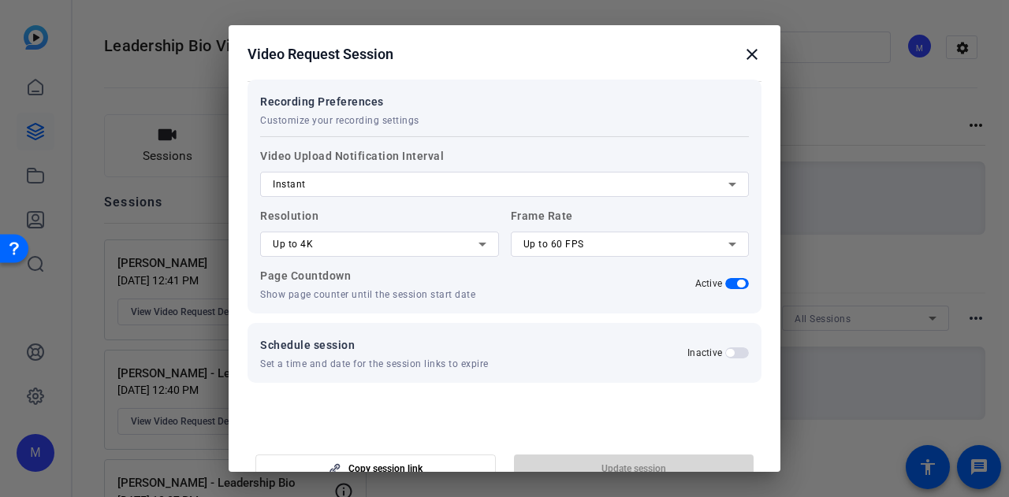
copy body "Up to 720p Up to 1080p Up to 4K"
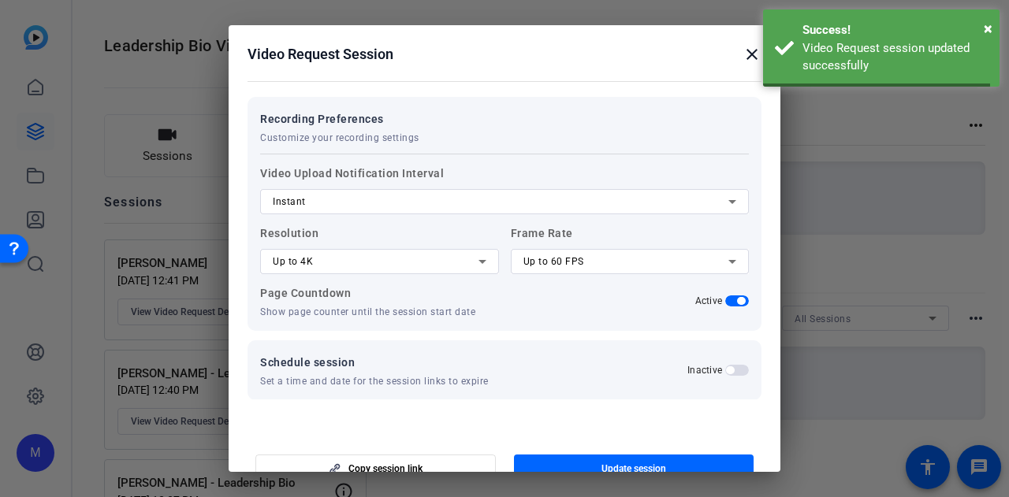
scroll to position [0, 0]
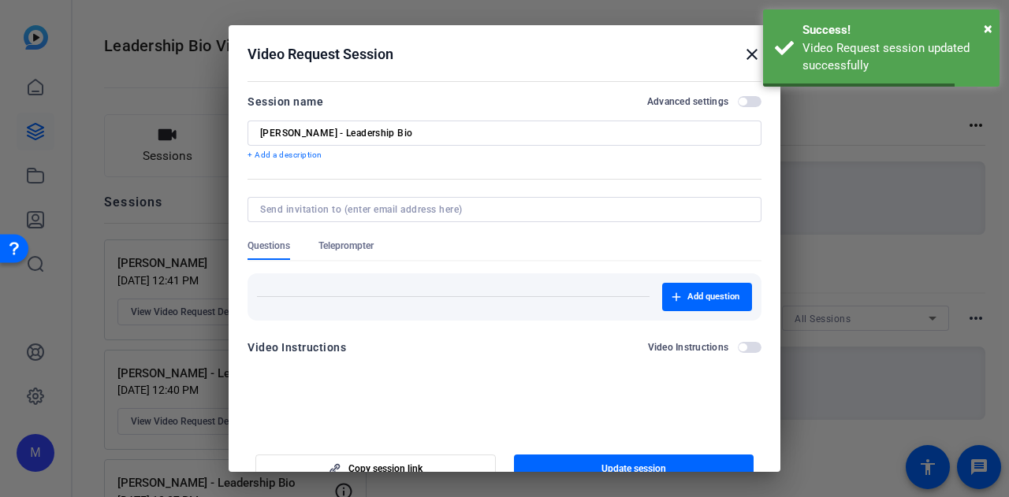
click at [742, 46] on mat-icon "close" at bounding box center [751, 54] width 19 height 19
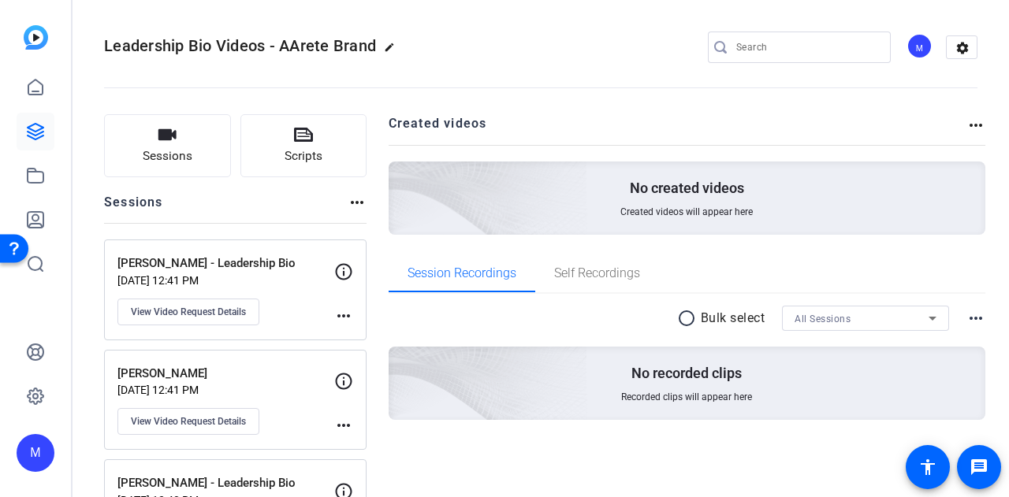
click at [386, 43] on mat-icon "edit" at bounding box center [393, 51] width 19 height 19
click at [189, 40] on input "Leadership Bio Videos - AArete Brand" at bounding box center [168, 47] width 103 height 19
type input "Leadership Bio Videos - AArete Brand (Phase 1)"
click at [249, 45] on span "check_circle" at bounding box center [245, 47] width 19 height 19
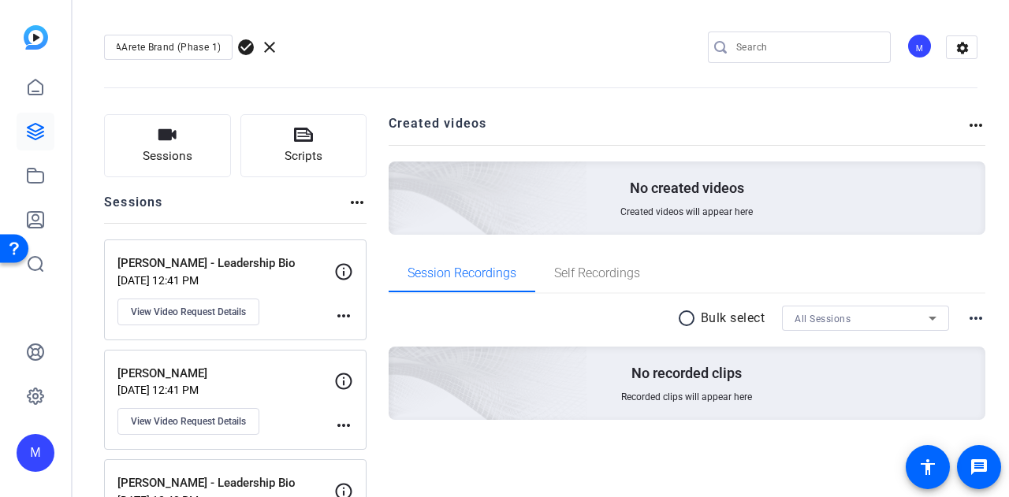
scroll to position [0, 0]
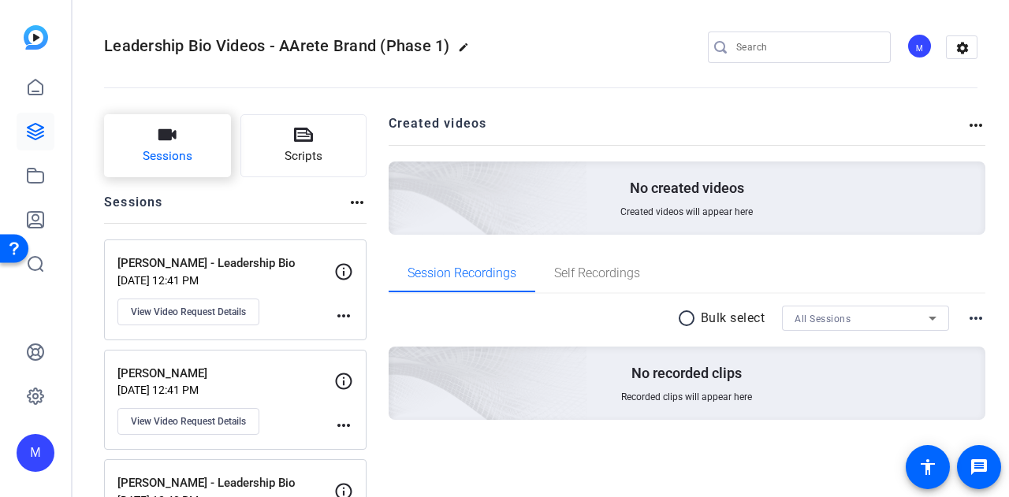
click at [211, 135] on button "Sessions" at bounding box center [167, 145] width 127 height 63
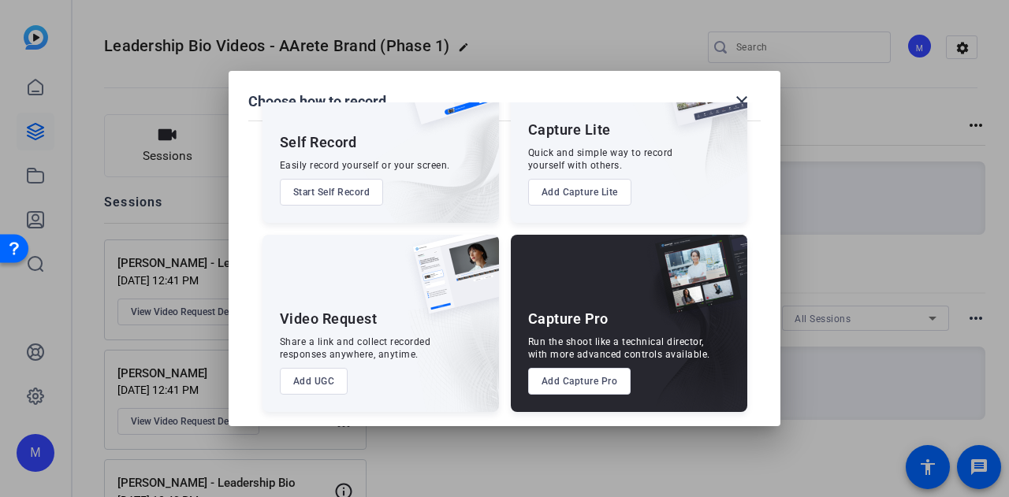
scroll to position [90, 0]
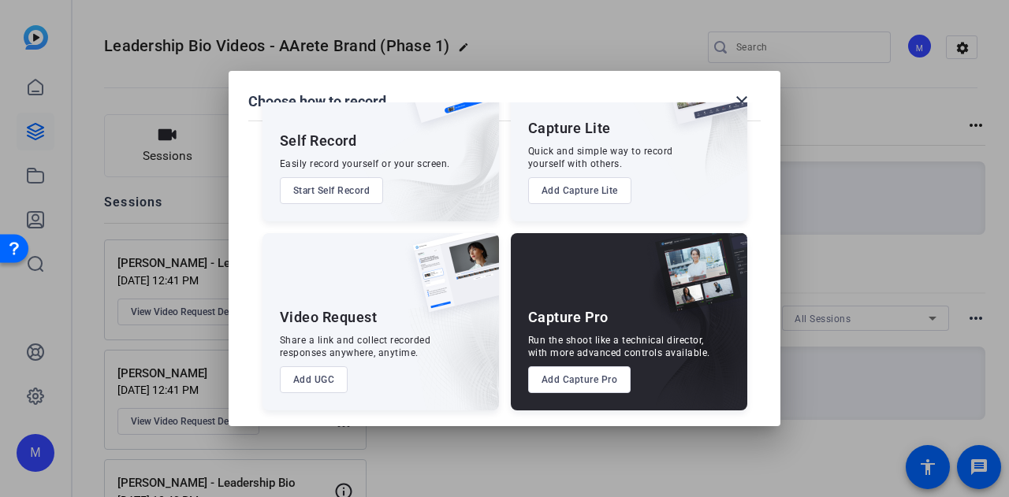
click at [333, 382] on button "Add UGC" at bounding box center [314, 379] width 69 height 27
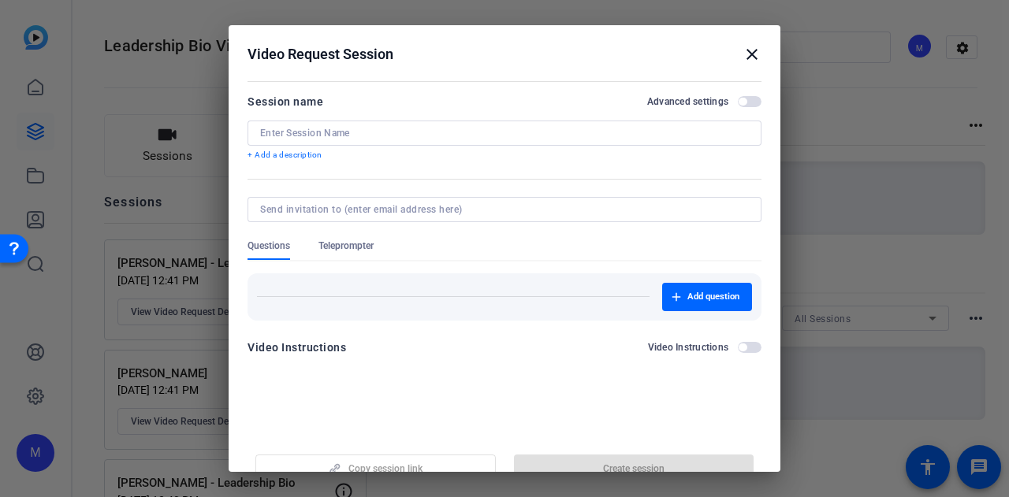
click at [748, 99] on span "button" at bounding box center [750, 101] width 24 height 11
click at [487, 143] on form "Session name Advanced settings + Add a description Questions Teleprompter Add q…" at bounding box center [504, 389] width 514 height 595
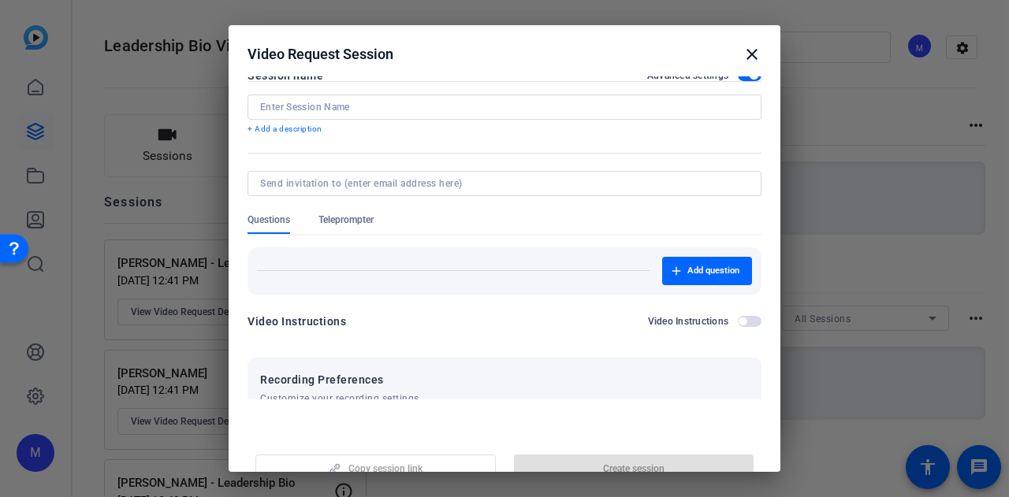
scroll to position [0, 0]
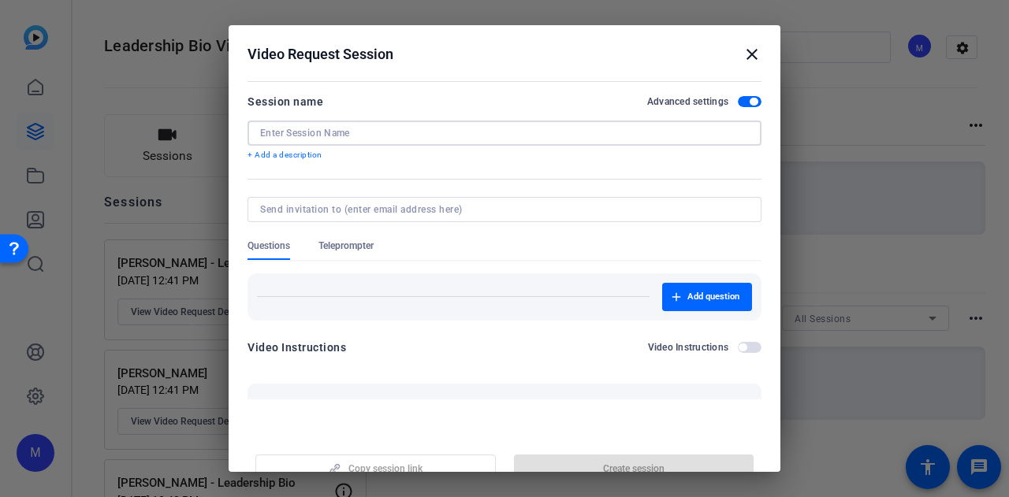
click at [351, 132] on input at bounding box center [504, 133] width 489 height 13
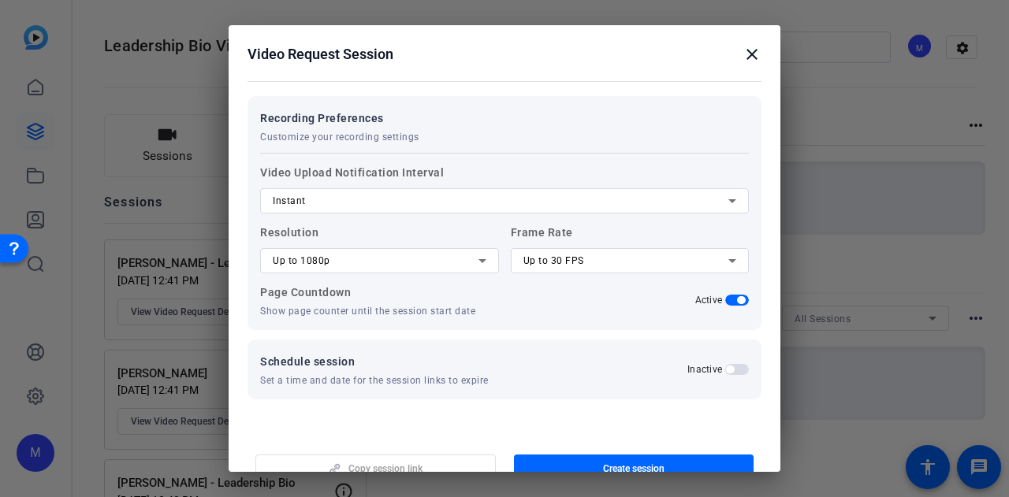
scroll to position [304, 0]
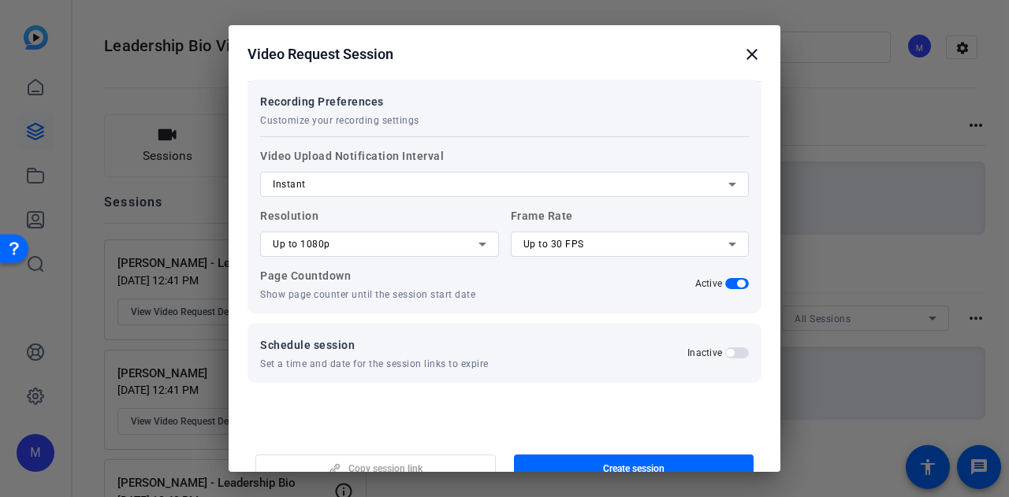
type input "John Marchisin - Leadership Bio"
click at [363, 244] on div "Up to 1080p" at bounding box center [376, 244] width 206 height 19
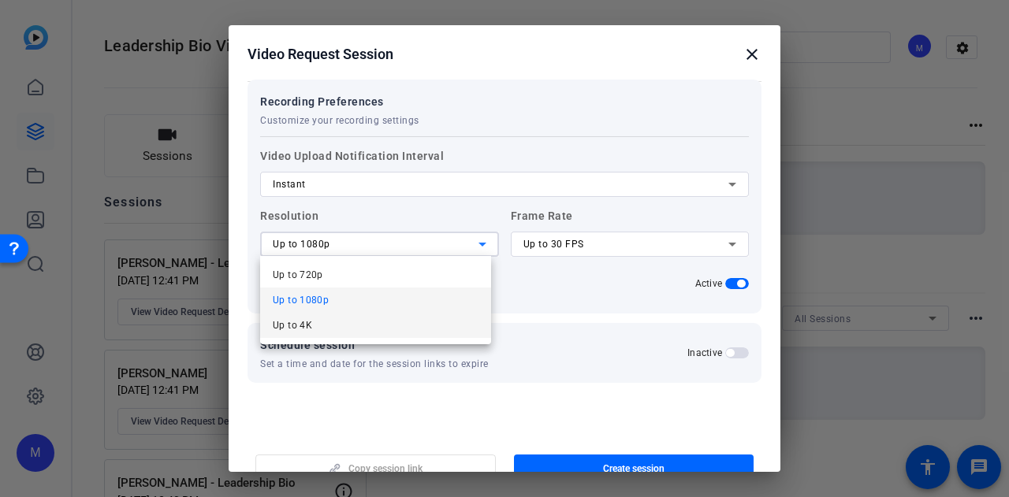
click at [354, 334] on mat-option "Up to 4K" at bounding box center [375, 325] width 231 height 25
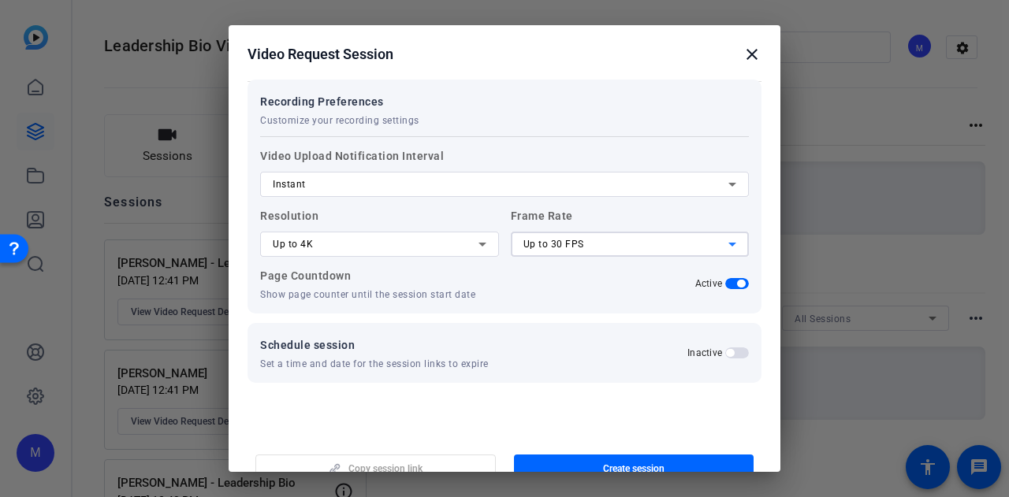
click at [534, 247] on span "Up to 30 FPS" at bounding box center [553, 244] width 61 height 11
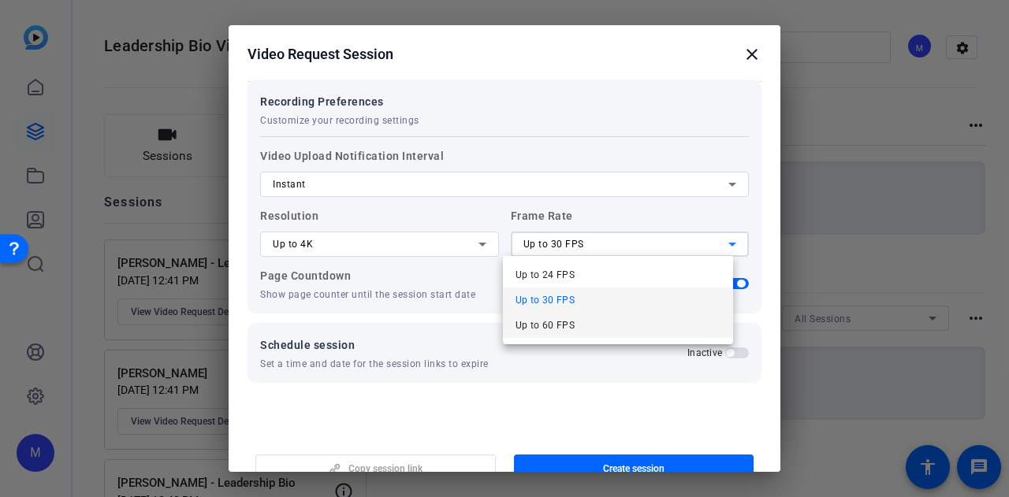
click at [556, 330] on span "Up to 60 FPS" at bounding box center [545, 325] width 60 height 19
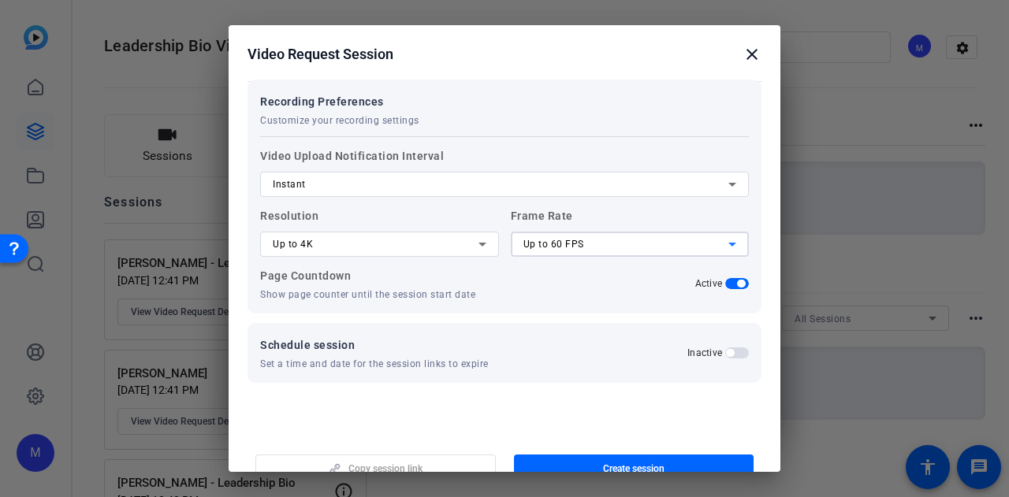
scroll to position [24, 0]
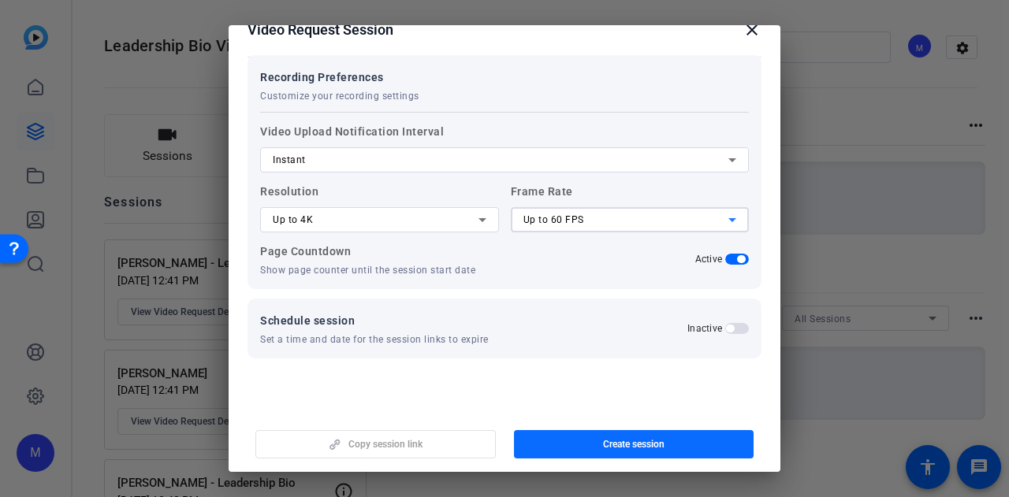
click at [603, 439] on span "Create session" at bounding box center [633, 444] width 61 height 13
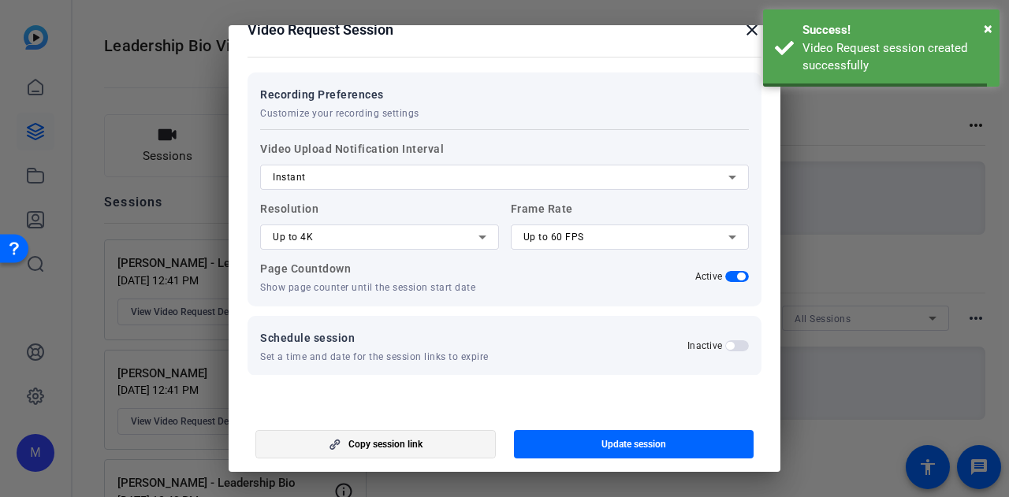
scroll to position [0, 0]
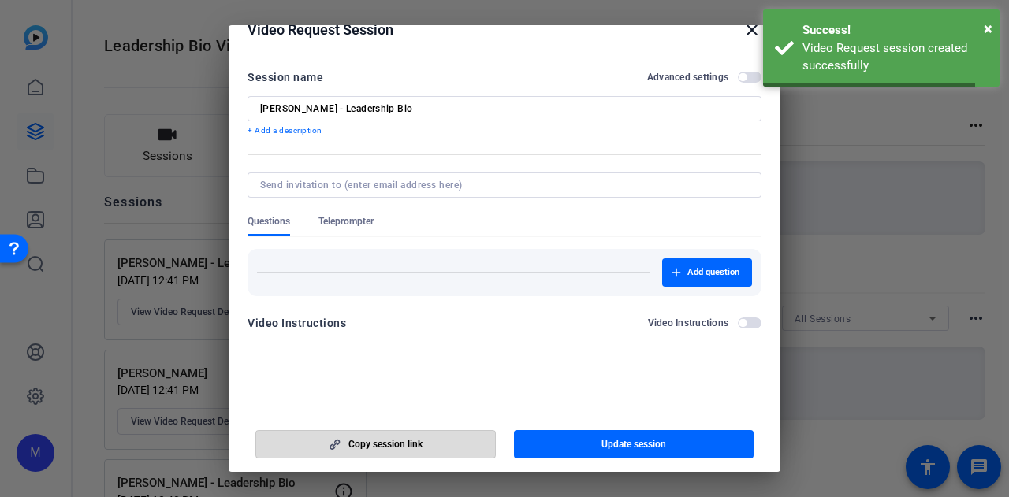
click at [411, 448] on span "Copy session link" at bounding box center [385, 444] width 74 height 13
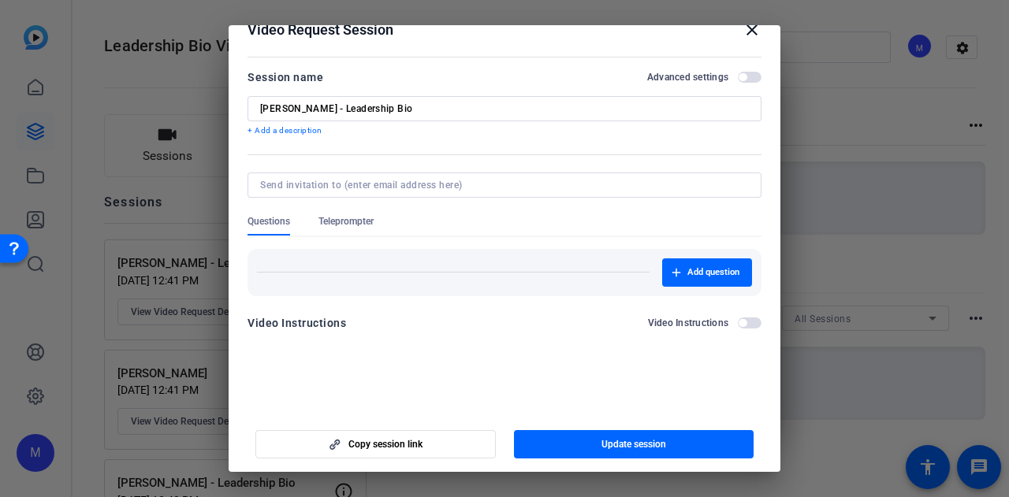
drag, startPoint x: 742, startPoint y: 32, endPoint x: 538, endPoint y: 102, distance: 215.1
click at [742, 32] on mat-icon "close" at bounding box center [751, 29] width 19 height 19
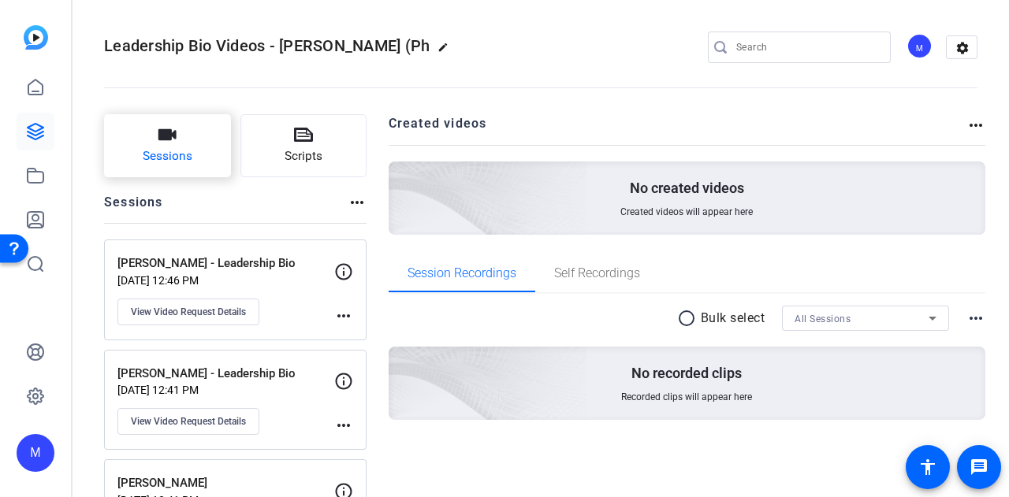
click at [144, 140] on button "Sessions" at bounding box center [167, 145] width 127 height 63
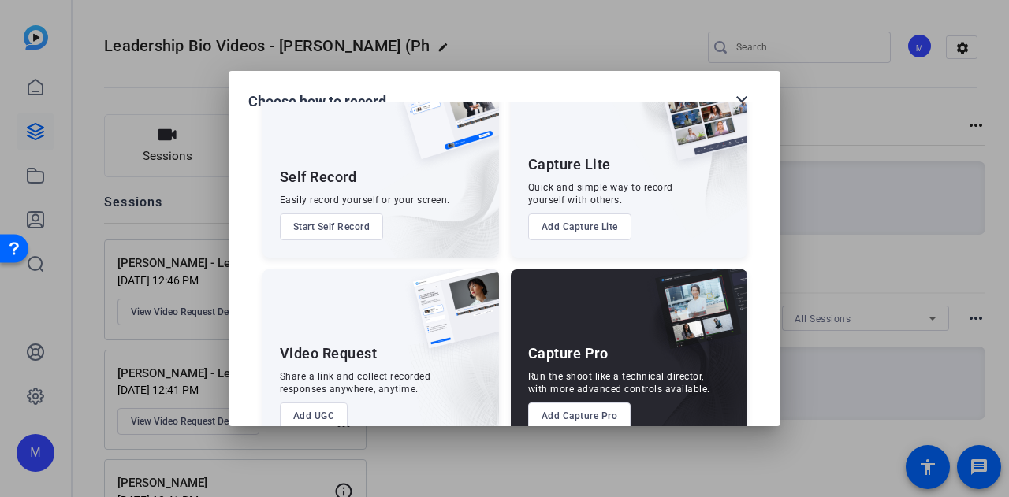
scroll to position [90, 0]
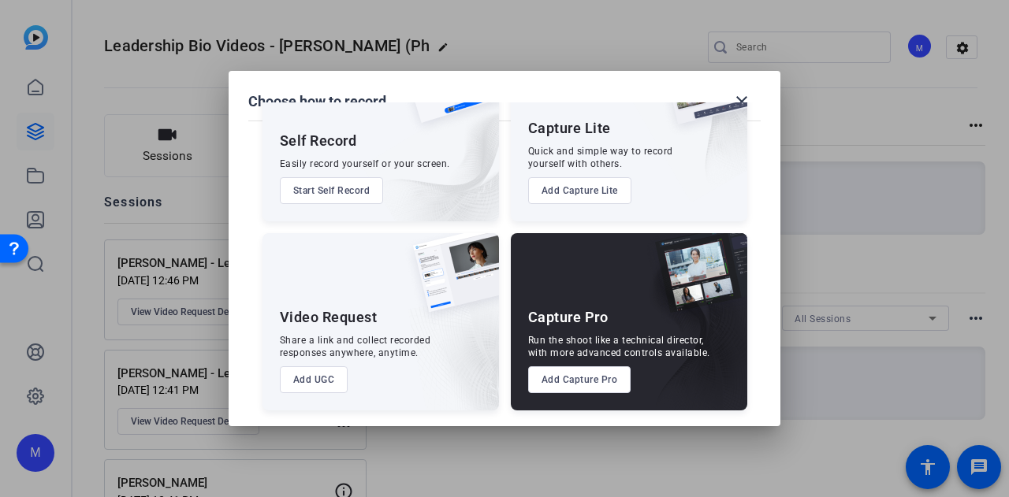
click at [331, 381] on button "Add UGC" at bounding box center [314, 379] width 69 height 27
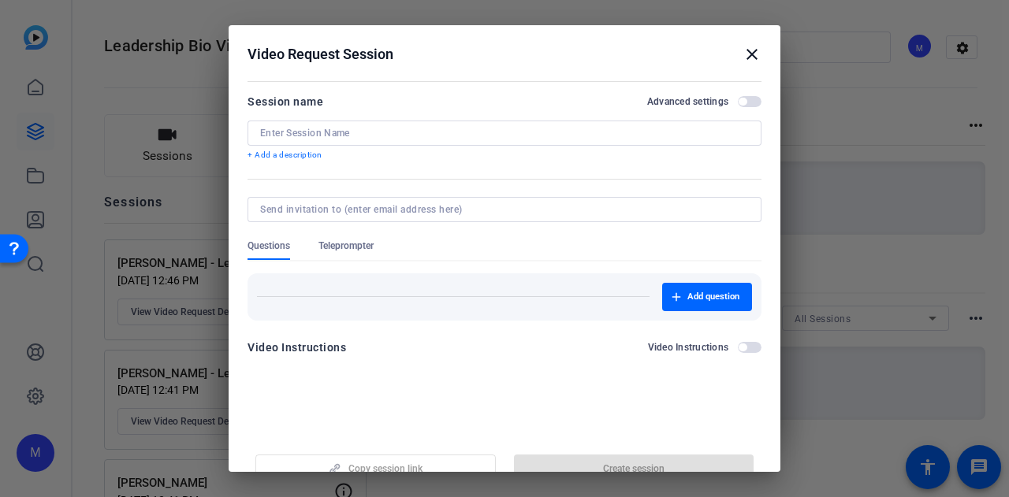
click at [359, 136] on input at bounding box center [504, 133] width 489 height 13
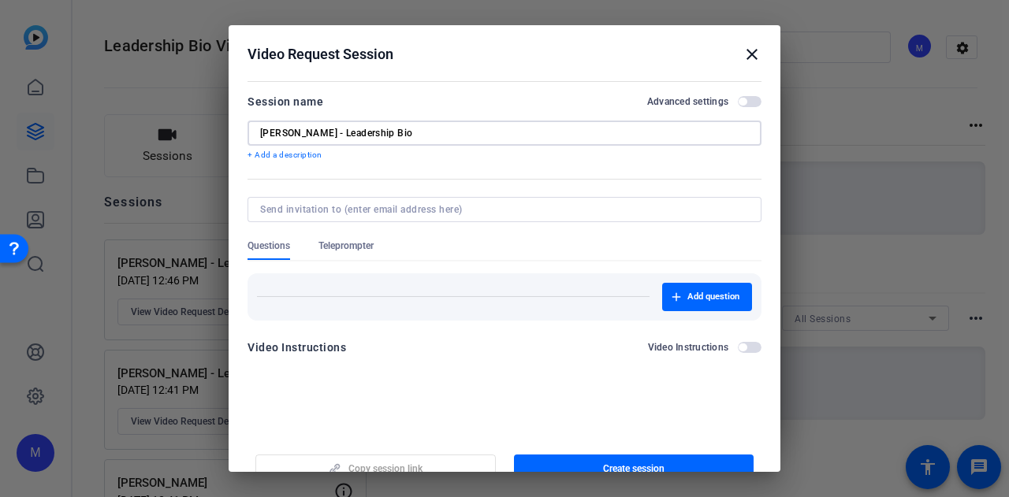
type input "Kevin Byrnes - Leadership Bio"
click at [742, 103] on span "button" at bounding box center [750, 101] width 24 height 11
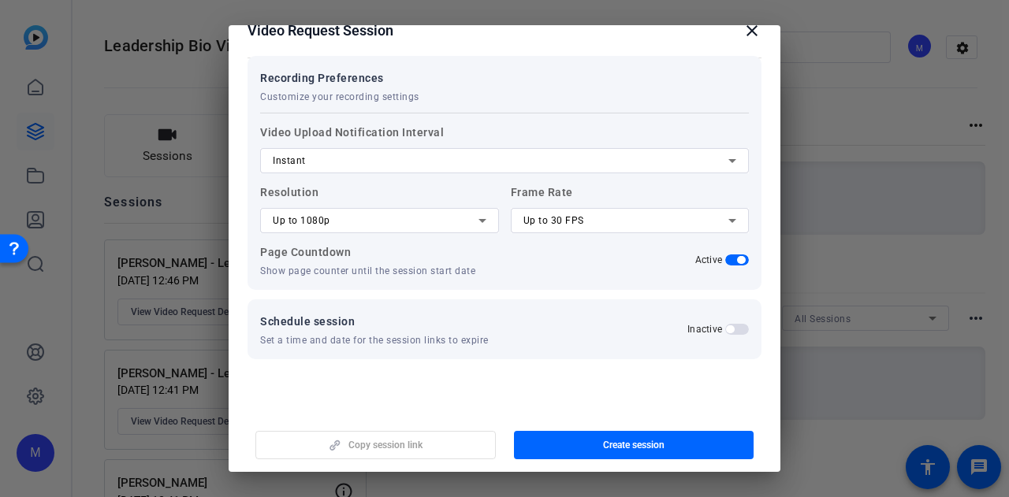
scroll to position [24, 0]
click at [328, 225] on div "Up to 1080p" at bounding box center [376, 219] width 206 height 19
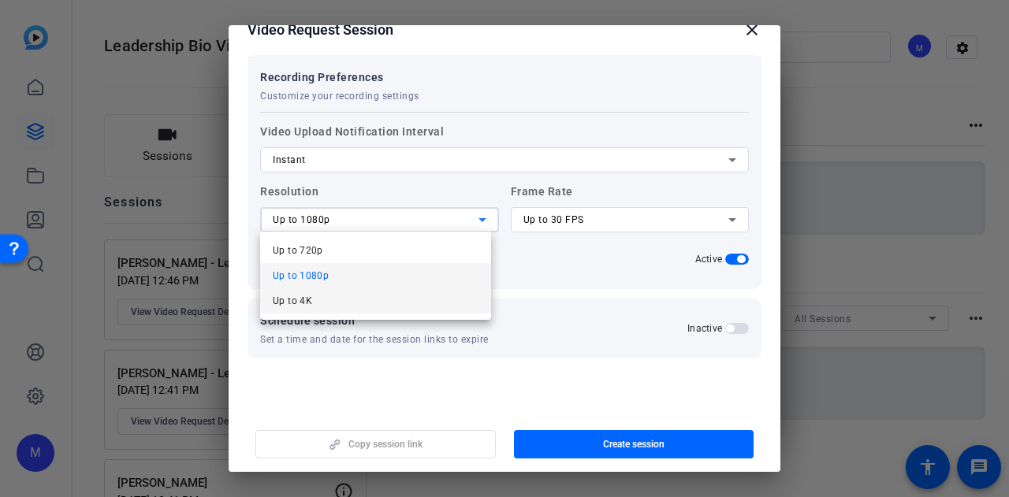
click at [328, 302] on mat-option "Up to 4K" at bounding box center [375, 300] width 231 height 25
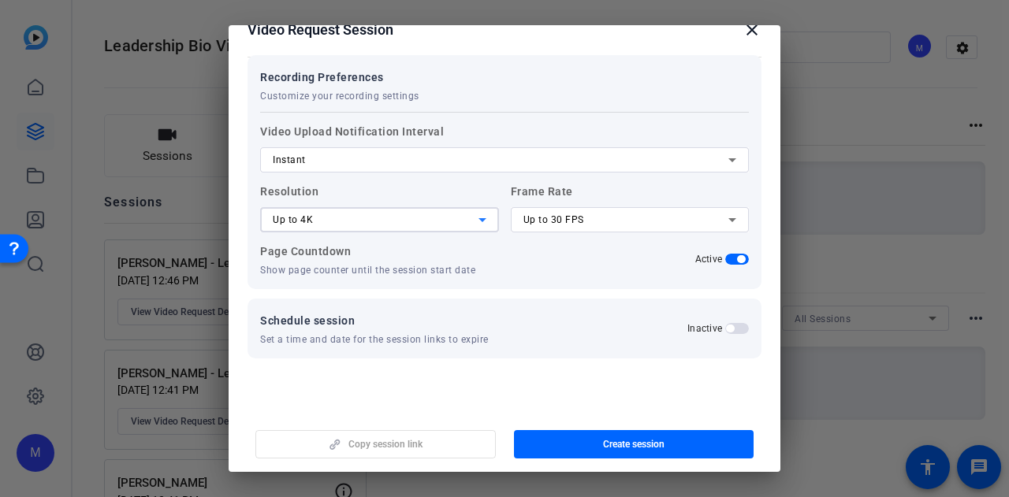
click at [563, 193] on label "Frame Rate Up to 30 FPS" at bounding box center [630, 207] width 239 height 50
click at [560, 220] on span "Up to 30 FPS" at bounding box center [553, 219] width 61 height 11
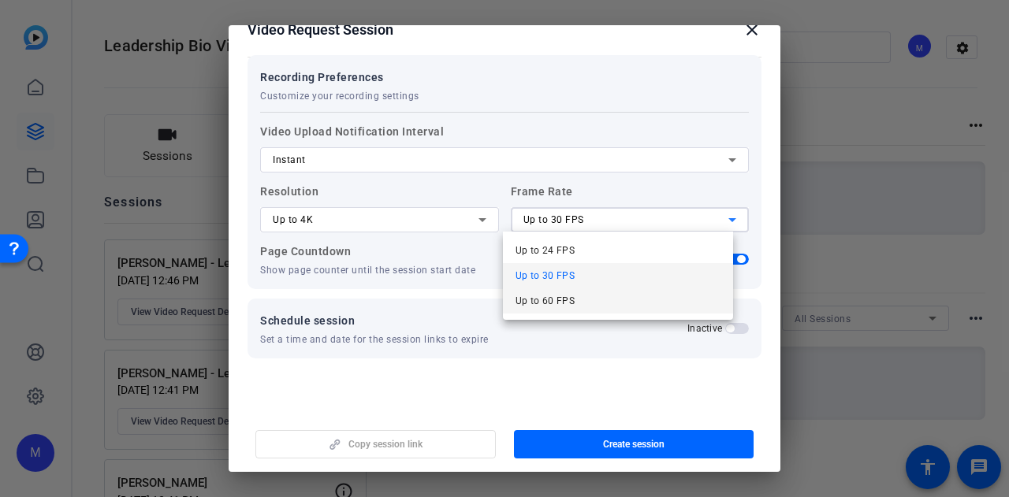
click at [550, 297] on span "Up to 60 FPS" at bounding box center [545, 301] width 60 height 19
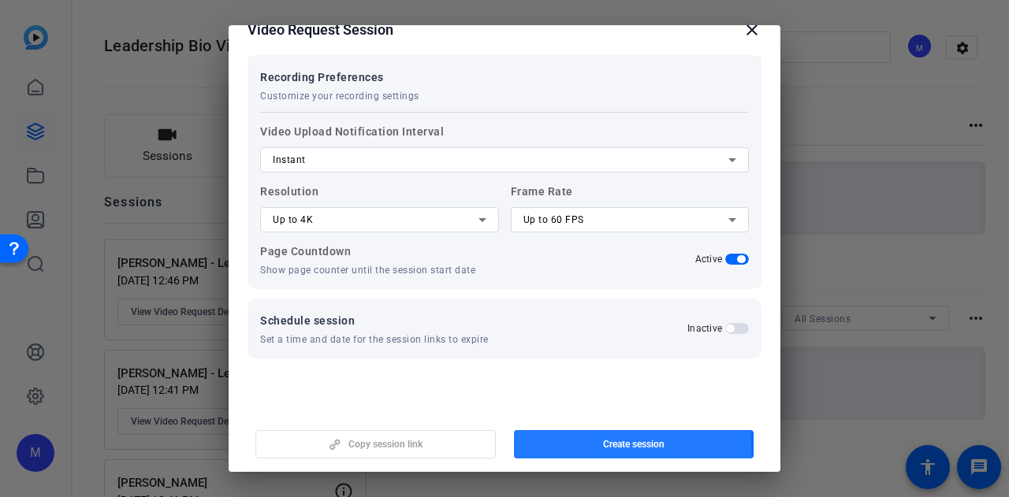
click at [593, 448] on span "button" at bounding box center [634, 445] width 240 height 38
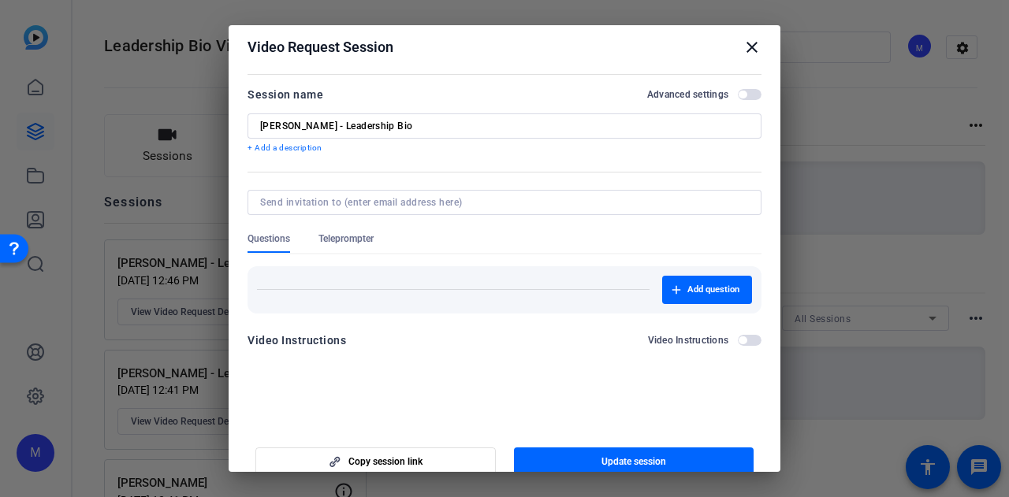
scroll to position [0, 0]
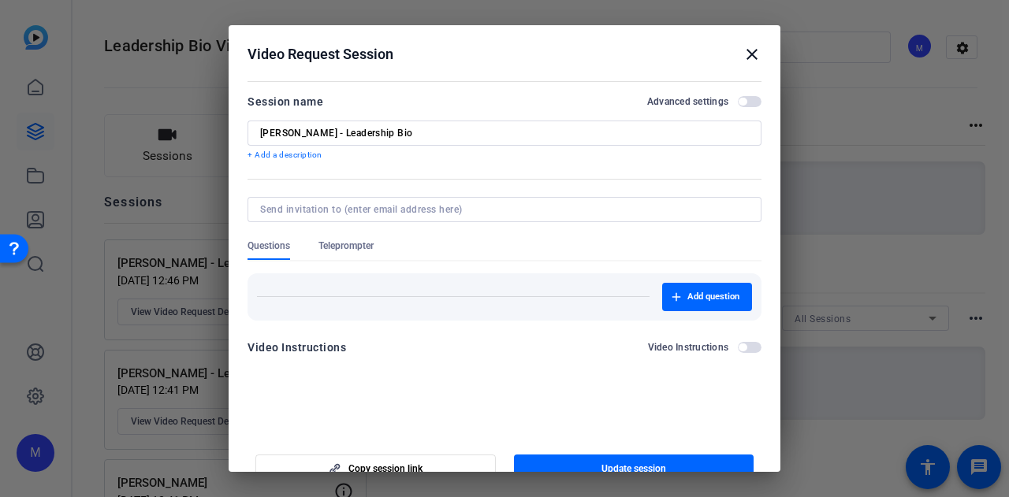
click at [748, 99] on span "button" at bounding box center [750, 101] width 24 height 11
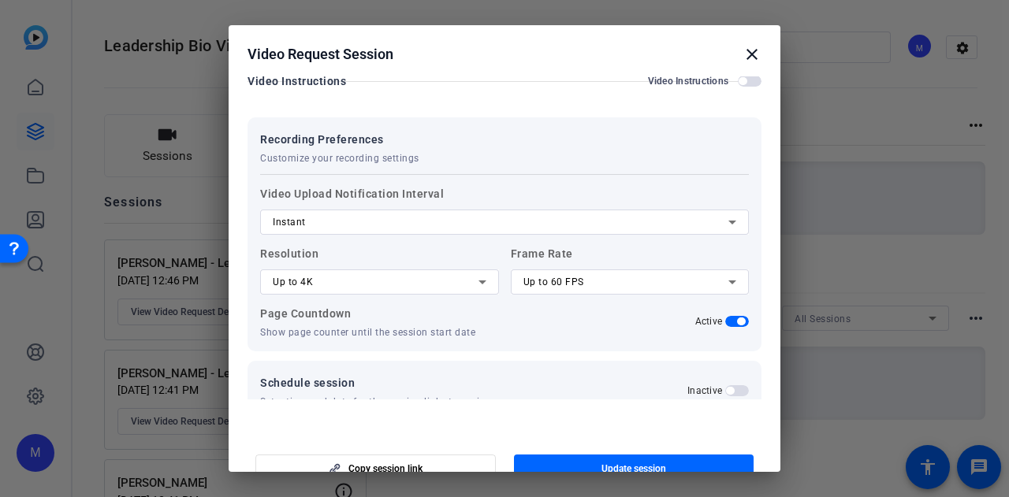
scroll to position [287, 0]
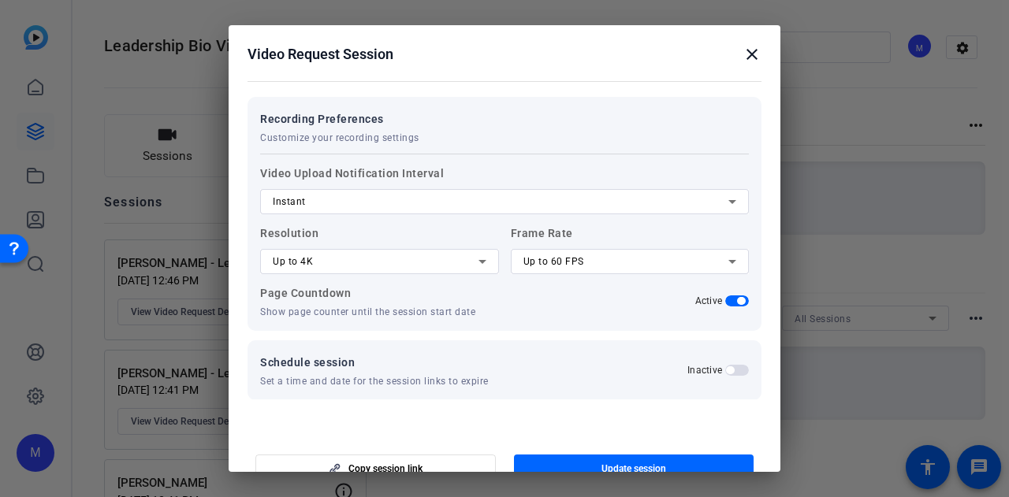
click at [390, 262] on div "Up to 4K" at bounding box center [376, 261] width 206 height 19
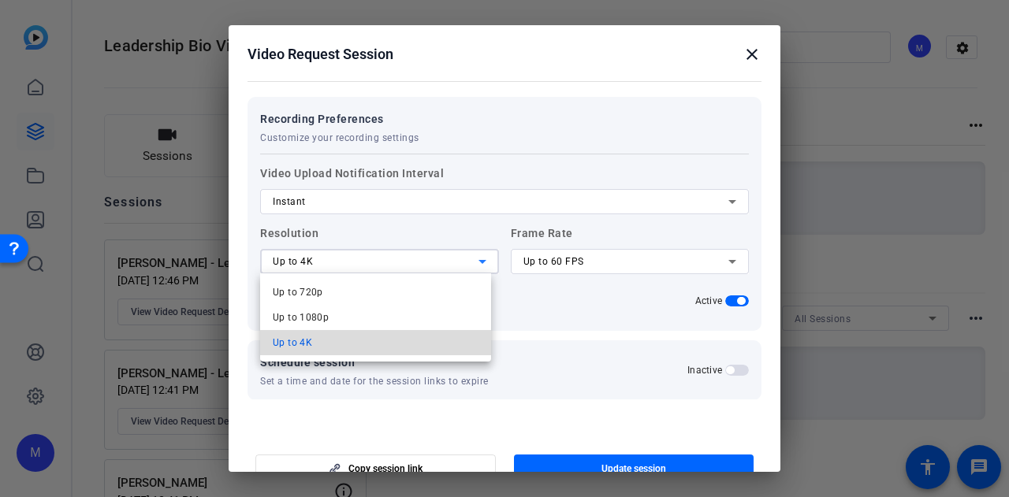
click at [387, 350] on mat-option "Up to 4K" at bounding box center [375, 342] width 231 height 25
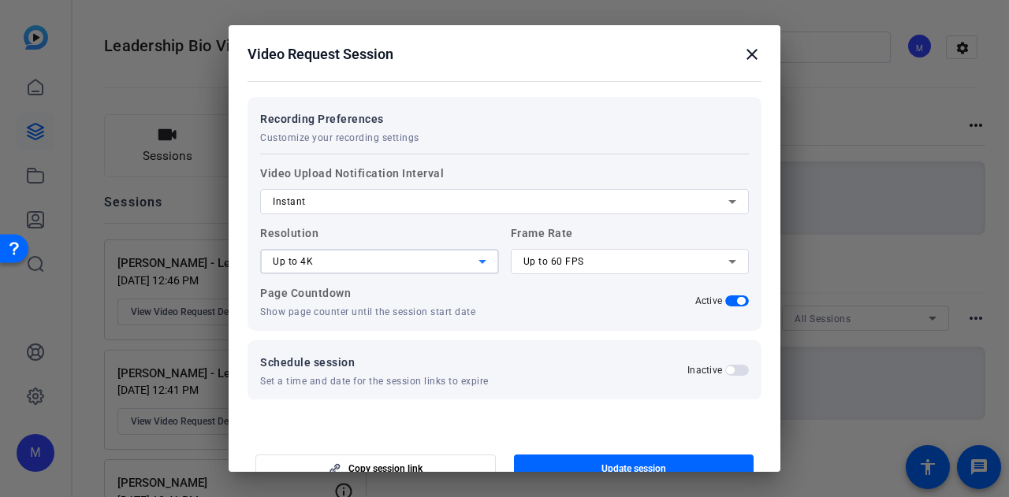
click at [575, 262] on div "Up to 60 FPS" at bounding box center [626, 261] width 206 height 19
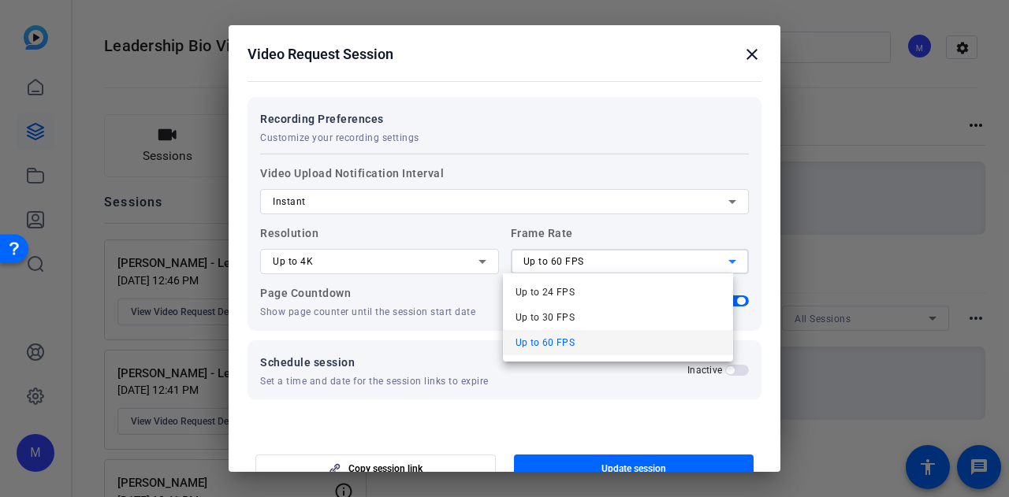
click at [571, 344] on span "Up to 60 FPS" at bounding box center [545, 342] width 60 height 19
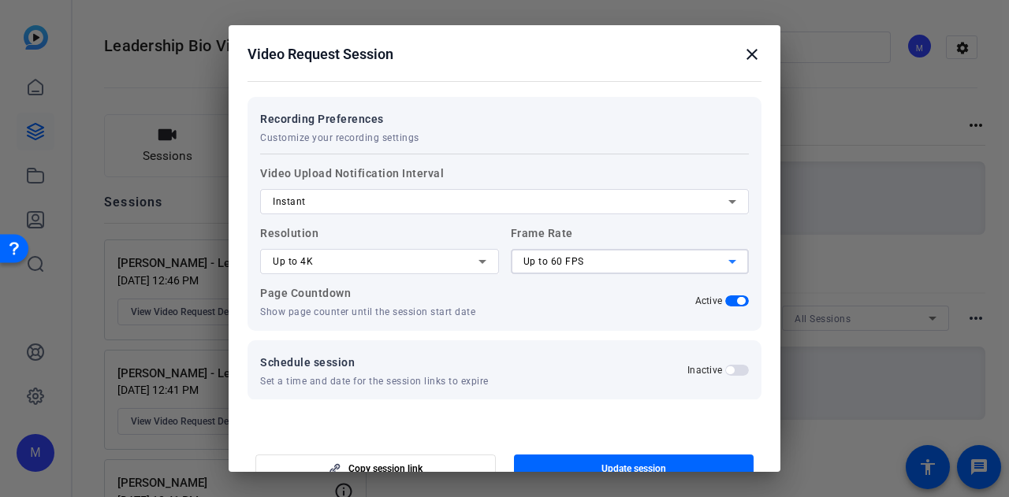
scroll to position [304, 0]
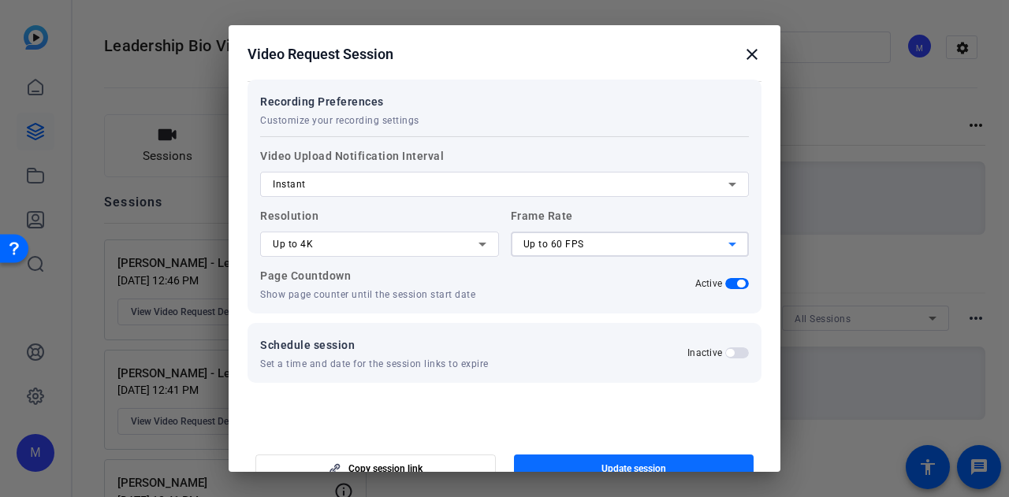
click at [584, 462] on span "button" at bounding box center [634, 469] width 240 height 38
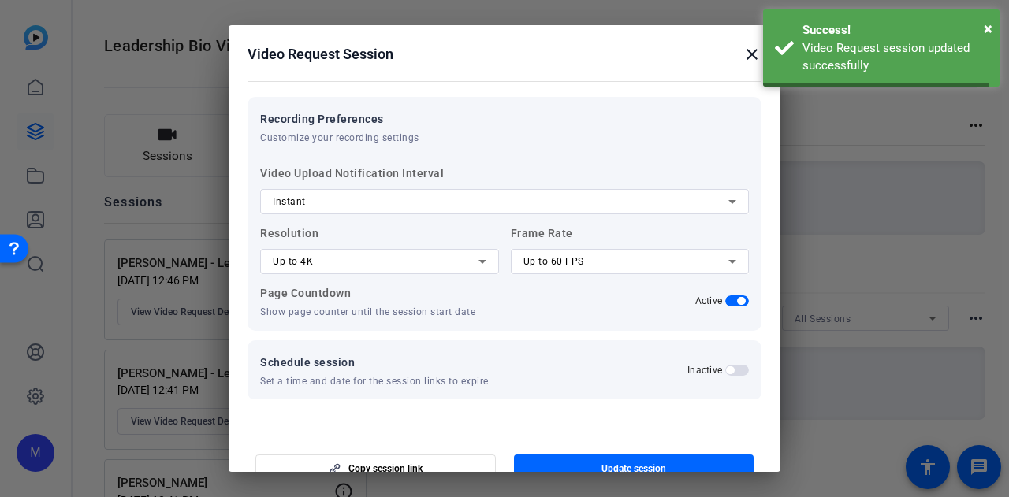
scroll to position [0, 0]
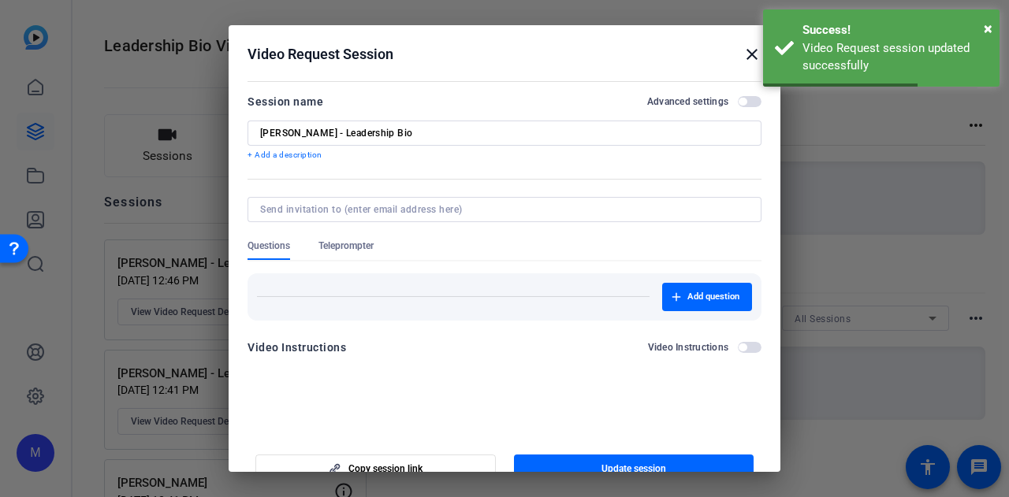
click at [742, 58] on mat-icon "close" at bounding box center [751, 54] width 19 height 19
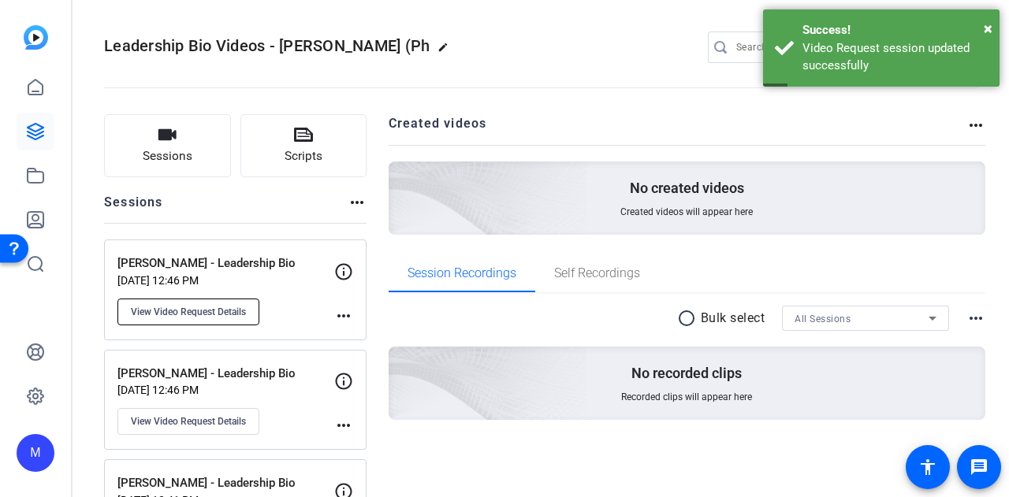
click at [188, 314] on span "View Video Request Details" at bounding box center [188, 312] width 115 height 13
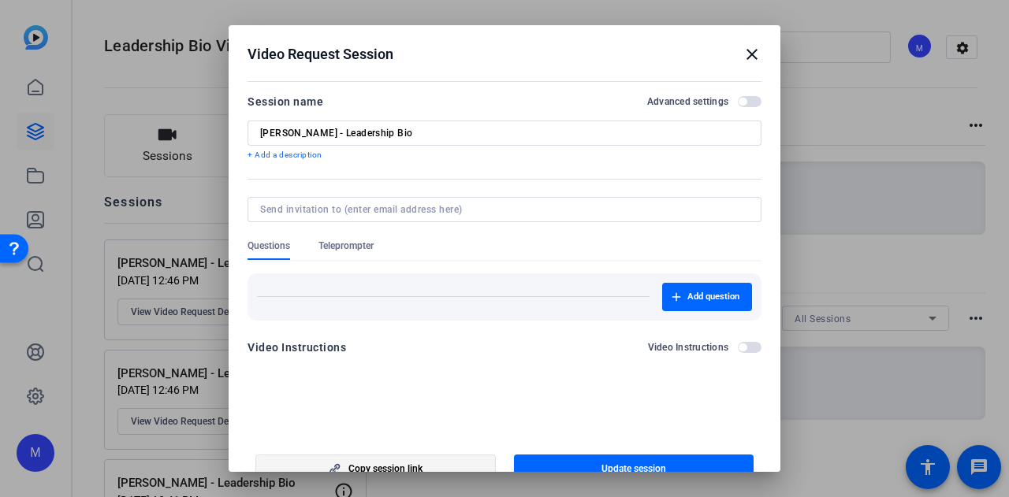
click at [430, 467] on span "button" at bounding box center [375, 469] width 239 height 38
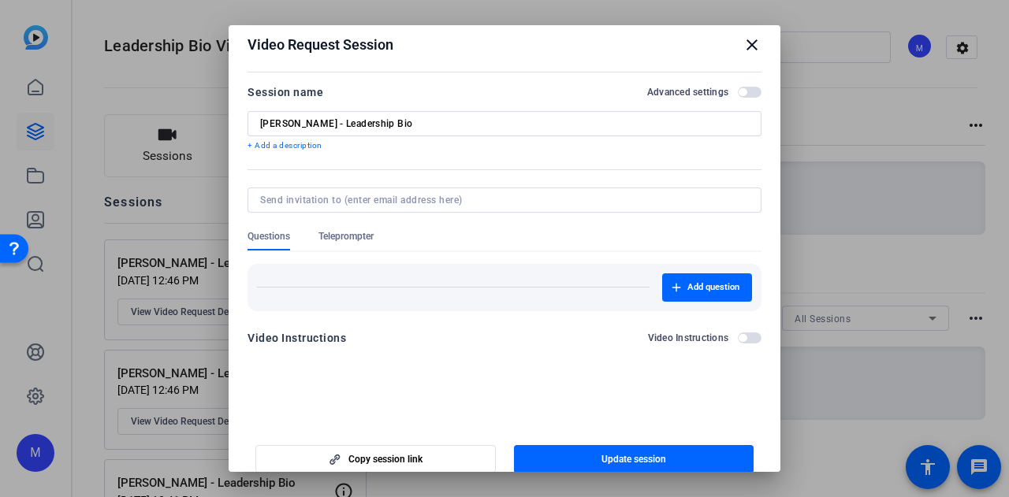
click at [742, 89] on span "button" at bounding box center [750, 92] width 24 height 11
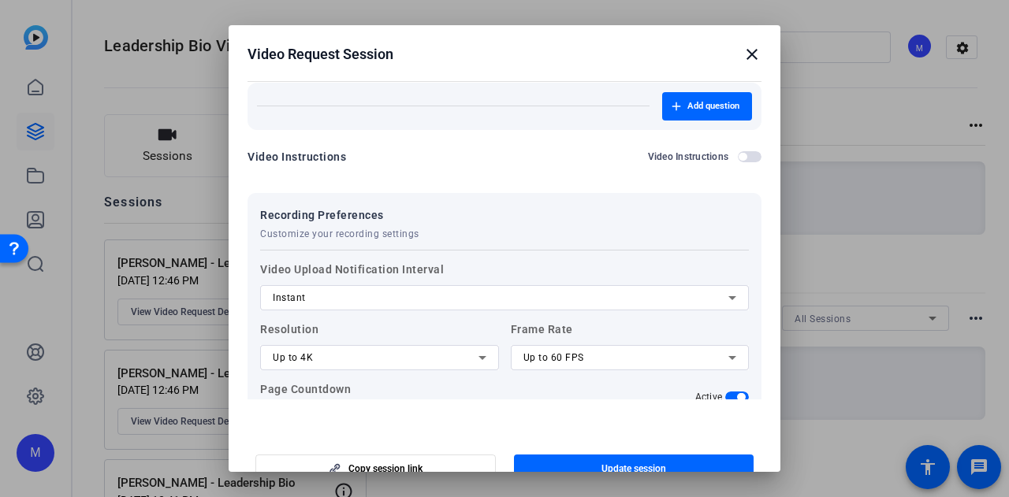
scroll to position [288, 0]
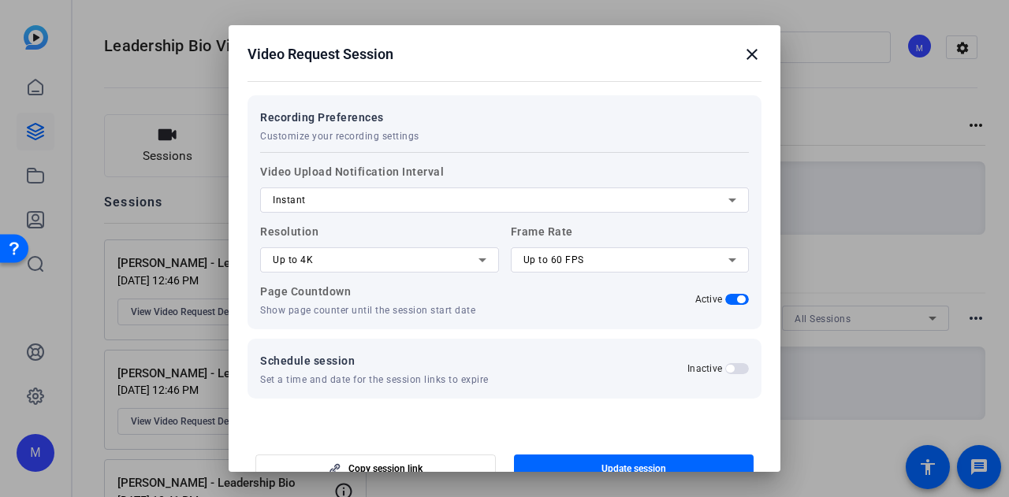
click at [346, 253] on div "Up to 4K" at bounding box center [376, 260] width 206 height 19
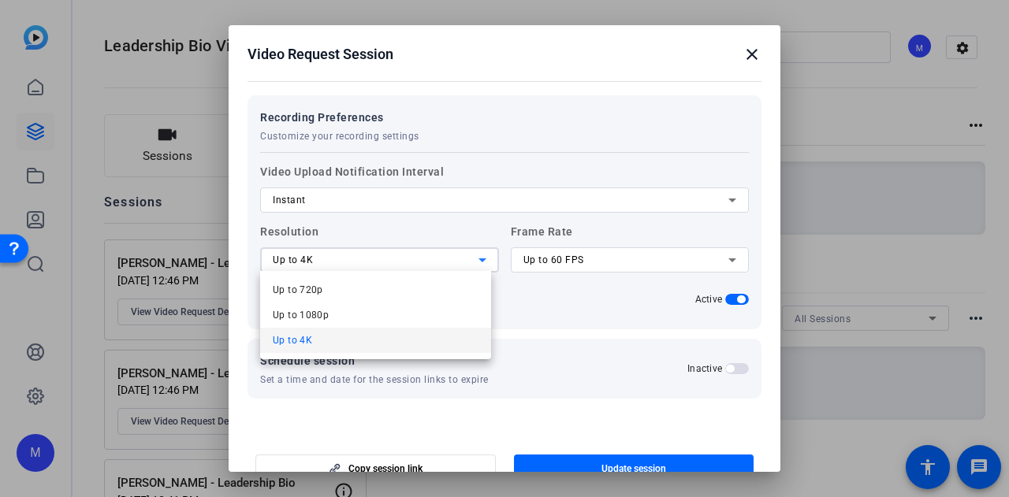
click at [573, 262] on div at bounding box center [504, 248] width 1009 height 497
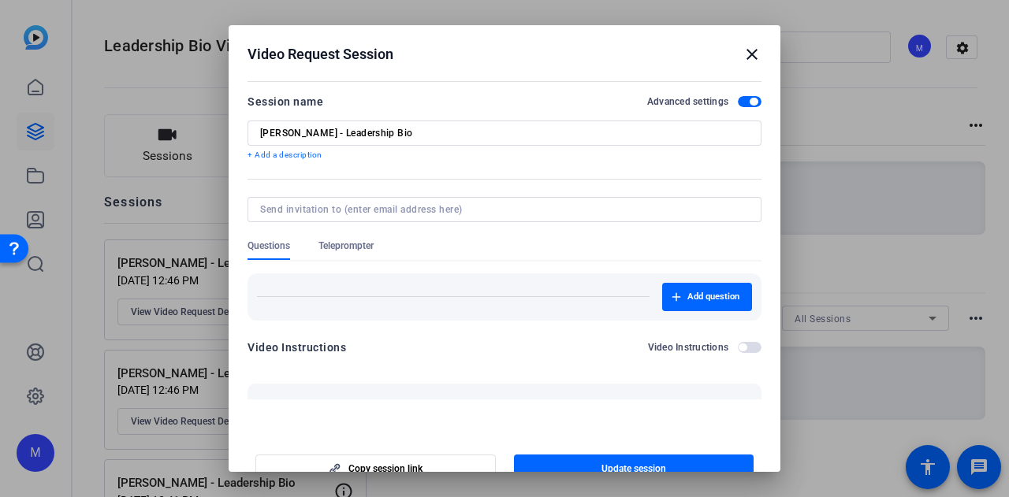
scroll to position [304, 0]
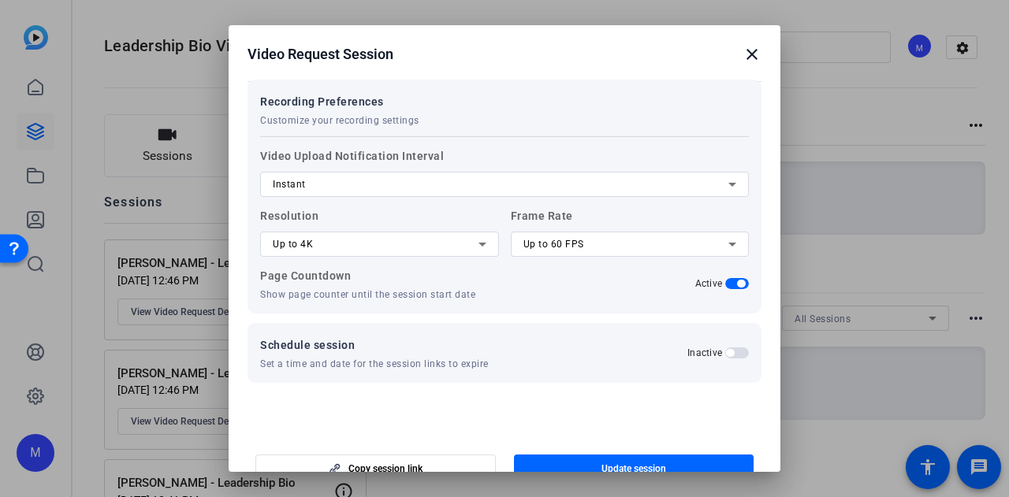
click at [747, 54] on mat-icon "close" at bounding box center [751, 54] width 19 height 19
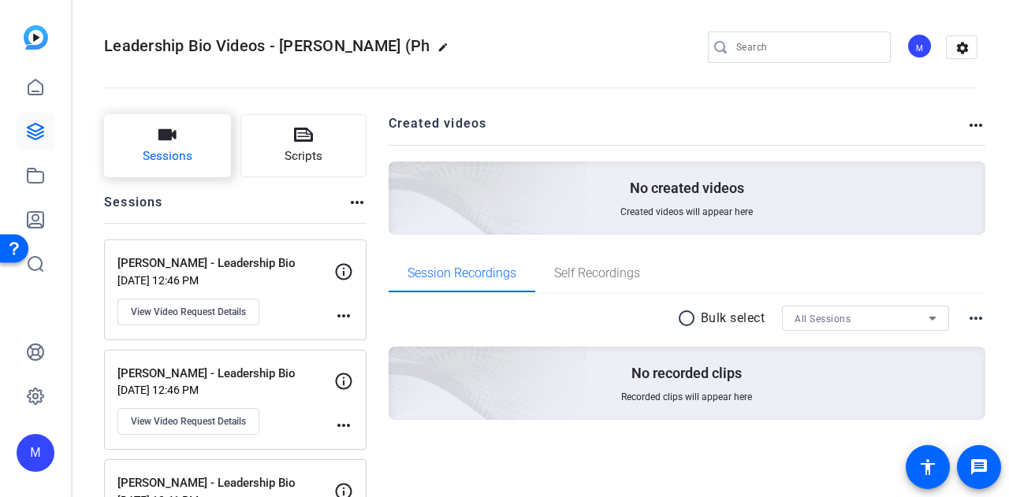
click at [180, 127] on button "Sessions" at bounding box center [167, 145] width 127 height 63
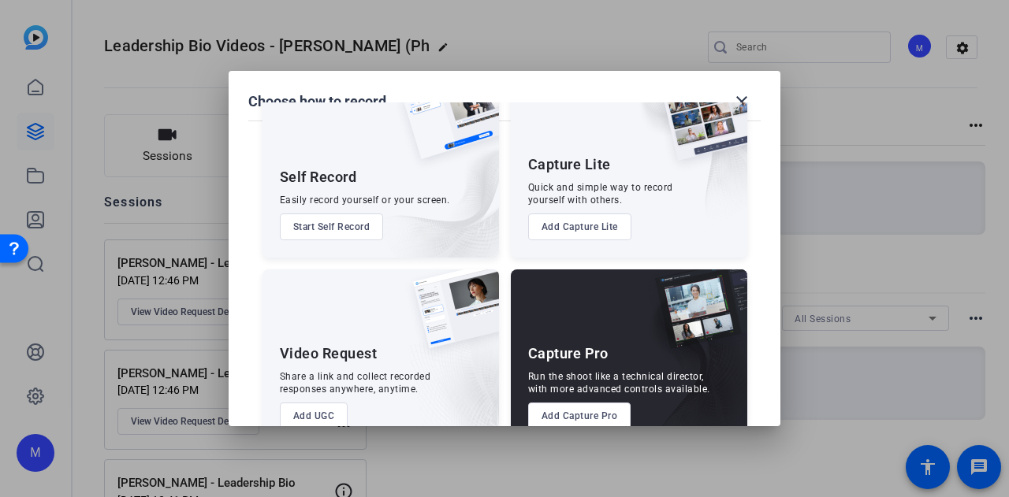
scroll to position [90, 0]
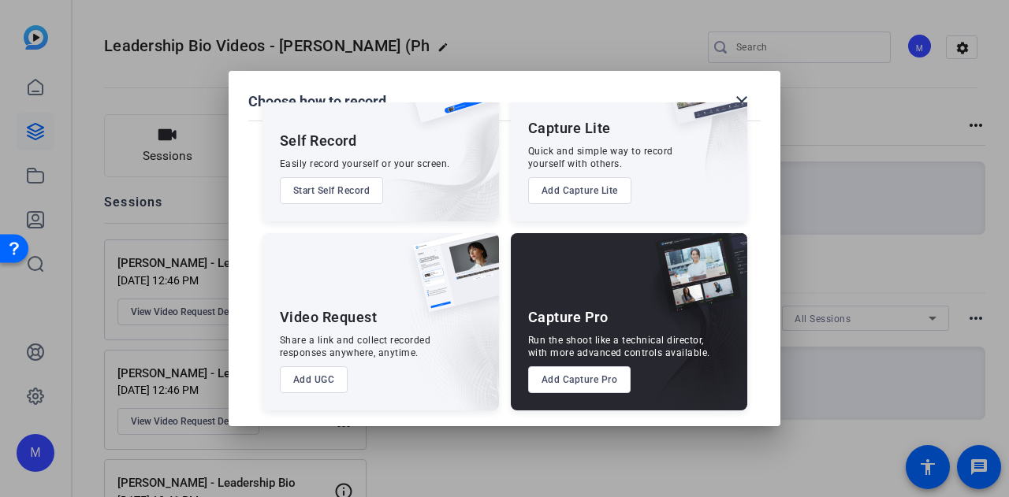
click at [301, 389] on button "Add UGC" at bounding box center [314, 379] width 69 height 27
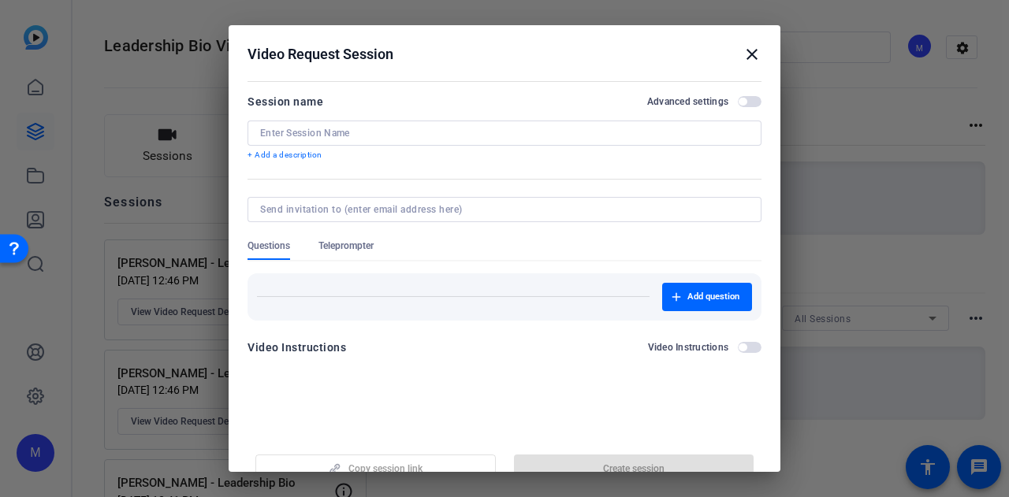
click at [372, 124] on div at bounding box center [504, 133] width 489 height 25
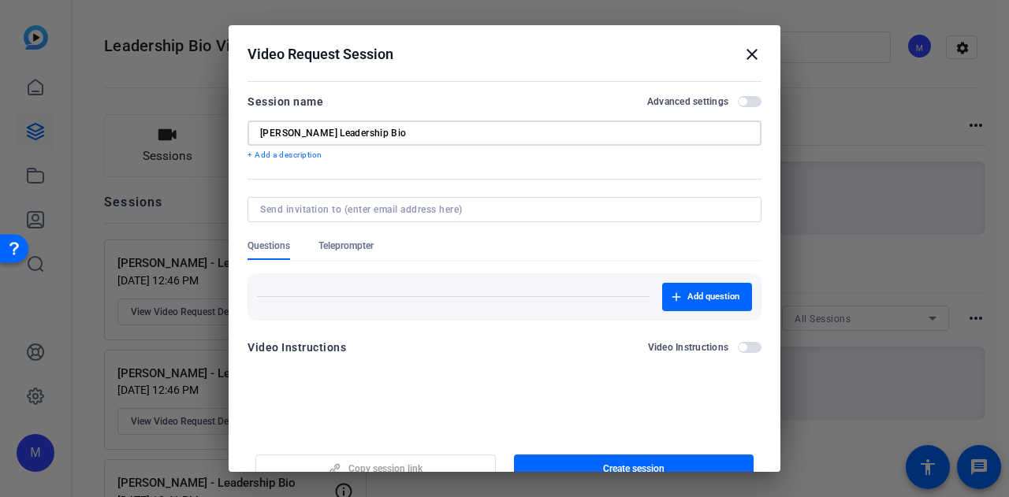
type input "Leslie Lotano-Saba Leadership Bio"
click at [744, 105] on span "button" at bounding box center [750, 101] width 24 height 11
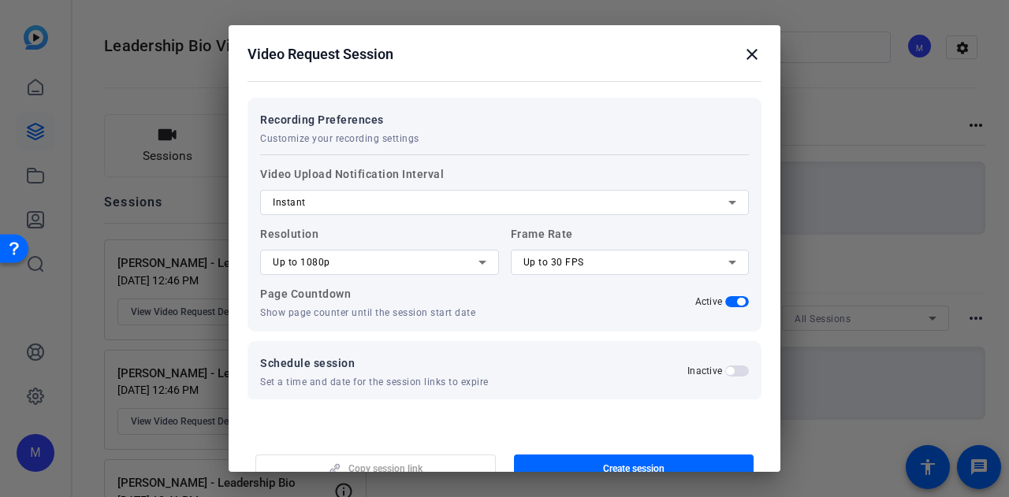
scroll to position [287, 0]
click at [308, 258] on span "Up to 1080p" at bounding box center [302, 261] width 58 height 11
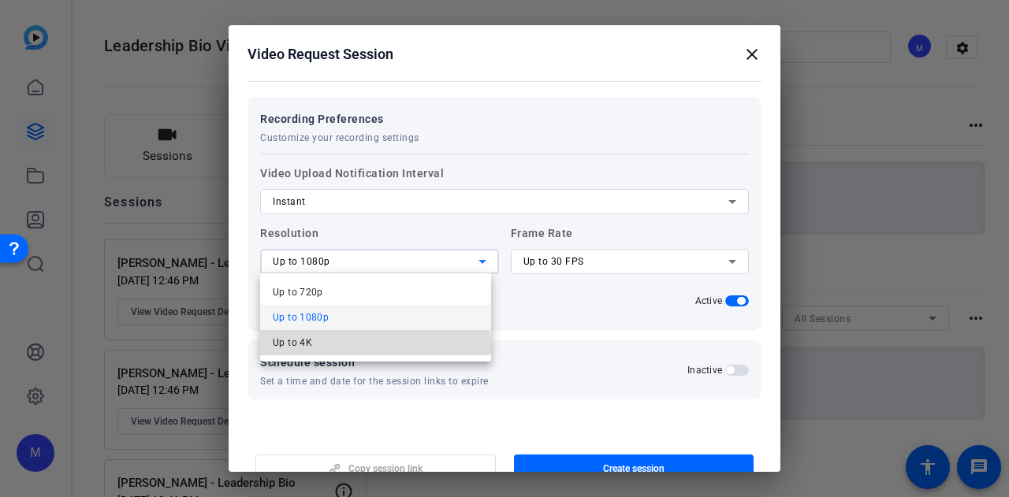
click at [319, 346] on mat-option "Up to 4K" at bounding box center [375, 342] width 231 height 25
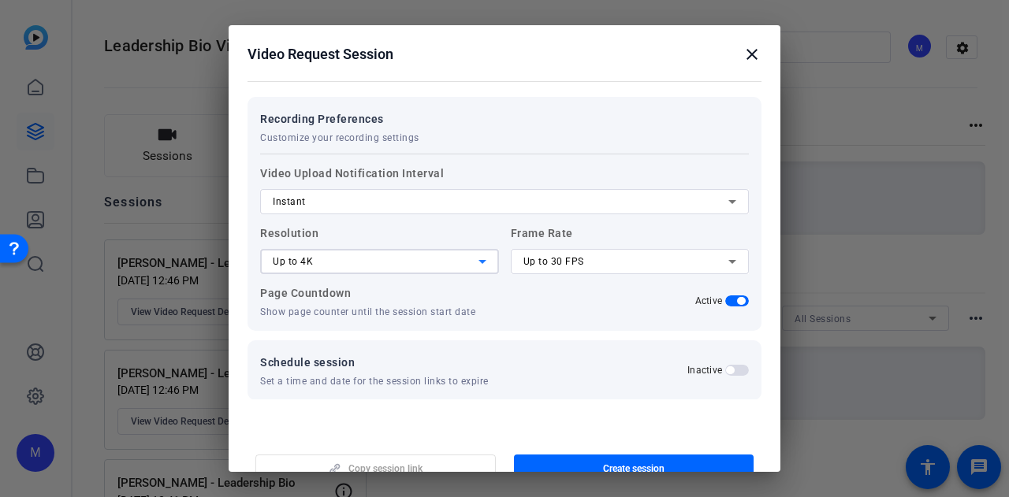
click at [586, 253] on div "Up to 30 FPS" at bounding box center [626, 261] width 206 height 19
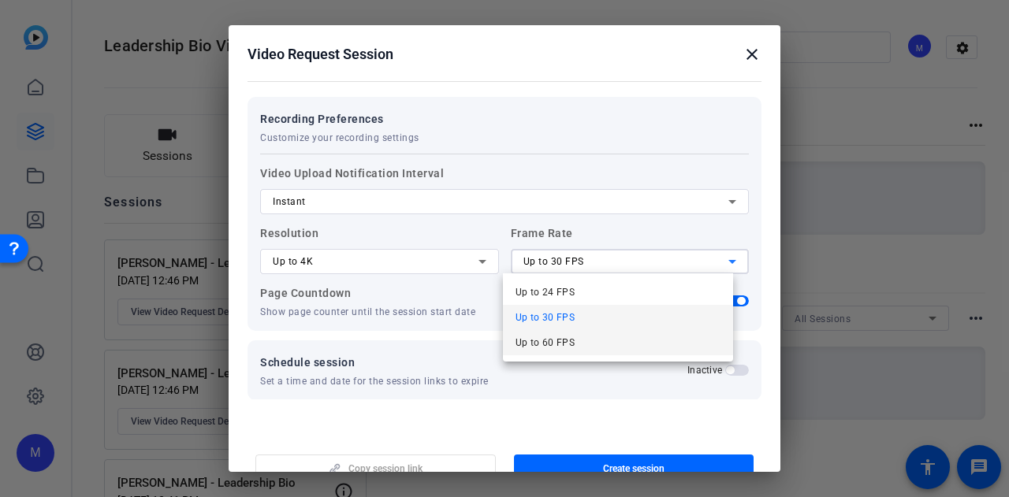
click at [580, 342] on mat-option "Up to 60 FPS" at bounding box center [618, 342] width 231 height 25
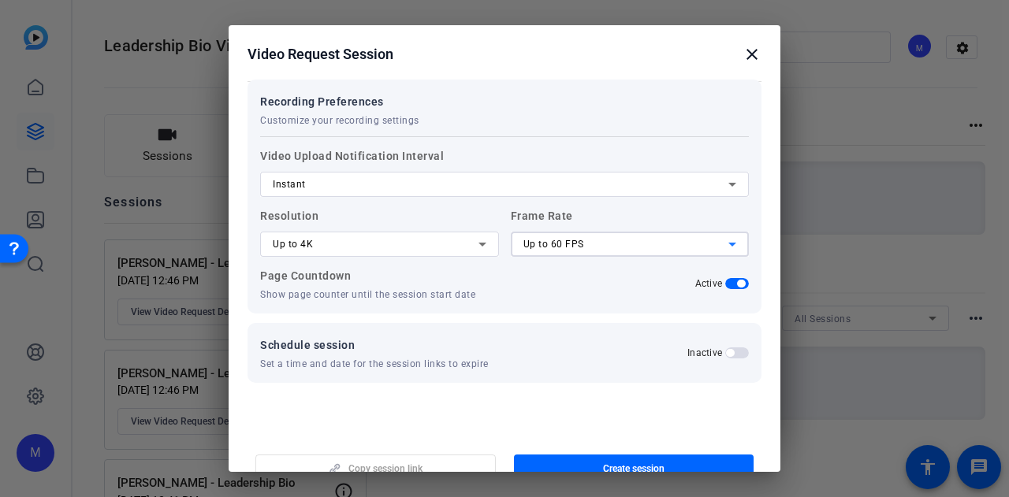
scroll to position [0, 0]
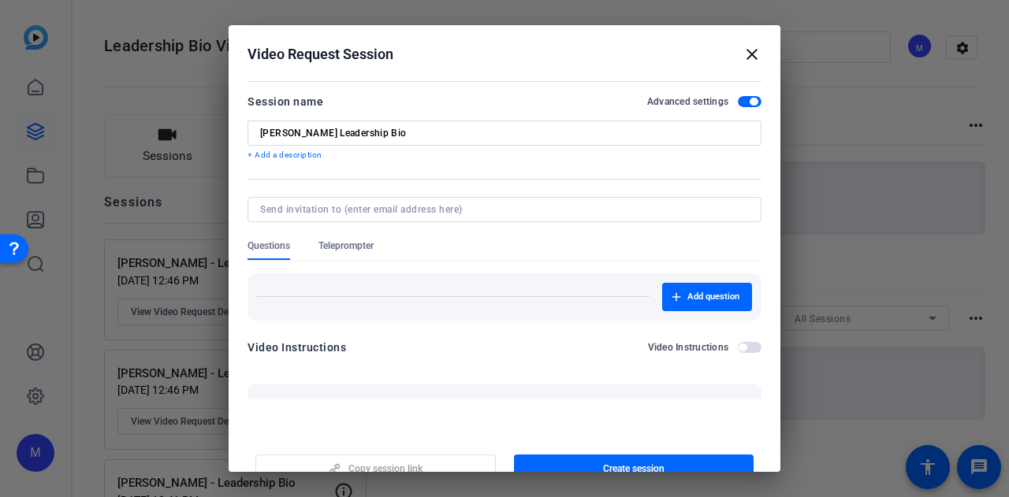
click at [340, 250] on span "Teleprompter" at bounding box center [345, 246] width 55 height 13
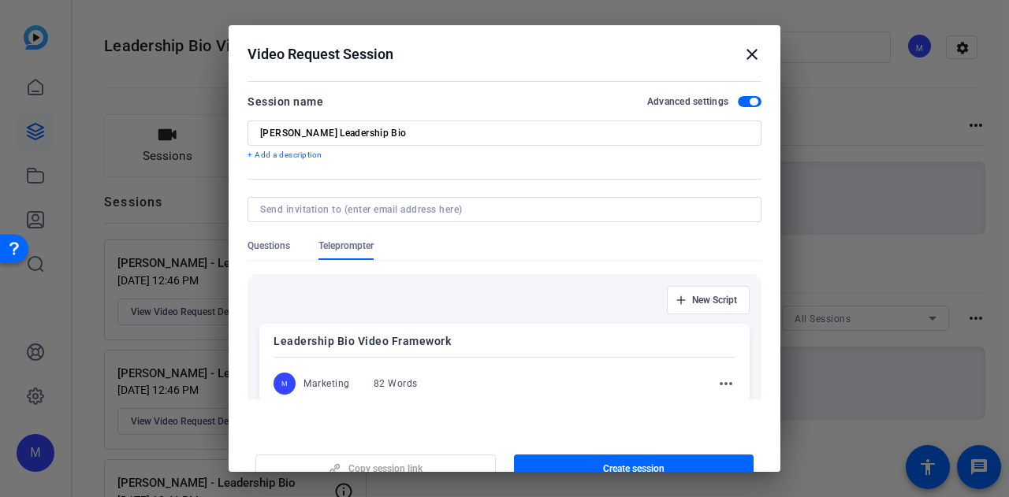
click at [286, 244] on span "Questions" at bounding box center [268, 246] width 43 height 13
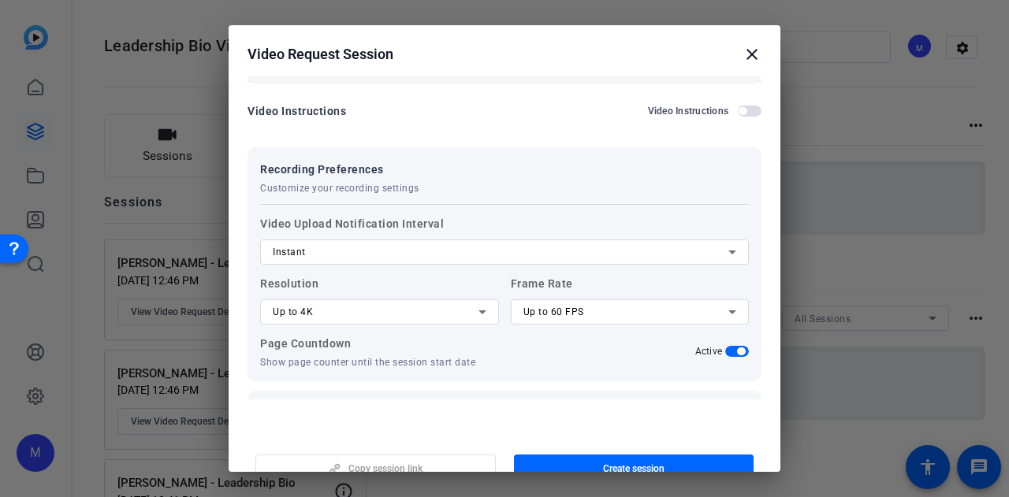
scroll to position [304, 0]
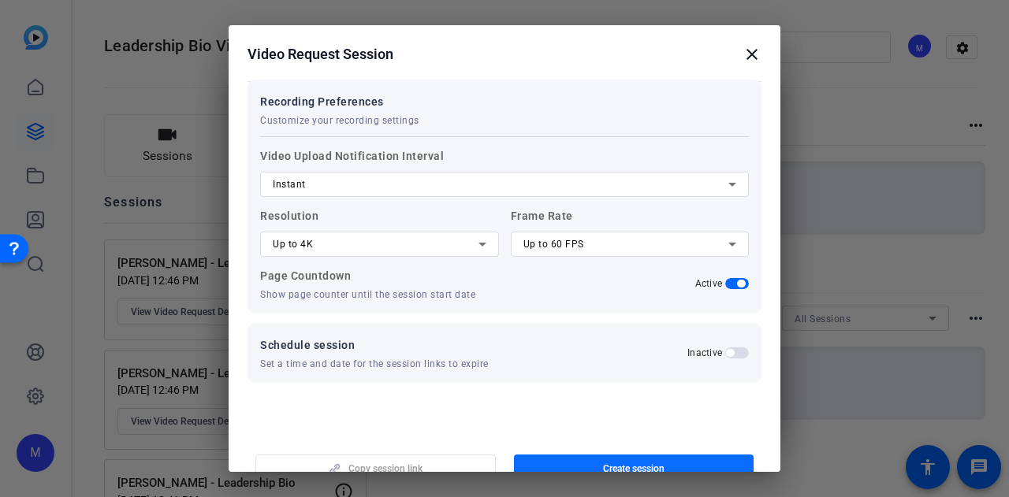
click at [613, 463] on span "Create session" at bounding box center [633, 469] width 61 height 13
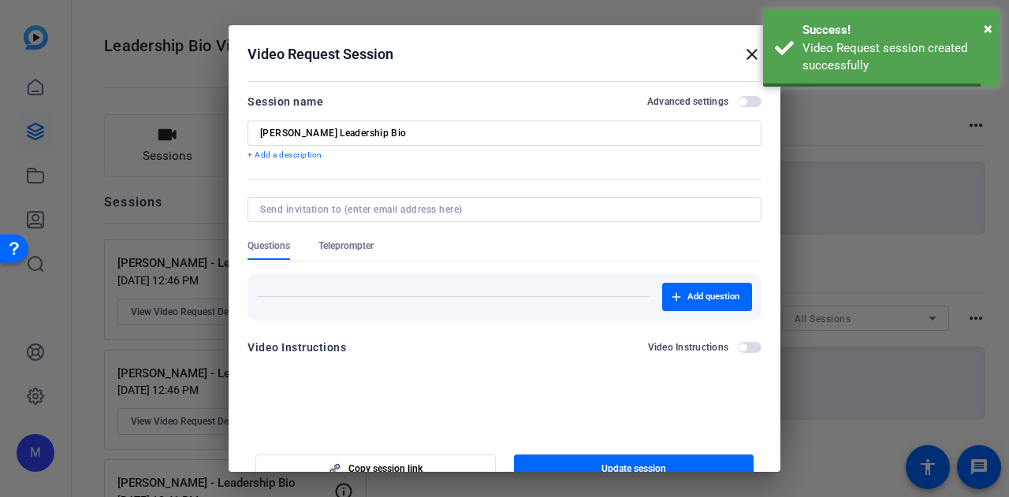
scroll to position [0, 0]
click at [394, 464] on span "Copy session link" at bounding box center [385, 469] width 74 height 13
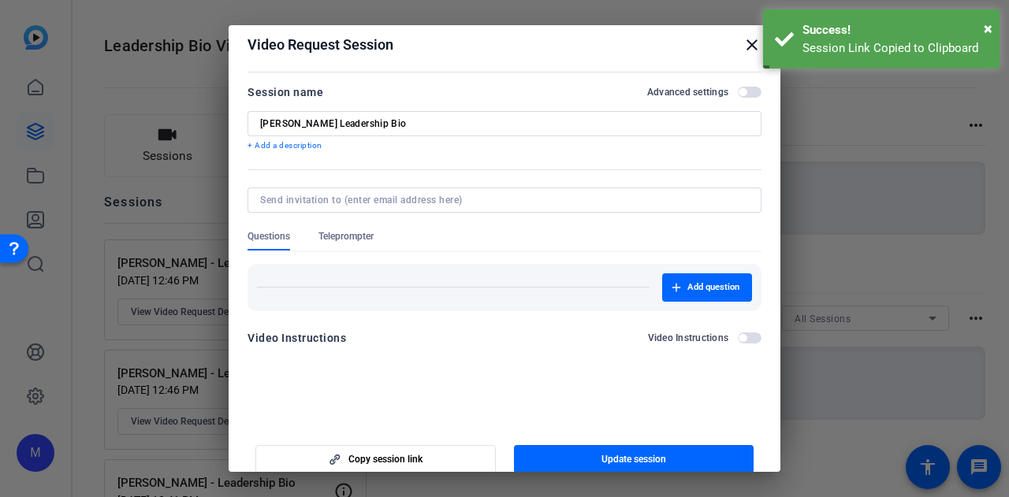
click at [746, 48] on mat-icon "close" at bounding box center [751, 44] width 19 height 19
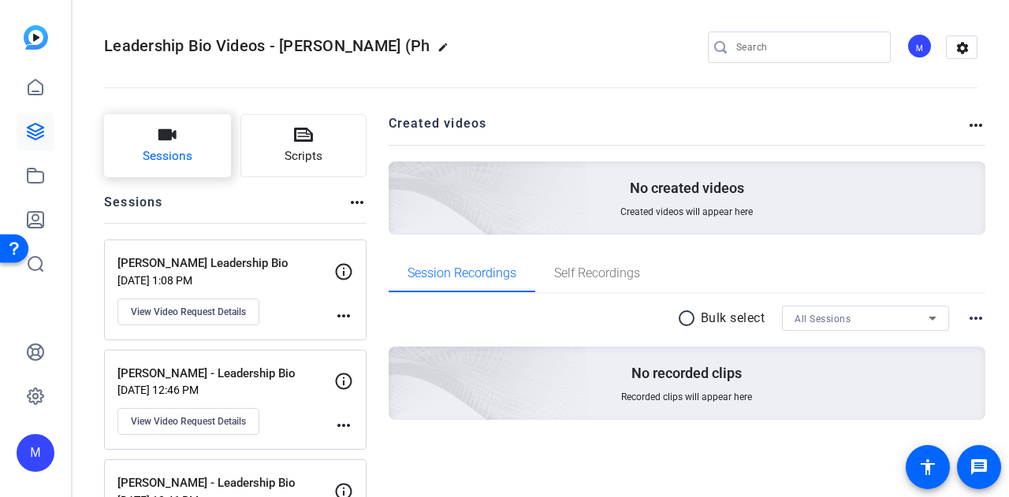
click at [181, 135] on button "Sessions" at bounding box center [167, 145] width 127 height 63
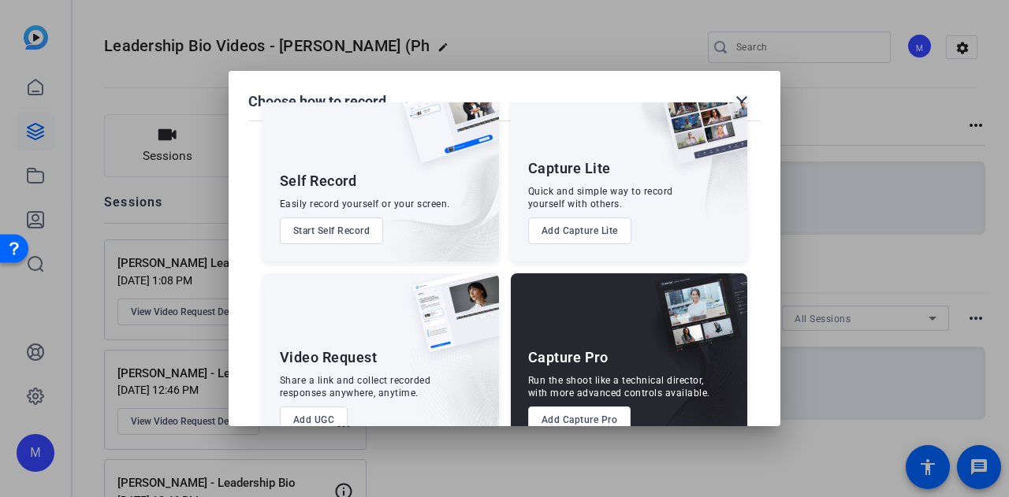
scroll to position [90, 0]
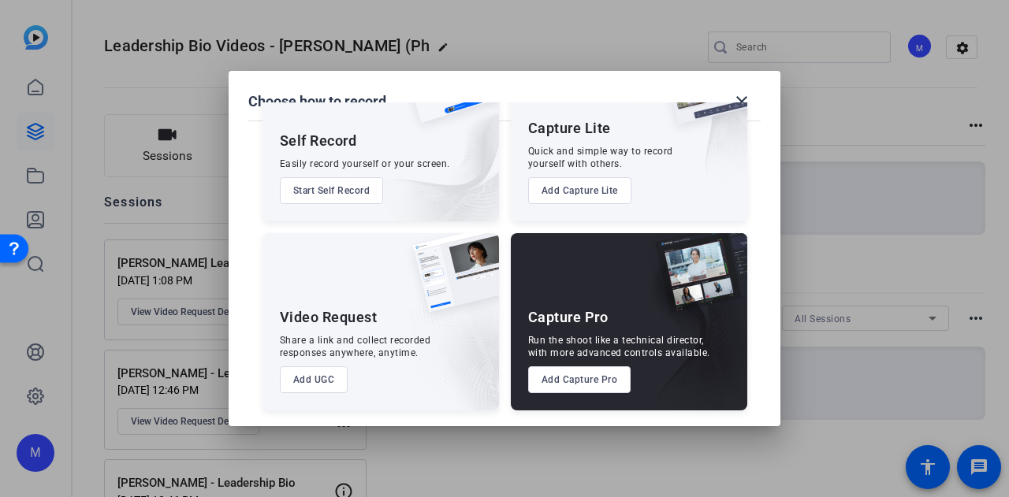
click at [318, 386] on button "Add UGC" at bounding box center [314, 379] width 69 height 27
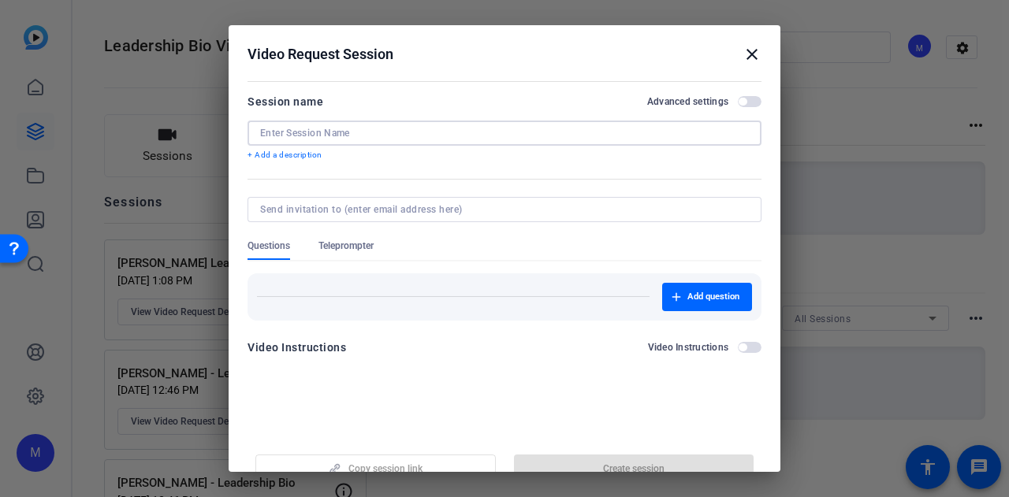
click at [437, 128] on input at bounding box center [504, 133] width 489 height 13
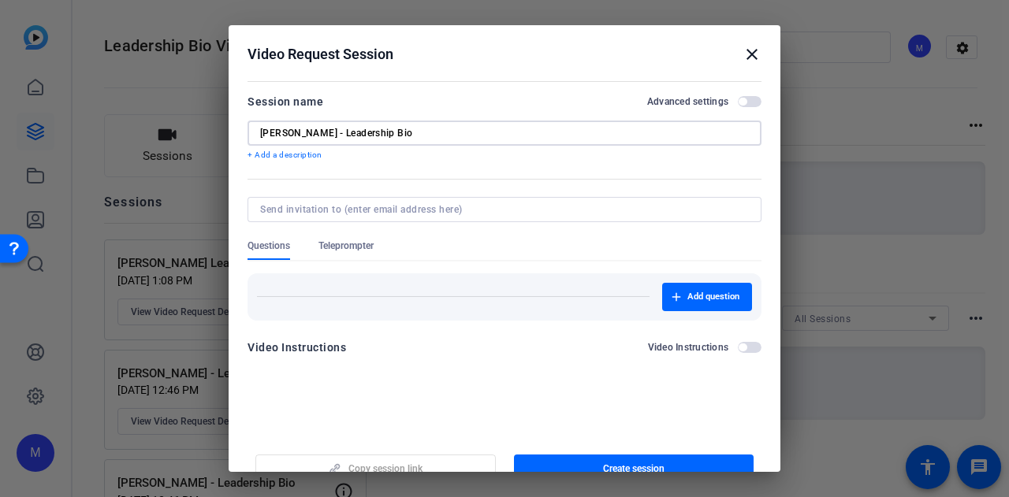
type input "Maria Turner - Leadership Bio"
click at [738, 103] on span "button" at bounding box center [742, 102] width 8 height 8
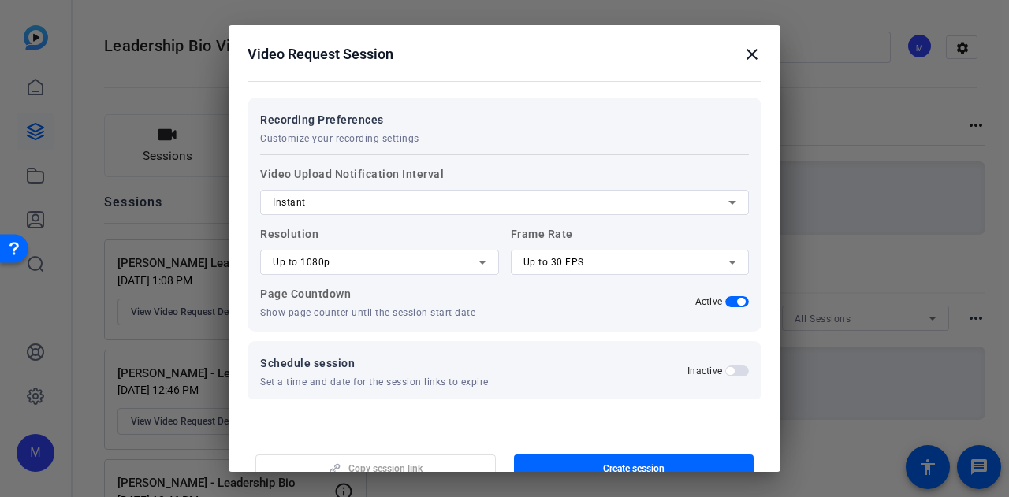
scroll to position [287, 0]
click at [342, 268] on div "Up to 1080p" at bounding box center [376, 261] width 206 height 19
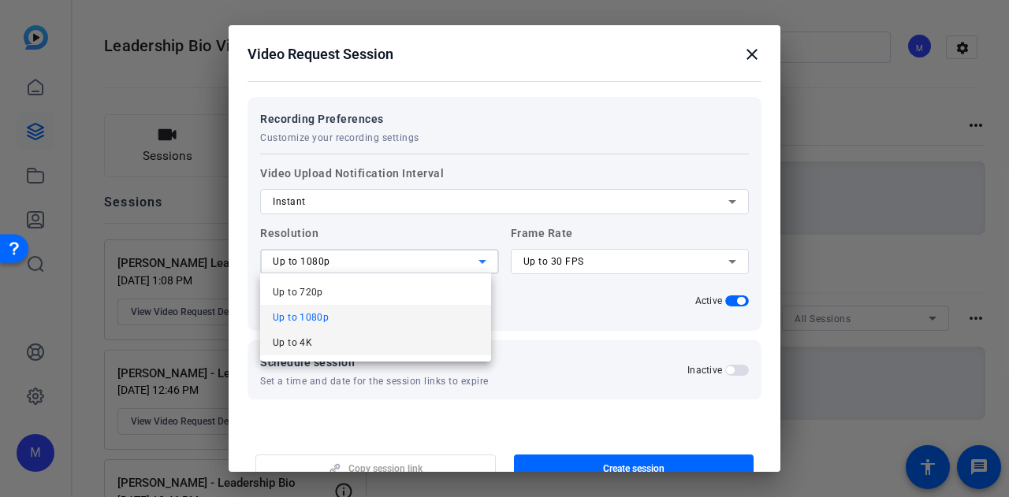
click at [338, 341] on mat-option "Up to 4K" at bounding box center [375, 342] width 231 height 25
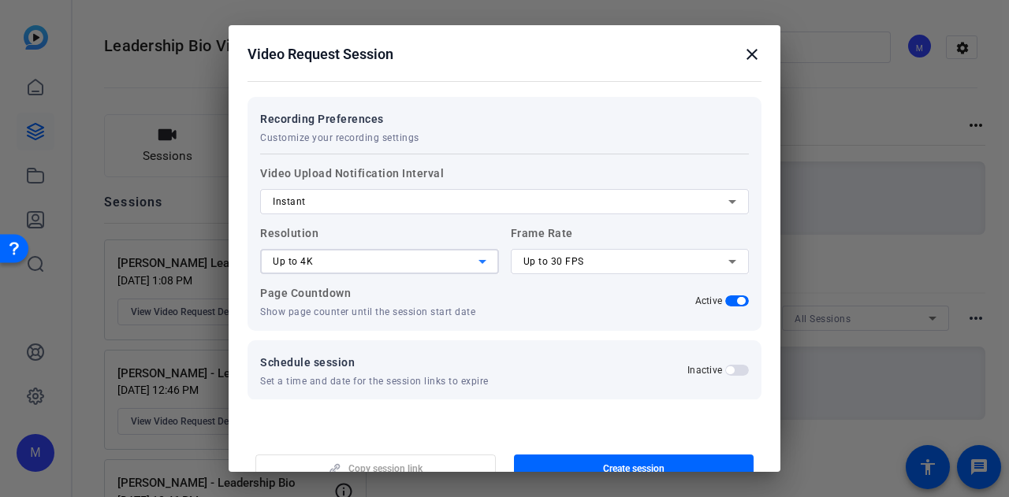
click at [570, 268] on div "Up to 30 FPS" at bounding box center [626, 261] width 206 height 19
click at [556, 259] on span "Up to 30 FPS" at bounding box center [553, 261] width 61 height 11
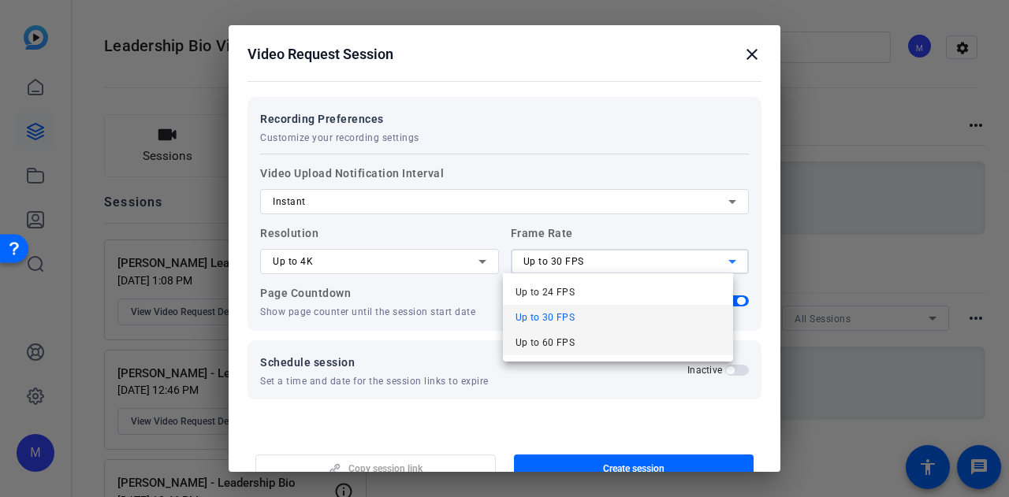
click at [551, 343] on span "Up to 60 FPS" at bounding box center [545, 342] width 60 height 19
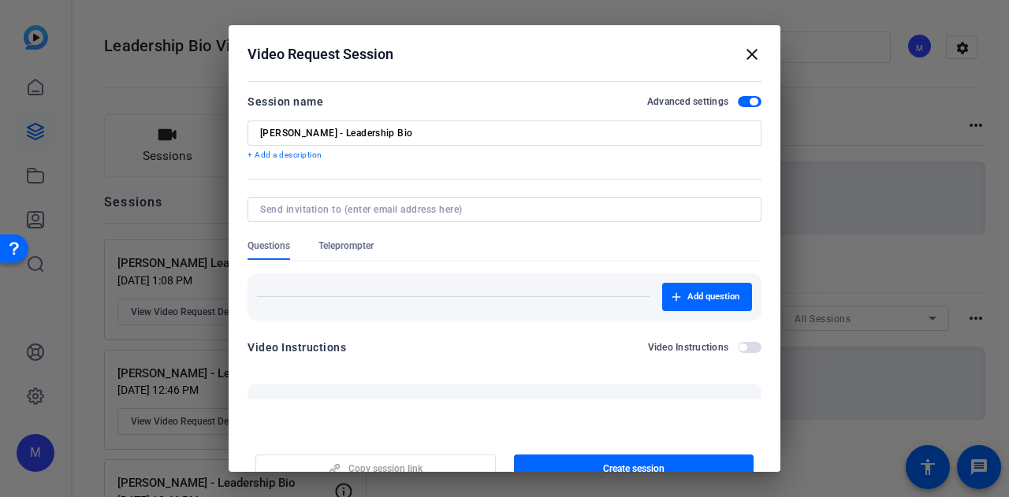
scroll to position [304, 0]
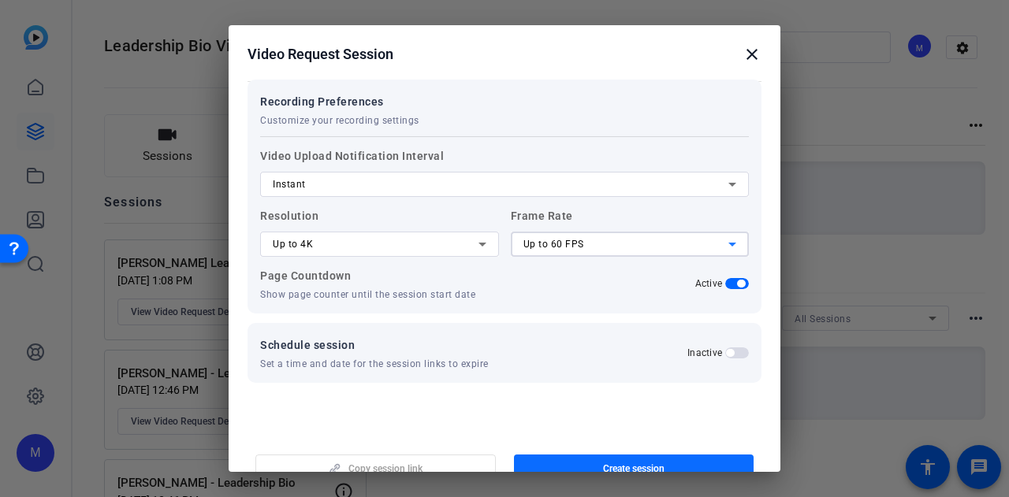
click at [659, 464] on span "button" at bounding box center [634, 469] width 240 height 38
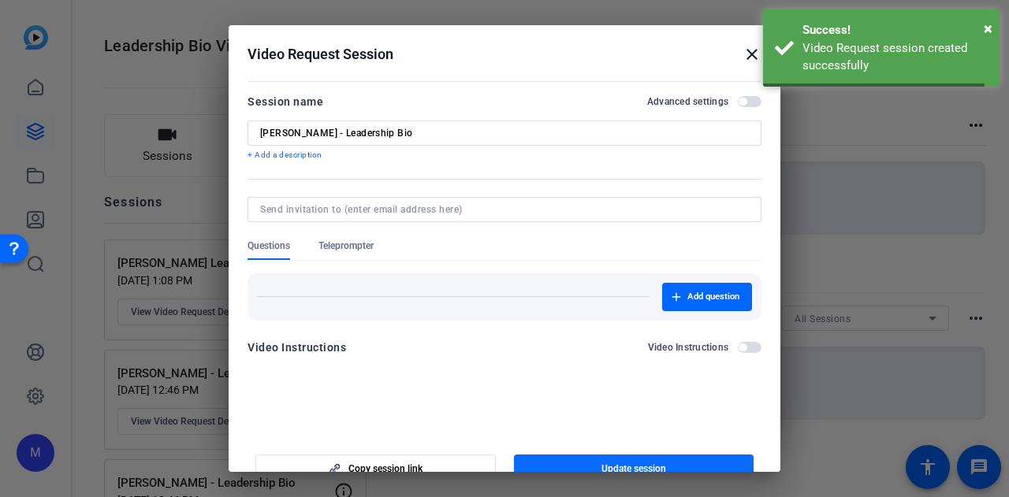
scroll to position [0, 0]
click at [363, 471] on span "Copy session link" at bounding box center [385, 469] width 74 height 13
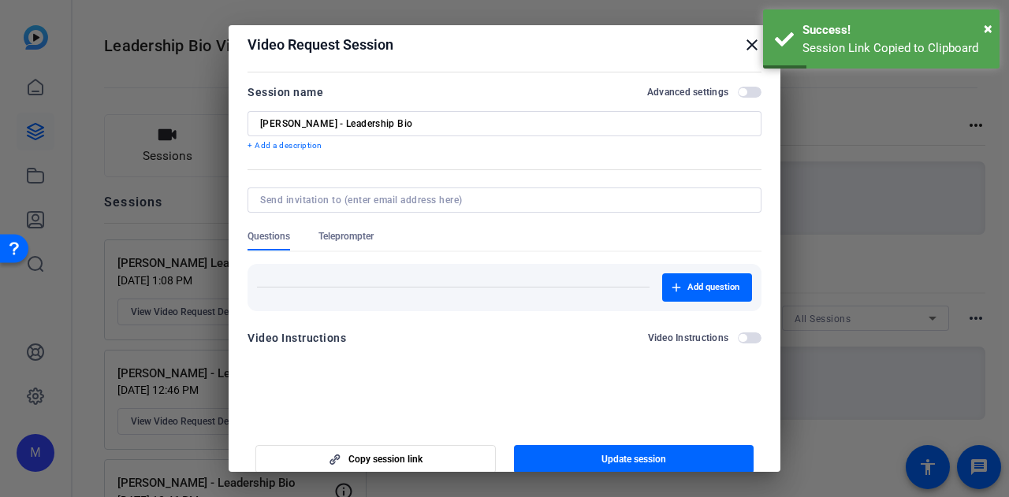
click at [742, 43] on mat-icon "close" at bounding box center [751, 44] width 19 height 19
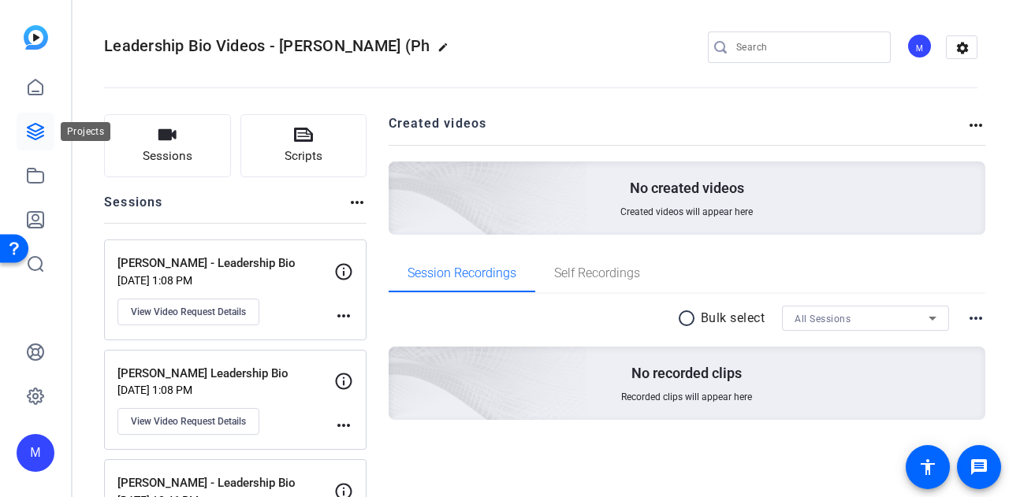
click at [47, 135] on link at bounding box center [36, 132] width 38 height 38
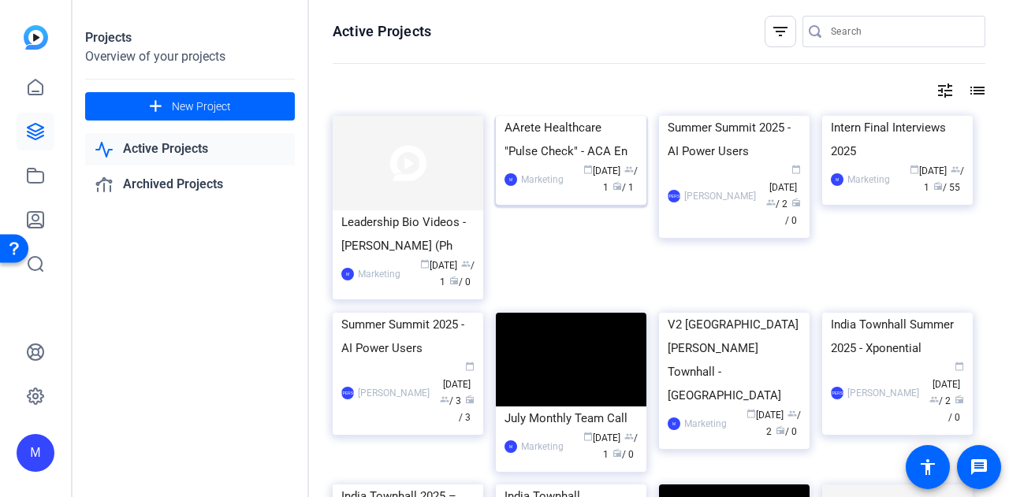
click at [581, 116] on img at bounding box center [571, 116] width 151 height 0
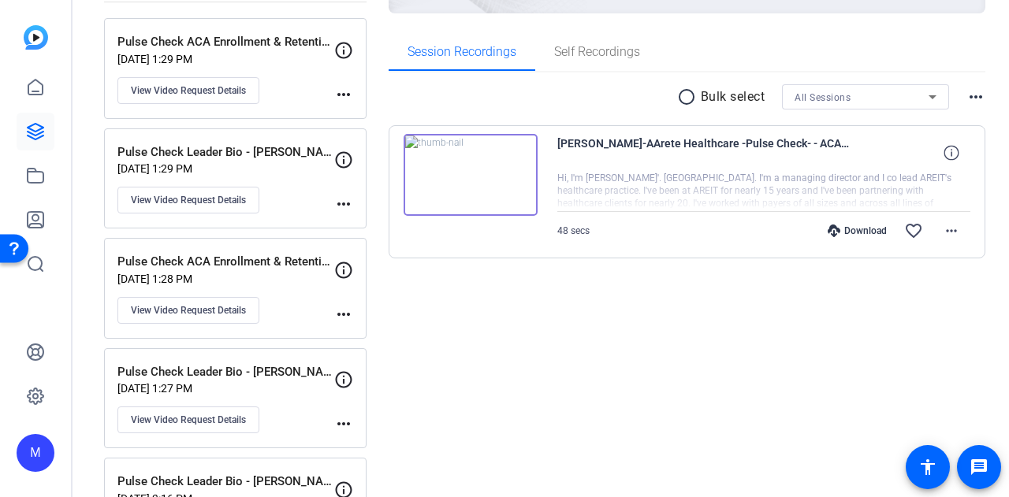
scroll to position [236, 0]
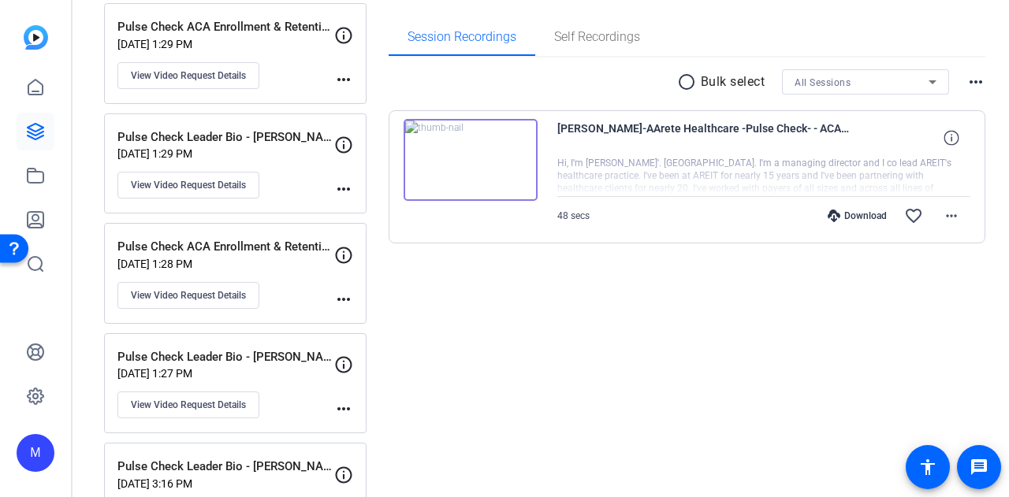
click at [679, 158] on div at bounding box center [764, 176] width 414 height 39
click at [950, 218] on mat-icon "more_horiz" at bounding box center [951, 215] width 19 height 19
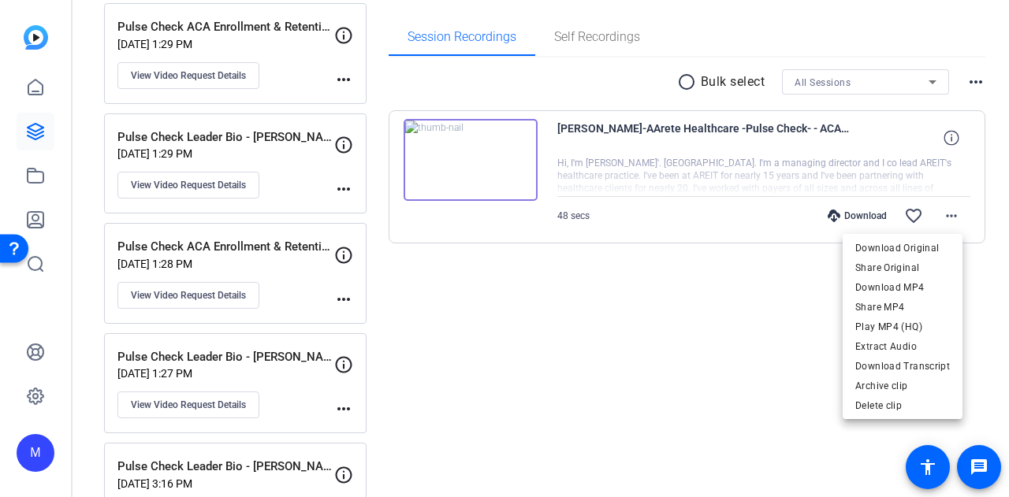
click at [608, 422] on div at bounding box center [504, 248] width 1009 height 497
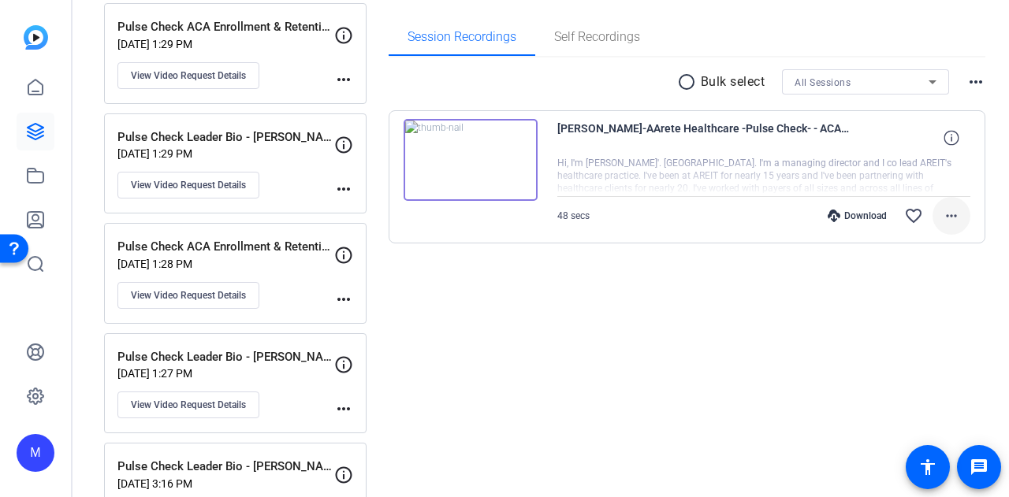
click at [949, 221] on mat-icon "more_horiz" at bounding box center [951, 215] width 19 height 19
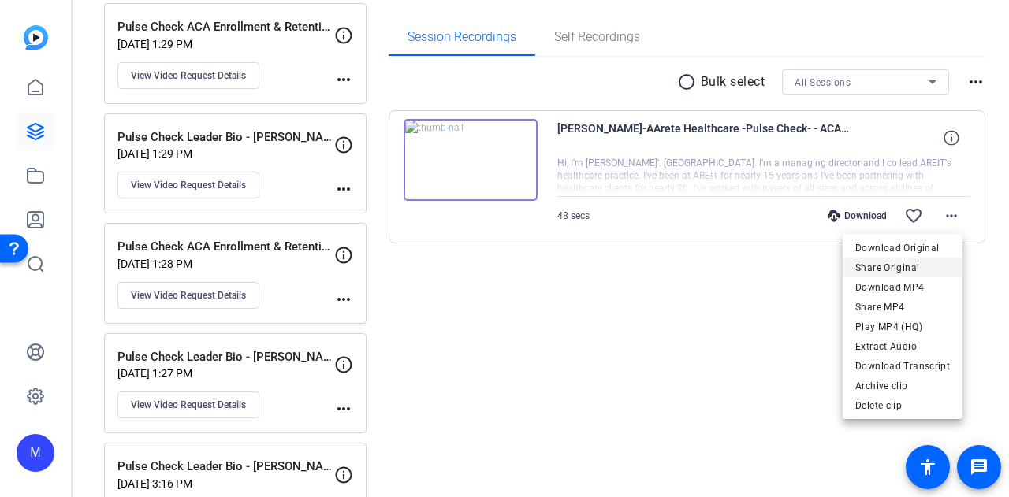
click at [935, 270] on span "Share Original" at bounding box center [902, 267] width 95 height 19
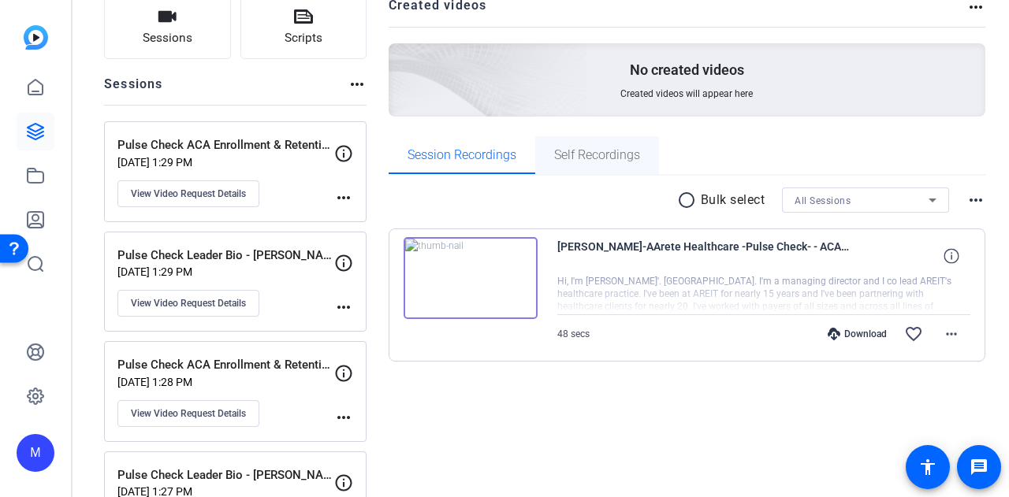
scroll to position [0, 0]
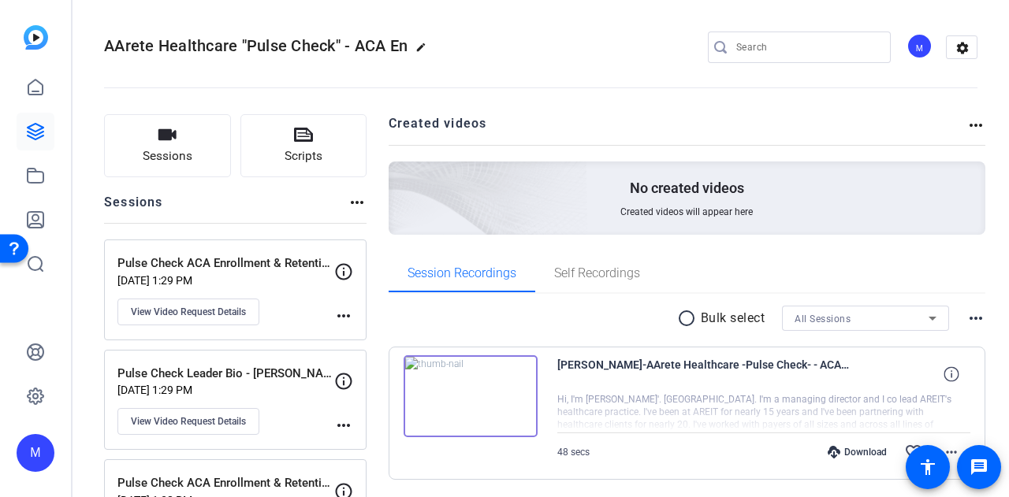
click at [670, 376] on span "Mark O-Hara-AArete Healthcare -Pulse Check- - ACA En-Pulse Check Leader Bio - M…" at bounding box center [703, 374] width 292 height 38
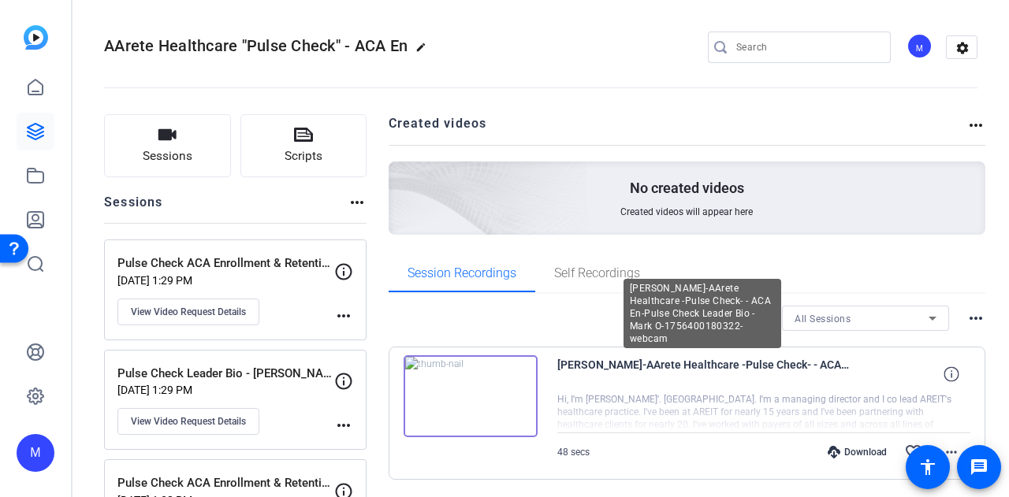
click at [672, 363] on span "Mark O-Hara-AArete Healthcare -Pulse Check- - ACA En-Pulse Check Leader Bio - M…" at bounding box center [703, 374] width 292 height 38
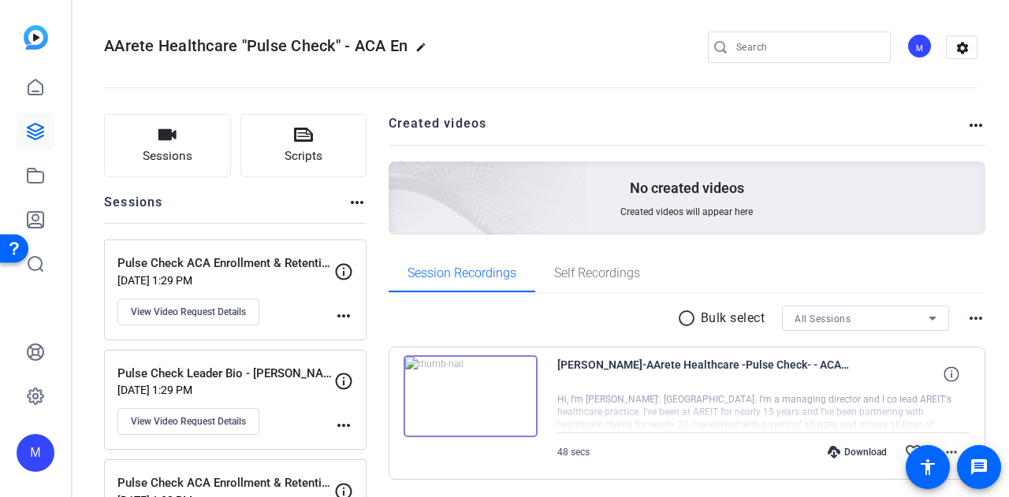
click at [694, 426] on div at bounding box center [764, 412] width 414 height 39
click at [943, 374] on icon at bounding box center [950, 373] width 15 height 15
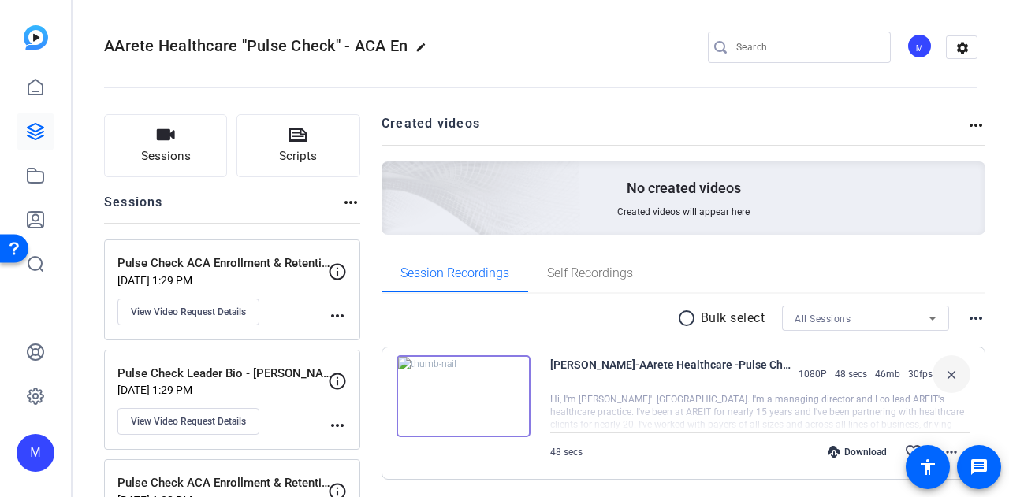
scroll to position [158, 0]
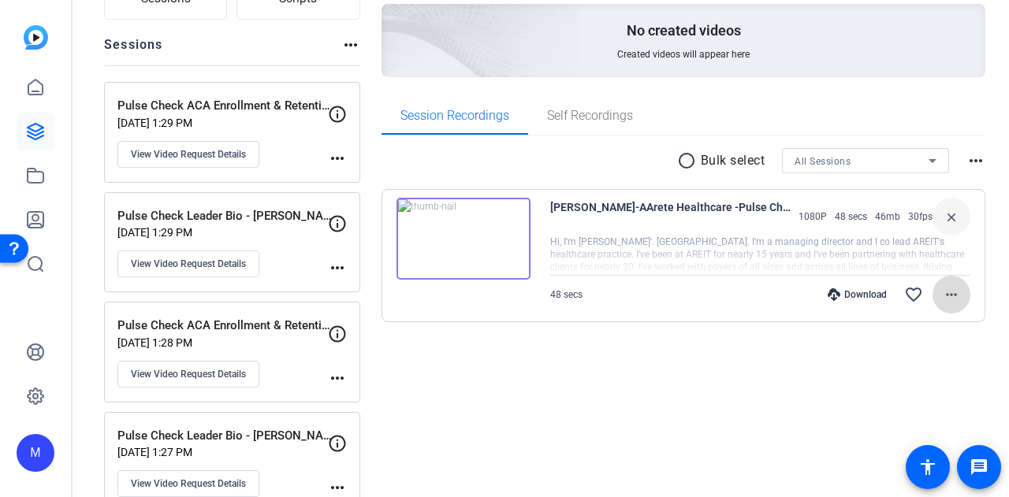
click at [949, 288] on mat-icon "more_horiz" at bounding box center [951, 294] width 19 height 19
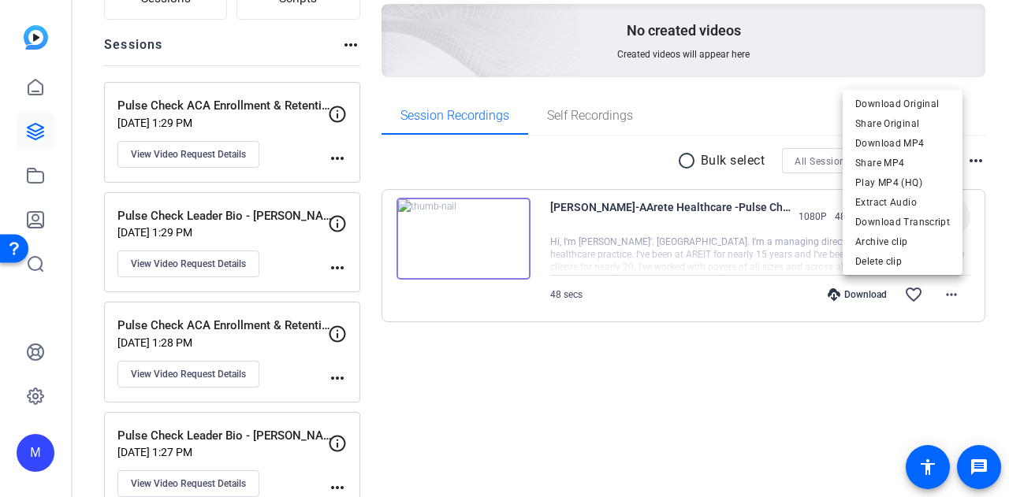
click at [503, 442] on div at bounding box center [504, 248] width 1009 height 497
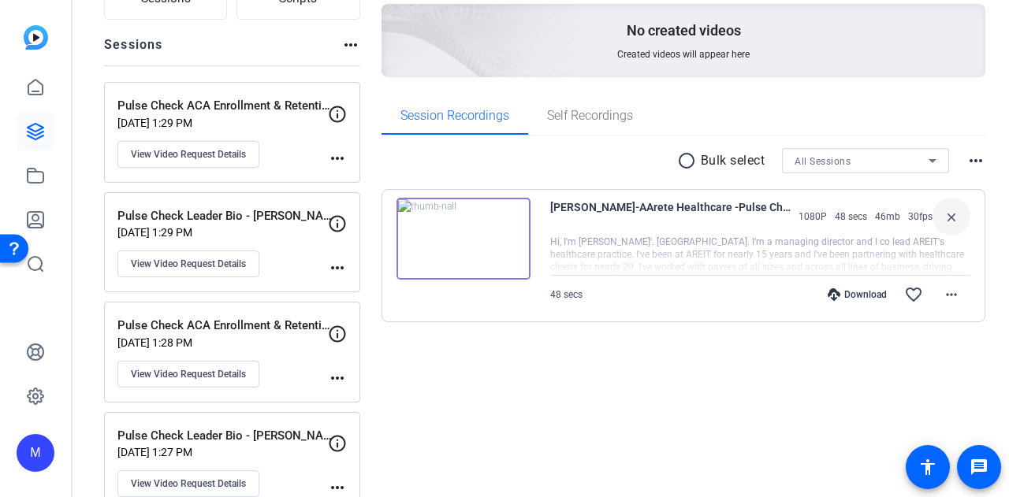
click at [347, 481] on mat-icon "more_horiz" at bounding box center [337, 487] width 19 height 19
click at [214, 481] on div at bounding box center [504, 248] width 1009 height 497
click at [159, 480] on span "View Video Request Details" at bounding box center [188, 484] width 115 height 13
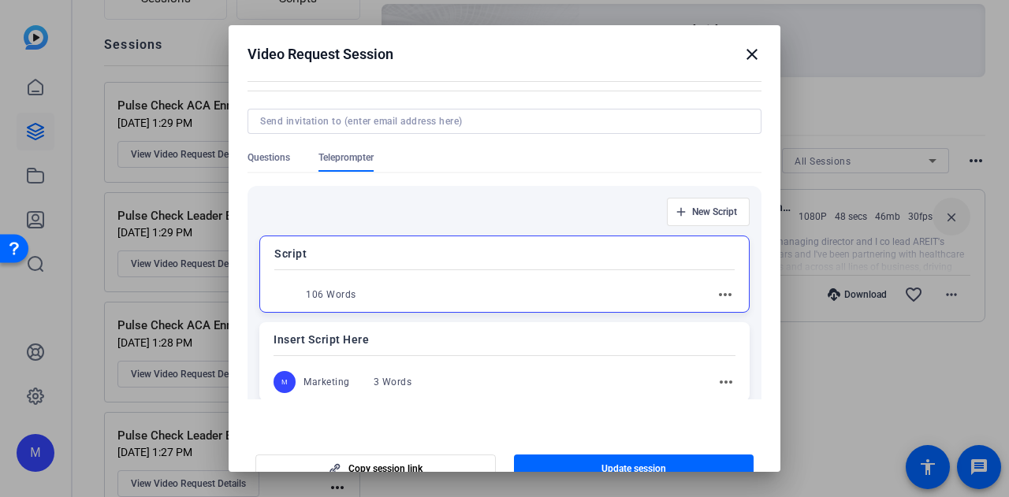
scroll to position [184, 0]
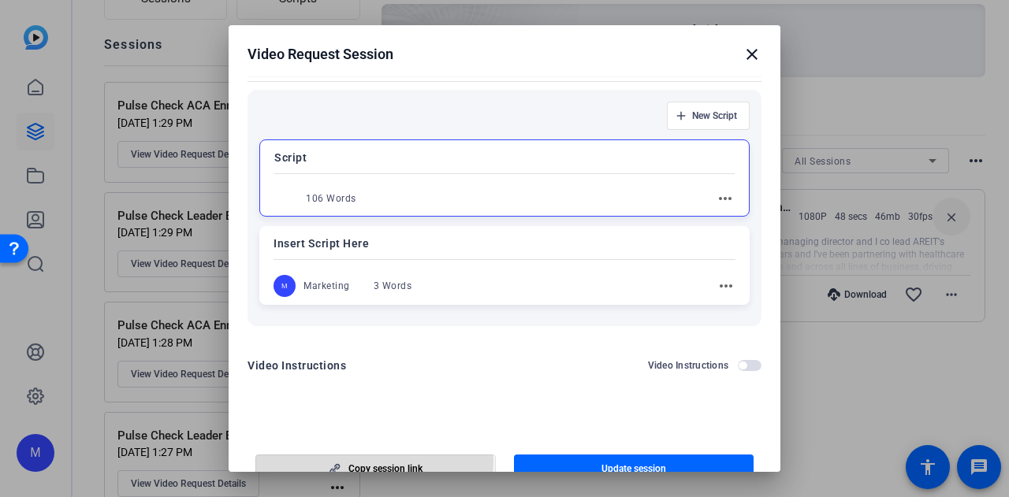
click at [347, 461] on span "button" at bounding box center [375, 469] width 239 height 38
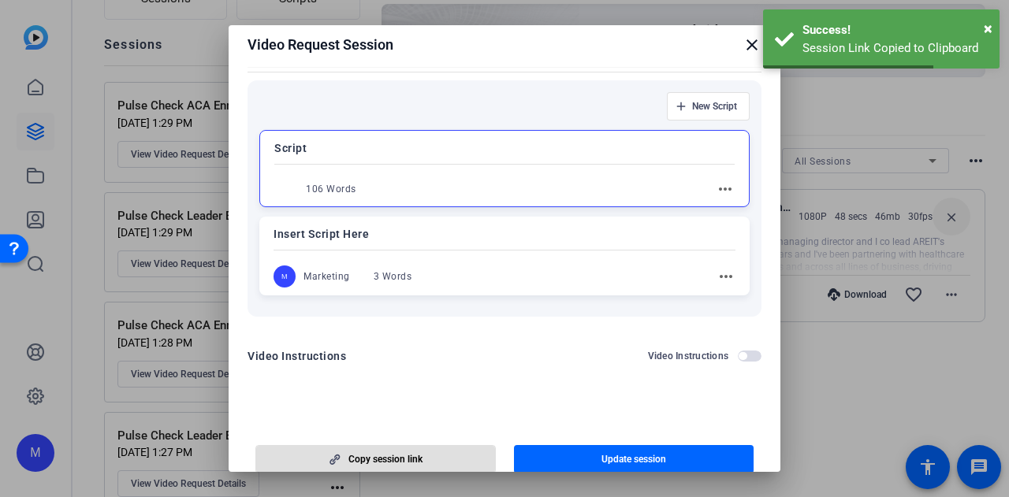
click at [745, 45] on mat-icon "close" at bounding box center [751, 44] width 19 height 19
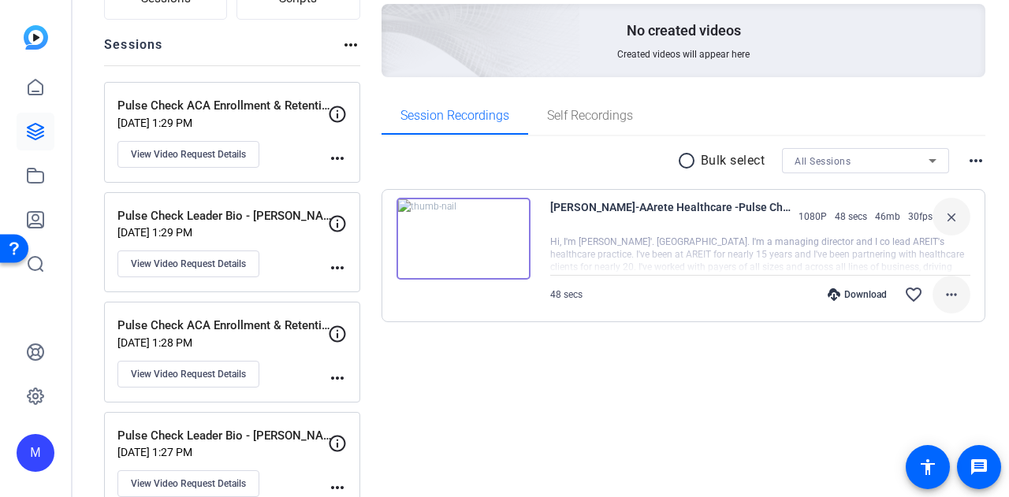
click at [942, 291] on mat-icon "more_horiz" at bounding box center [951, 294] width 19 height 19
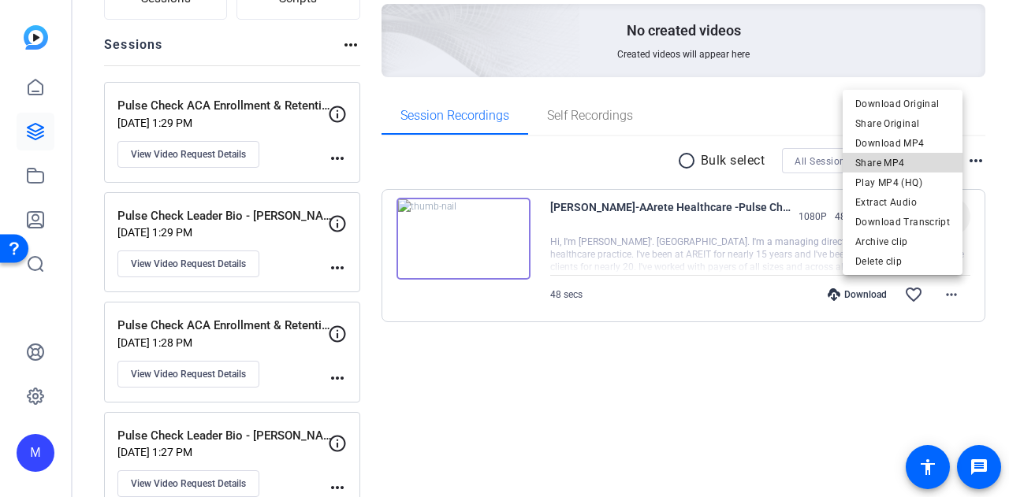
click at [929, 165] on span "Share MP4" at bounding box center [902, 163] width 95 height 19
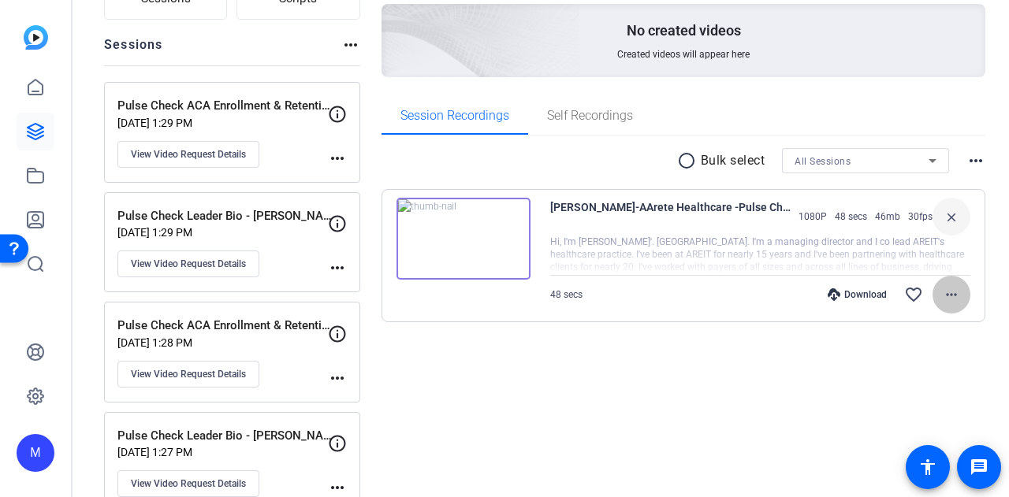
click at [942, 299] on mat-icon "more_horiz" at bounding box center [951, 294] width 19 height 19
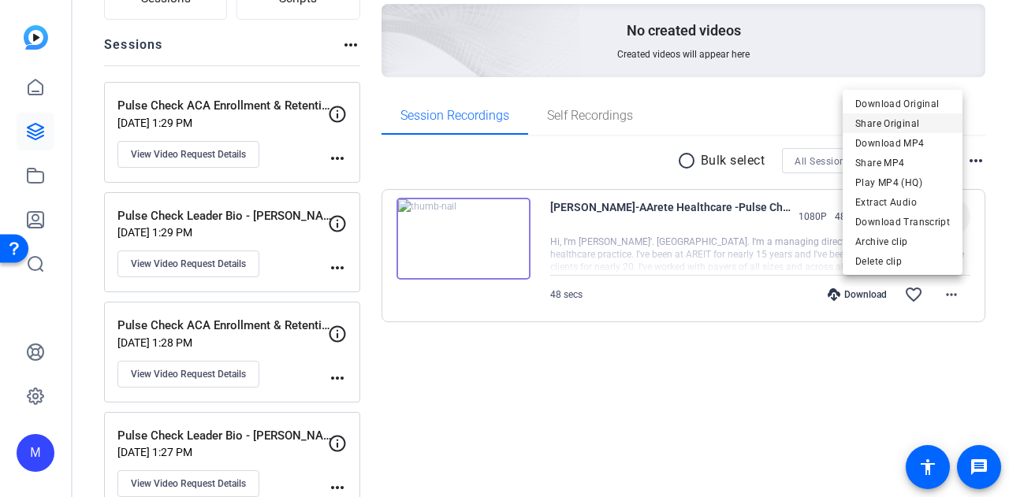
click at [916, 124] on span "Share Original" at bounding box center [902, 123] width 95 height 19
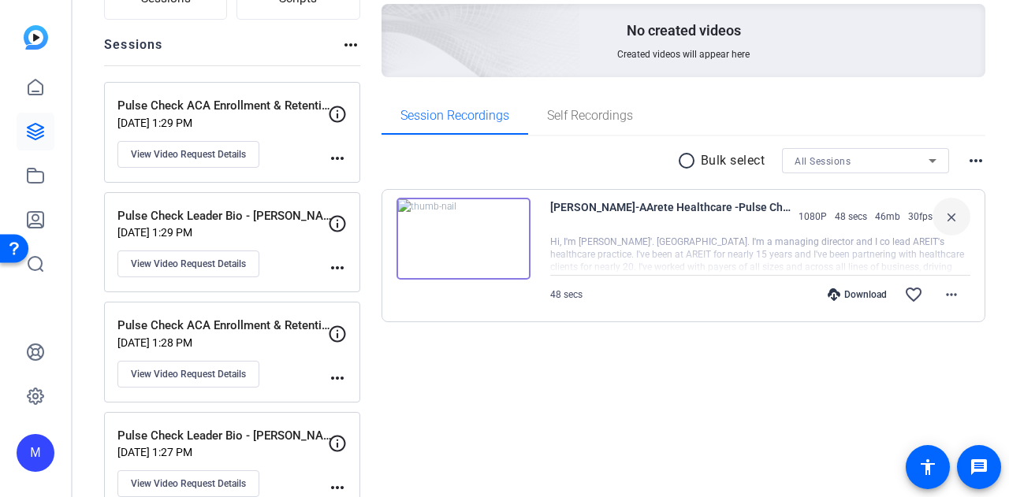
scroll to position [0, 0]
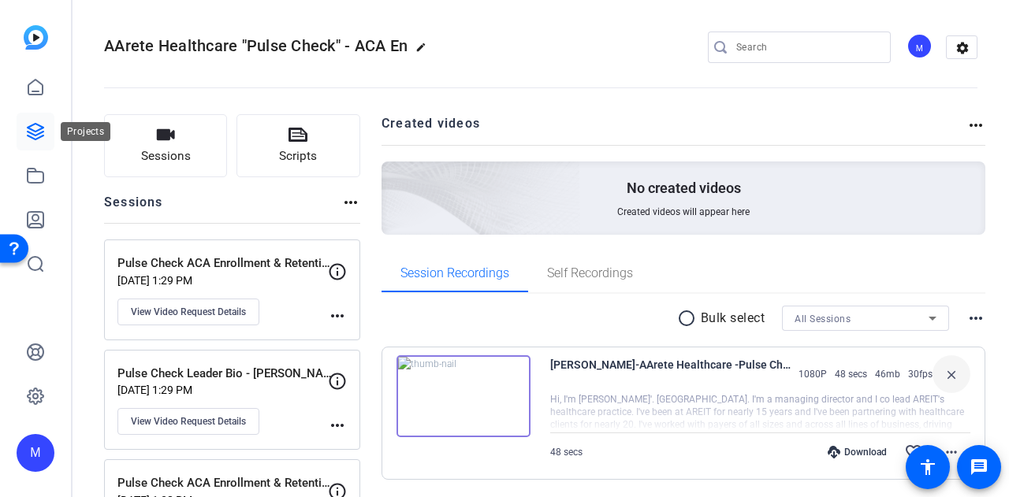
click at [46, 122] on link at bounding box center [36, 132] width 38 height 38
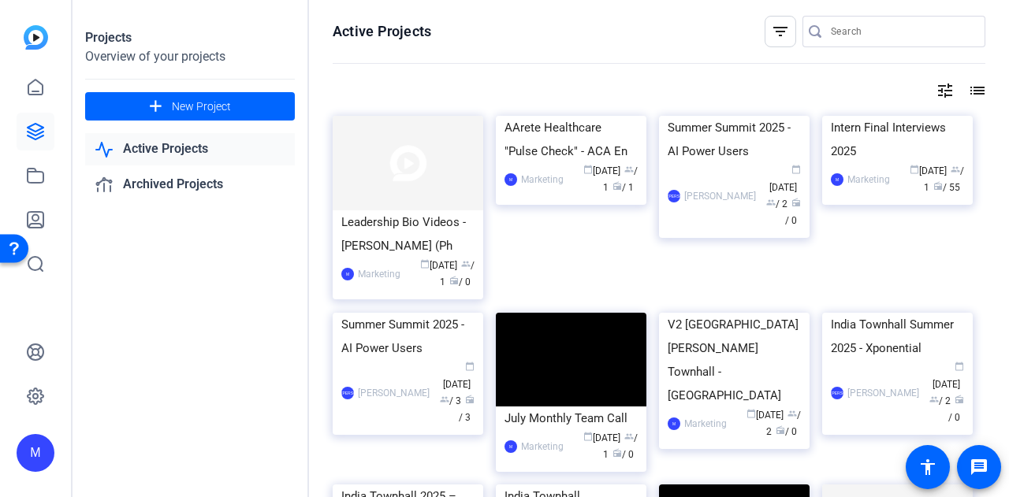
click at [199, 151] on link "Active Projects" at bounding box center [190, 149] width 210 height 32
click at [408, 158] on img at bounding box center [408, 163] width 151 height 95
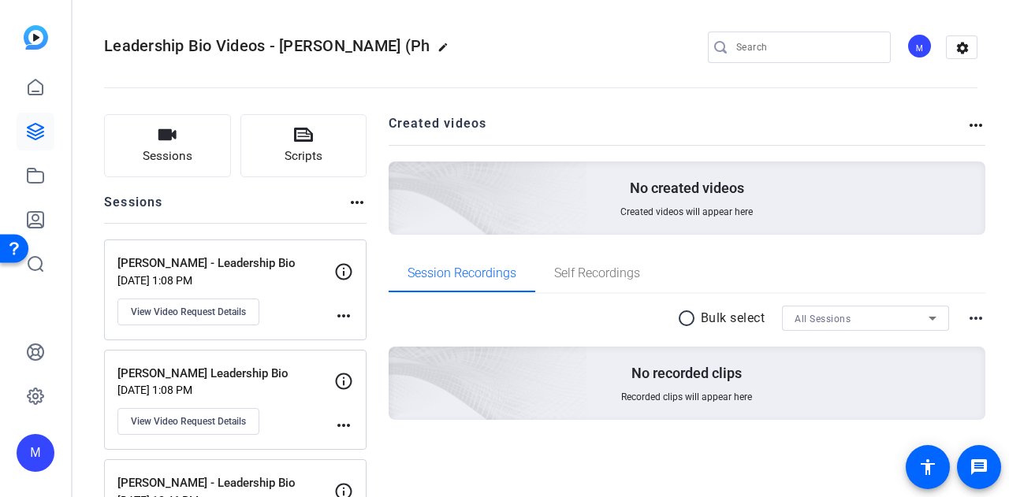
click at [183, 143] on button "Sessions" at bounding box center [167, 145] width 127 height 63
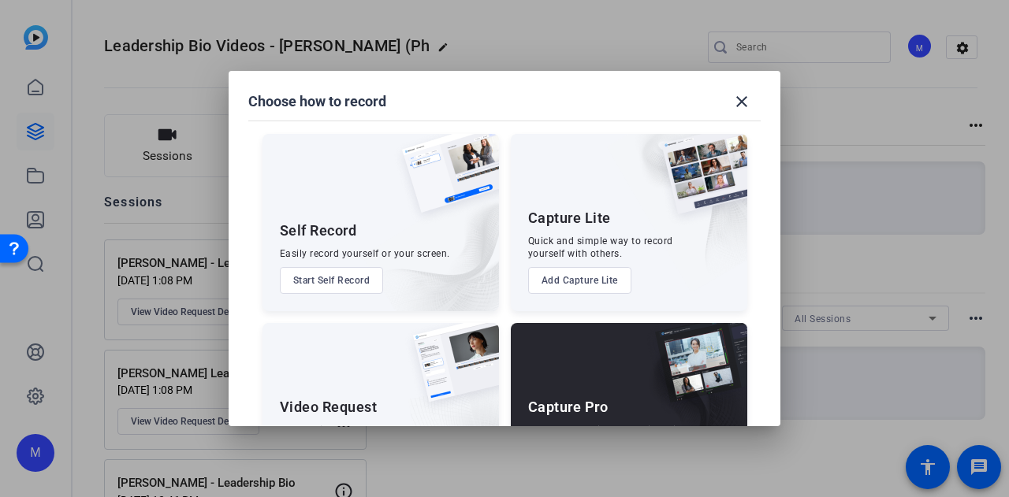
scroll to position [90, 0]
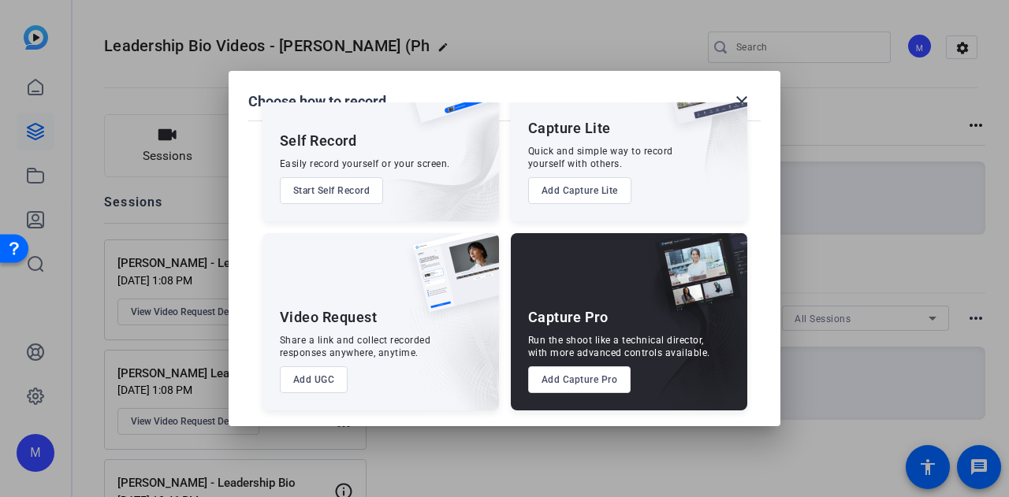
click at [317, 387] on button "Add UGC" at bounding box center [314, 379] width 69 height 27
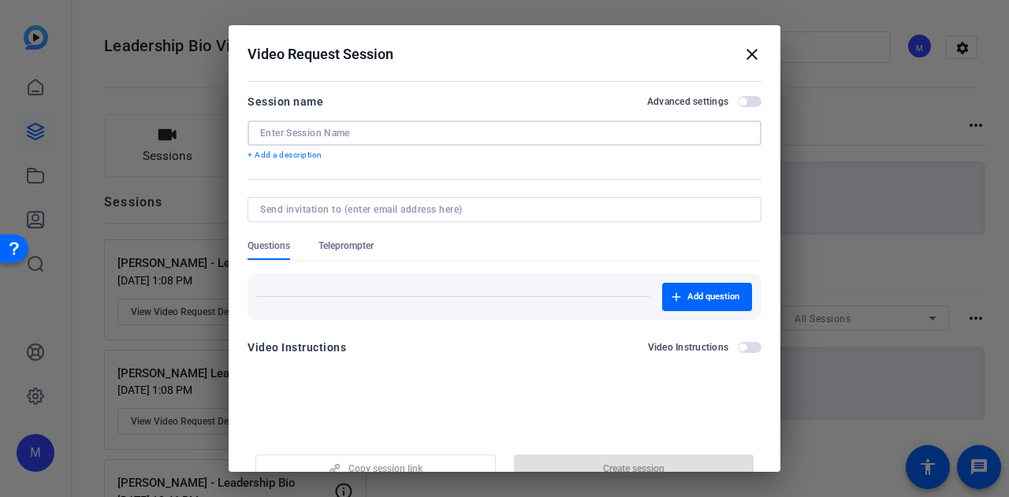
click at [343, 139] on input at bounding box center [504, 133] width 489 height 13
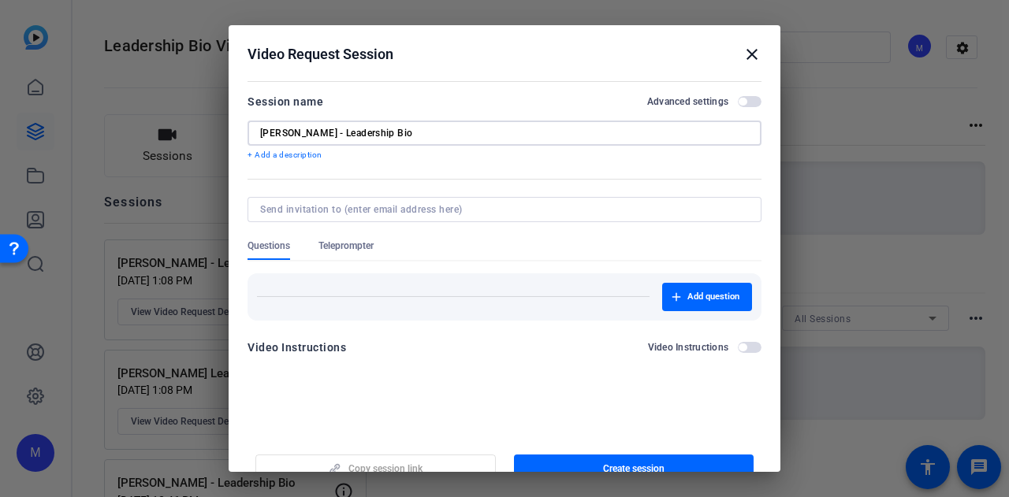
type input "Matt Semetulskis - Leadership Bio"
click at [741, 104] on span "button" at bounding box center [750, 101] width 24 height 11
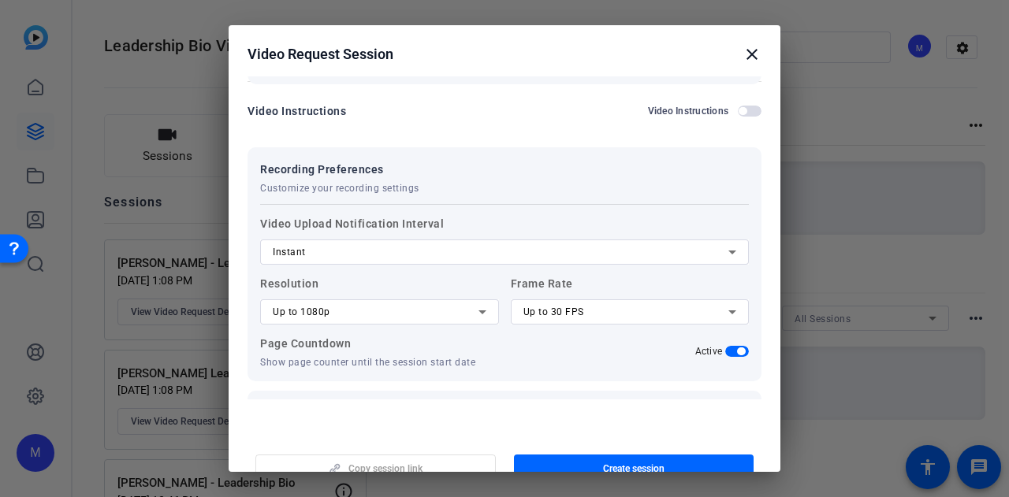
scroll to position [304, 0]
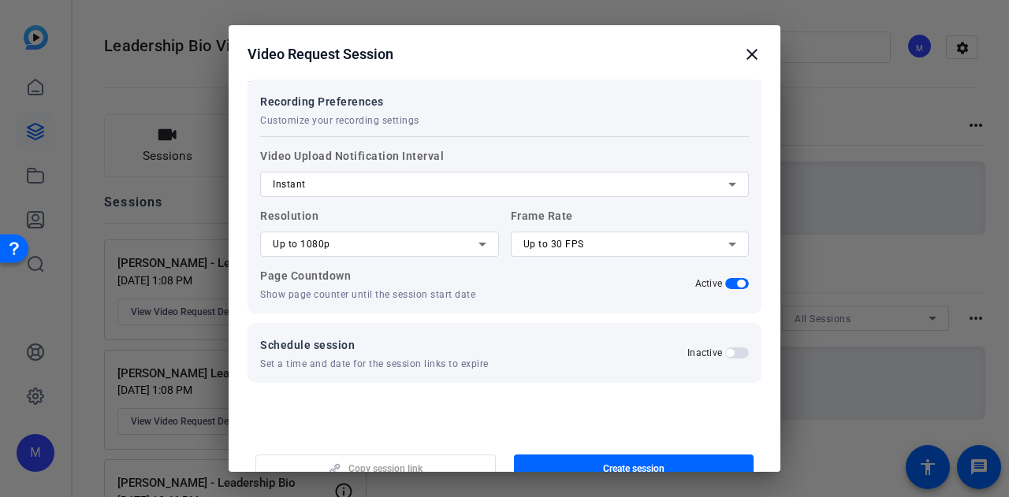
click at [457, 253] on div "Up to 1080p" at bounding box center [376, 244] width 206 height 19
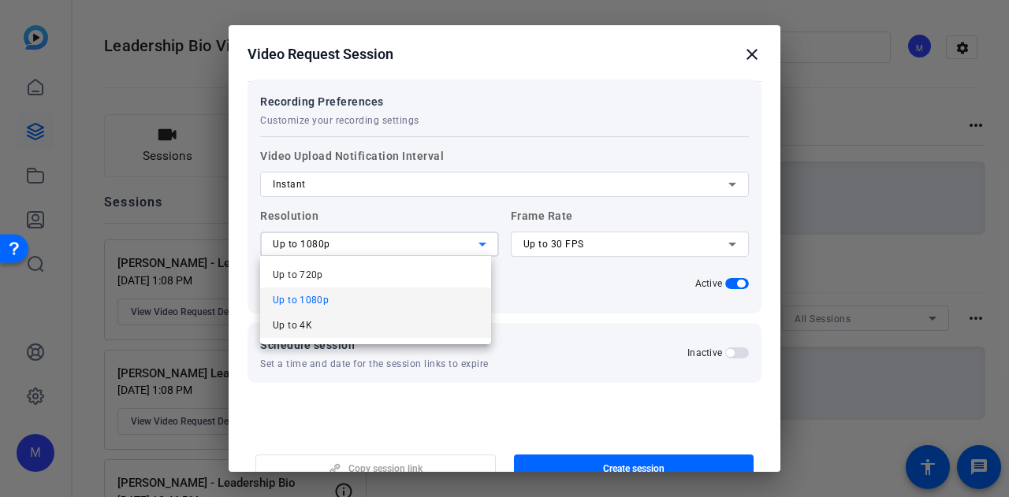
click at [404, 321] on mat-option "Up to 4K" at bounding box center [375, 325] width 231 height 25
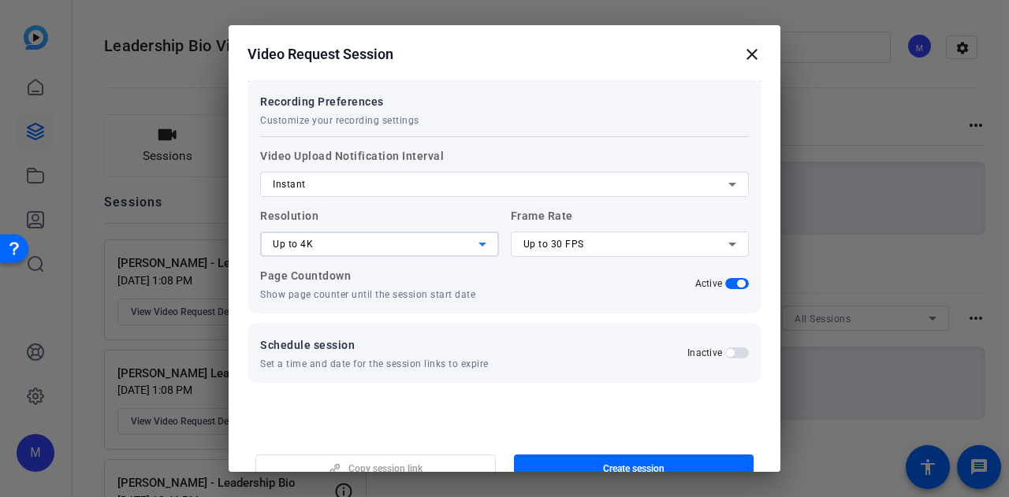
click at [555, 229] on label "Frame Rate Up to 30 FPS" at bounding box center [630, 231] width 239 height 50
click at [555, 242] on span "Up to 30 FPS" at bounding box center [553, 244] width 61 height 11
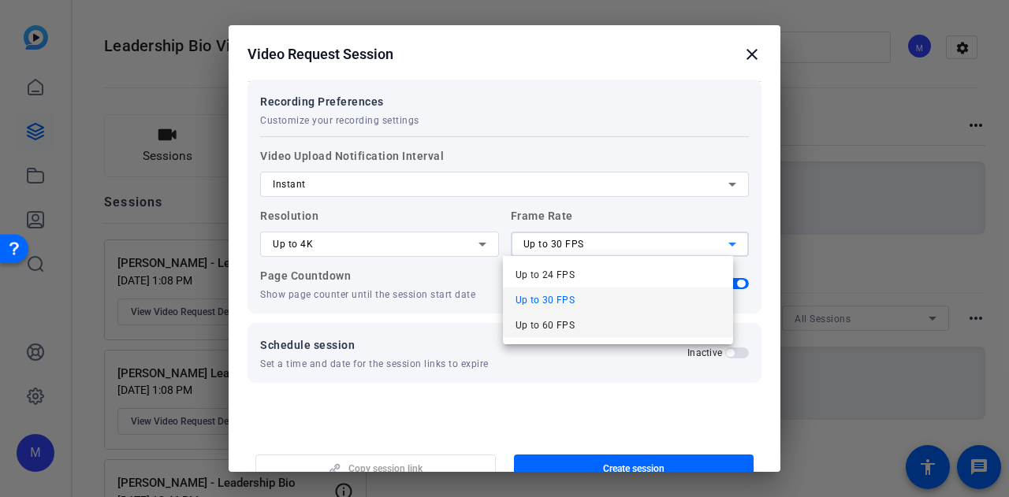
click at [567, 327] on span "Up to 60 FPS" at bounding box center [545, 325] width 60 height 19
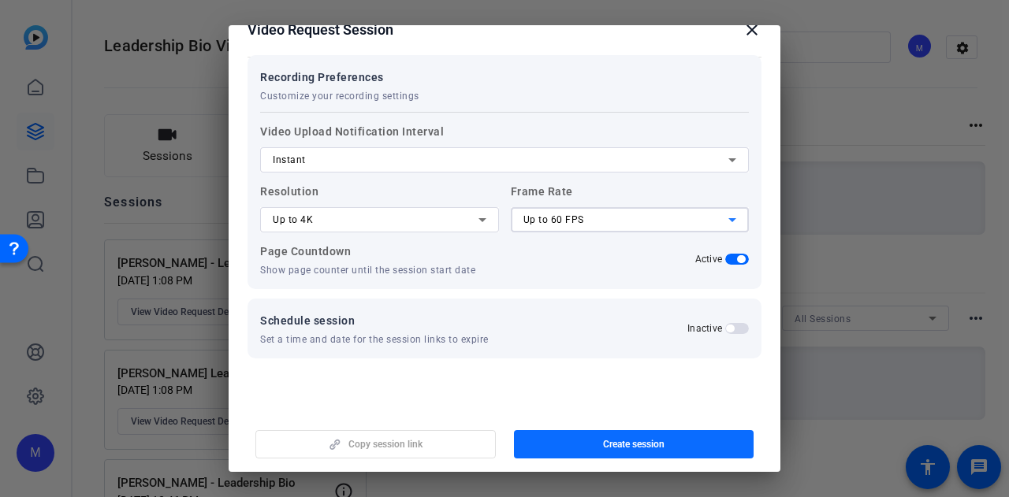
click at [612, 442] on span "Create session" at bounding box center [633, 444] width 61 height 13
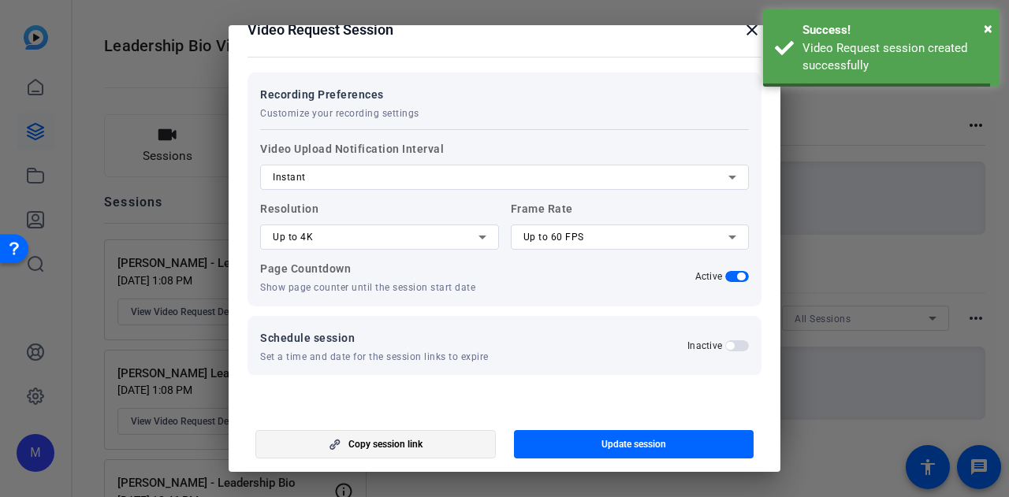
scroll to position [0, 0]
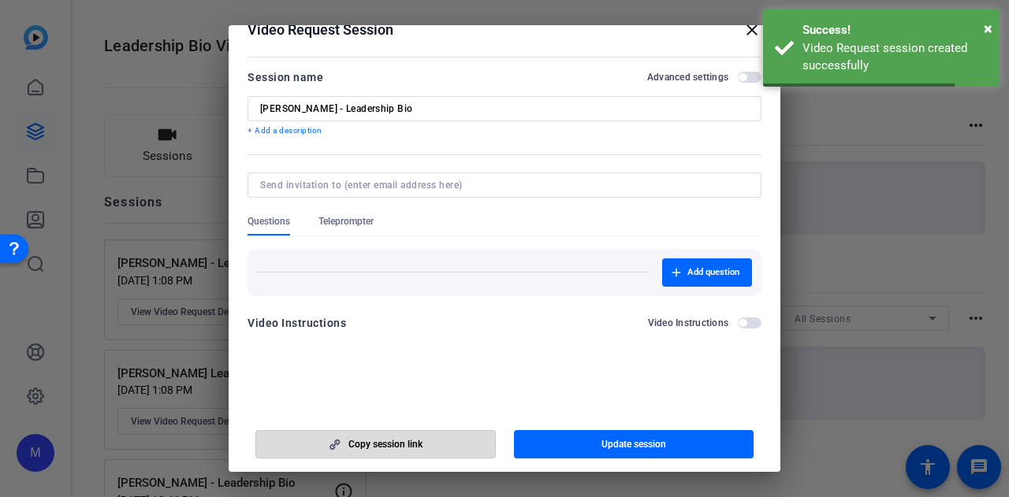
click at [435, 446] on span "button" at bounding box center [375, 445] width 239 height 38
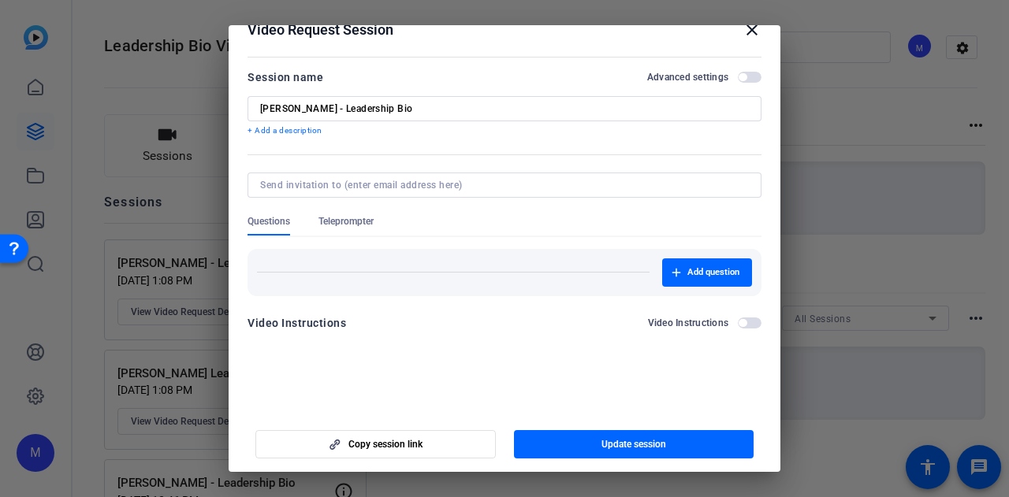
click at [898, 184] on div at bounding box center [504, 248] width 1009 height 497
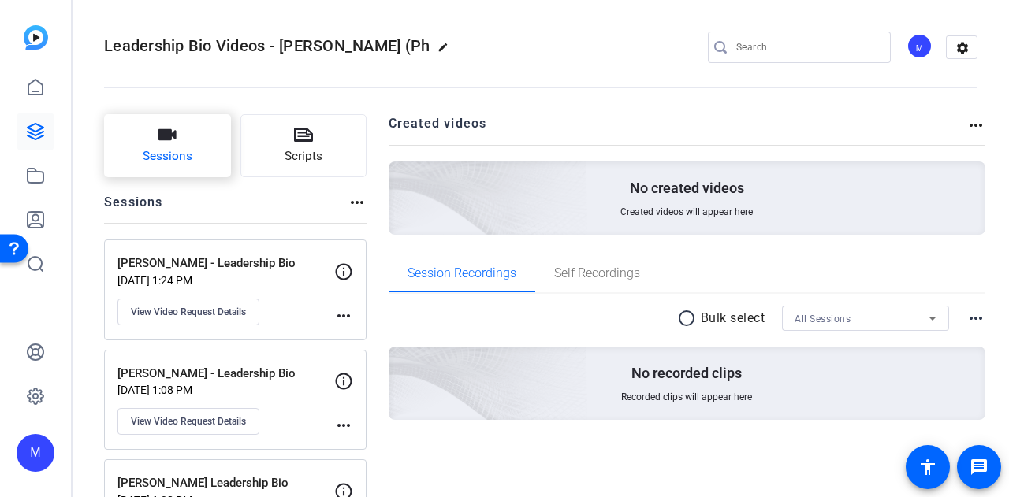
click at [131, 153] on button "Sessions" at bounding box center [167, 145] width 127 height 63
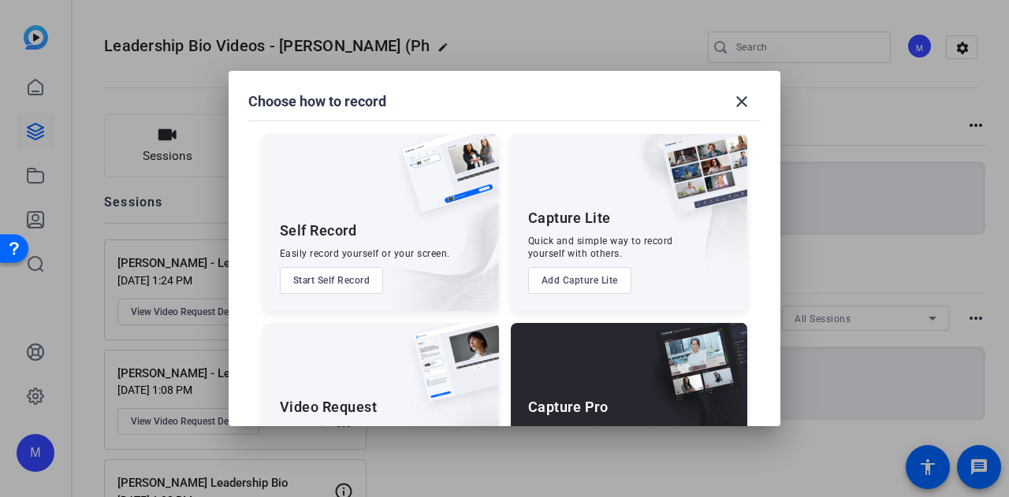
scroll to position [90, 0]
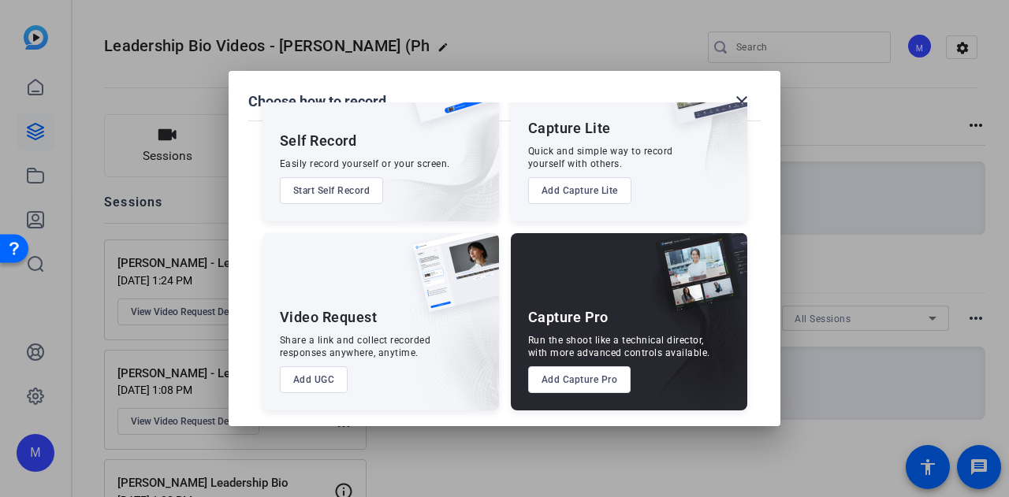
click at [304, 383] on button "Add UGC" at bounding box center [314, 379] width 69 height 27
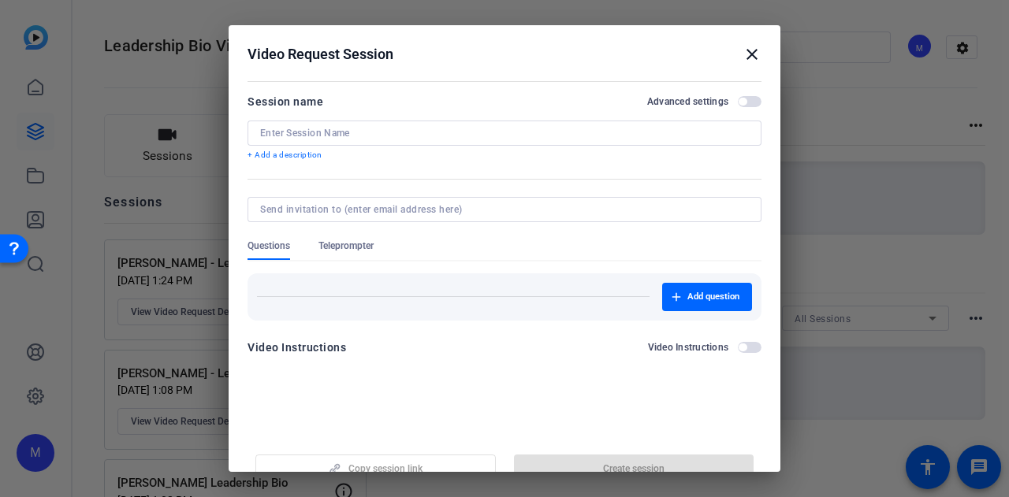
click at [396, 129] on input at bounding box center [504, 133] width 489 height 13
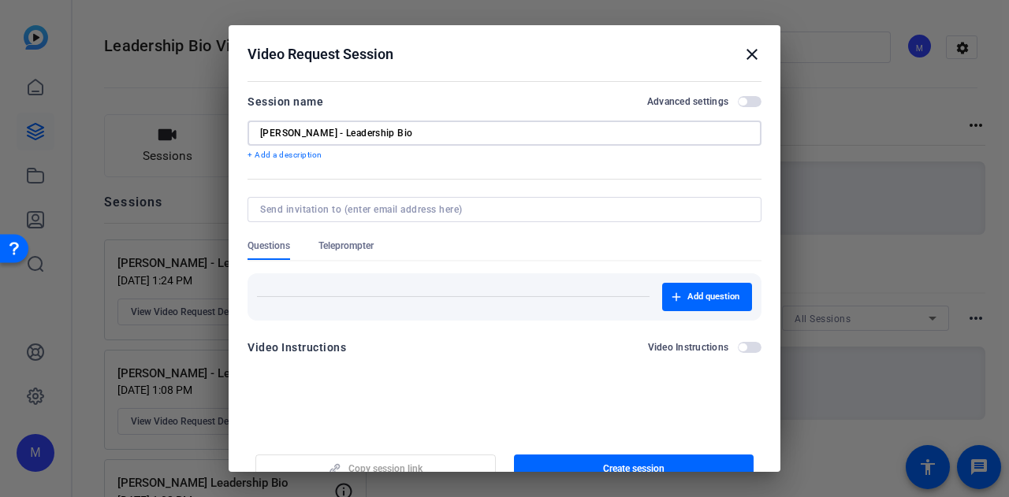
type input "Michael Cavanagh - Leadership Bio"
click at [748, 93] on div "Session name Advanced settings" at bounding box center [504, 101] width 514 height 19
click at [746, 100] on span "button" at bounding box center [750, 101] width 24 height 11
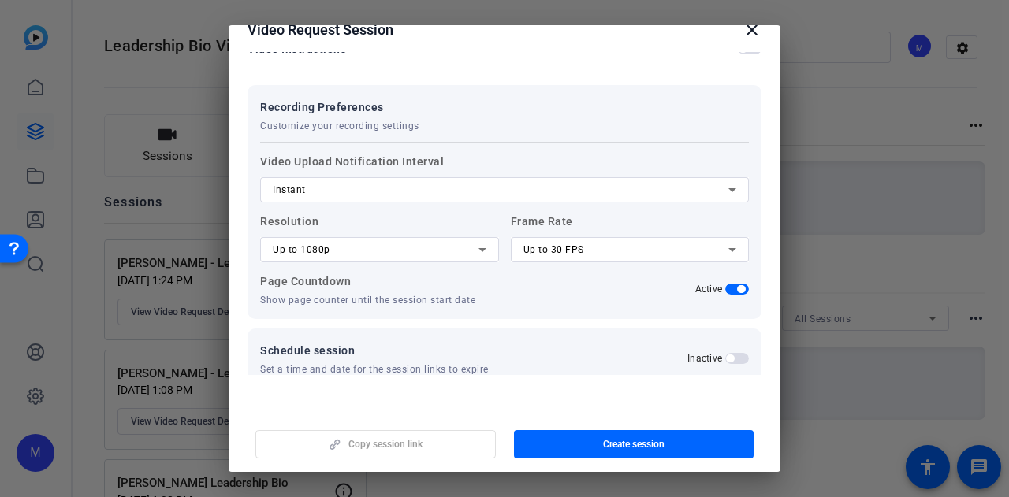
scroll to position [287, 0]
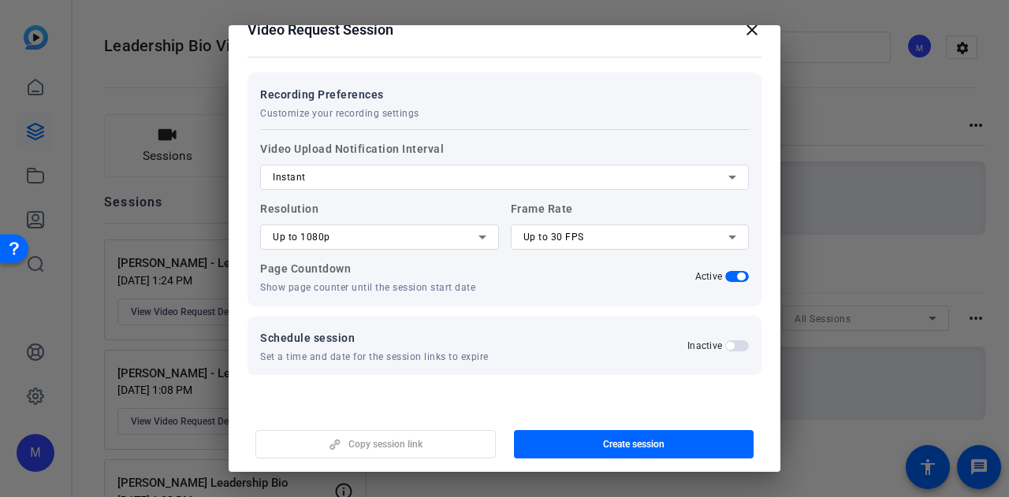
click at [383, 228] on div "Up to 1080p" at bounding box center [376, 237] width 206 height 19
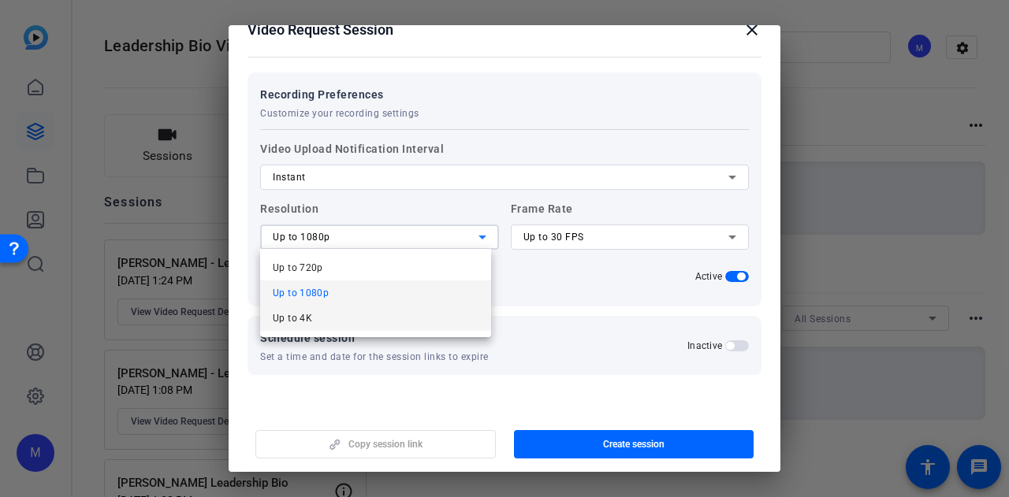
click at [377, 320] on mat-option "Up to 4K" at bounding box center [375, 318] width 231 height 25
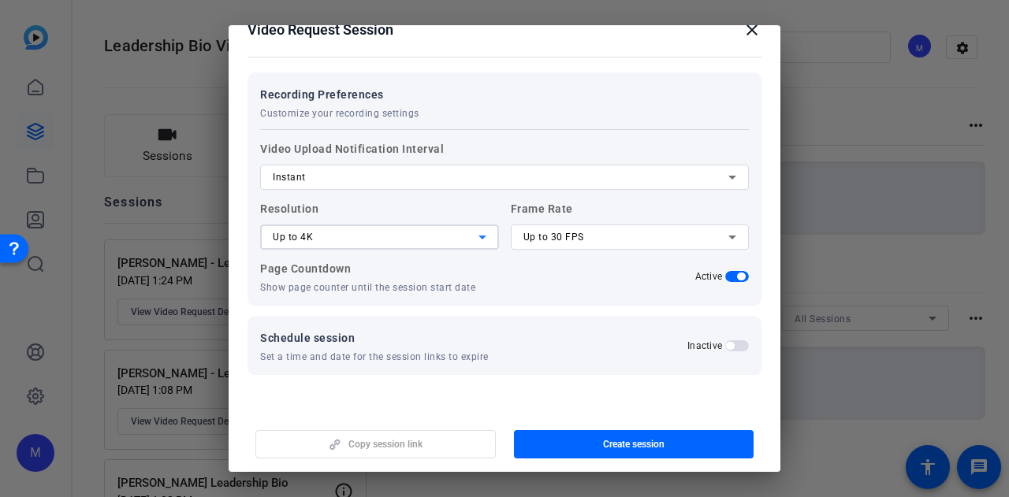
click at [567, 234] on span "Up to 30 FPS" at bounding box center [553, 237] width 61 height 11
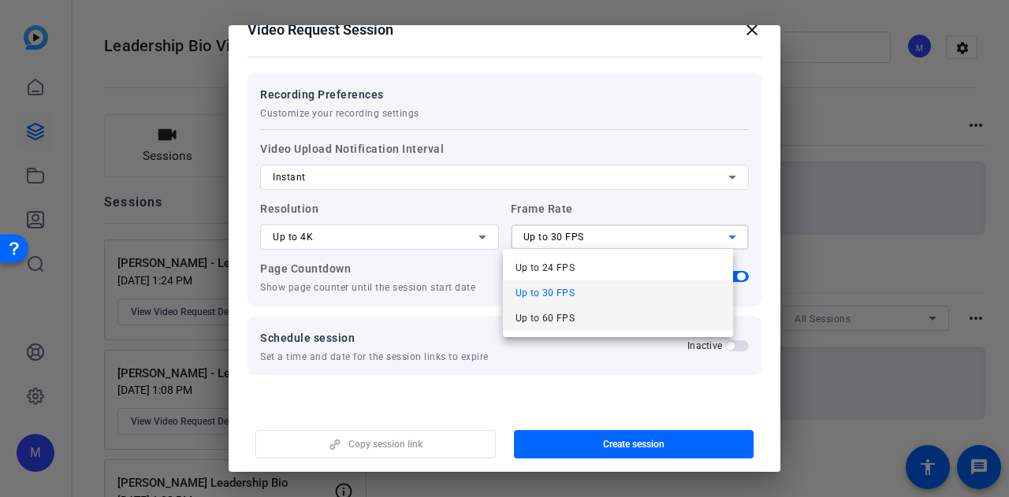
click at [572, 313] on span "Up to 60 FPS" at bounding box center [545, 318] width 60 height 19
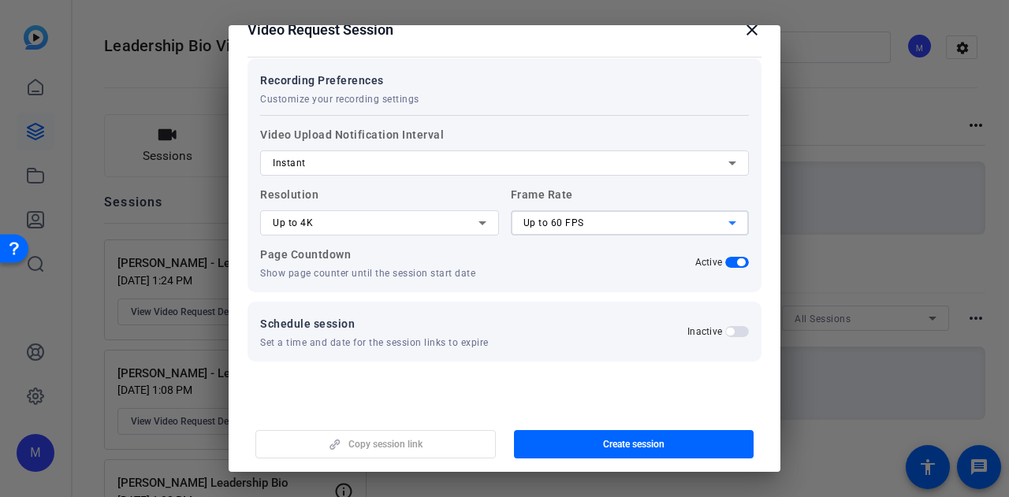
scroll to position [304, 0]
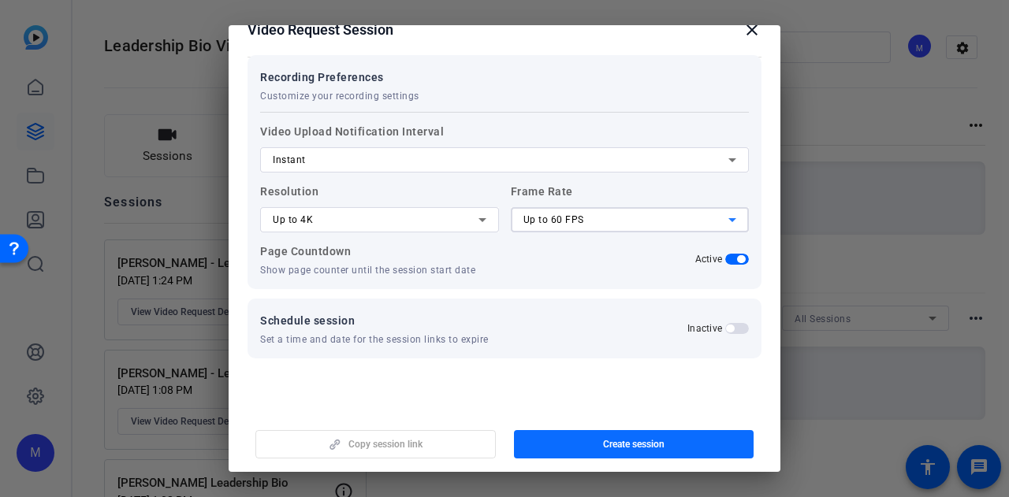
click at [612, 439] on span "Create session" at bounding box center [633, 444] width 61 height 13
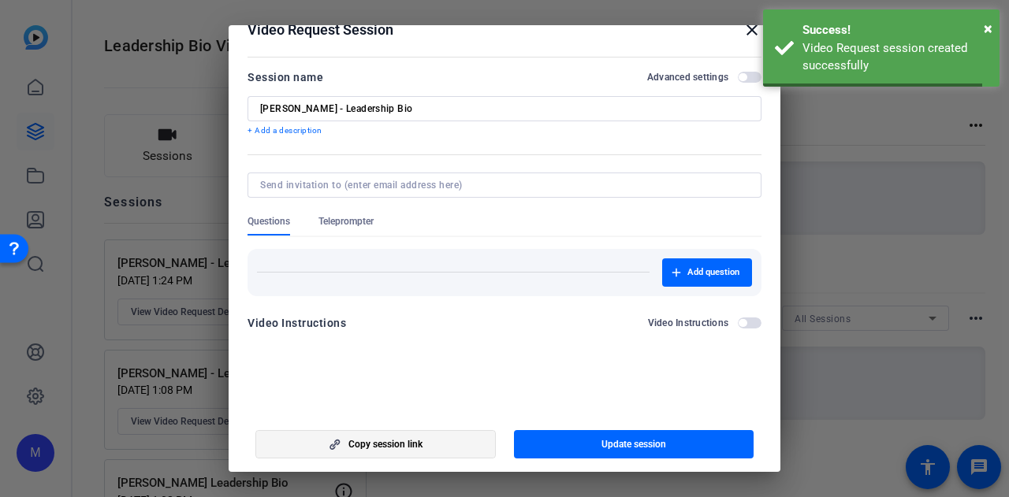
scroll to position [0, 0]
click at [380, 448] on span "Copy session link" at bounding box center [385, 444] width 74 height 13
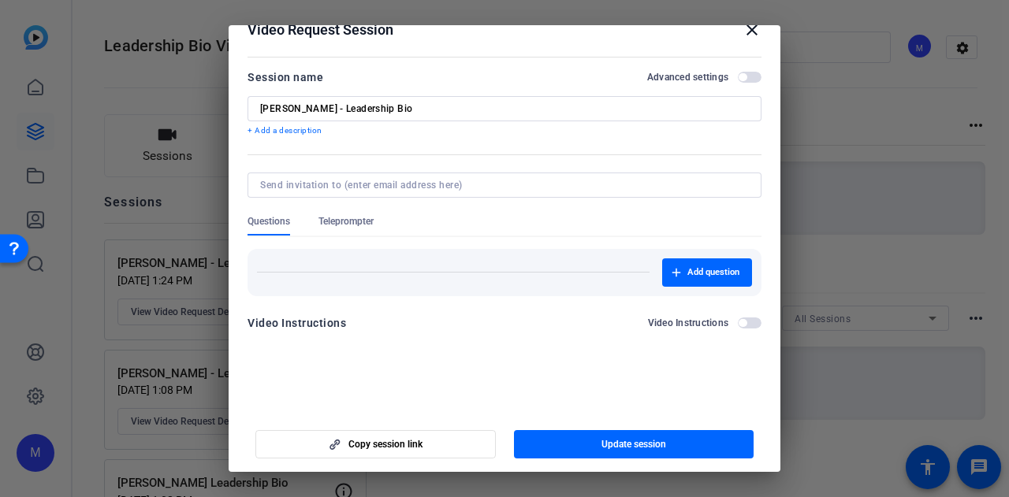
click at [742, 29] on mat-icon "close" at bounding box center [751, 29] width 19 height 19
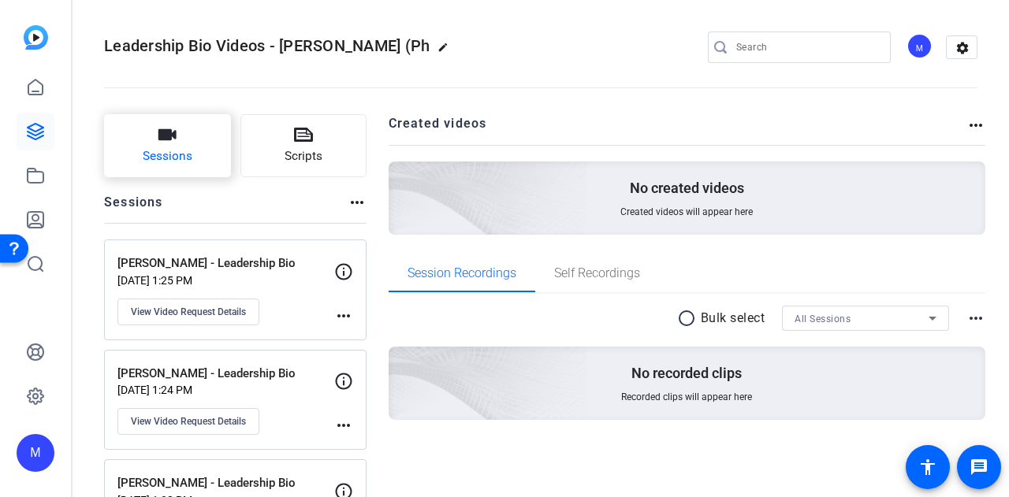
click at [162, 132] on icon "button" at bounding box center [167, 134] width 18 height 11
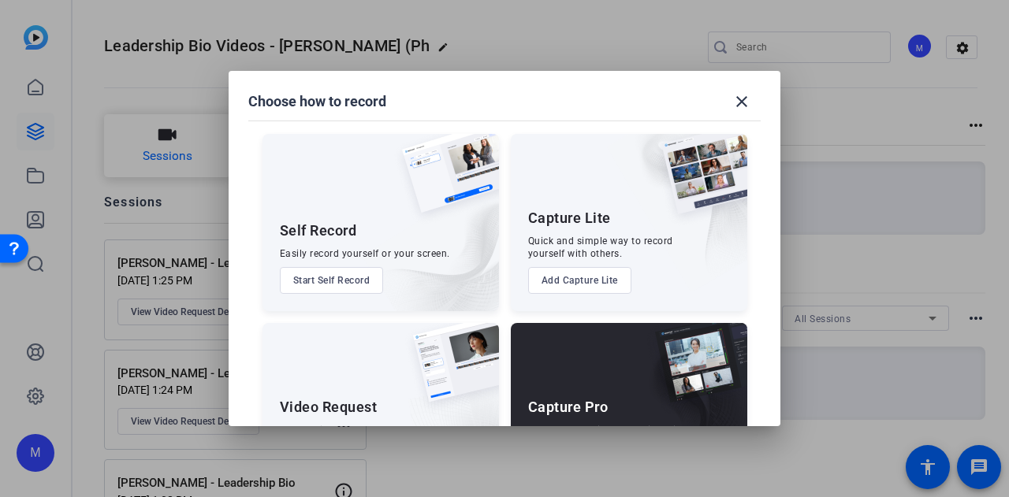
click at [162, 132] on div at bounding box center [504, 248] width 1009 height 497
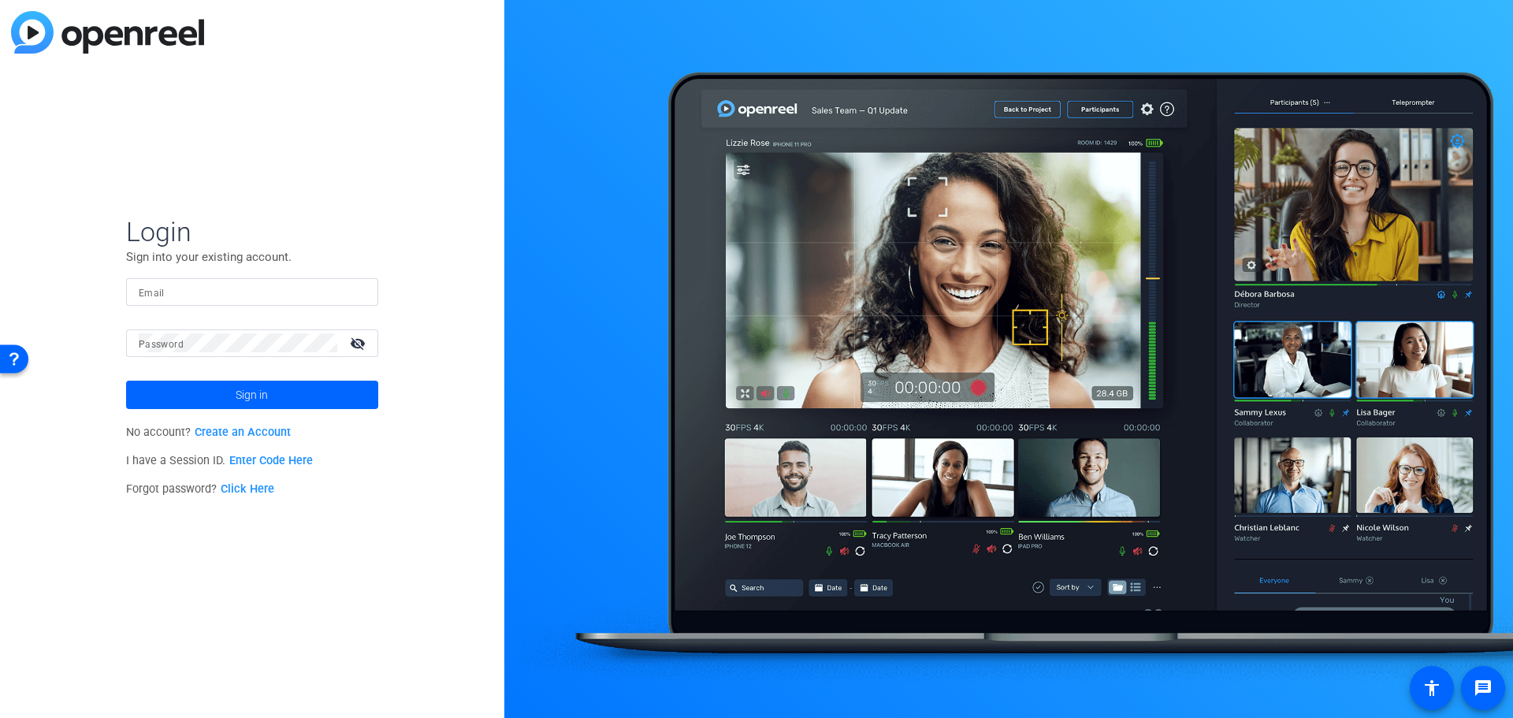
click at [240, 296] on input "Email" at bounding box center [252, 291] width 227 height 19
type input "Marketing@AArete.com"
click at [263, 389] on span "Sign in" at bounding box center [252, 394] width 32 height 39
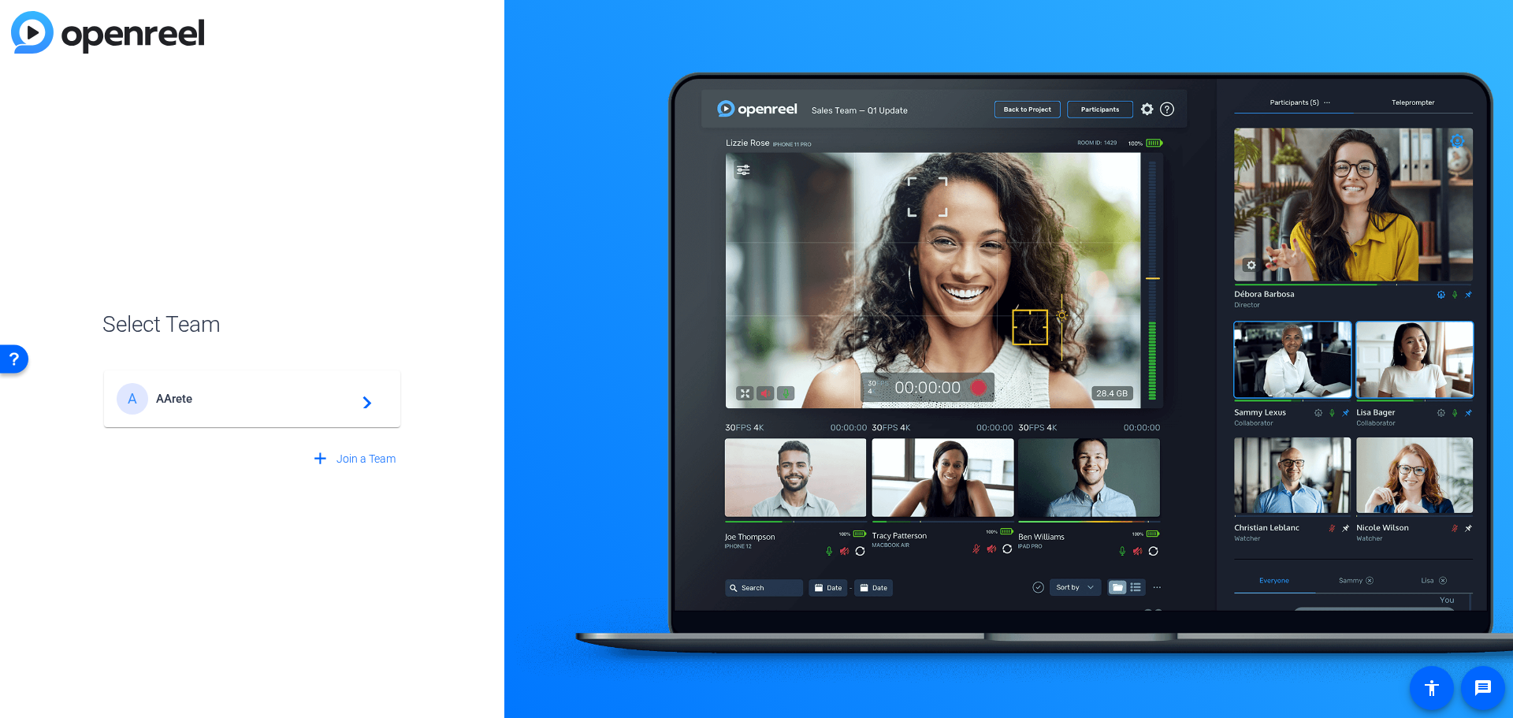
click at [165, 414] on div "A AArete navigate_next" at bounding box center [252, 399] width 271 height 32
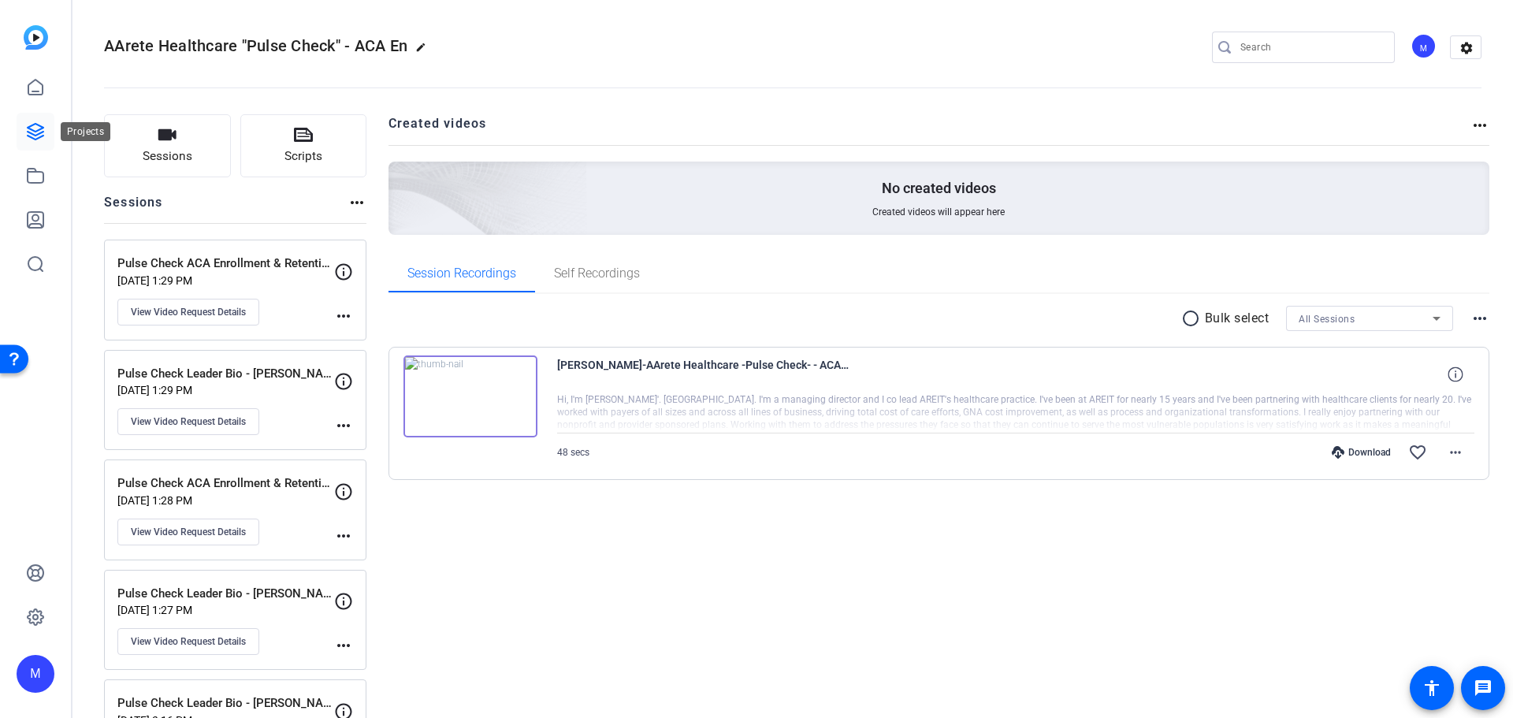
click at [32, 117] on link at bounding box center [36, 132] width 38 height 38
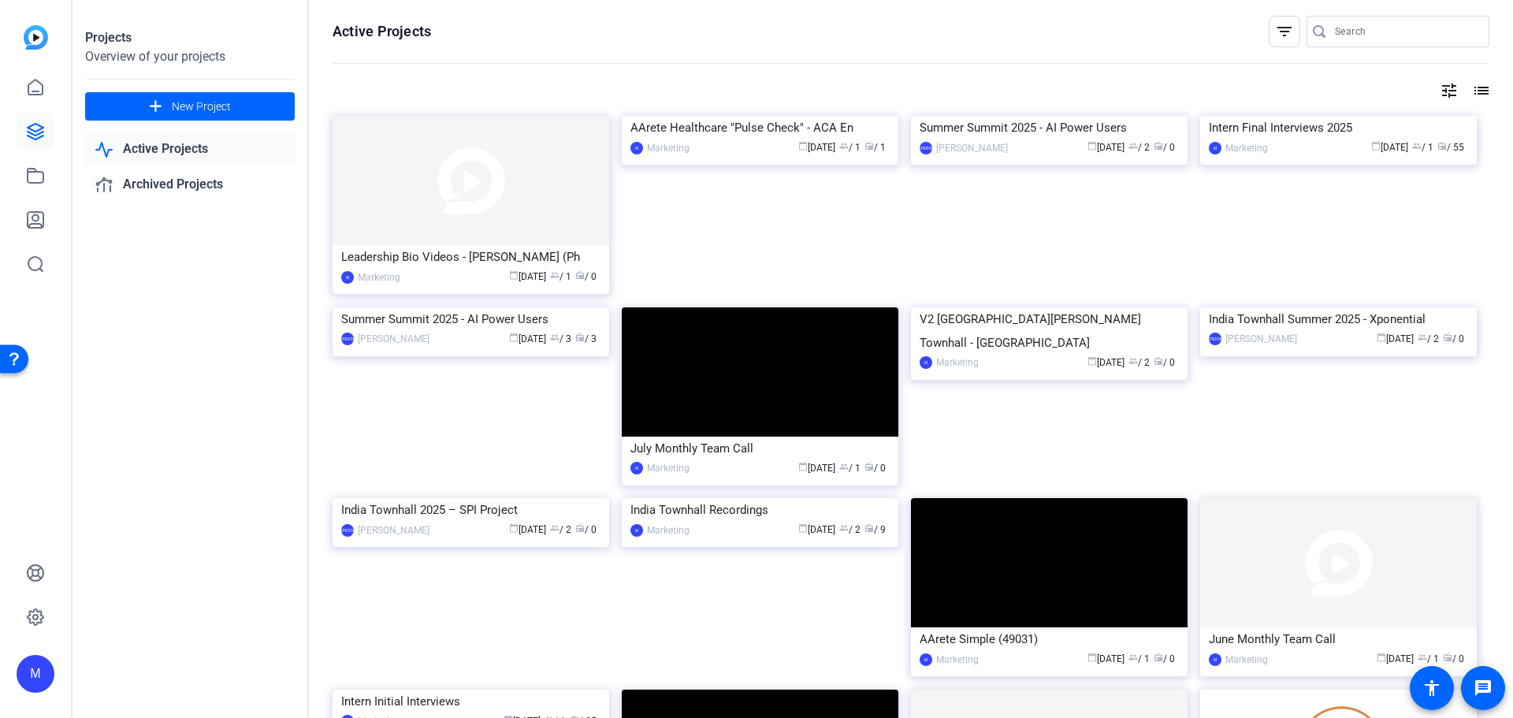
click at [186, 155] on link "Active Projects" at bounding box center [190, 149] width 210 height 32
click at [463, 200] on img at bounding box center [471, 180] width 277 height 129
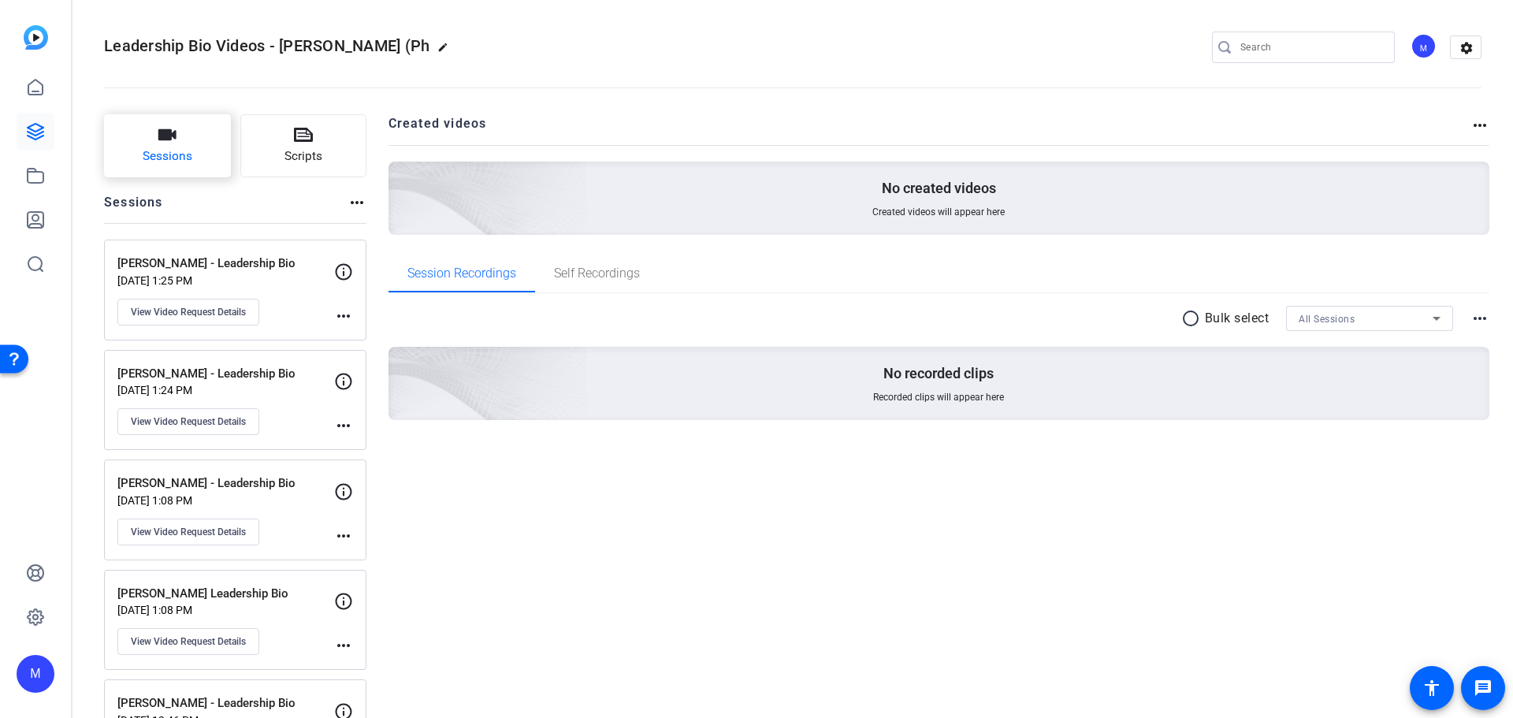
click at [177, 144] on icon "button" at bounding box center [167, 134] width 19 height 19
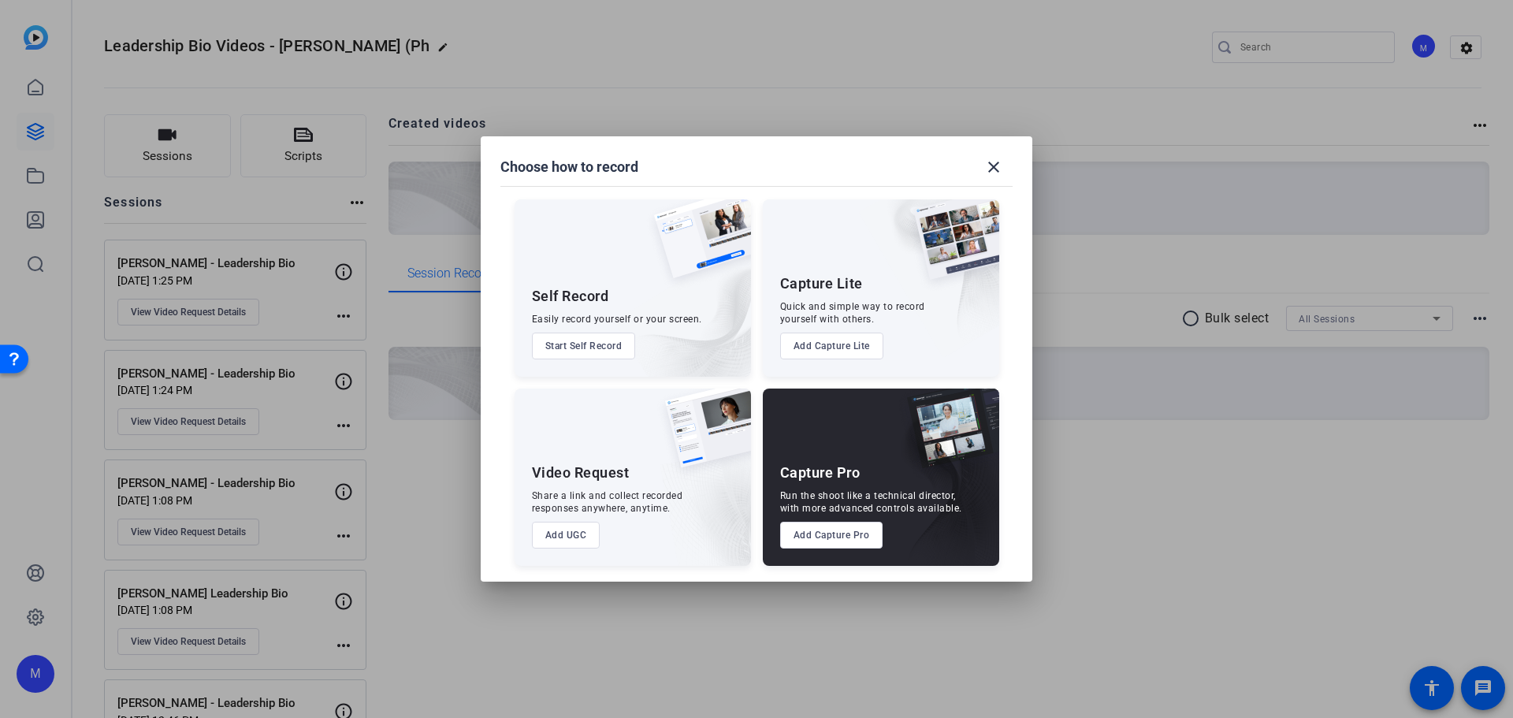
click at [571, 529] on button "Add UGC" at bounding box center [566, 535] width 69 height 27
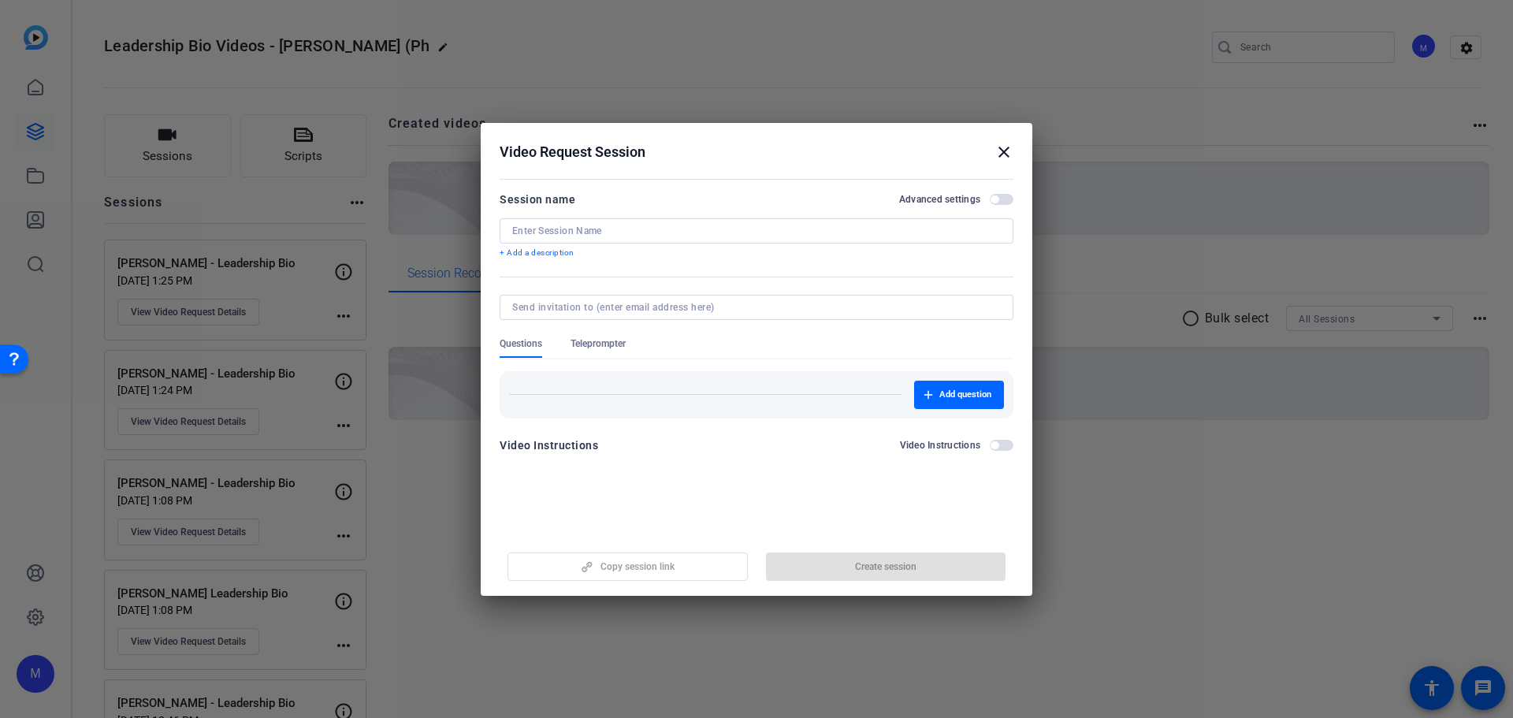
click at [1002, 196] on span "button" at bounding box center [1002, 199] width 24 height 11
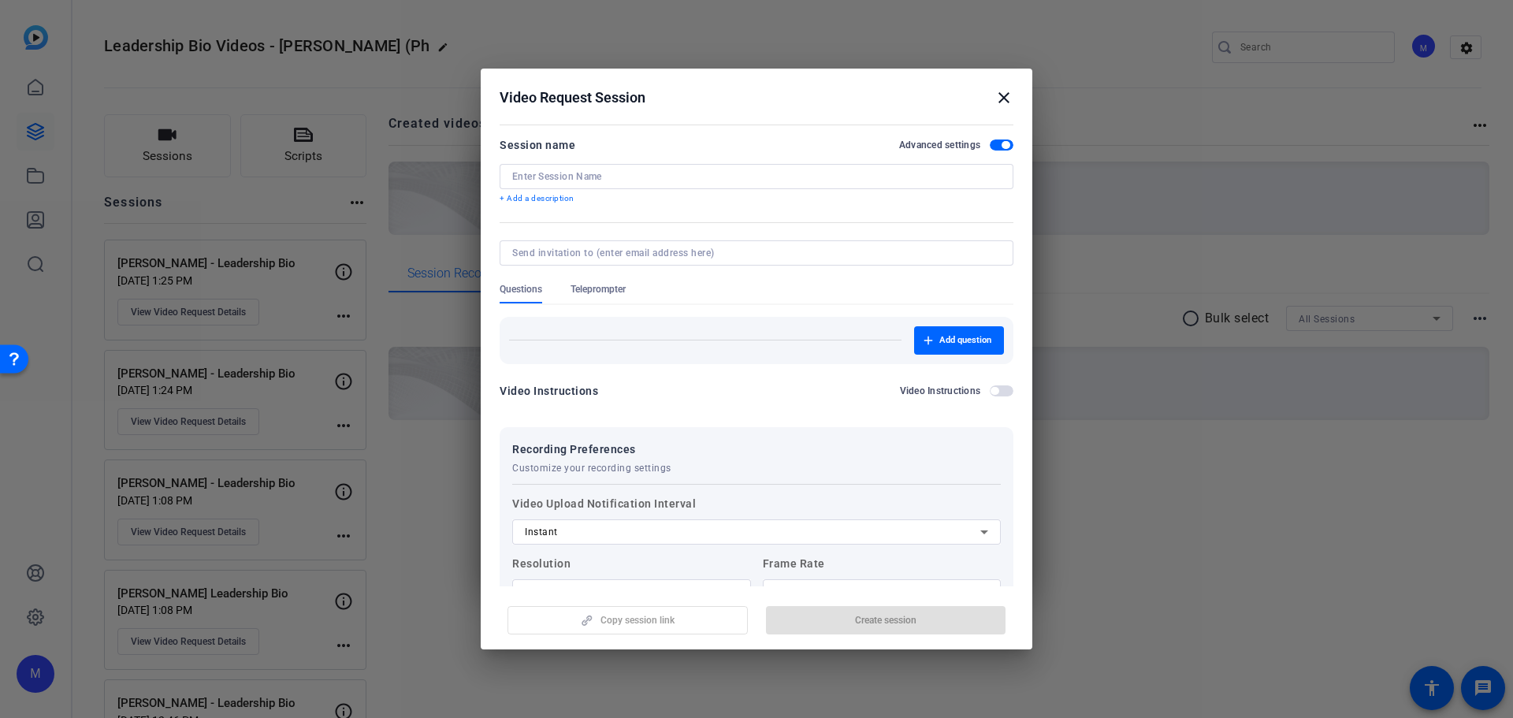
click at [660, 180] on input at bounding box center [756, 176] width 489 height 13
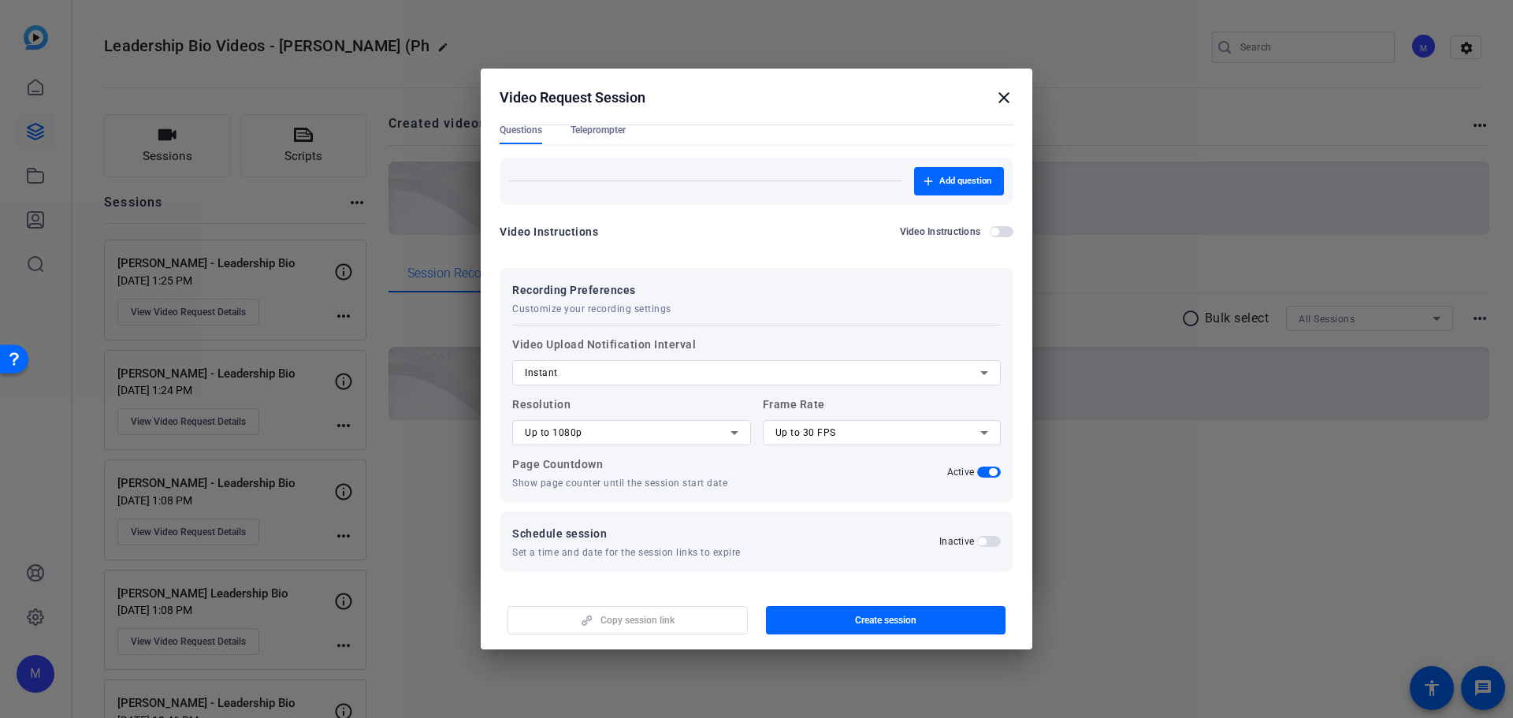
scroll to position [162, 0]
type input "Pam Price - Leadership Bio"
click at [572, 429] on span "Up to 1080p" at bounding box center [554, 430] width 58 height 11
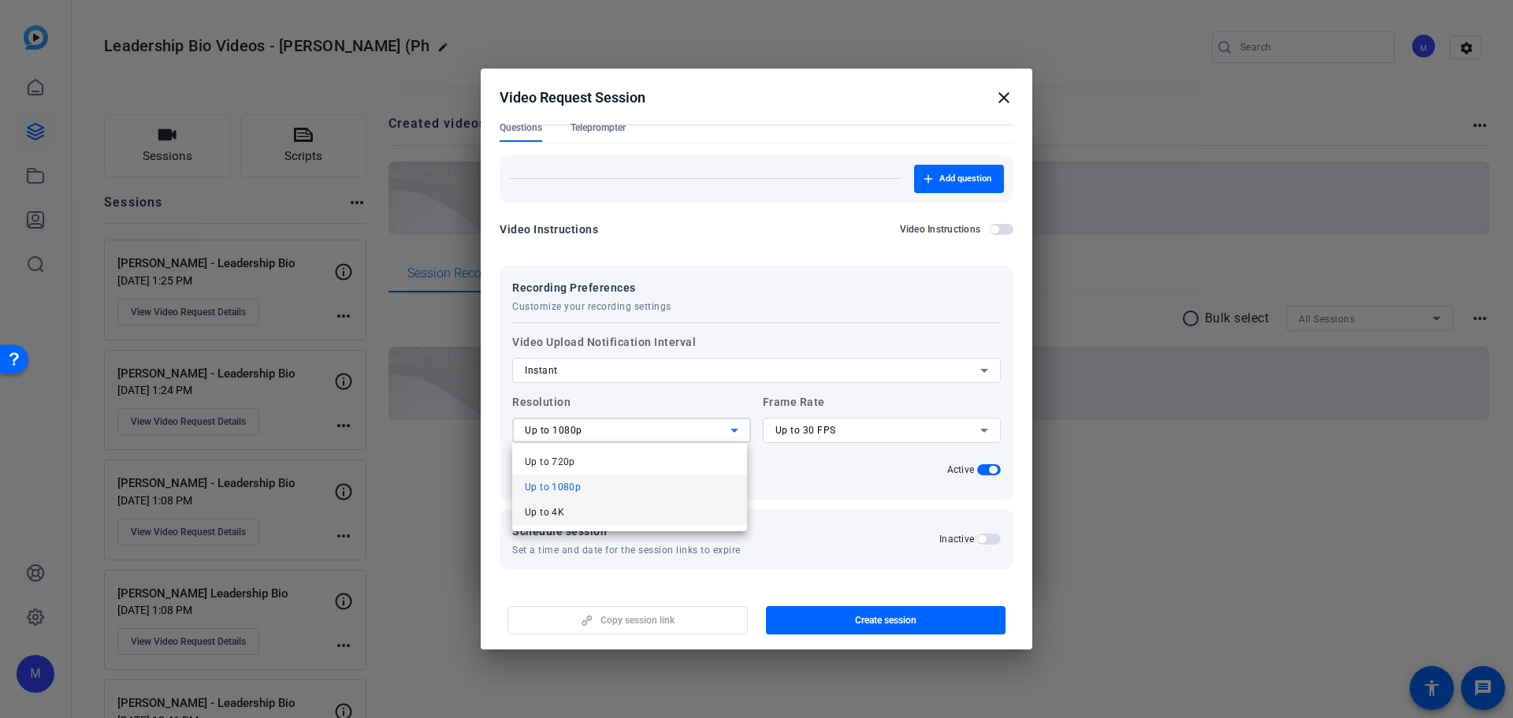
click at [593, 511] on mat-option "Up to 4K" at bounding box center [629, 512] width 235 height 25
click at [815, 437] on div "Up to 30 FPS" at bounding box center [878, 430] width 206 height 19
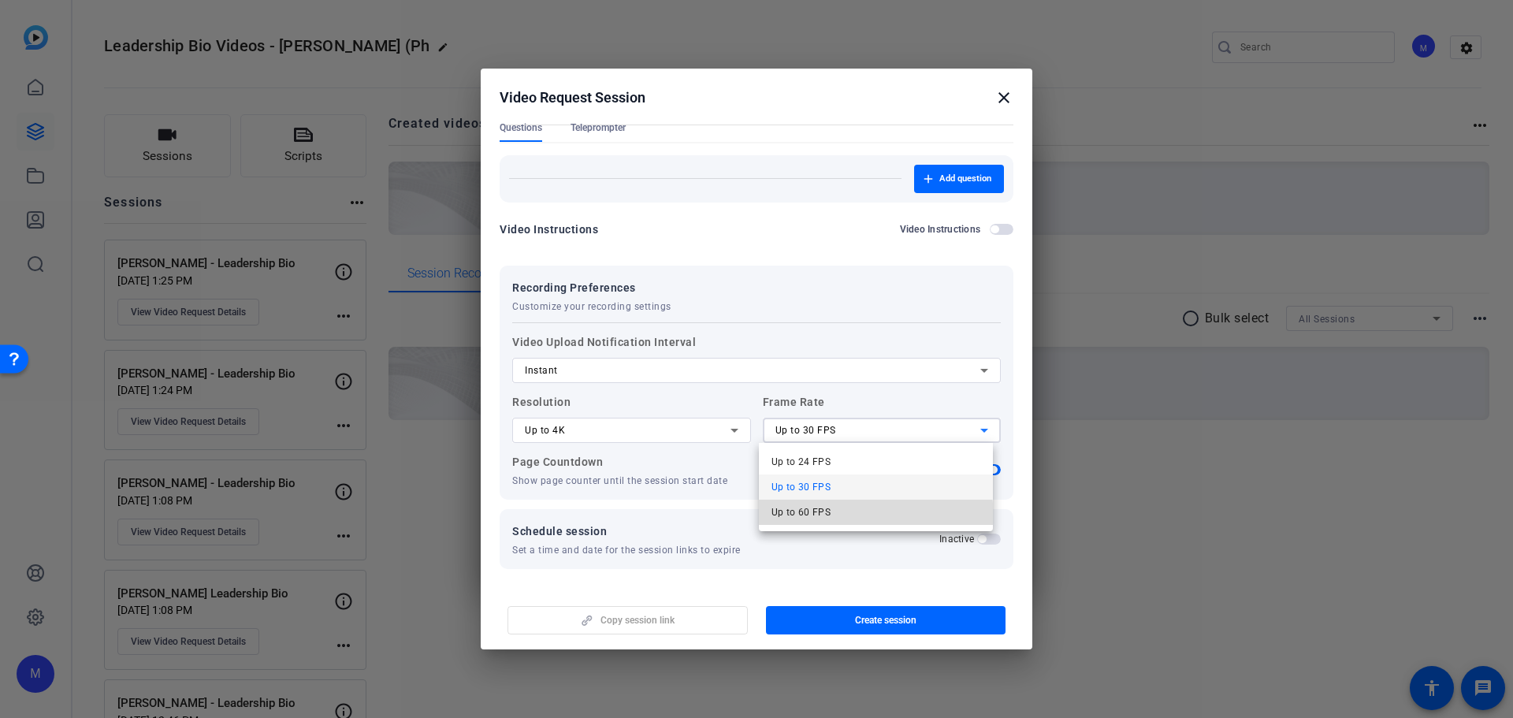
click at [821, 519] on span "Up to 60 FPS" at bounding box center [802, 512] width 60 height 19
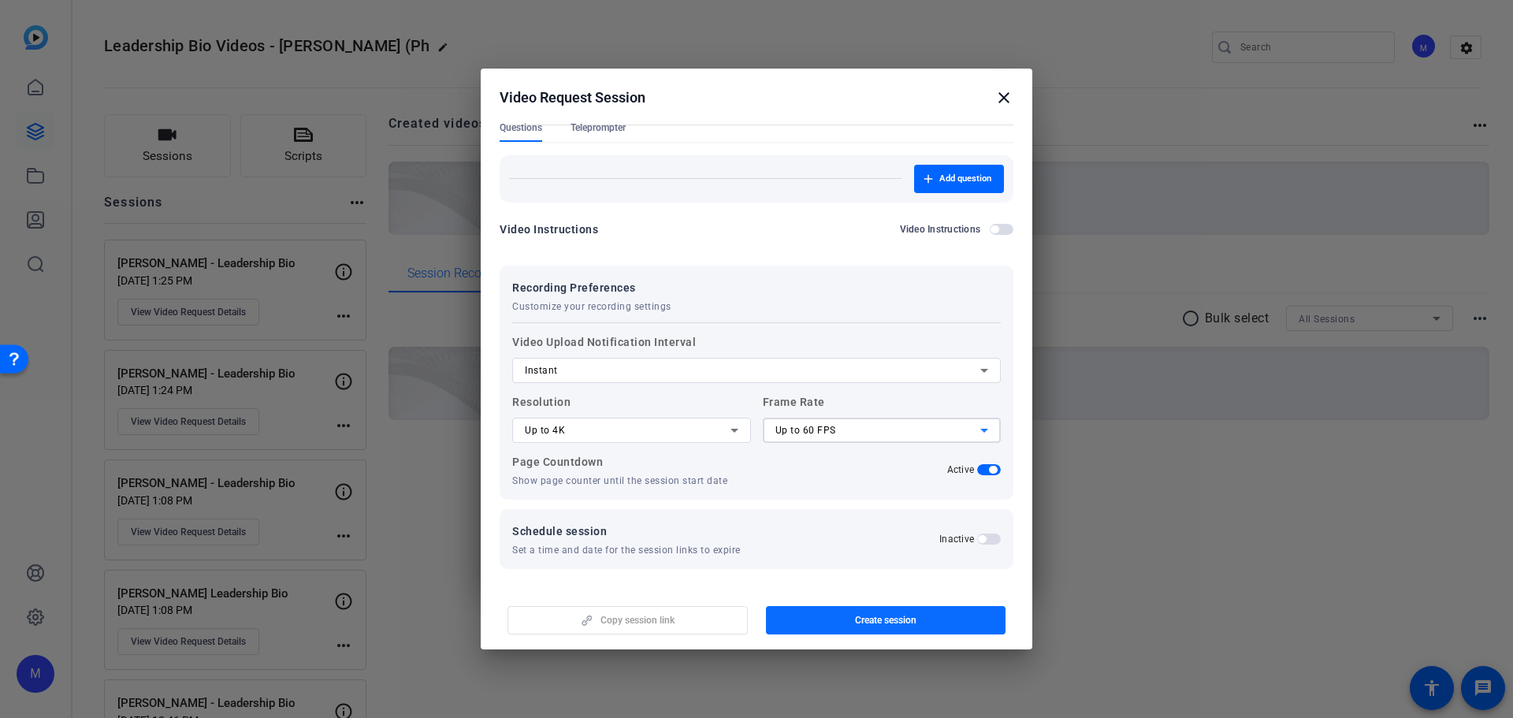
click at [857, 629] on span "button" at bounding box center [886, 620] width 240 height 38
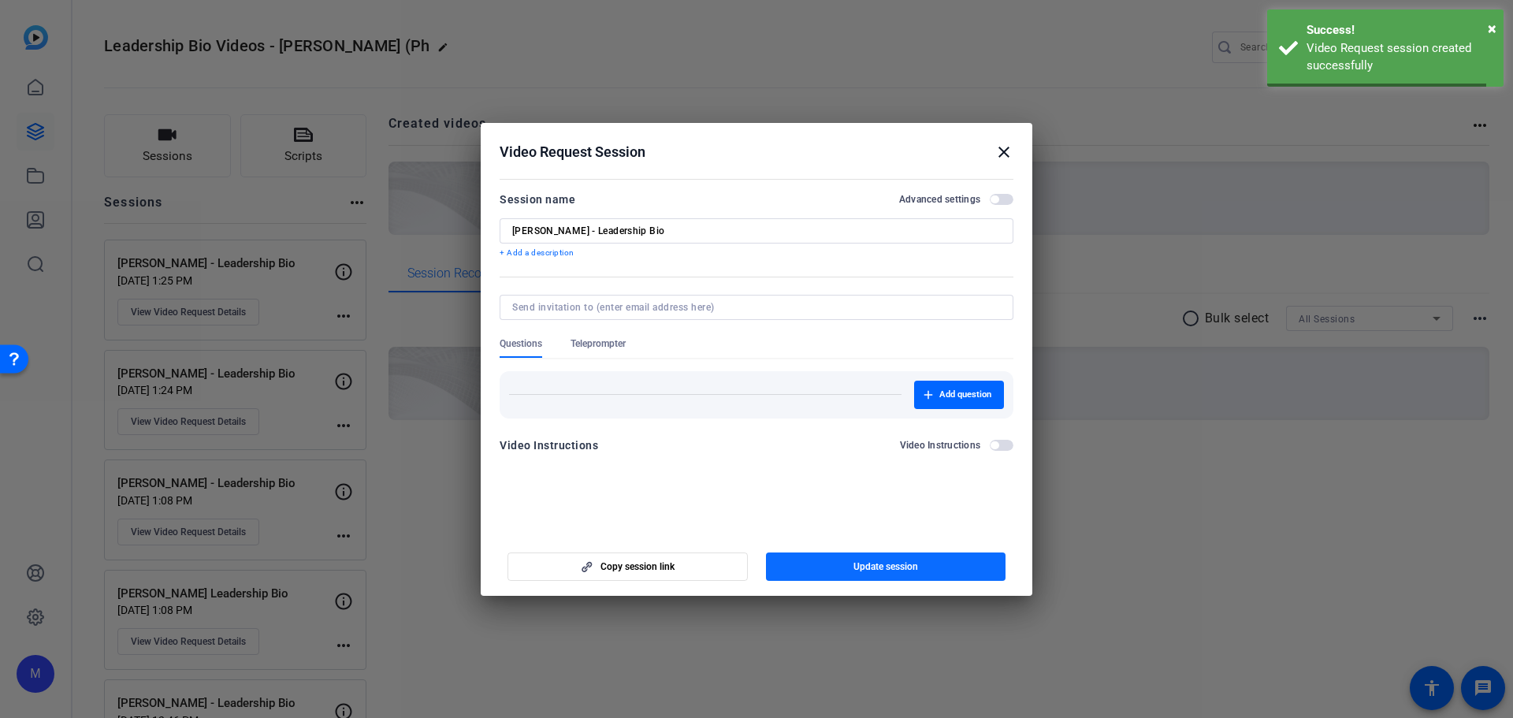
scroll to position [0, 0]
click at [644, 567] on span "Copy session link" at bounding box center [638, 566] width 74 height 13
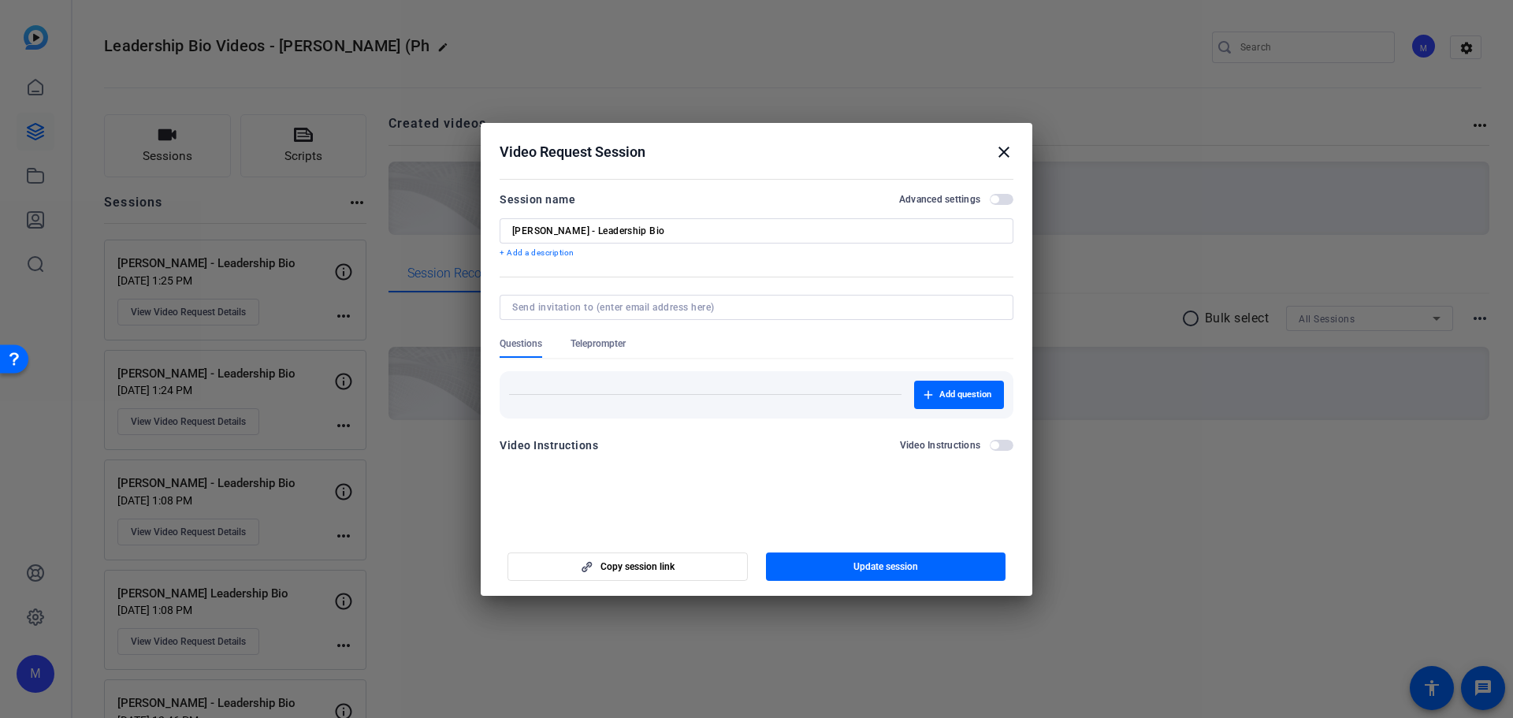
drag, startPoint x: 1008, startPoint y: 151, endPoint x: 965, endPoint y: 158, distance: 43.8
click at [1008, 151] on mat-icon "close" at bounding box center [1004, 152] width 19 height 19
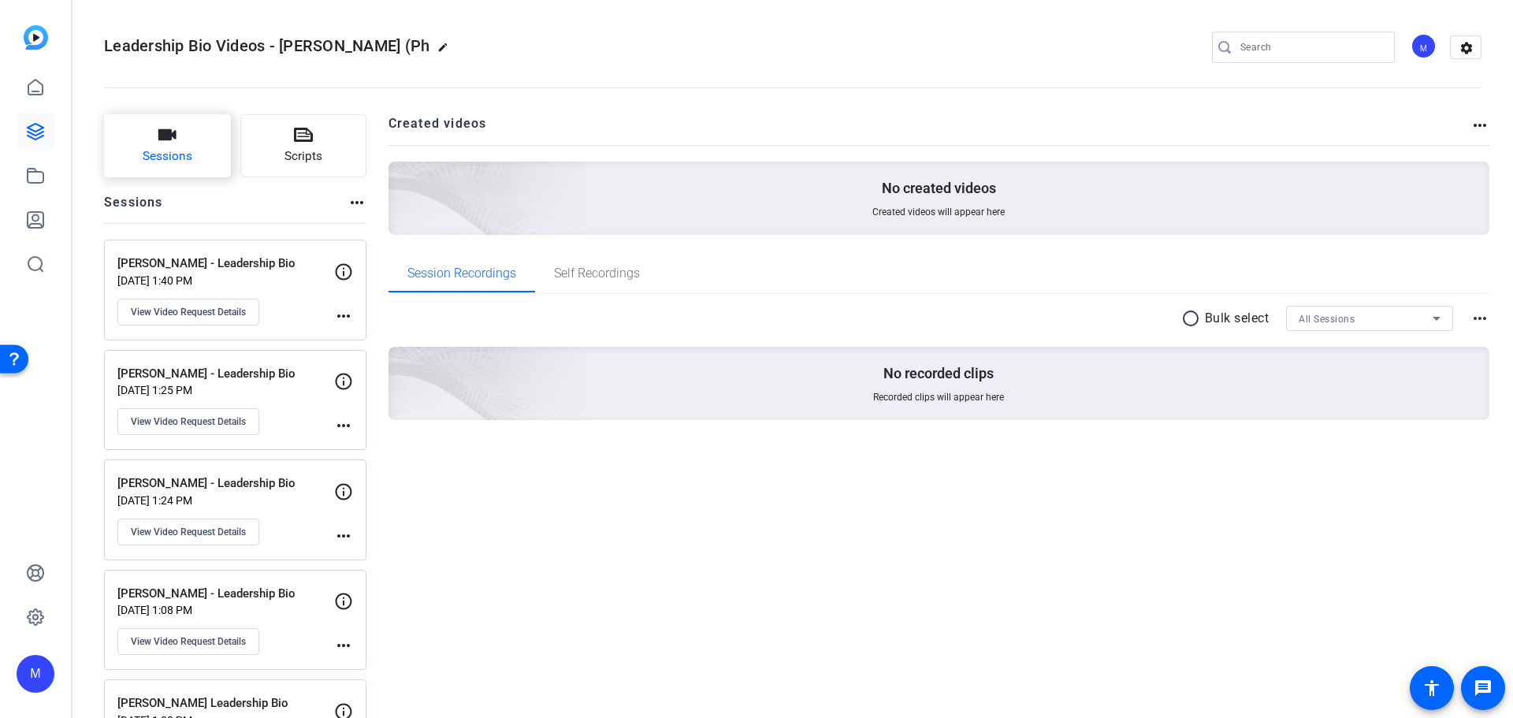
click at [163, 147] on button "Sessions" at bounding box center [167, 145] width 127 height 63
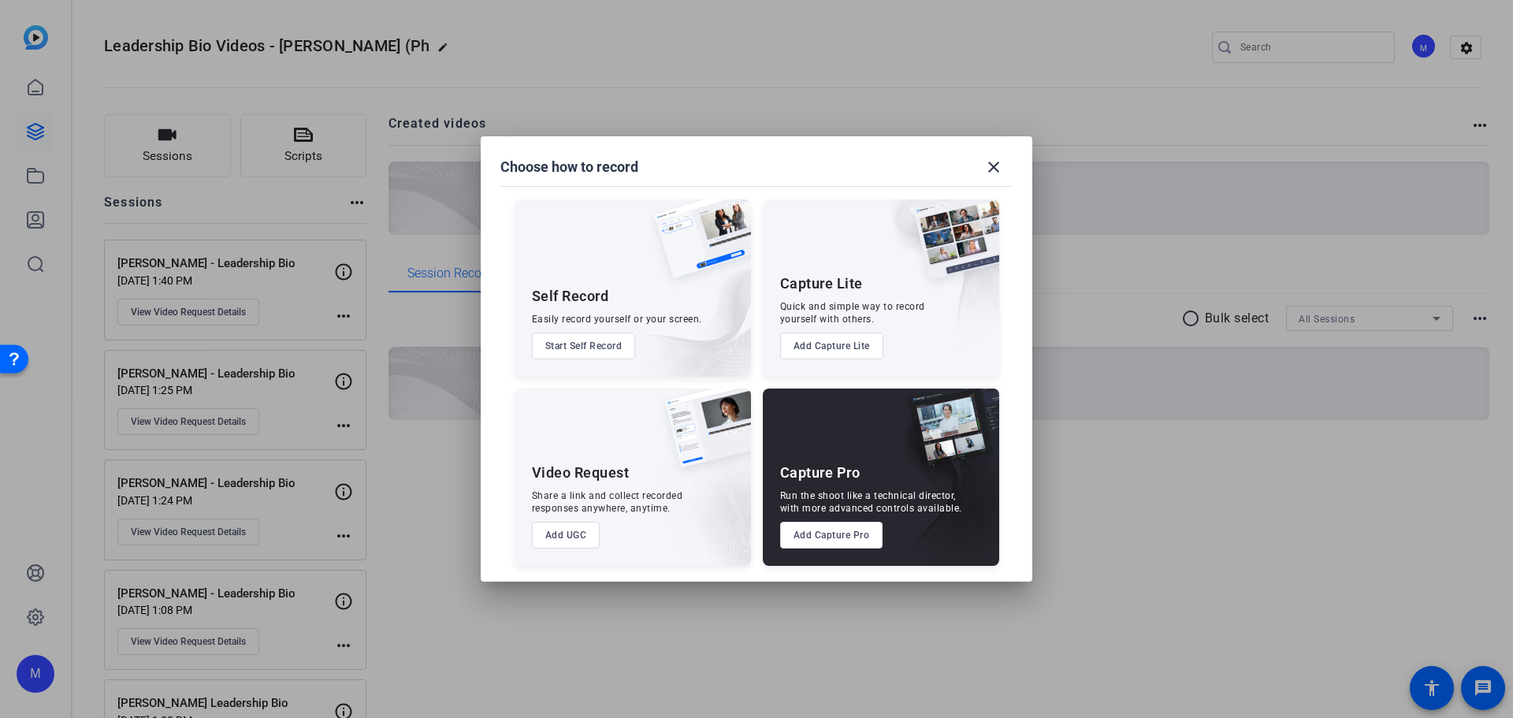
click at [563, 534] on button "Add UGC" at bounding box center [566, 535] width 69 height 27
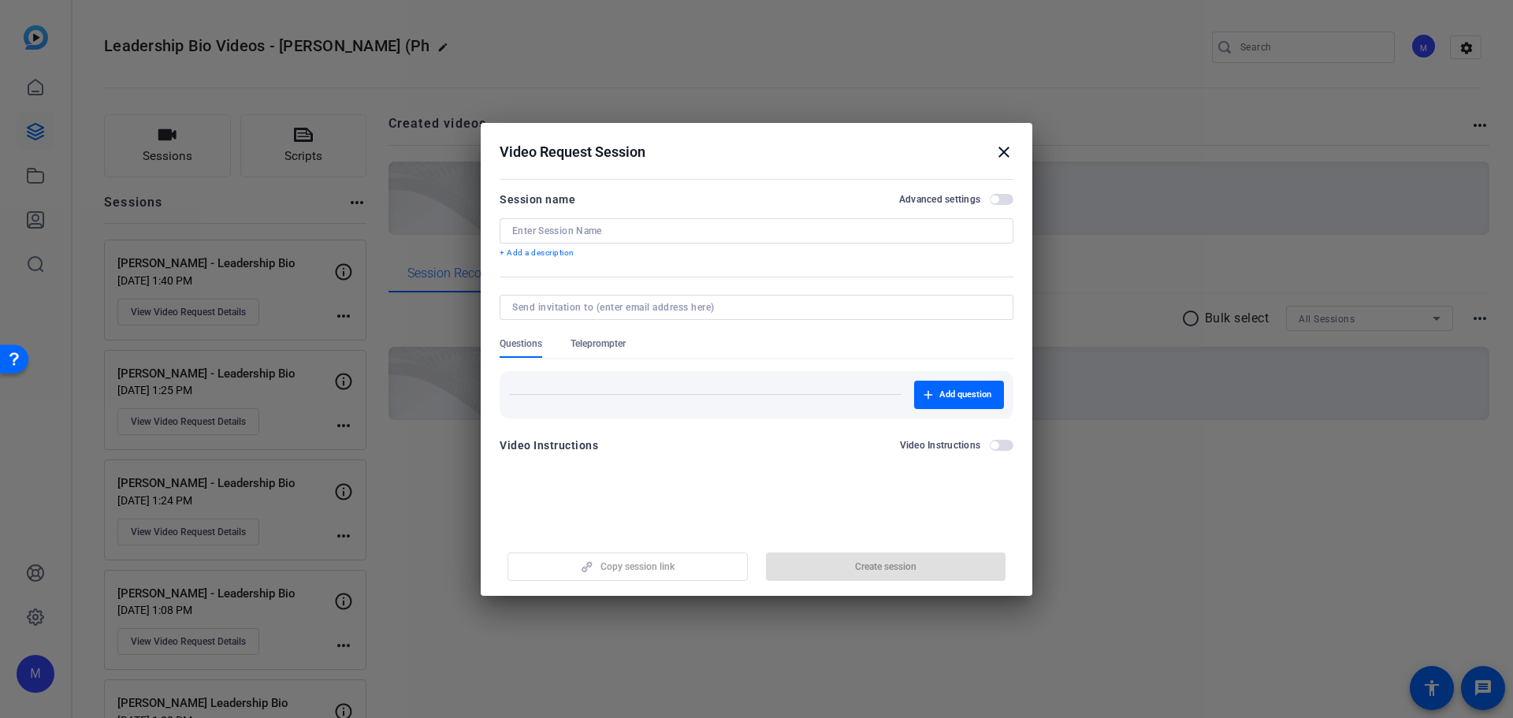
click at [598, 225] on input at bounding box center [756, 231] width 489 height 13
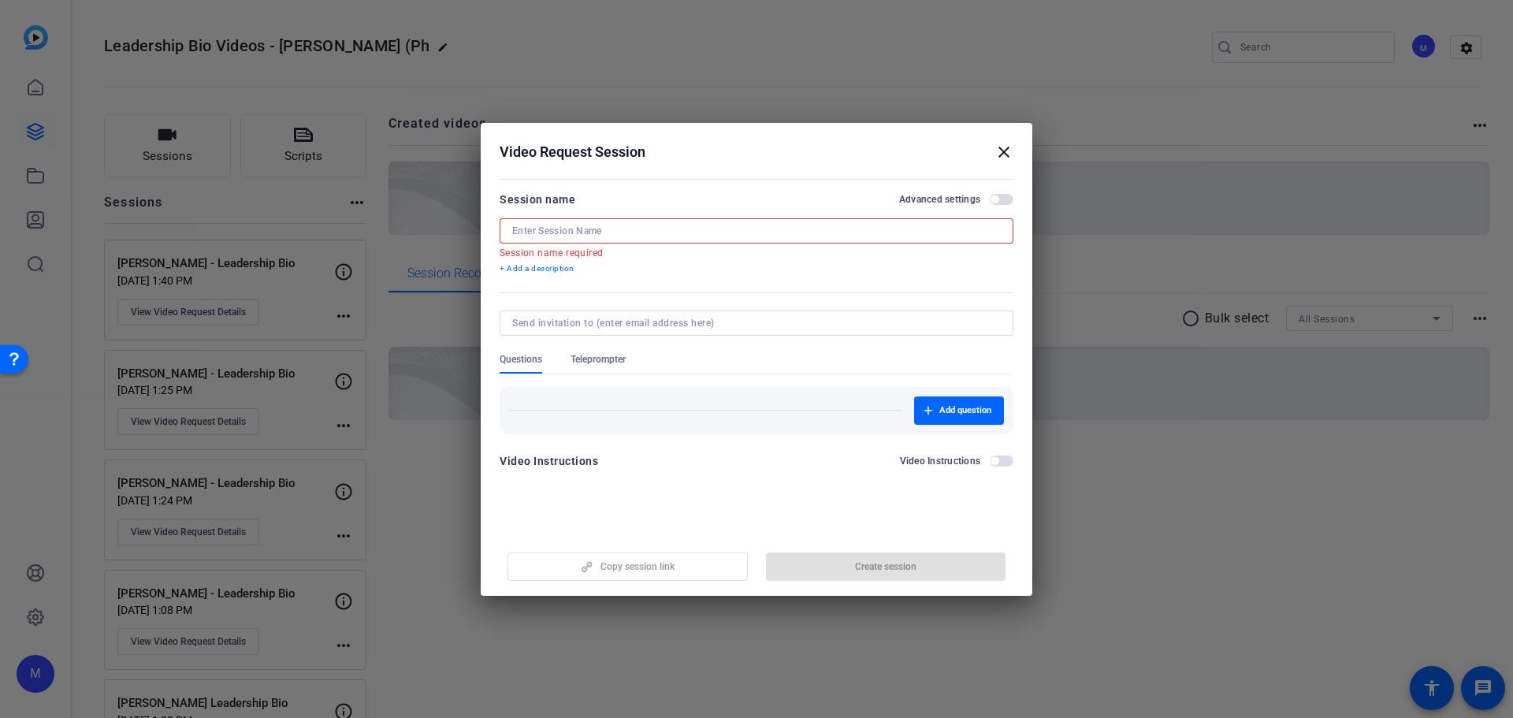
click at [586, 231] on input at bounding box center [756, 231] width 489 height 13
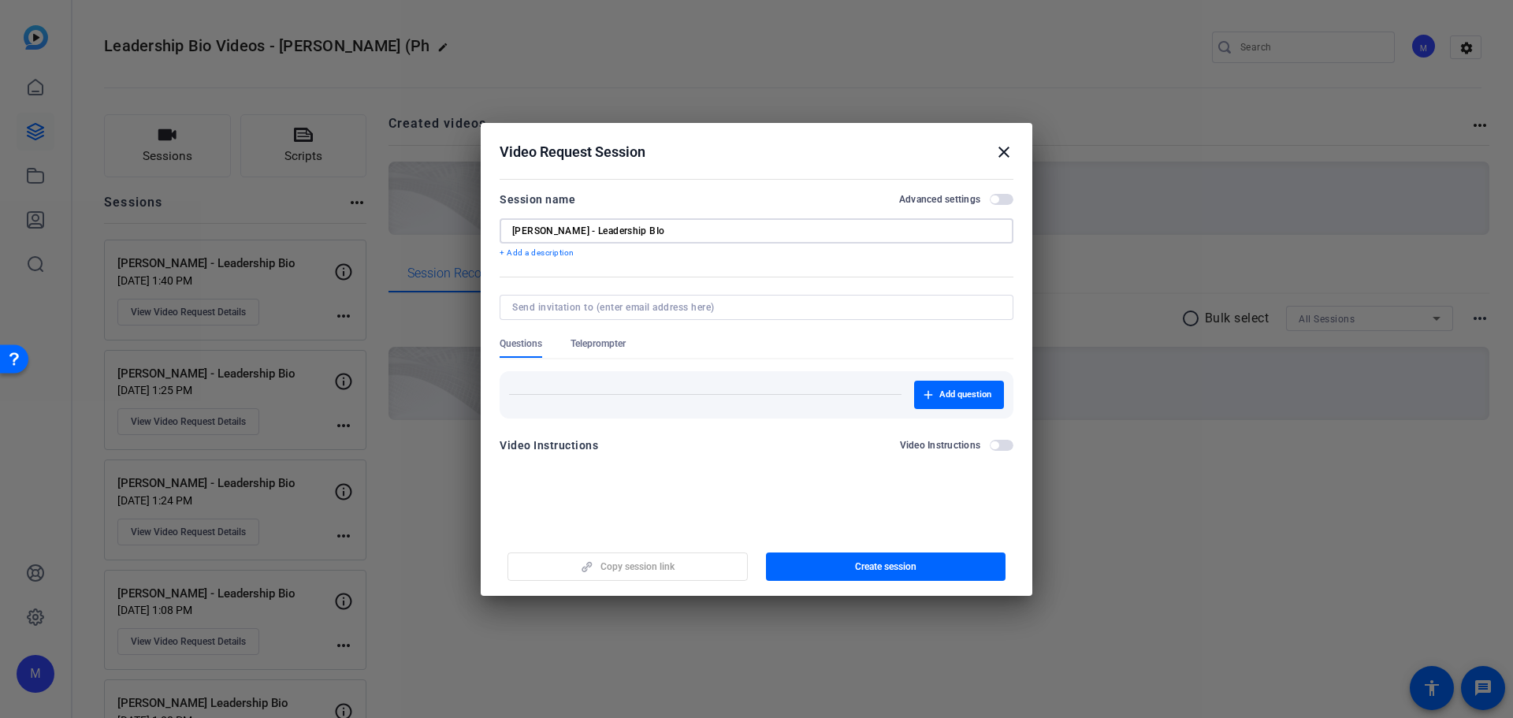
click at [692, 233] on input "Paul Schuhmacher - Leadership BIo" at bounding box center [756, 231] width 489 height 13
type input "Paul Schuhmacher - Leadership Bio"
click at [1004, 200] on span "button" at bounding box center [1002, 199] width 24 height 11
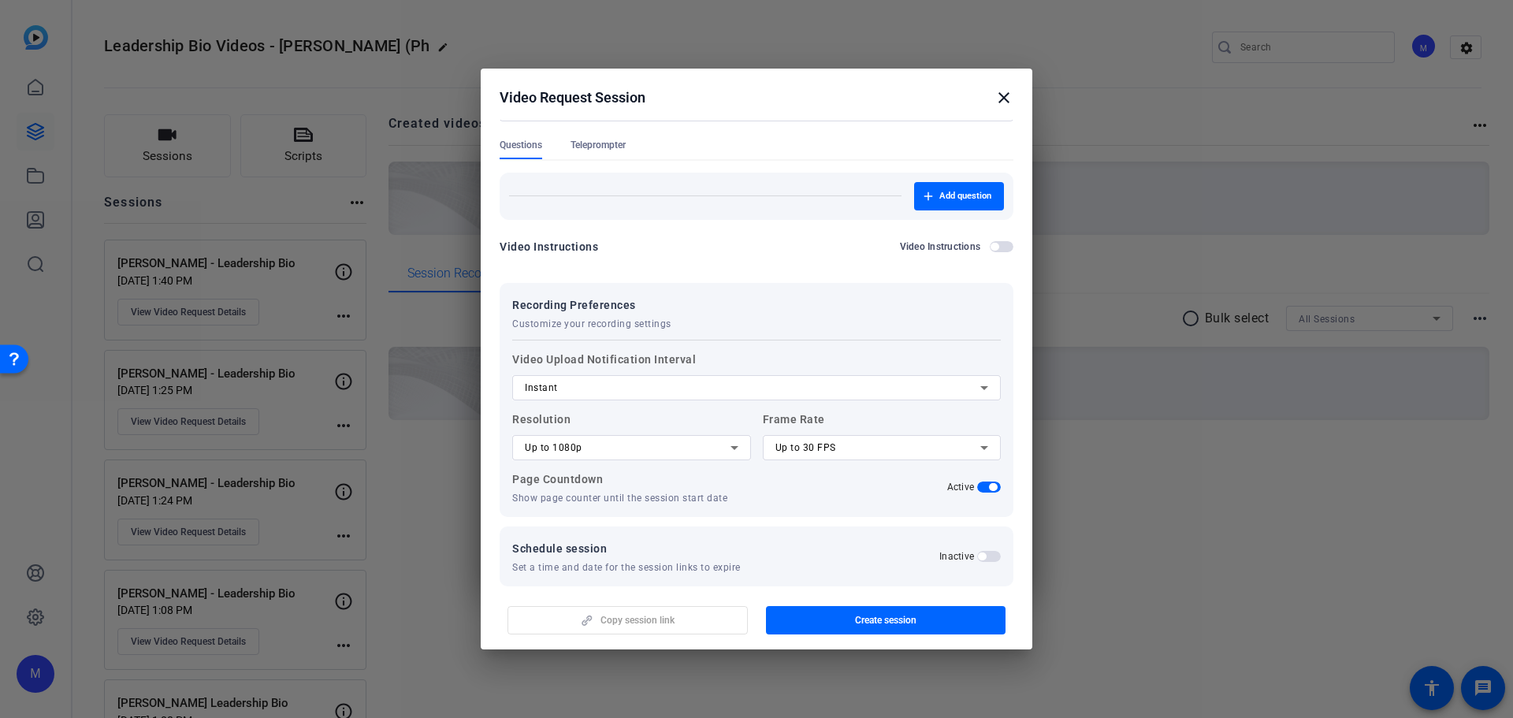
scroll to position [162, 0]
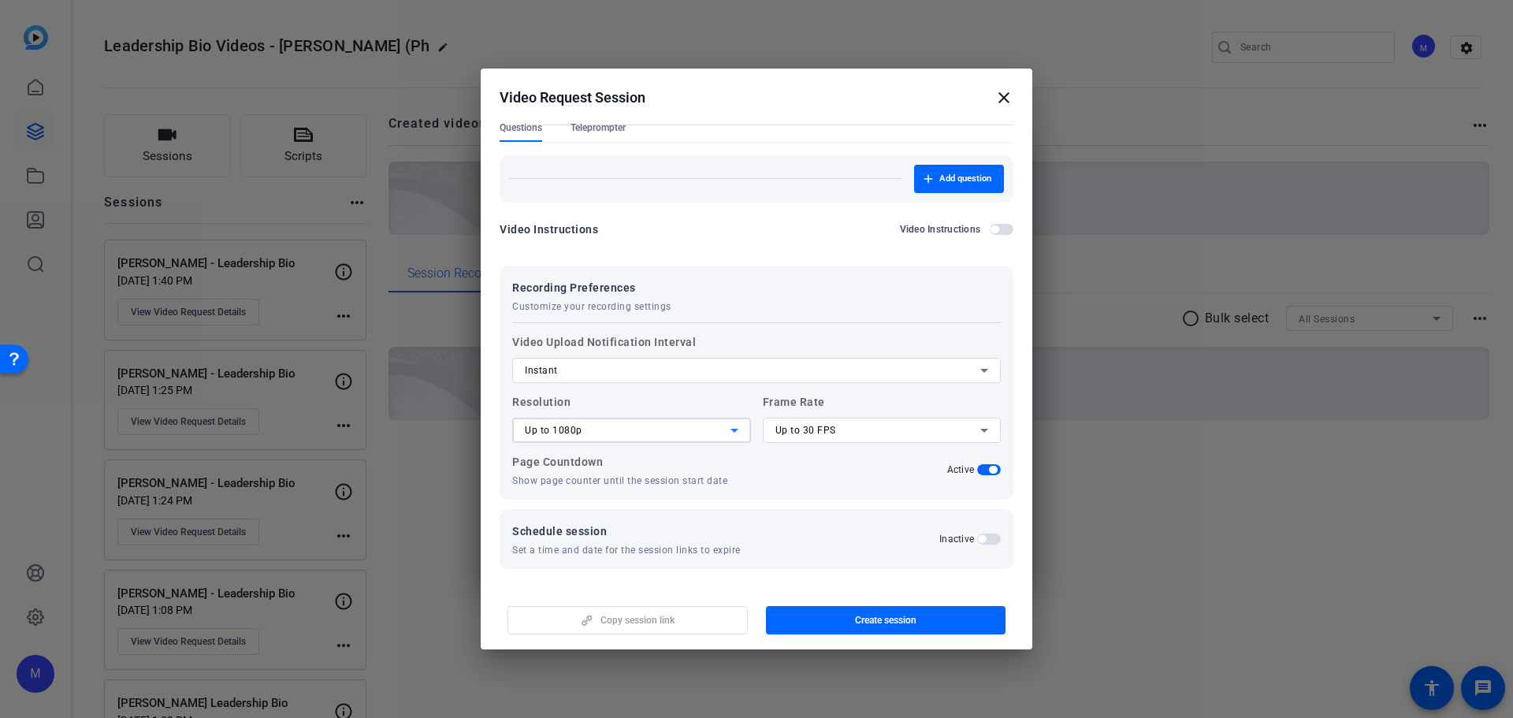
drag, startPoint x: 595, startPoint y: 427, endPoint x: 593, endPoint y: 435, distance: 8.0
click at [595, 428] on div "Up to 1080p" at bounding box center [628, 430] width 206 height 19
click at [623, 512] on mat-option "Up to 4K" at bounding box center [629, 512] width 235 height 25
click at [842, 431] on div "Up to 30 FPS" at bounding box center [878, 430] width 206 height 19
click at [839, 510] on mat-option "Up to 60 FPS" at bounding box center [876, 512] width 235 height 25
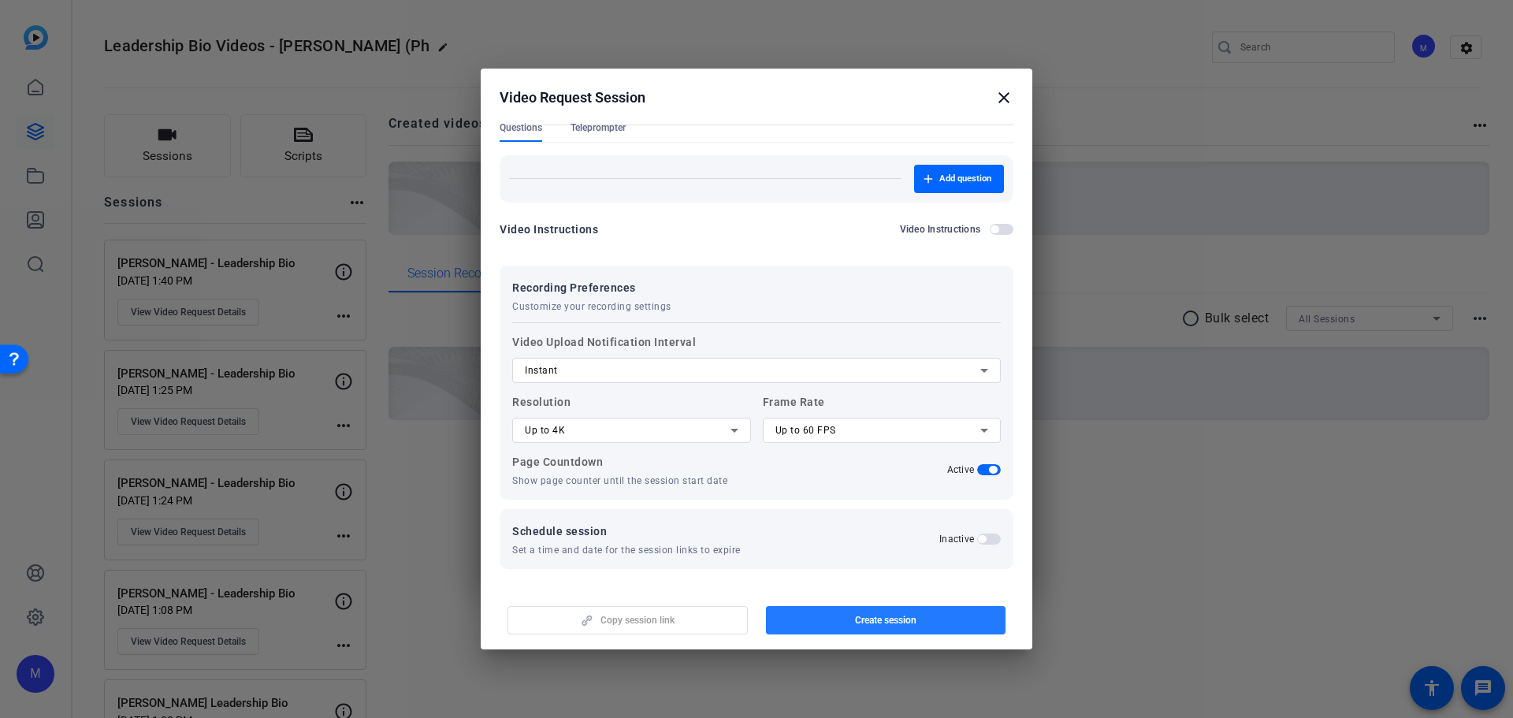
click at [883, 625] on span "Create session" at bounding box center [885, 620] width 61 height 13
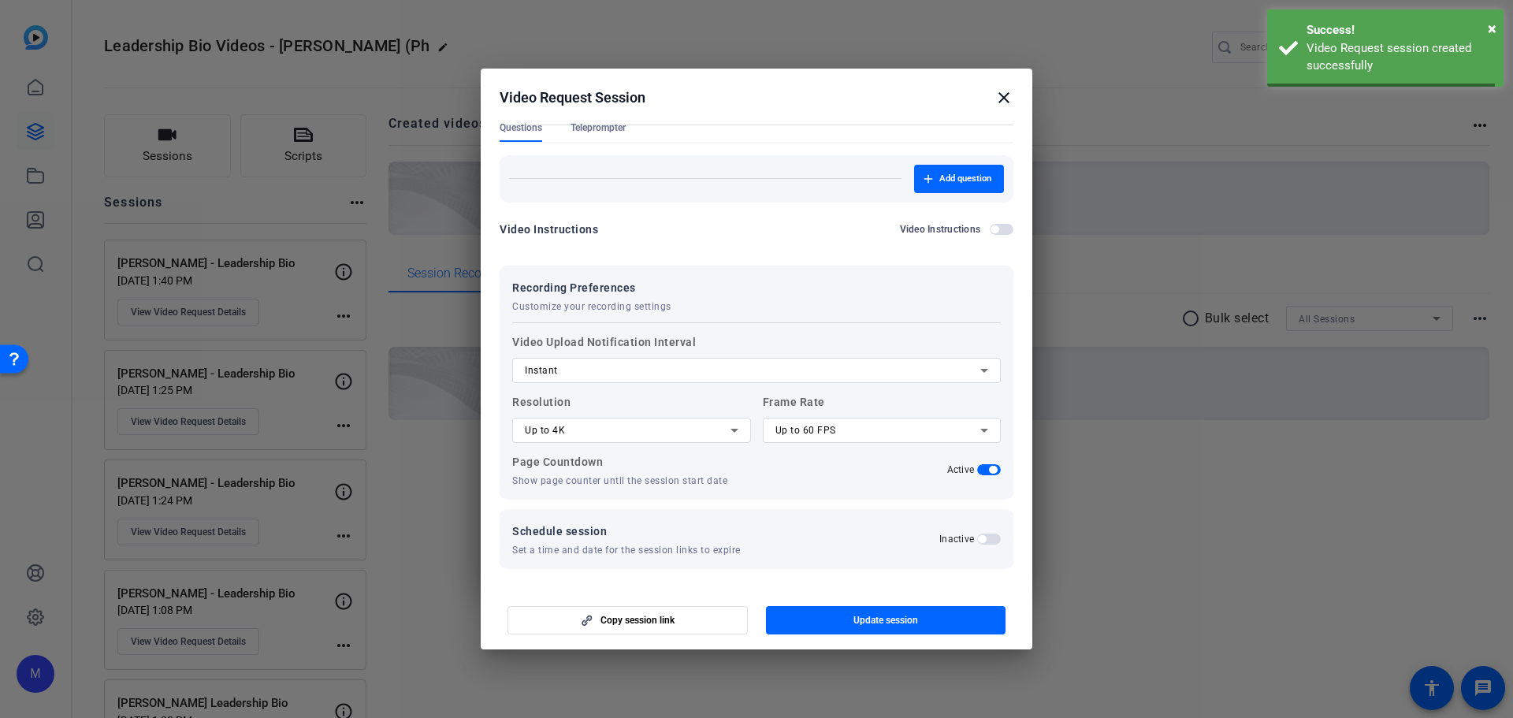
scroll to position [0, 0]
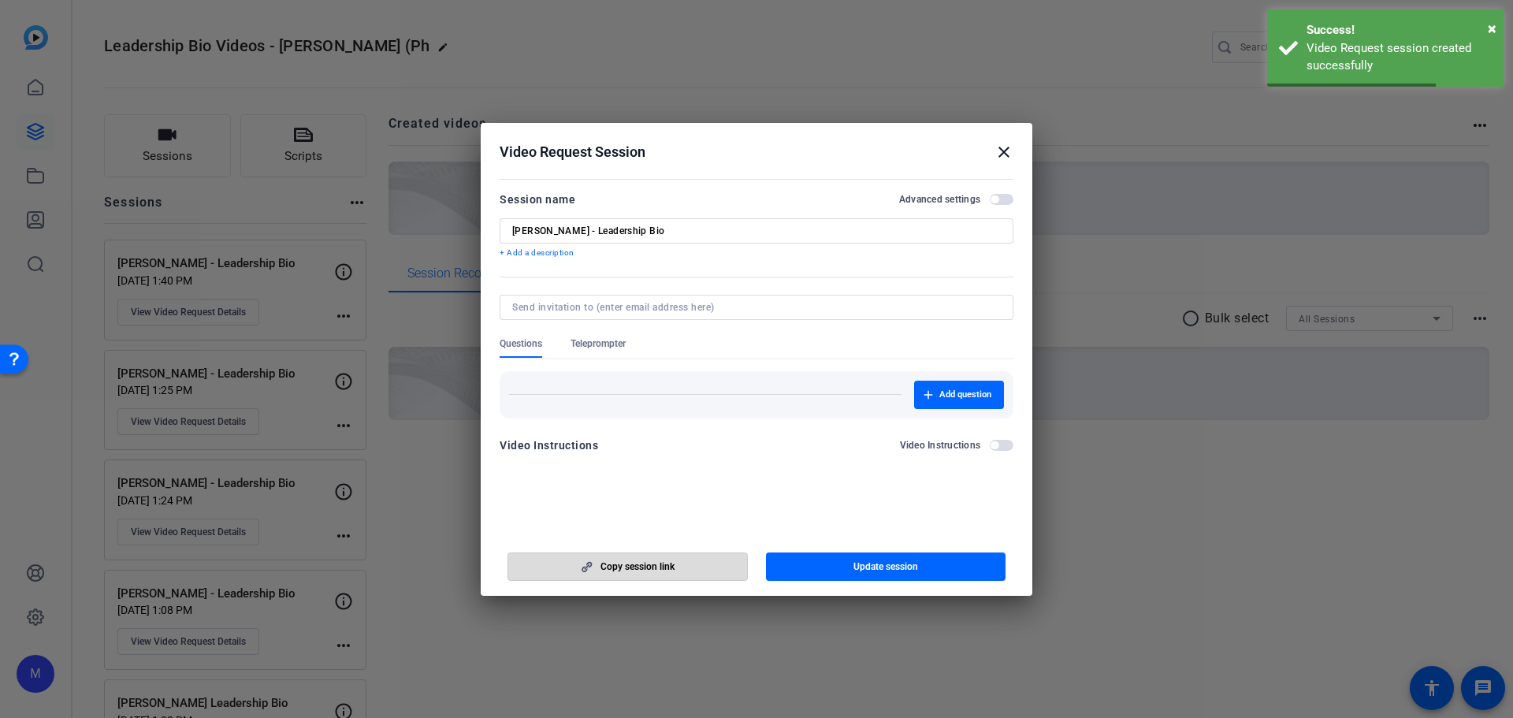
click at [668, 568] on span "Copy session link" at bounding box center [638, 566] width 74 height 13
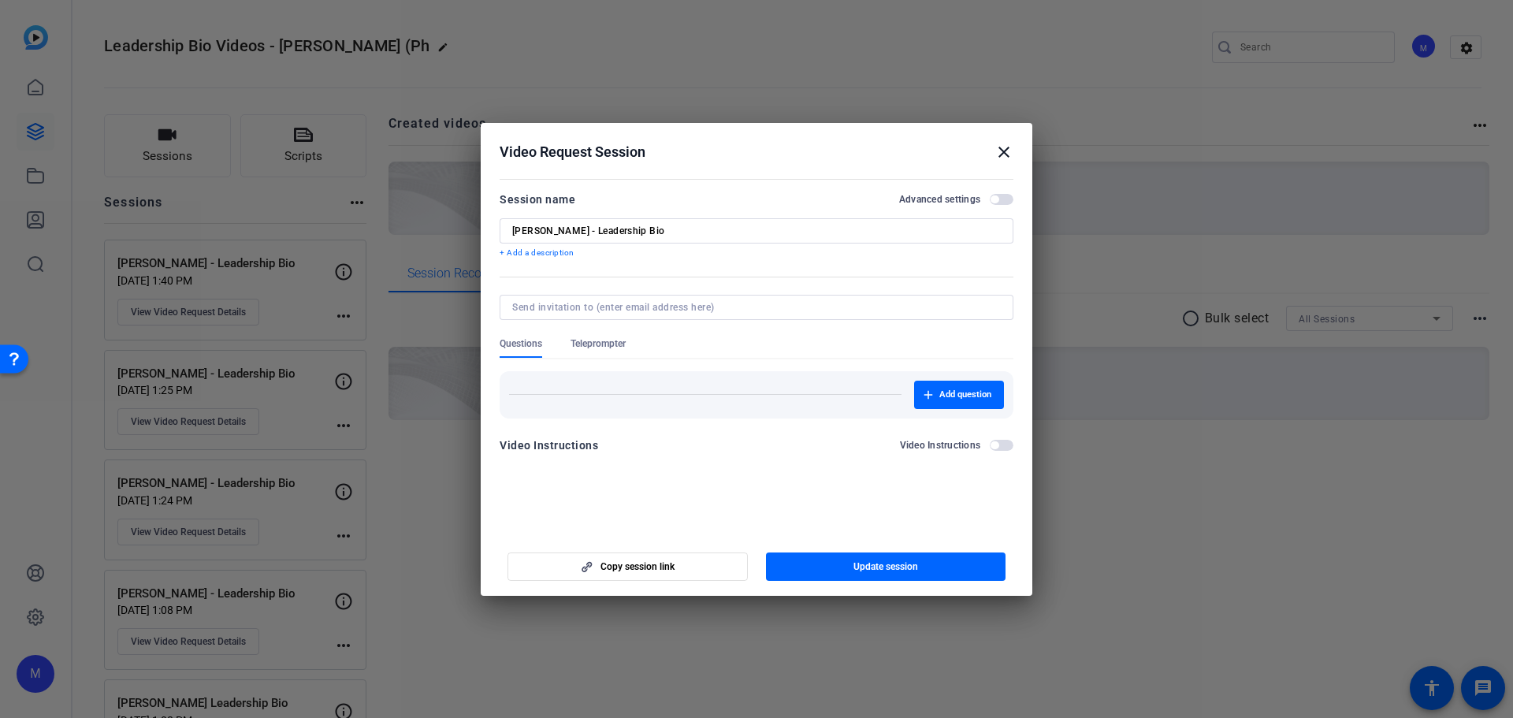
click at [1004, 203] on span "button" at bounding box center [1002, 199] width 24 height 11
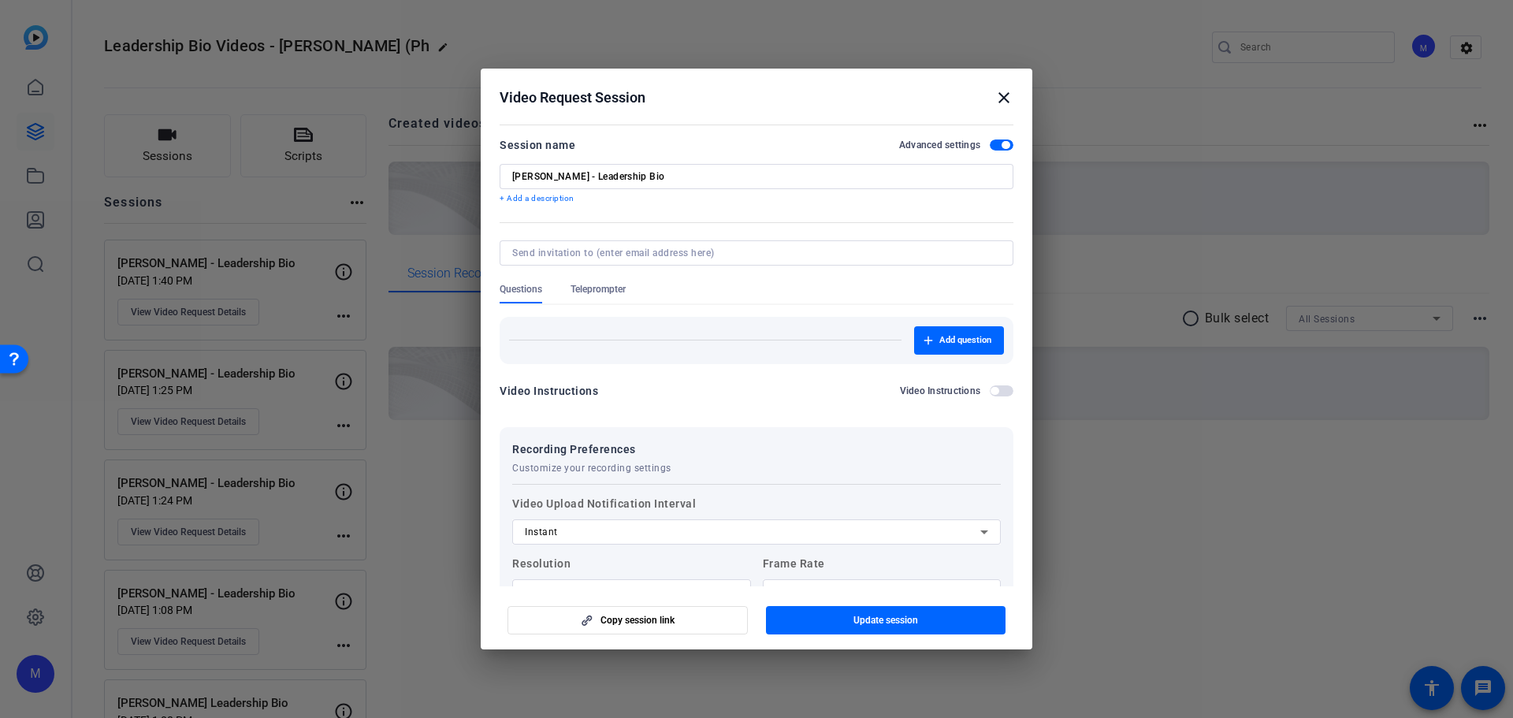
scroll to position [144, 0]
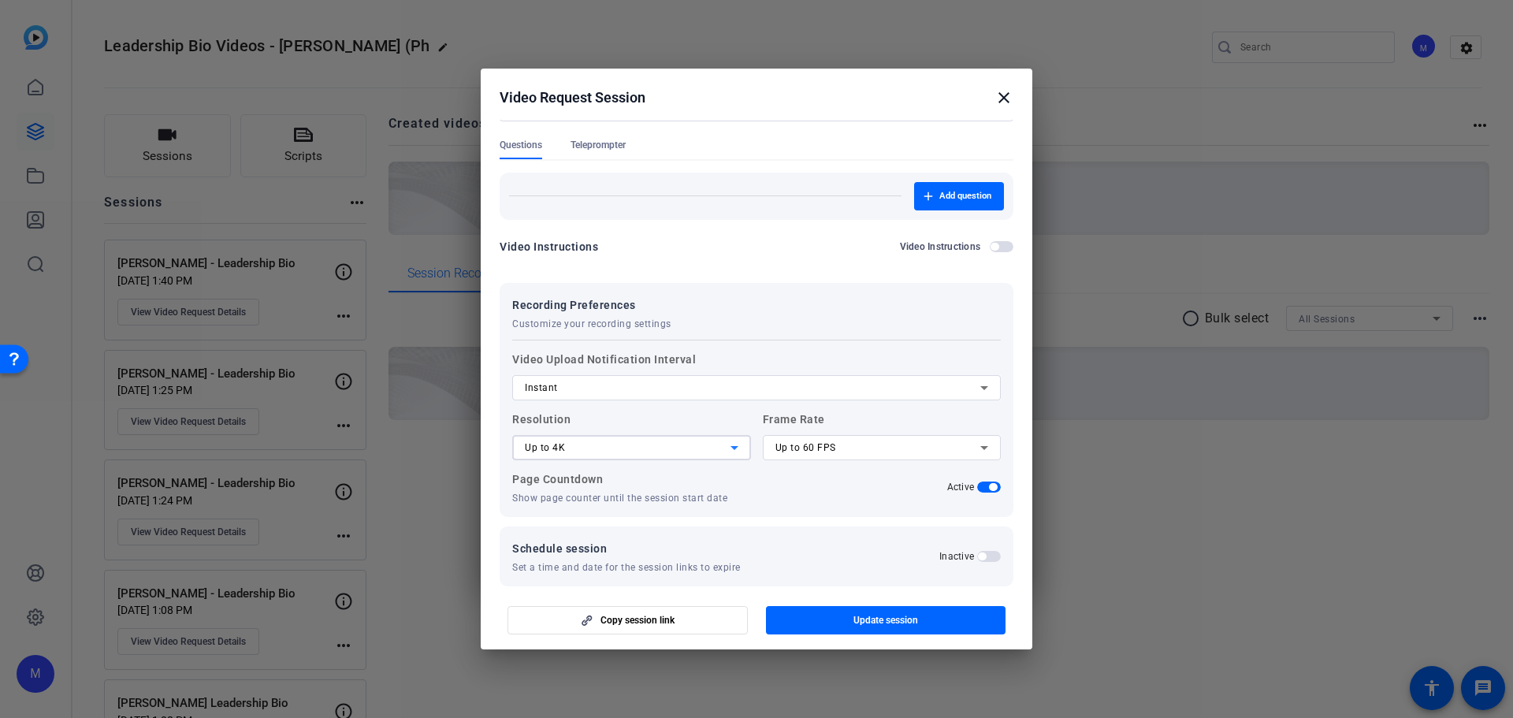
click at [619, 452] on div "Up to 4K" at bounding box center [628, 447] width 206 height 19
click at [876, 415] on div at bounding box center [756, 359] width 1513 height 718
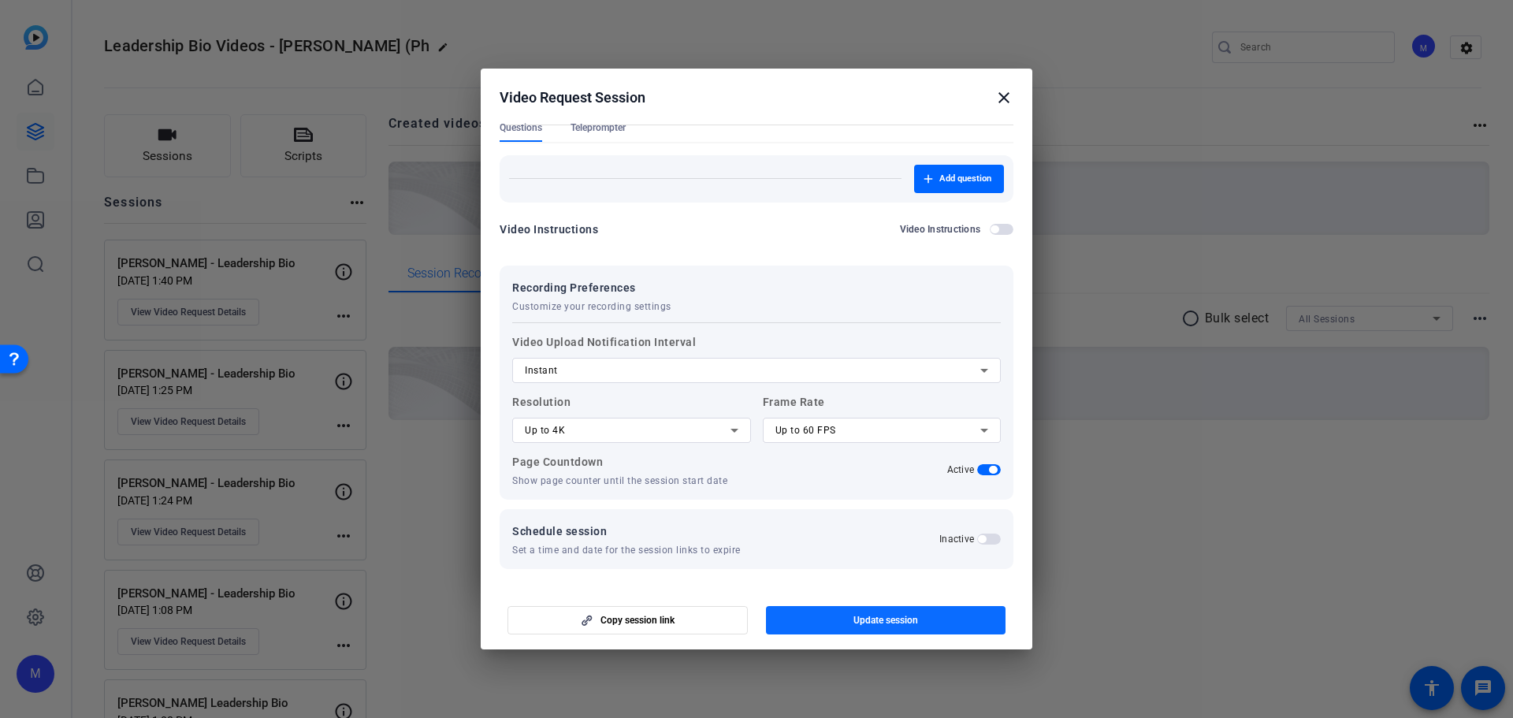
click at [857, 621] on span "Update session" at bounding box center [886, 620] width 65 height 13
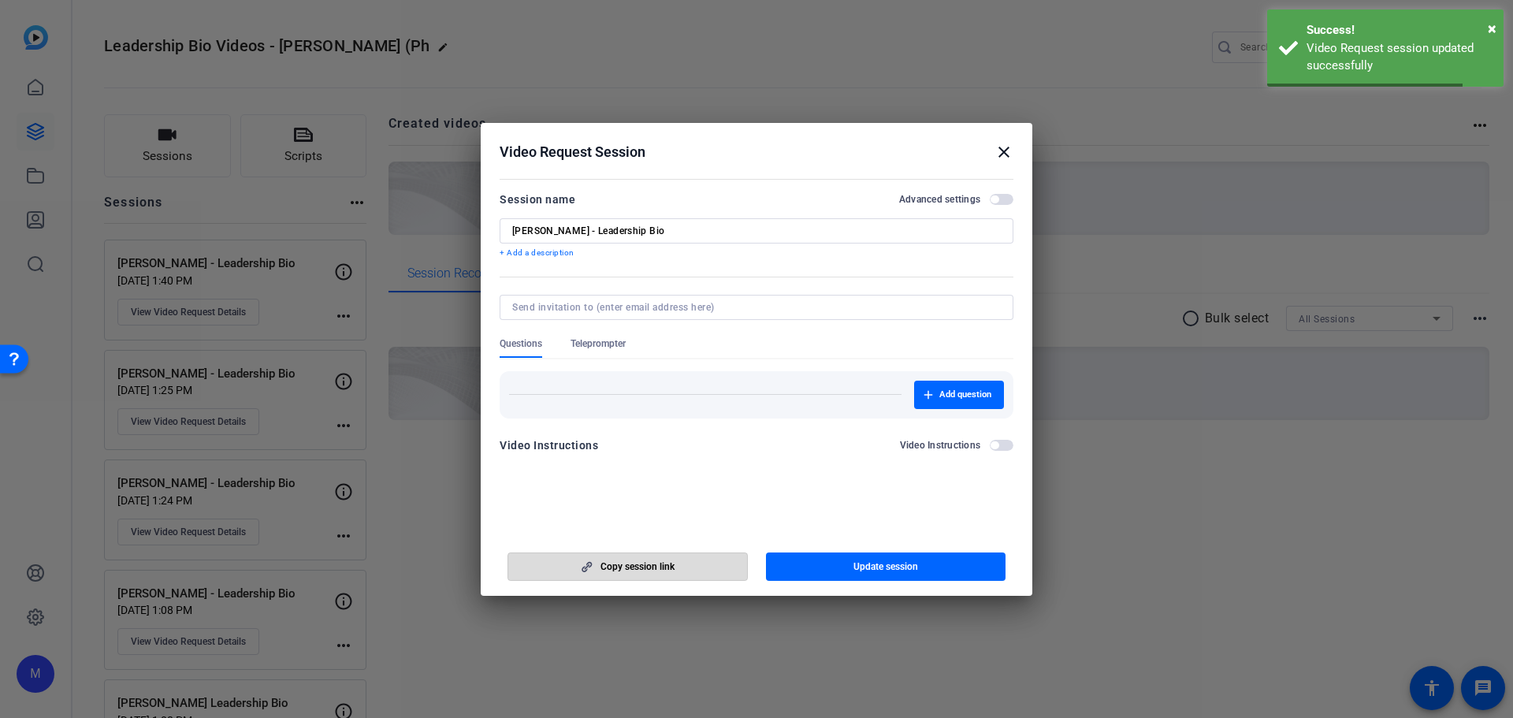
click at [646, 575] on span "button" at bounding box center [627, 567] width 239 height 38
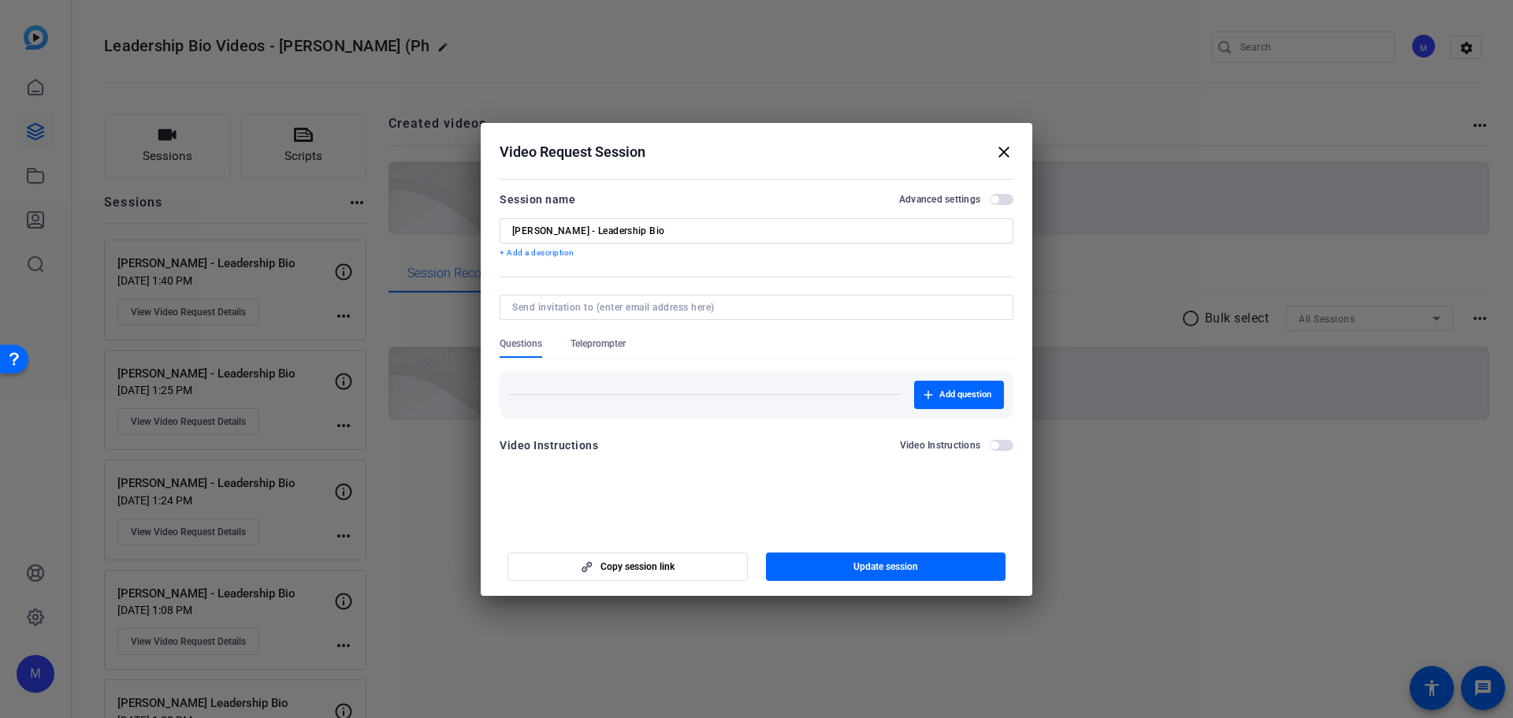
click at [1002, 158] on mat-icon "close" at bounding box center [1004, 152] width 19 height 19
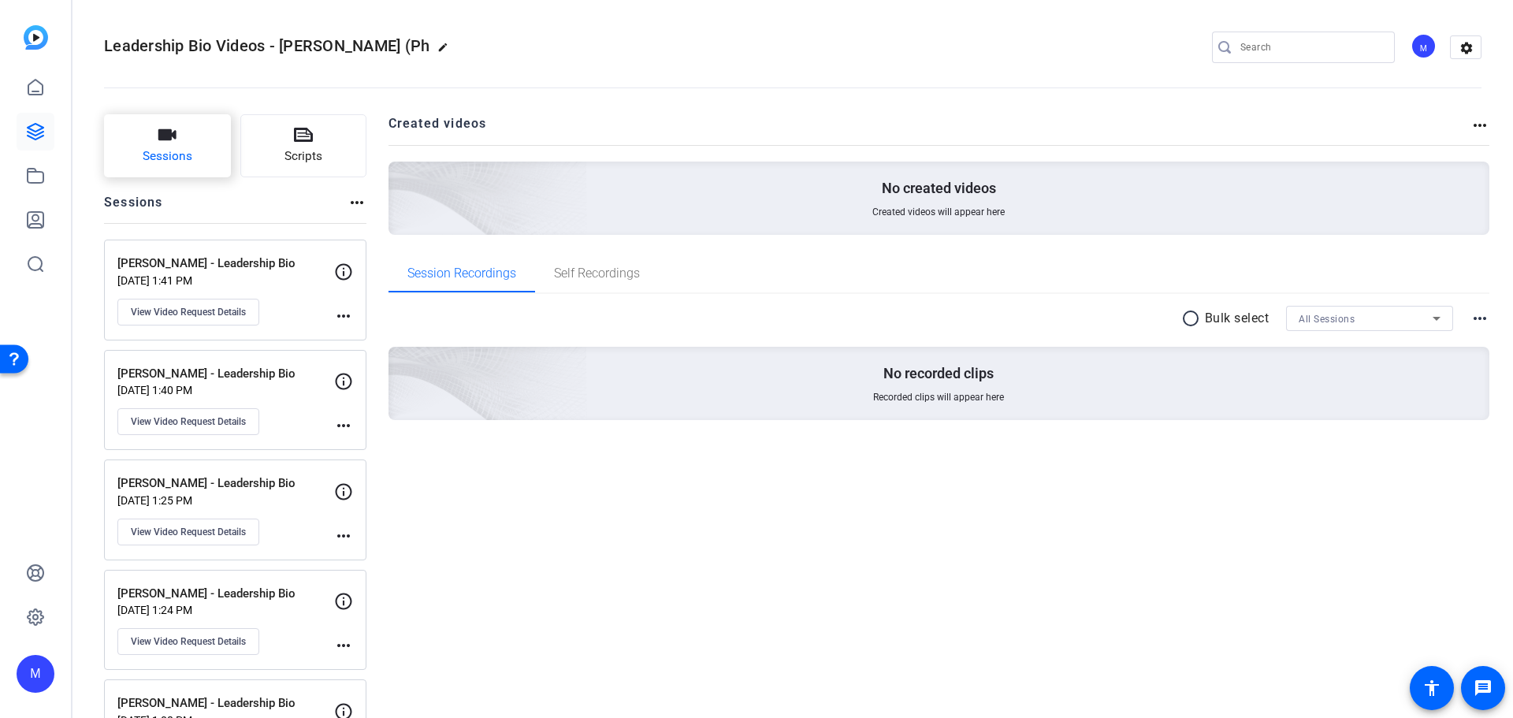
click at [160, 158] on span "Sessions" at bounding box center [168, 156] width 50 height 18
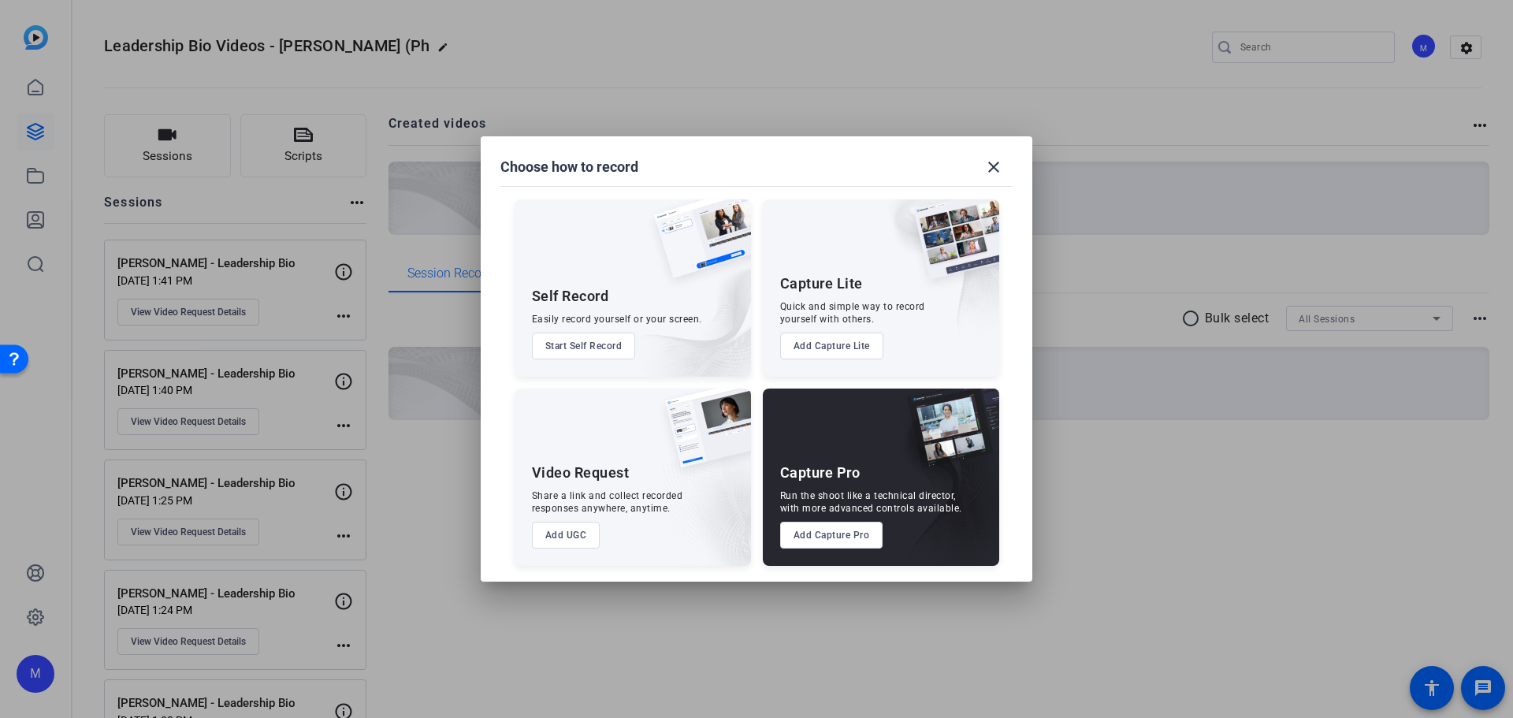
click at [572, 538] on button "Add UGC" at bounding box center [566, 535] width 69 height 27
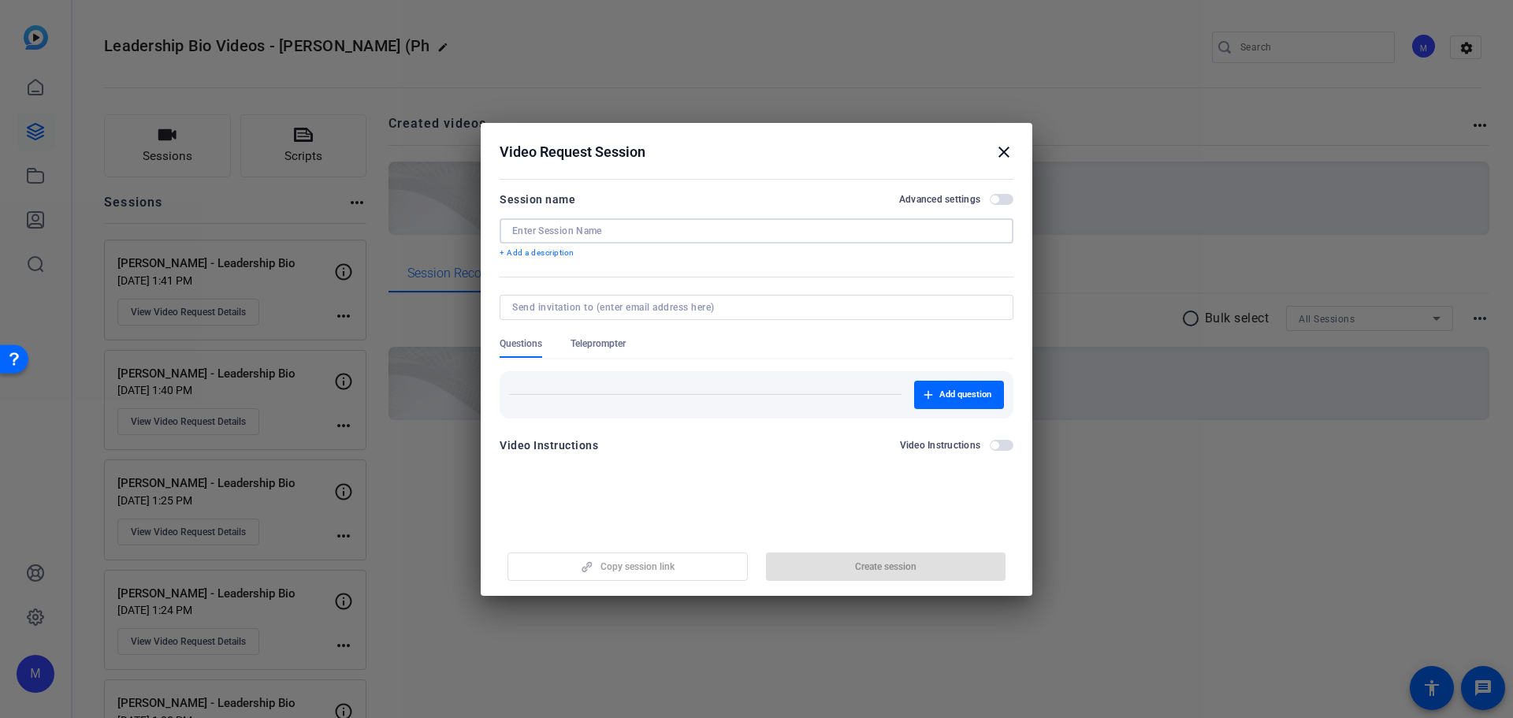
click at [614, 228] on input at bounding box center [756, 231] width 489 height 13
click at [1006, 188] on mat-dialog-content "Session name Advanced settings Scott Rees + Add a description Questions Telepro…" at bounding box center [757, 327] width 552 height 307
click at [1006, 202] on span "button" at bounding box center [1002, 199] width 24 height 11
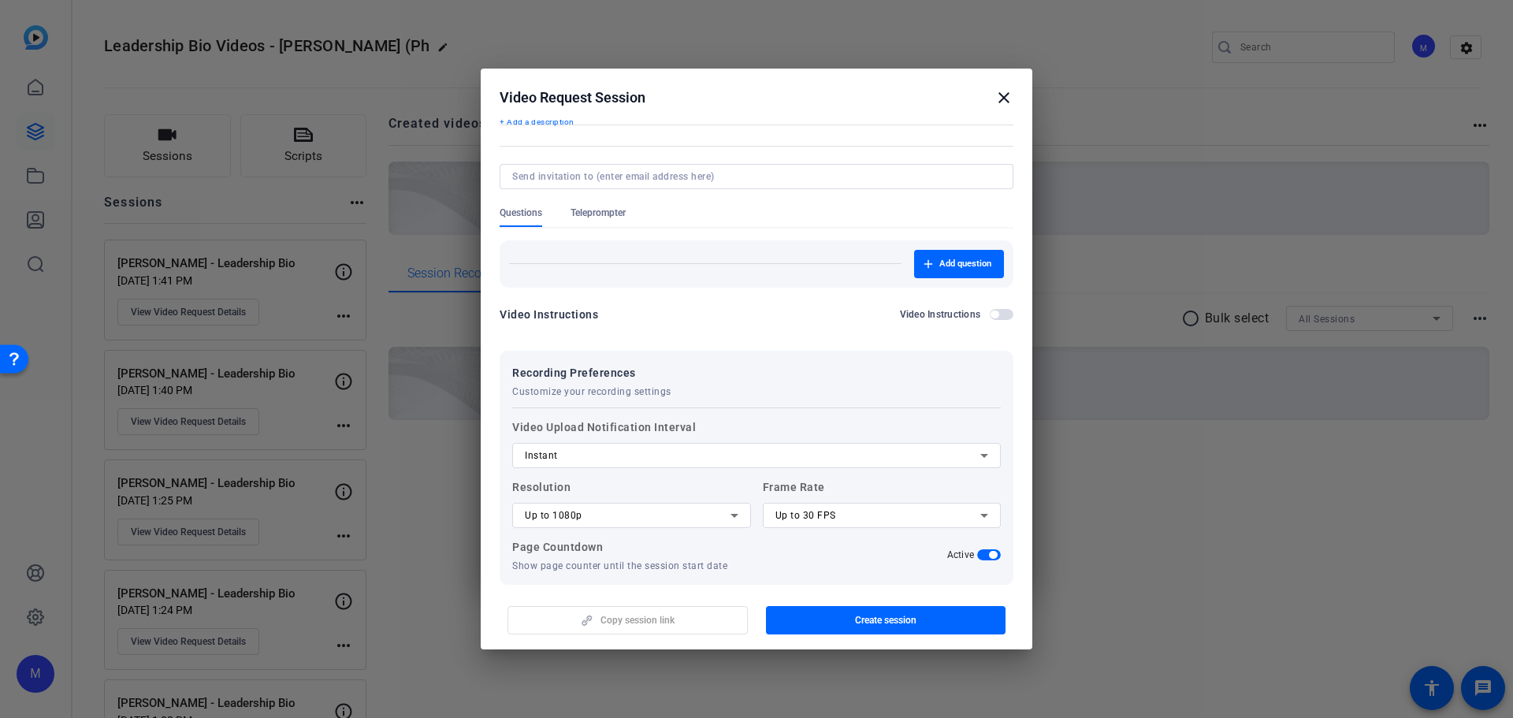
scroll to position [144, 0]
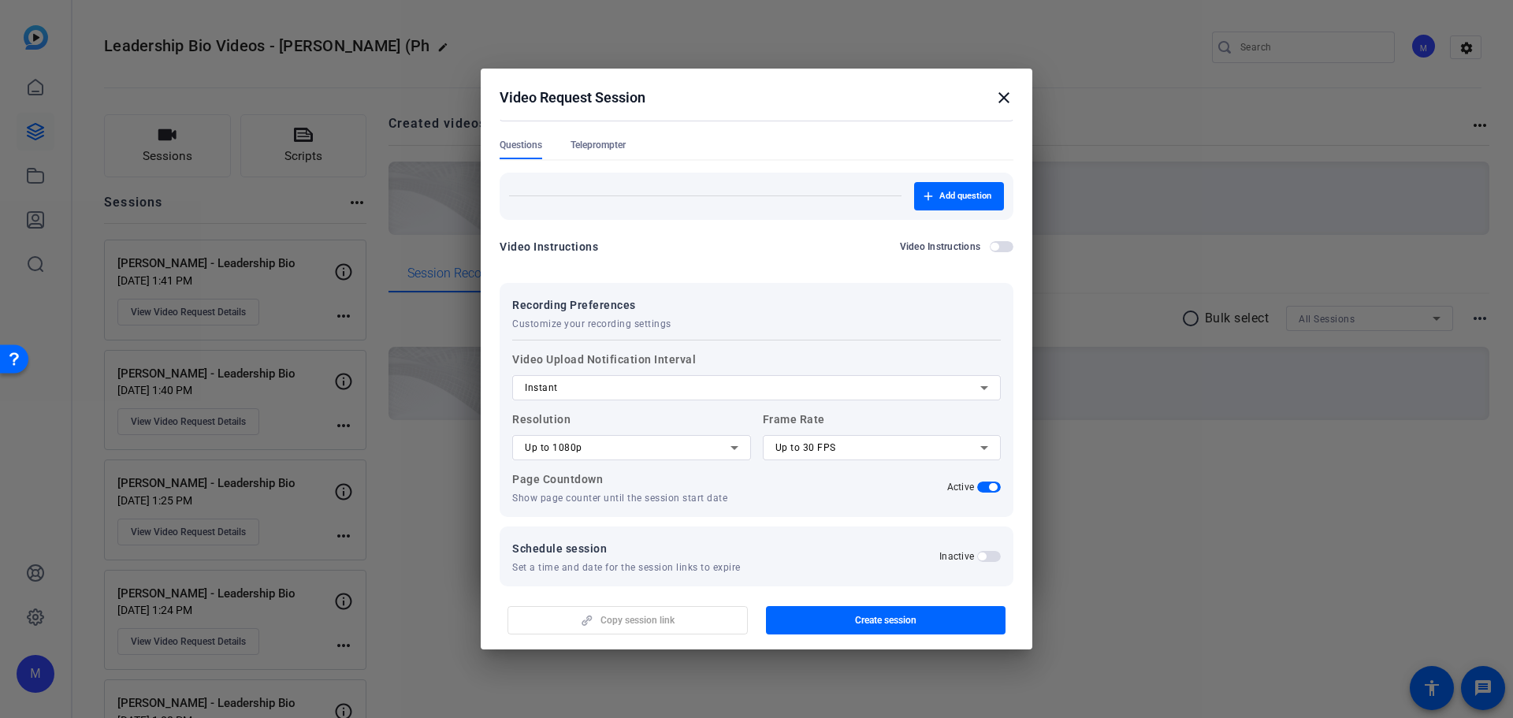
click at [632, 448] on div "Up to 1080p" at bounding box center [628, 447] width 206 height 19
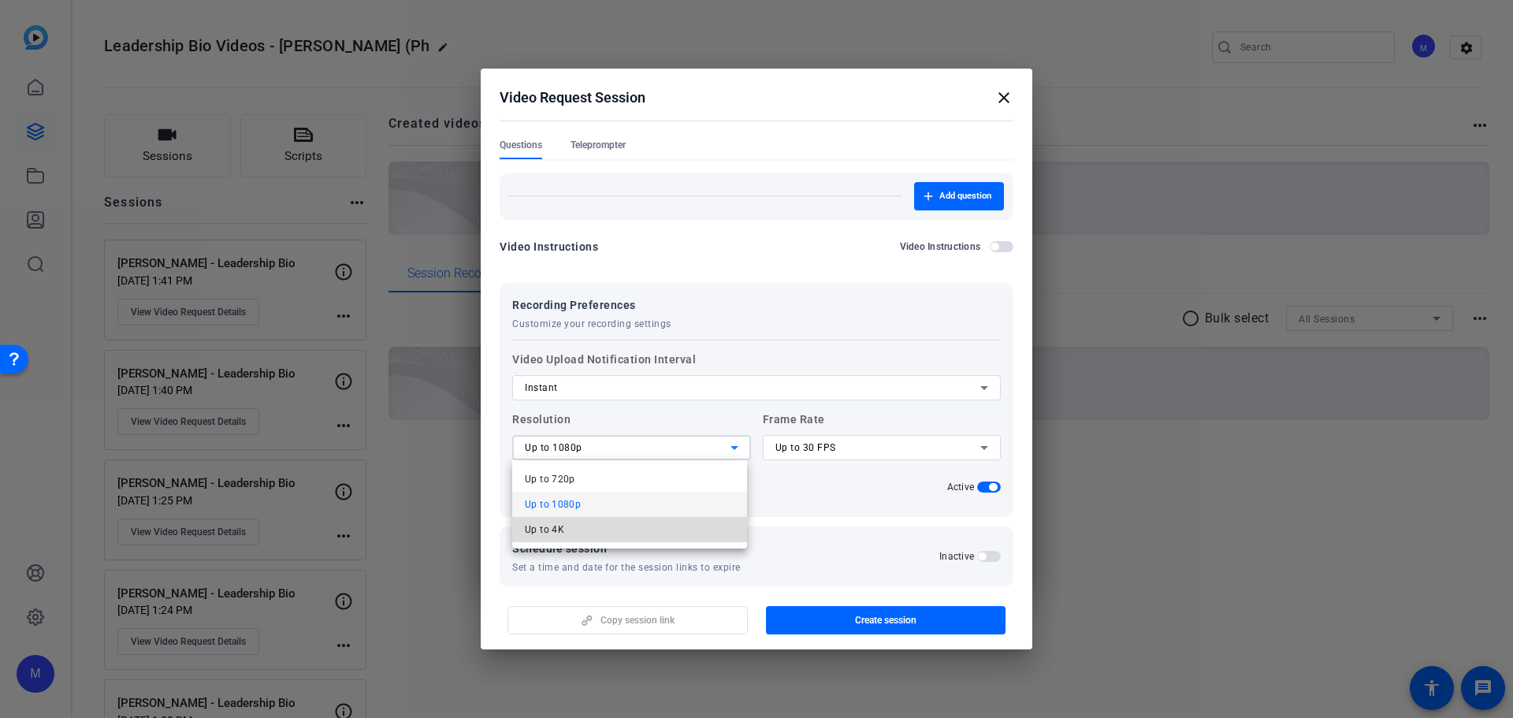
click at [636, 532] on mat-option "Up to 4K" at bounding box center [629, 529] width 235 height 25
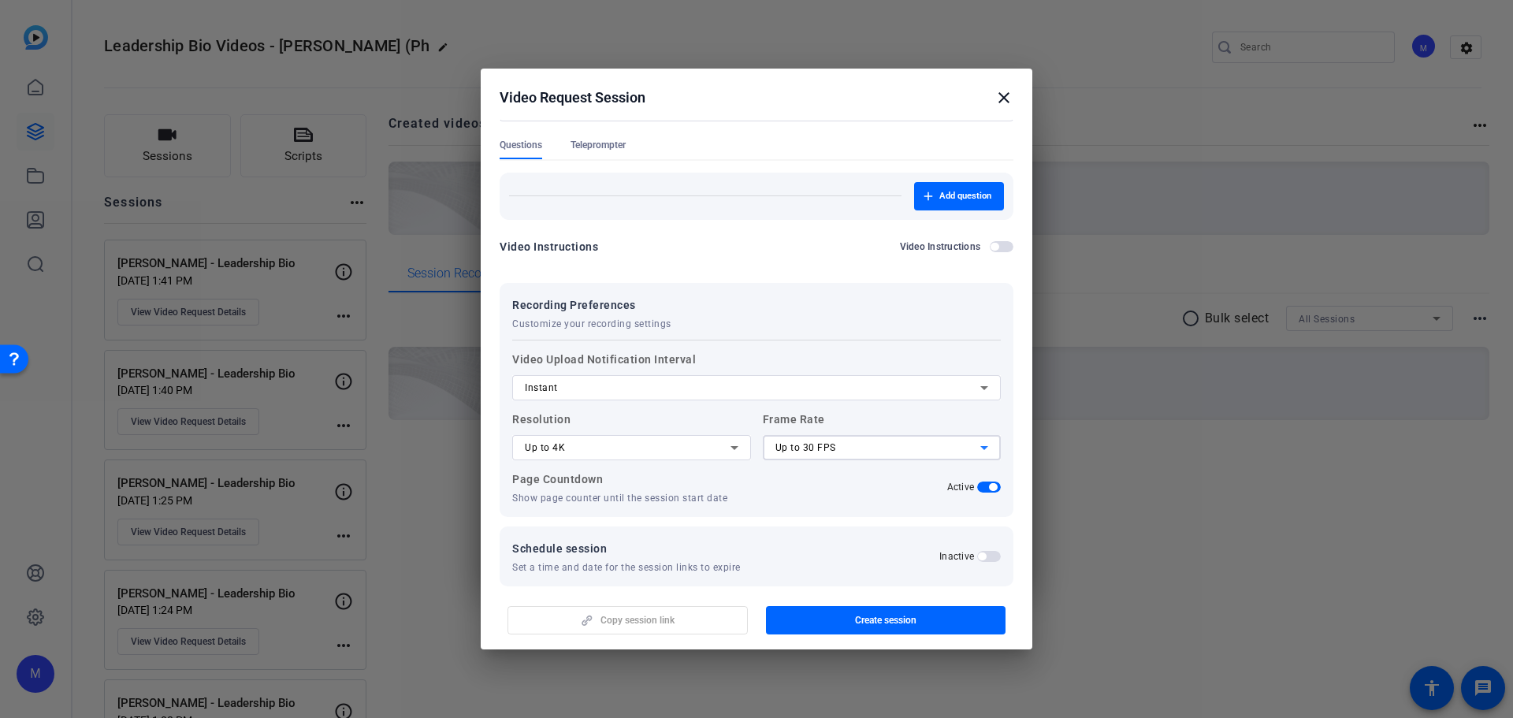
click at [812, 453] on span "Up to 30 FPS" at bounding box center [805, 447] width 61 height 11
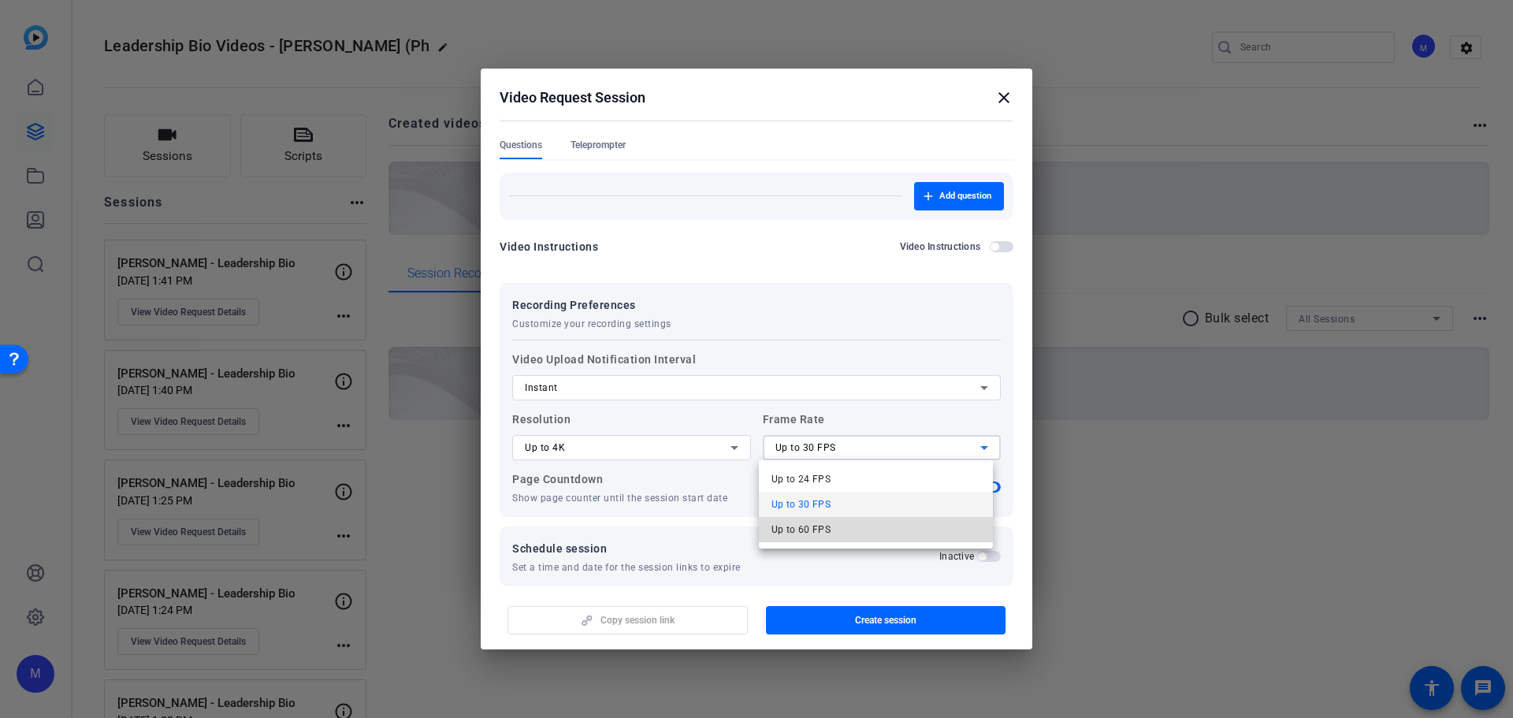
click at [819, 535] on span "Up to 60 FPS" at bounding box center [802, 529] width 60 height 19
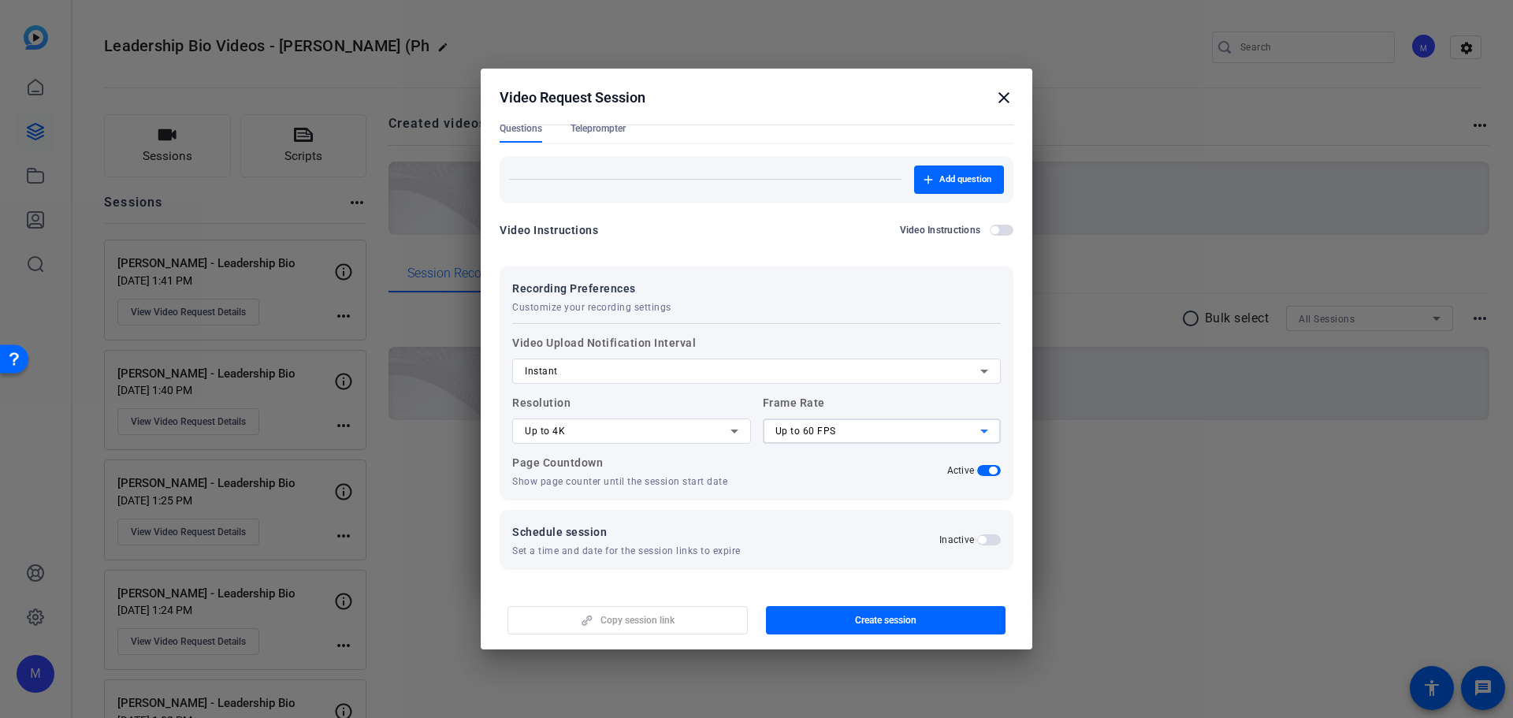
scroll to position [162, 0]
click at [686, 436] on div "Up to 4K" at bounding box center [628, 430] width 206 height 19
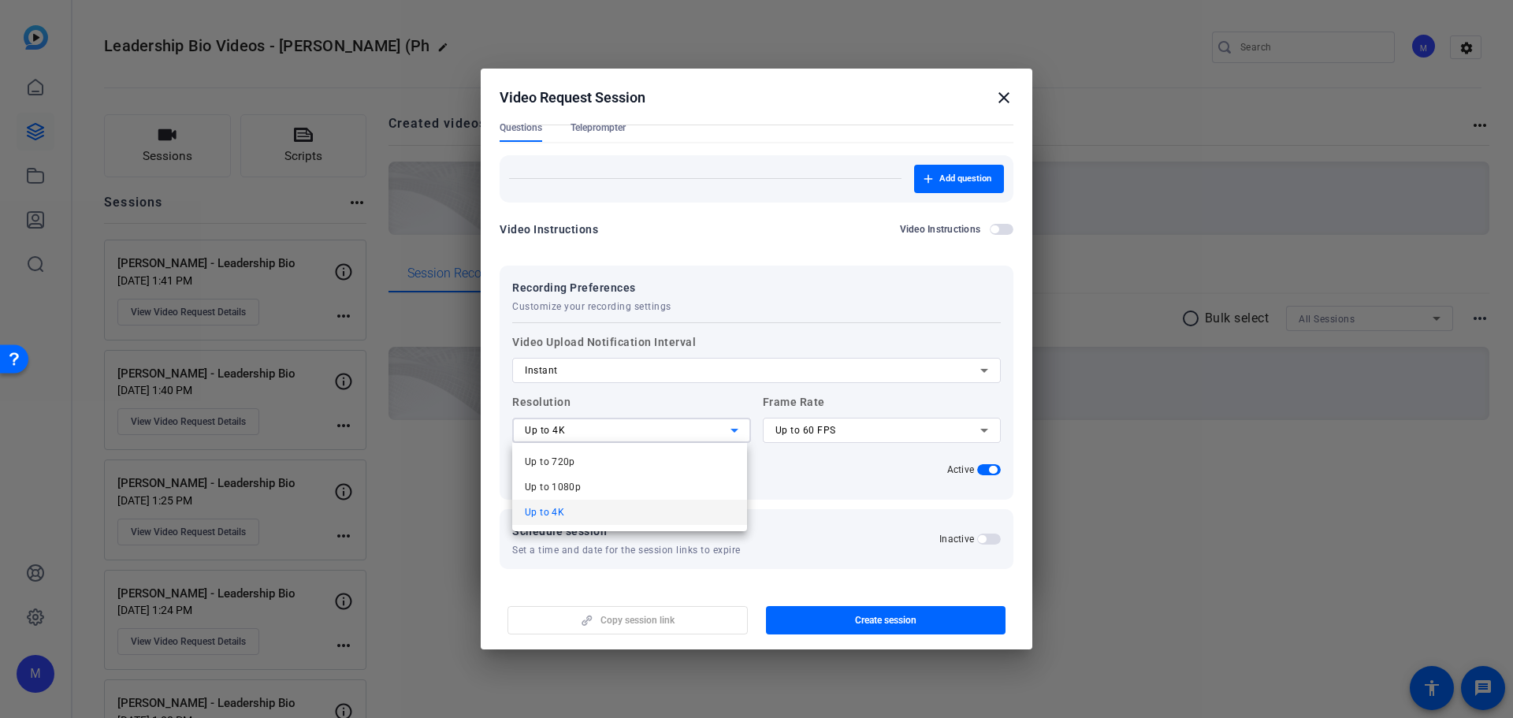
click at [686, 516] on mat-option "Up to 4K" at bounding box center [629, 512] width 235 height 25
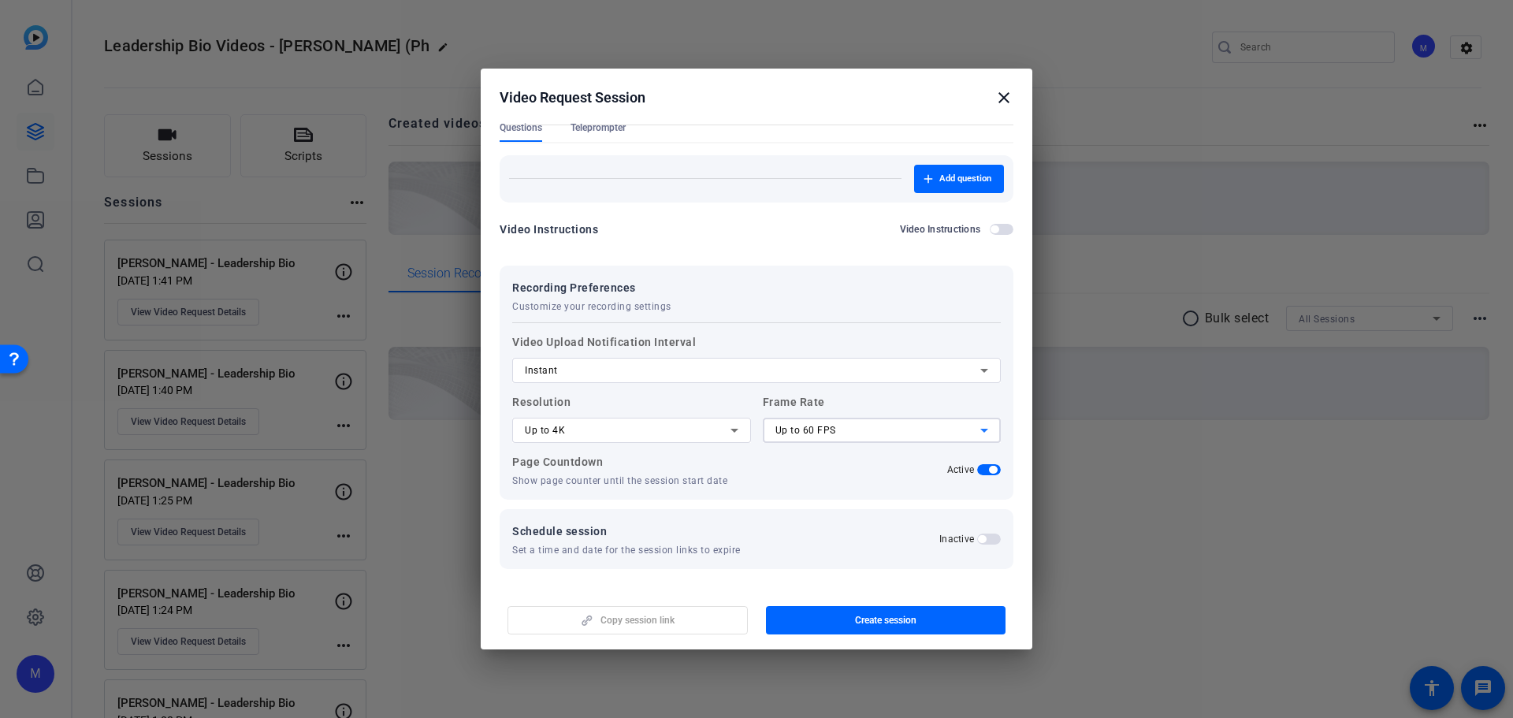
click at [821, 421] on div "Up to 60 FPS" at bounding box center [878, 430] width 206 height 19
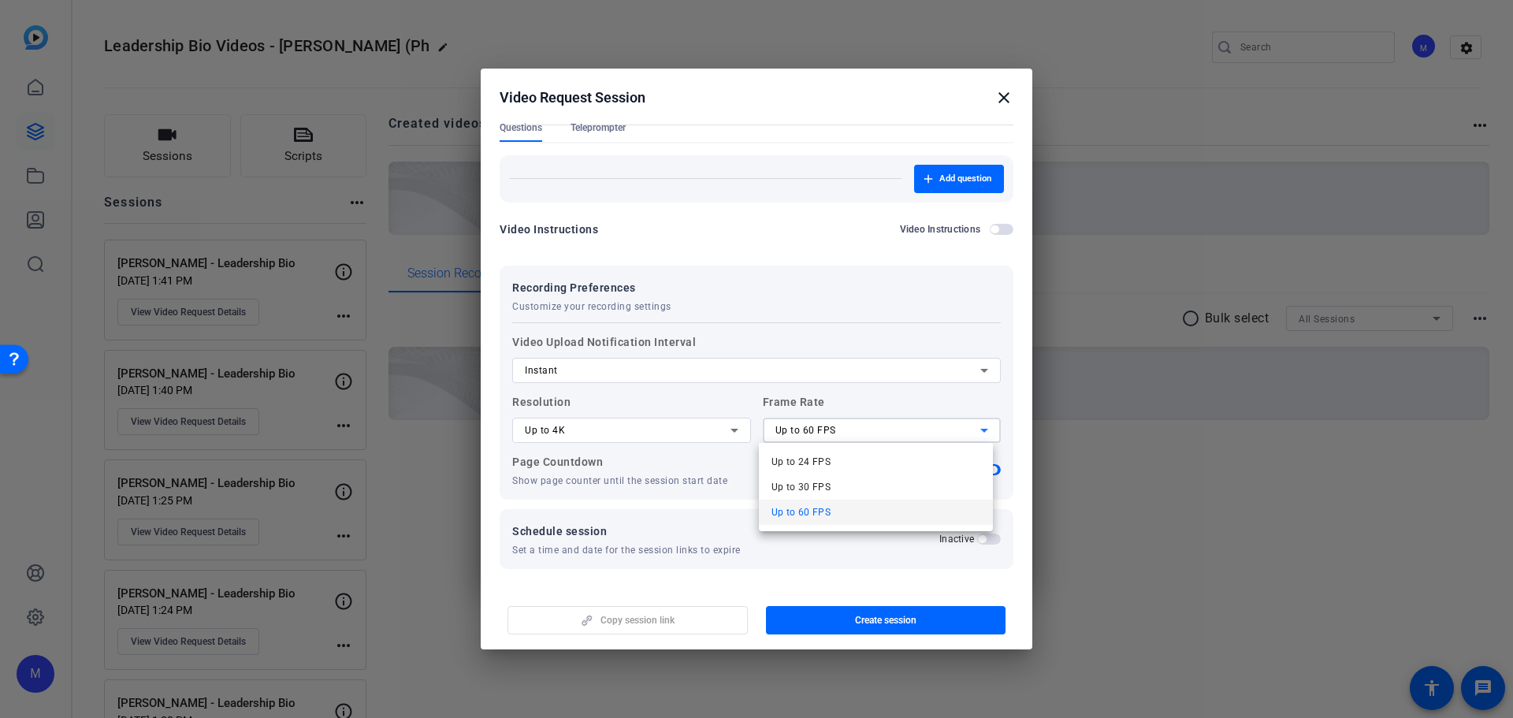
click at [839, 515] on mat-option "Up to 60 FPS" at bounding box center [876, 512] width 235 height 25
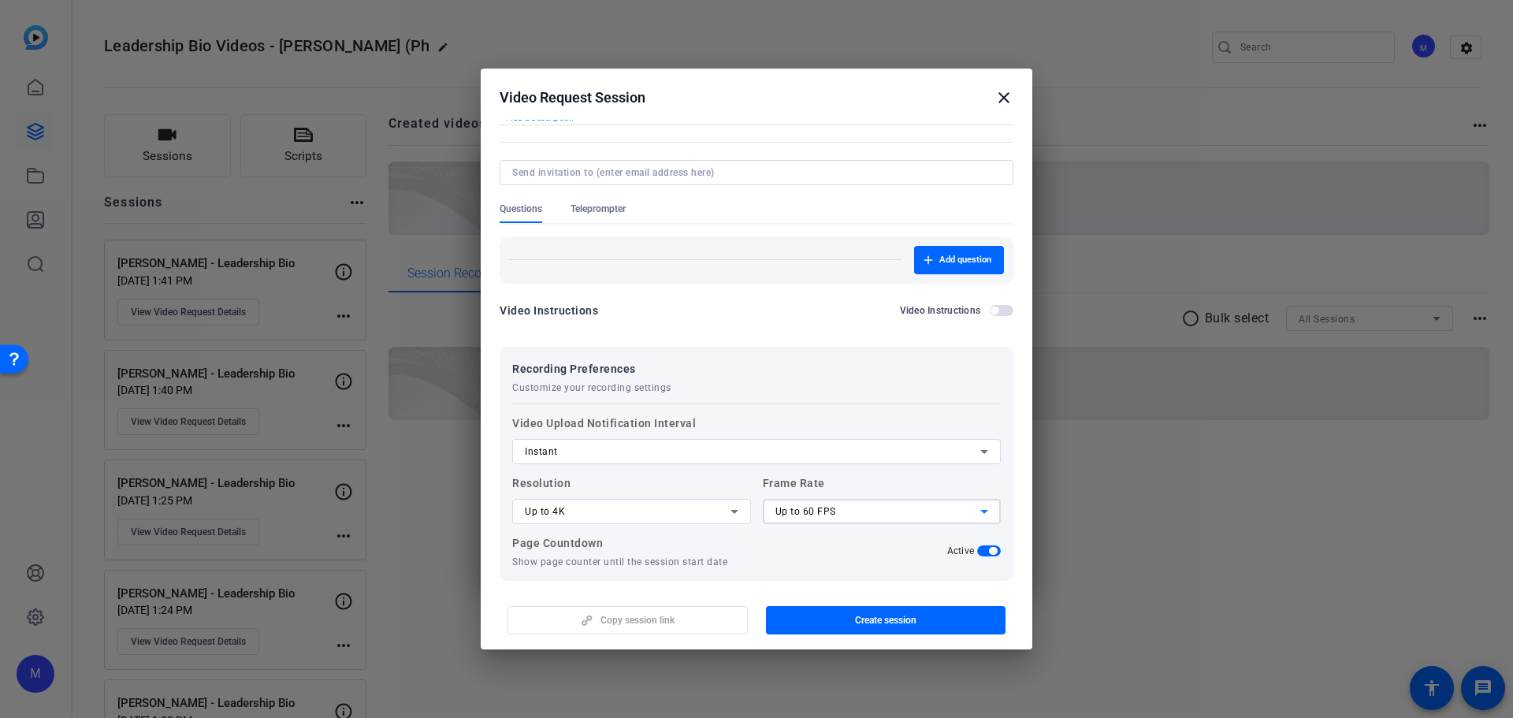
scroll to position [0, 0]
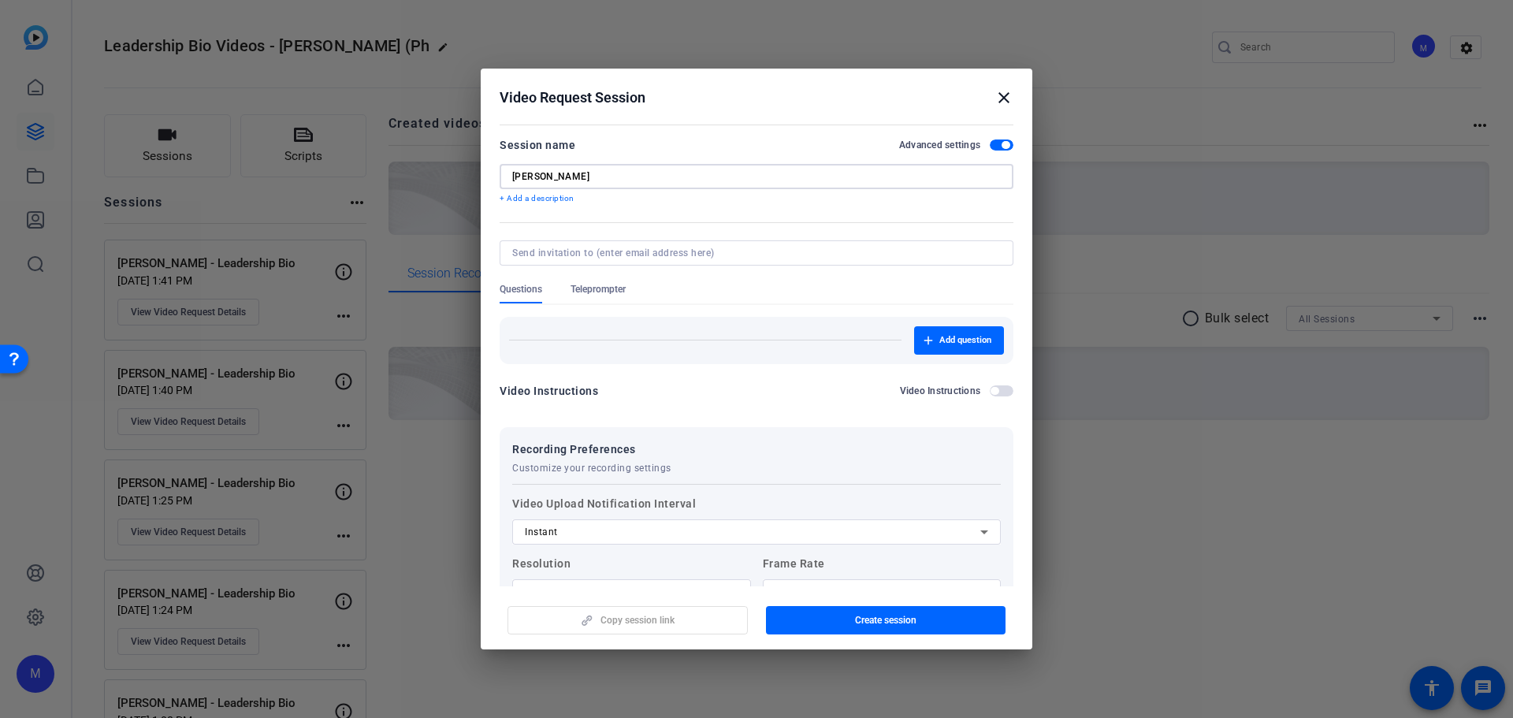
click at [670, 181] on input "Scott Rees" at bounding box center [756, 176] width 489 height 13
type input "Scott Rees - Leadership Bio"
click at [859, 617] on span "Create session" at bounding box center [885, 620] width 61 height 13
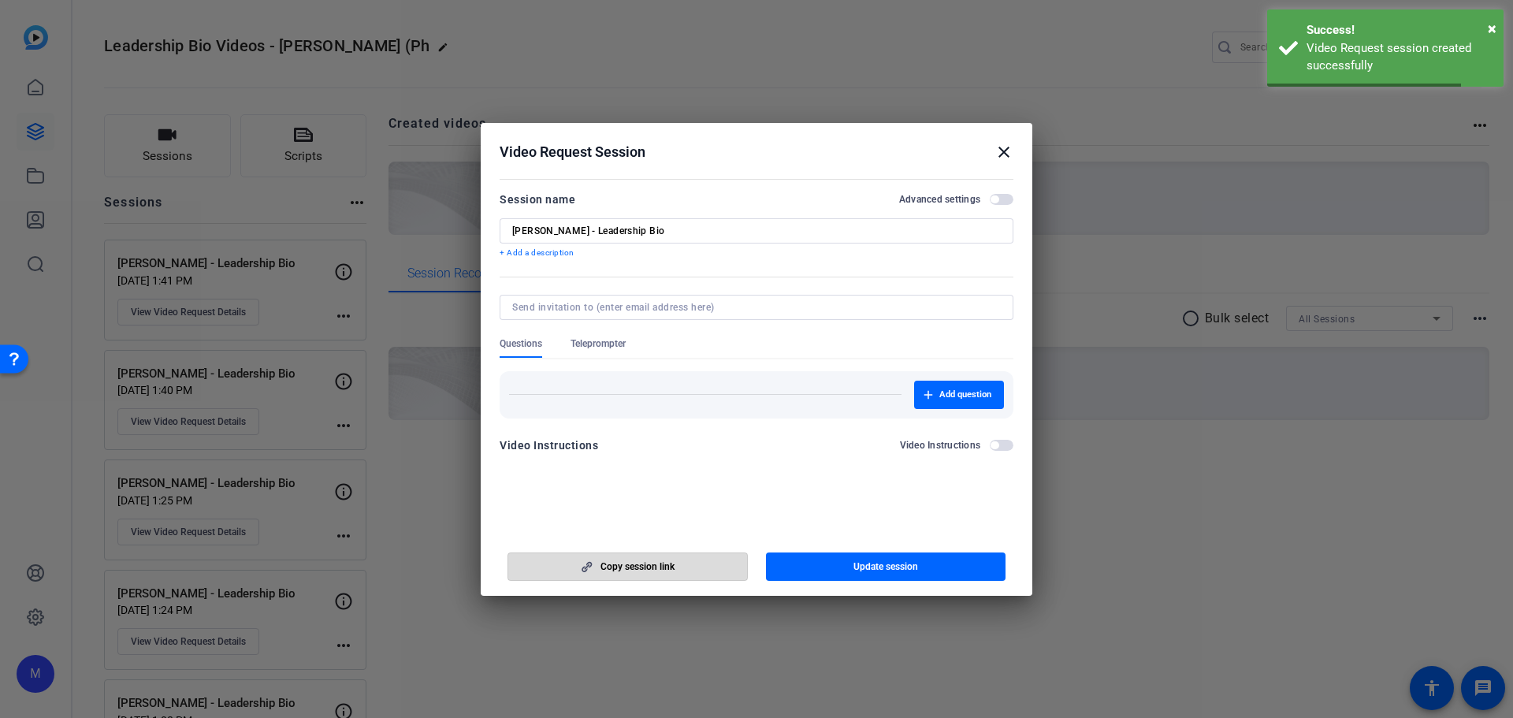
click at [660, 569] on span "Copy session link" at bounding box center [638, 566] width 74 height 13
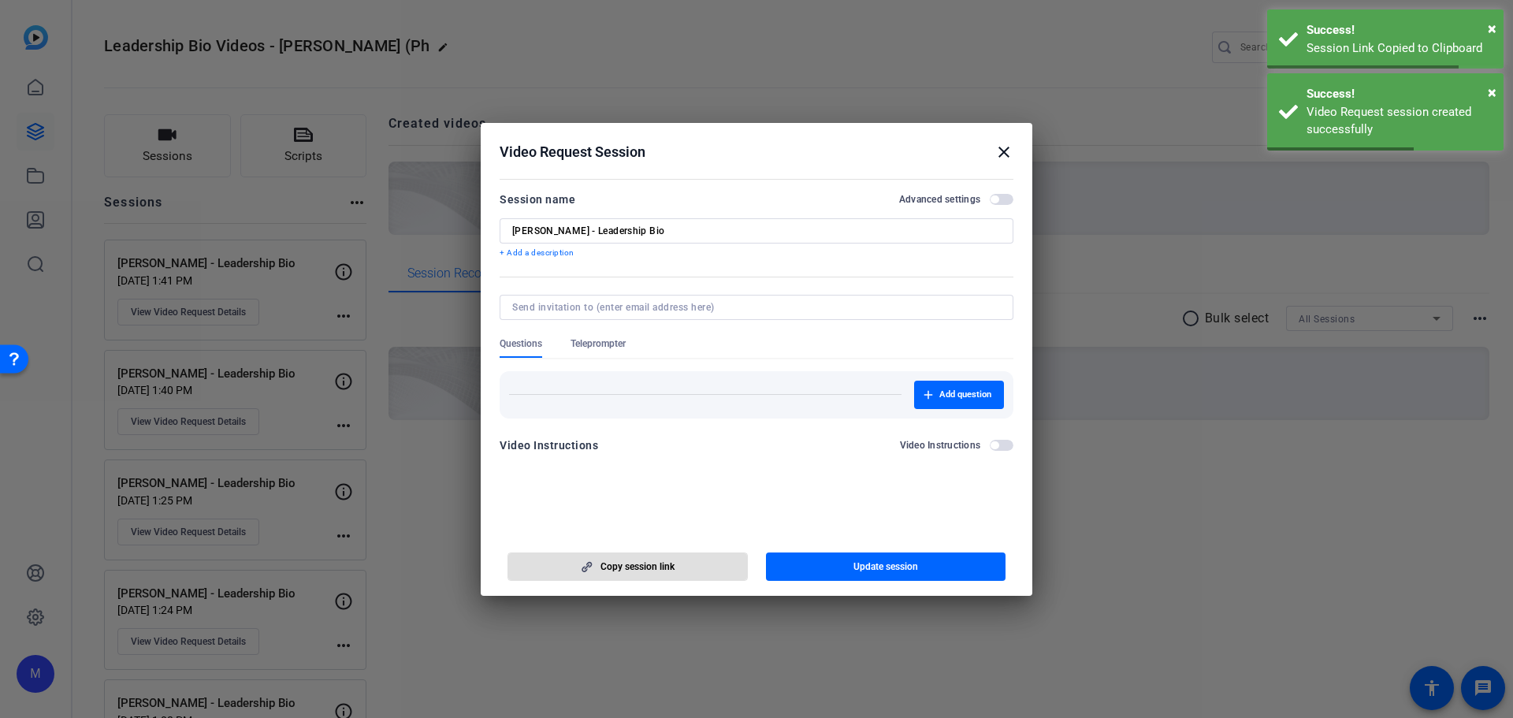
click at [1006, 151] on mat-icon "close" at bounding box center [1004, 152] width 19 height 19
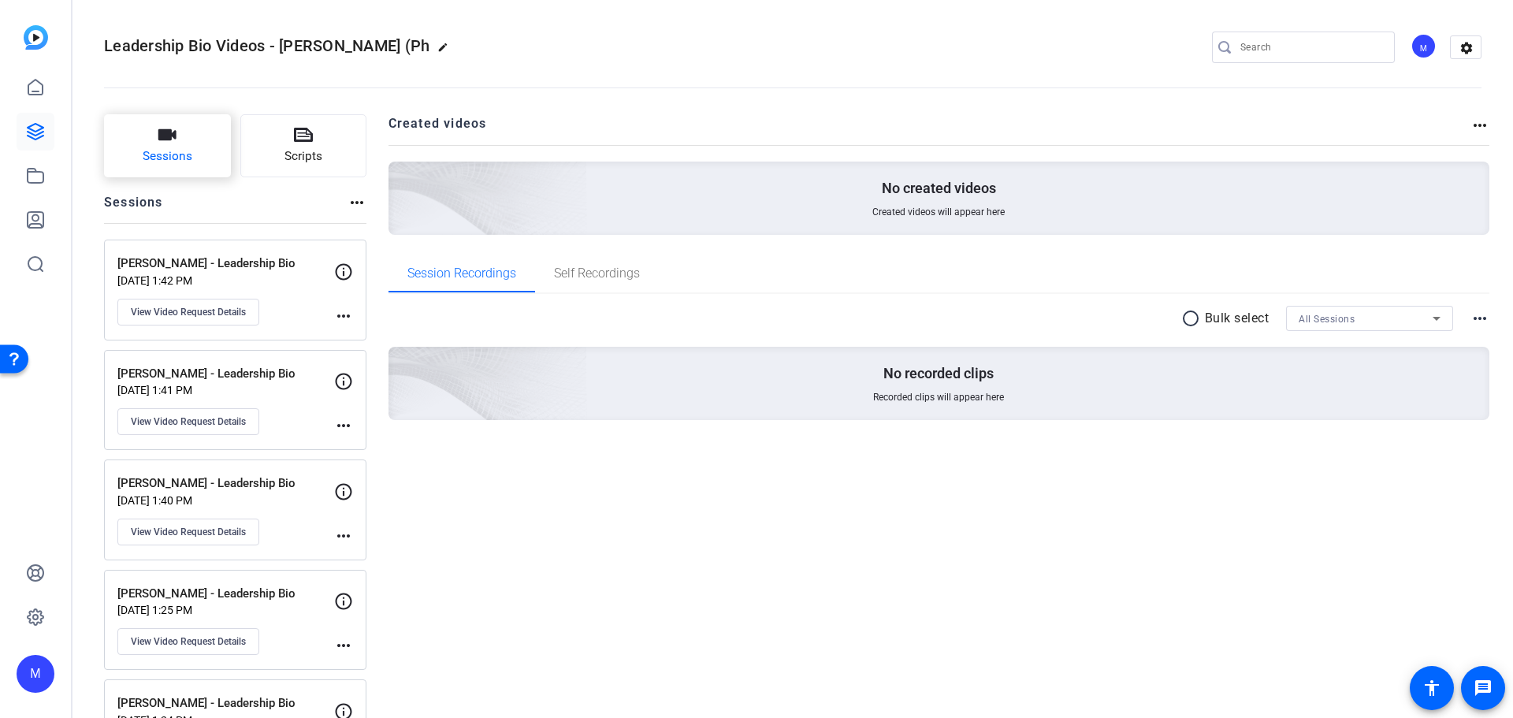
click at [180, 146] on button "Sessions" at bounding box center [167, 145] width 127 height 63
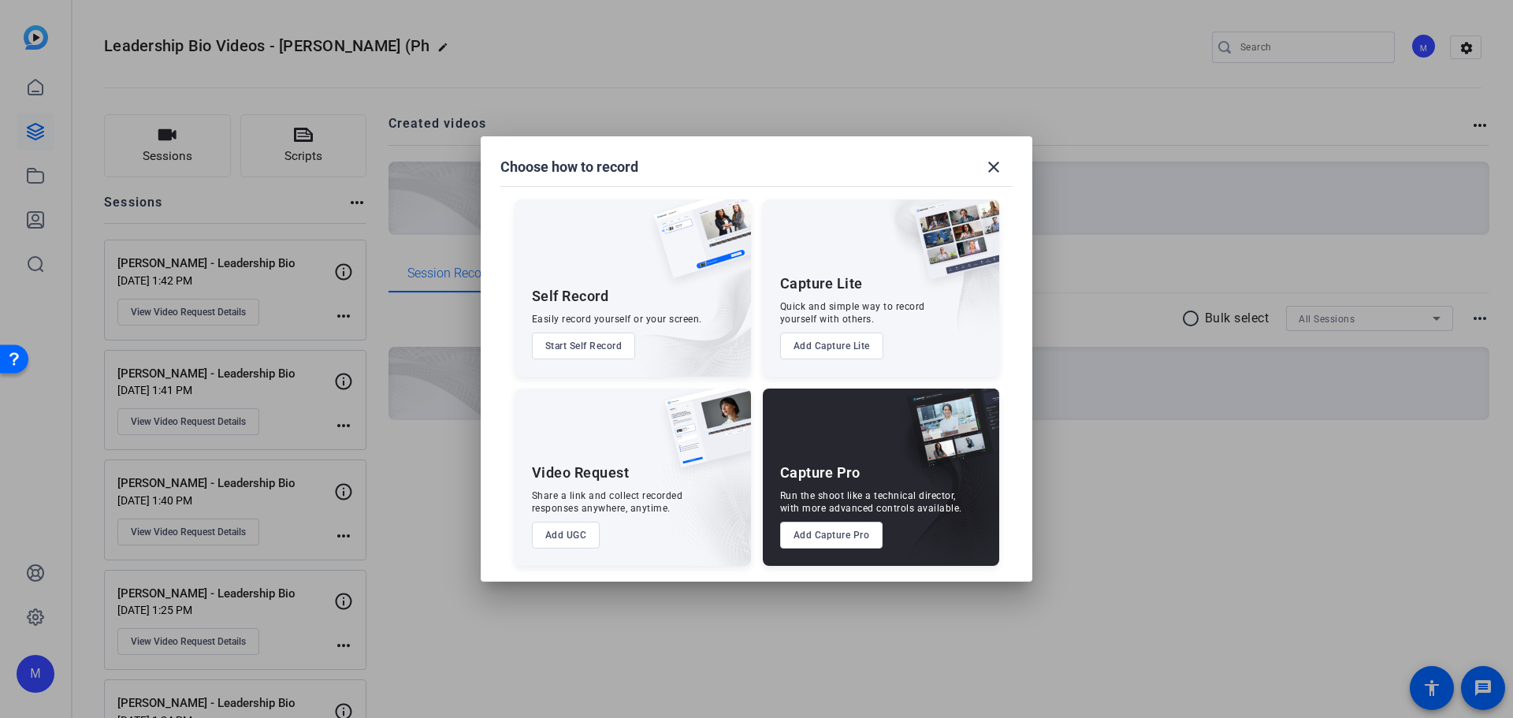
click at [568, 538] on button "Add UGC" at bounding box center [566, 535] width 69 height 27
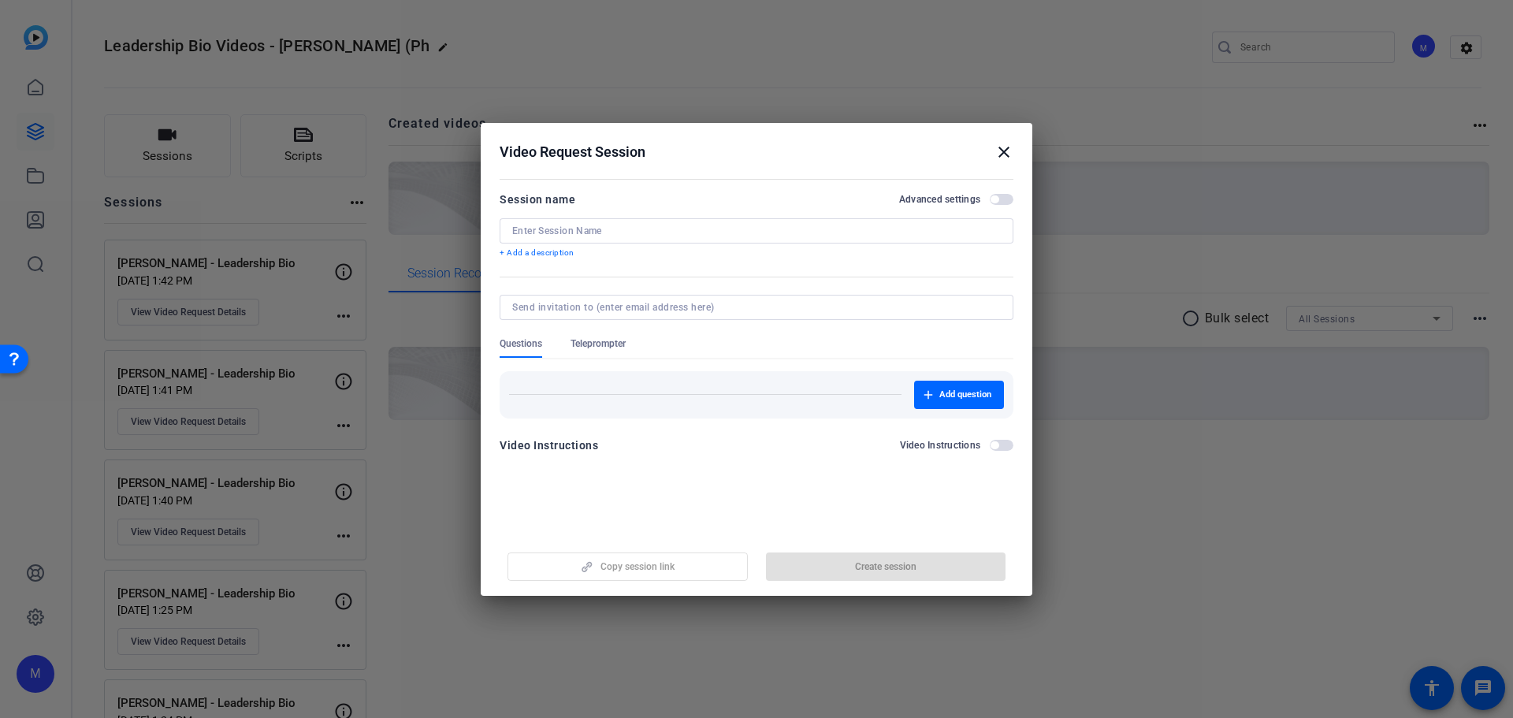
click at [575, 223] on div at bounding box center [756, 230] width 489 height 25
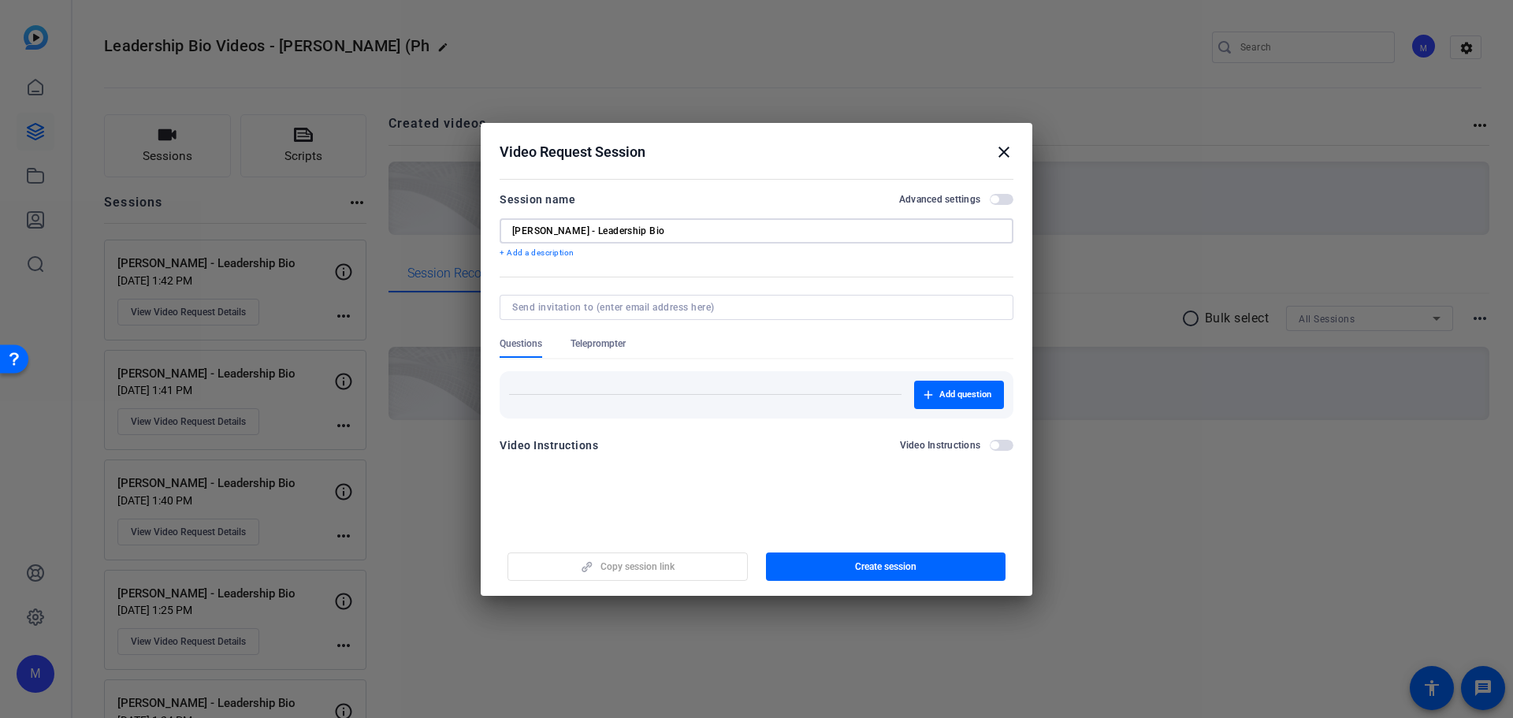
type input "SueEllen Carroll - Leadership Bio"
click at [1002, 202] on span "button" at bounding box center [1002, 199] width 24 height 11
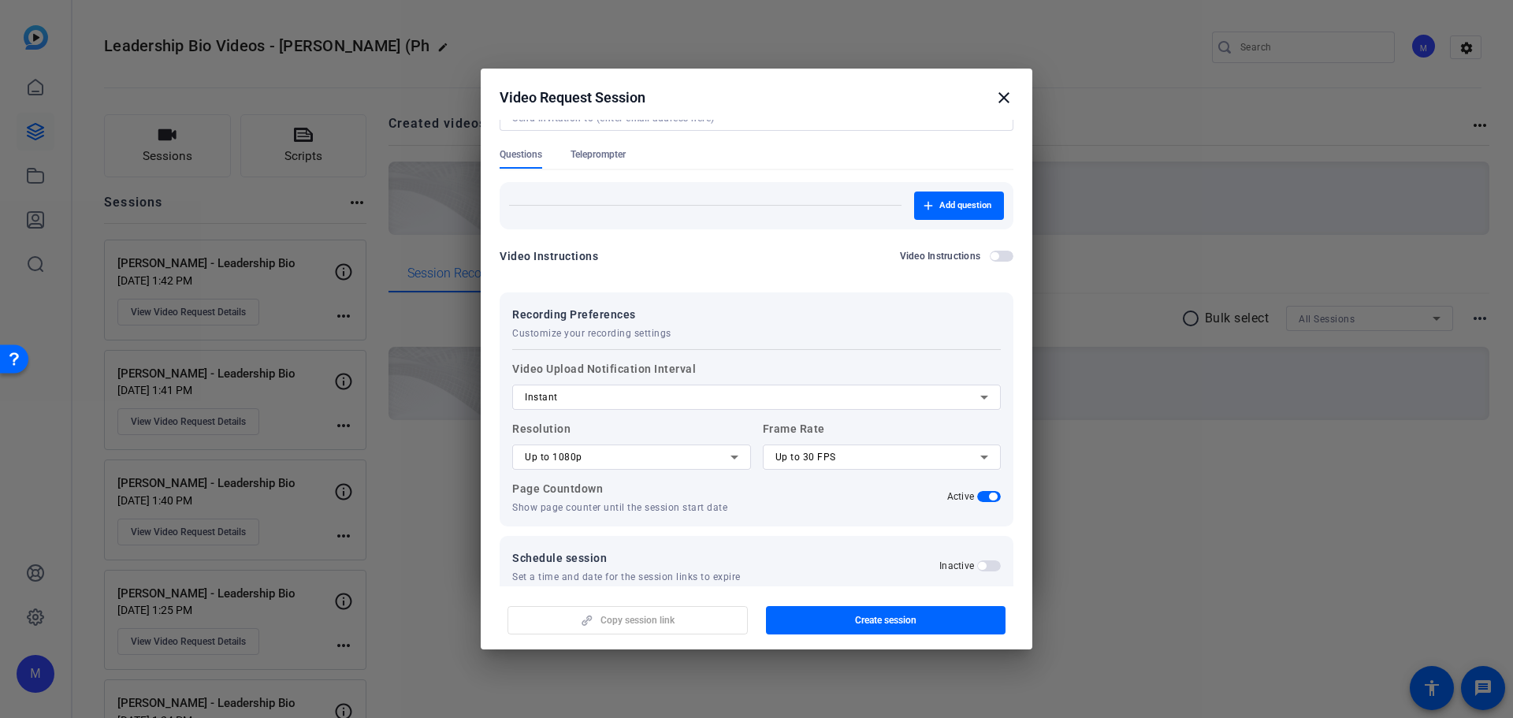
scroll to position [162, 0]
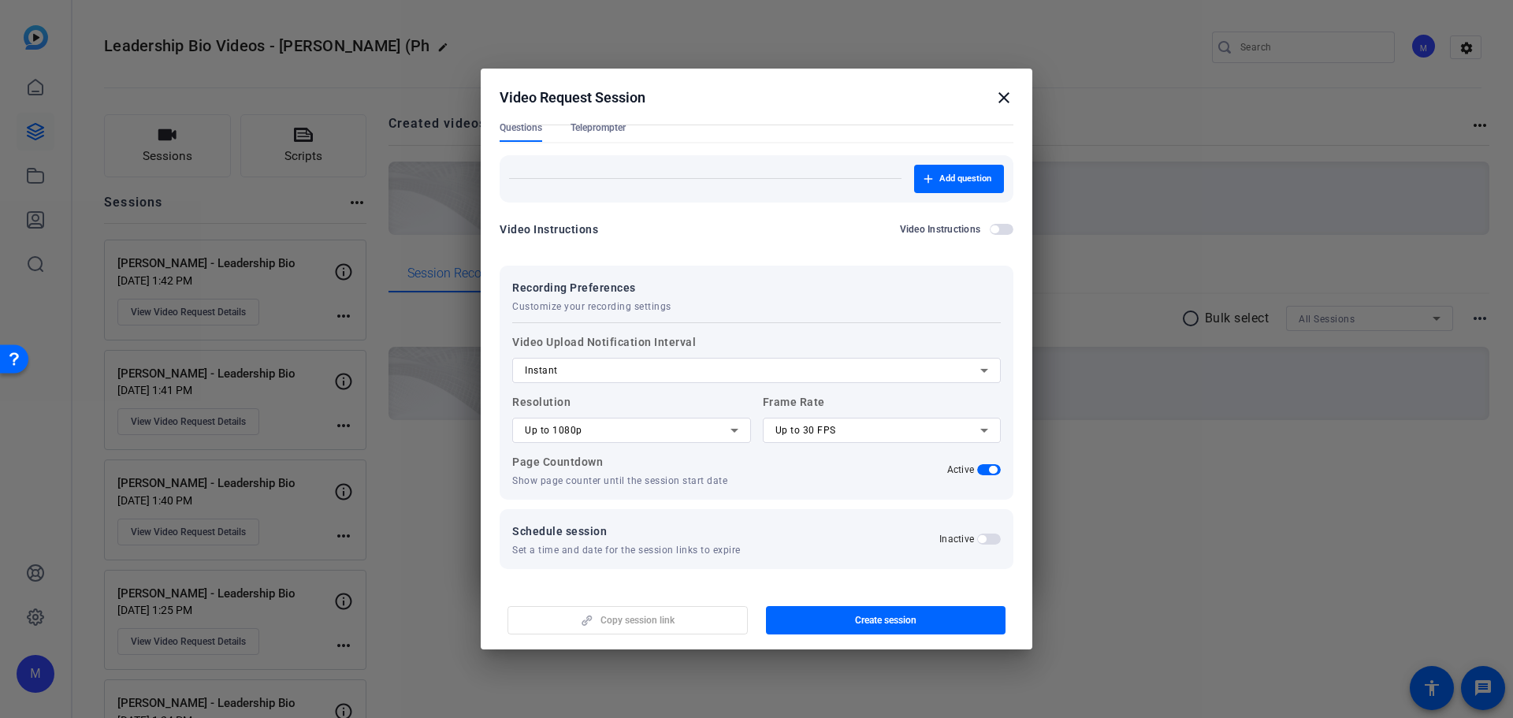
click at [619, 420] on mat-select "Up to 1080p" at bounding box center [632, 430] width 214 height 20
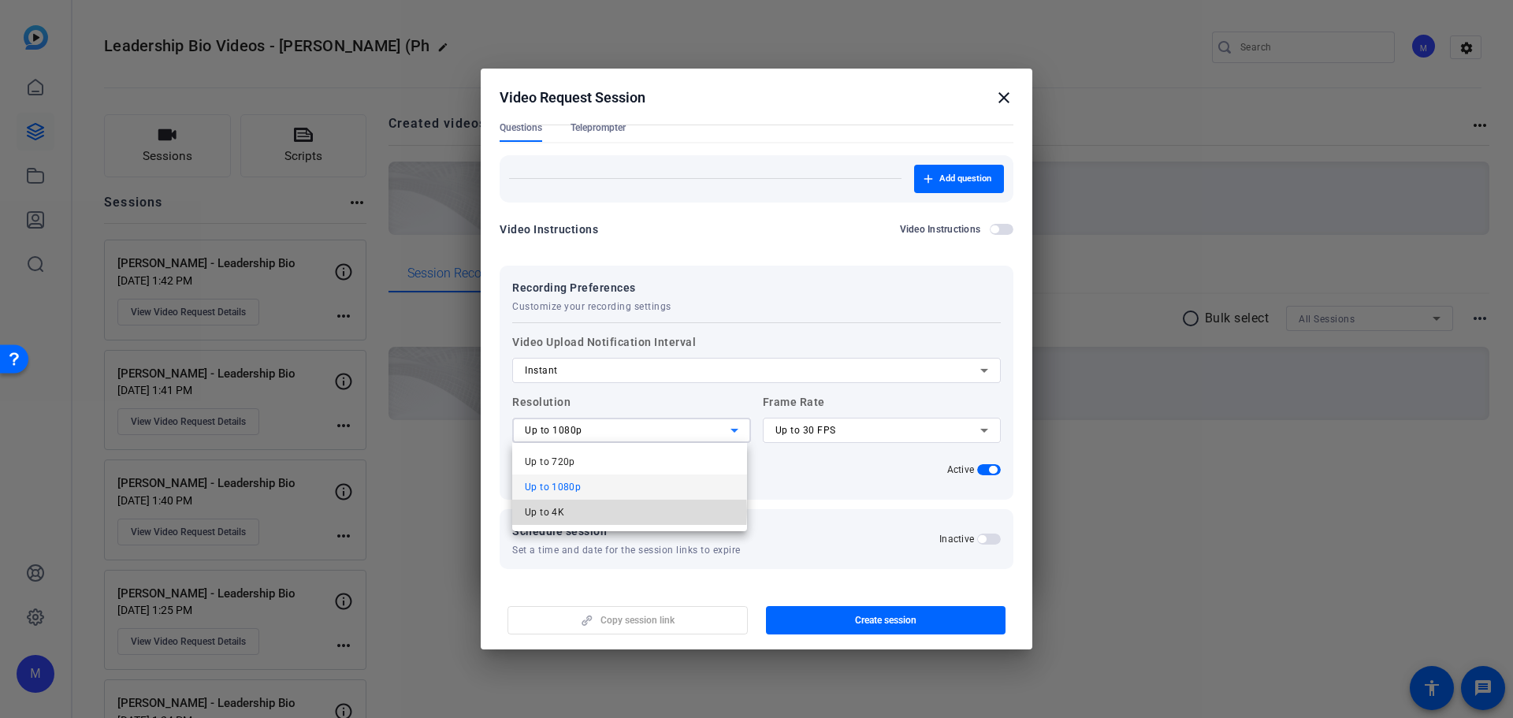
click at [617, 511] on mat-option "Up to 4K" at bounding box center [629, 512] width 235 height 25
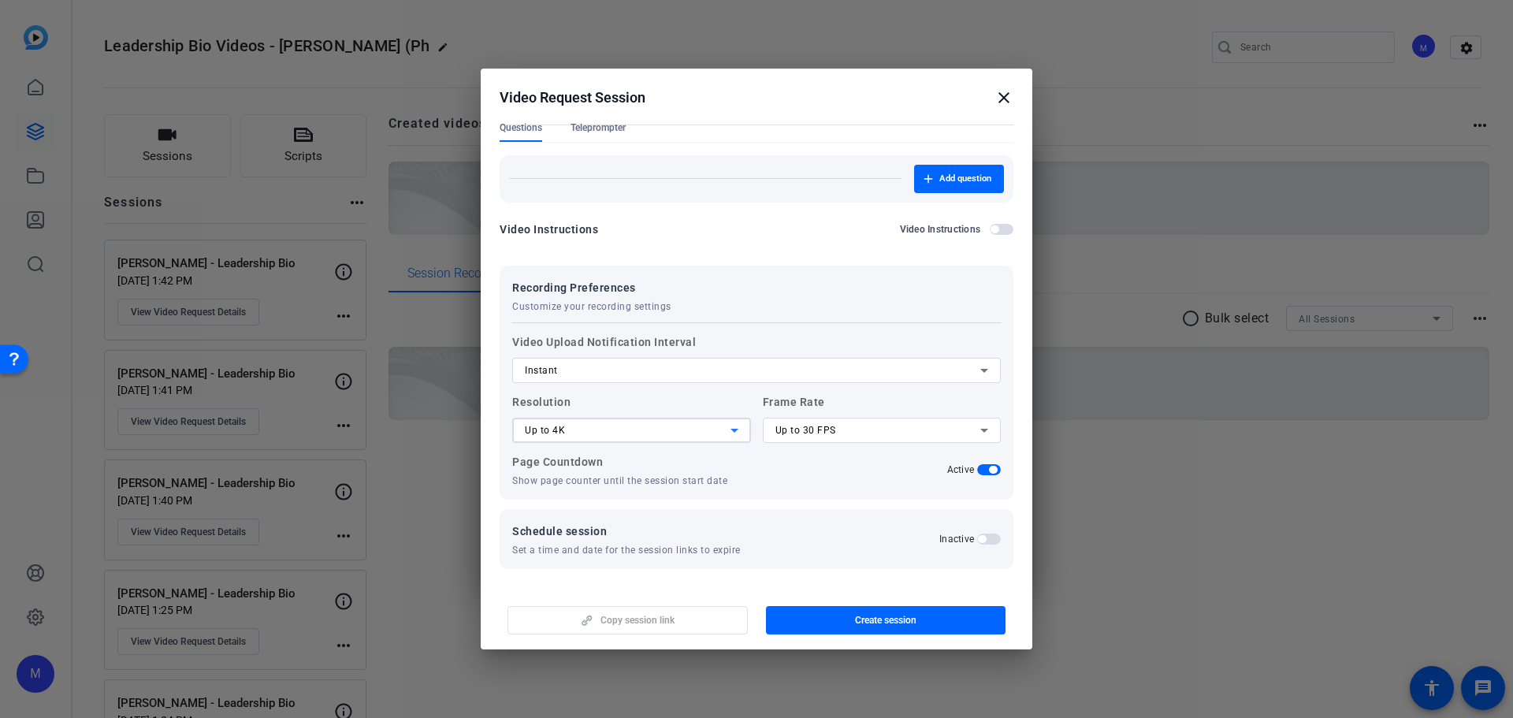
click at [823, 426] on span "Up to 30 FPS" at bounding box center [805, 430] width 61 height 11
click at [839, 520] on mat-option "Up to 60 FPS" at bounding box center [876, 512] width 235 height 25
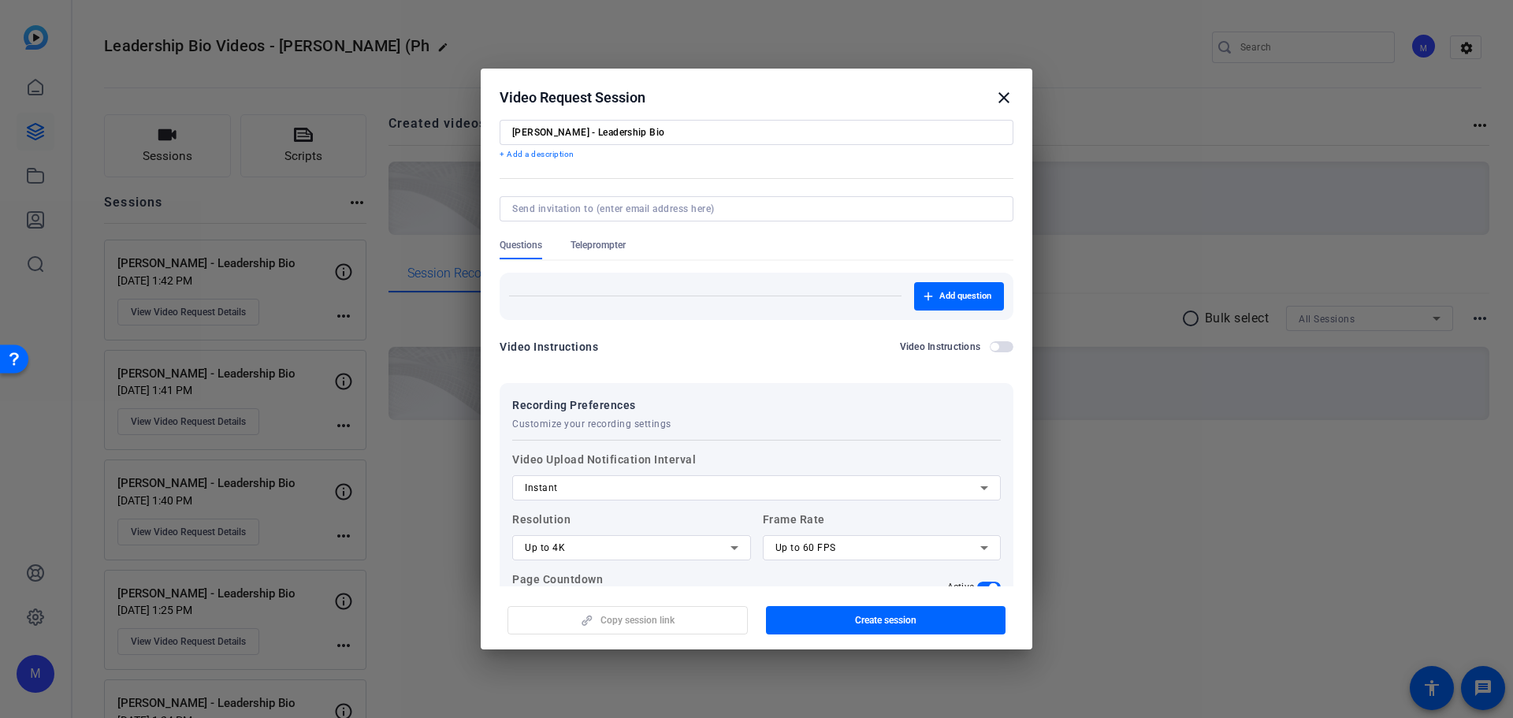
scroll to position [79, 0]
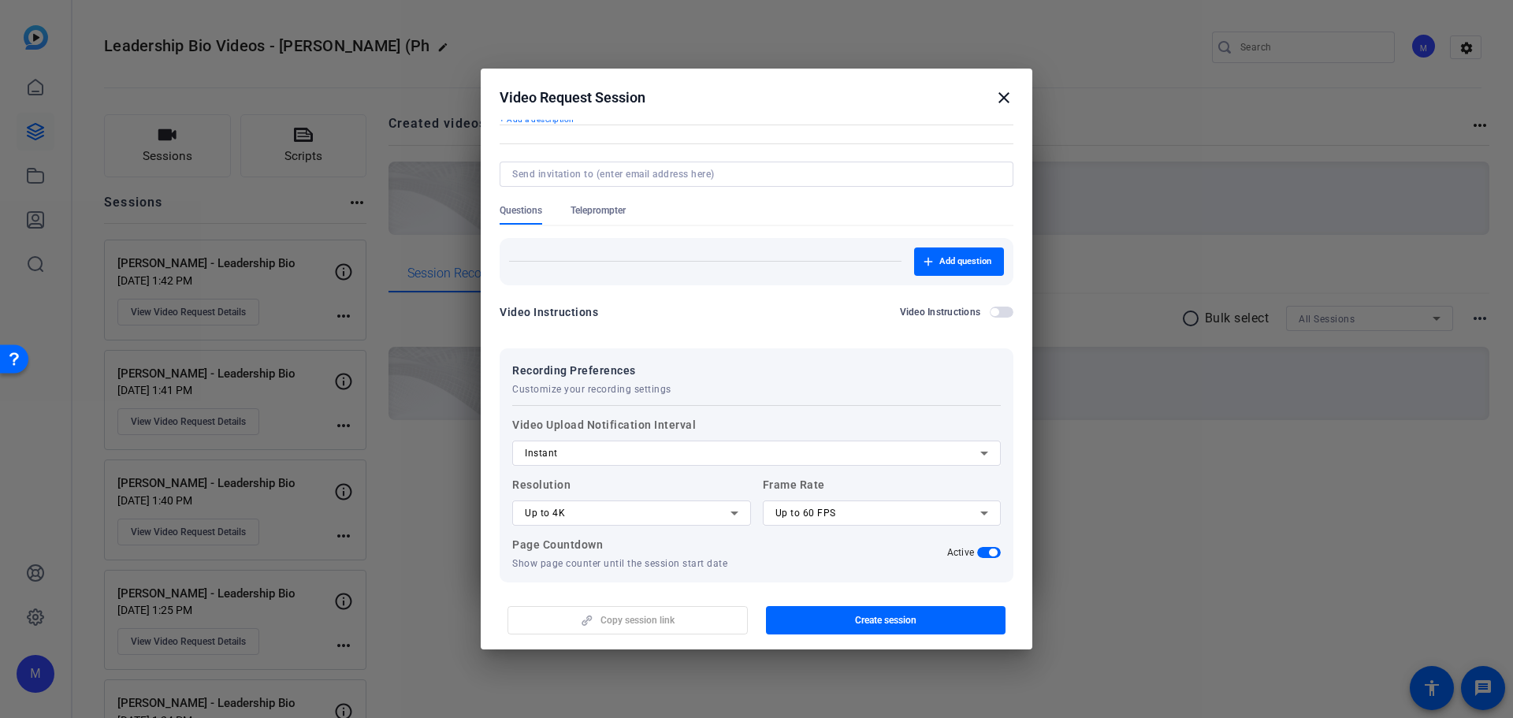
click at [657, 528] on div at bounding box center [631, 534] width 239 height 17
click at [660, 515] on div "Up to 4K" at bounding box center [628, 513] width 206 height 19
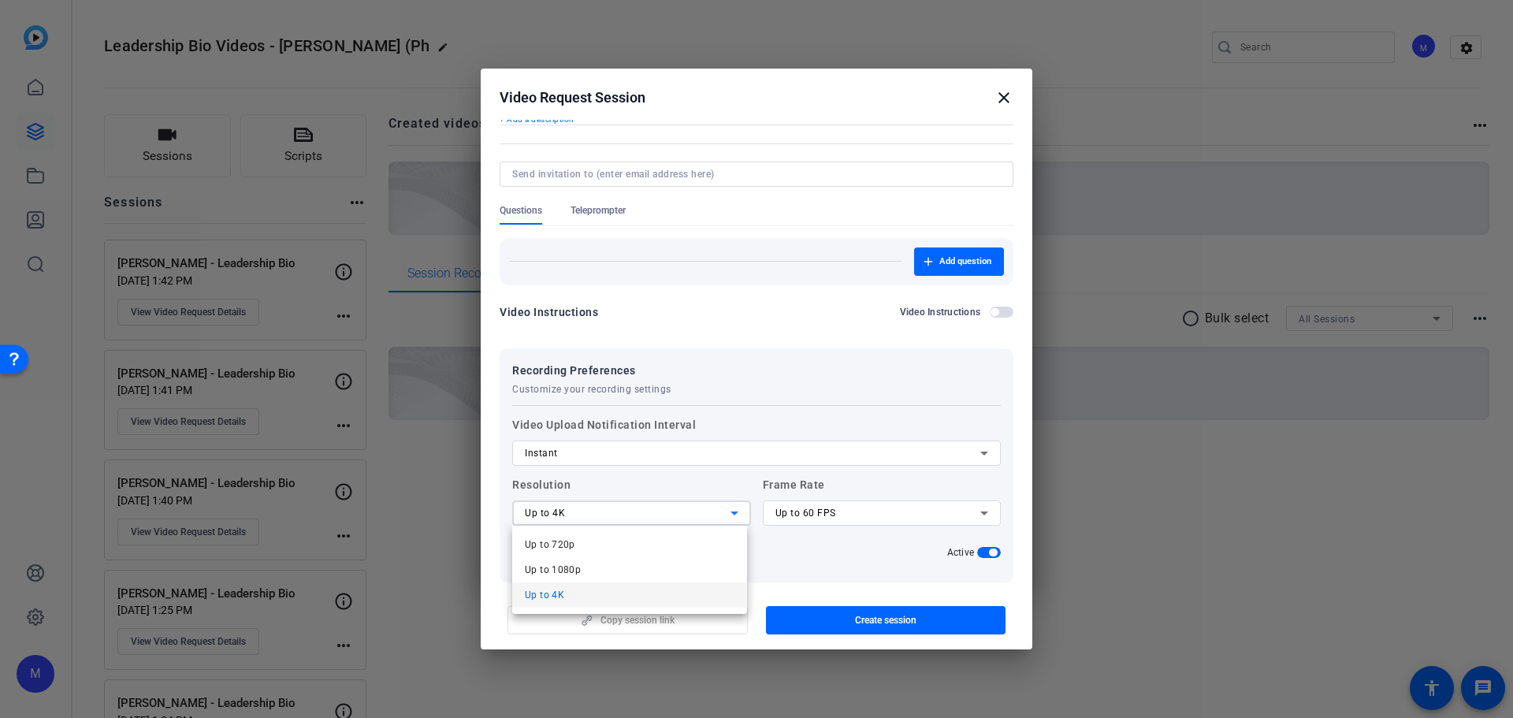
click at [660, 515] on div at bounding box center [756, 359] width 1513 height 718
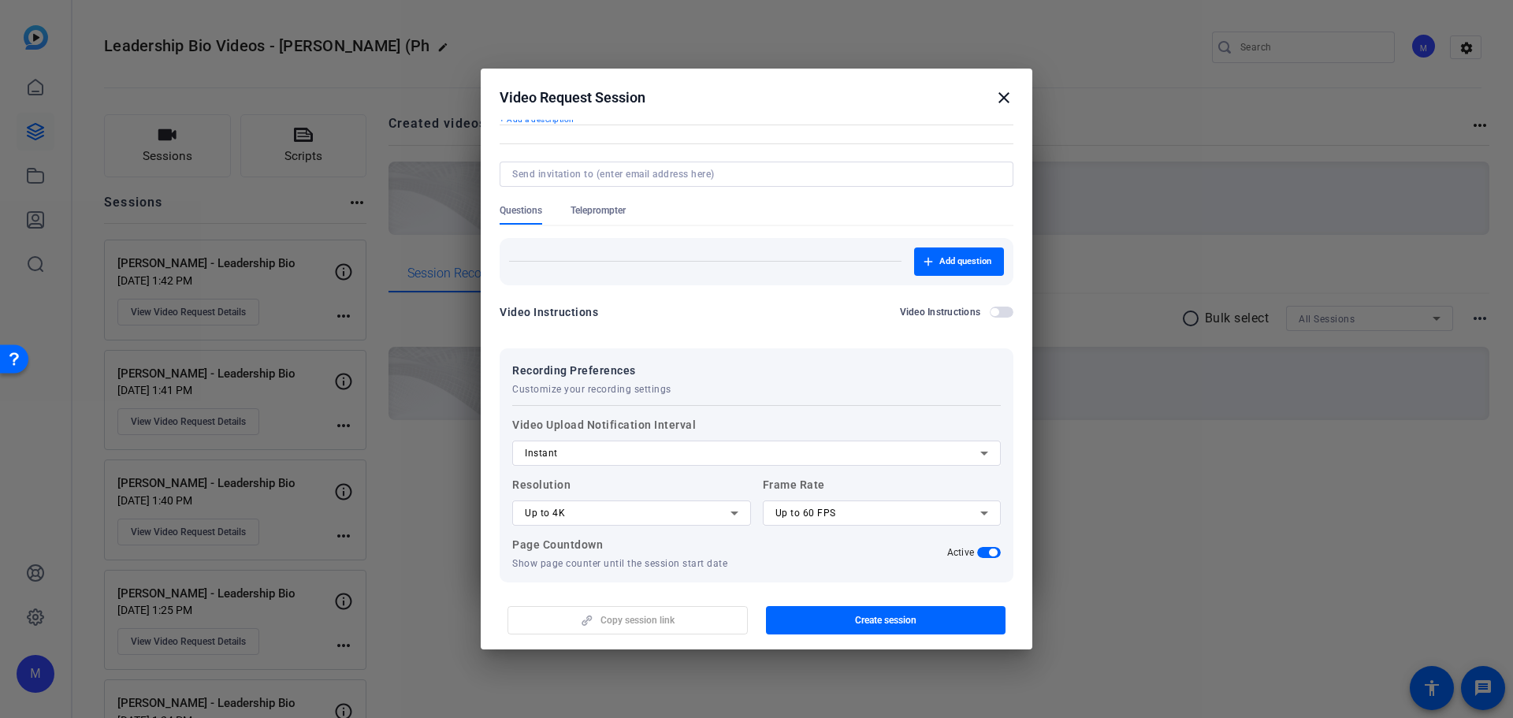
click at [843, 516] on div "Up to 60 FPS" at bounding box center [878, 513] width 206 height 19
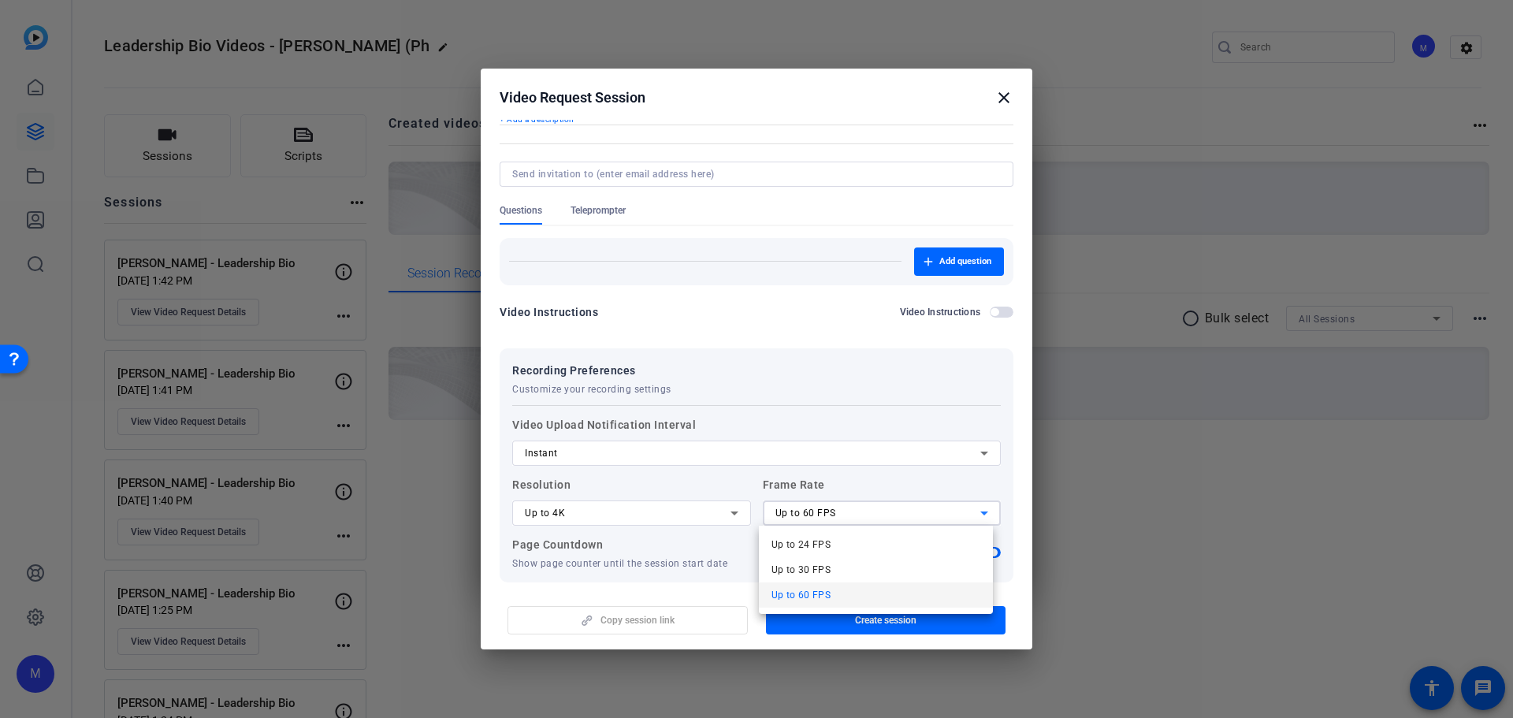
click at [843, 516] on div at bounding box center [756, 359] width 1513 height 718
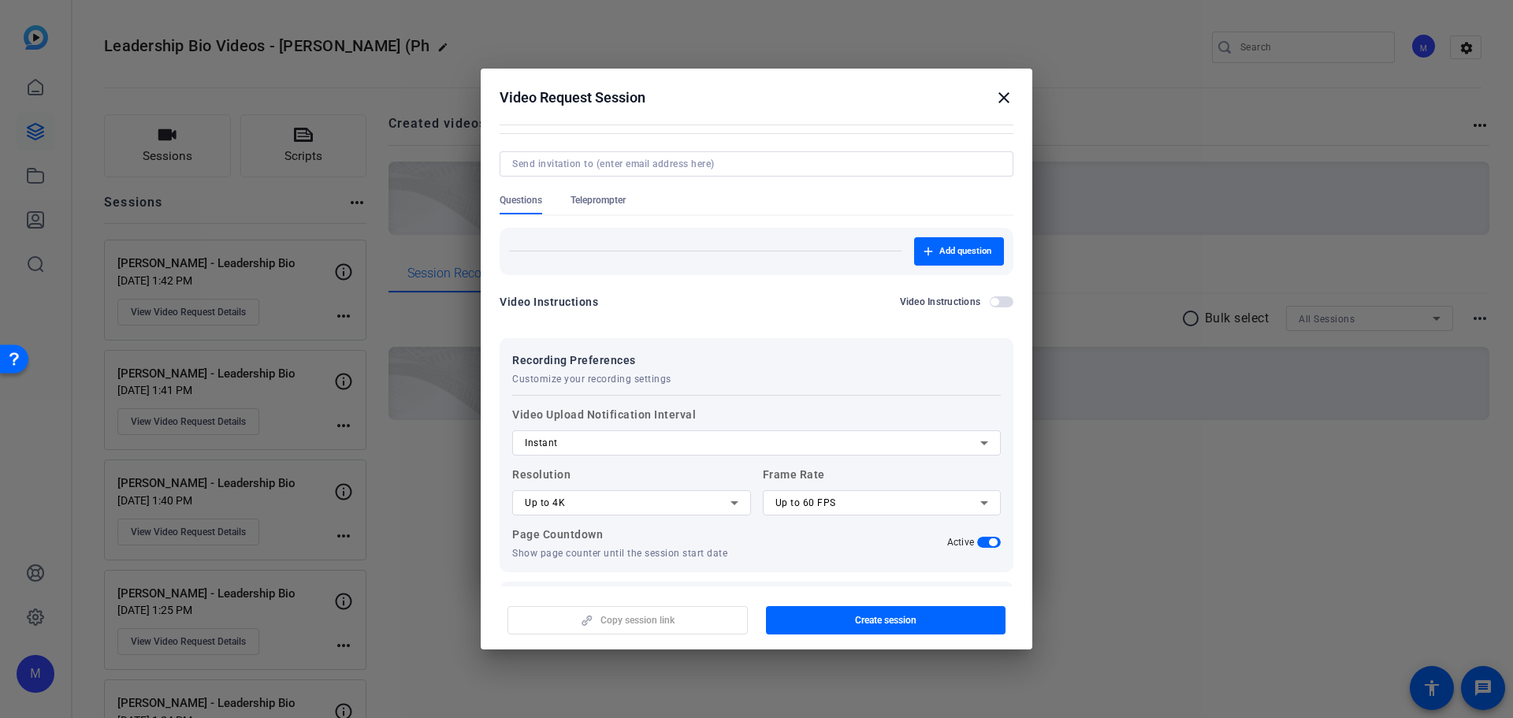
scroll to position [162, 0]
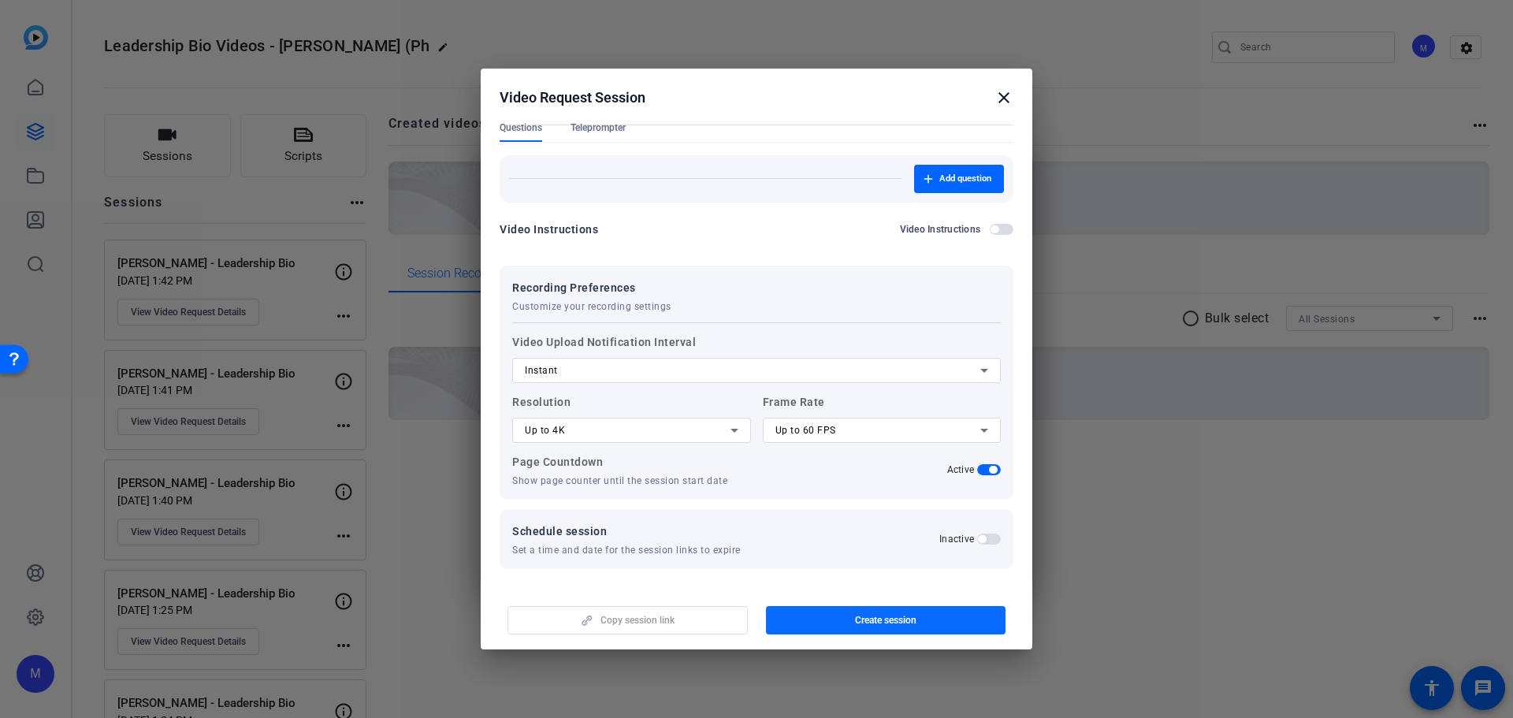
click at [861, 621] on span "Create session" at bounding box center [885, 620] width 61 height 13
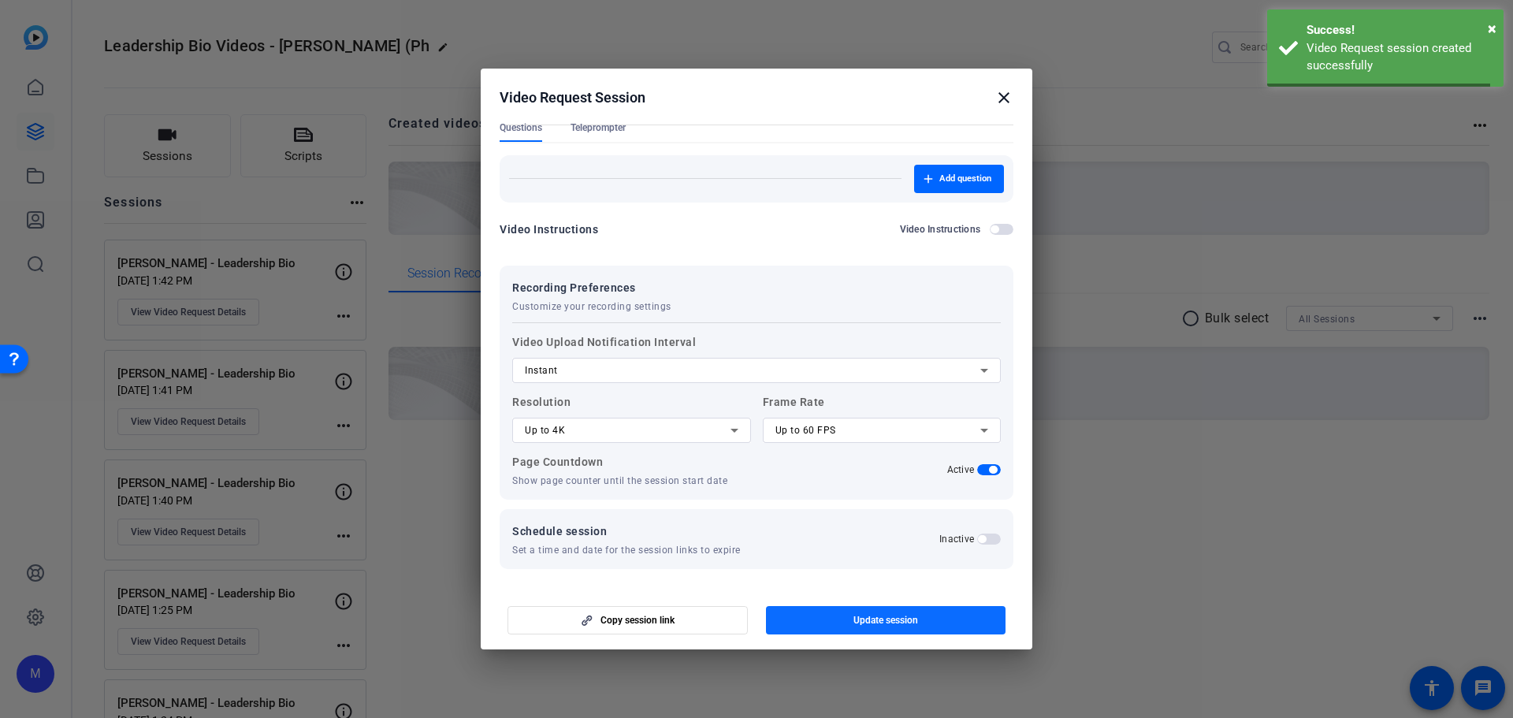
scroll to position [0, 0]
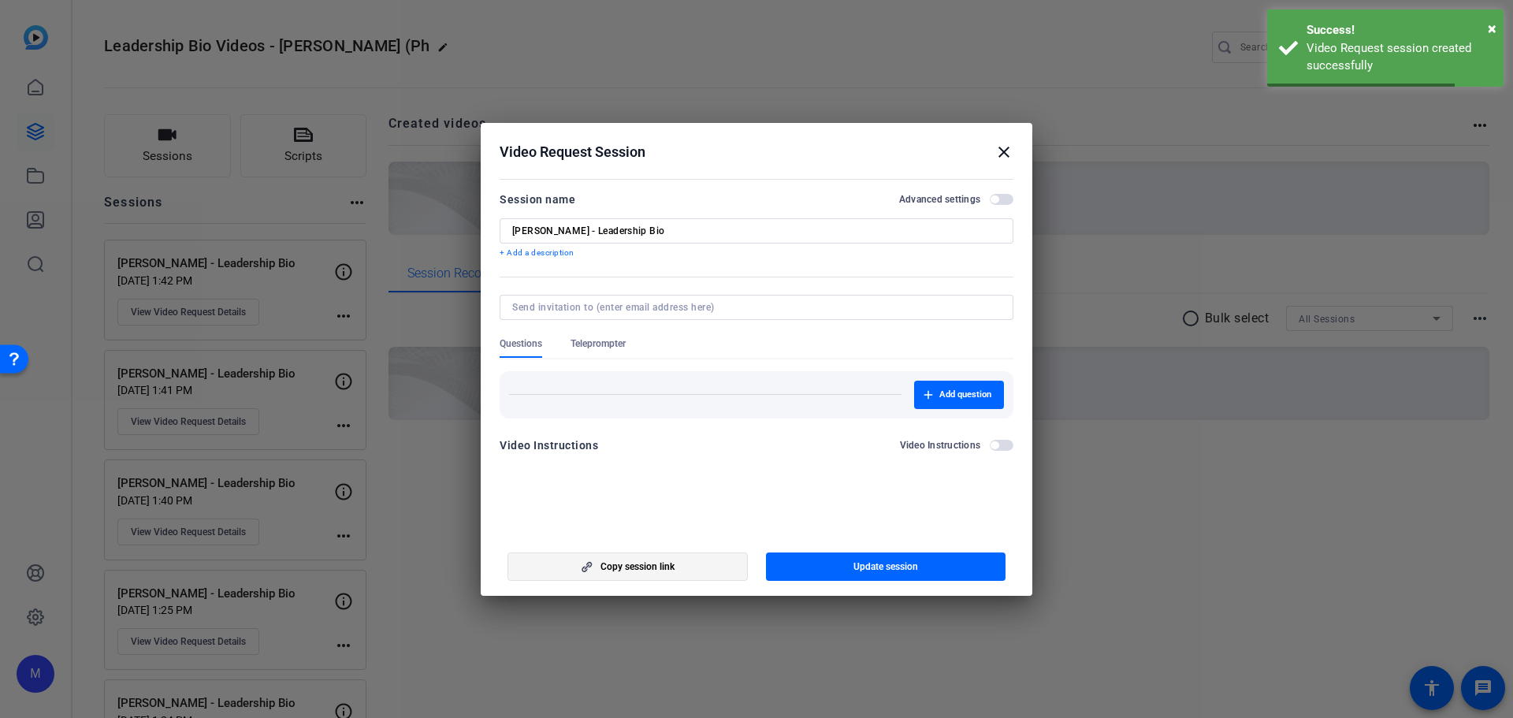
click at [653, 572] on span "Copy session link" at bounding box center [638, 566] width 74 height 13
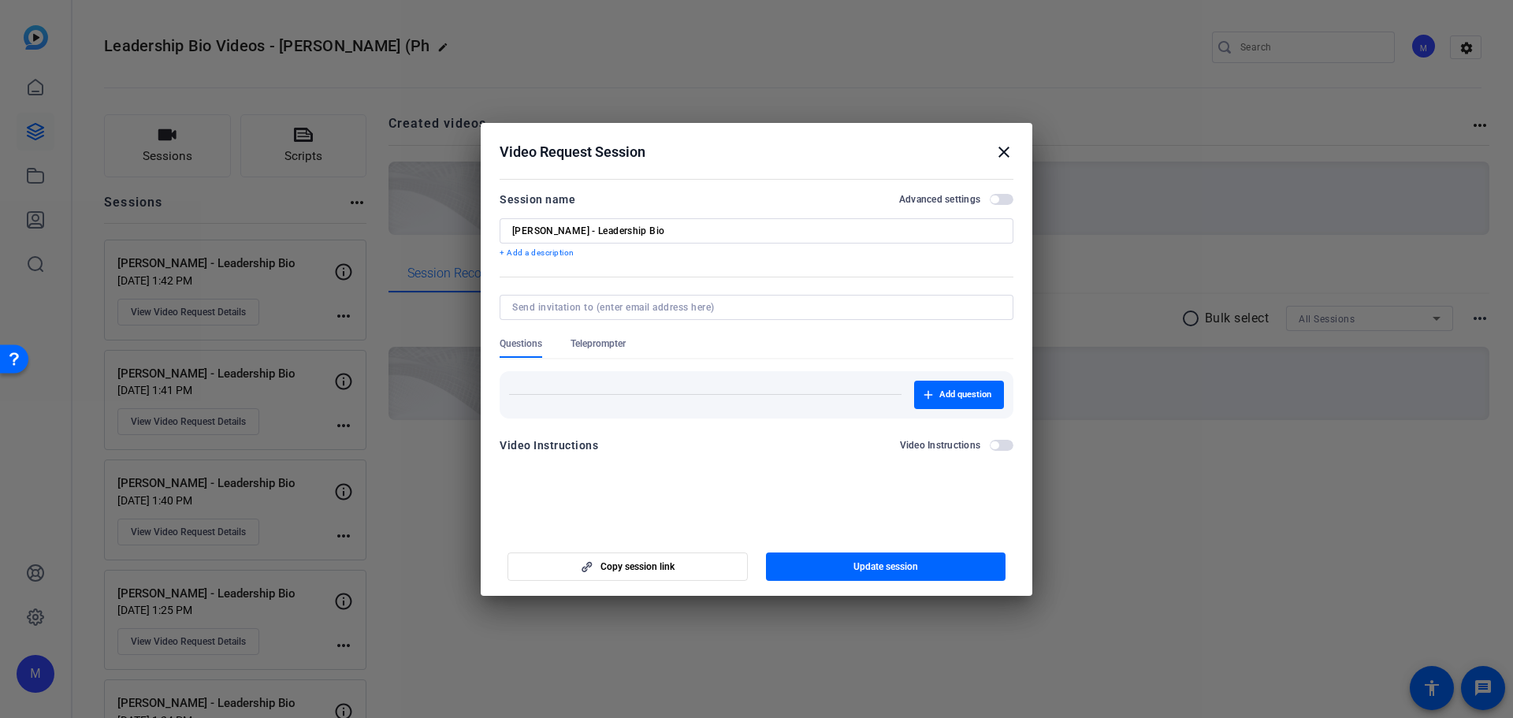
click at [999, 156] on mat-icon "close" at bounding box center [1004, 152] width 19 height 19
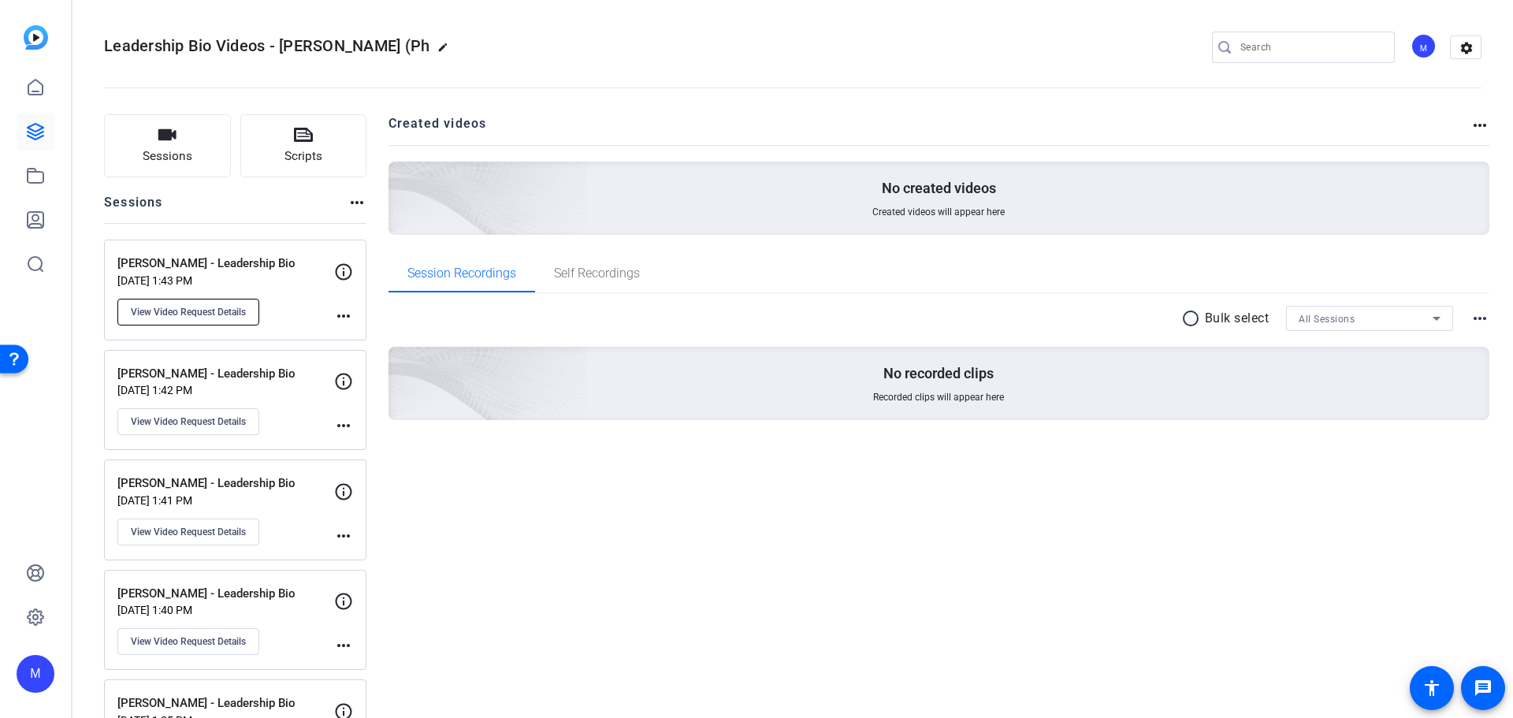
click at [177, 318] on span "View Video Request Details" at bounding box center [188, 312] width 115 height 13
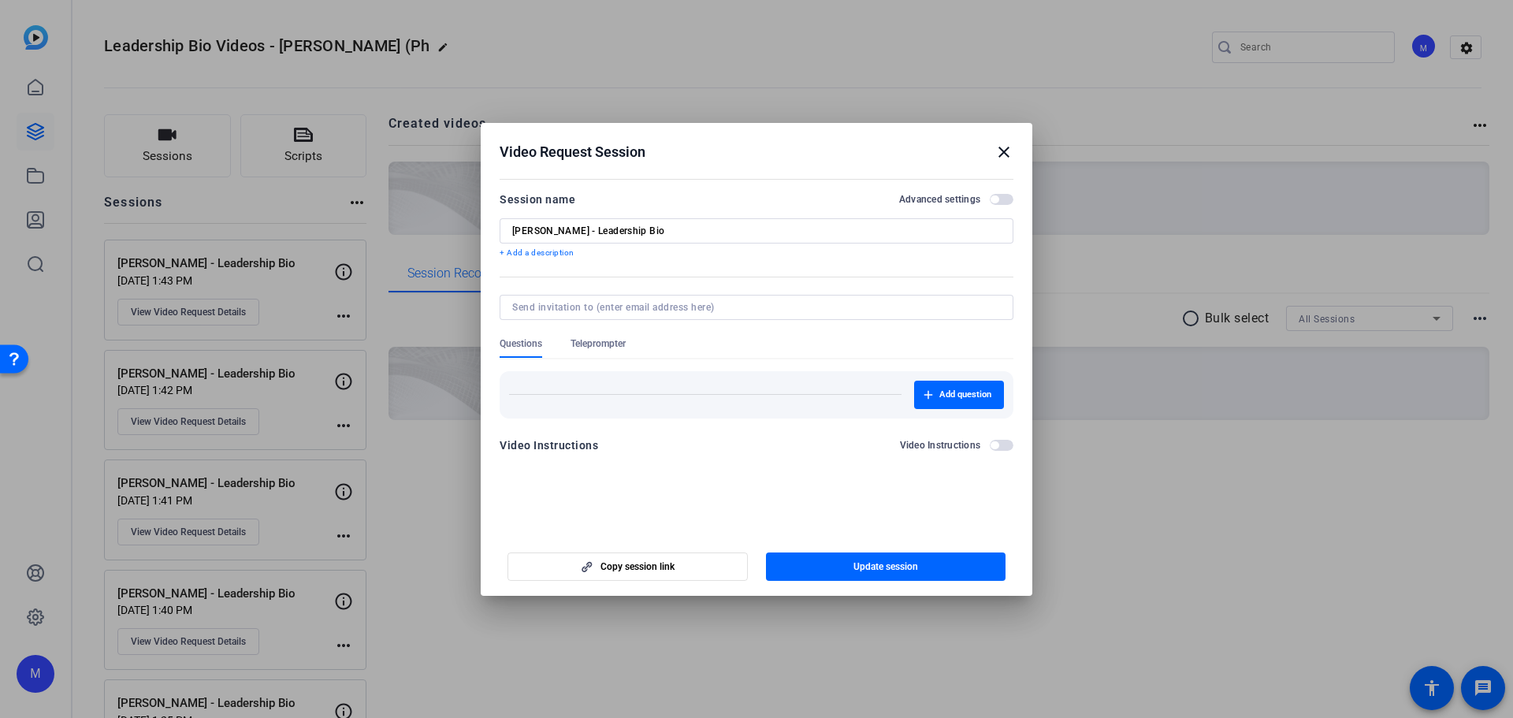
click at [1005, 199] on span "button" at bounding box center [1002, 199] width 24 height 11
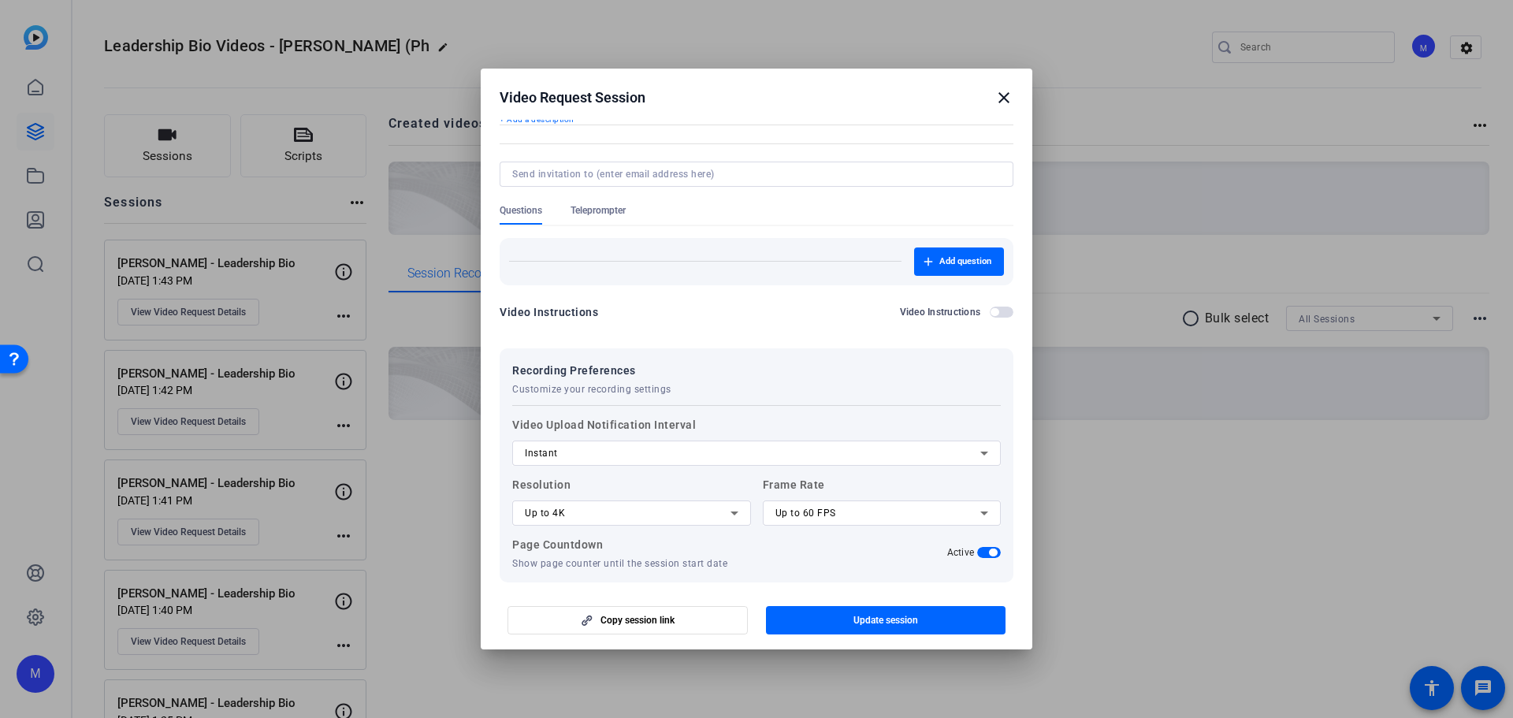
scroll to position [144, 0]
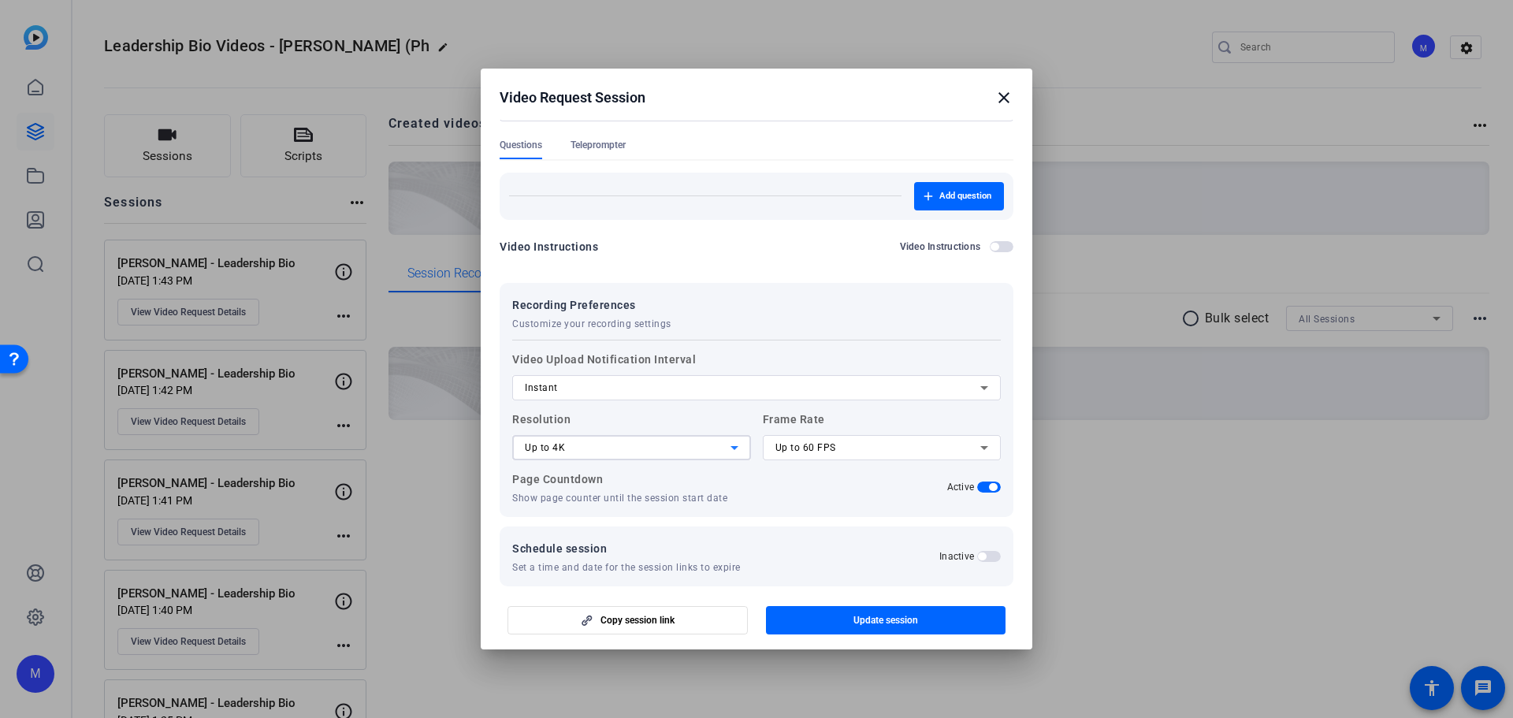
click at [593, 452] on div "Up to 4K" at bounding box center [628, 447] width 206 height 19
click at [593, 452] on div at bounding box center [756, 359] width 1513 height 718
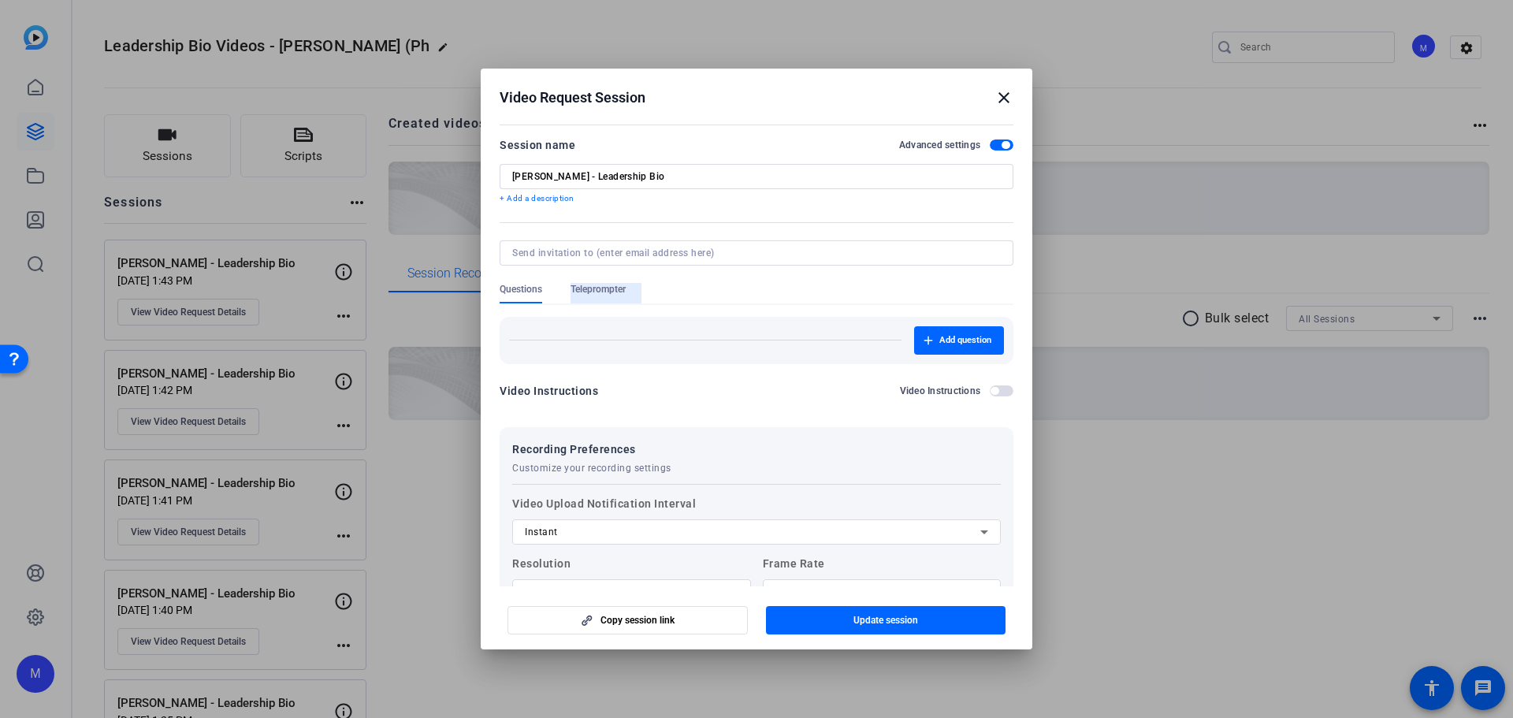
click at [612, 283] on span "Teleprompter" at bounding box center [598, 289] width 55 height 13
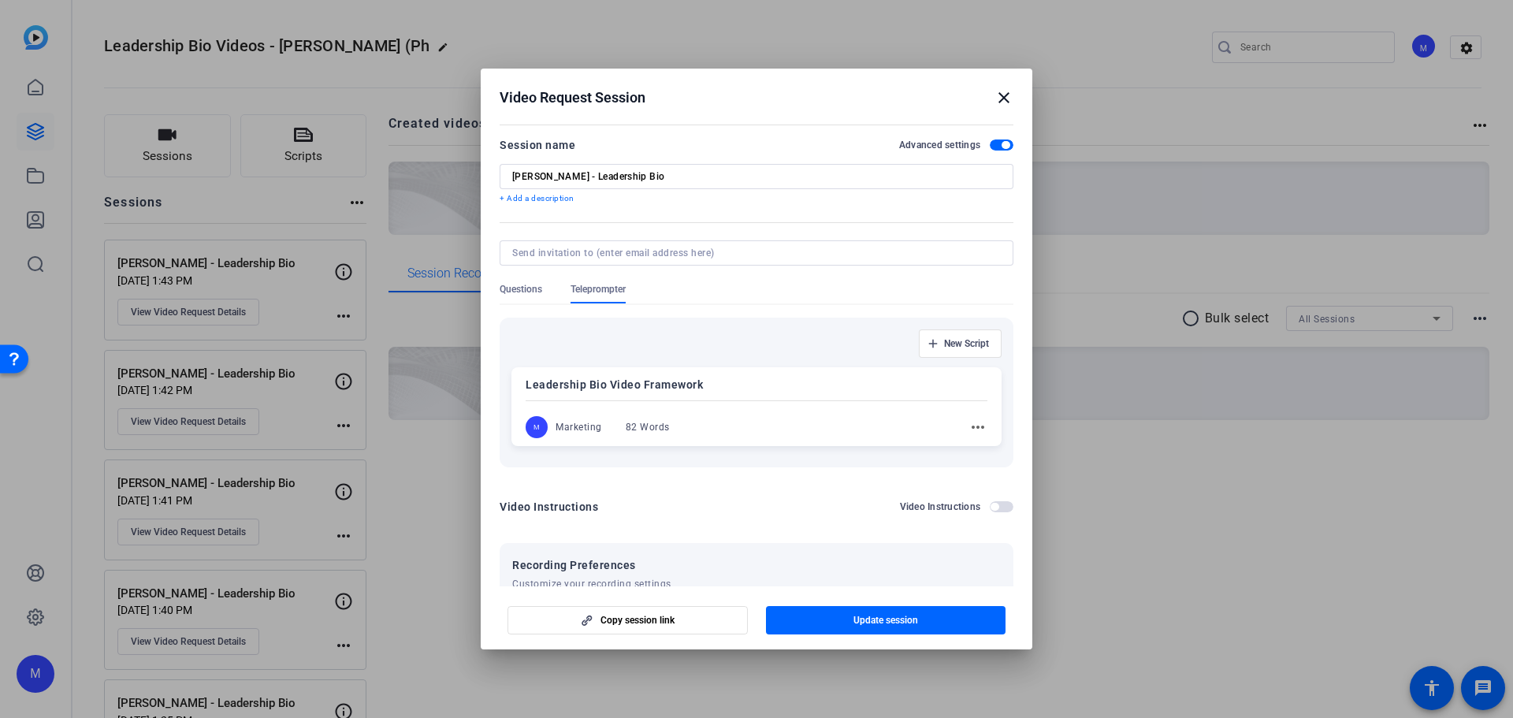
click at [1001, 91] on mat-icon "close" at bounding box center [1004, 97] width 19 height 19
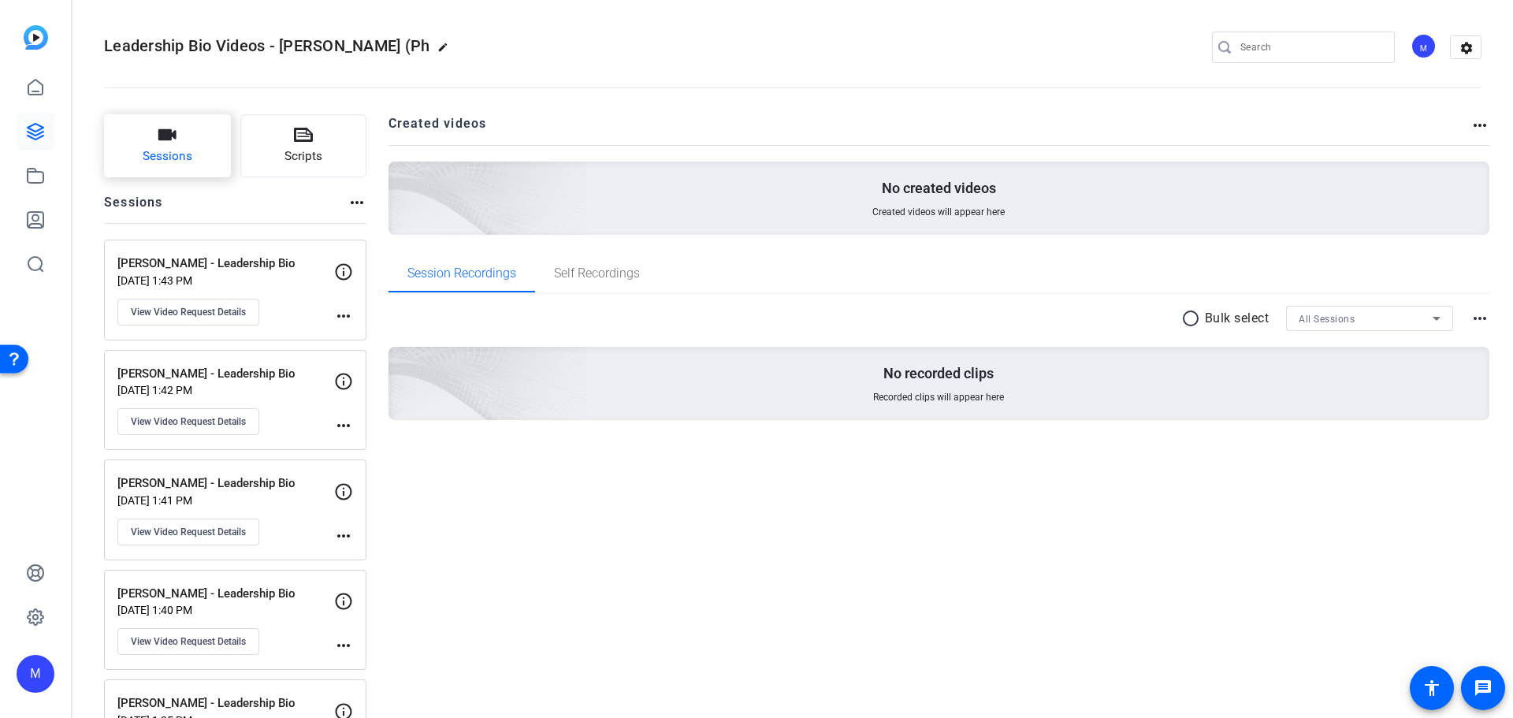
click at [174, 144] on icon "button" at bounding box center [167, 134] width 19 height 19
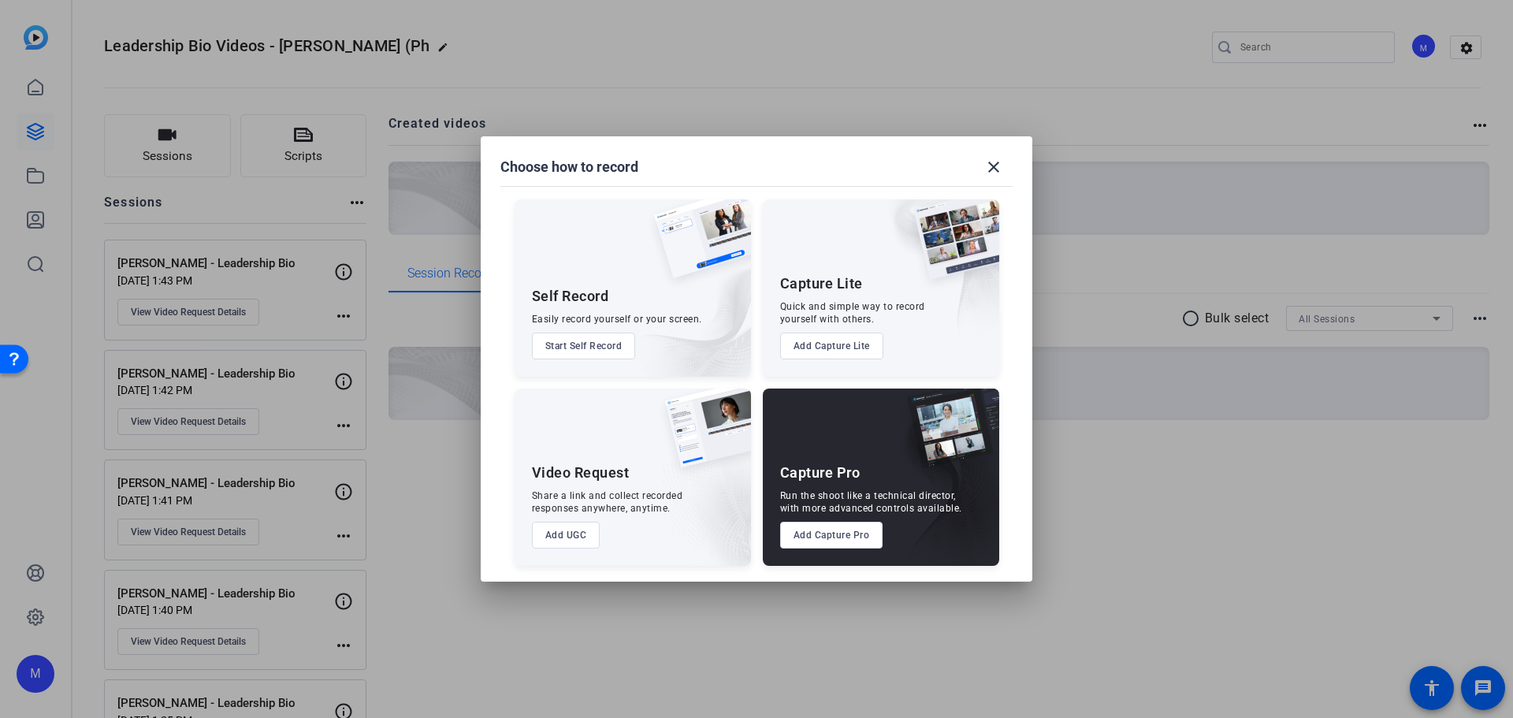
click at [563, 542] on button "Add UGC" at bounding box center [566, 535] width 69 height 27
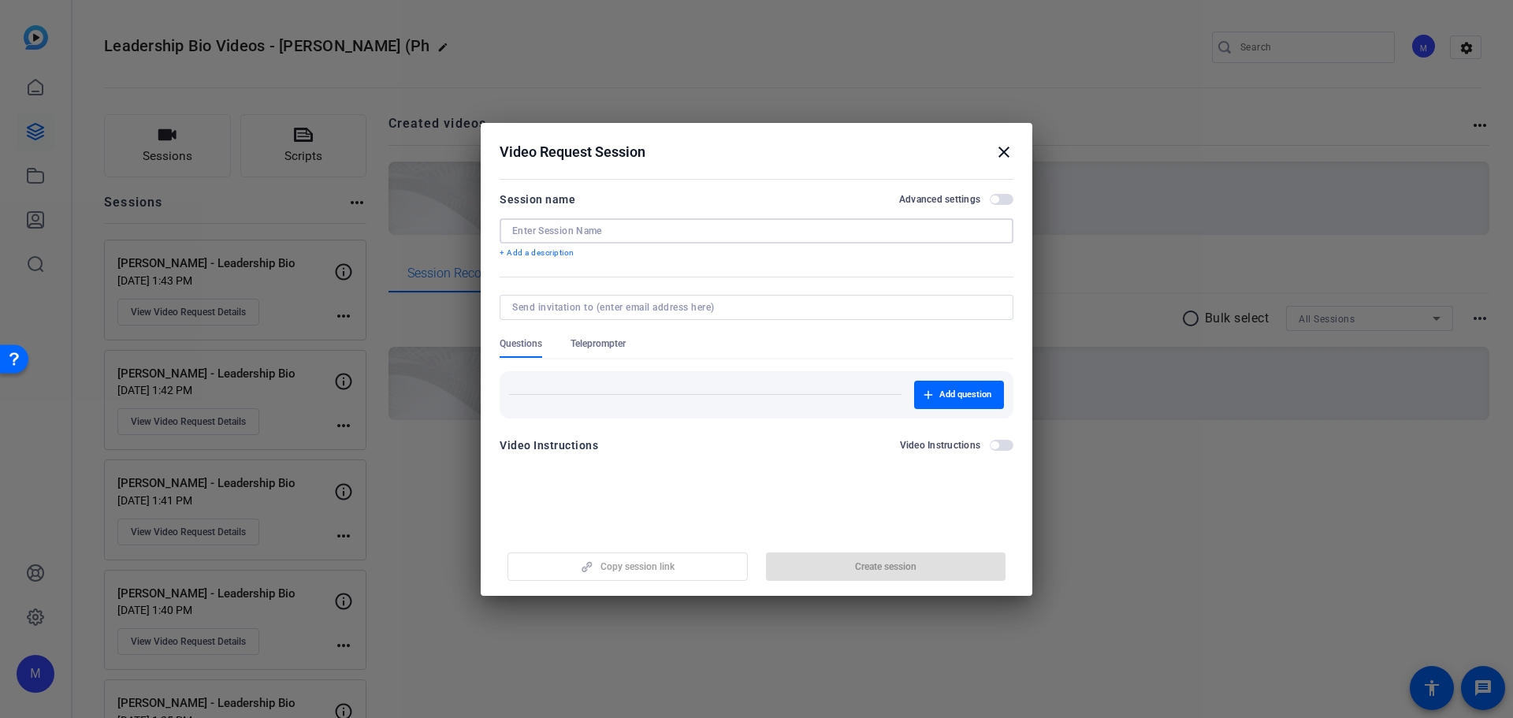
click at [612, 235] on input at bounding box center [756, 231] width 489 height 13
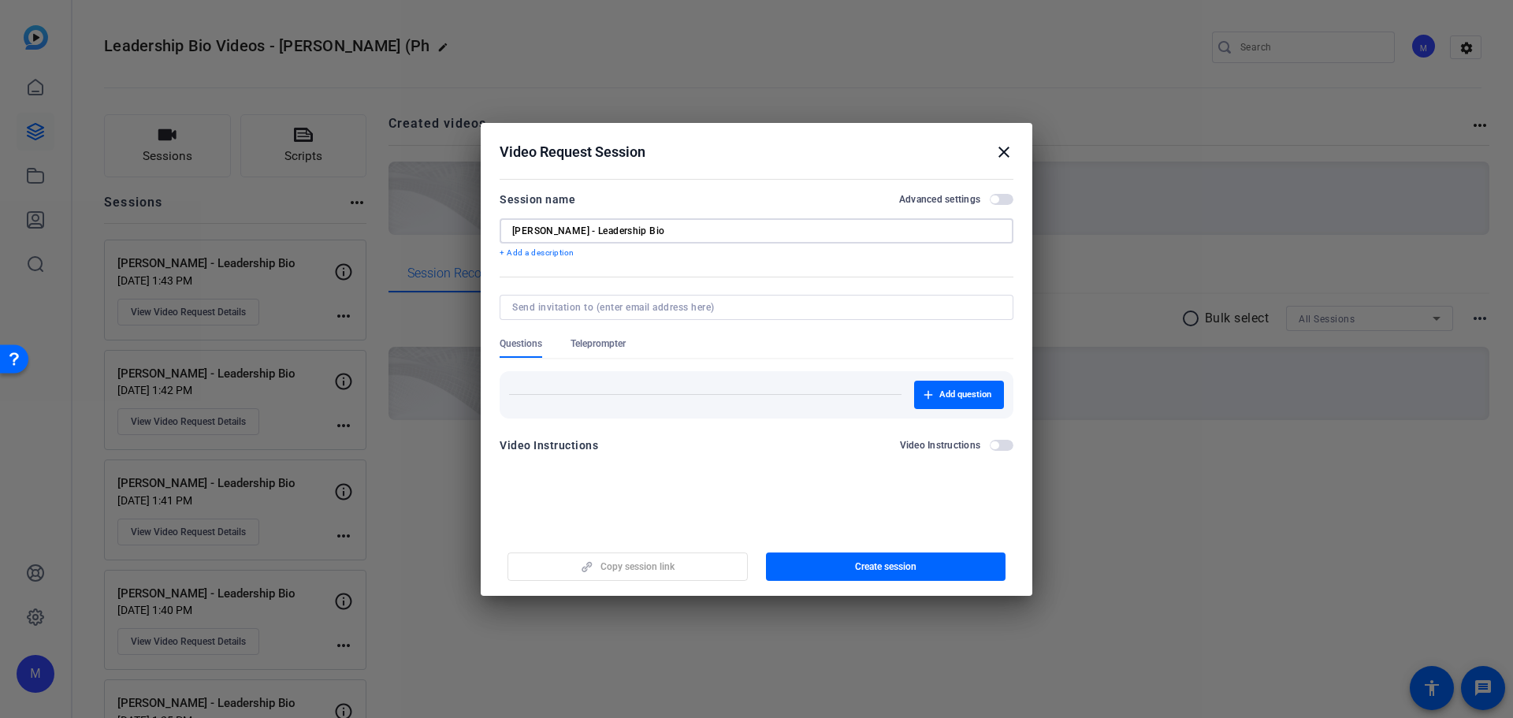
type input "Lynn Jenkins - Leadership Bio"
click at [1003, 199] on span "button" at bounding box center [1002, 199] width 24 height 11
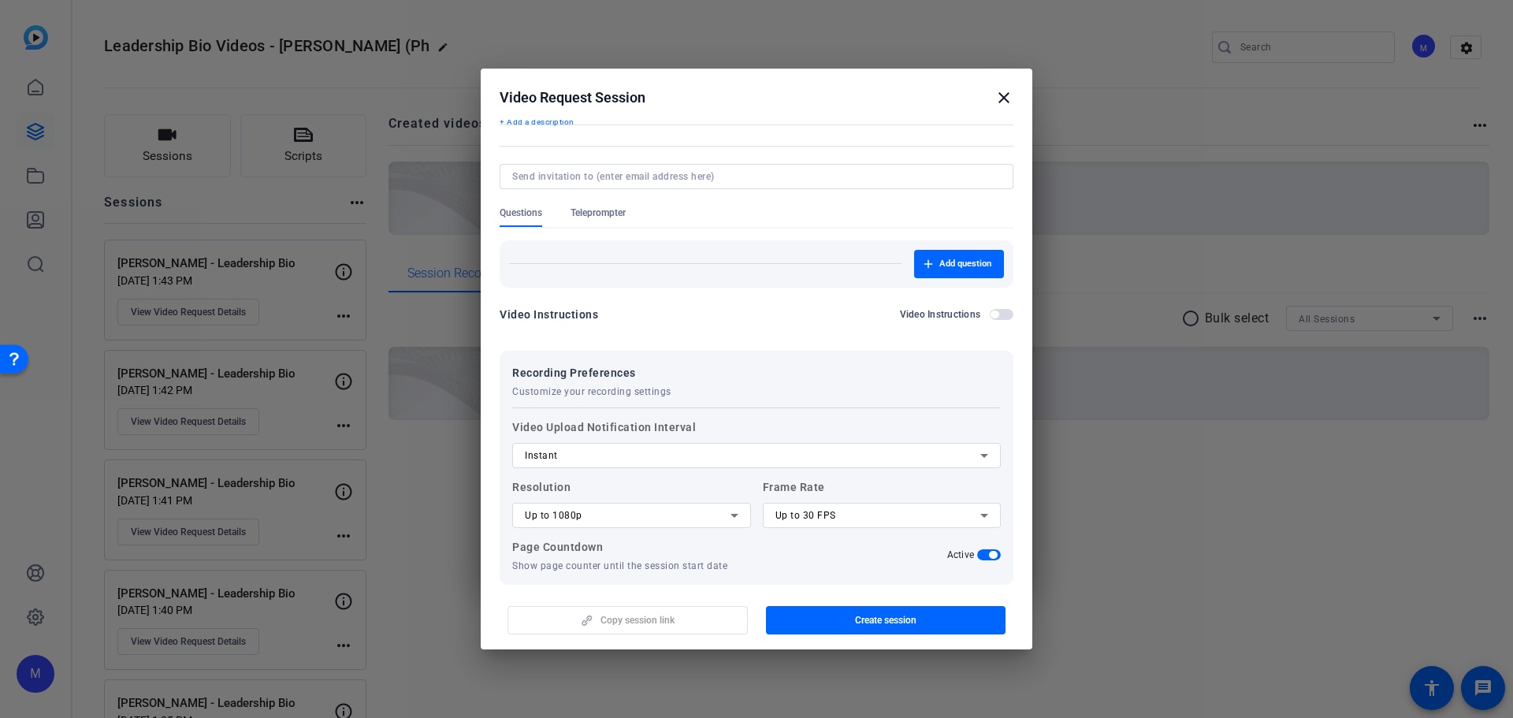
scroll to position [144, 0]
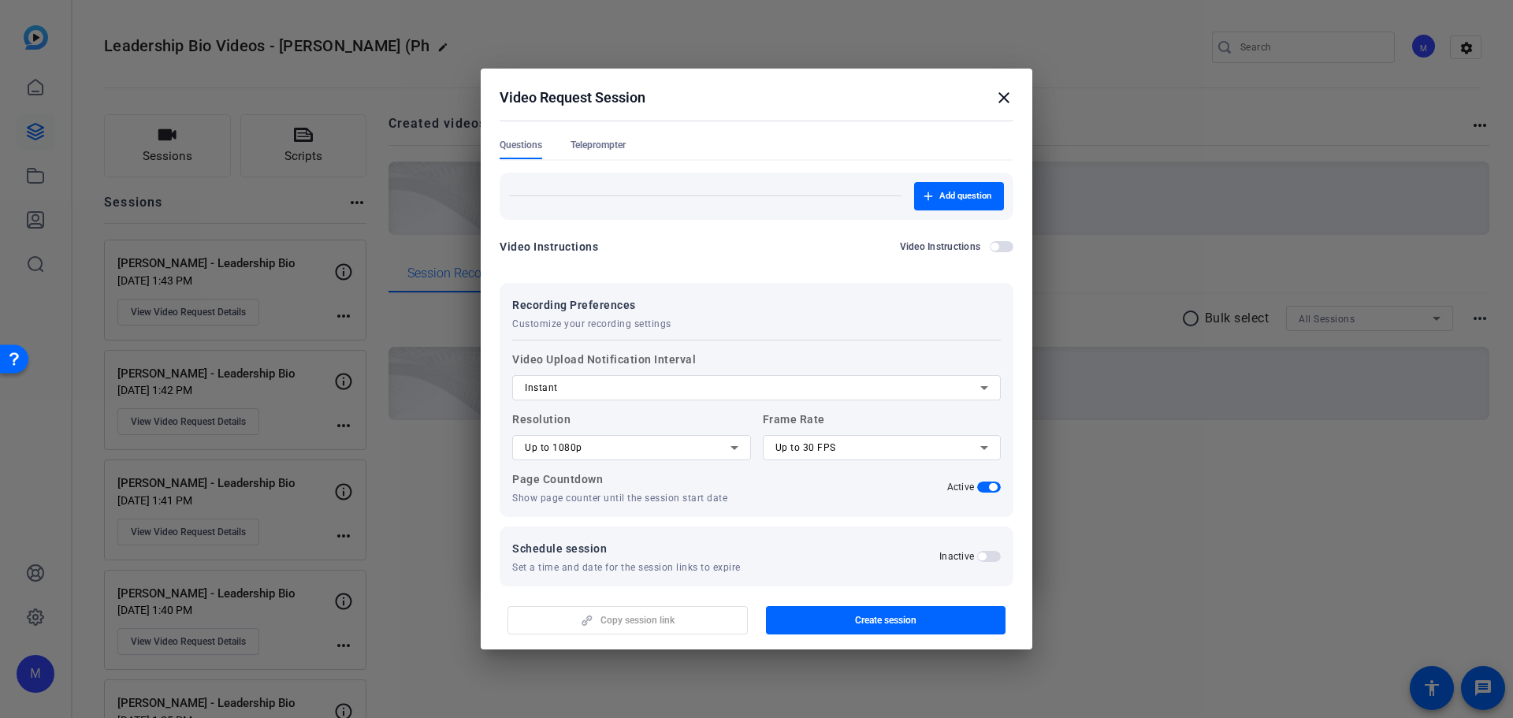
click at [643, 445] on div "Up to 1080p" at bounding box center [628, 447] width 206 height 19
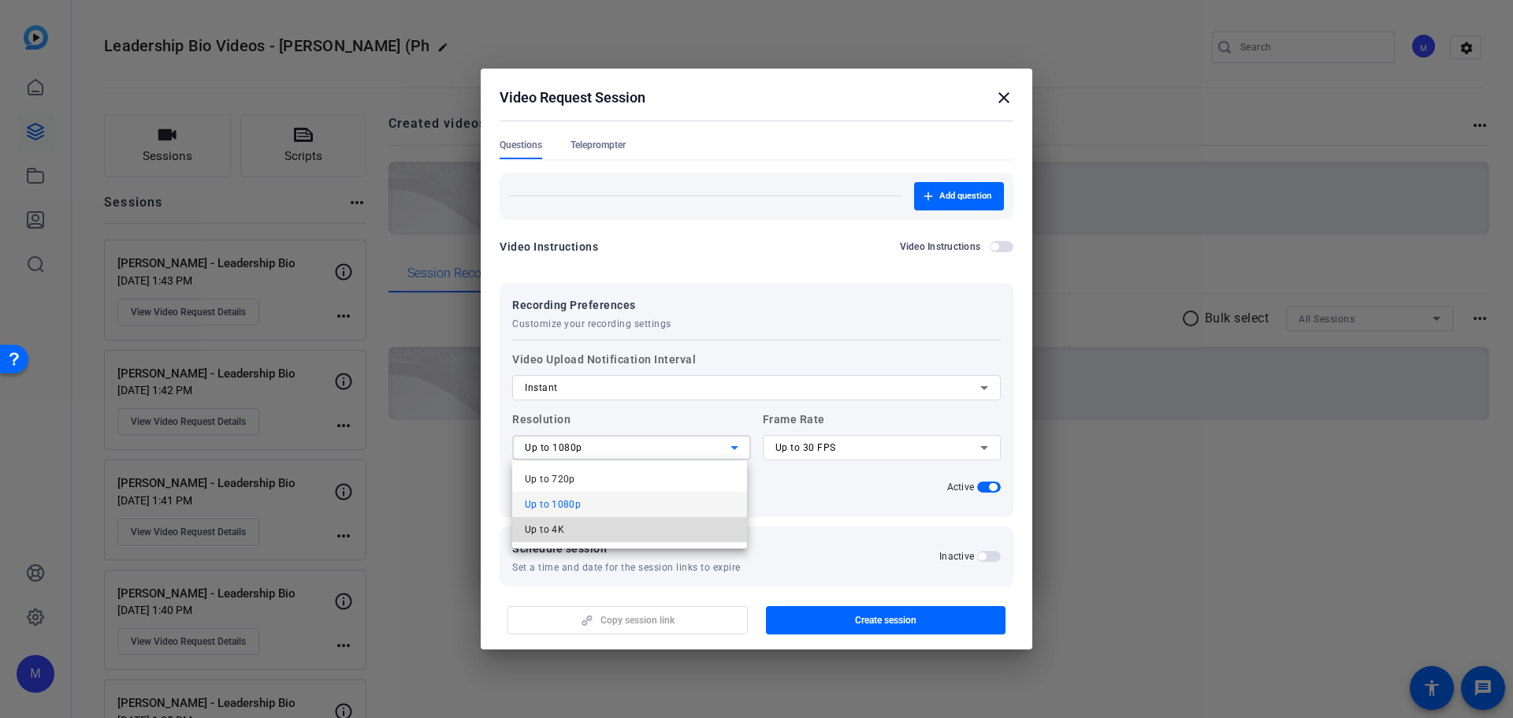
click at [625, 526] on mat-option "Up to 4K" at bounding box center [629, 529] width 235 height 25
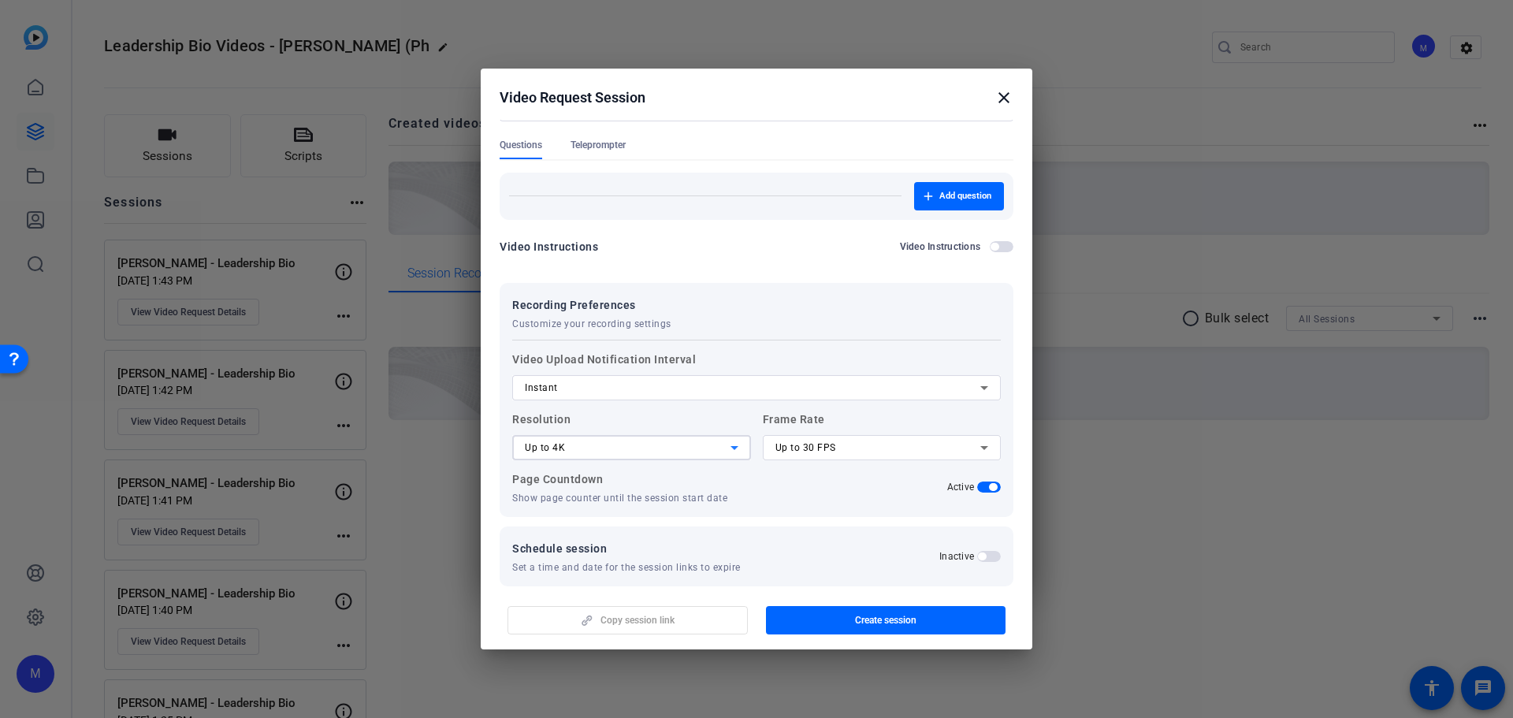
click at [810, 430] on label "Frame Rate Up to 30 FPS" at bounding box center [882, 435] width 239 height 50
click at [812, 444] on span "Up to 30 FPS" at bounding box center [805, 447] width 61 height 11
click at [821, 531] on span "Up to 60 FPS" at bounding box center [802, 529] width 60 height 19
click at [865, 626] on span "Create session" at bounding box center [885, 620] width 61 height 13
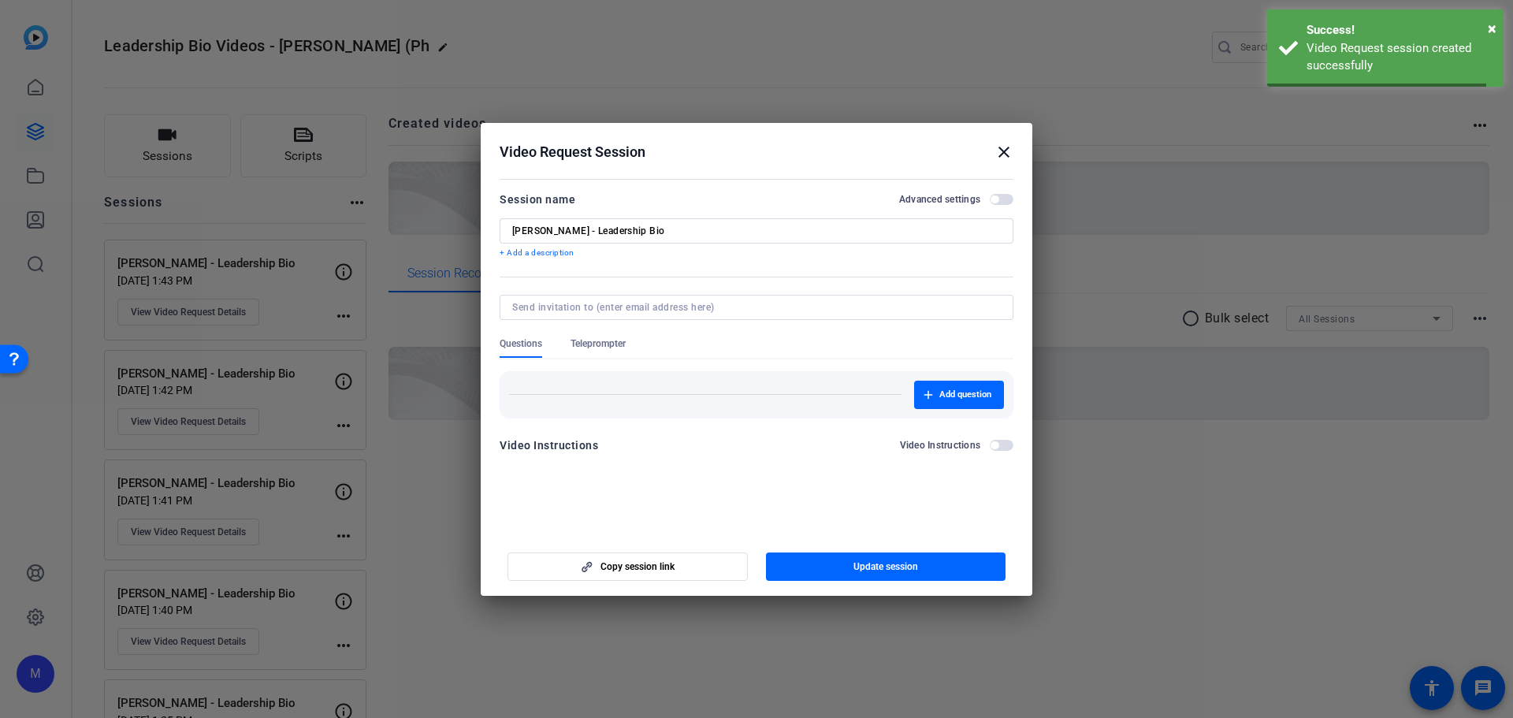
scroll to position [0, 0]
click at [659, 564] on span "Copy session link" at bounding box center [638, 566] width 74 height 13
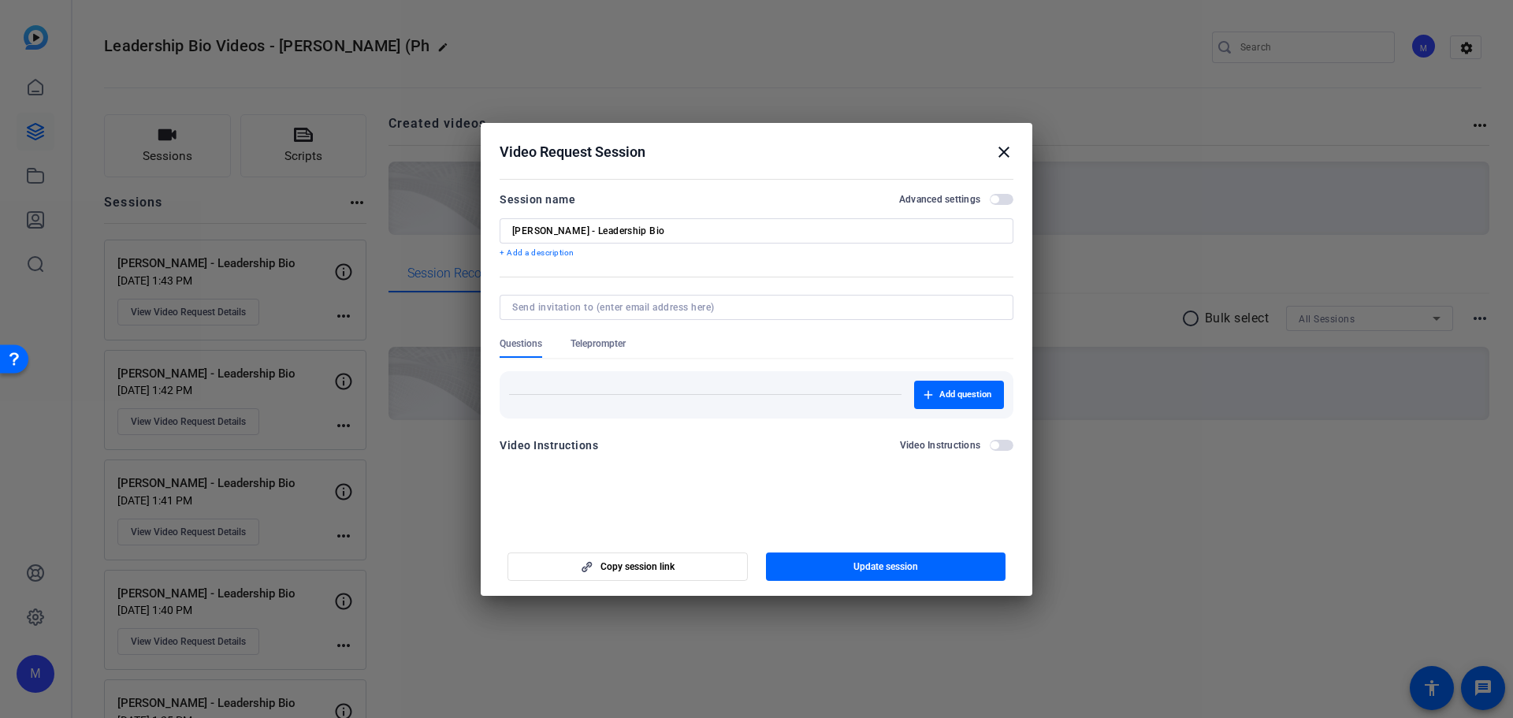
click at [1003, 199] on span "button" at bounding box center [1002, 199] width 24 height 11
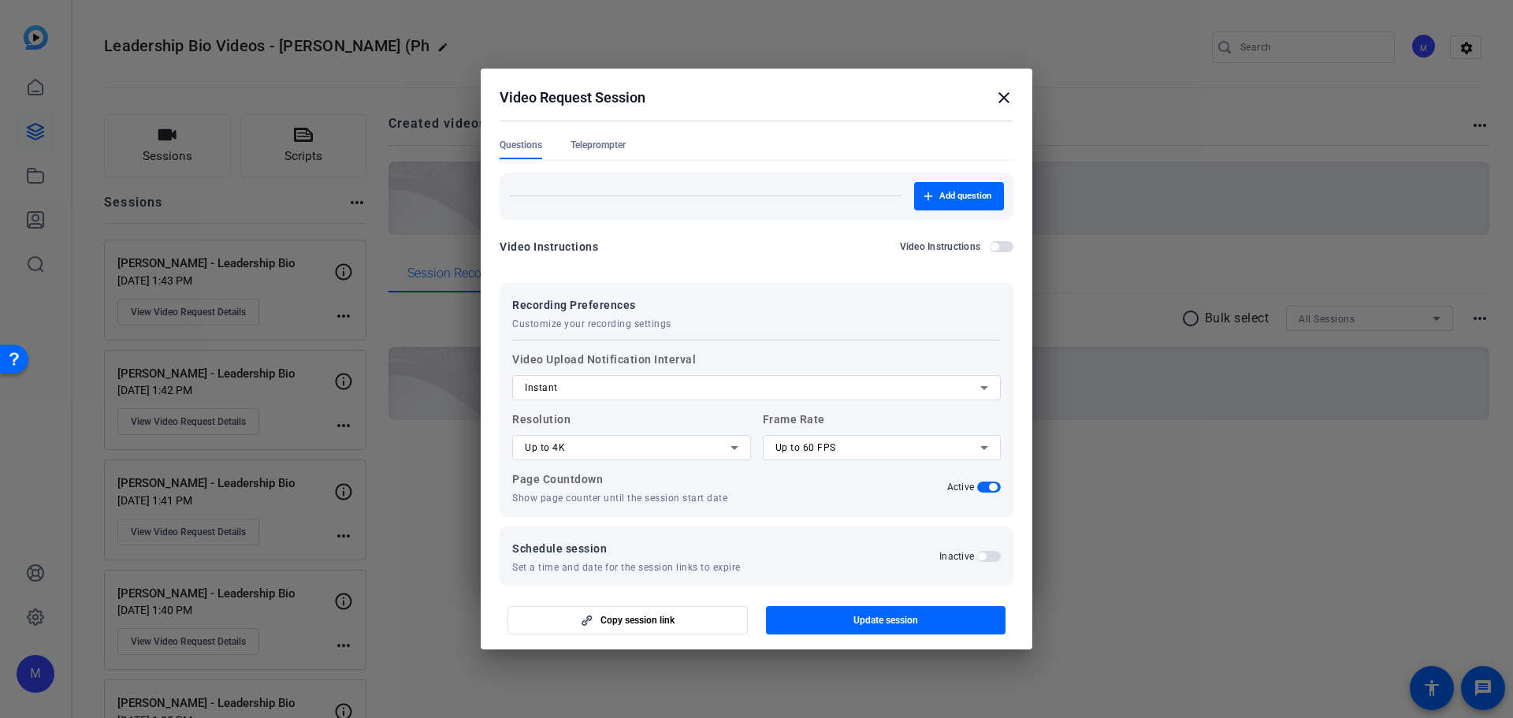
scroll to position [162, 0]
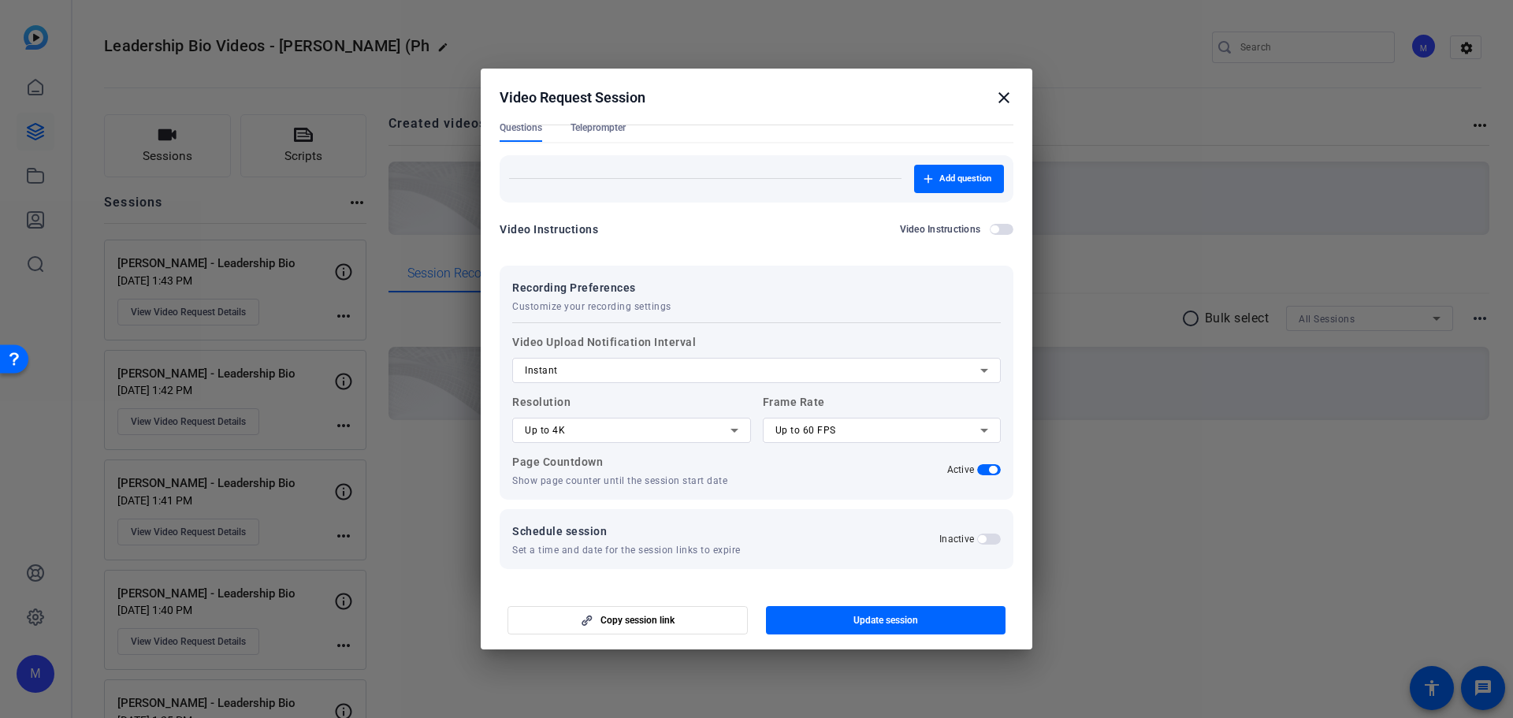
click at [686, 439] on div "Up to 4K" at bounding box center [628, 430] width 206 height 19
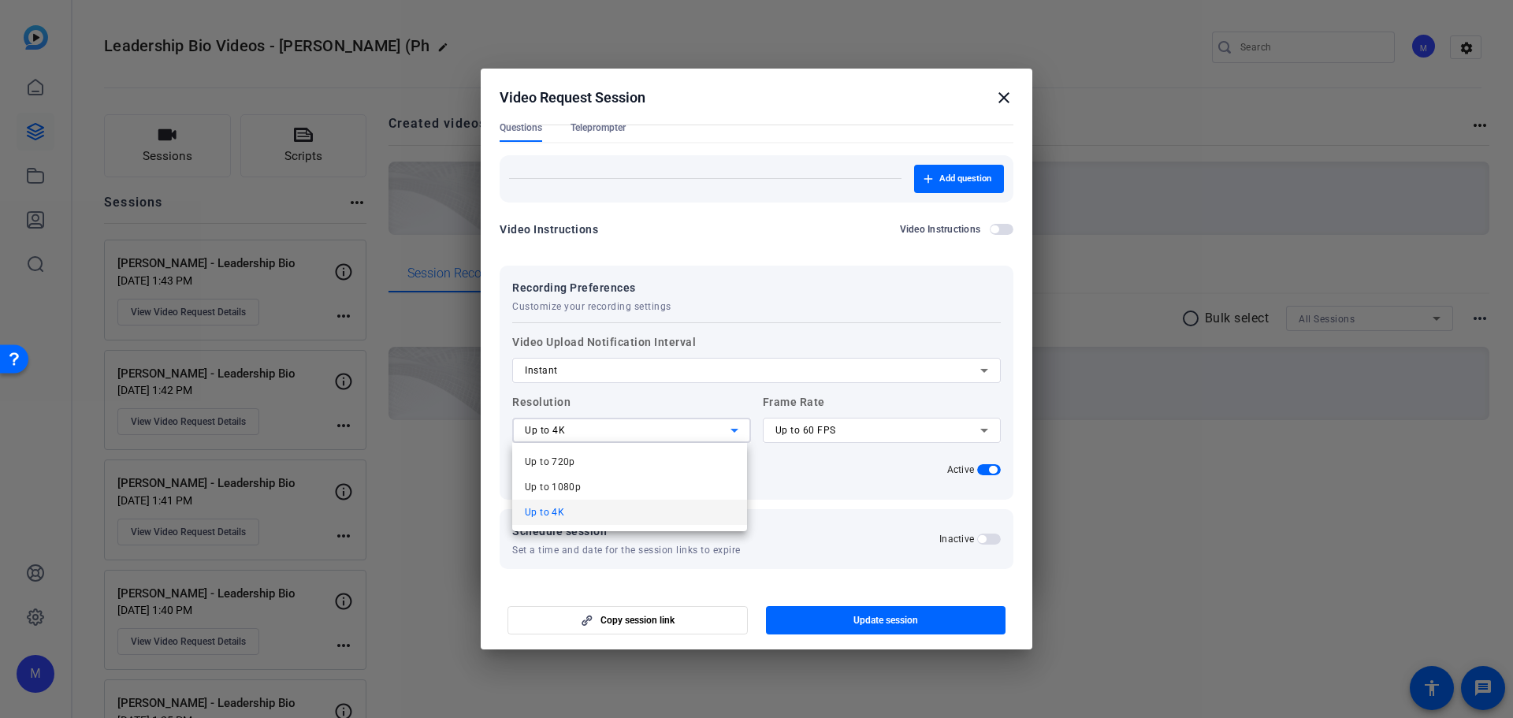
click at [646, 513] on mat-option "Up to 4K" at bounding box center [629, 512] width 235 height 25
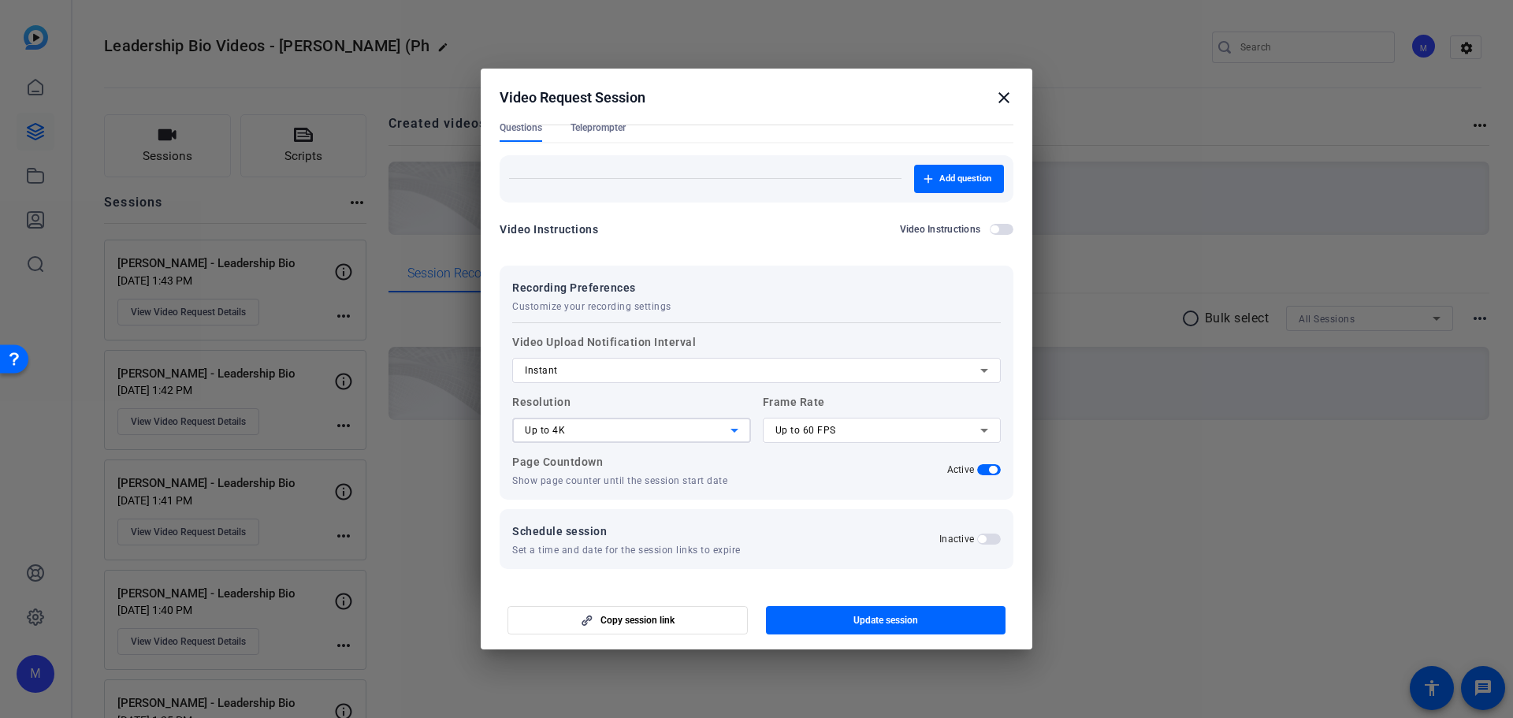
click at [839, 437] on div "Up to 60 FPS" at bounding box center [878, 430] width 206 height 19
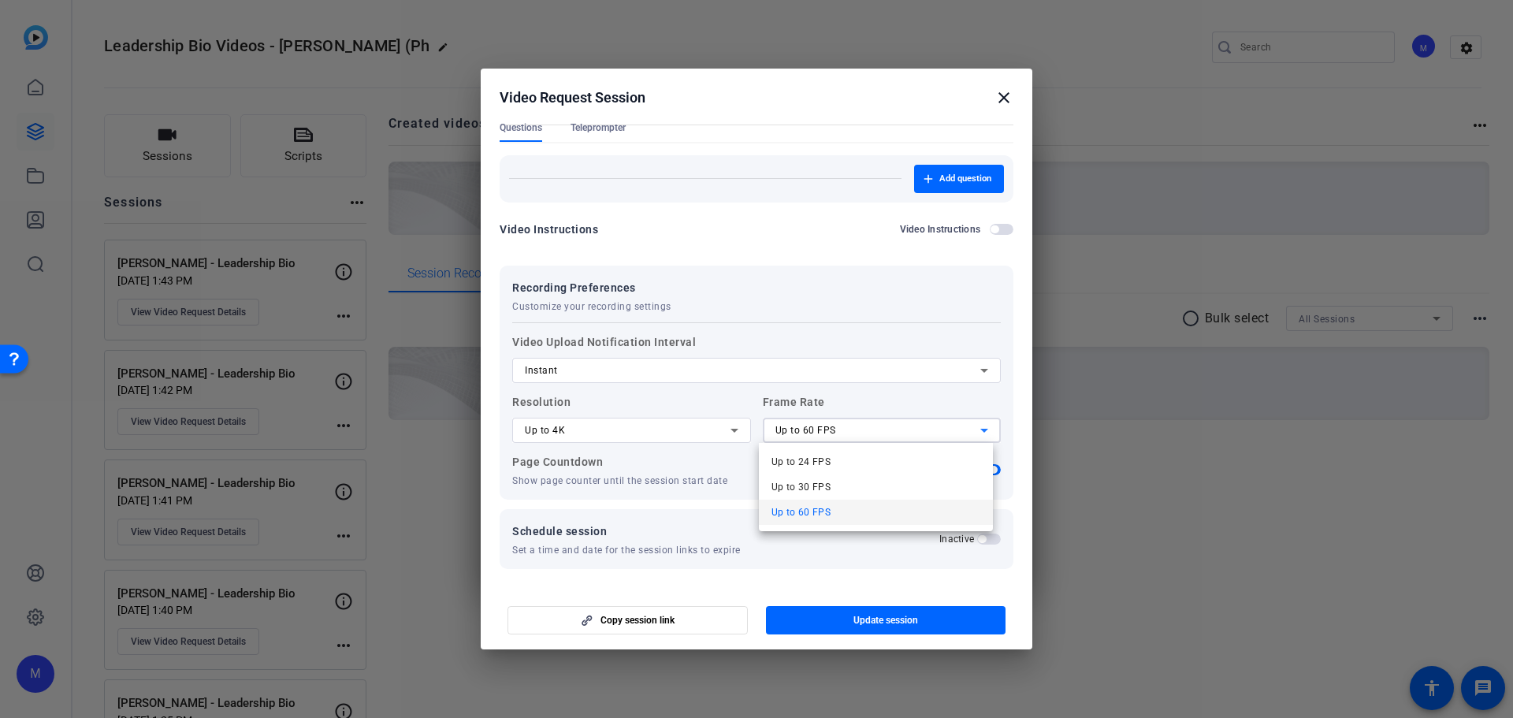
click at [840, 507] on mat-option "Up to 60 FPS" at bounding box center [876, 512] width 235 height 25
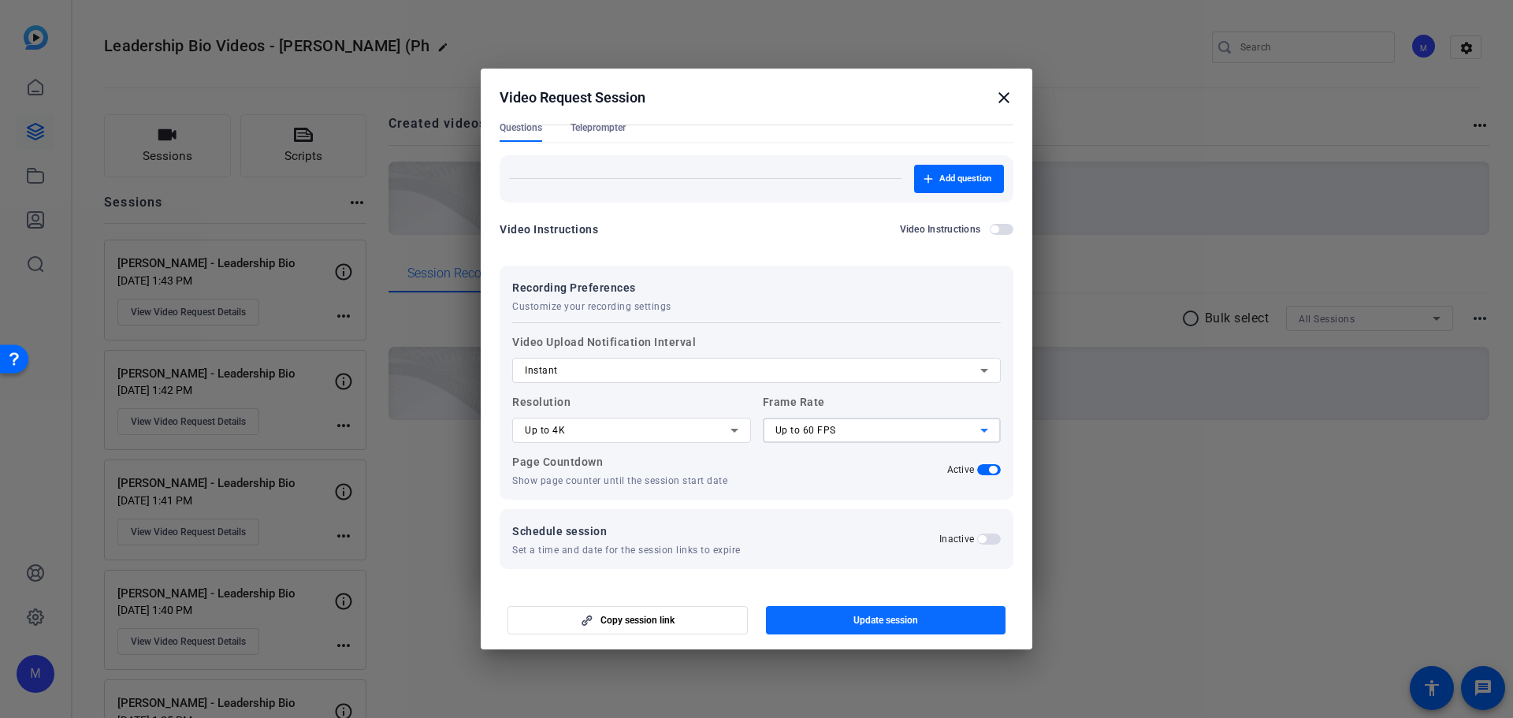
click at [858, 623] on span "Update session" at bounding box center [886, 620] width 65 height 13
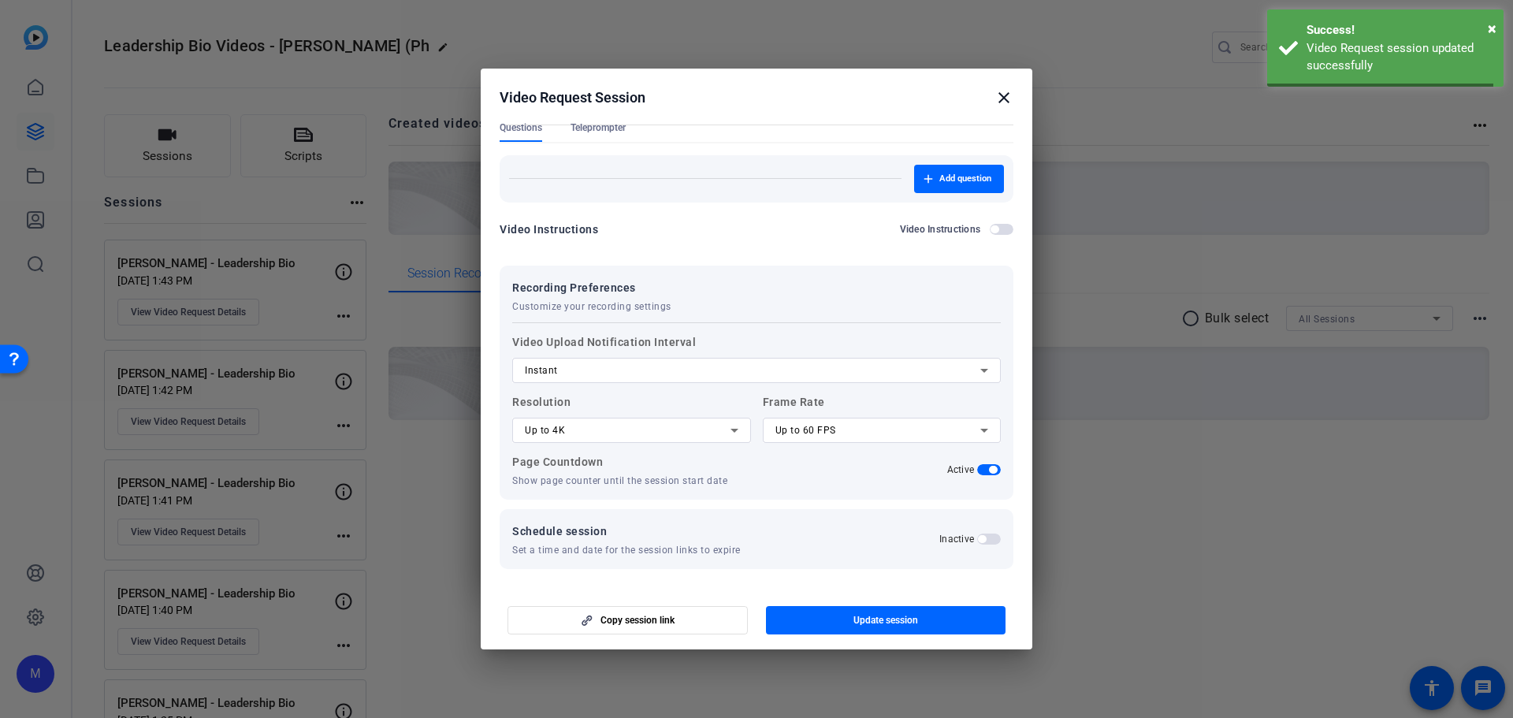
scroll to position [0, 0]
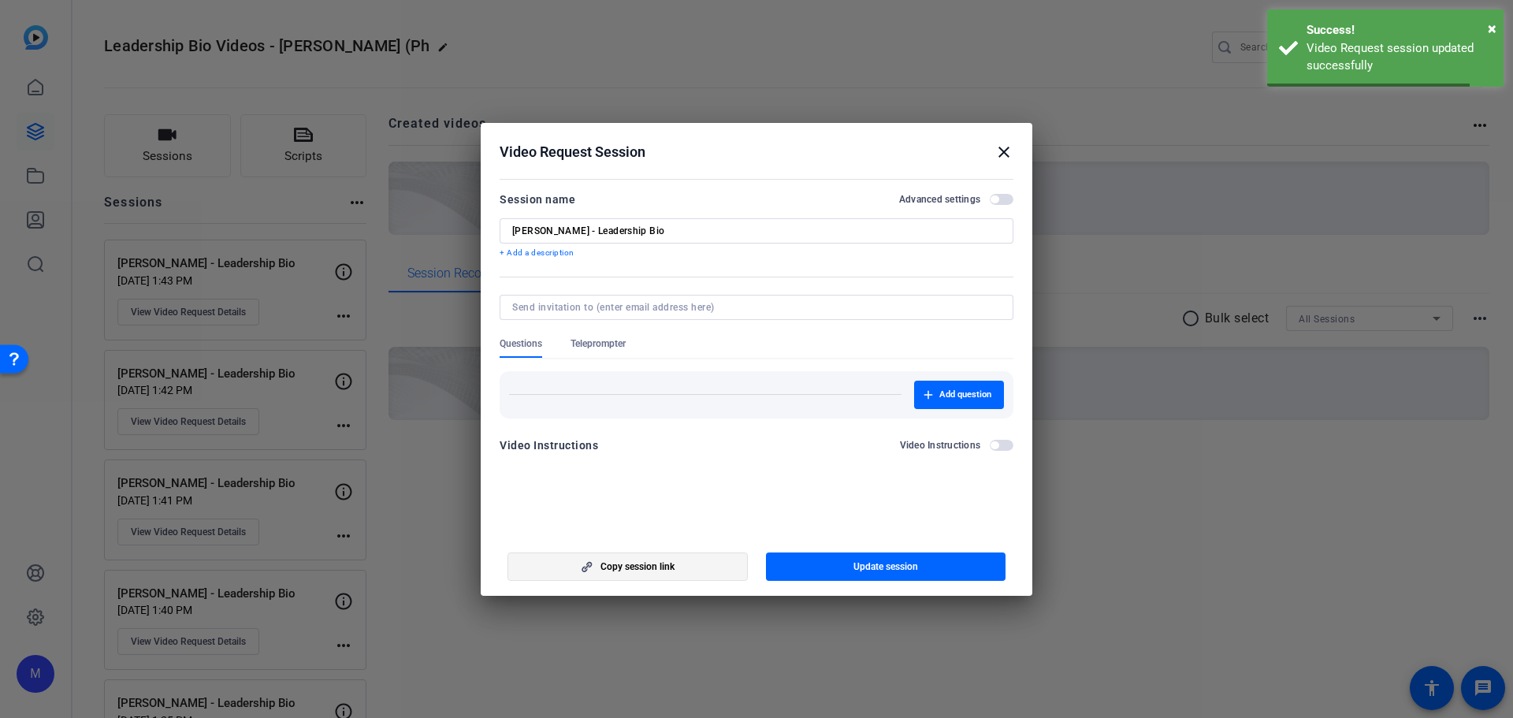
click at [636, 567] on span "Copy session link" at bounding box center [638, 566] width 74 height 13
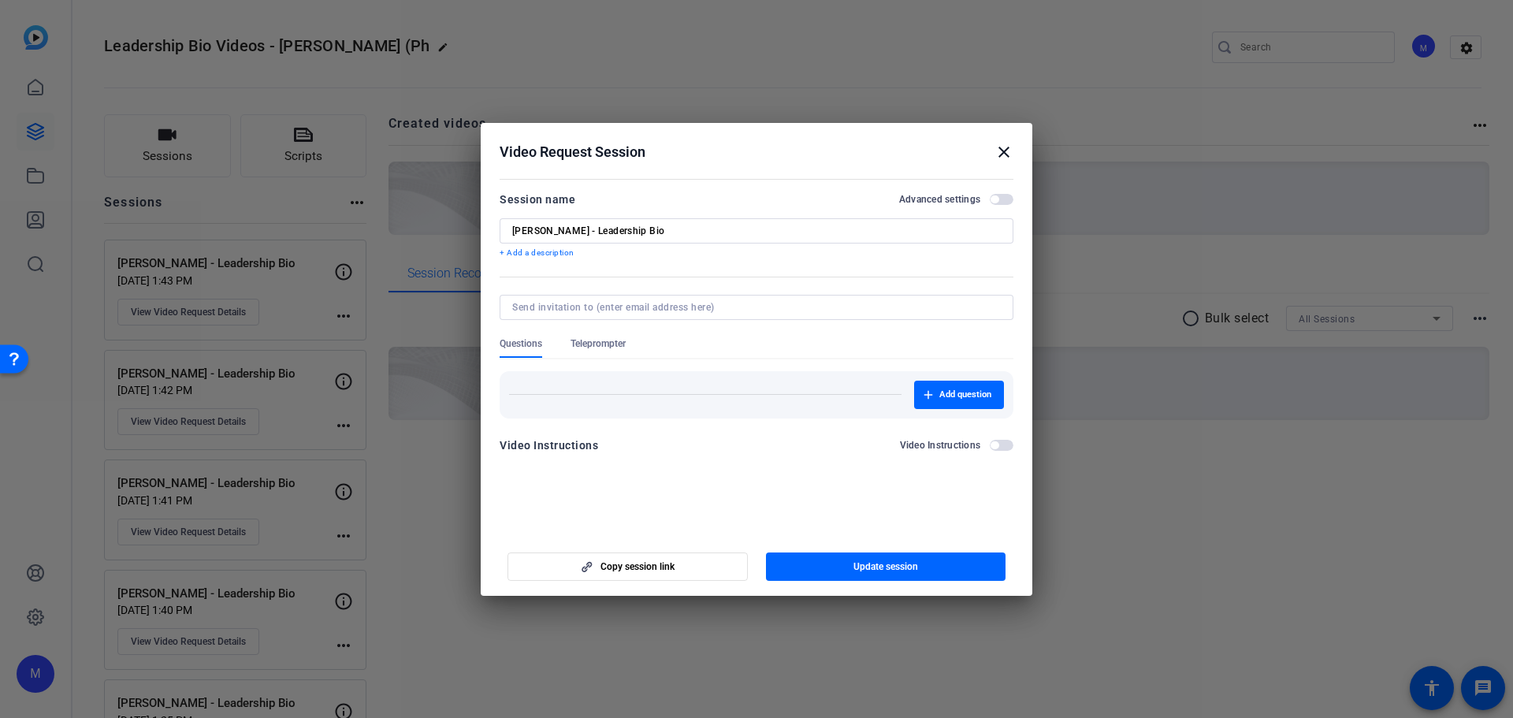
click at [1001, 162] on h2 "Video Request Session close" at bounding box center [757, 148] width 552 height 51
click at [1005, 152] on mat-icon "close" at bounding box center [1004, 152] width 19 height 19
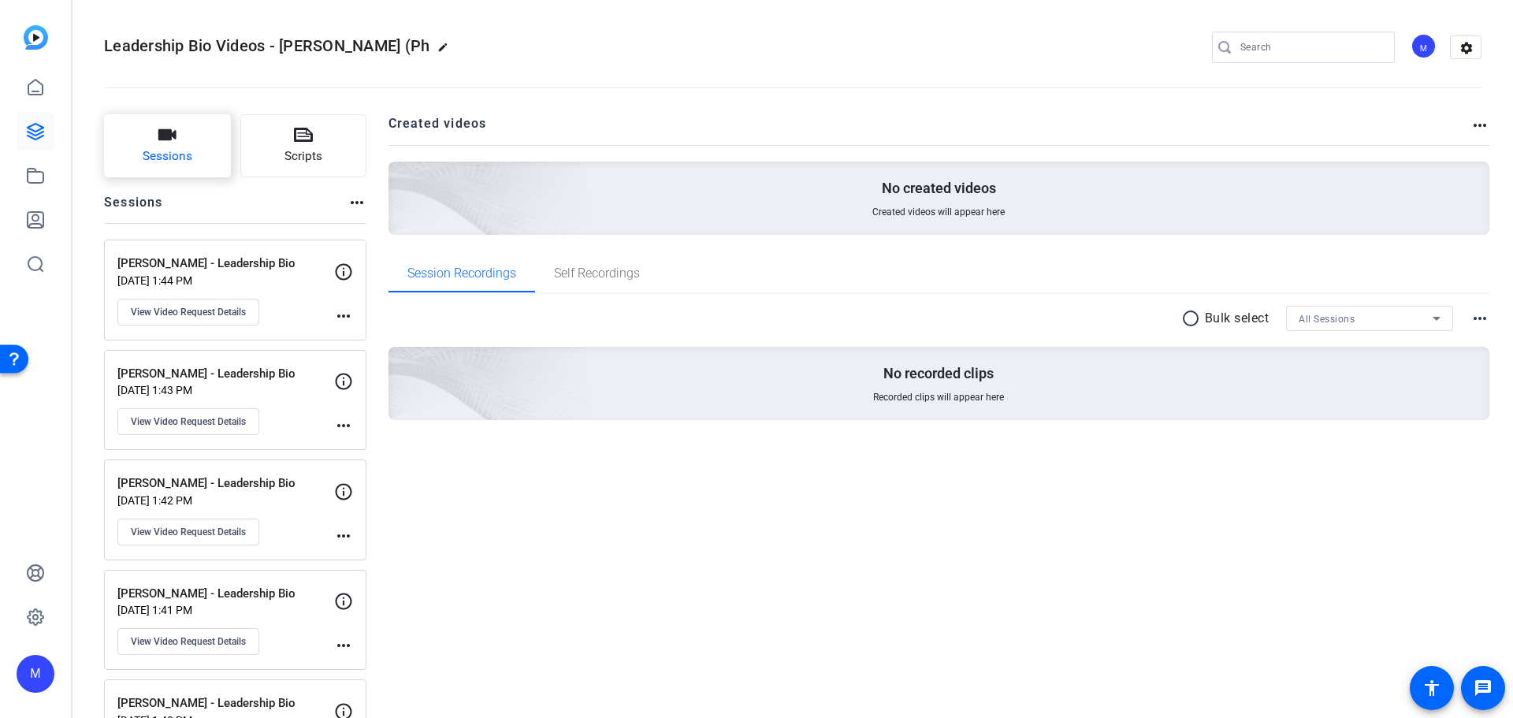
click at [157, 147] on span "Sessions" at bounding box center [168, 156] width 50 height 18
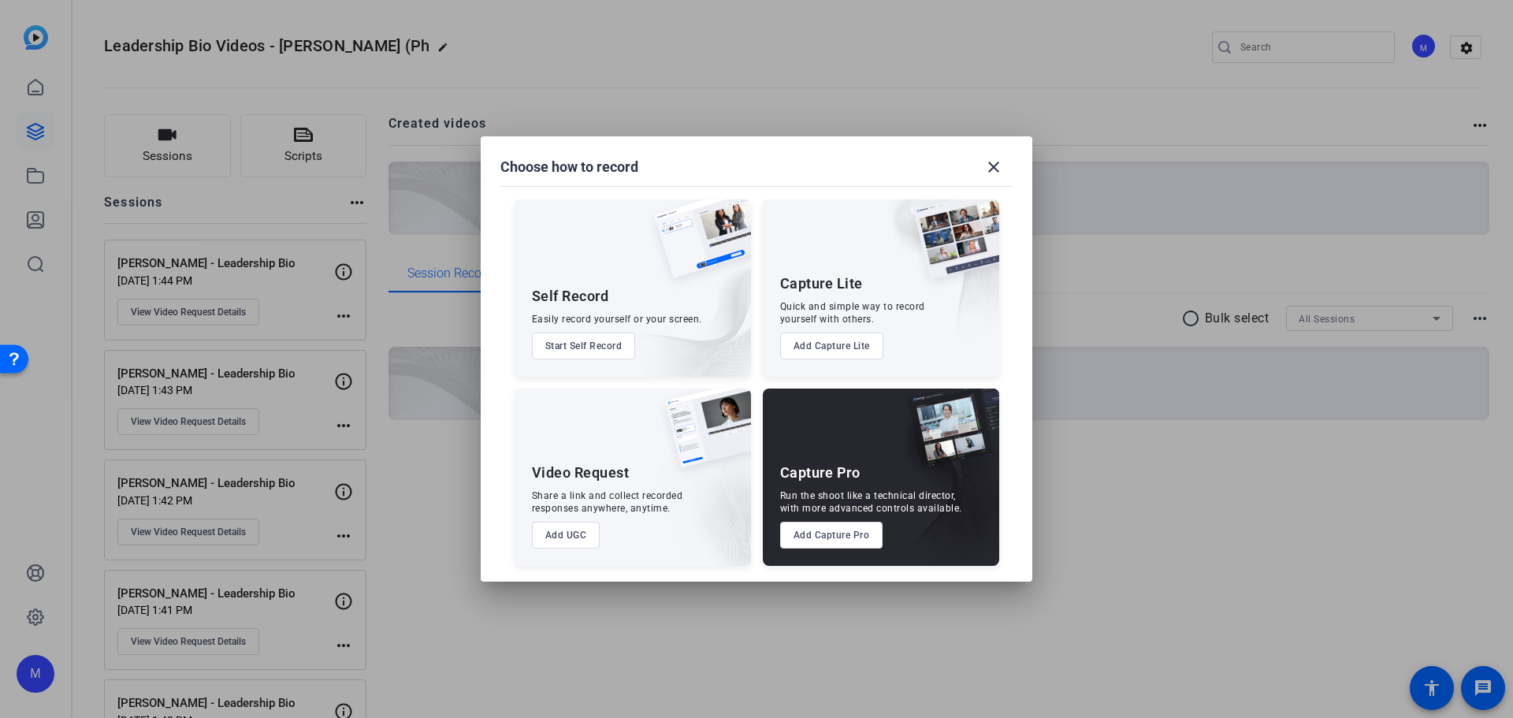
click at [555, 535] on button "Add UGC" at bounding box center [566, 535] width 69 height 27
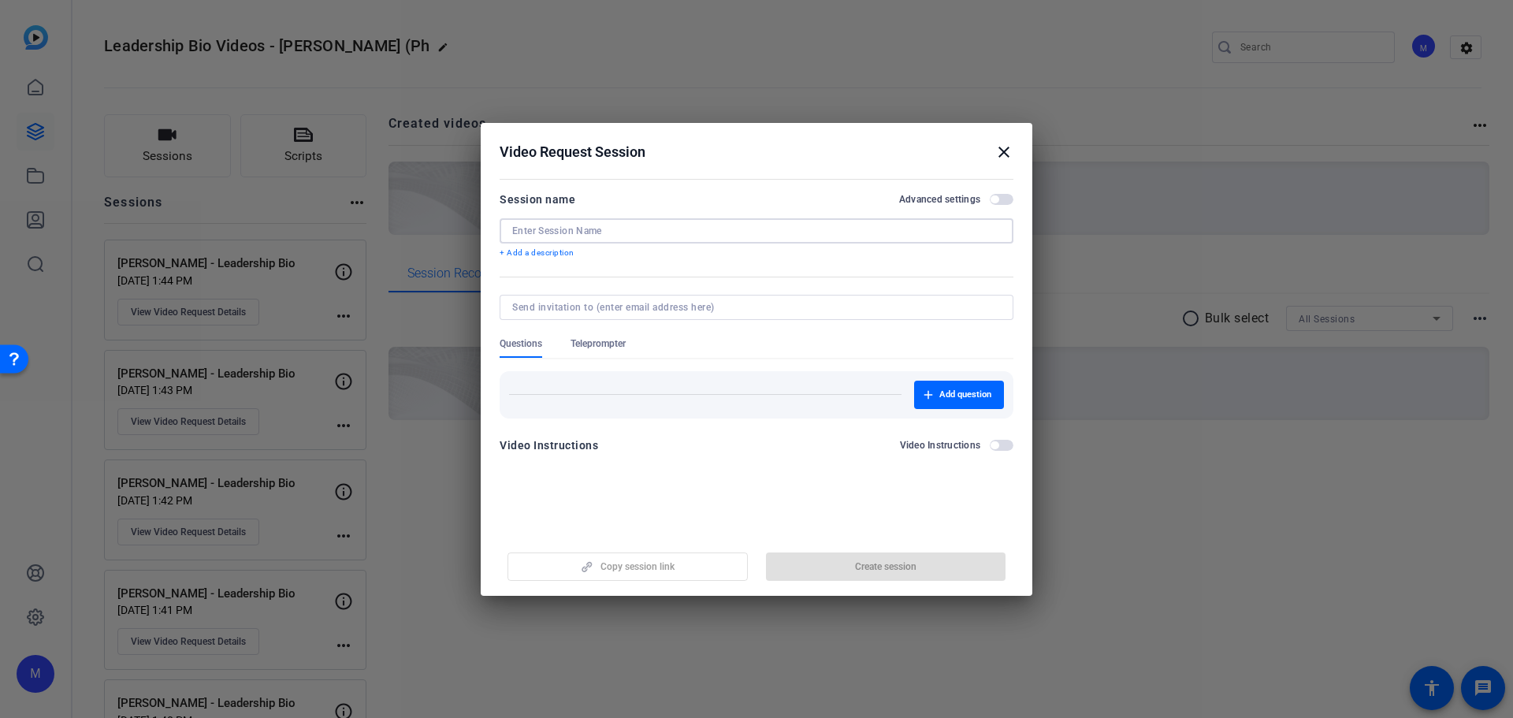
click at [604, 232] on input at bounding box center [756, 231] width 489 height 13
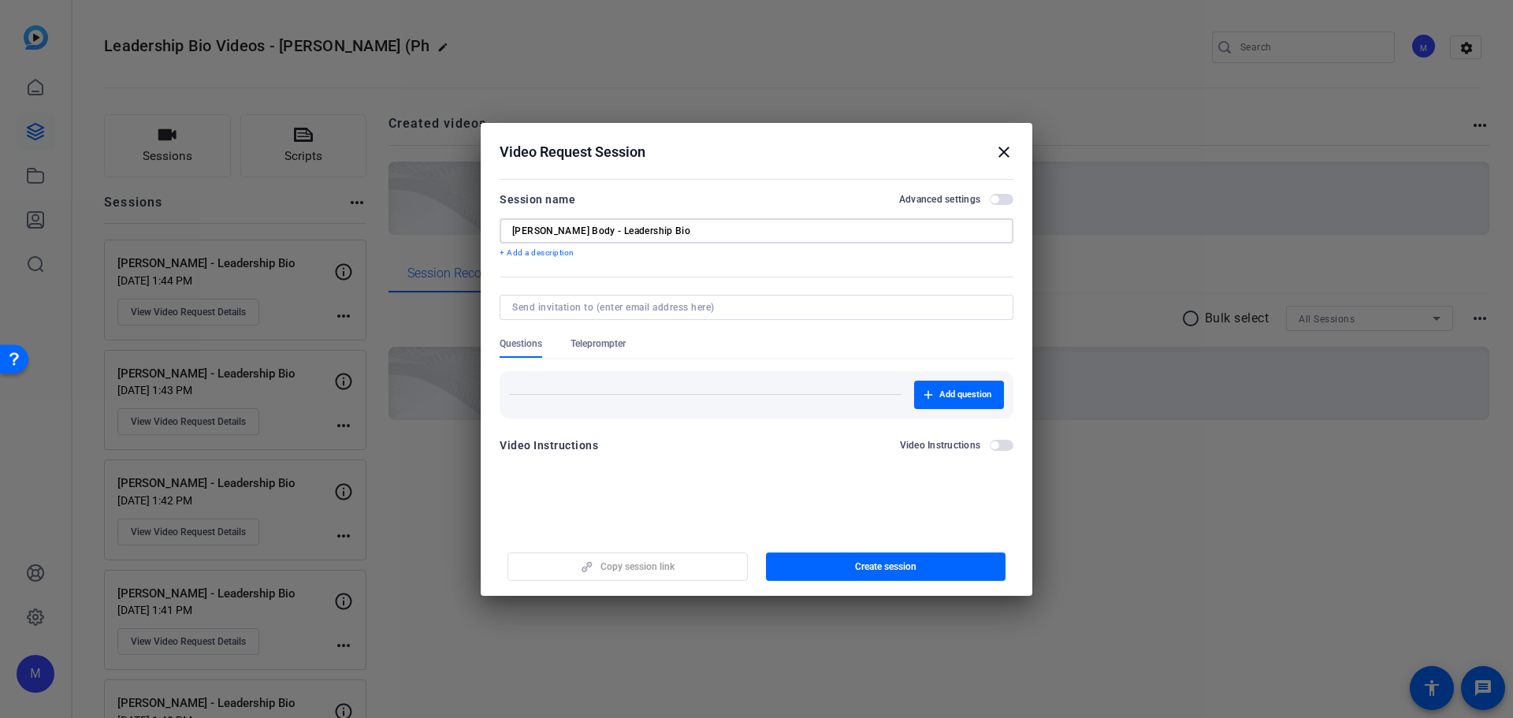
type input "Diane Body - Leadership Bio"
click at [1006, 198] on span "button" at bounding box center [1002, 199] width 24 height 11
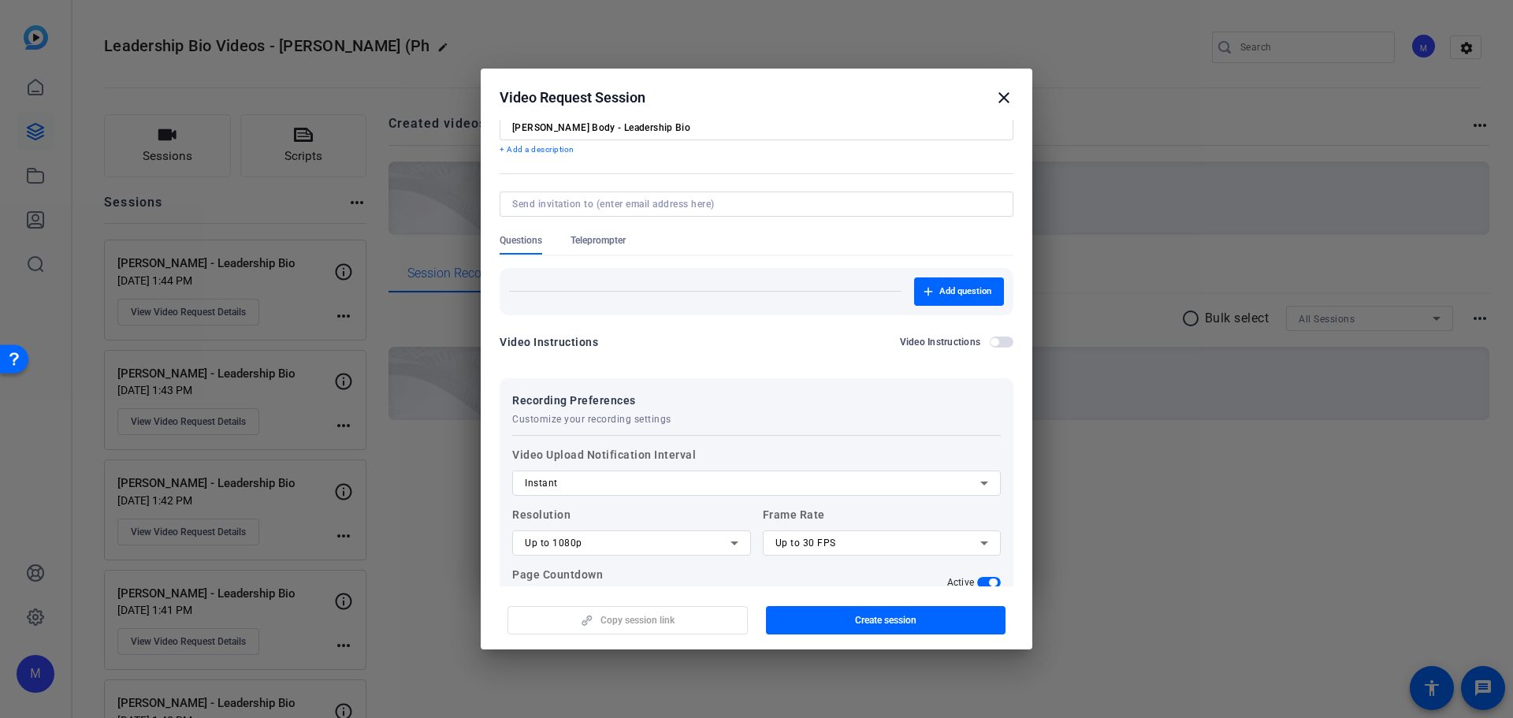
scroll to position [144, 0]
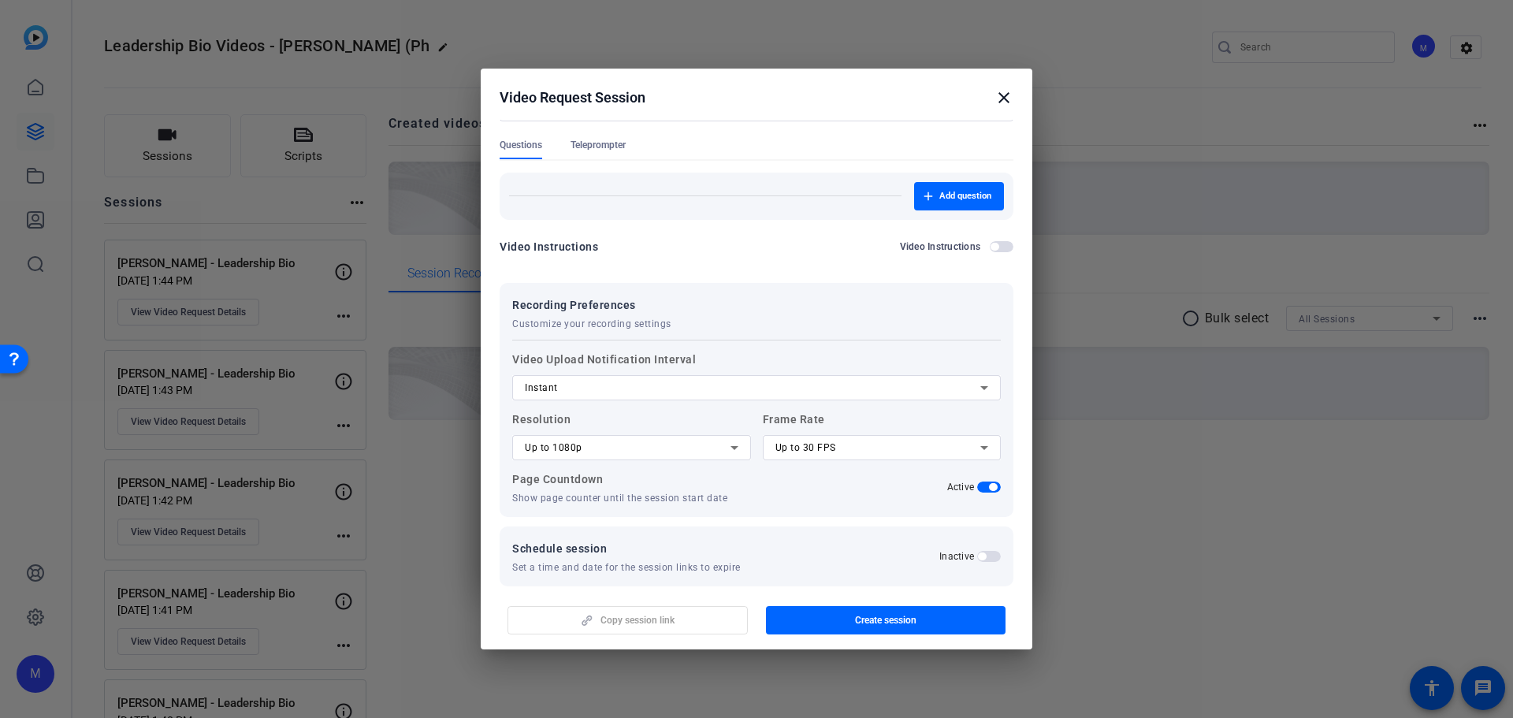
click at [590, 455] on div "Up to 1080p" at bounding box center [628, 447] width 206 height 19
click at [601, 527] on mat-option "Up to 4K" at bounding box center [629, 529] width 235 height 25
click at [822, 451] on span "Up to 30 FPS" at bounding box center [805, 447] width 61 height 11
click at [835, 532] on mat-option "Up to 60 FPS" at bounding box center [876, 529] width 235 height 25
click at [860, 622] on span "Create session" at bounding box center [885, 620] width 61 height 13
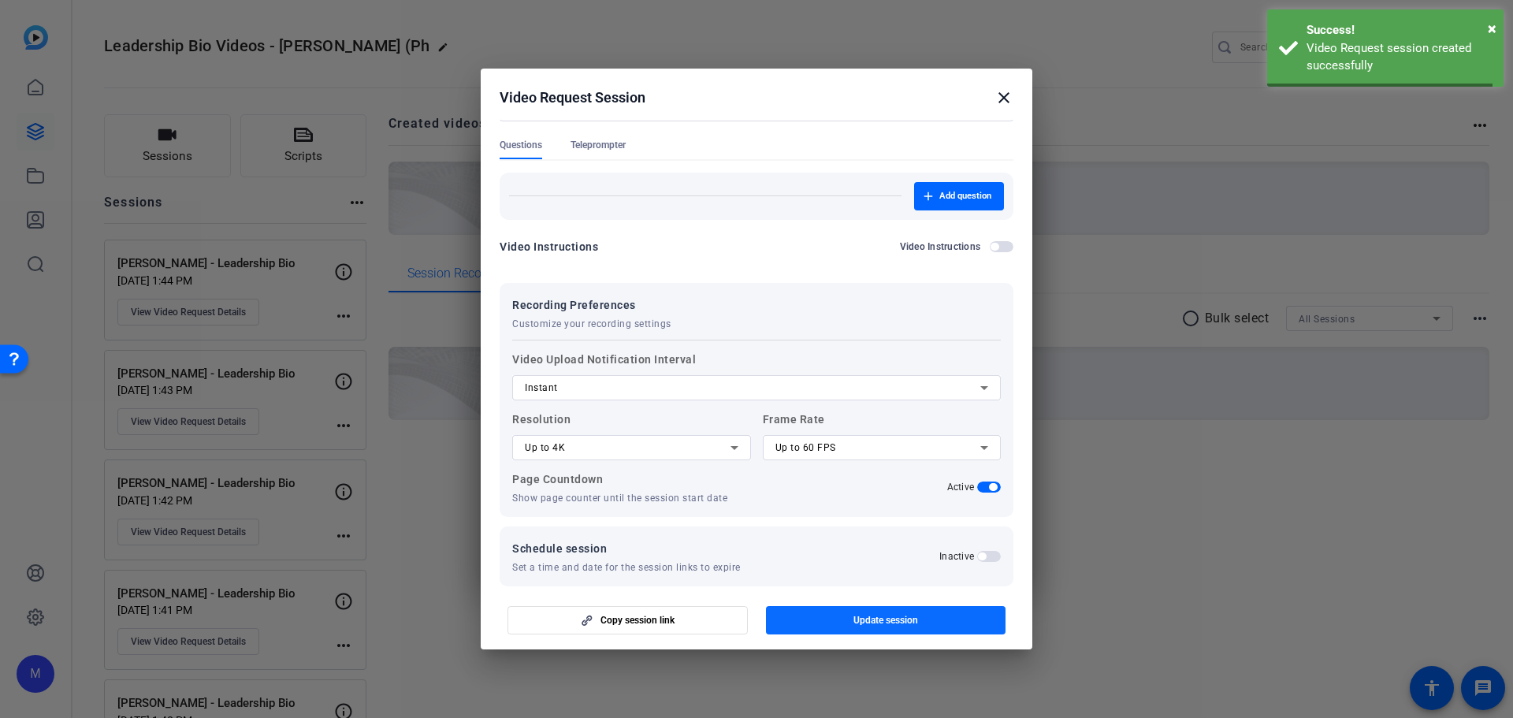
scroll to position [0, 0]
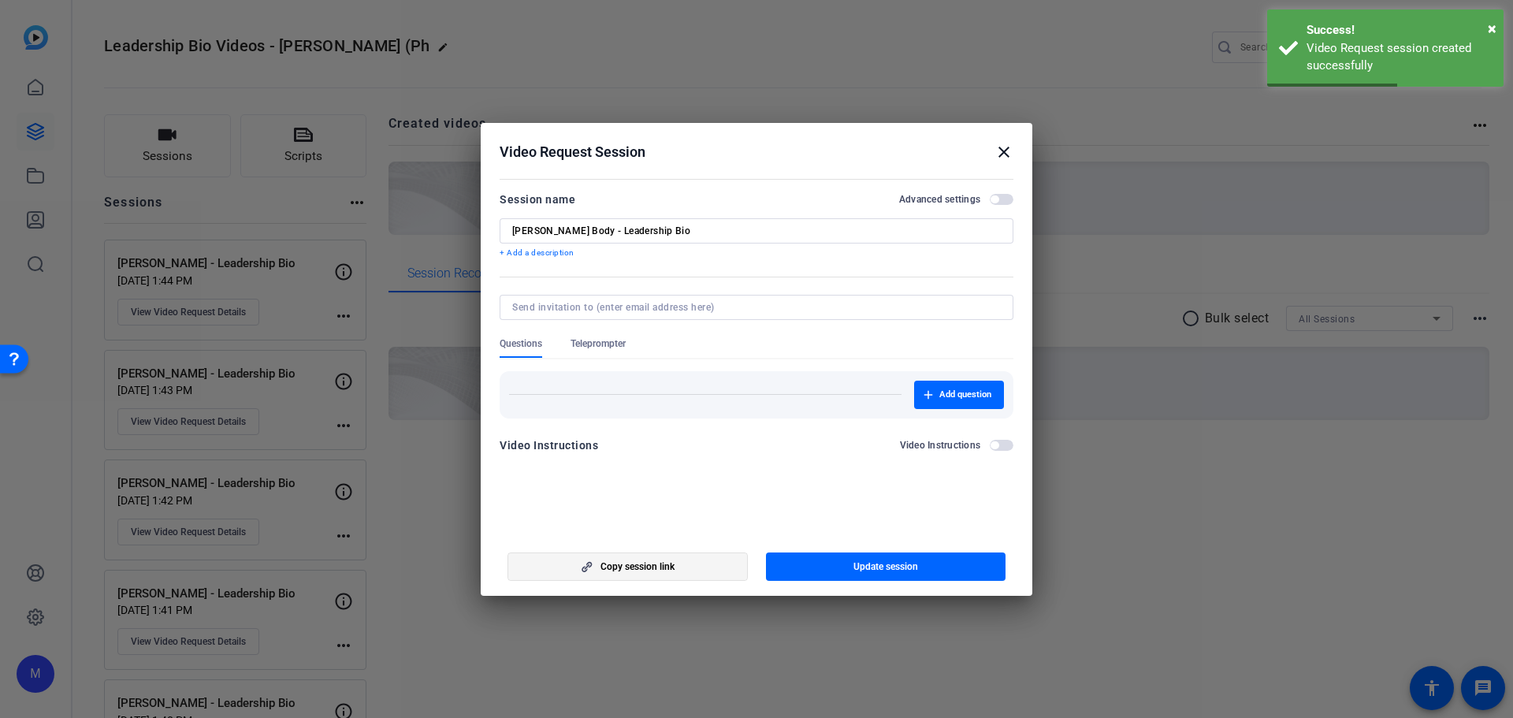
click at [622, 568] on span "Copy session link" at bounding box center [638, 566] width 74 height 13
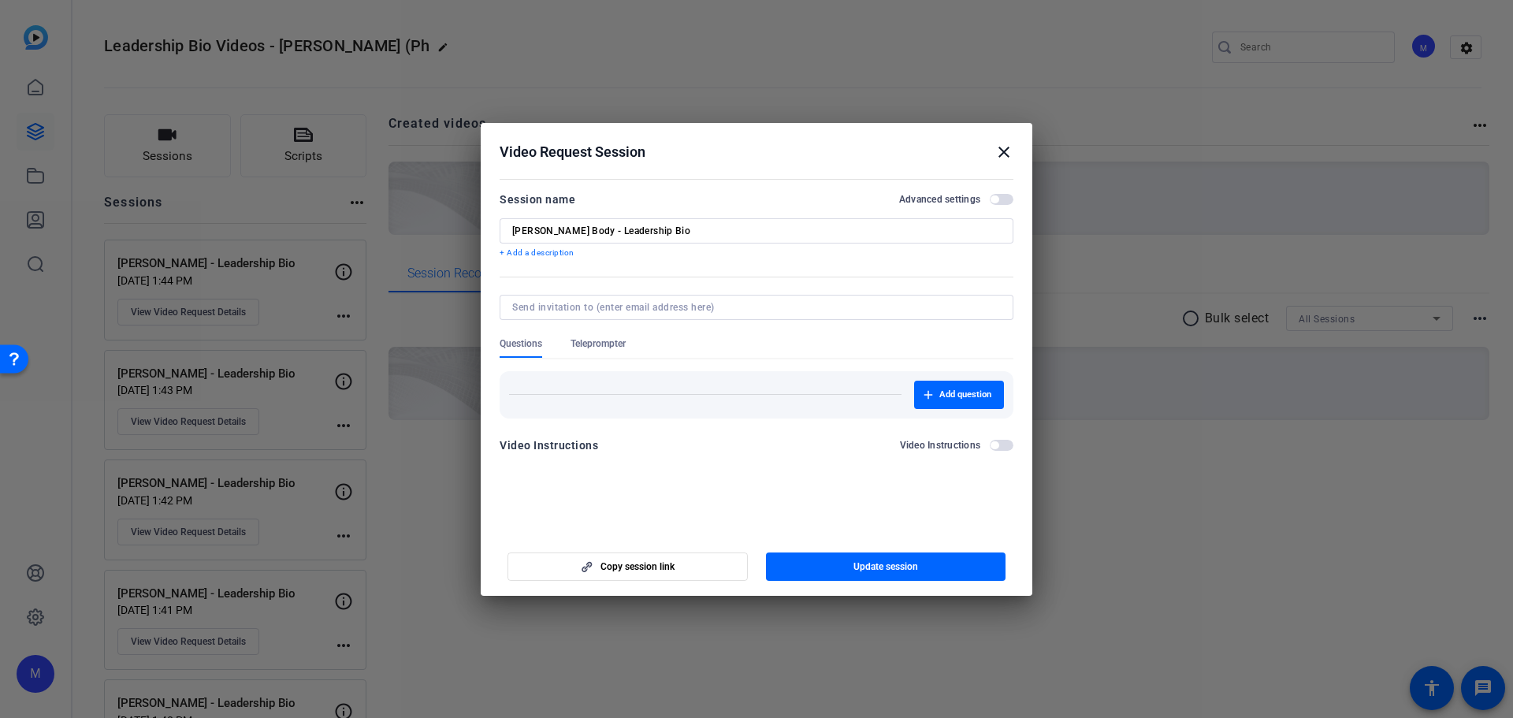
click at [1003, 151] on mat-icon "close" at bounding box center [1004, 152] width 19 height 19
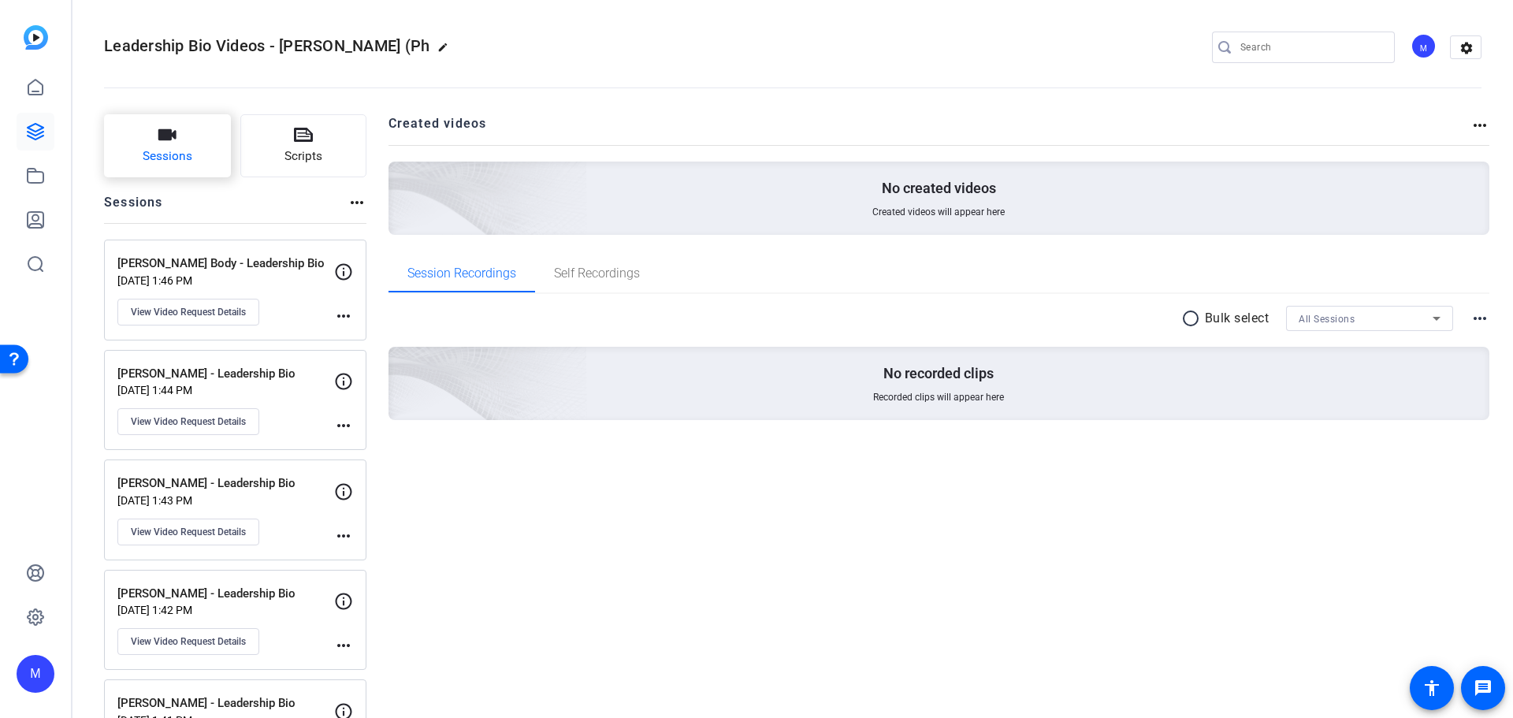
click at [176, 149] on span "Sessions" at bounding box center [168, 156] width 50 height 18
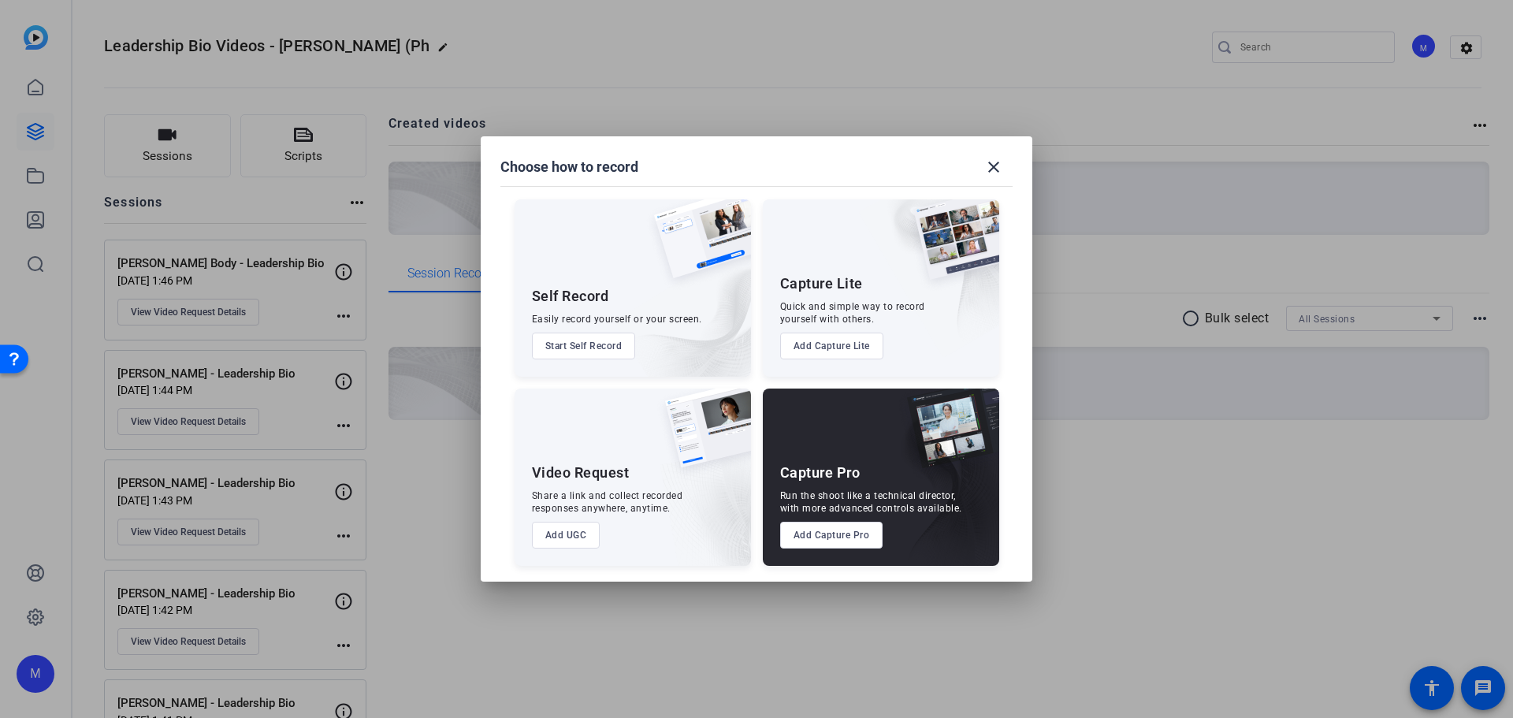
click at [563, 530] on button "Add UGC" at bounding box center [566, 535] width 69 height 27
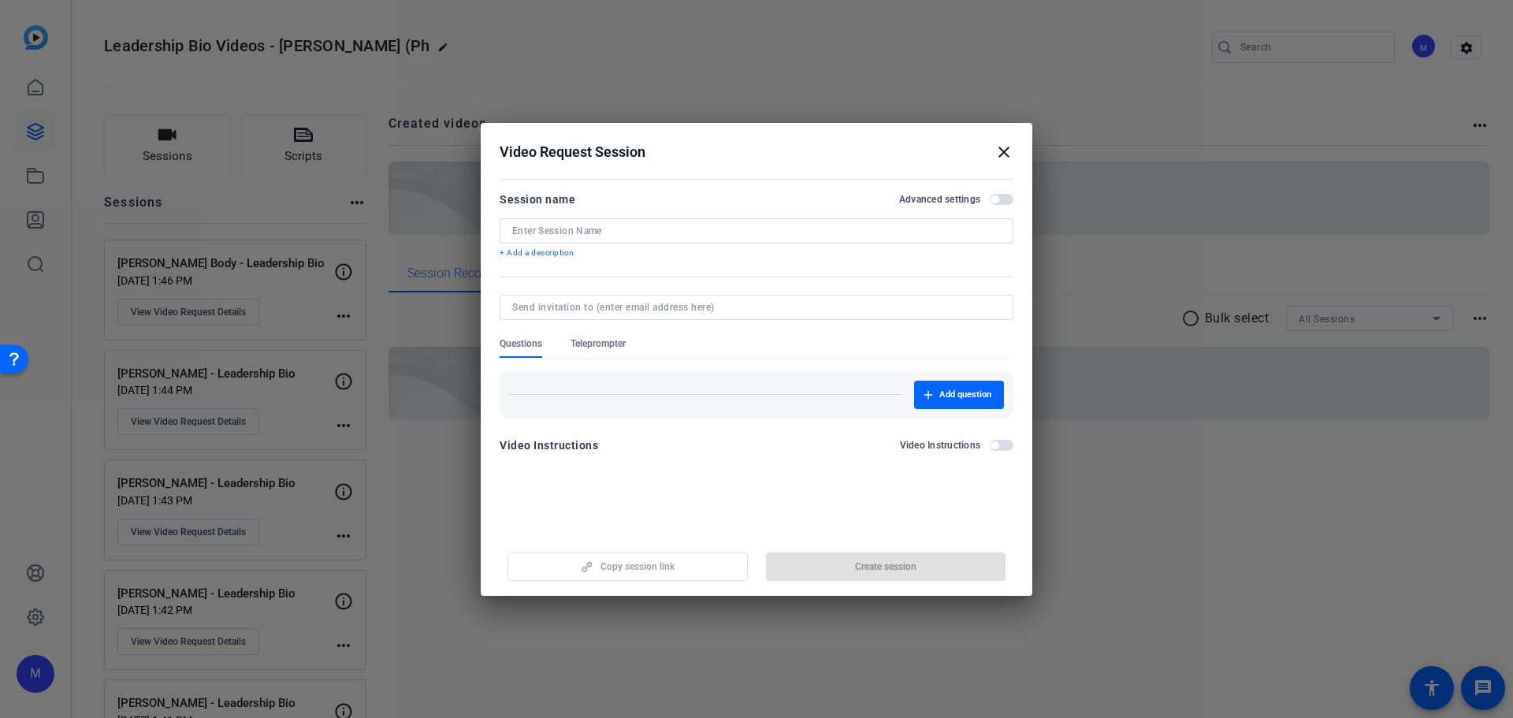
click at [1005, 203] on span "button" at bounding box center [1002, 199] width 24 height 11
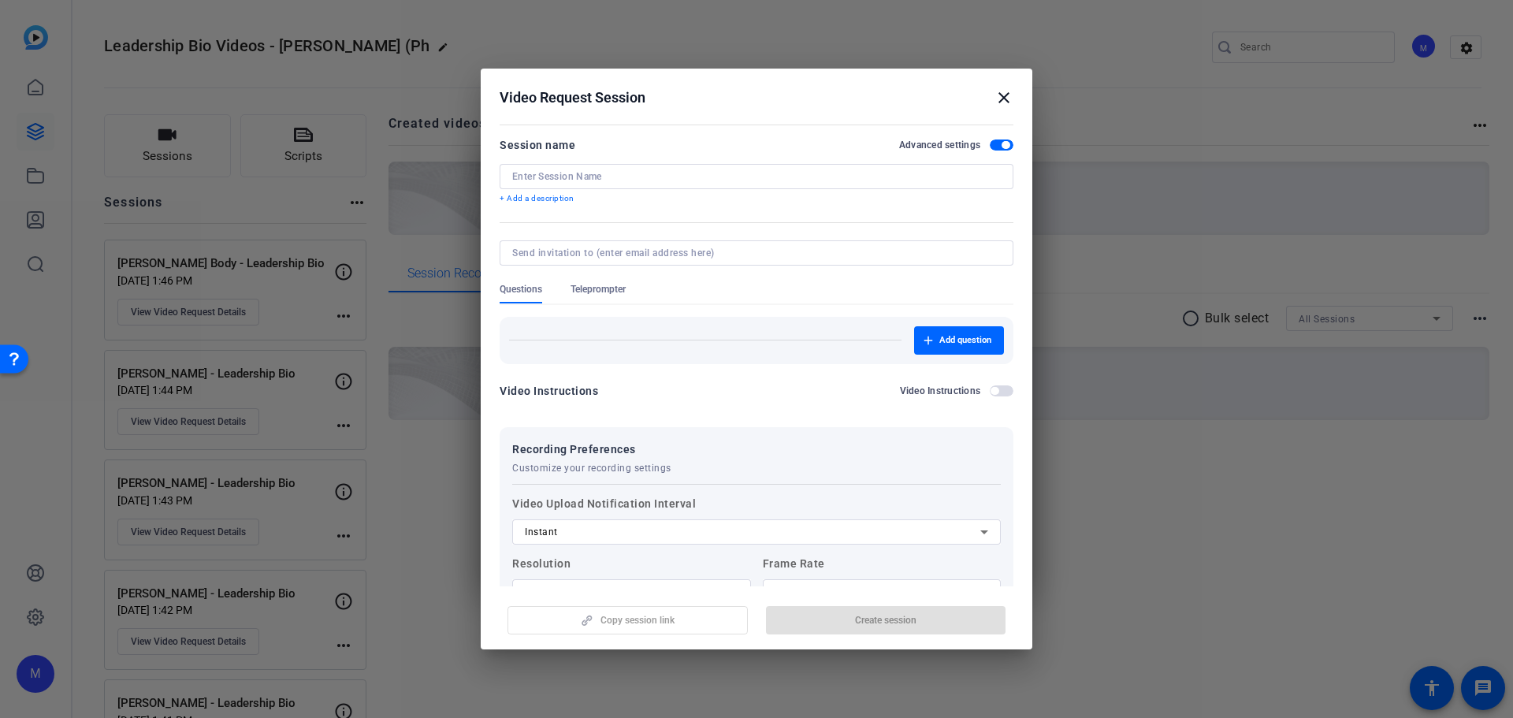
click at [556, 180] on input at bounding box center [756, 176] width 489 height 13
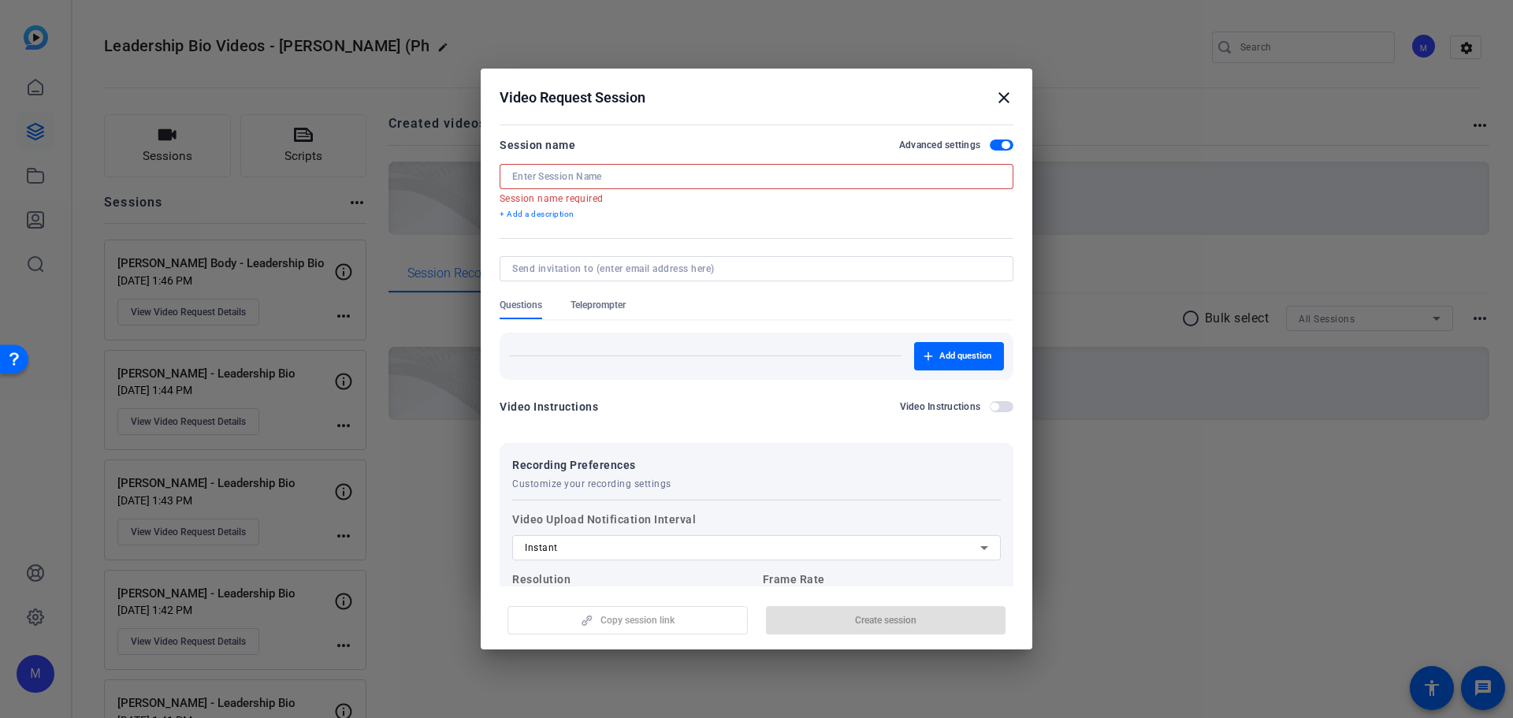
click at [575, 176] on input at bounding box center [756, 176] width 489 height 13
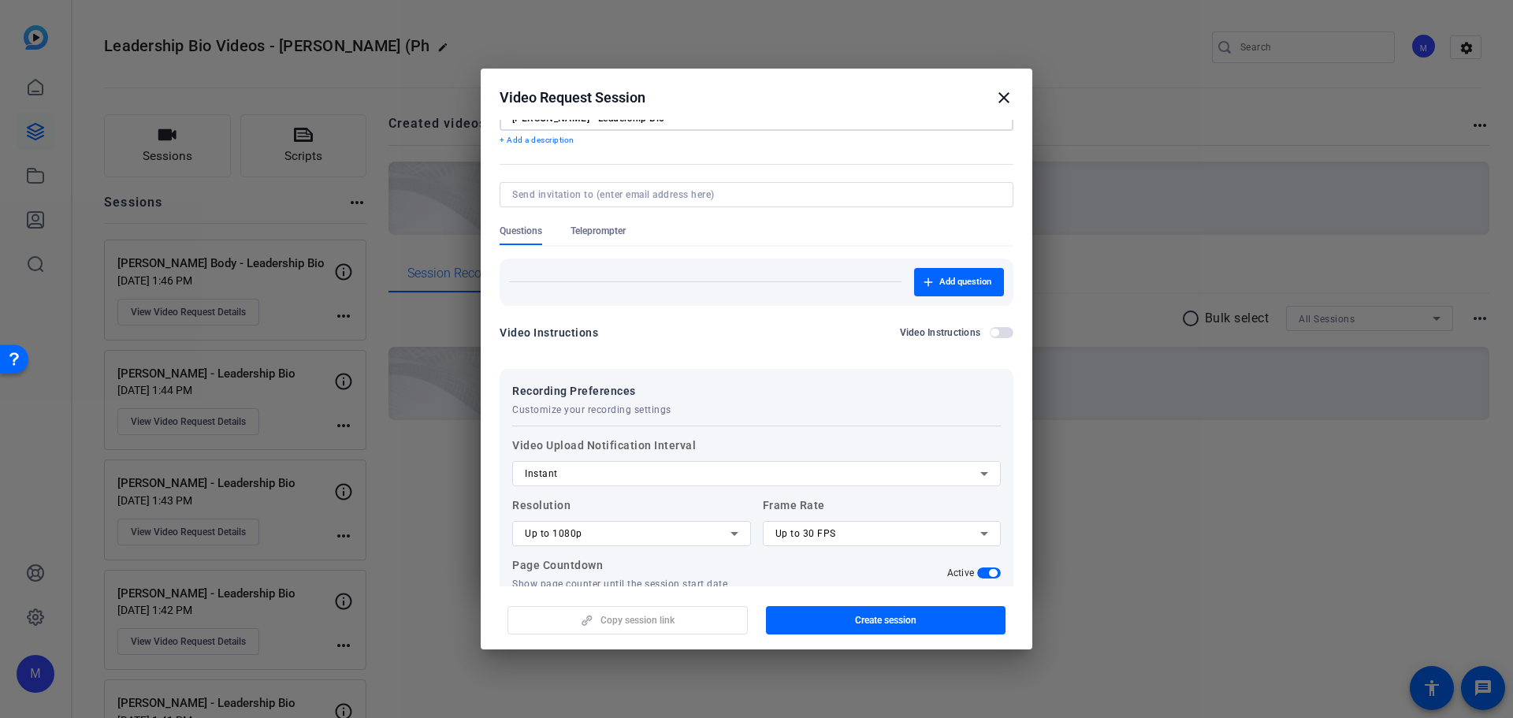
scroll to position [158, 0]
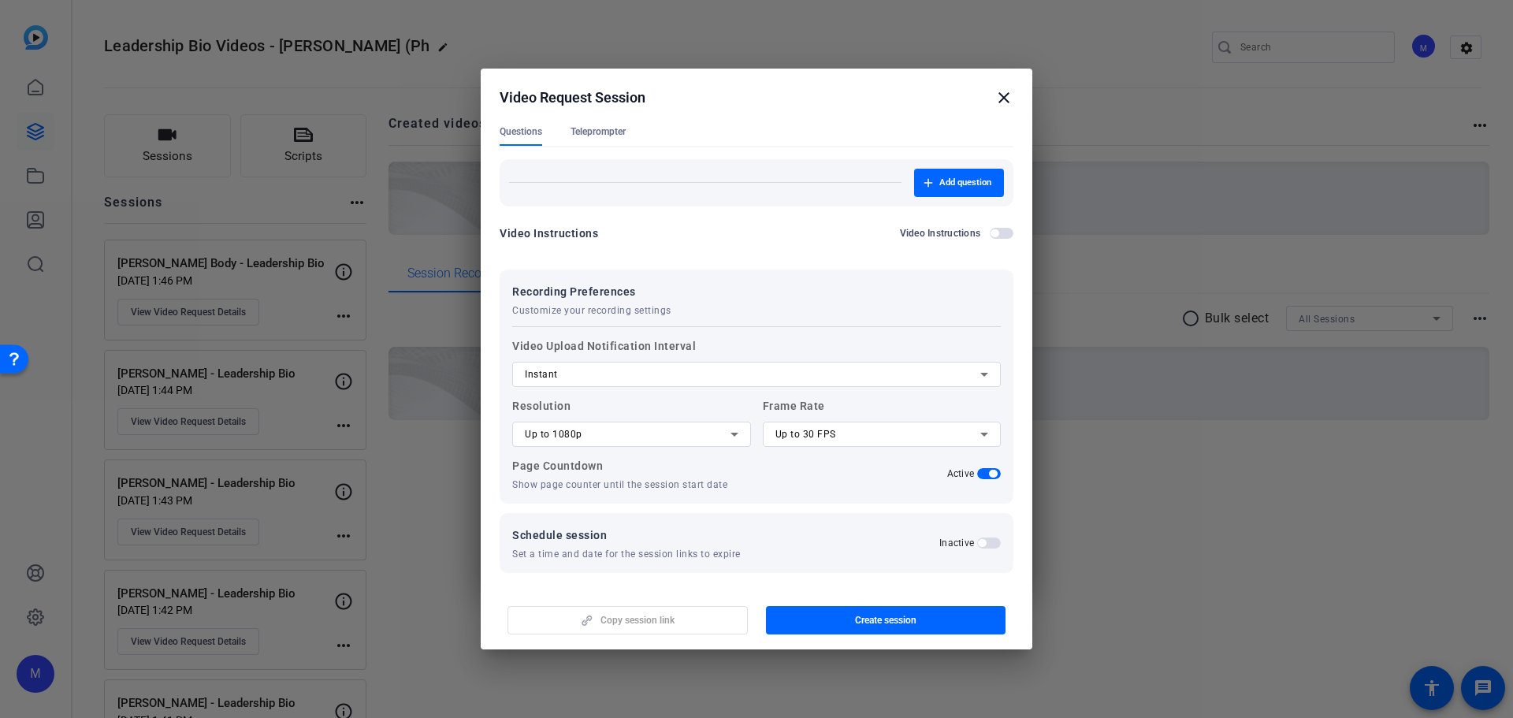
type input "Gina Hedstrom - Leadership Bio"
click at [609, 431] on div "Up to 1080p" at bounding box center [628, 434] width 206 height 19
click at [600, 508] on mat-option "Up to 4K" at bounding box center [629, 516] width 235 height 25
click at [809, 433] on span "Up to 30 FPS" at bounding box center [805, 434] width 61 height 11
click at [820, 515] on span "Up to 60 FPS" at bounding box center [802, 516] width 60 height 19
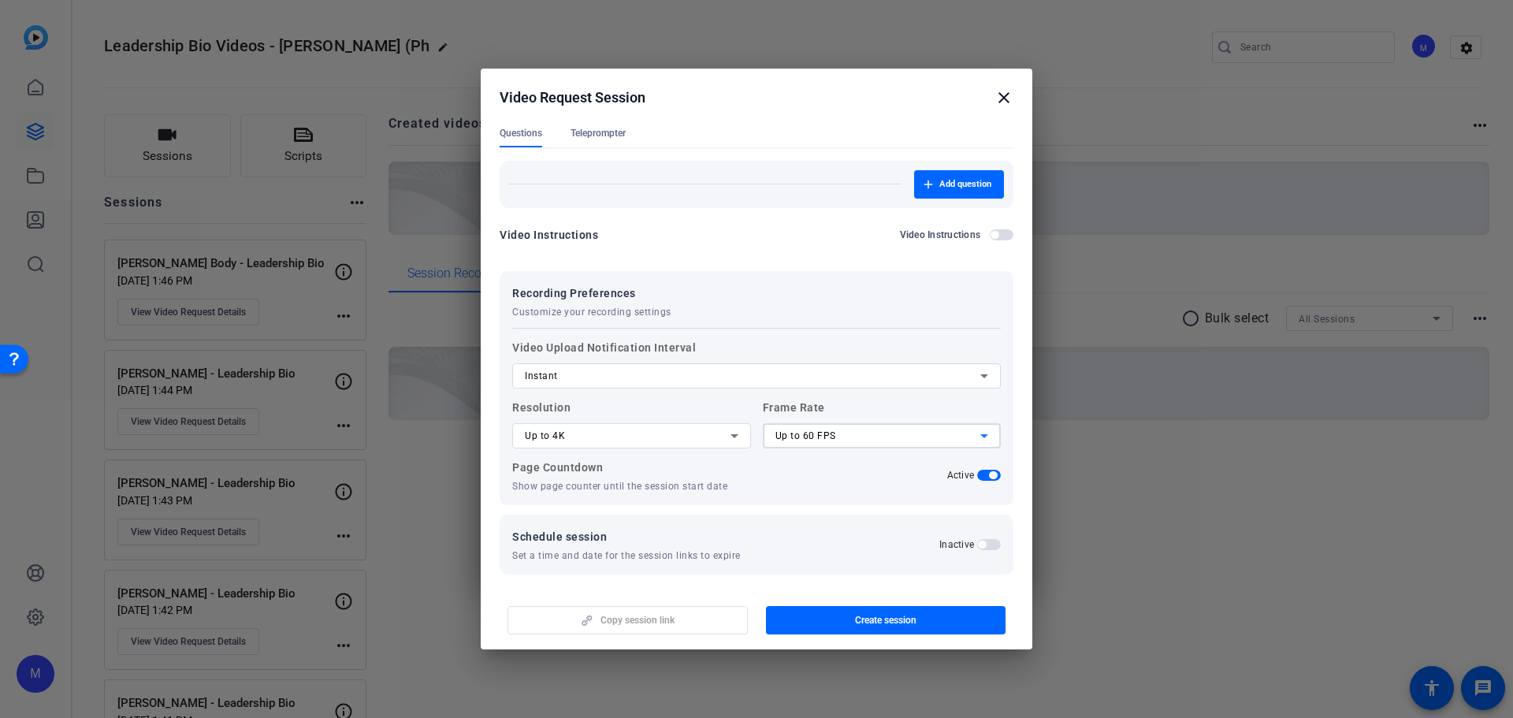
scroll to position [162, 0]
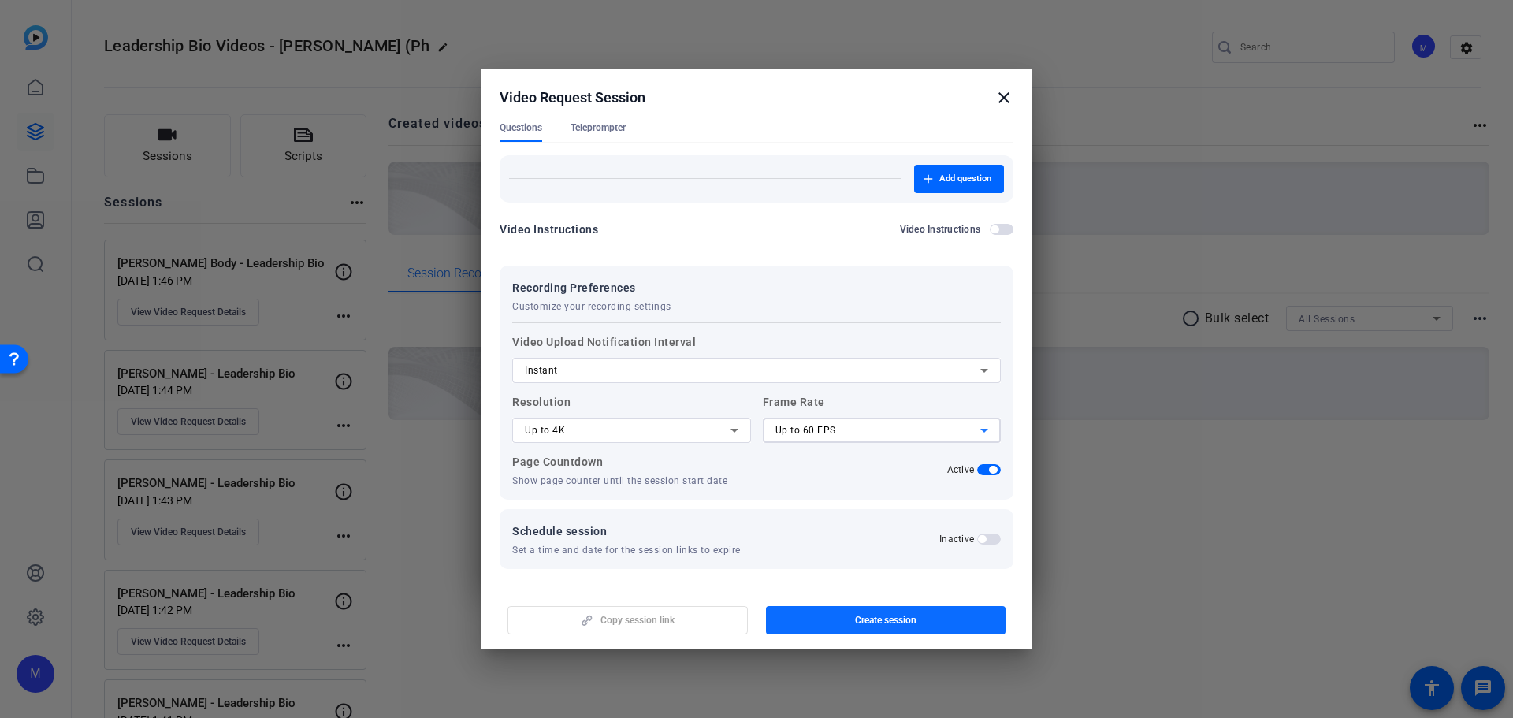
click at [836, 625] on span "button" at bounding box center [886, 620] width 240 height 38
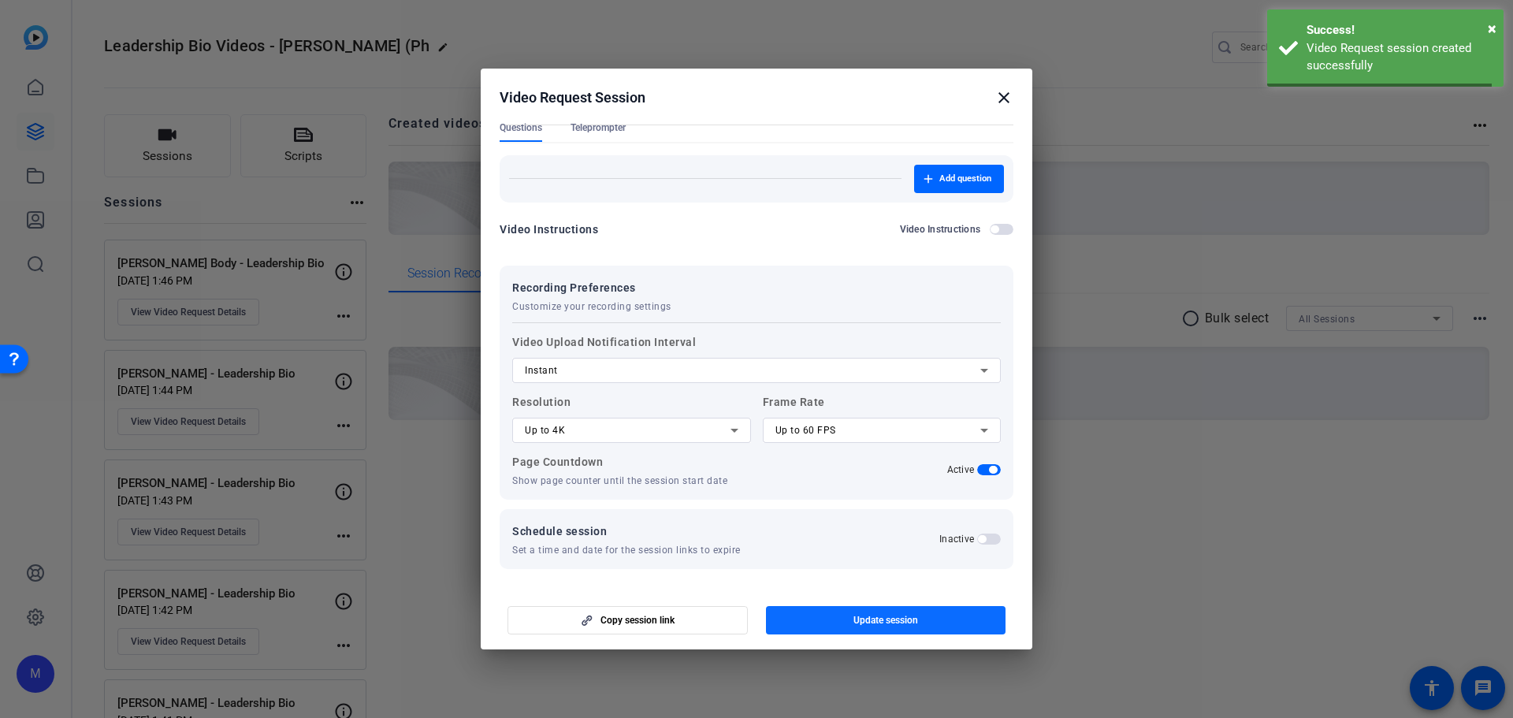
scroll to position [0, 0]
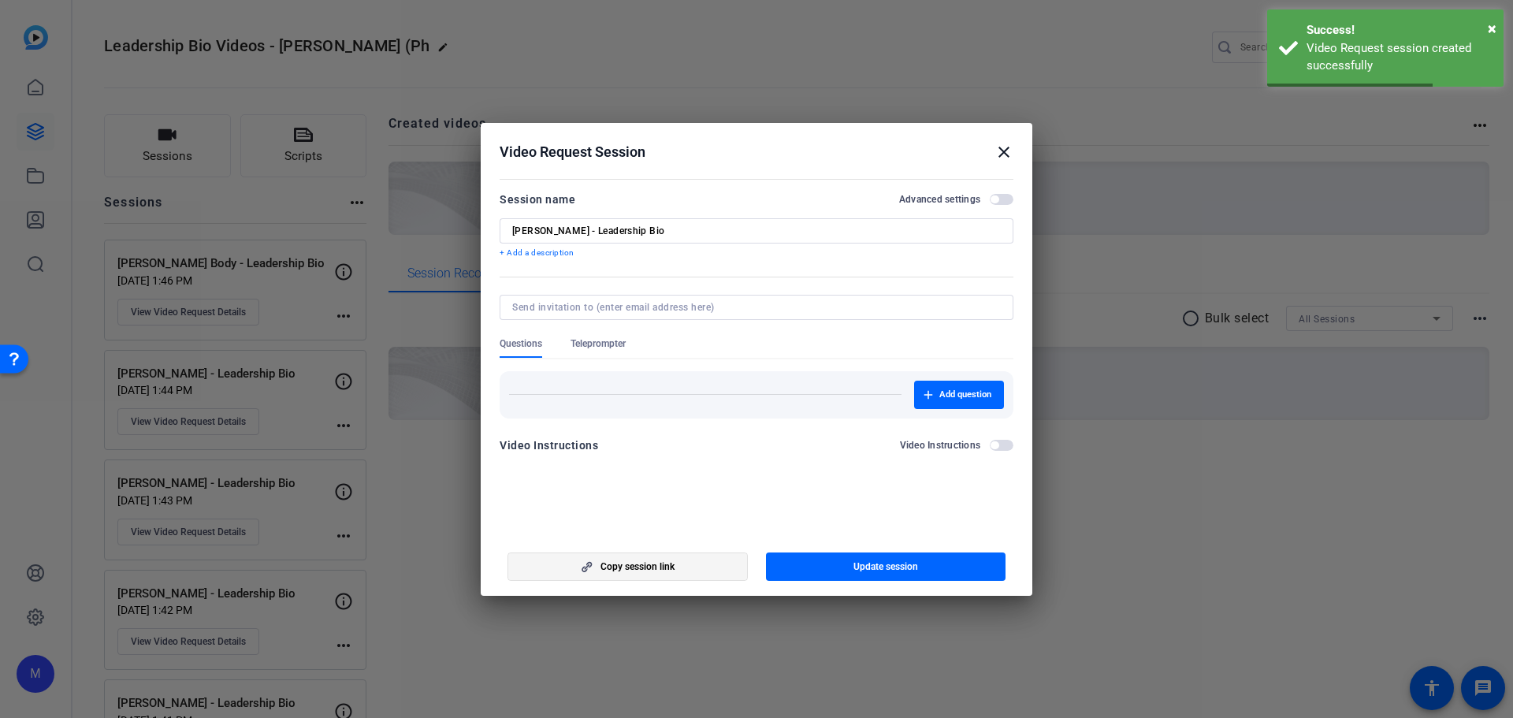
click at [712, 570] on span "button" at bounding box center [627, 567] width 239 height 38
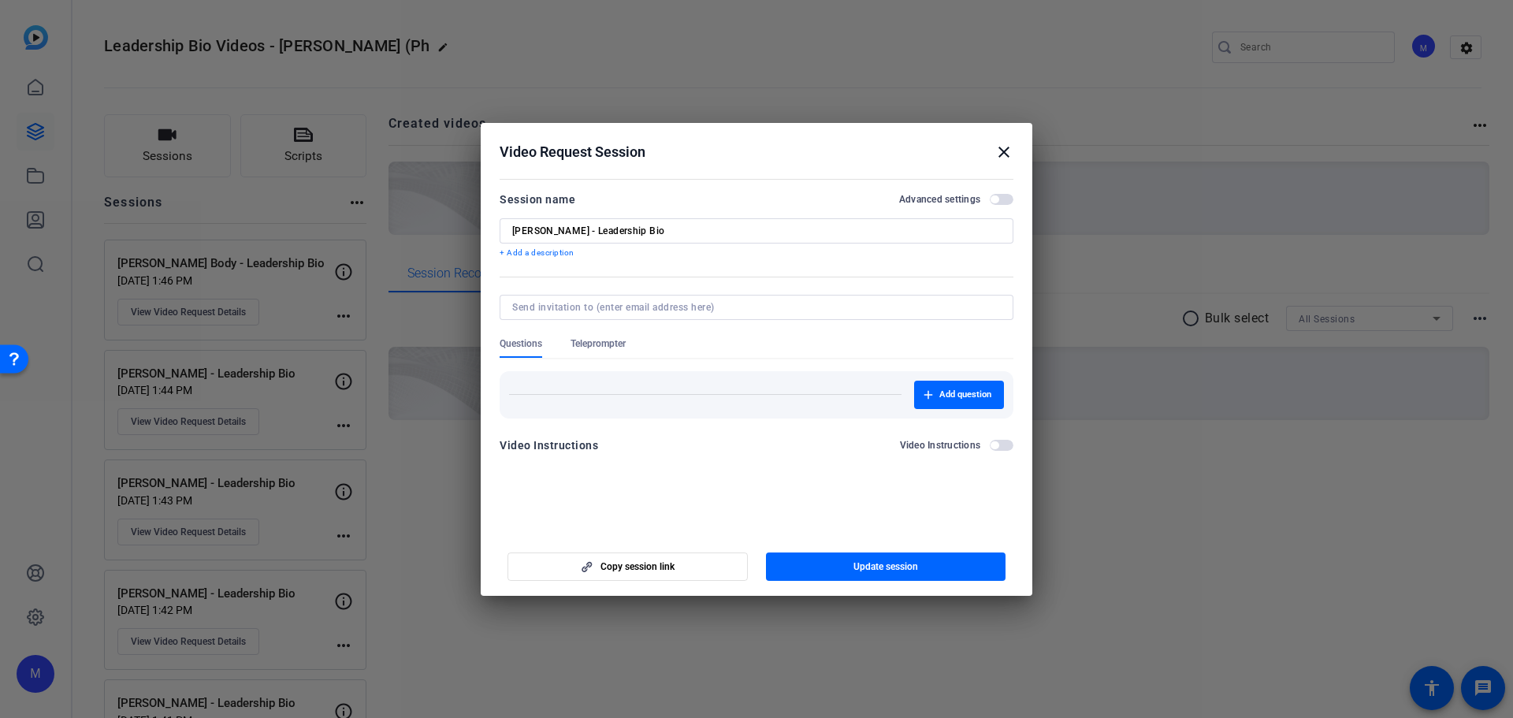
click at [1002, 151] on mat-icon "close" at bounding box center [1004, 152] width 19 height 19
